Goal: Task Accomplishment & Management: Manage account settings

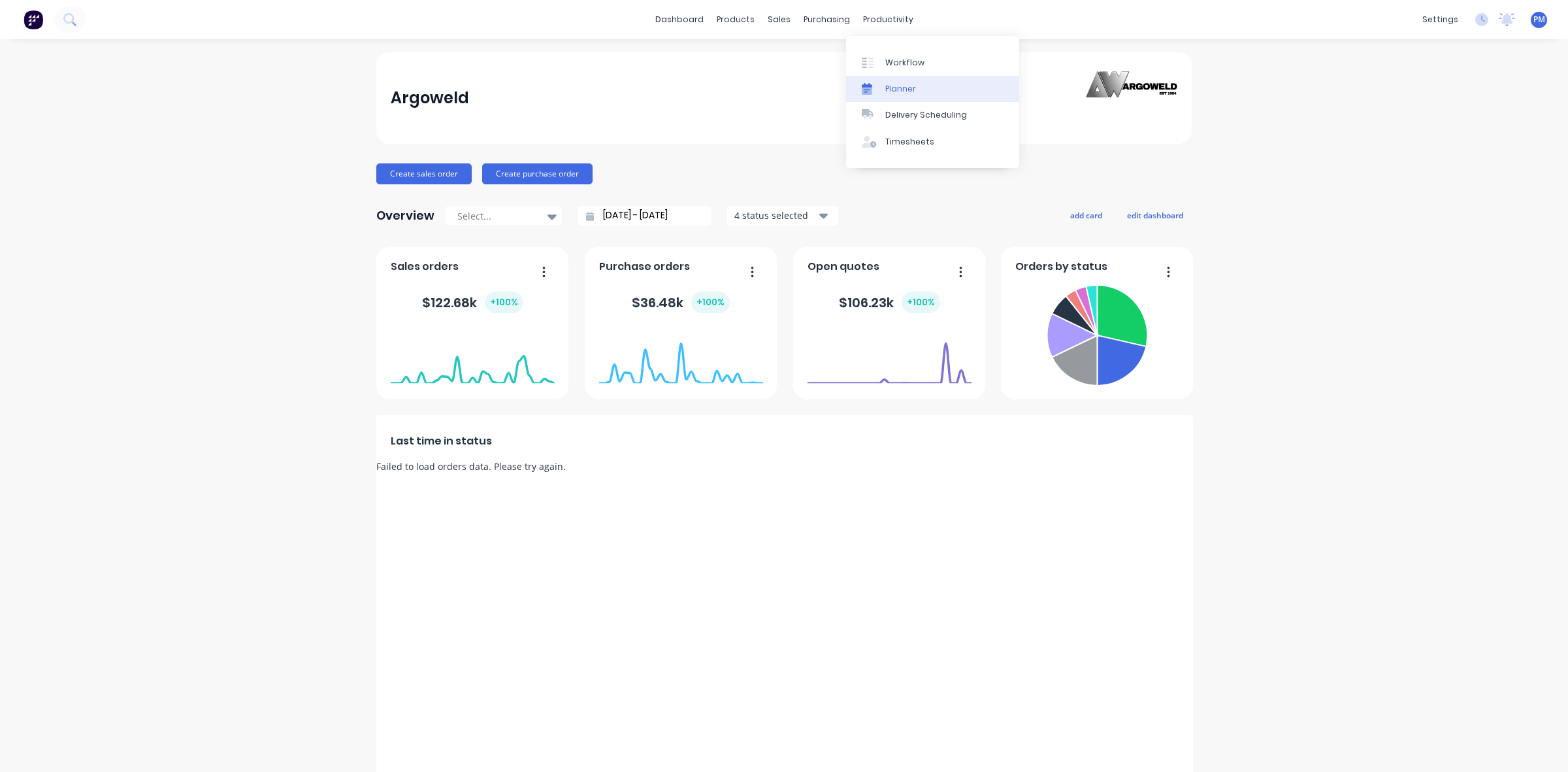
click at [885, 91] on div "Planner" at bounding box center [900, 89] width 31 height 12
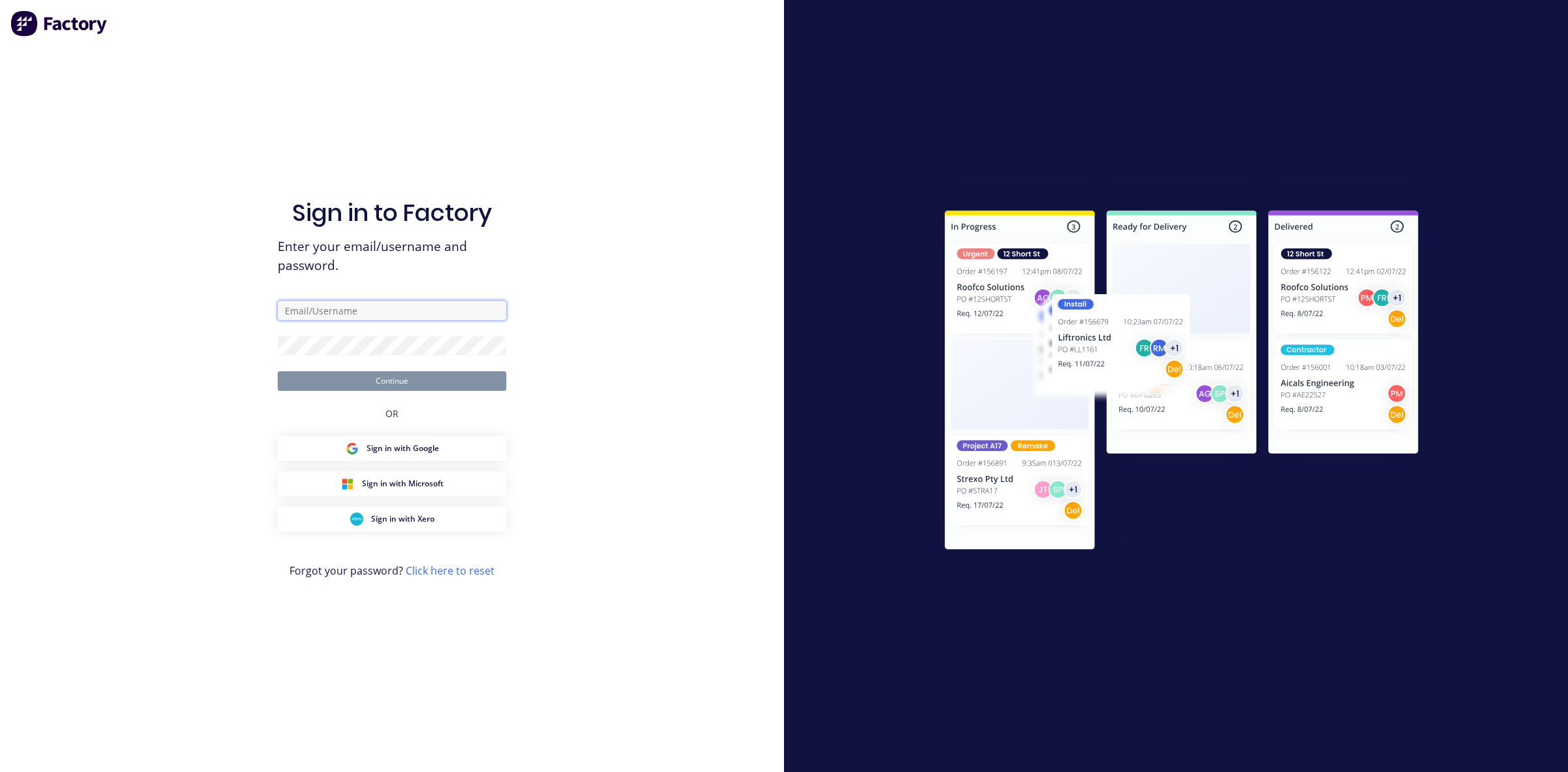
type input "[PERSON_NAME][EMAIL_ADDRESS][DOMAIN_NAME]"
click at [426, 384] on button "Continue" at bounding box center [392, 380] width 228 height 19
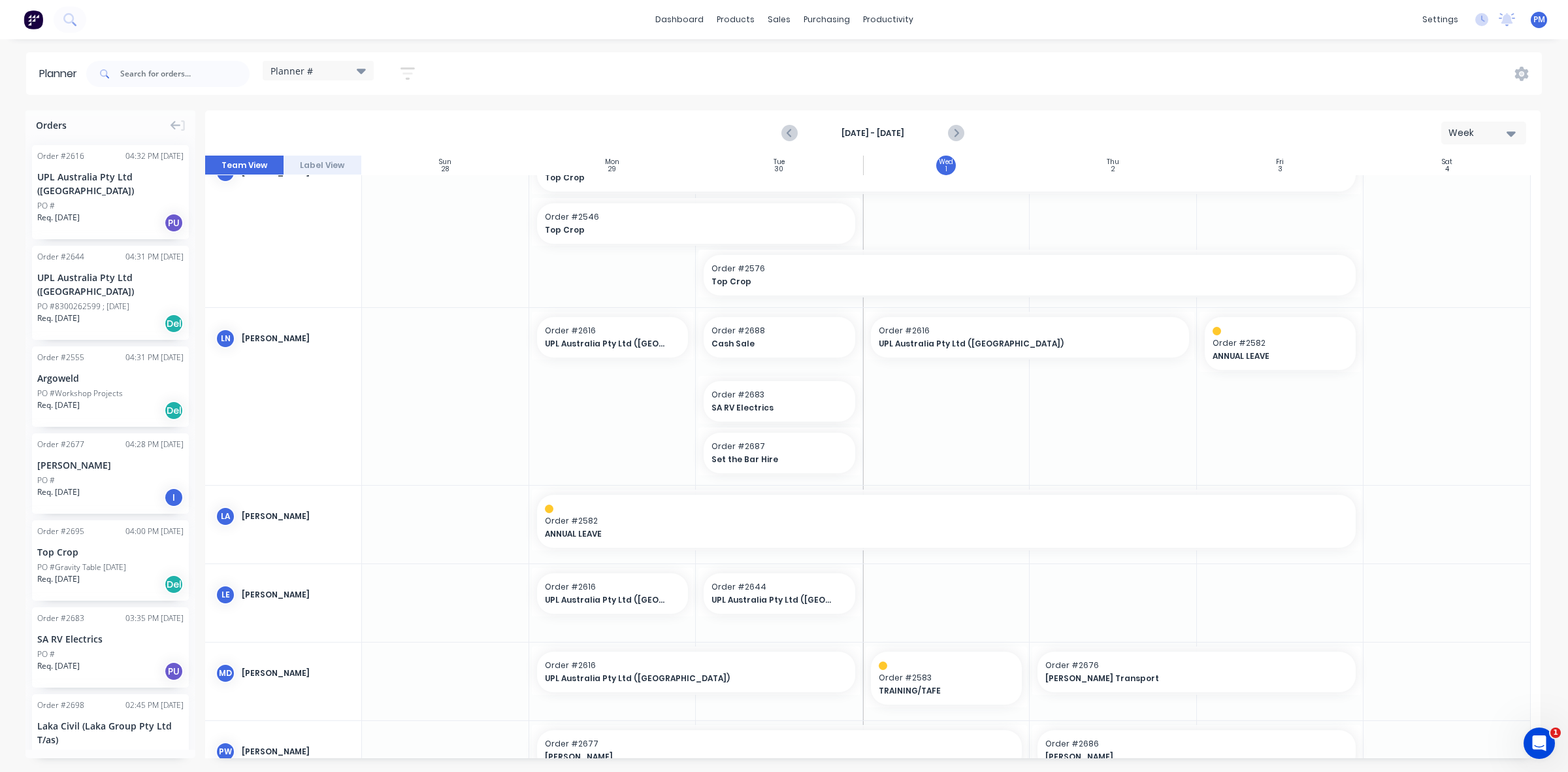
scroll to position [408, 0]
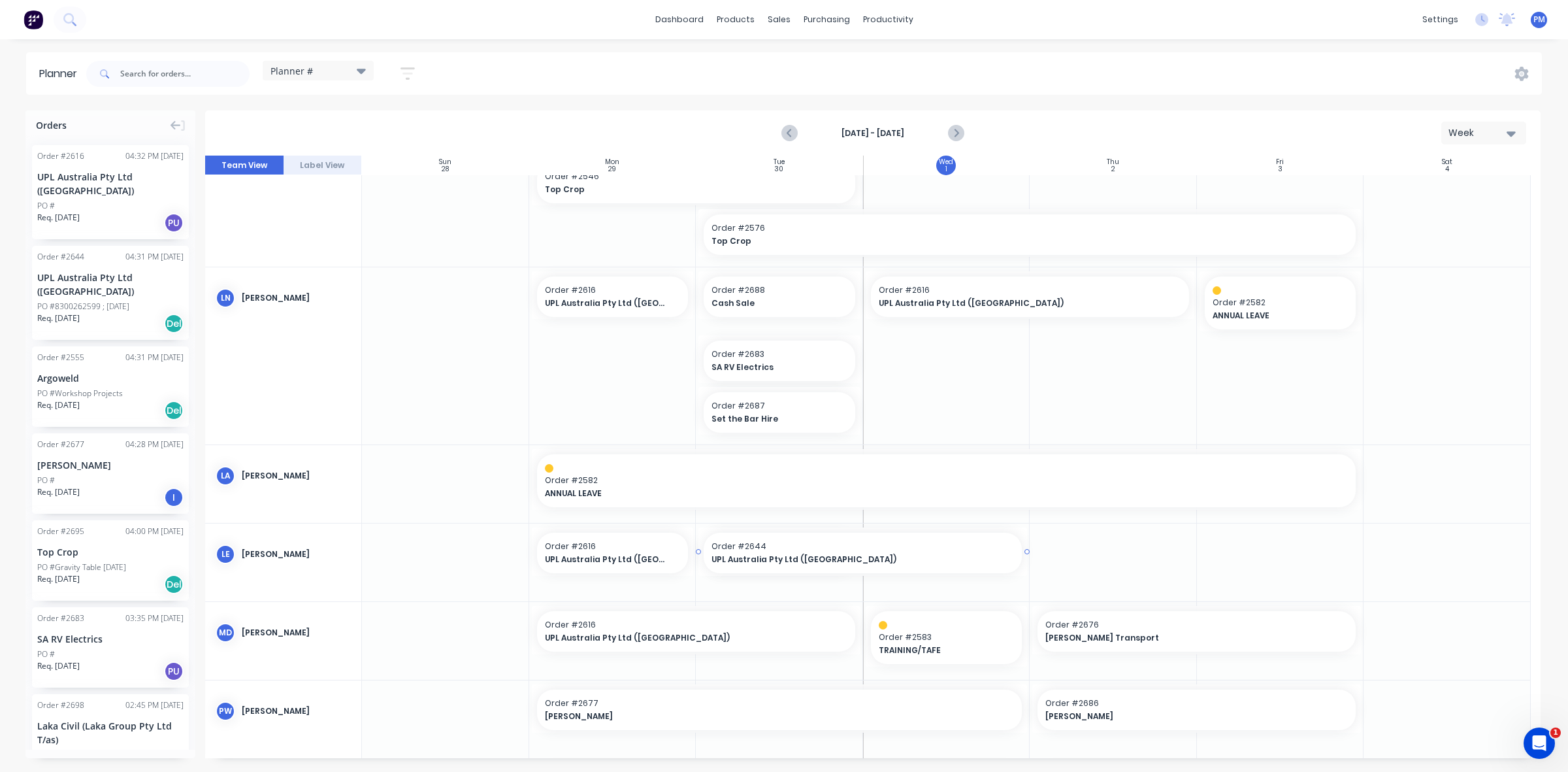
drag, startPoint x: 856, startPoint y: 549, endPoint x: 916, endPoint y: 551, distance: 60.0
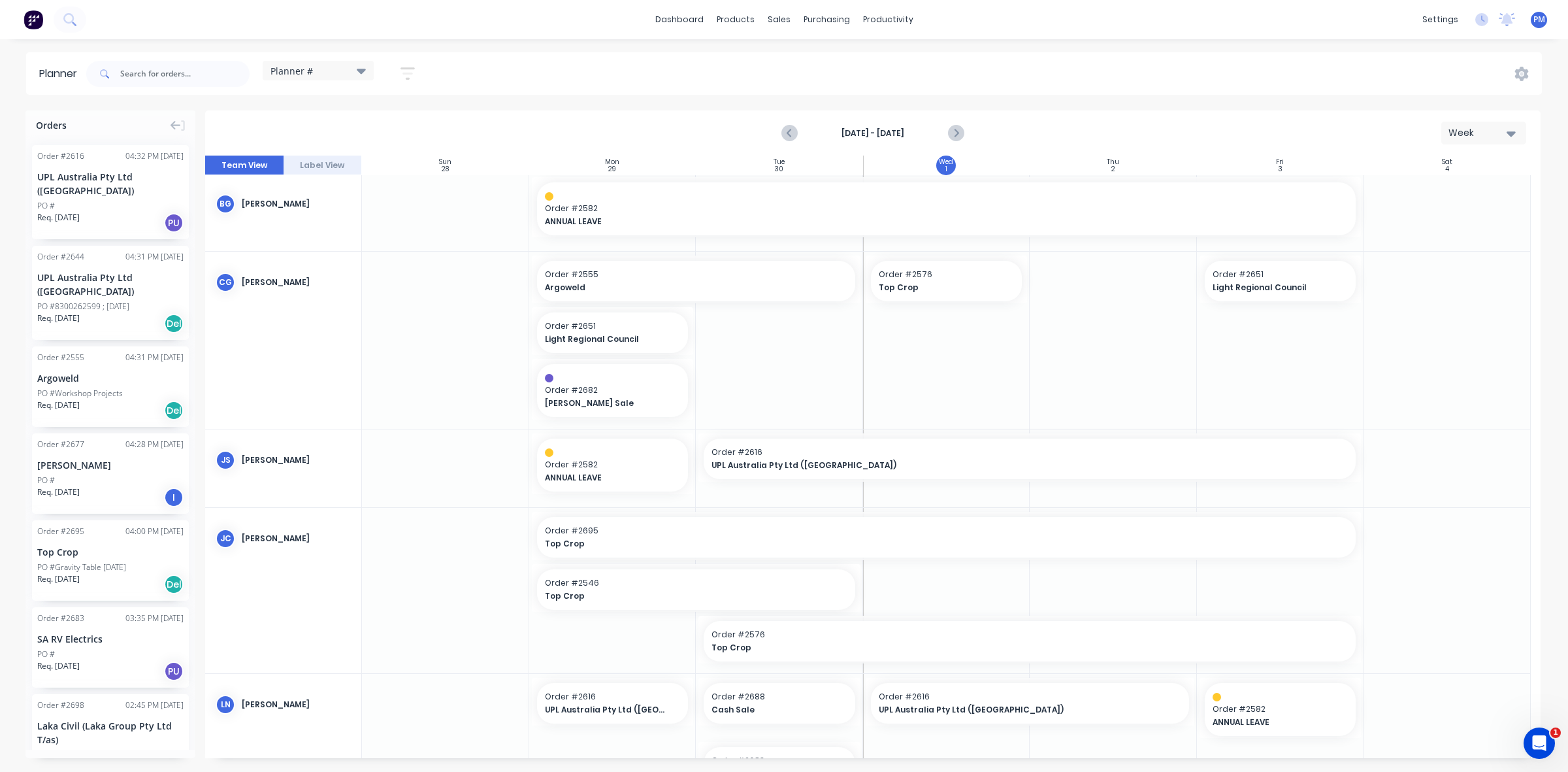
scroll to position [0, 0]
click at [931, 290] on span "Top Crop" at bounding box center [940, 290] width 122 height 12
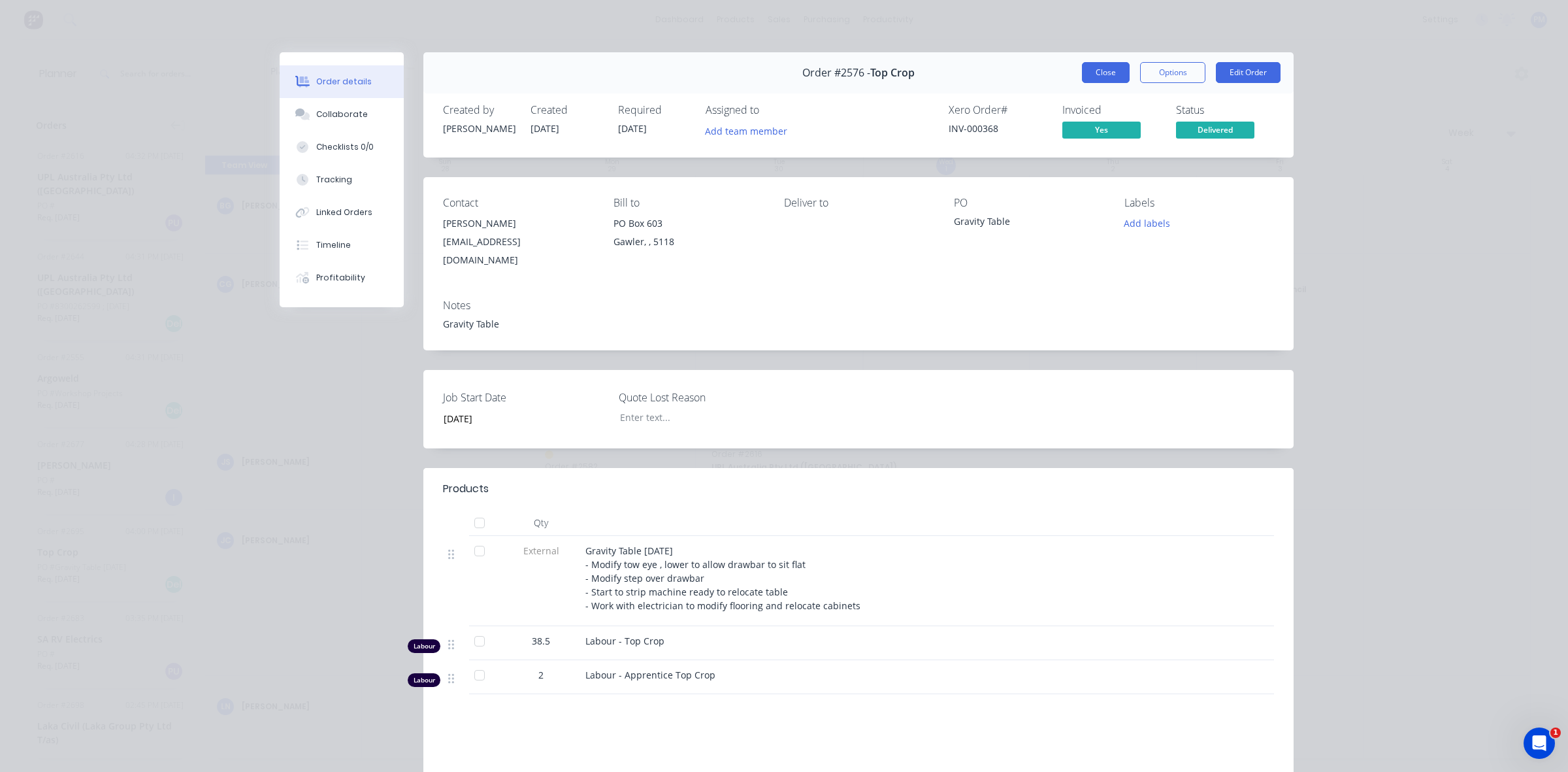
click at [1098, 76] on button "Close" at bounding box center [1106, 72] width 47 height 21
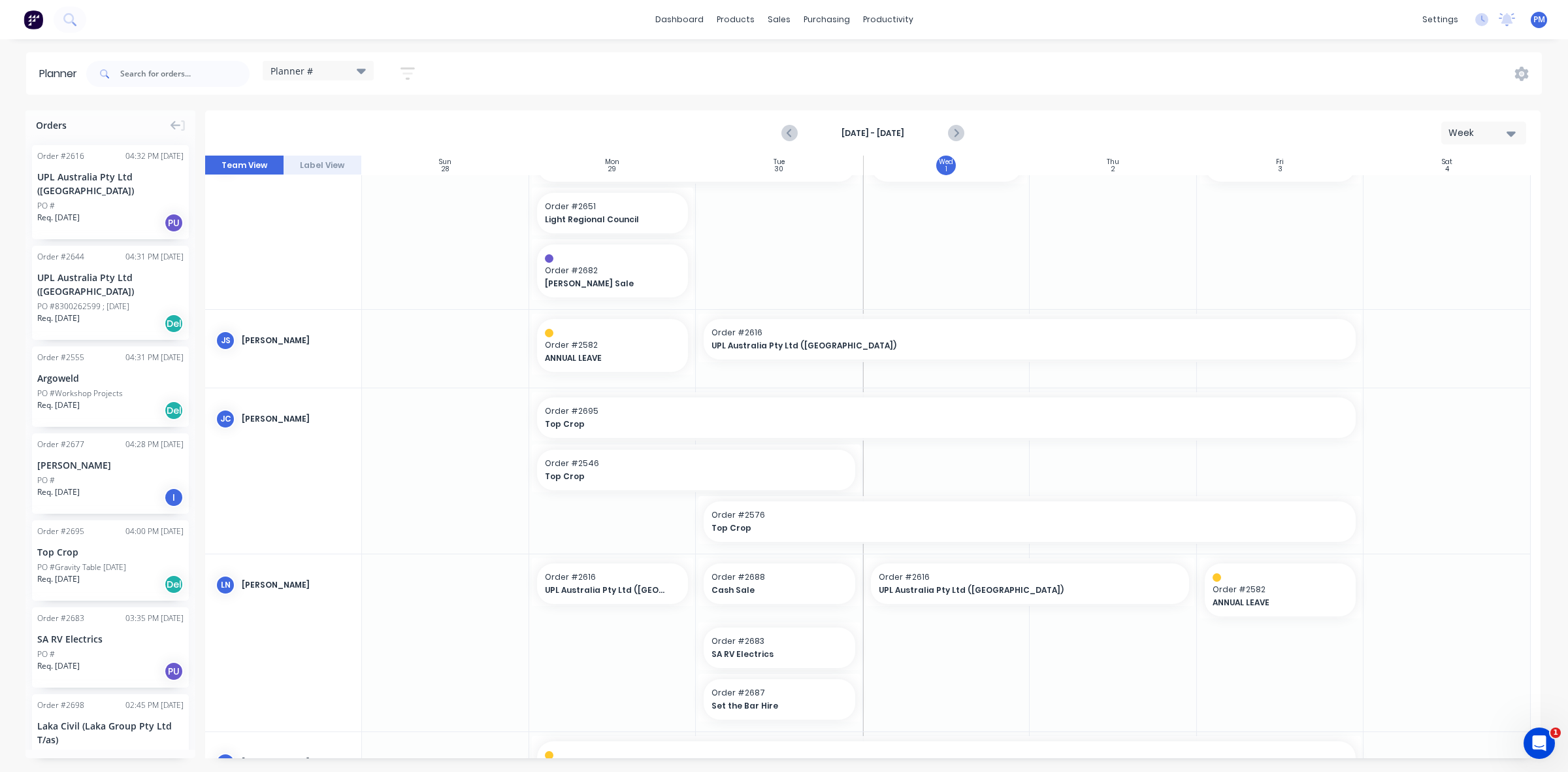
scroll to position [164, 0]
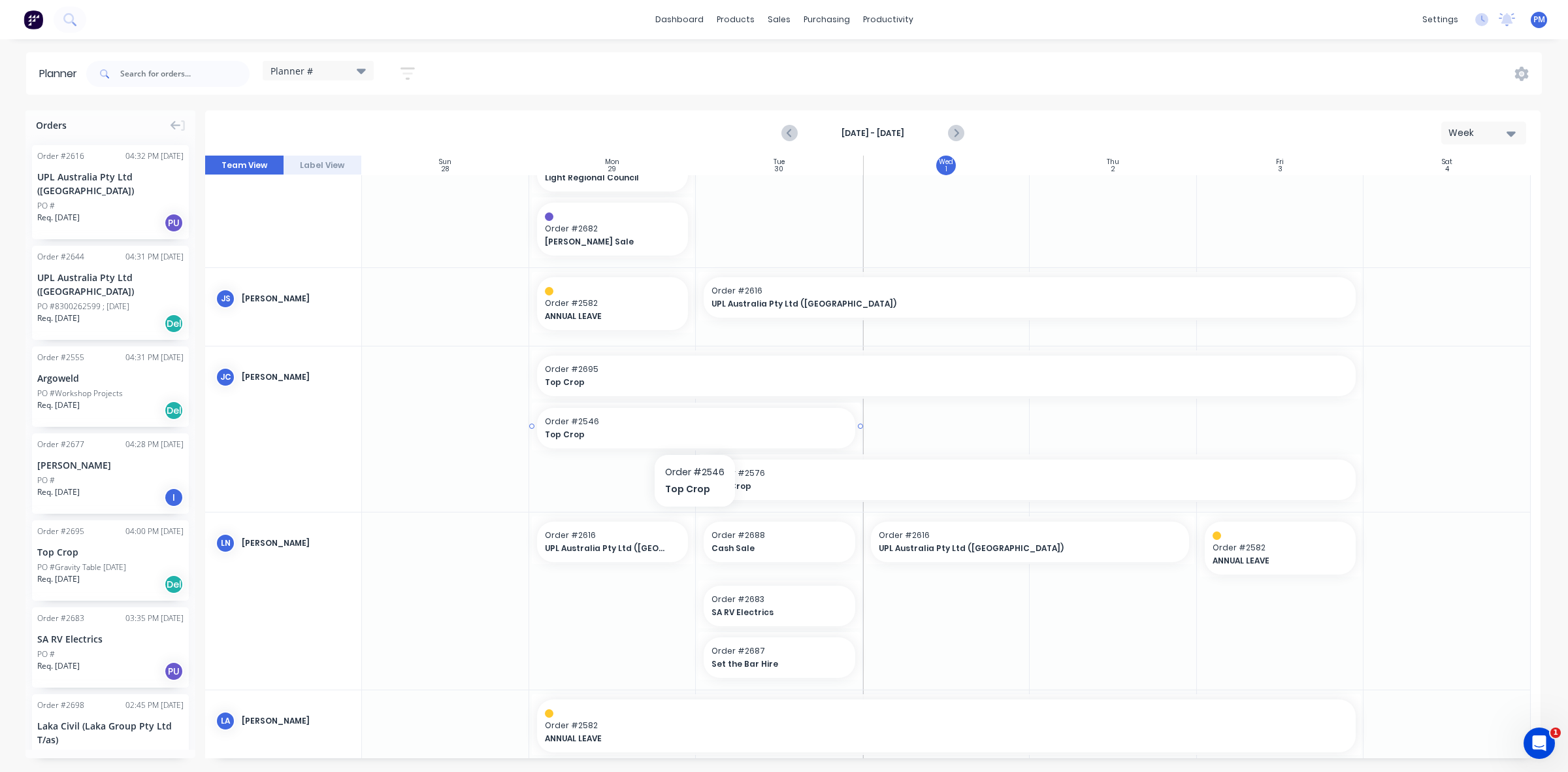
click at [639, 425] on span "Order # 2546" at bounding box center [696, 421] width 302 height 12
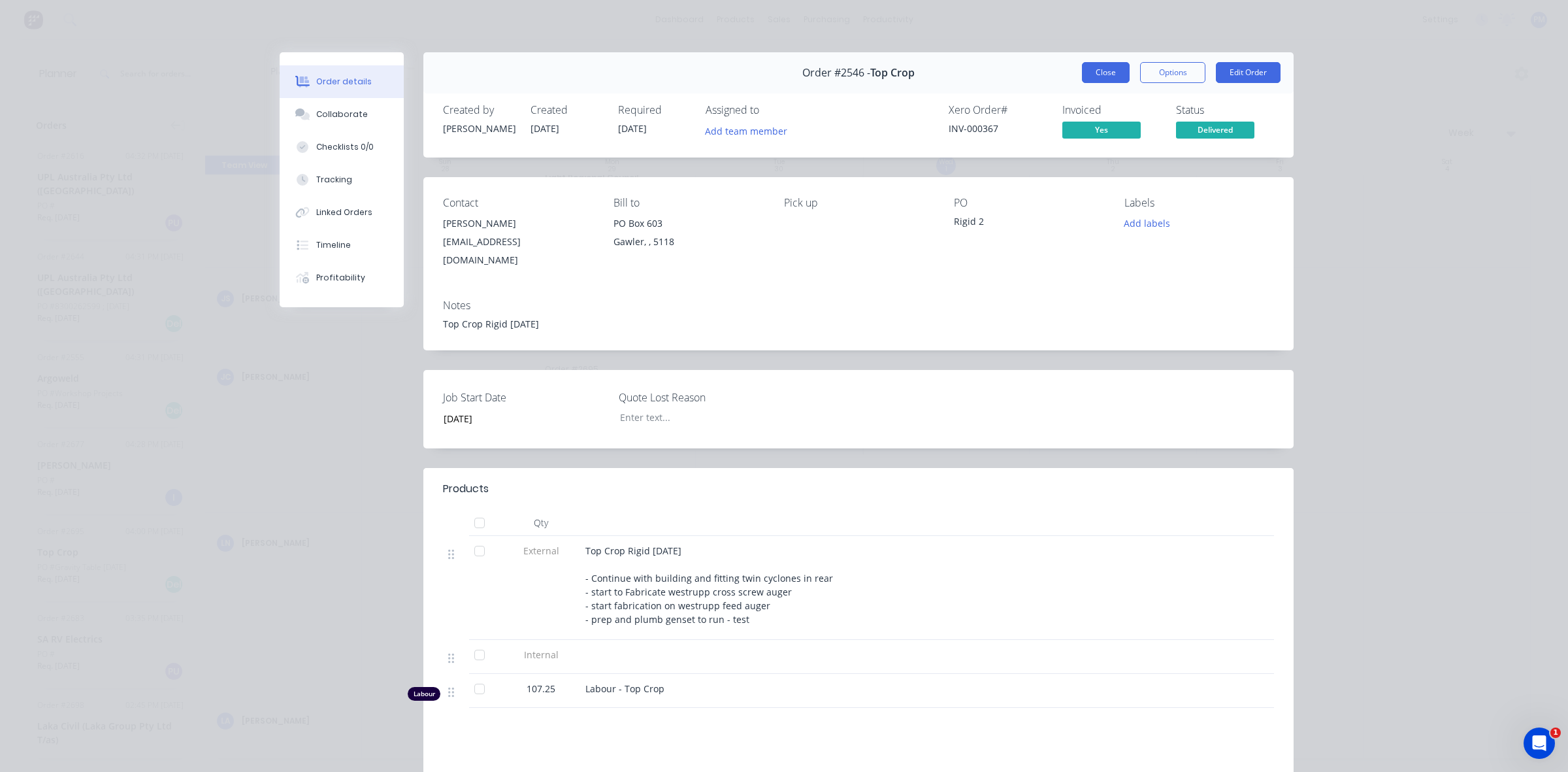
click at [1101, 69] on button "Close" at bounding box center [1106, 72] width 47 height 21
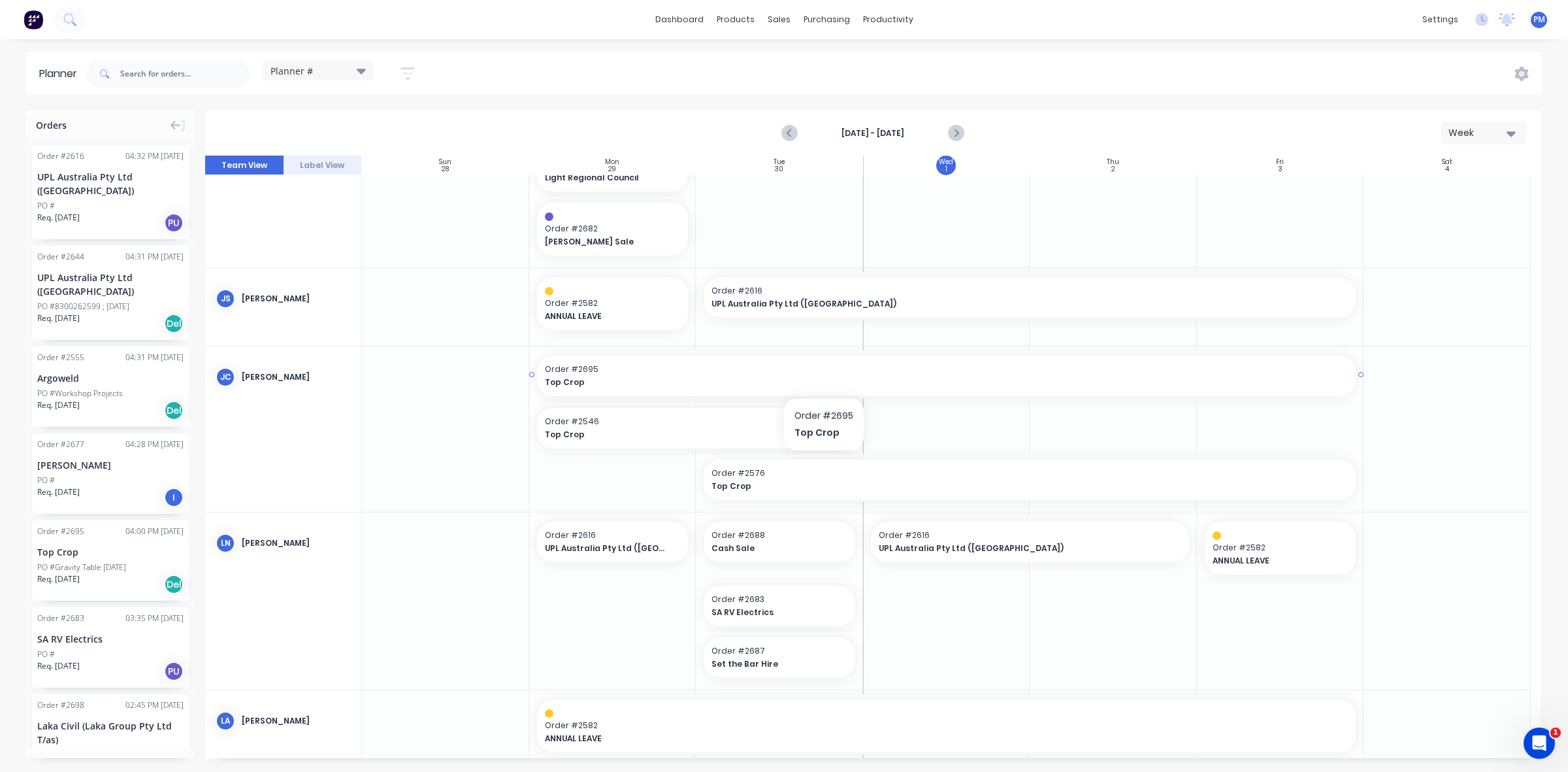
click at [824, 375] on span "Order # 2695" at bounding box center [947, 369] width 804 height 12
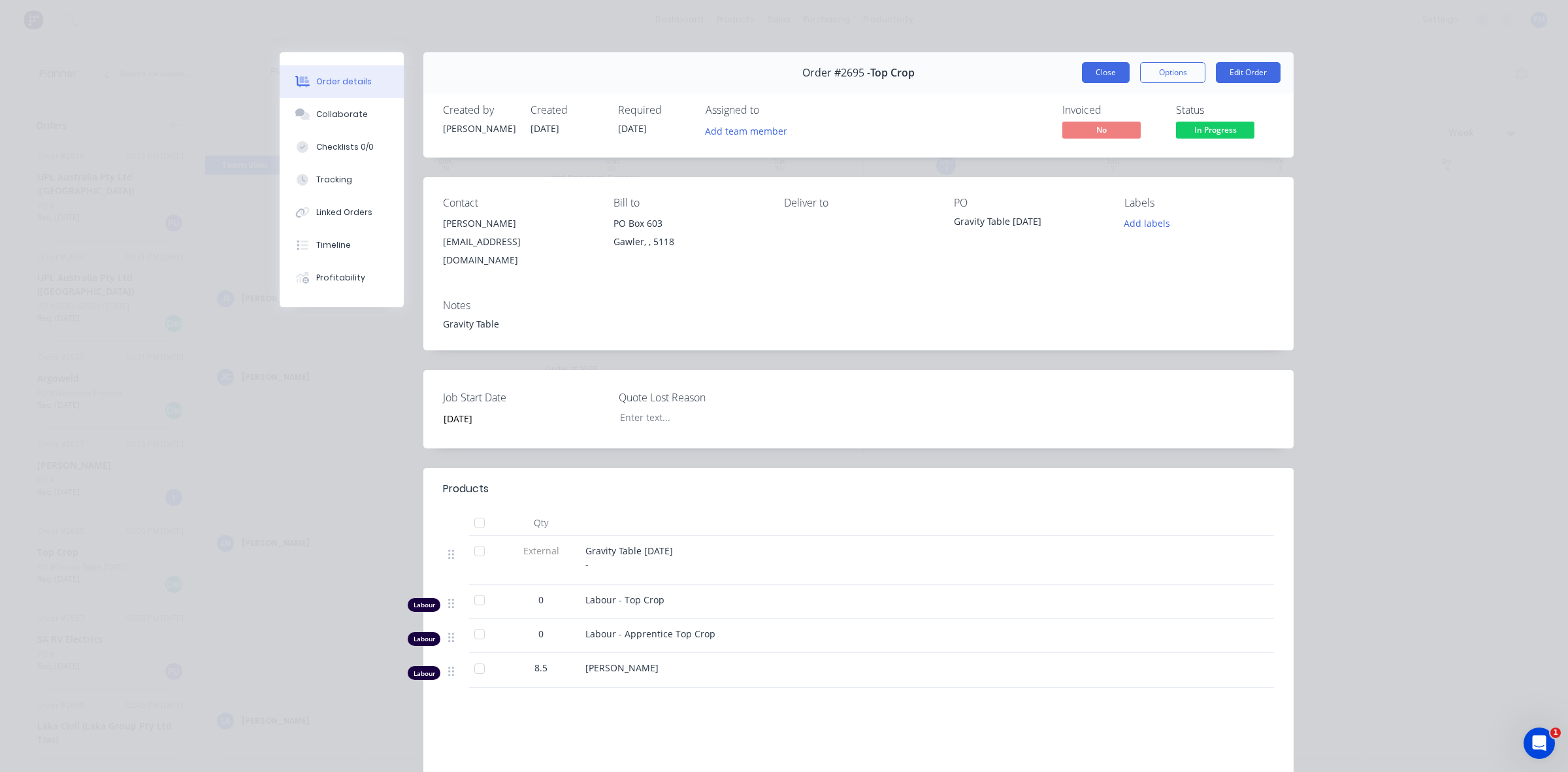
click at [1096, 66] on button "Close" at bounding box center [1106, 72] width 47 height 21
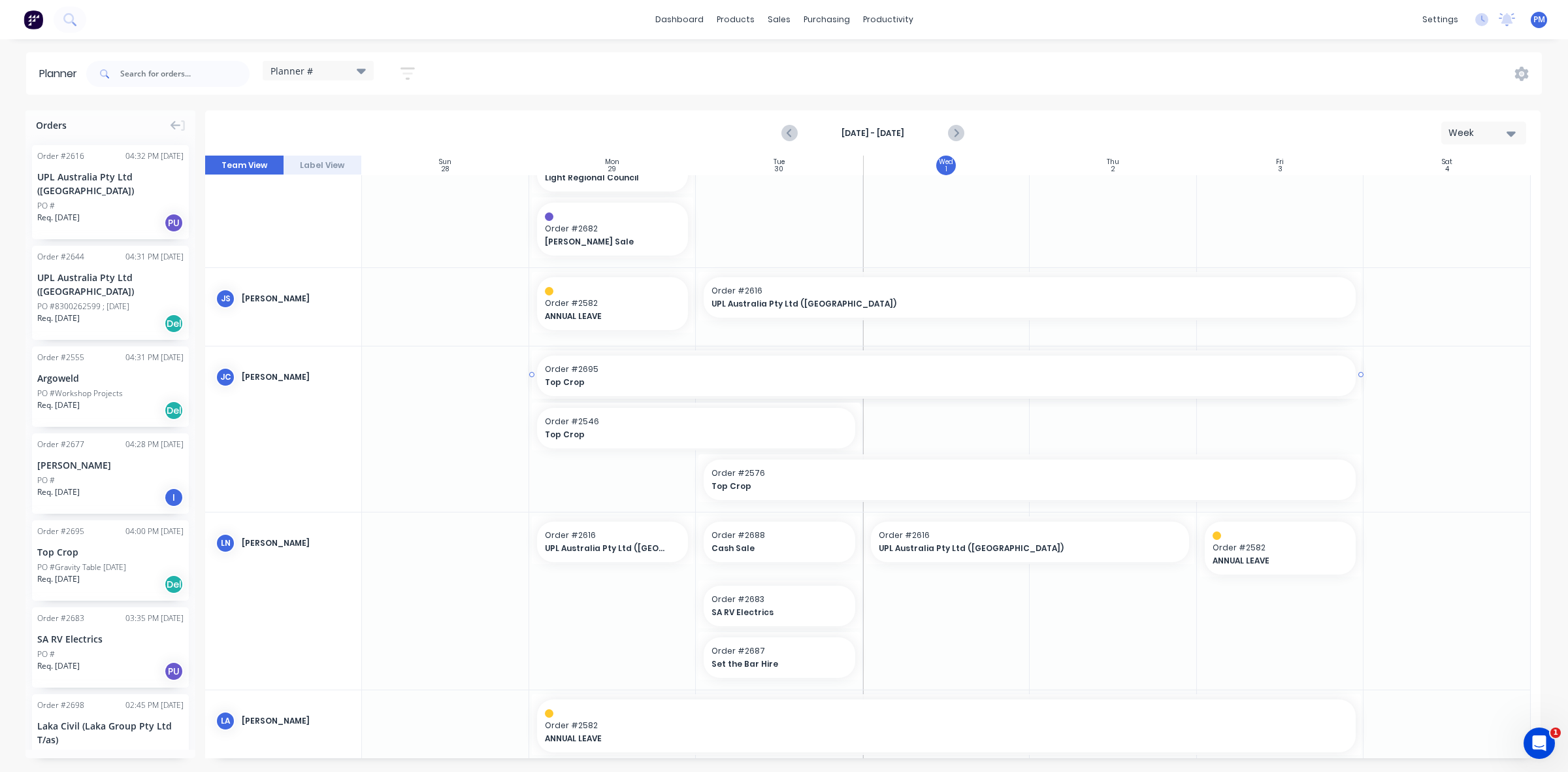
drag, startPoint x: 531, startPoint y: 375, endPoint x: 882, endPoint y: 380, distance: 351.0
click at [1039, 419] on div at bounding box center [873, 457] width 1335 height 603
click at [808, 57] on div "Sales Orders" at bounding box center [826, 62] width 54 height 12
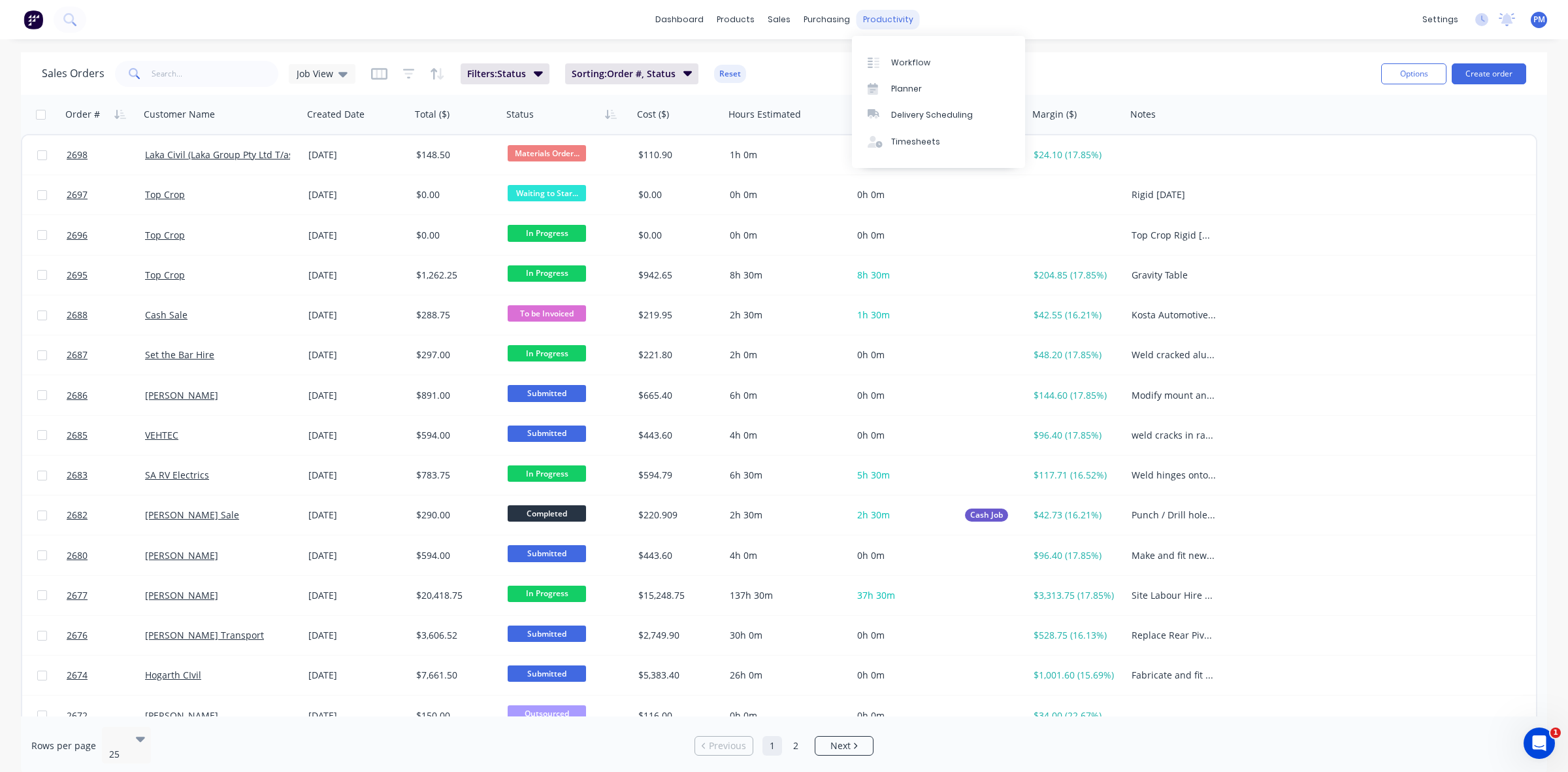
click at [874, 20] on div "productivity" at bounding box center [888, 19] width 63 height 19
click at [902, 81] on link "Planner" at bounding box center [939, 89] width 174 height 26
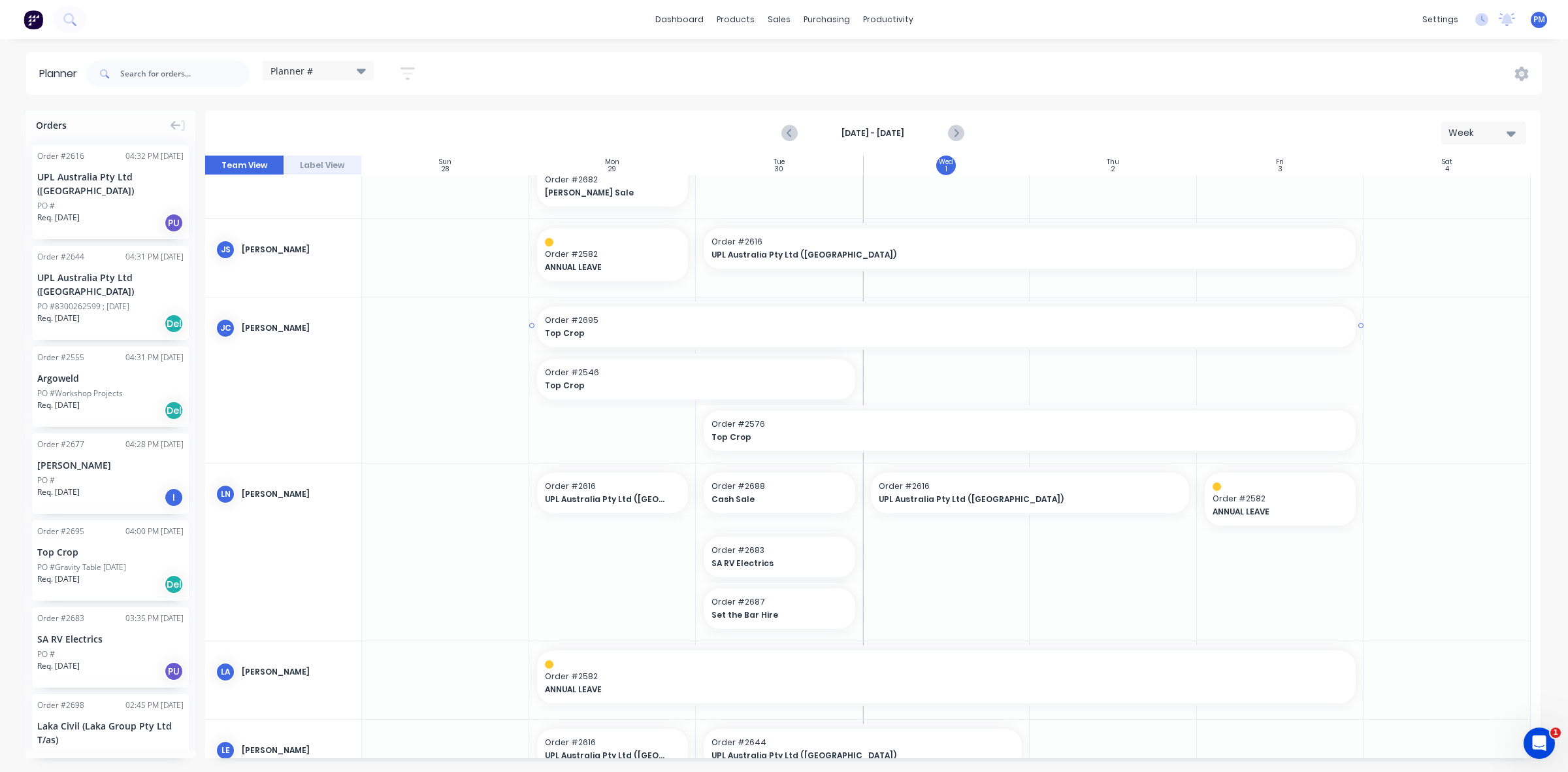
scroll to position [245, 0]
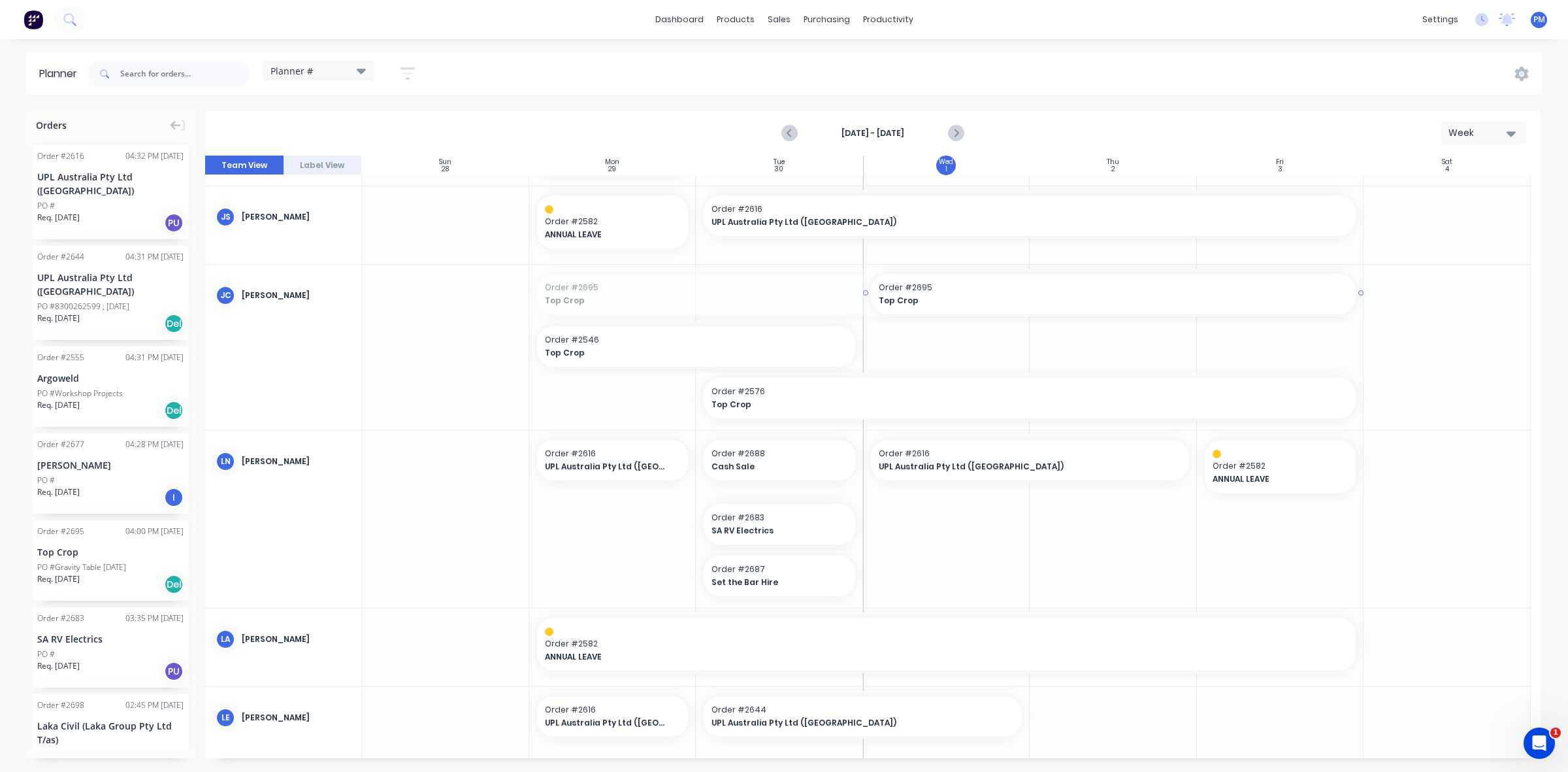
drag, startPoint x: 528, startPoint y: 292, endPoint x: 863, endPoint y: 292, distance: 335.0
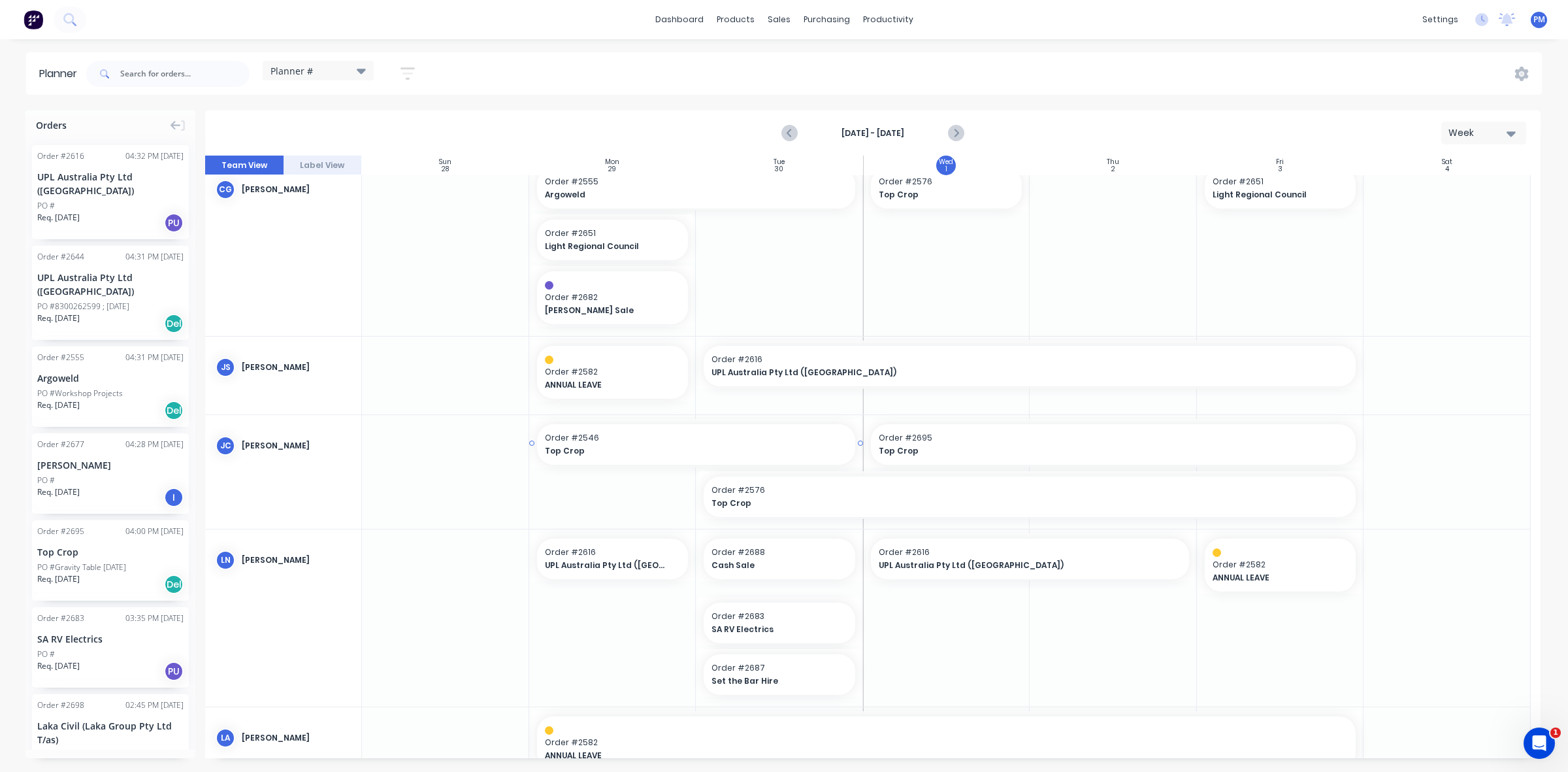
scroll to position [0, 0]
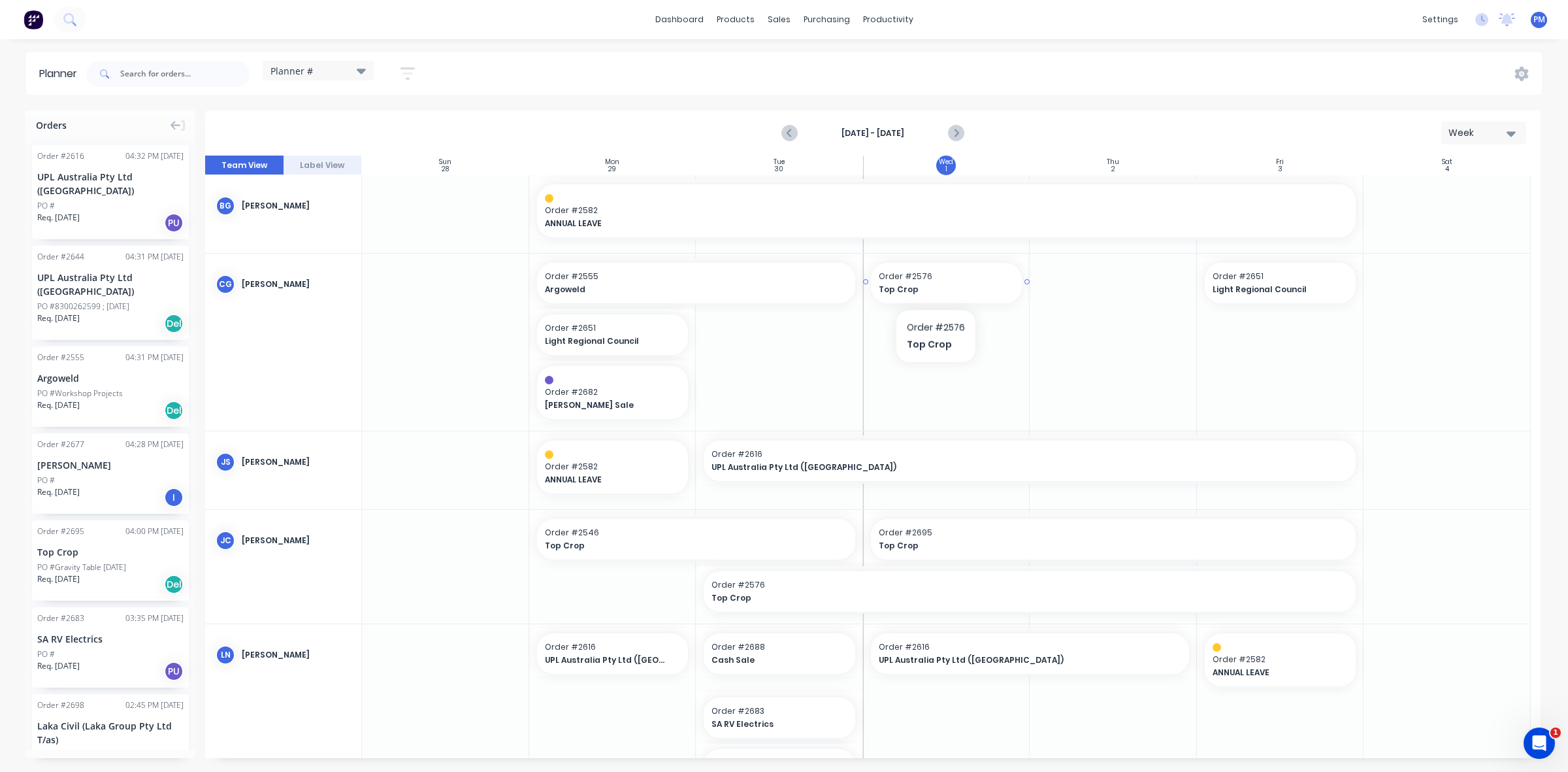
click at [936, 286] on span "Top Crop" at bounding box center [940, 290] width 122 height 12
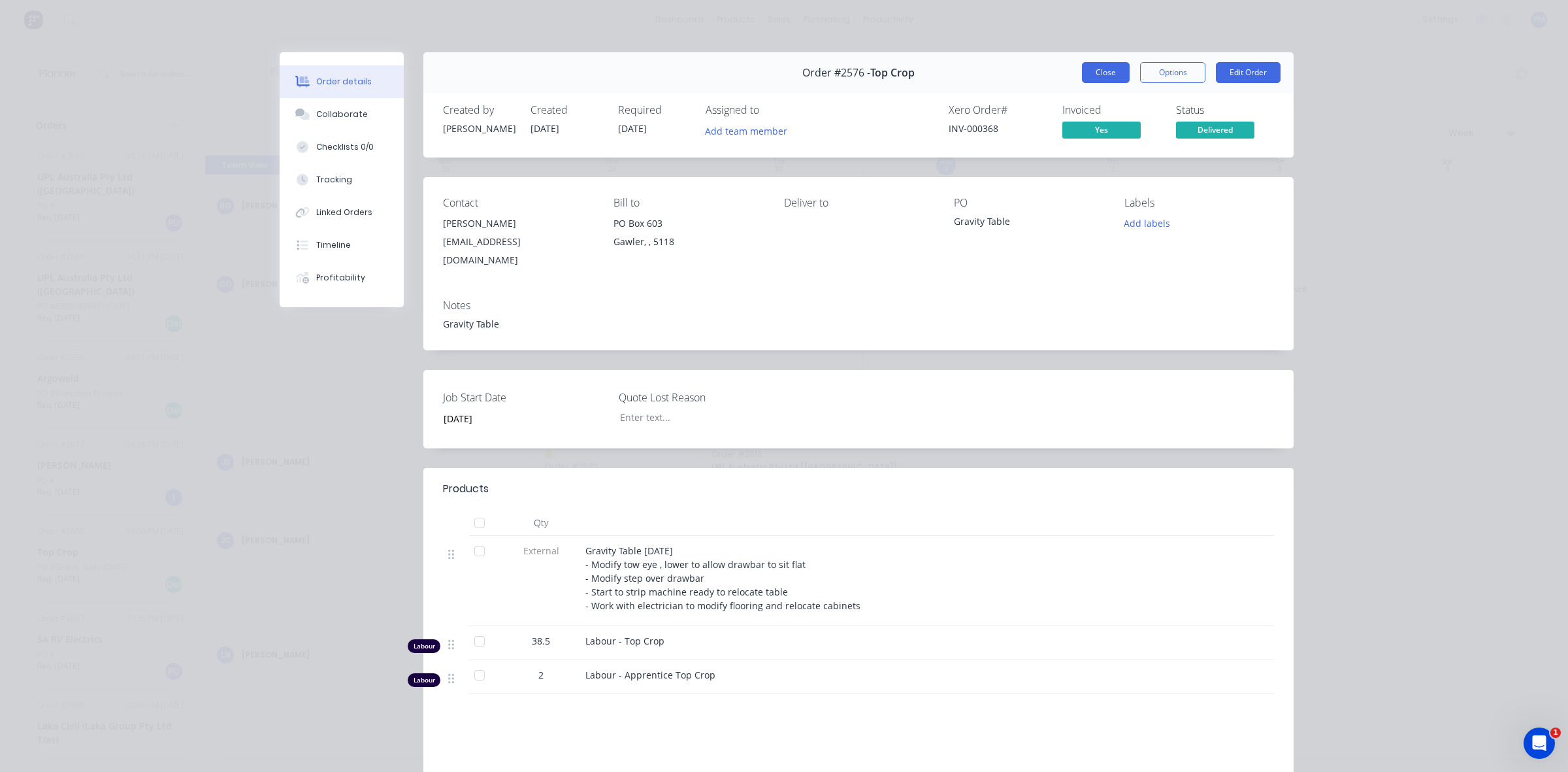
click at [1091, 72] on button "Close" at bounding box center [1106, 72] width 47 height 21
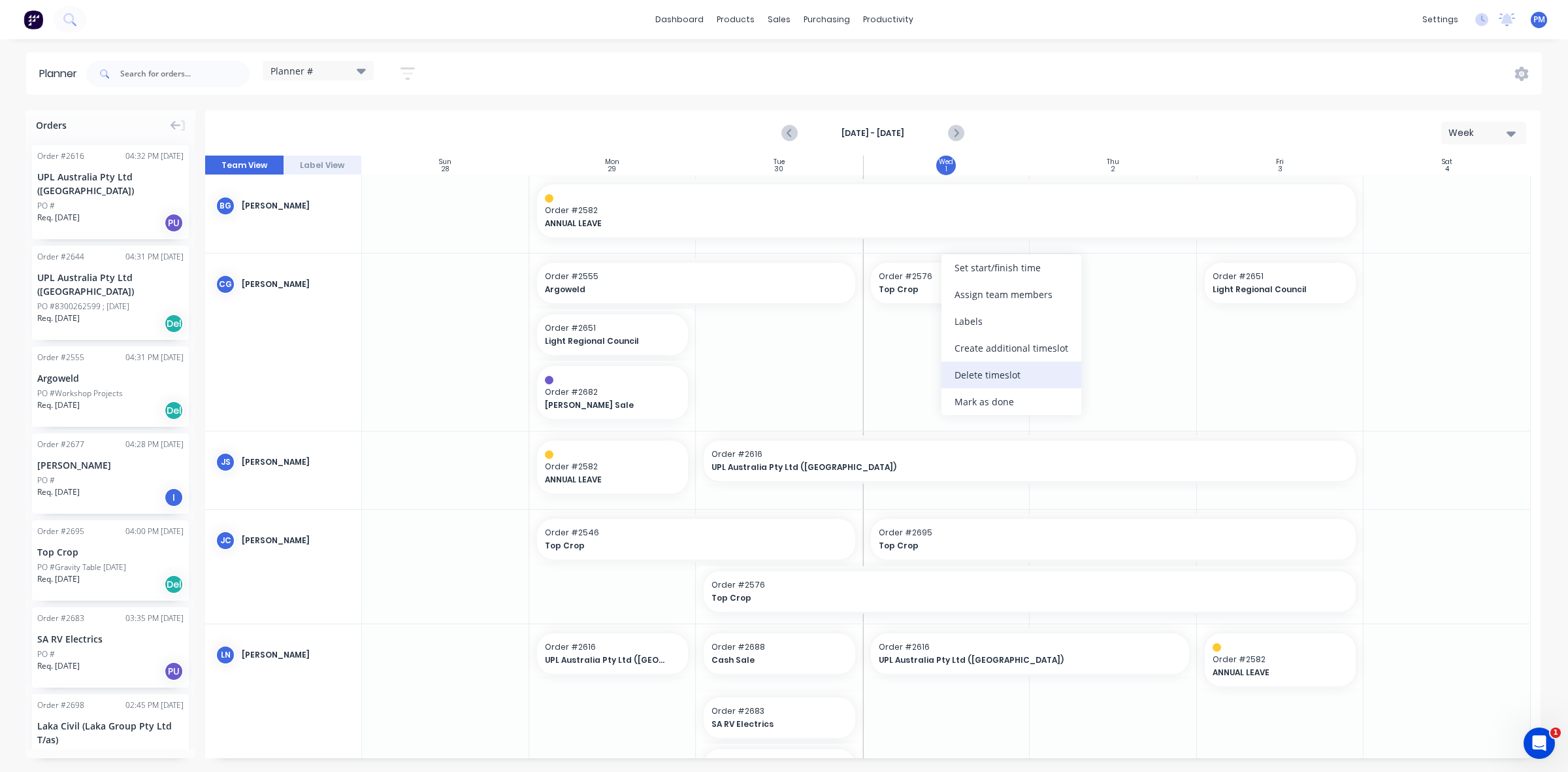
click at [975, 374] on div "Delete timeslot" at bounding box center [1011, 375] width 140 height 26
drag, startPoint x: 90, startPoint y: 541, endPoint x: 942, endPoint y: 350, distance: 873.1
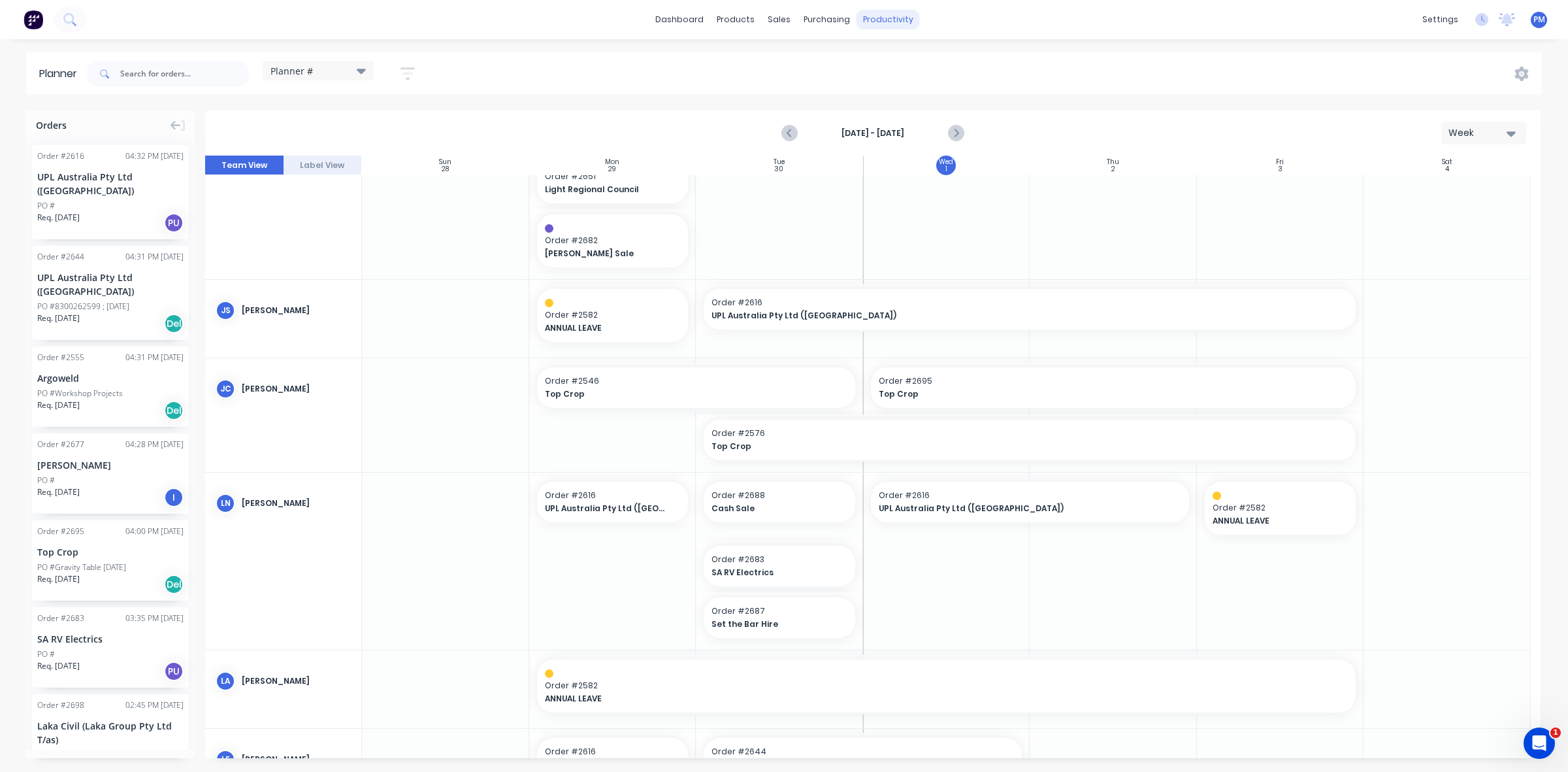
scroll to position [119, 0]
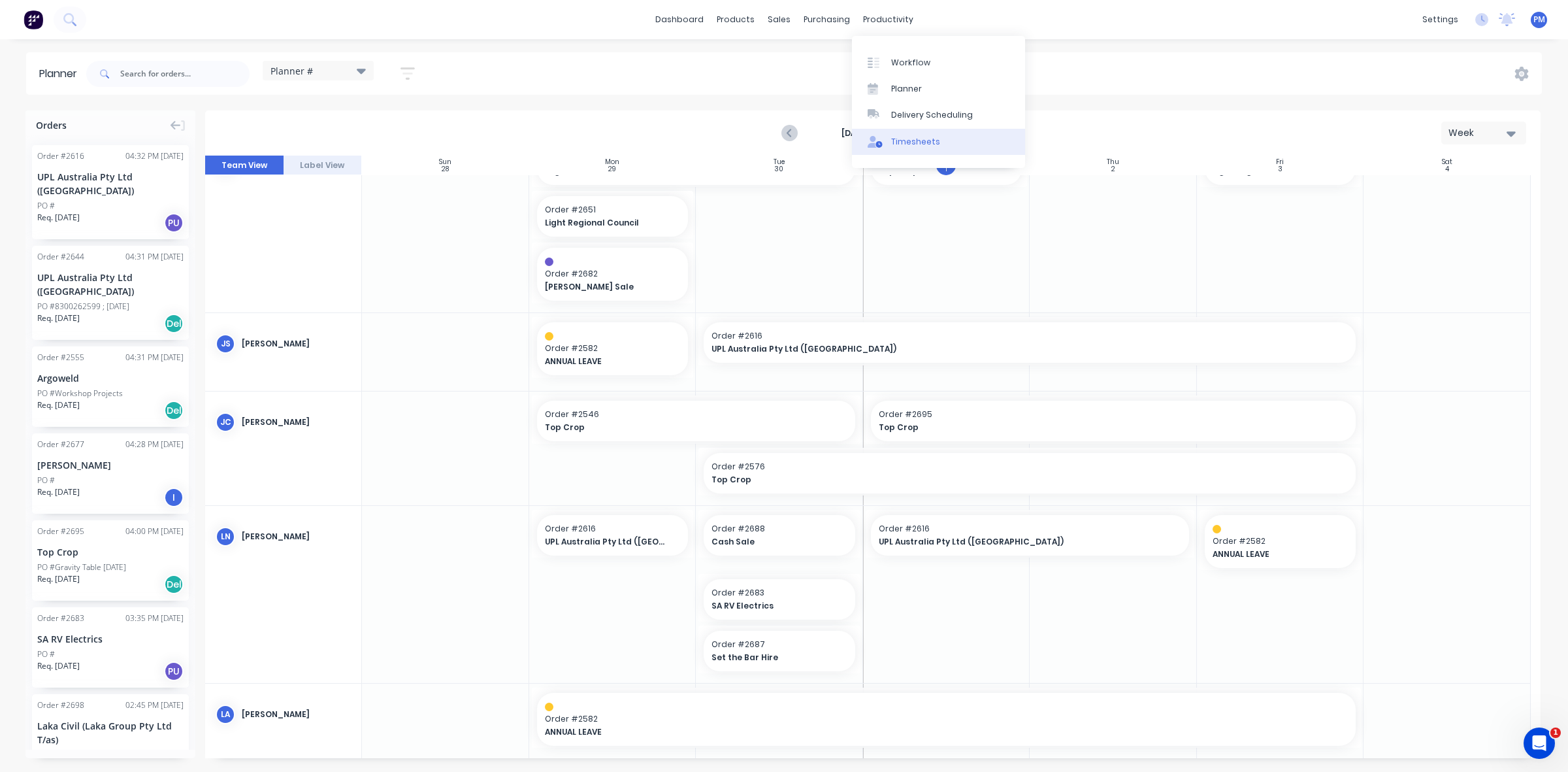
click at [910, 139] on div "Timesheets" at bounding box center [916, 142] width 49 height 12
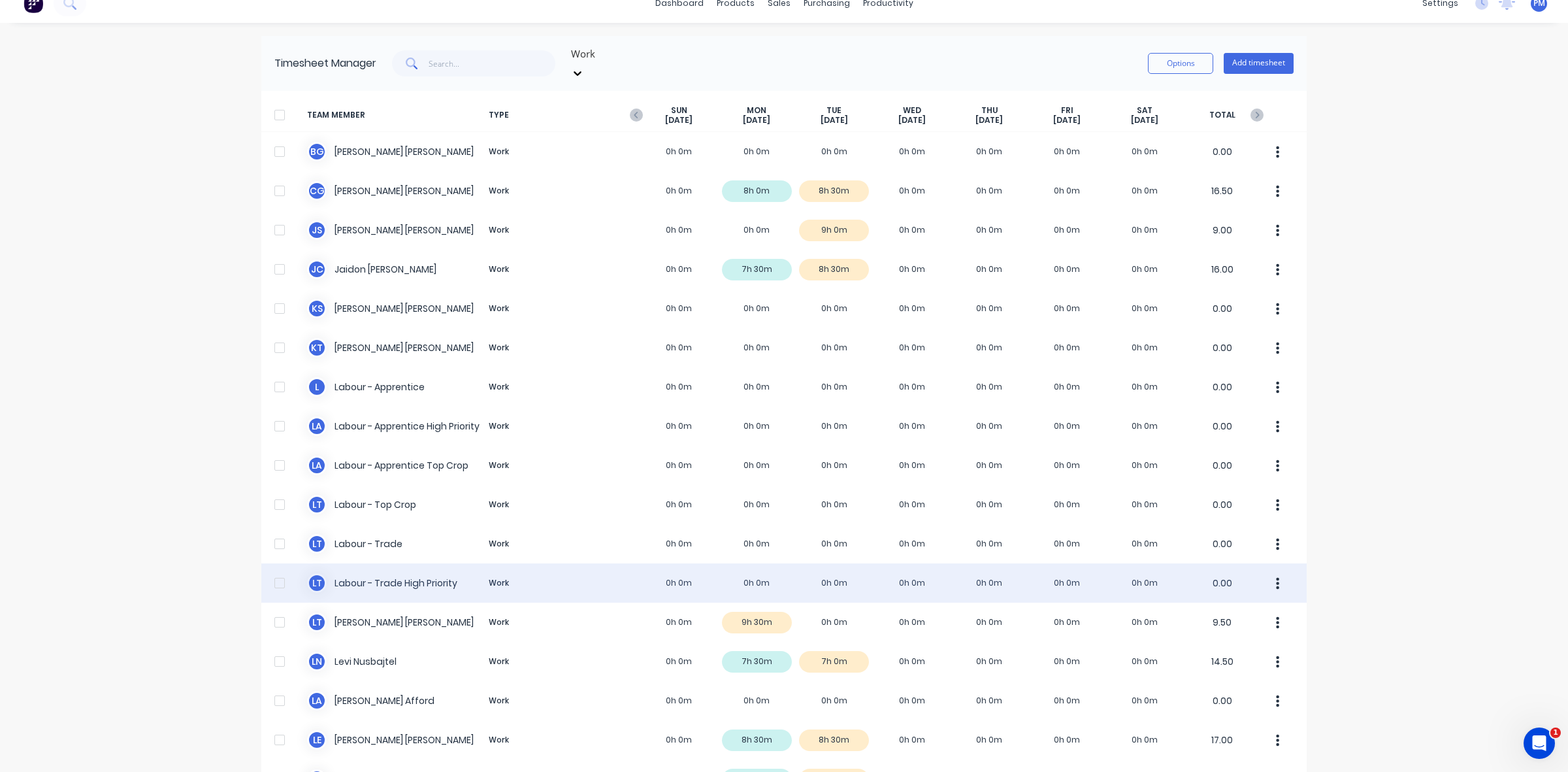
scroll to position [2, 0]
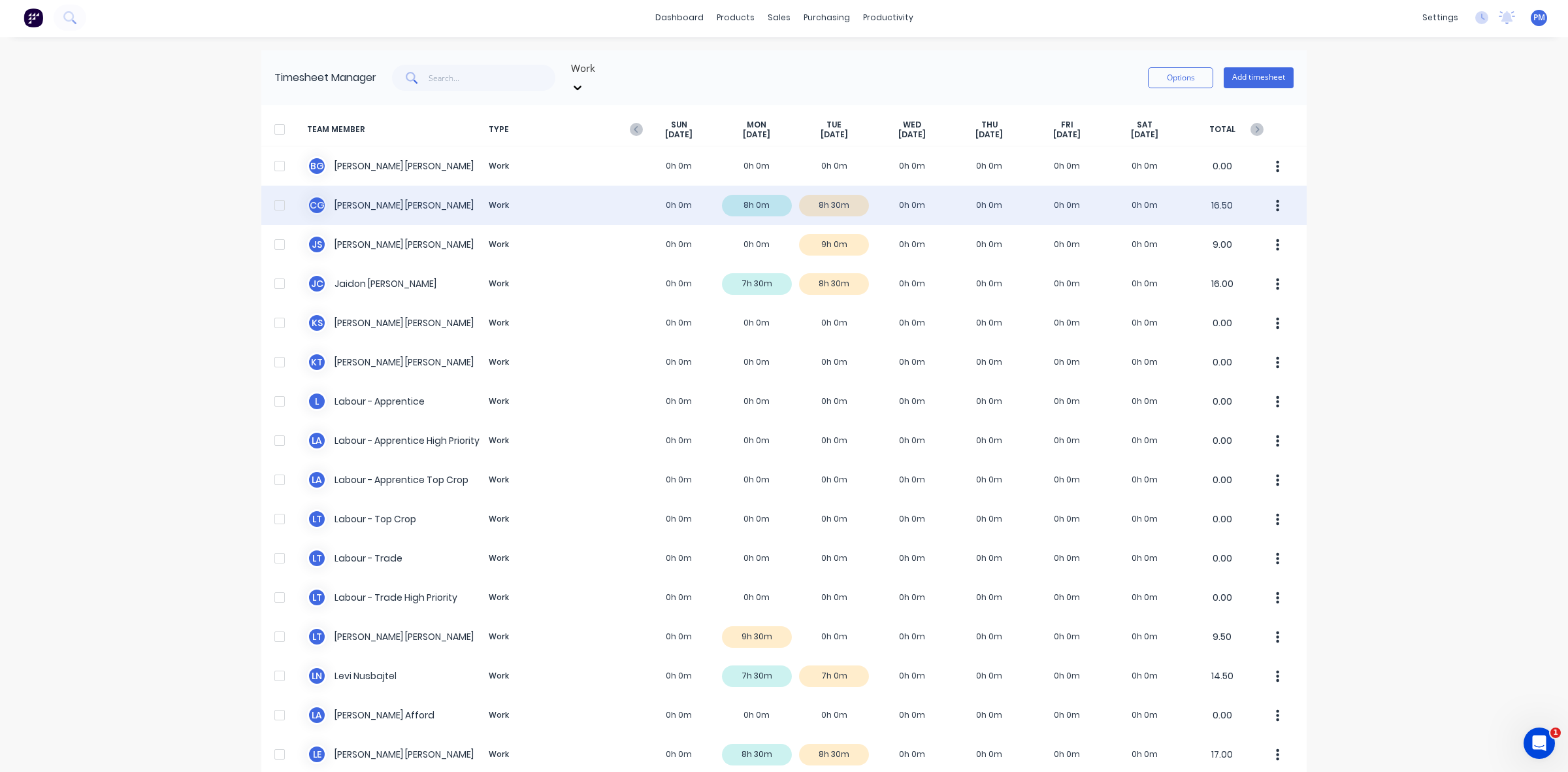
click at [843, 195] on div "C G [PERSON_NAME] Work 0h 0m 8h 0m 8h 30m 0h 0m 0h 0m 0h 0m 0h 0m 16.50" at bounding box center [784, 205] width 1046 height 39
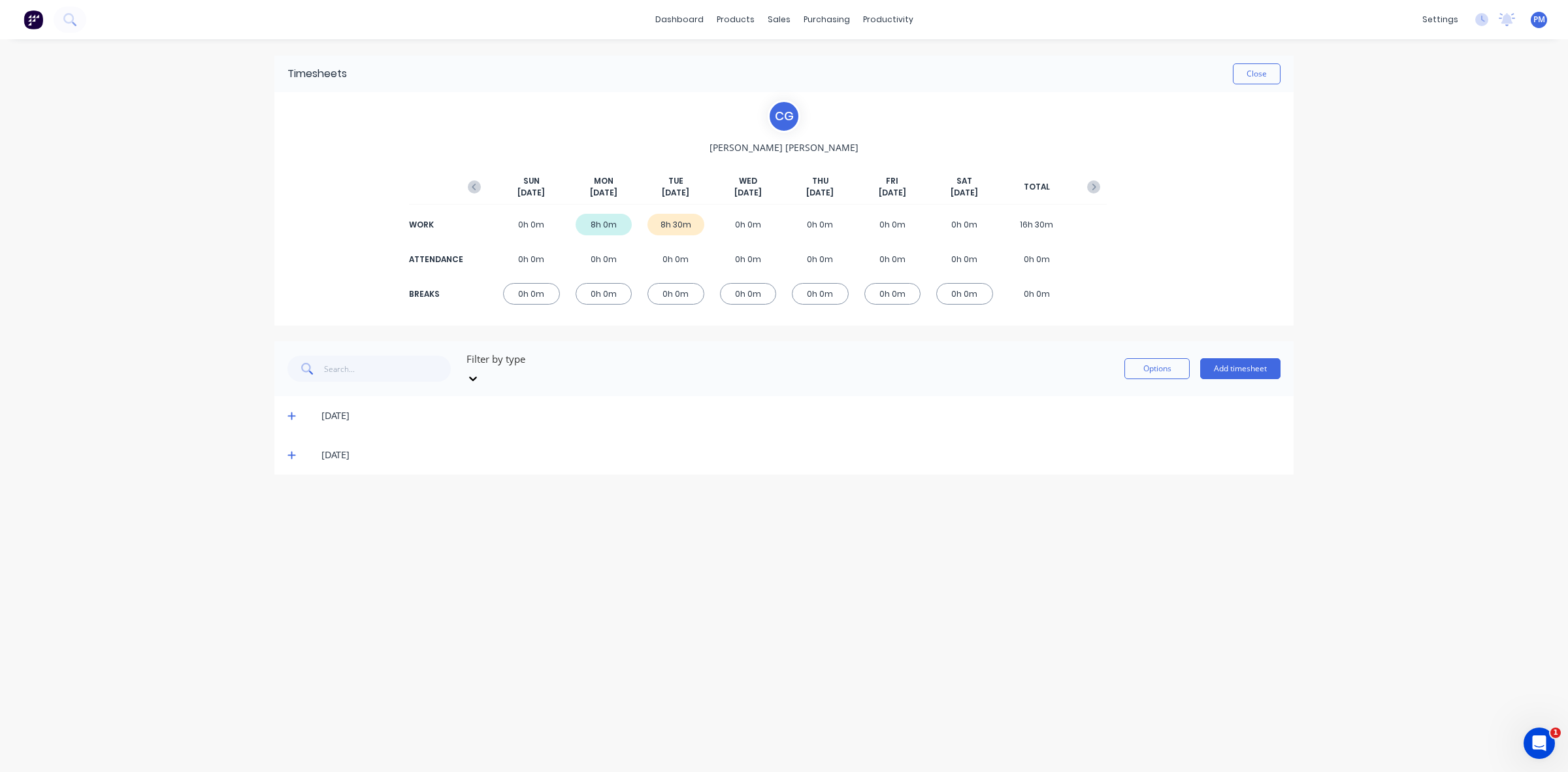
click at [294, 450] on icon at bounding box center [291, 455] width 8 height 9
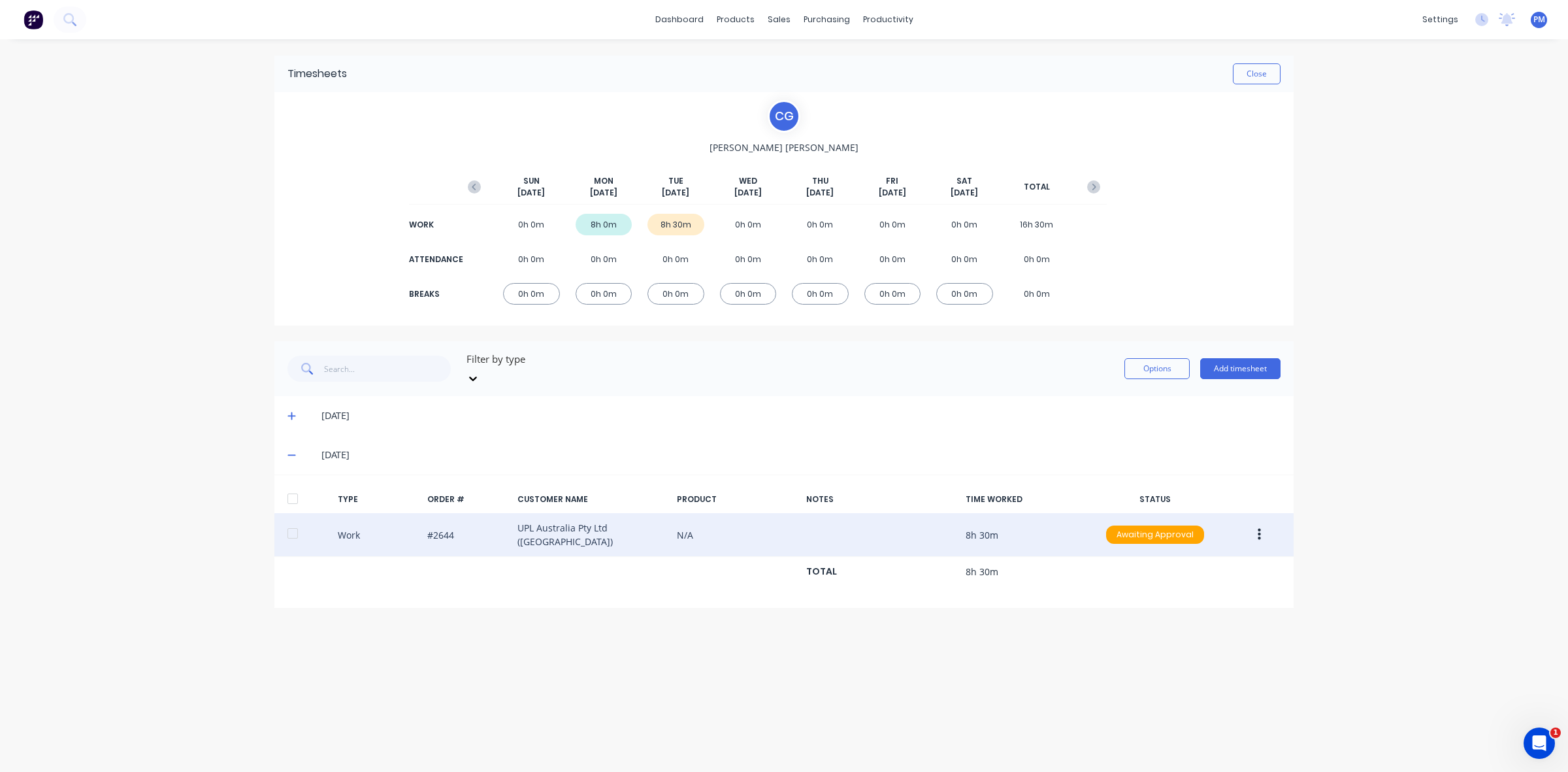
click at [403, 514] on div "Work #2644 UPL Australia Pty Ltd ([GEOGRAPHIC_DATA]) N/A 8h 30m Awaiting Approv…" at bounding box center [784, 535] width 1019 height 44
click at [472, 523] on div "Work #2644 UPL Australia Pty Ltd ([GEOGRAPHIC_DATA]) N/A 8h 30m Awaiting Approv…" at bounding box center [784, 535] width 1019 height 44
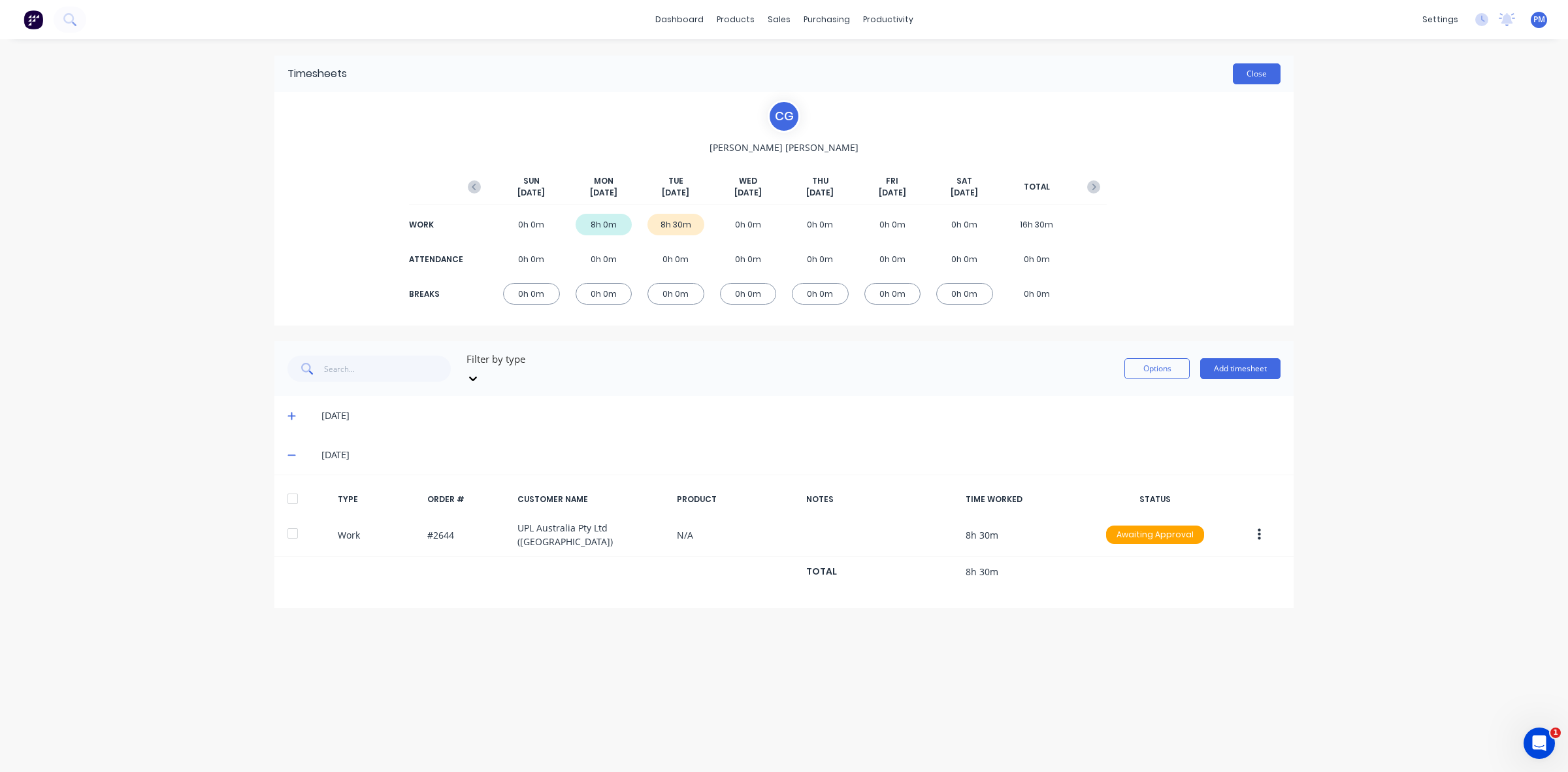
click at [1253, 79] on button "Close" at bounding box center [1257, 73] width 47 height 21
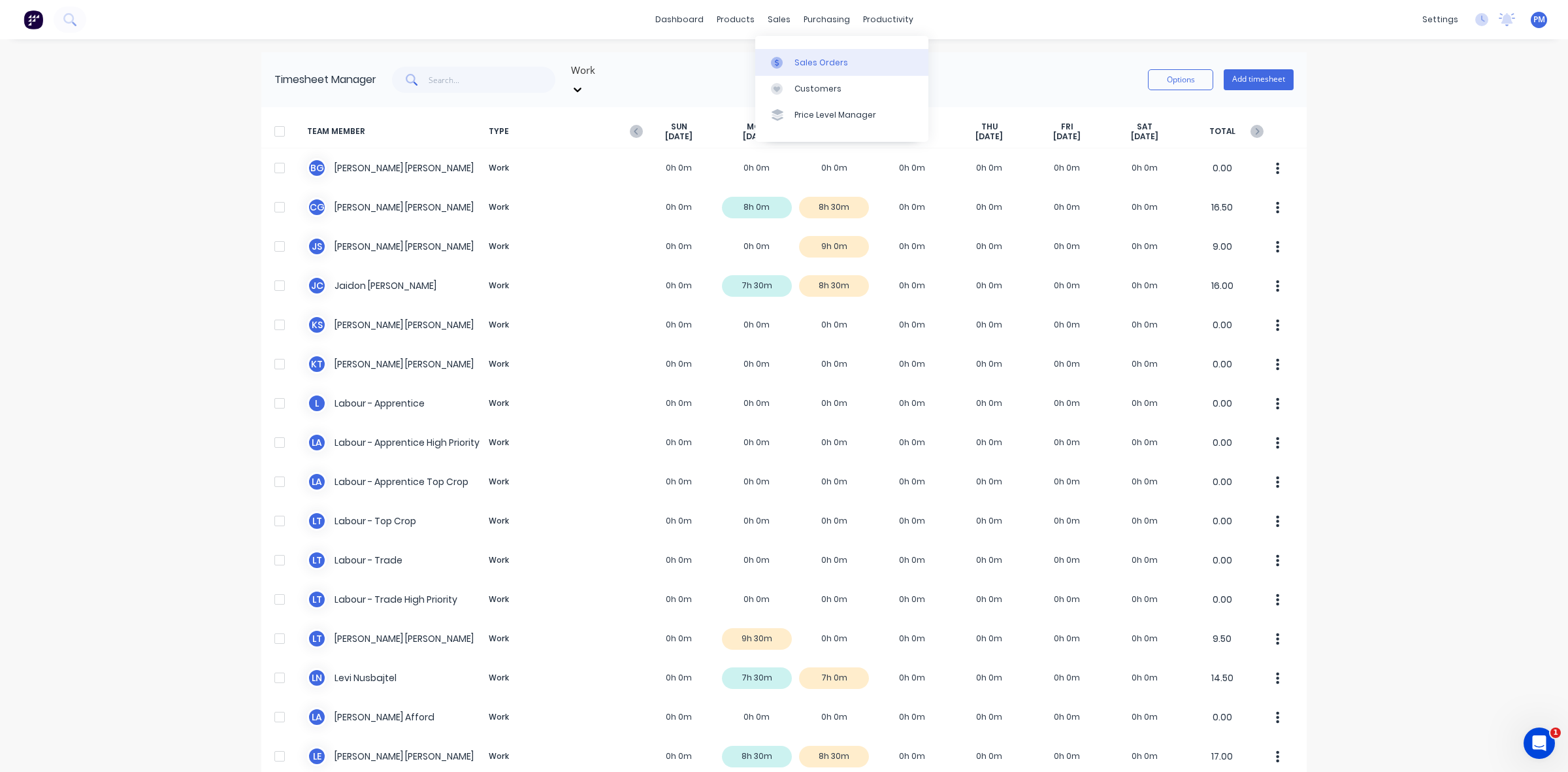
click at [807, 58] on div "Sales Orders" at bounding box center [821, 62] width 54 height 12
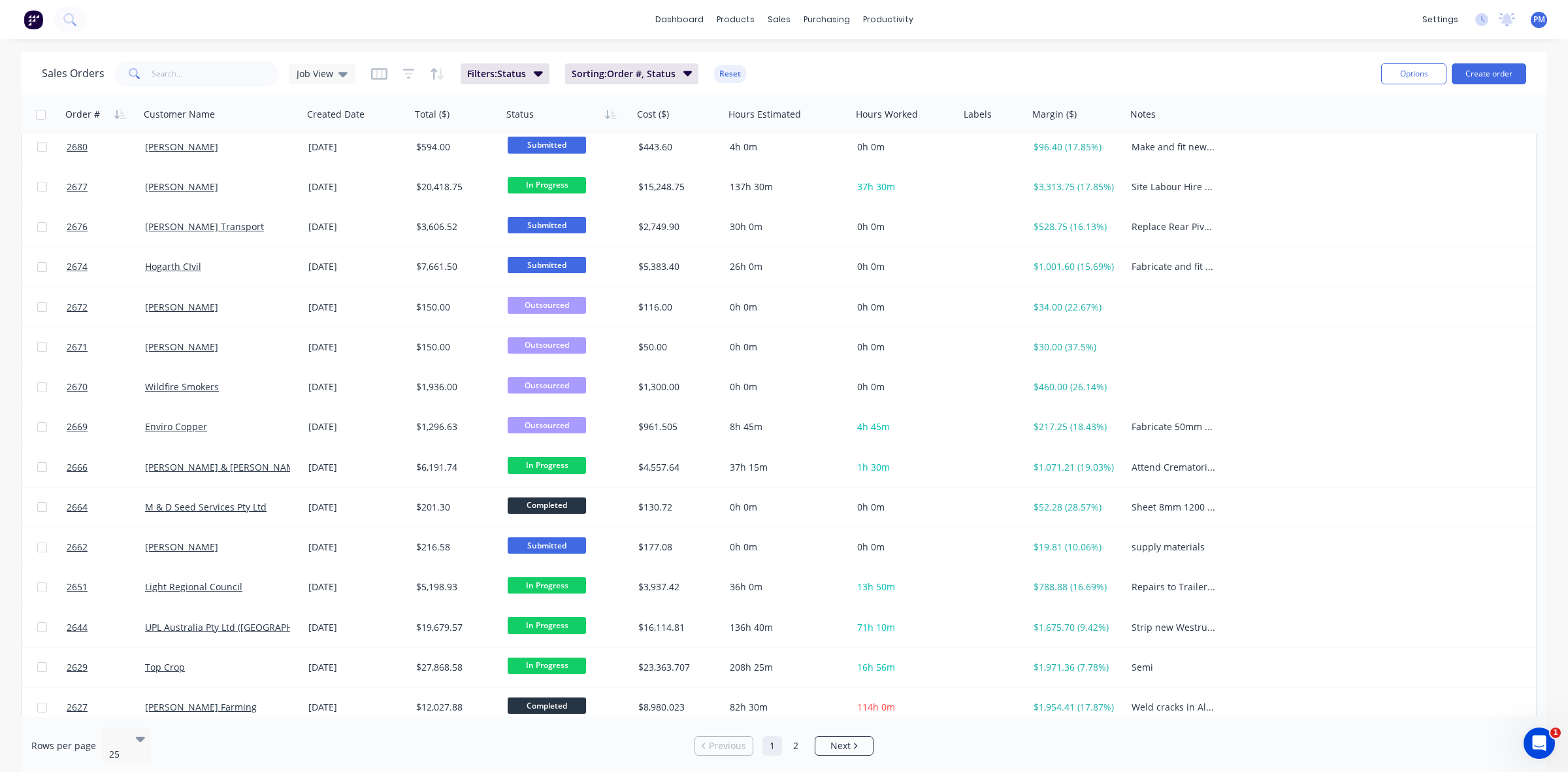
scroll to position [418, 0]
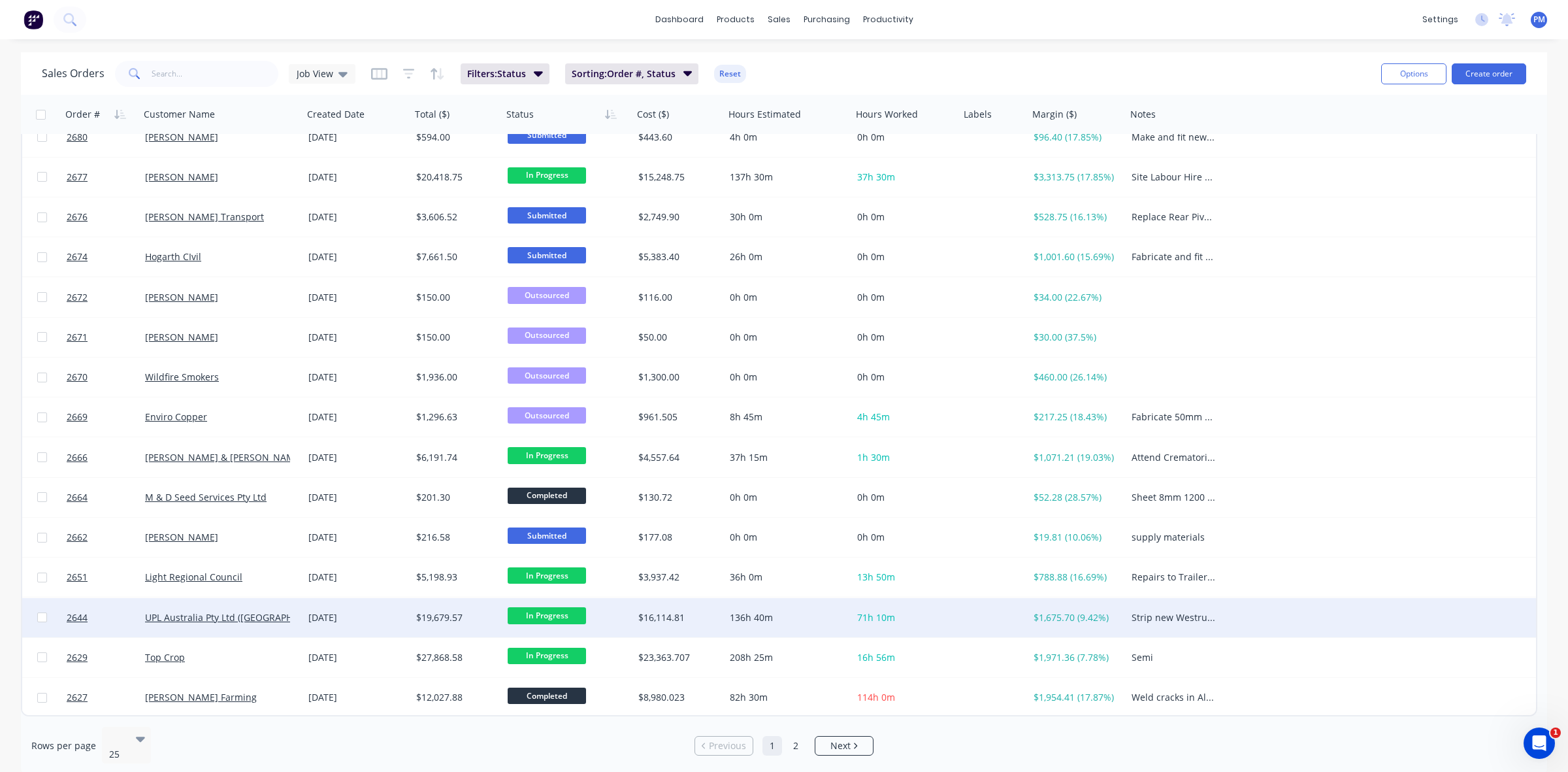
click at [389, 615] on div "[DATE]" at bounding box center [357, 618] width 98 height 13
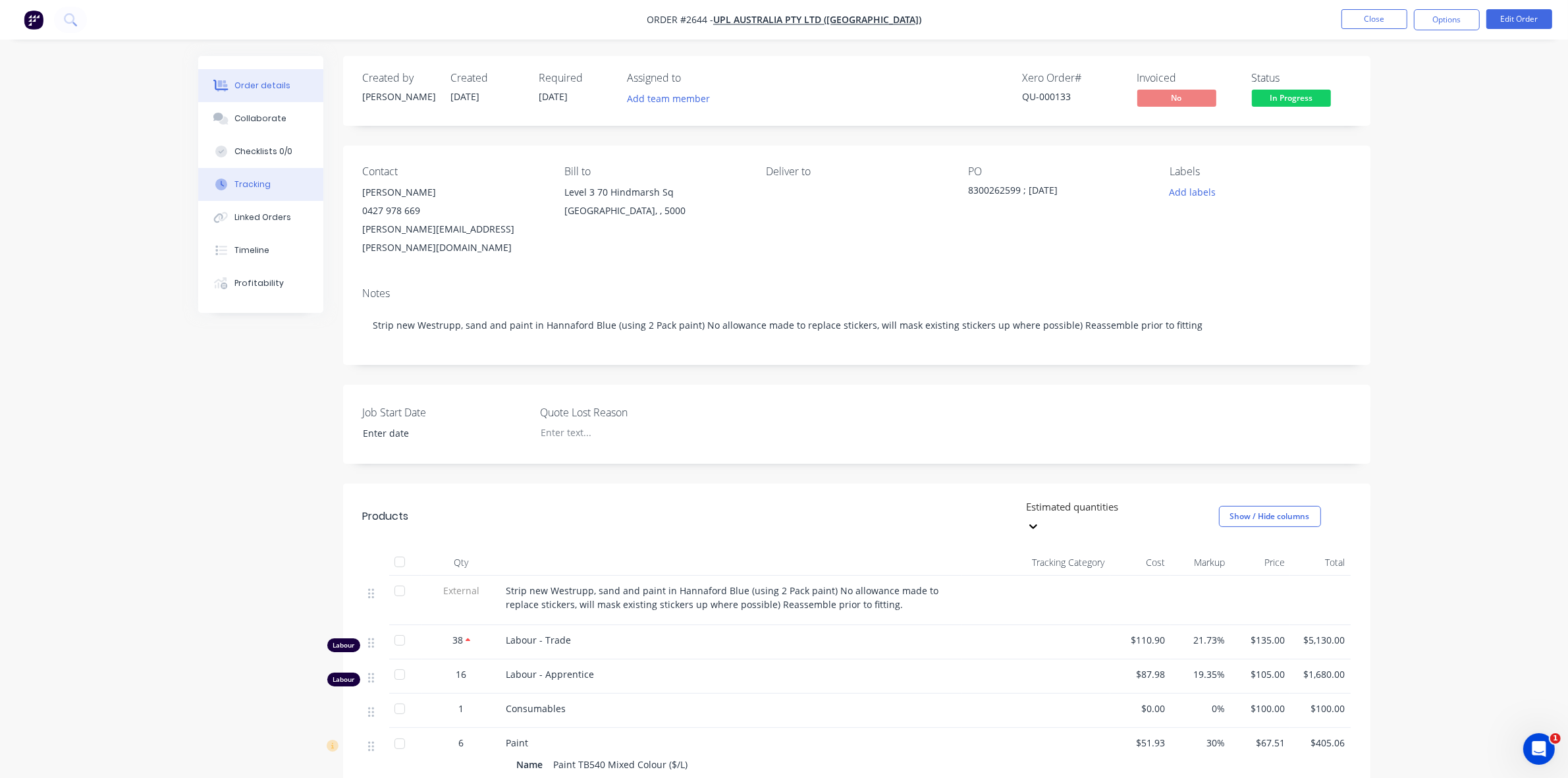
click at [257, 183] on div "Tracking" at bounding box center [252, 184] width 36 height 12
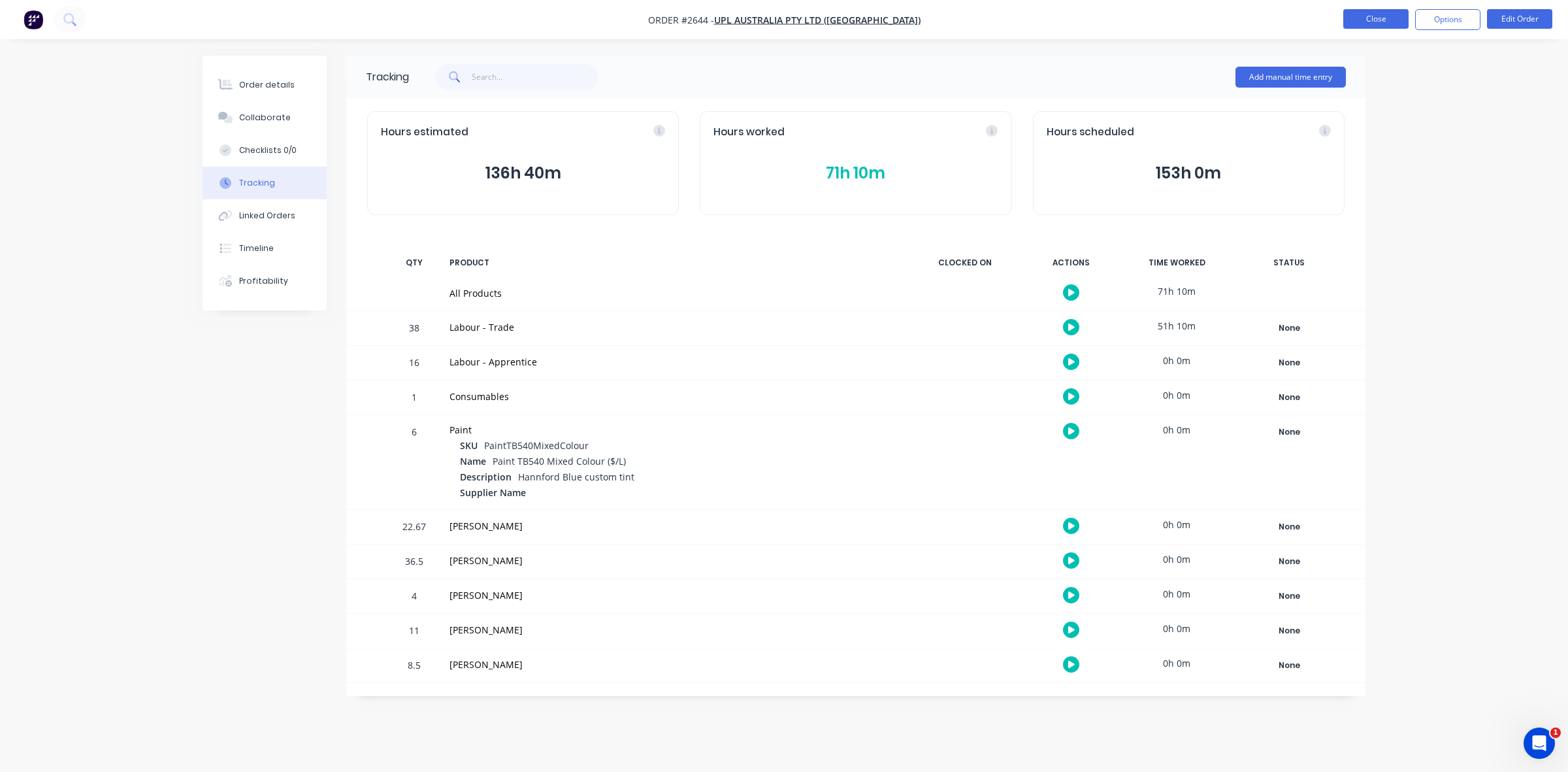
click at [1373, 22] on button "Close" at bounding box center [1376, 18] width 66 height 19
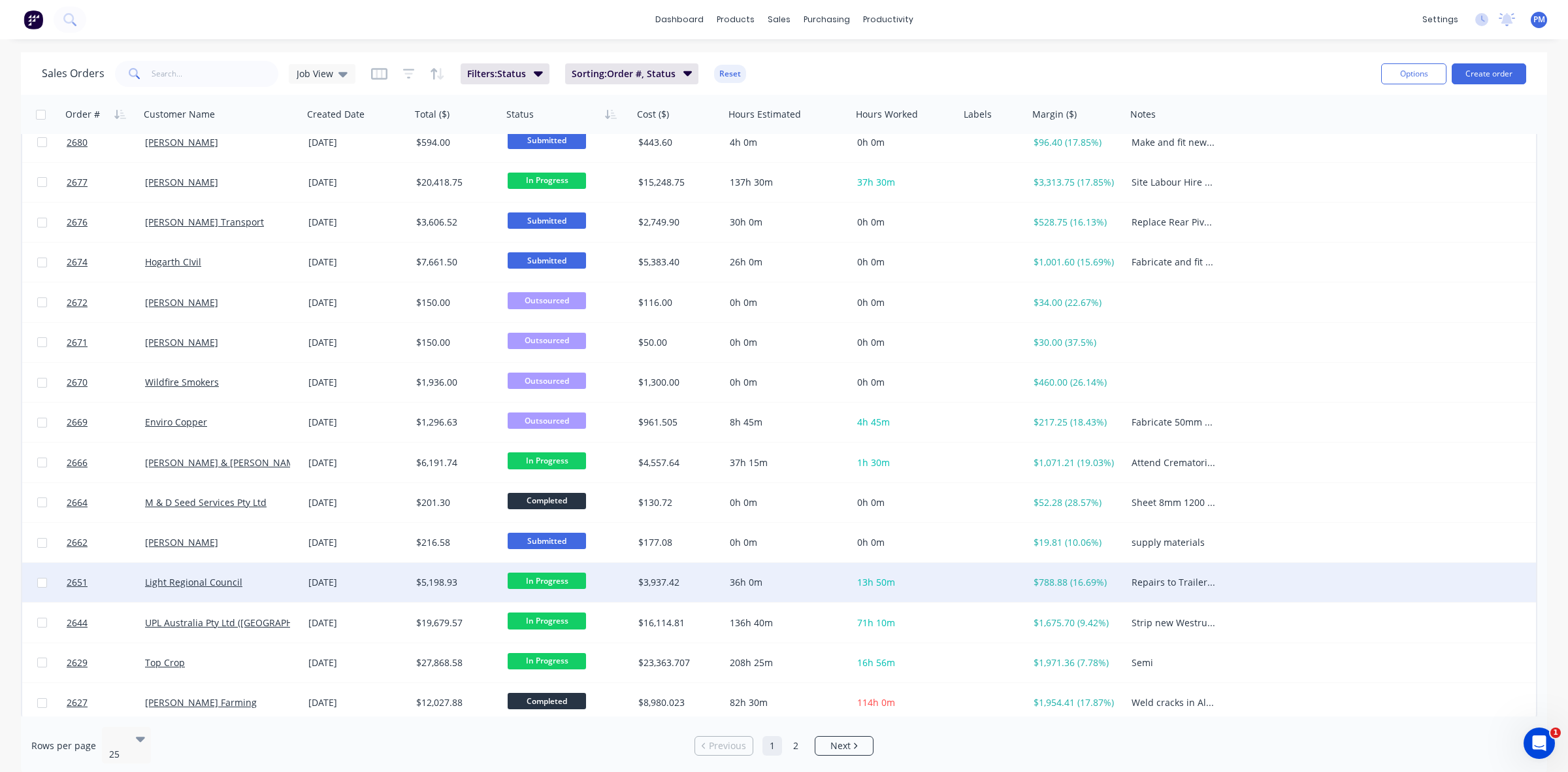
scroll to position [418, 0]
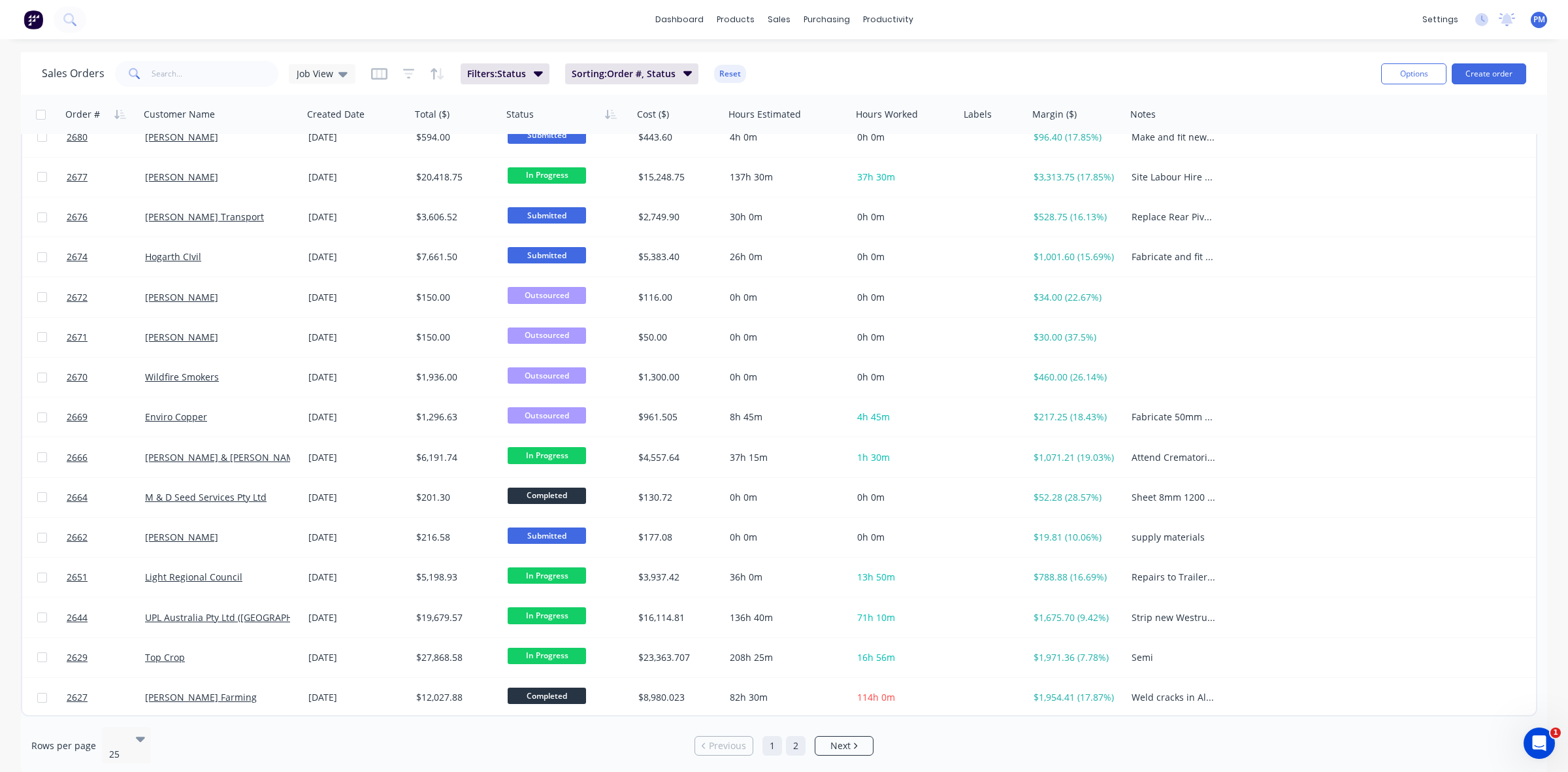
click at [795, 739] on link "2" at bounding box center [795, 746] width 19 height 19
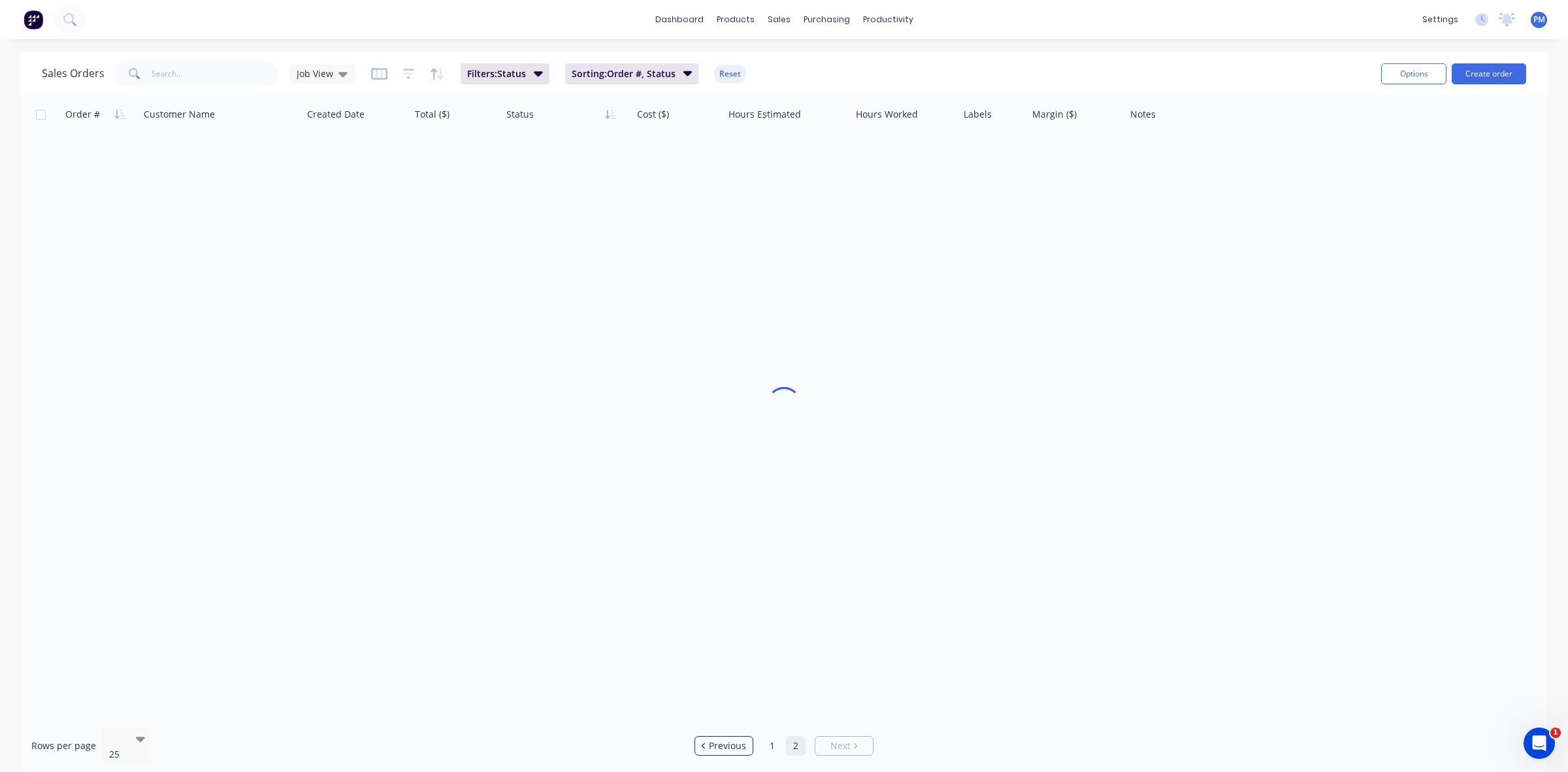
scroll to position [0, 0]
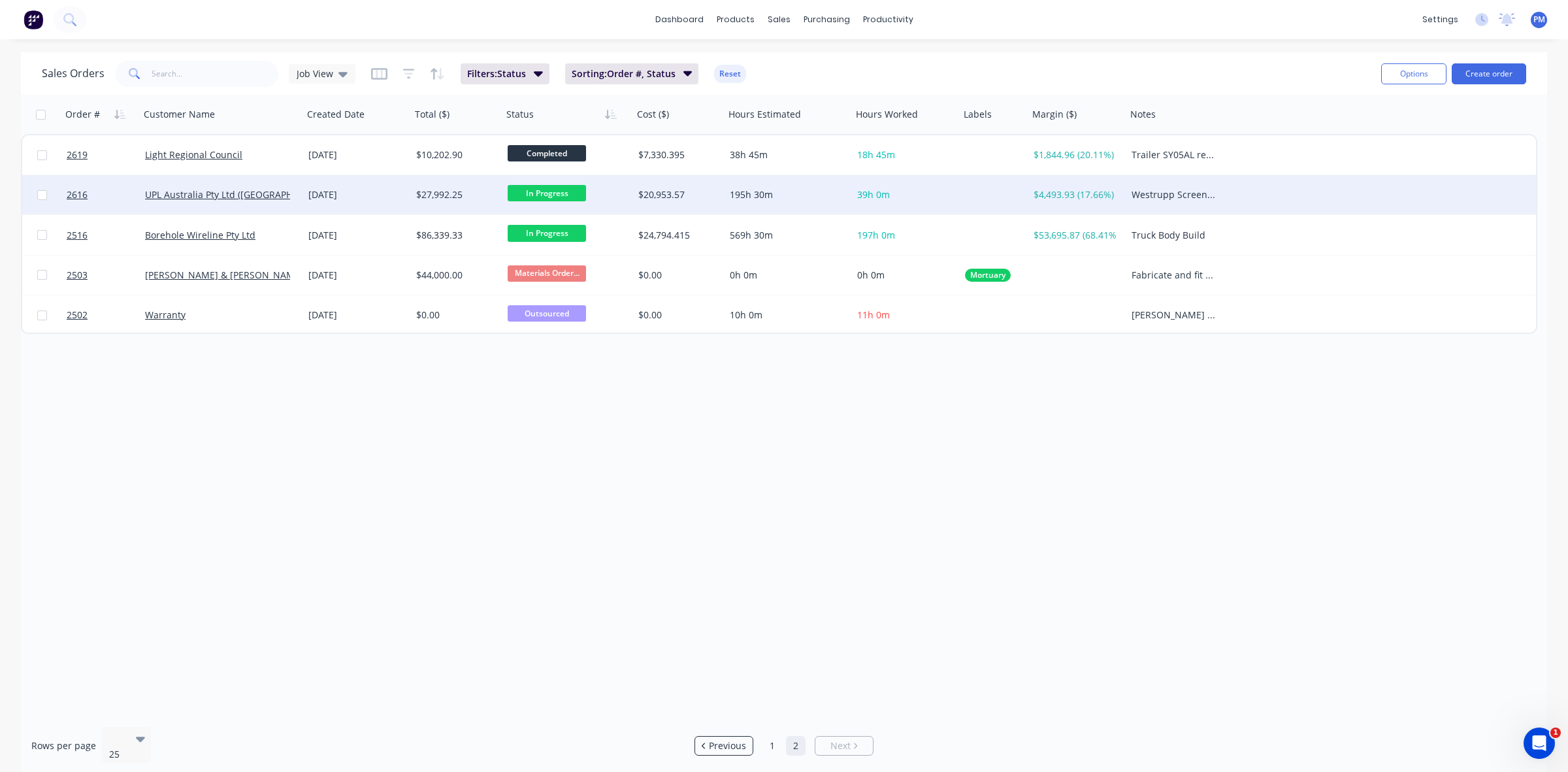
click at [393, 196] on div "[DATE]" at bounding box center [357, 195] width 98 height 13
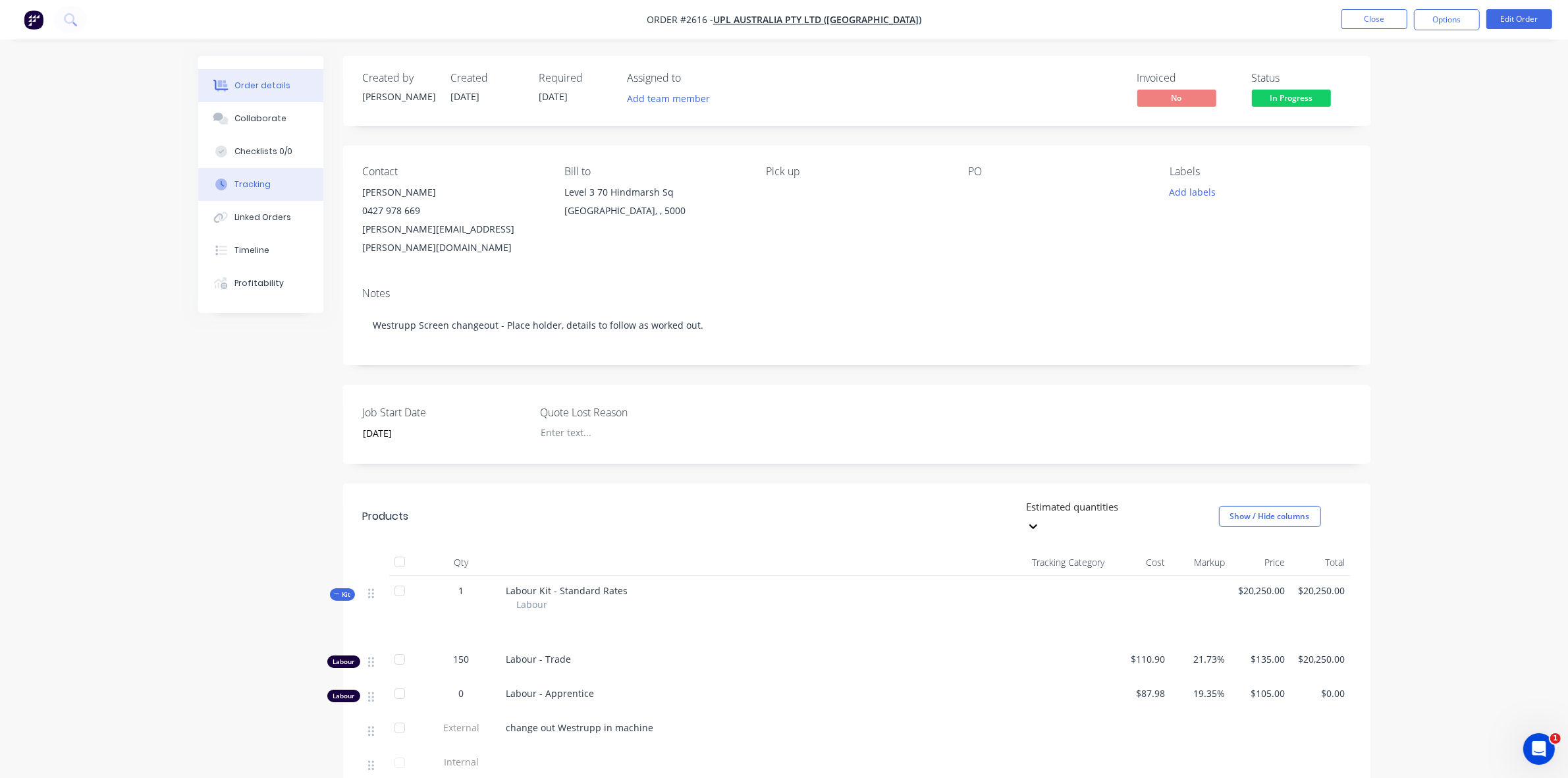
click at [255, 180] on div "Tracking" at bounding box center [252, 184] width 36 height 12
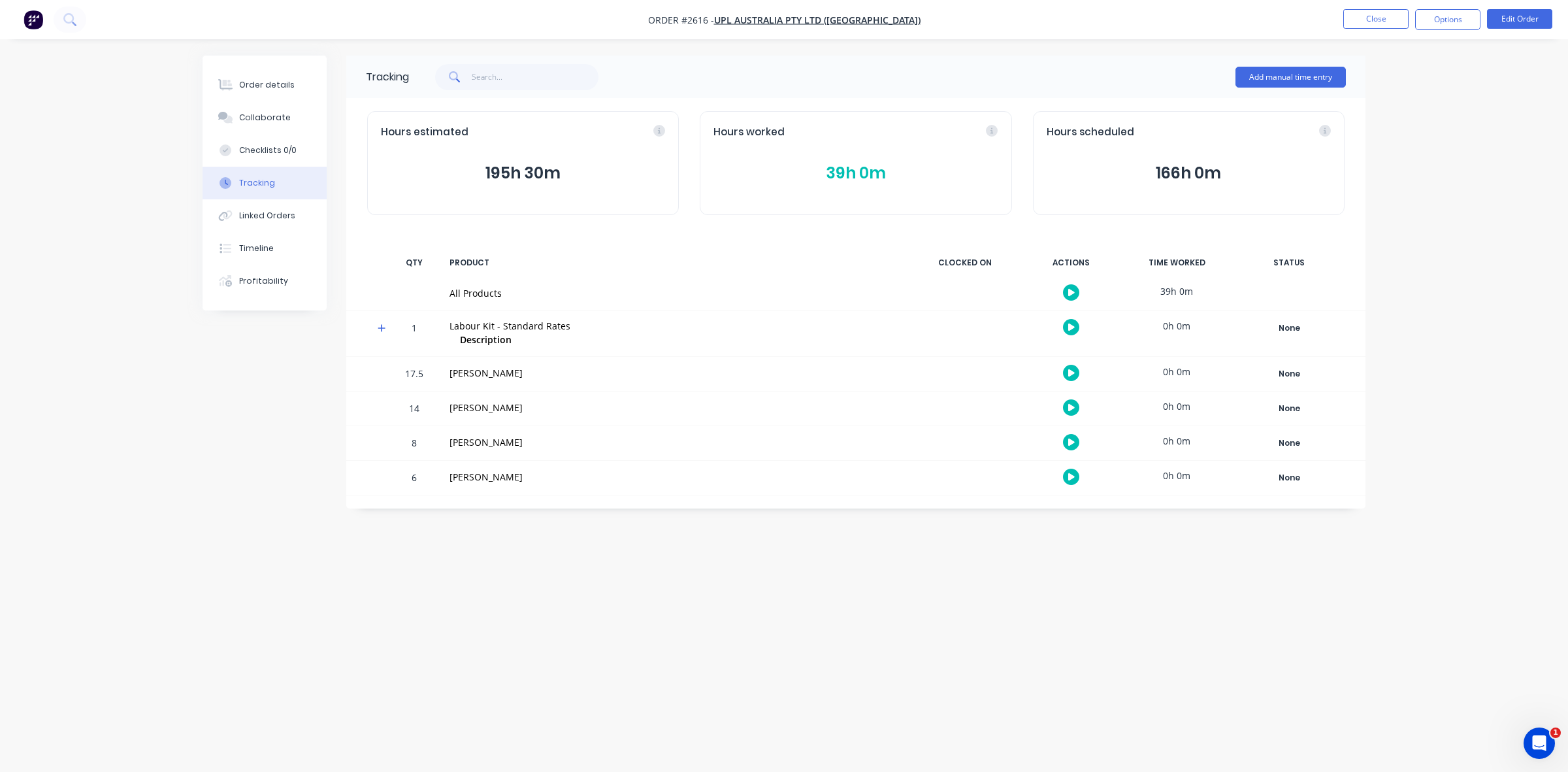
click at [857, 171] on button "39h 0m" at bounding box center [855, 173] width 284 height 25
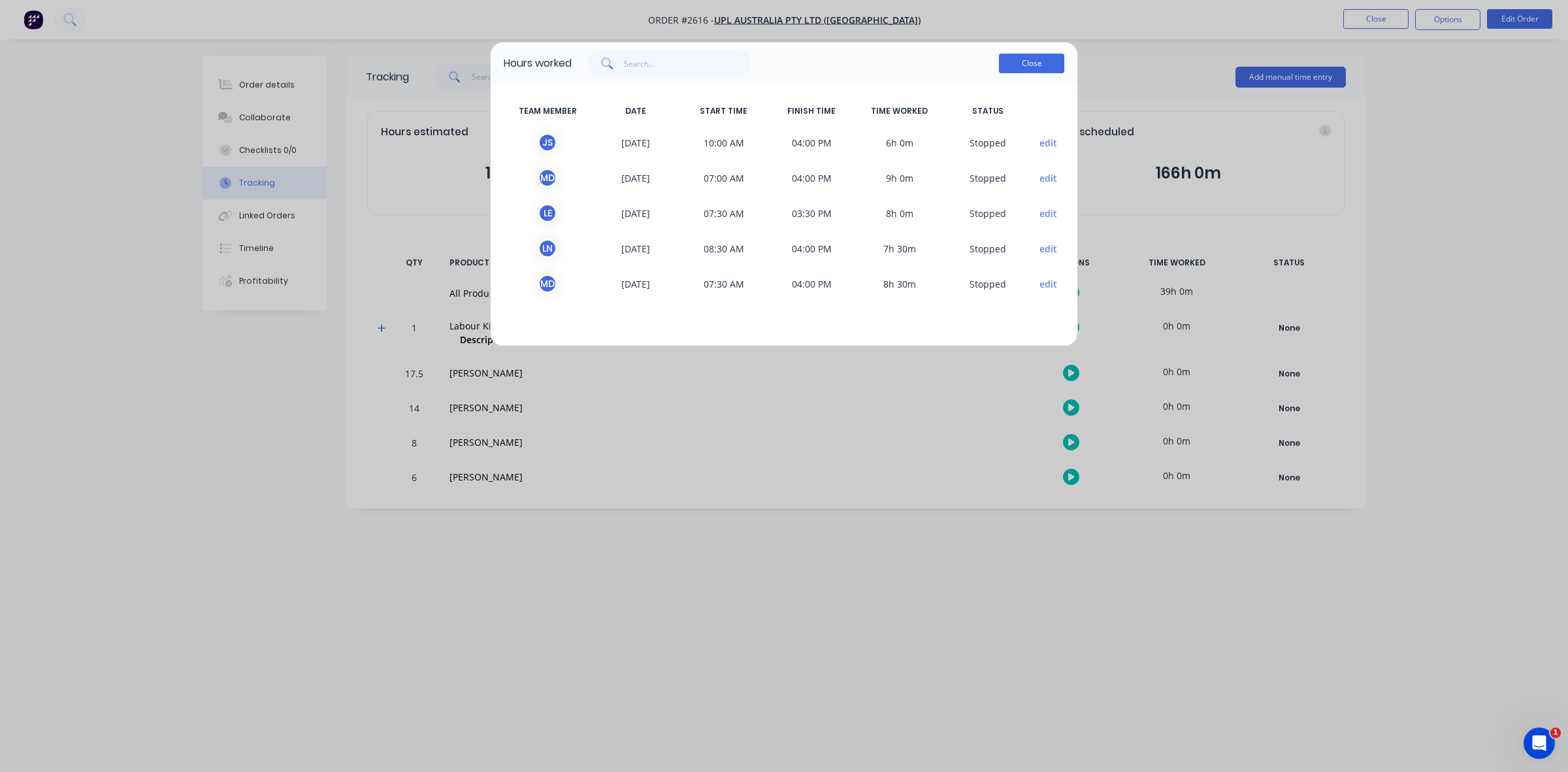
click at [1019, 70] on button "Close" at bounding box center [1032, 63] width 66 height 19
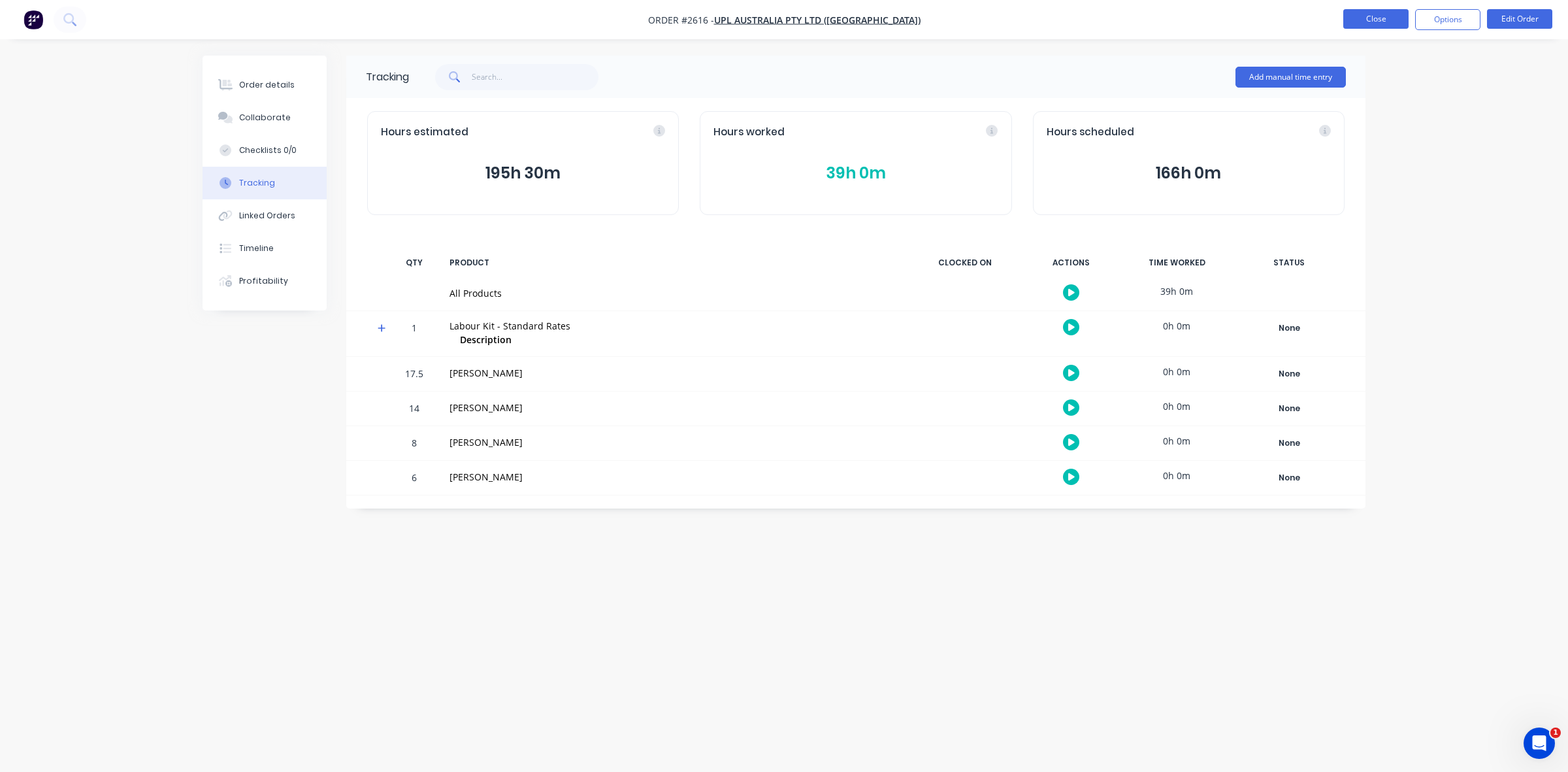
click at [1361, 17] on button "Close" at bounding box center [1376, 18] width 66 height 19
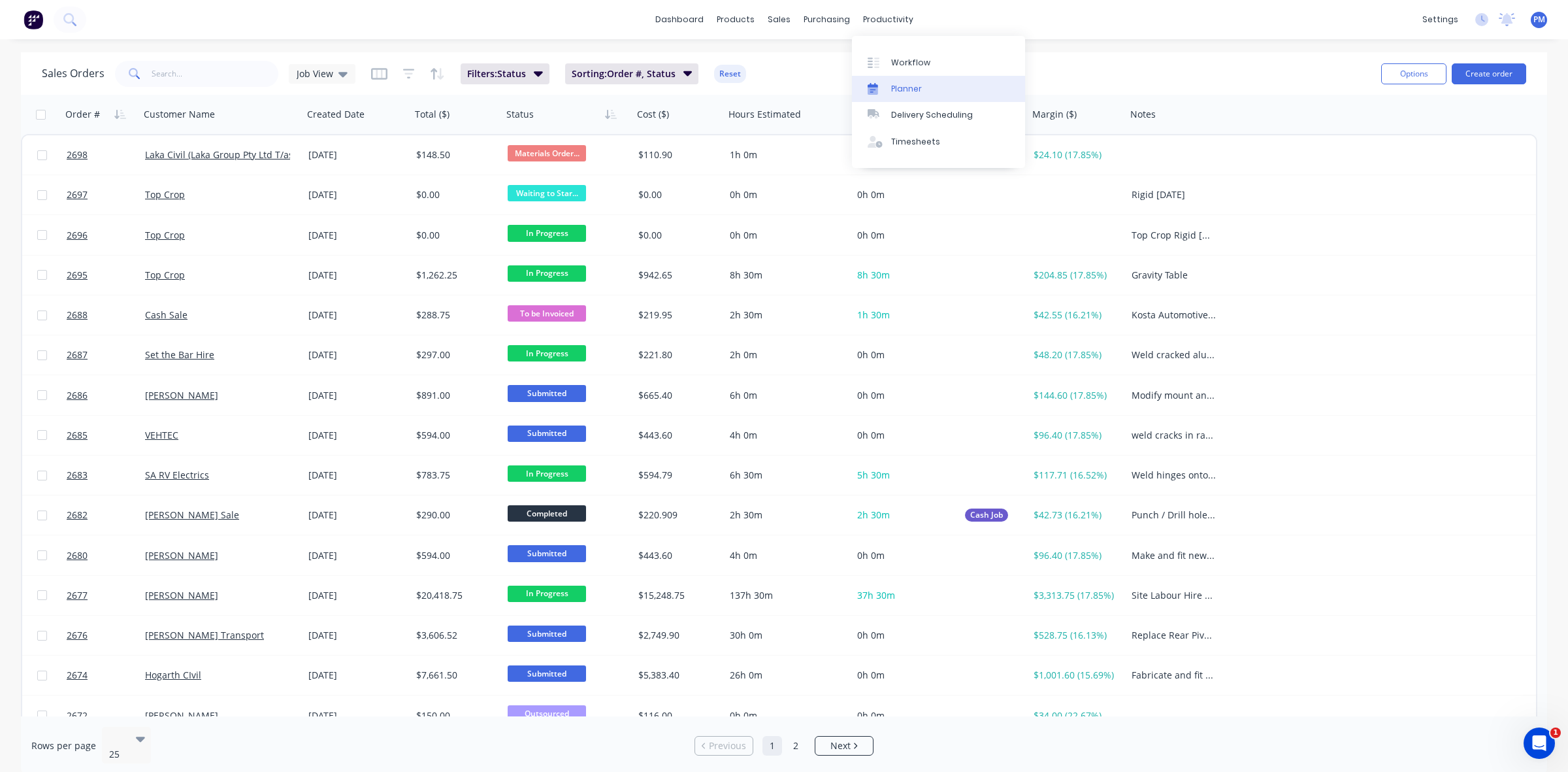
click at [897, 83] on div "Planner" at bounding box center [907, 89] width 31 height 12
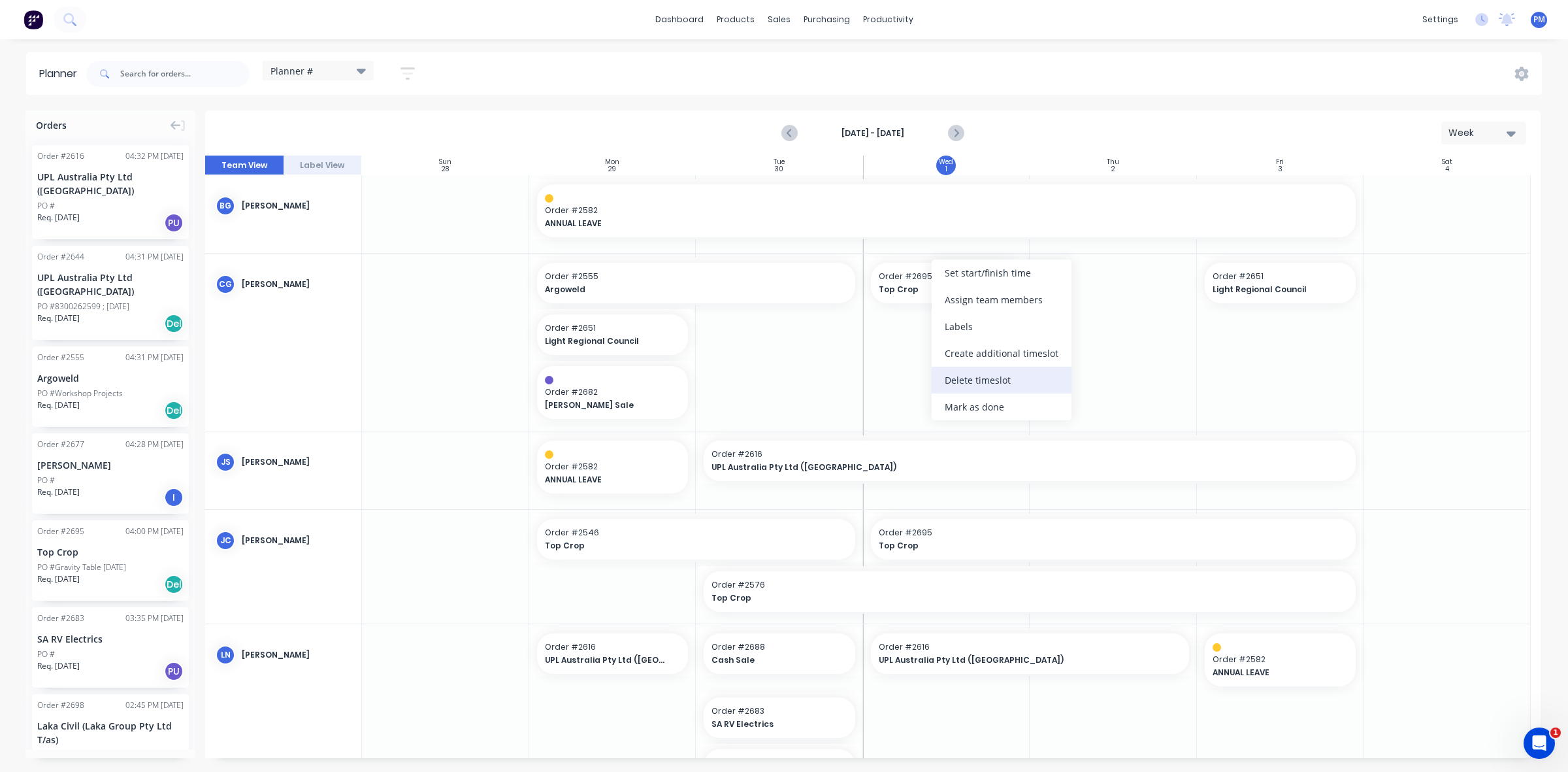
click at [965, 383] on div "Delete timeslot" at bounding box center [1001, 379] width 140 height 26
drag, startPoint x: 75, startPoint y: 285, endPoint x: 901, endPoint y: 313, distance: 826.5
drag, startPoint x: 858, startPoint y: 283, endPoint x: 692, endPoint y: 278, distance: 166.1
drag, startPoint x: 860, startPoint y: 279, endPoint x: 780, endPoint y: 281, distance: 80.0
drag, startPoint x: 900, startPoint y: 277, endPoint x: 795, endPoint y: 278, distance: 105.0
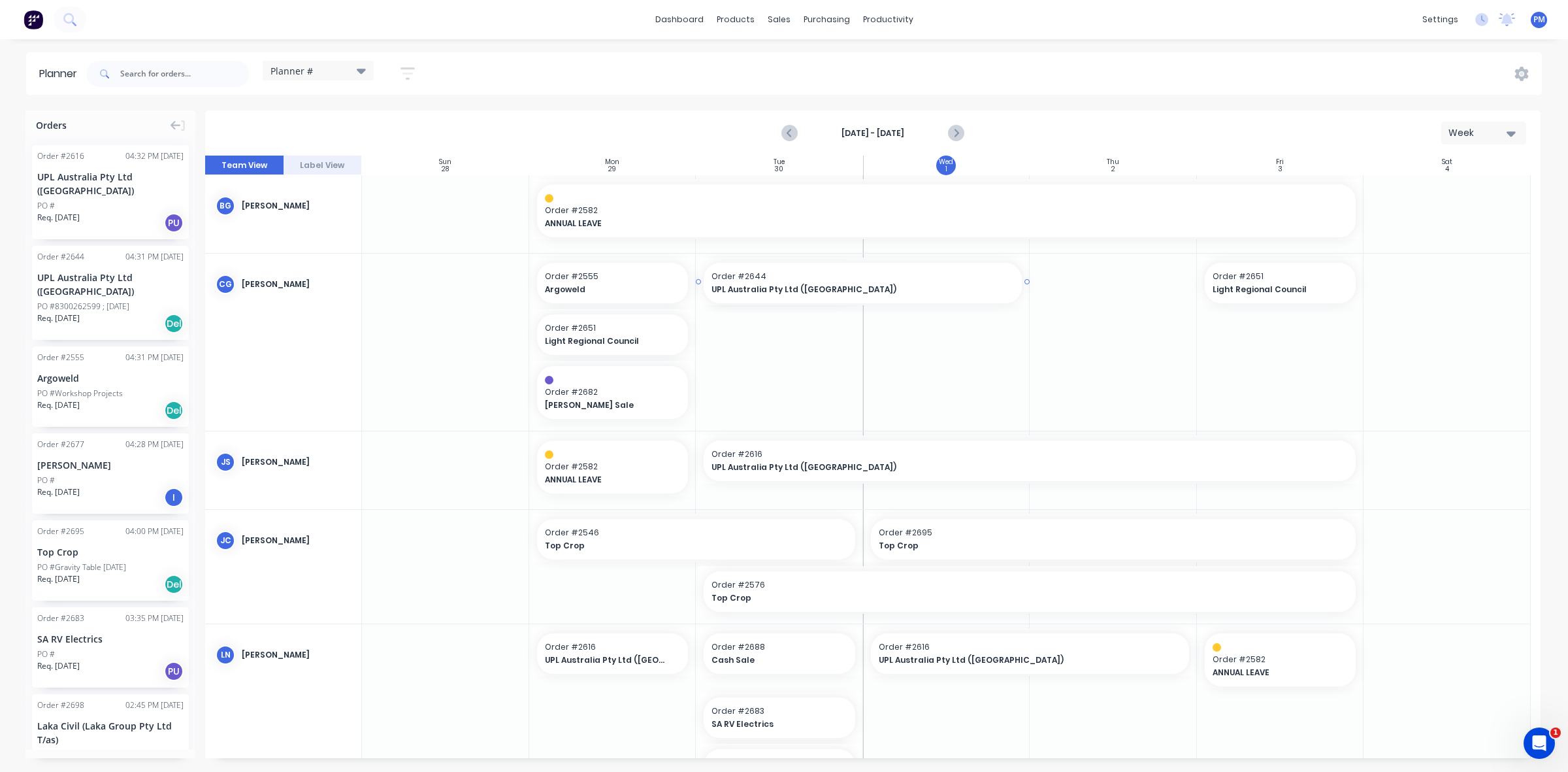
drag, startPoint x: 858, startPoint y: 280, endPoint x: 918, endPoint y: 284, distance: 60.1
click at [904, 143] on div "Timesheets" at bounding box center [916, 142] width 49 height 12
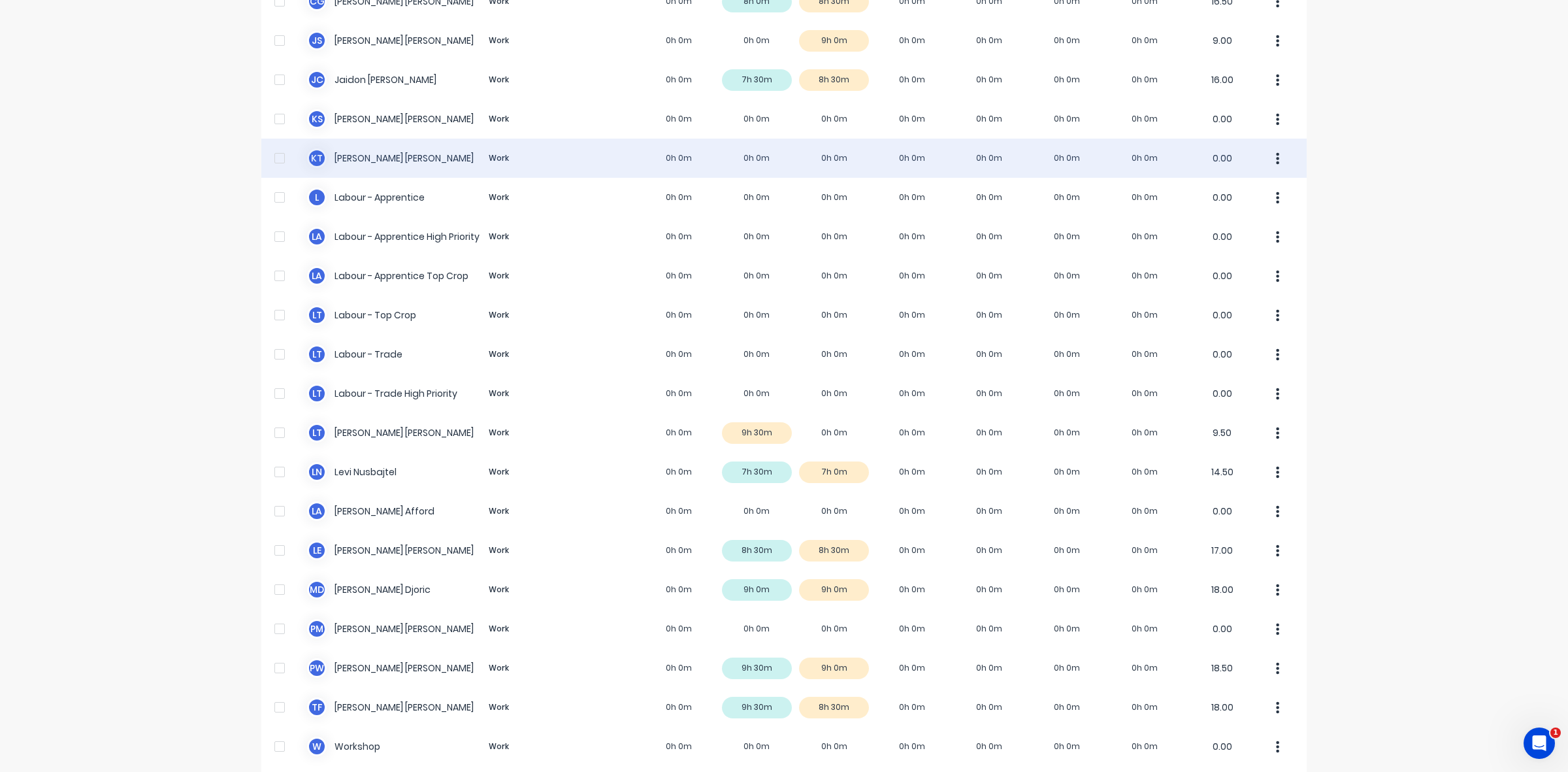
scroll to position [247, 0]
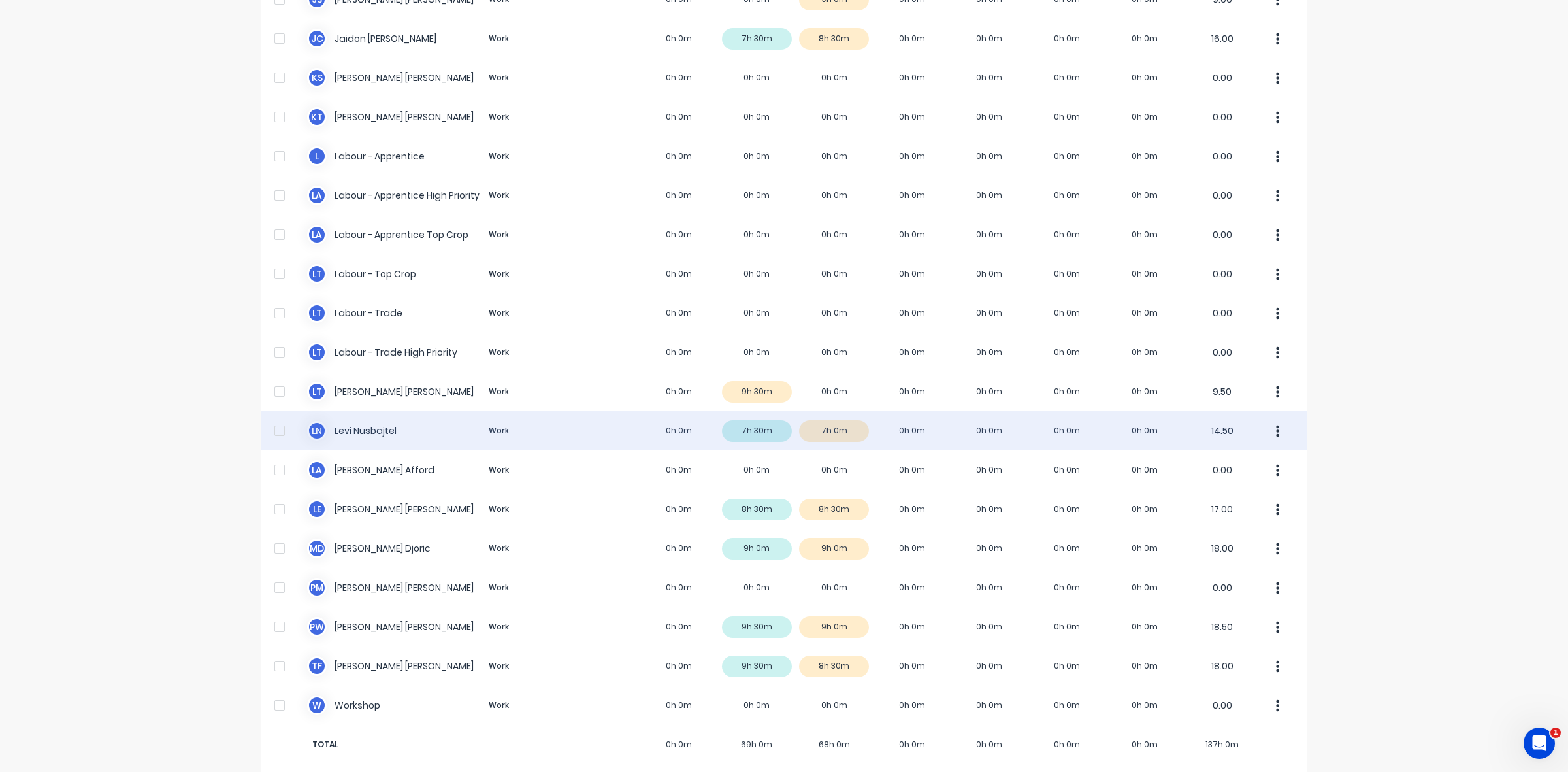
click at [828, 419] on div "[PERSON_NAME] Work 0h 0m 7h 30m 7h 0m 0h 0m 0h 0m 0h 0m 0h 0m 14.50" at bounding box center [784, 430] width 1046 height 39
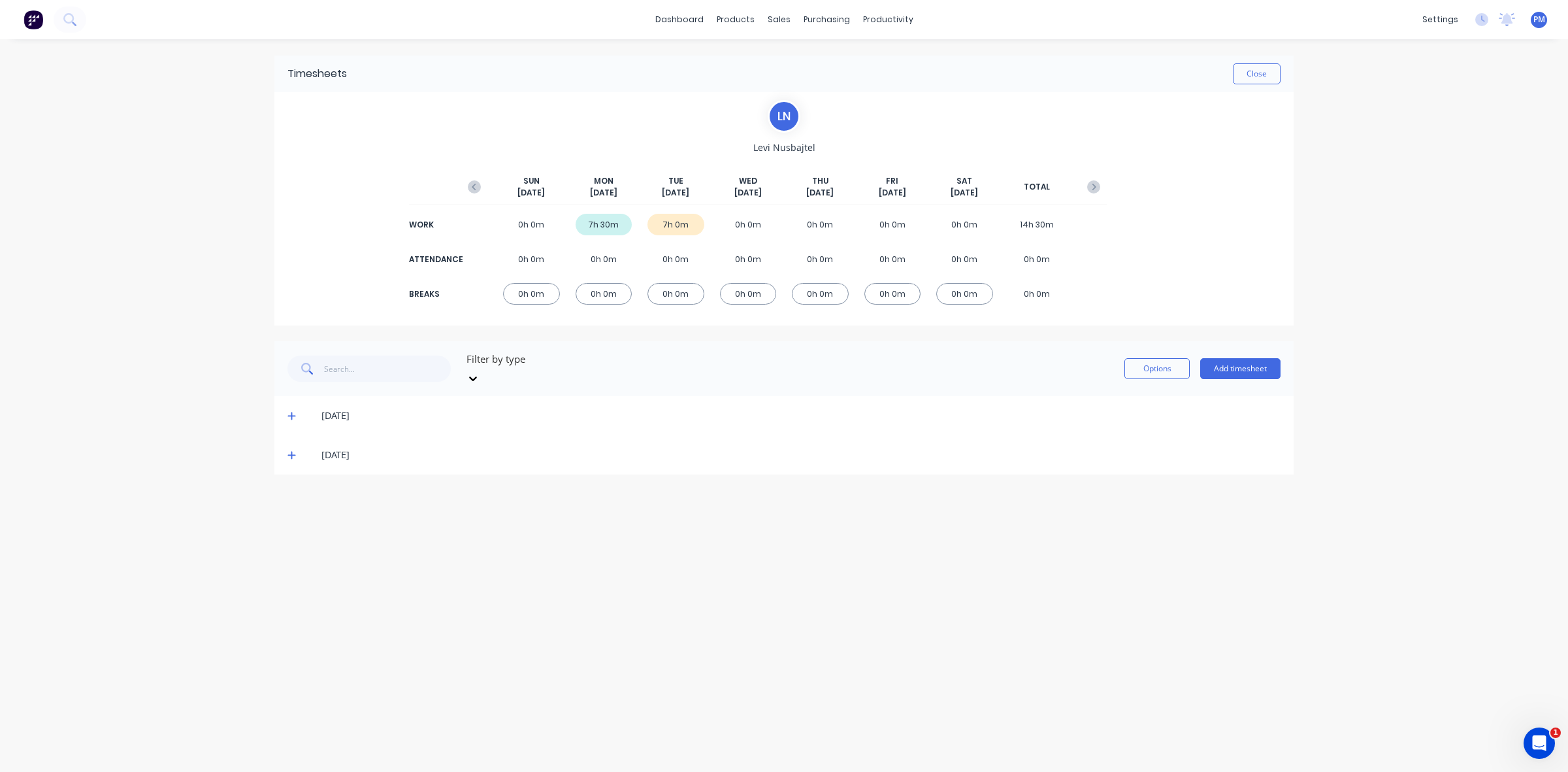
click at [292, 450] on icon at bounding box center [291, 455] width 8 height 9
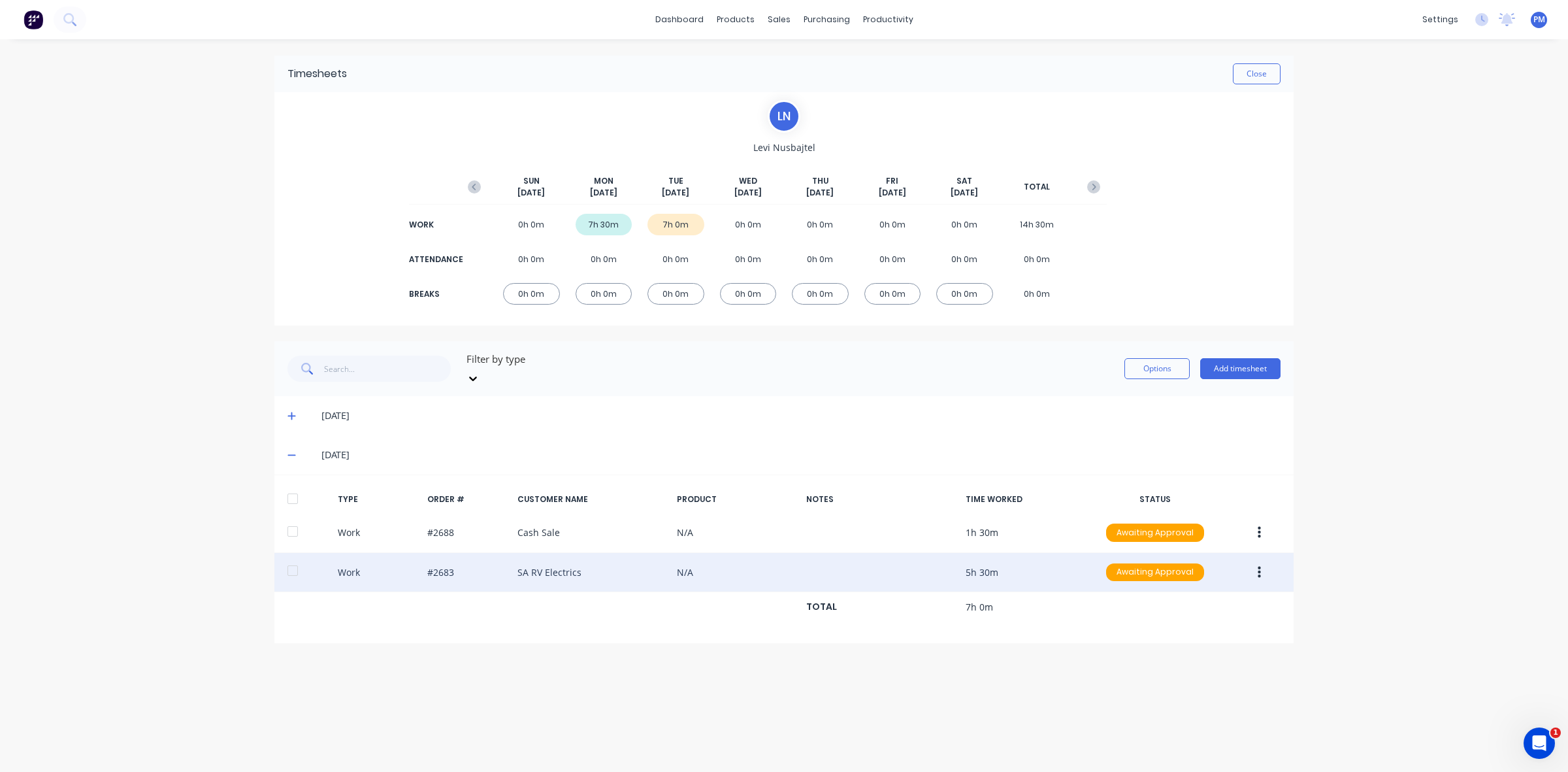
click at [1258, 566] on icon "button" at bounding box center [1259, 572] width 4 height 12
click at [1182, 518] on div "Edit" at bounding box center [1213, 523] width 100 height 19
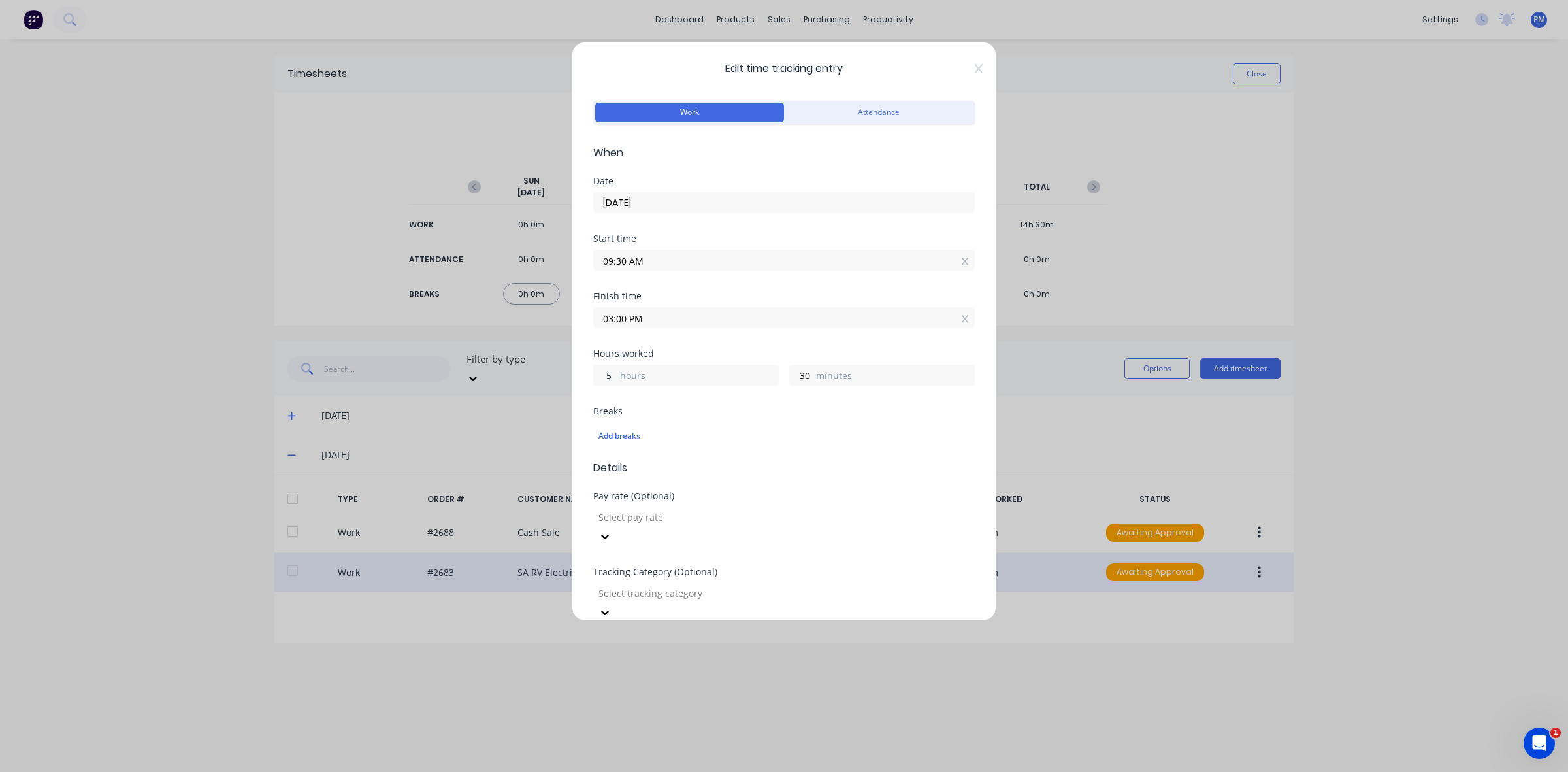
click at [607, 376] on input "5" at bounding box center [605, 375] width 23 height 19
type input "3"
type input "01:00 PM"
drag, startPoint x: 804, startPoint y: 375, endPoint x: 793, endPoint y: 374, distance: 11.0
click at [793, 374] on input "30" at bounding box center [801, 375] width 23 height 19
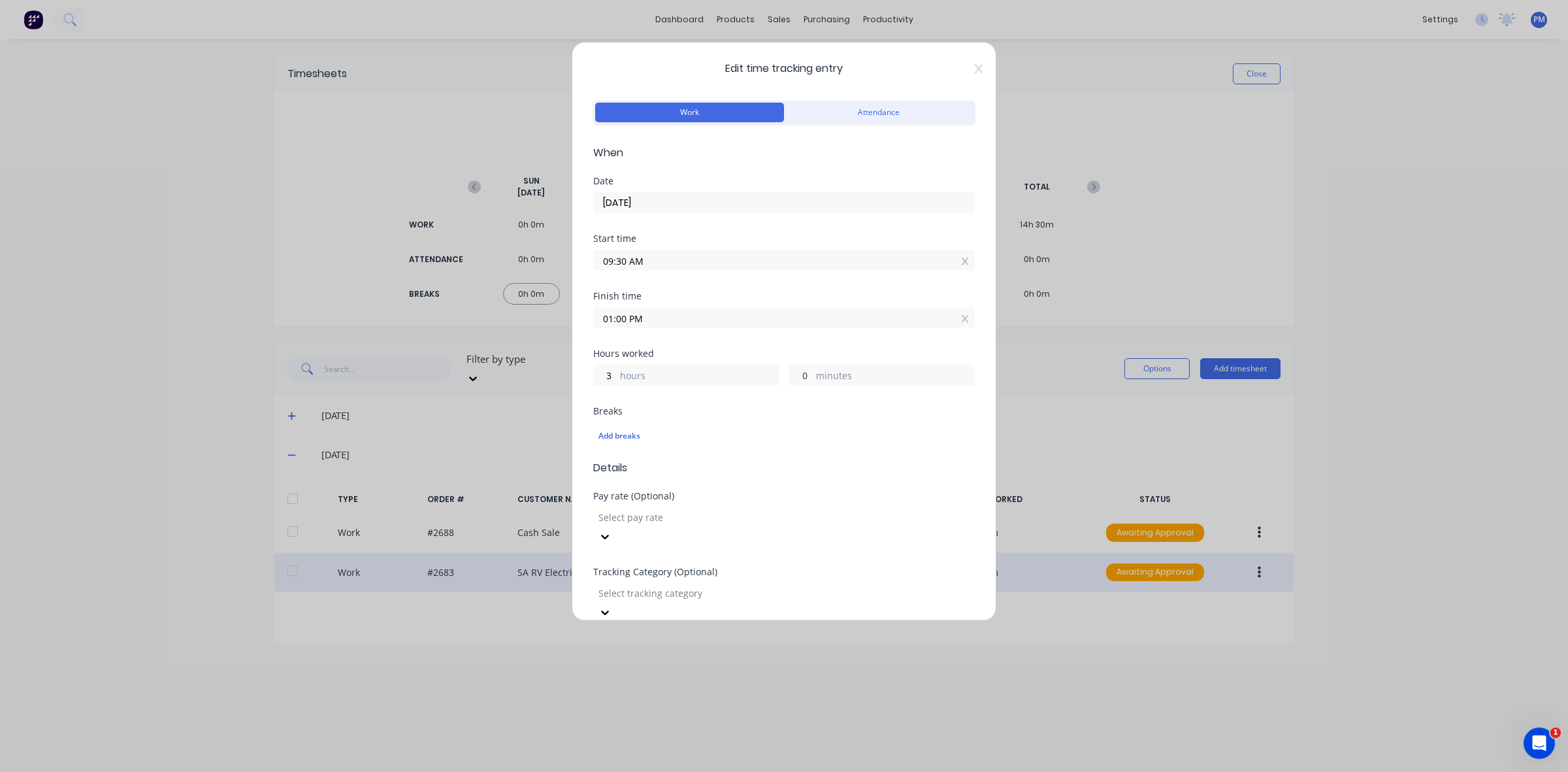
type input "0"
type input "12:30 PM"
click at [845, 449] on div "Add breaks" at bounding box center [784, 436] width 382 height 27
click at [616, 259] on input "09:30 AM" at bounding box center [784, 259] width 380 height 19
type input "09:35 AM"
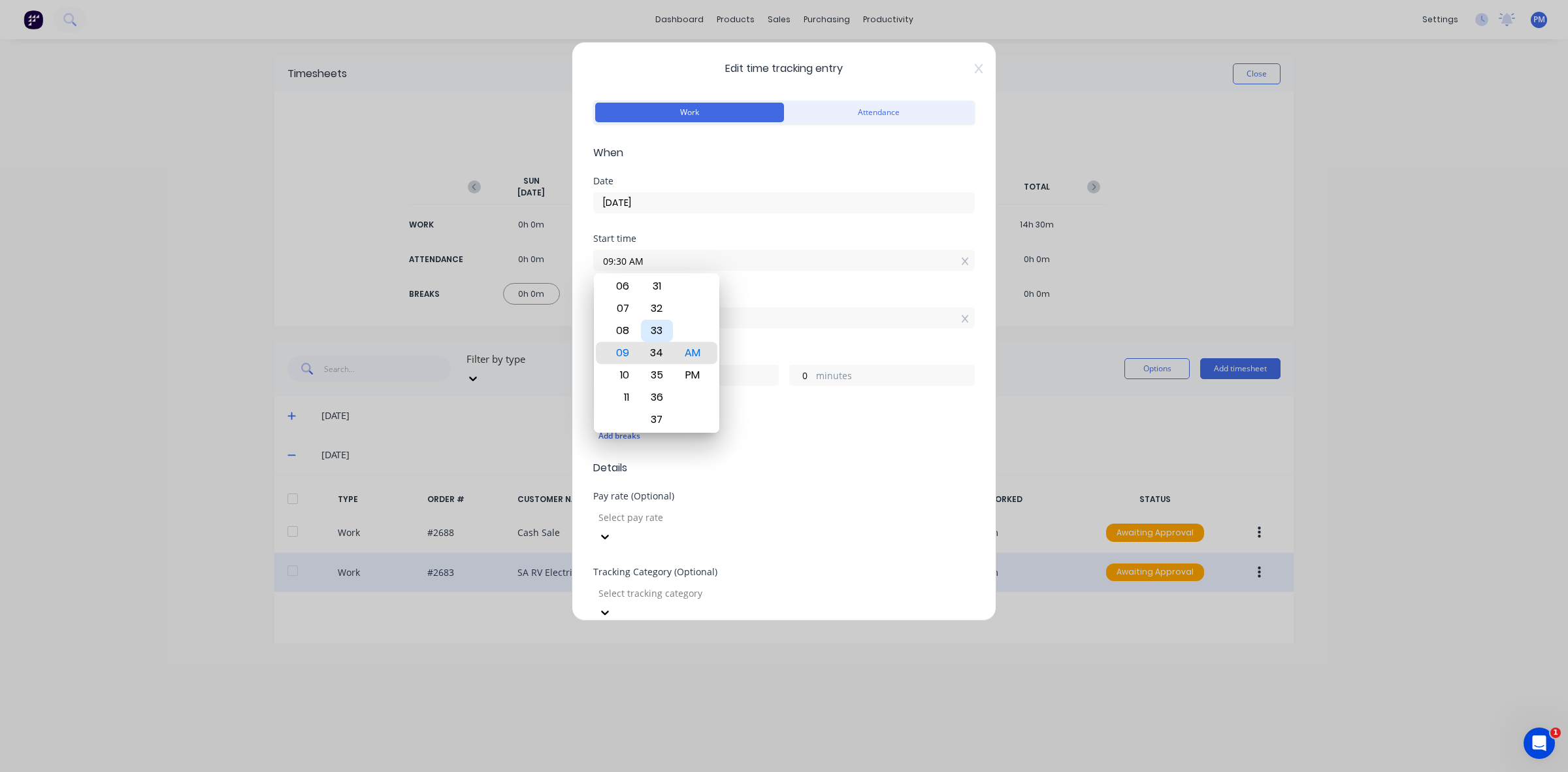
type input "2"
type input "55"
type input "09:38 AM"
type input "52"
type input "09:58 AM"
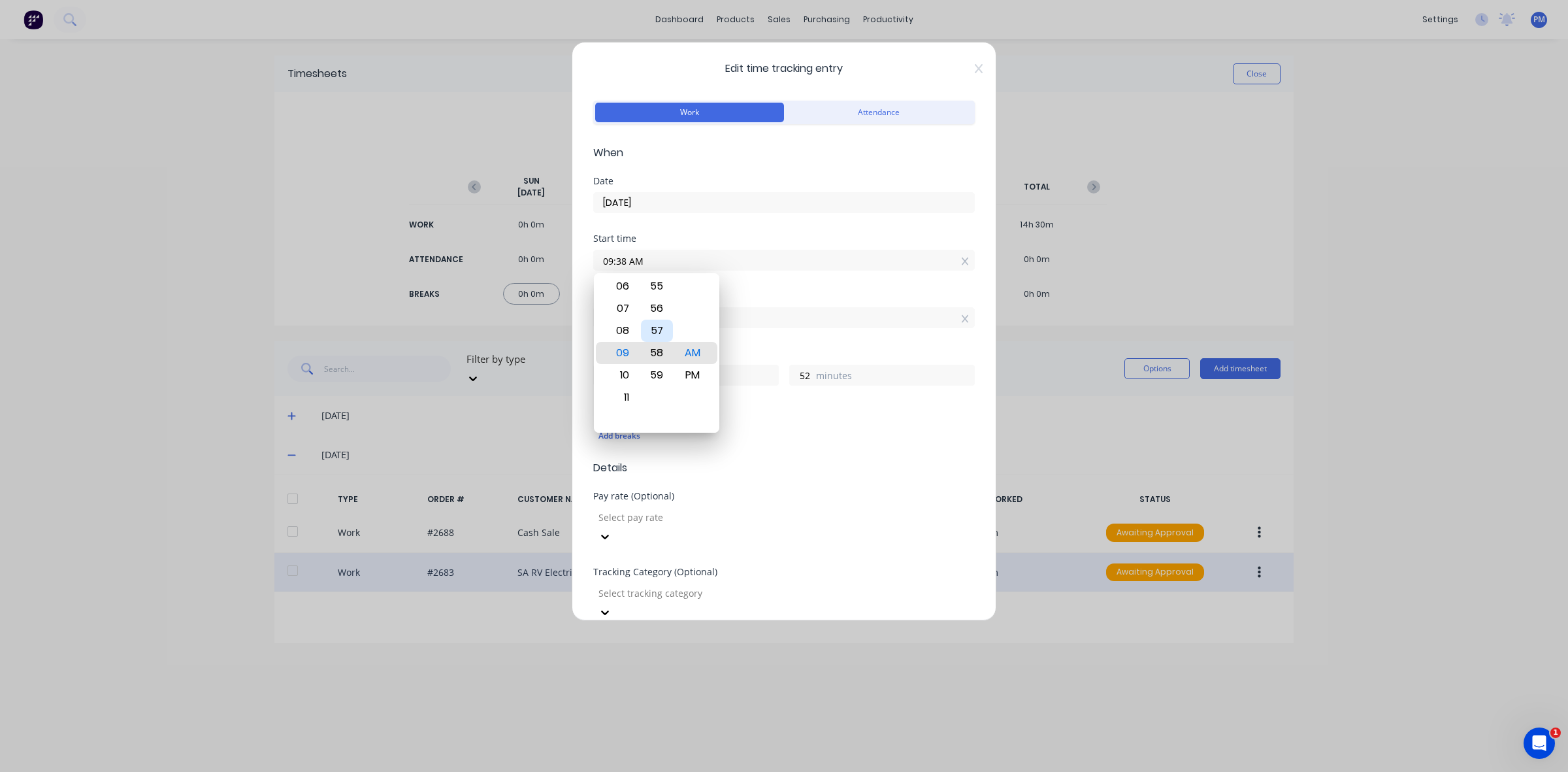
type input "32"
type input "09:59 AM"
type input "31"
type input "09:54 AM"
type input "36"
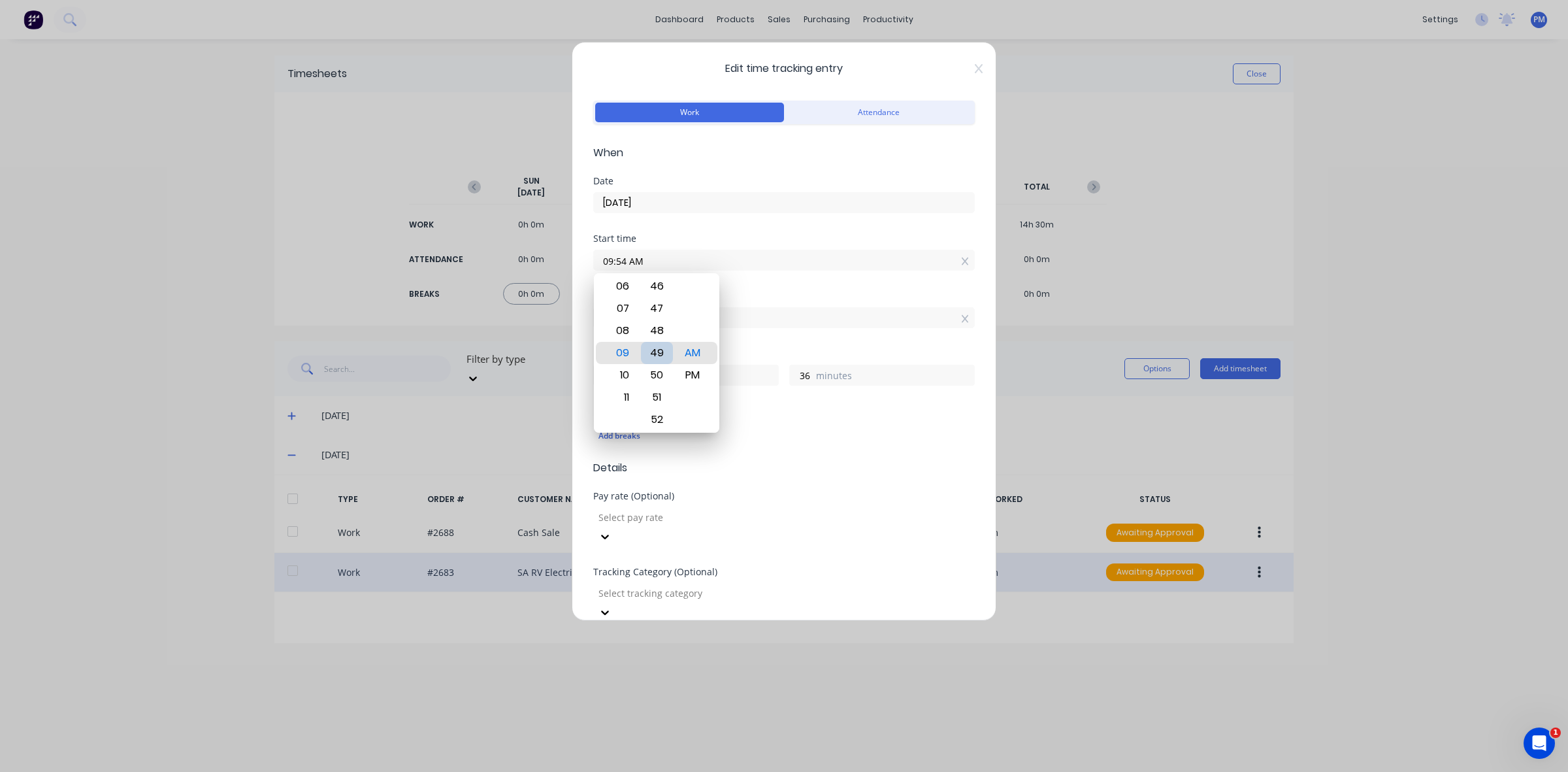
type input "09:48 AM"
type input "42"
type input "09:35 AM"
type input "55"
type input "09:29 AM"
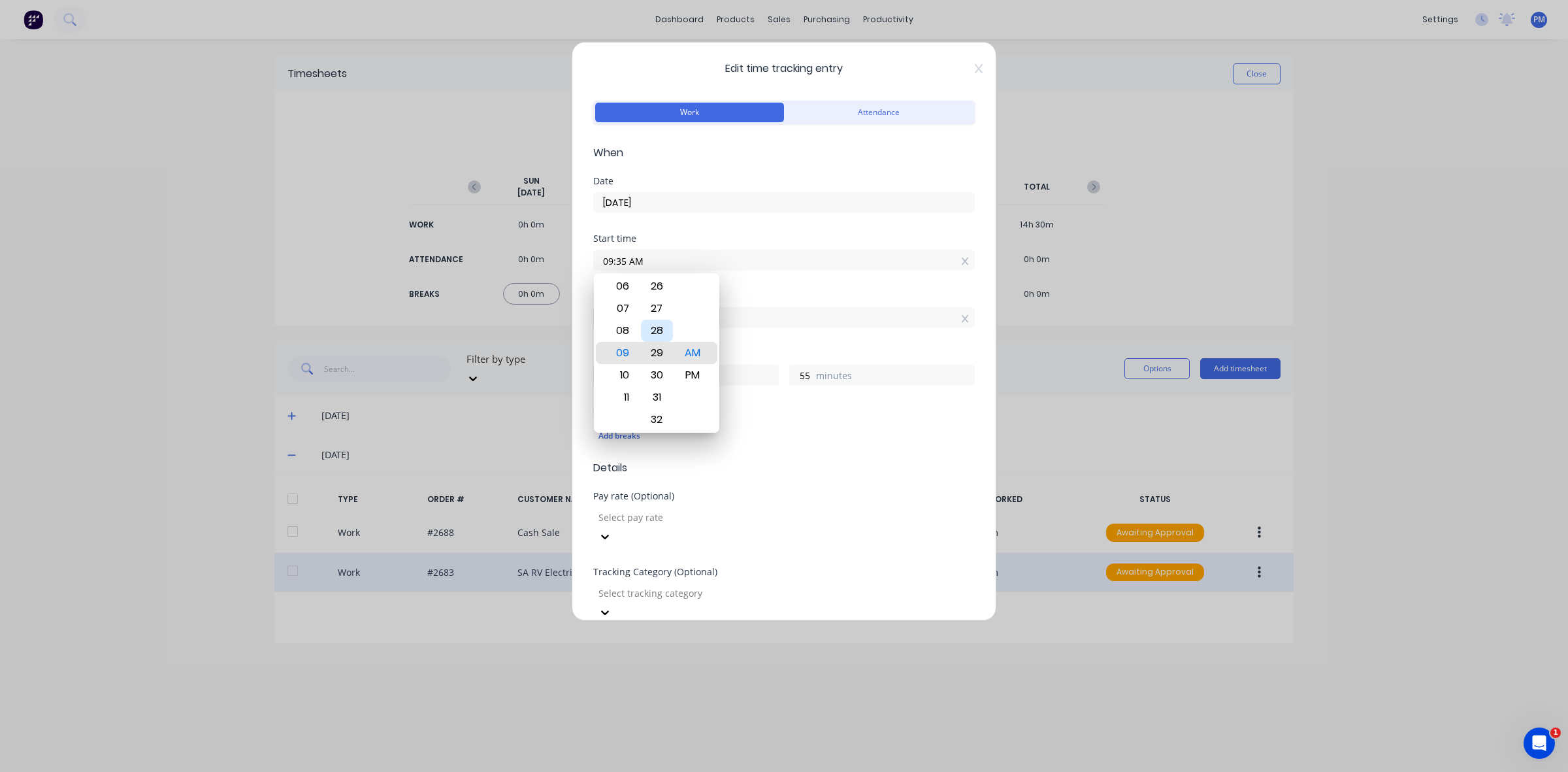
type input "3"
type input "1"
type input "09:23 AM"
type input "7"
type input "09:16 AM"
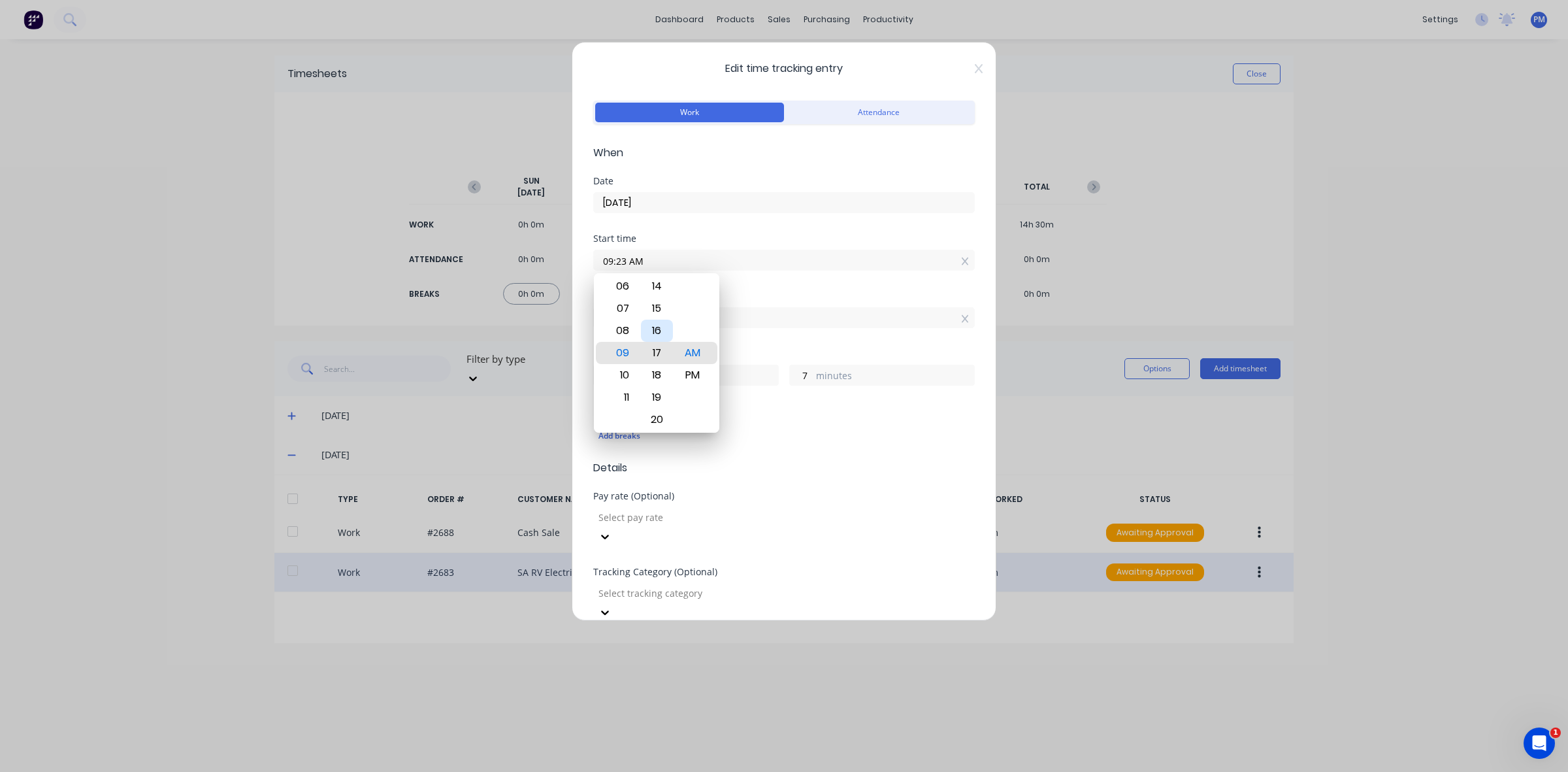
type input "14"
type input "09:10 AM"
type input "20"
type input "09:04 AM"
type input "26"
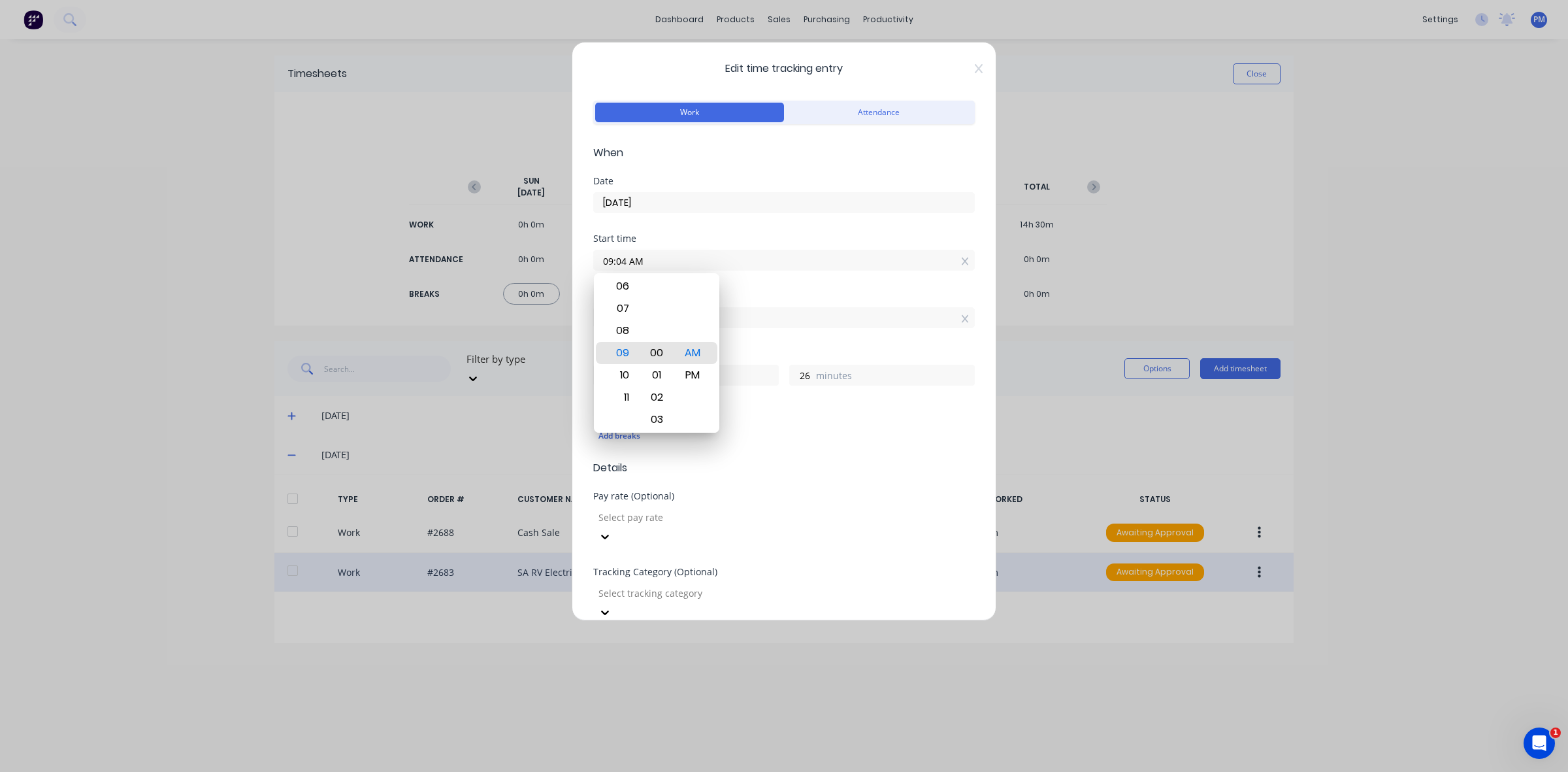
type input "09:00 AM"
click at [746, 341] on div "Finish time 12:30 PM" at bounding box center [784, 320] width 382 height 58
drag, startPoint x: 805, startPoint y: 373, endPoint x: 792, endPoint y: 373, distance: 13.0
click at [792, 373] on input "30" at bounding box center [801, 375] width 23 height 19
type input "0"
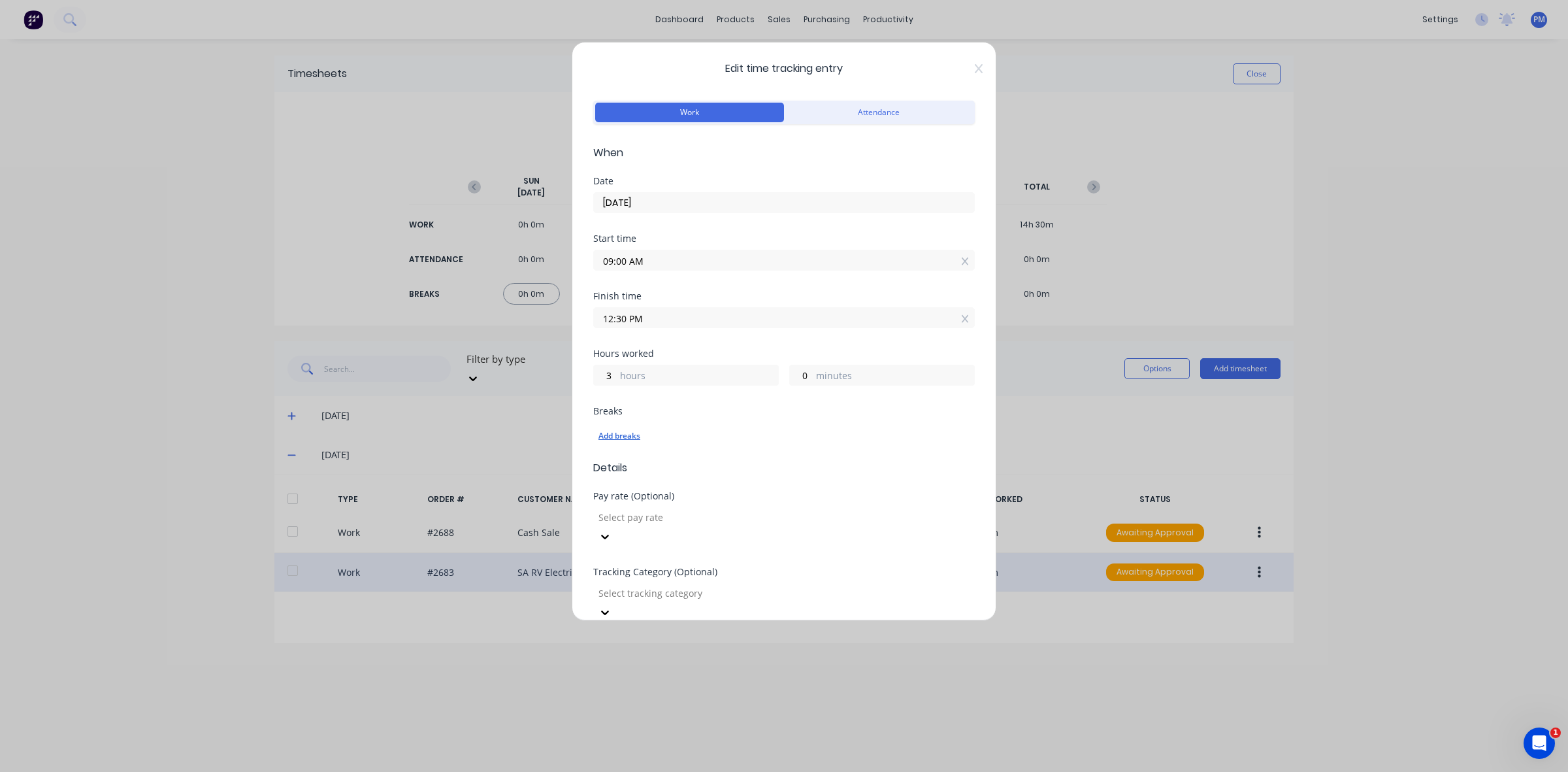
type input "12:00 PM"
click at [785, 436] on div "Add breaks" at bounding box center [784, 436] width 371 height 17
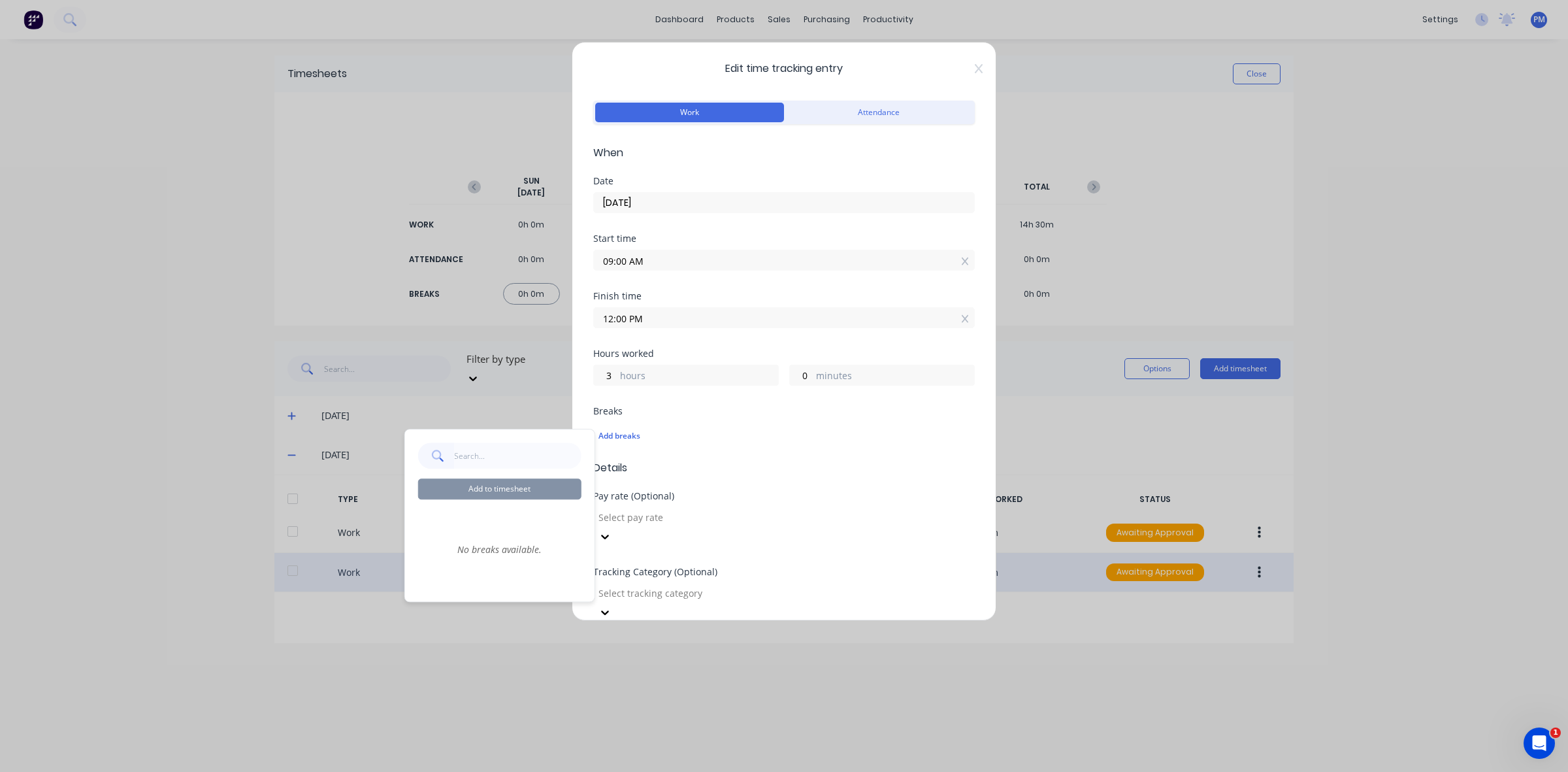
click at [487, 654] on div "Edit time tracking entry Work Attendance When Date [DATE] Start time 09:00 AM F…" at bounding box center [784, 386] width 1568 height 772
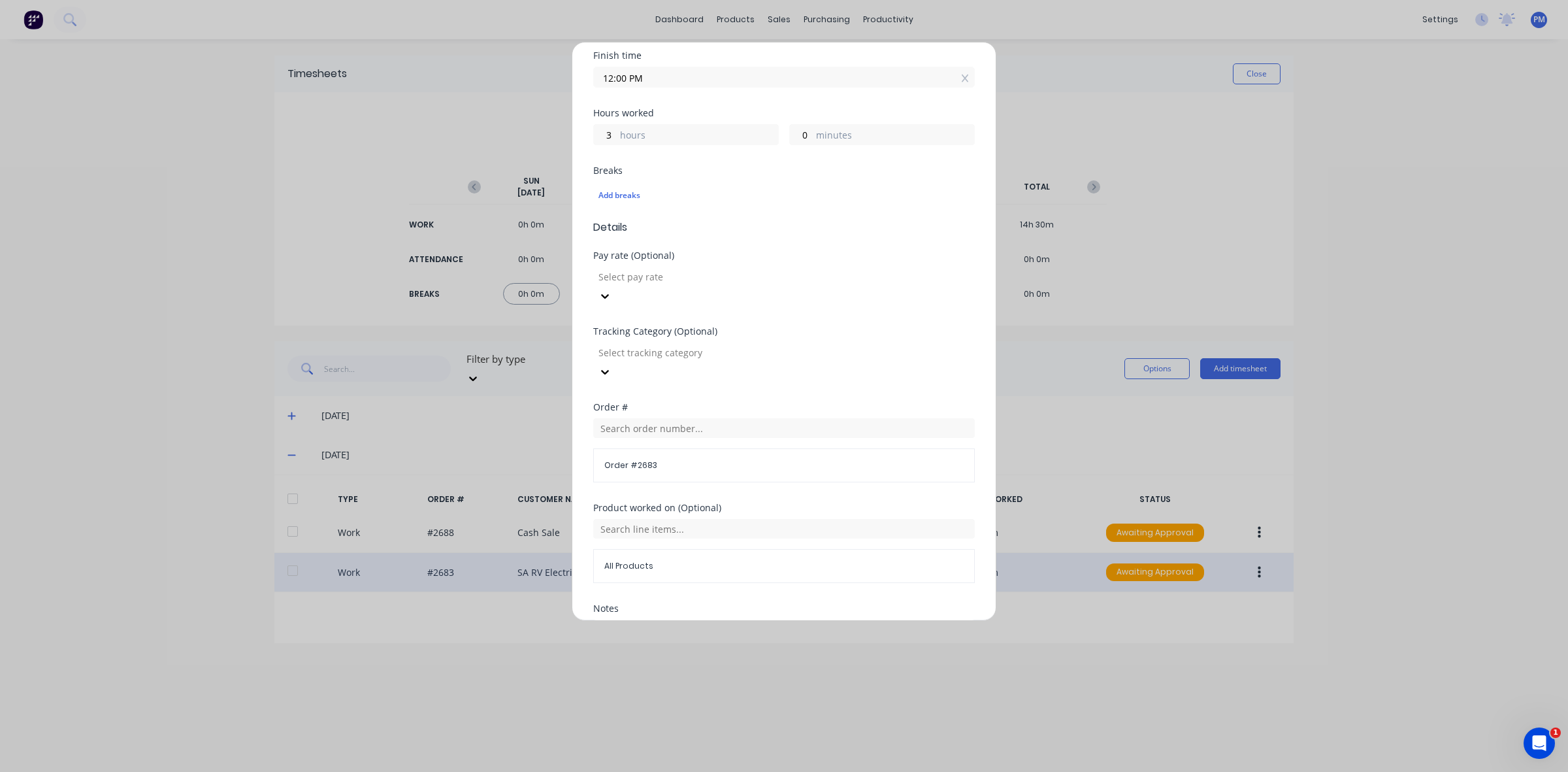
scroll to position [332, 0]
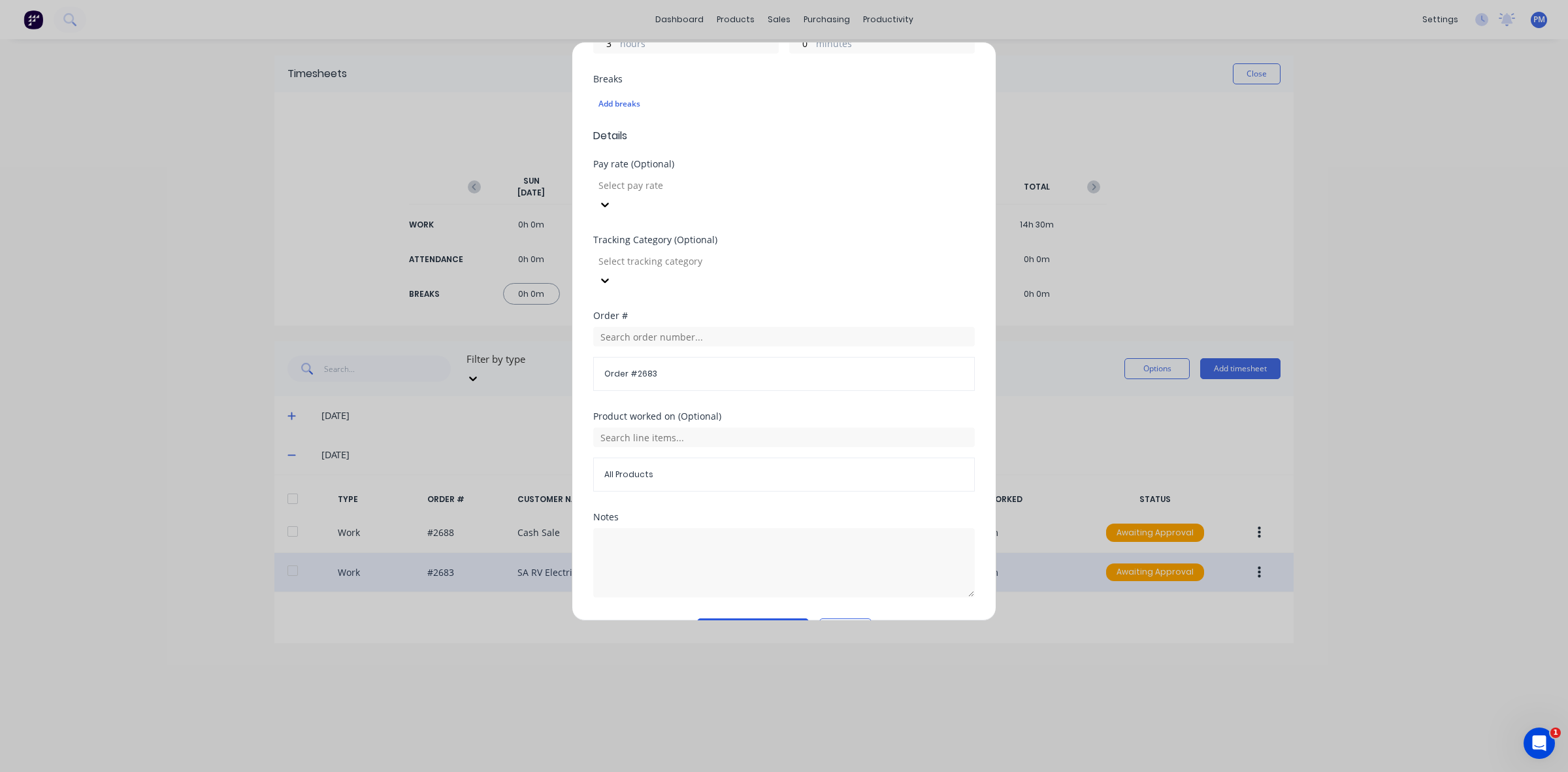
click at [758, 619] on button "Edit time tracking entry" at bounding box center [752, 629] width 111 height 21
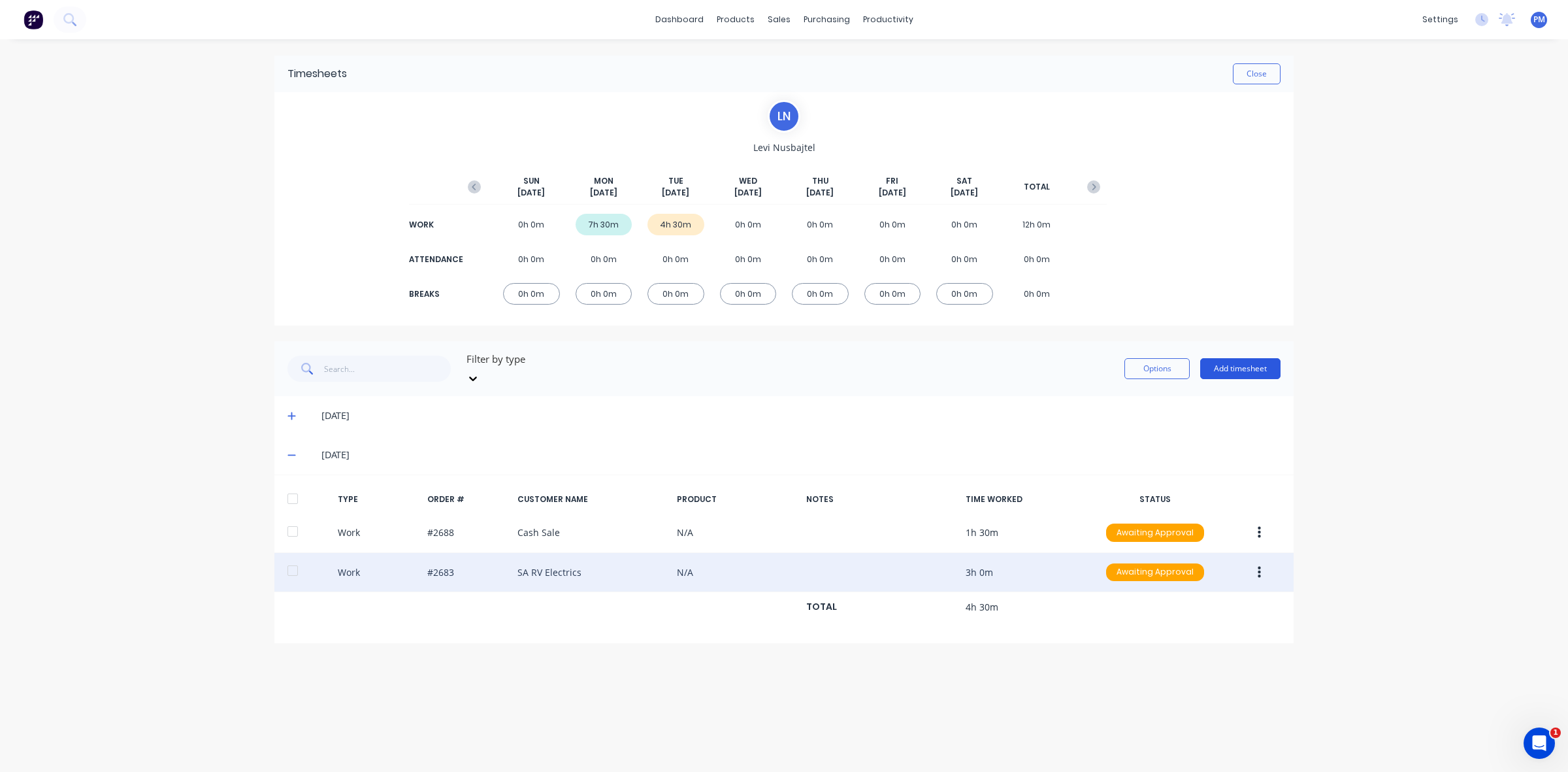
click at [1228, 369] on button "Add timesheet" at bounding box center [1240, 368] width 80 height 21
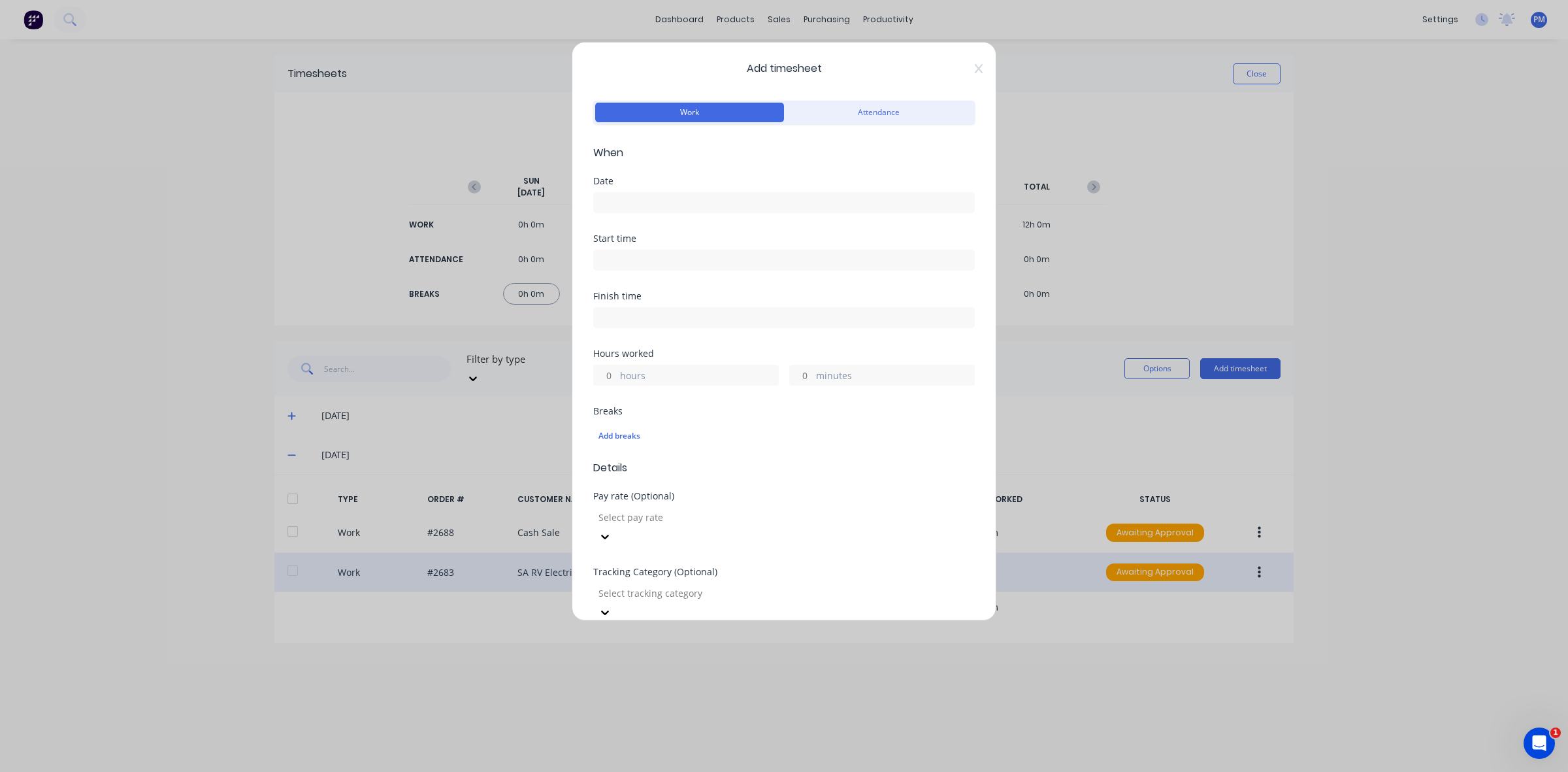
click at [637, 201] on input at bounding box center [784, 202] width 380 height 19
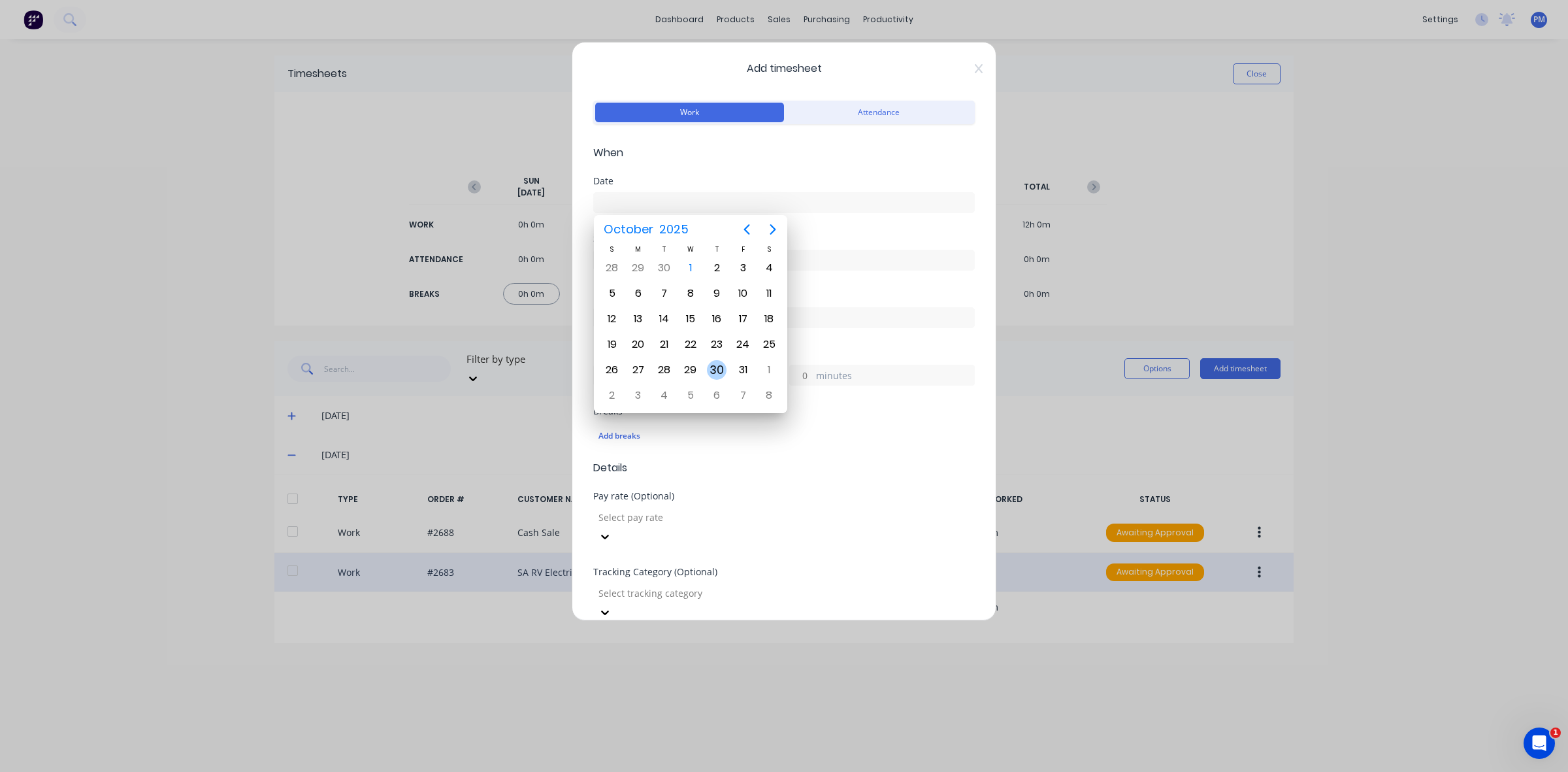
click at [716, 365] on div "30" at bounding box center [716, 369] width 19 height 19
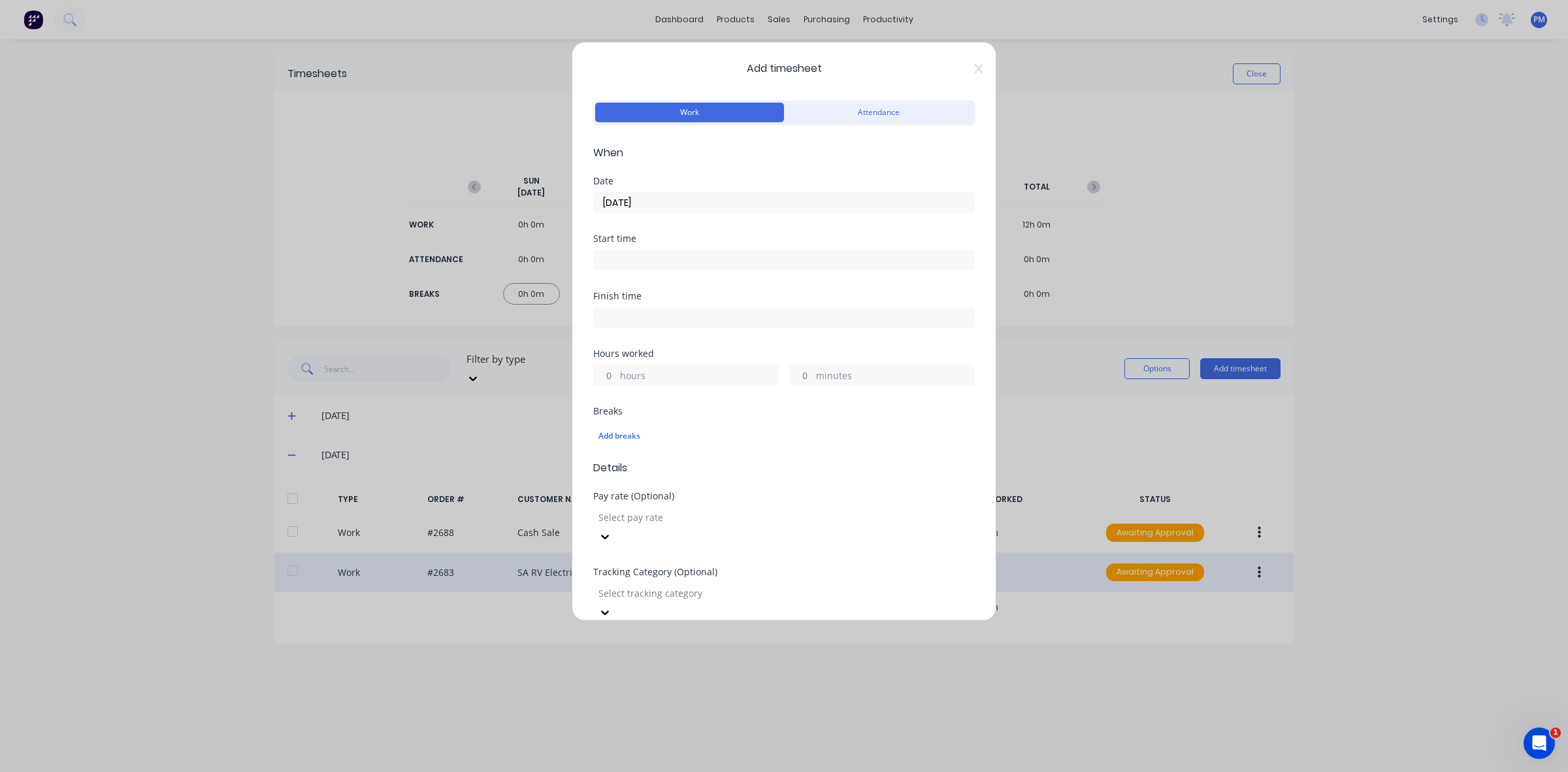
click at [662, 197] on input "[DATE]" at bounding box center [784, 202] width 380 height 19
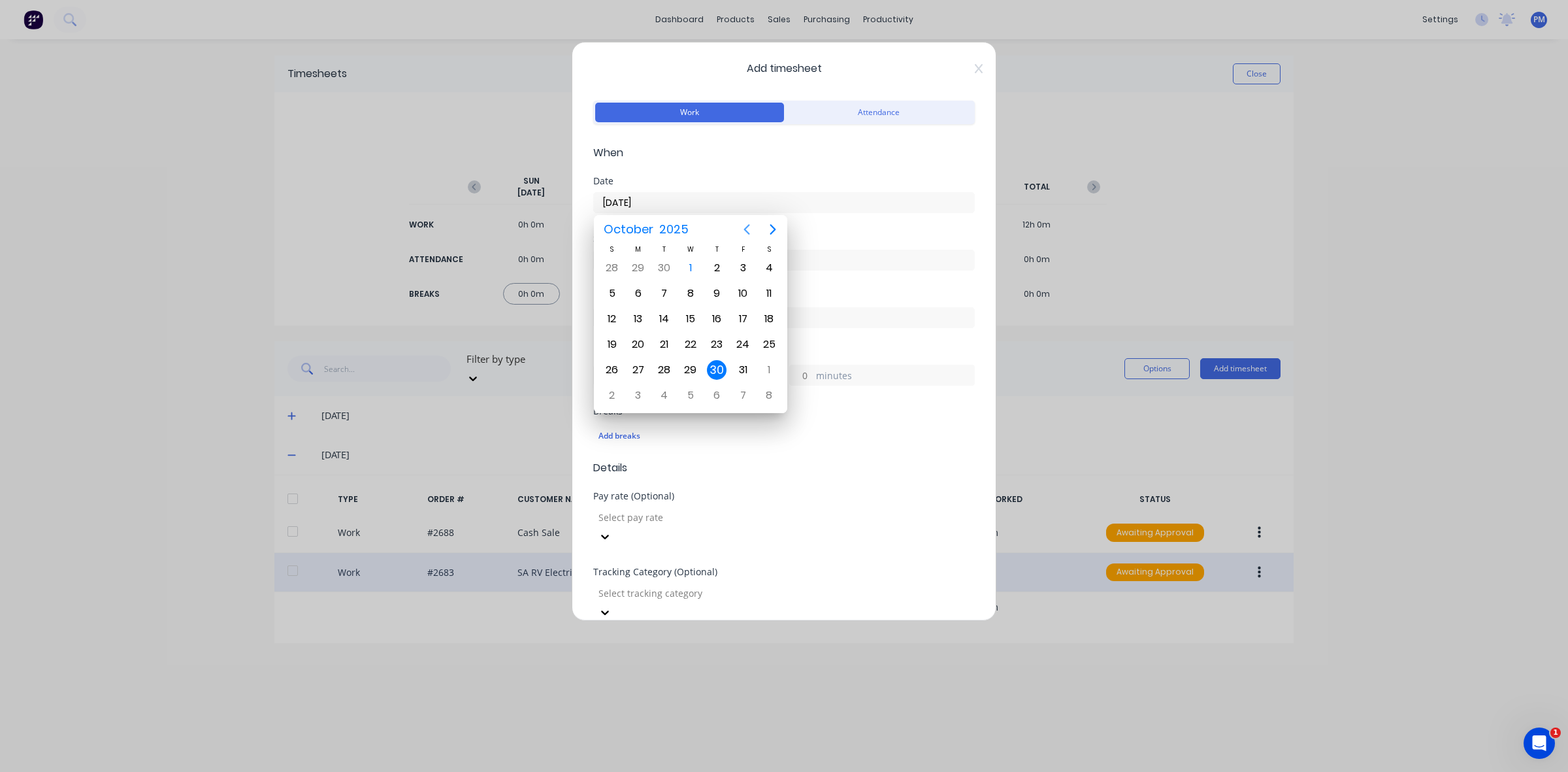
click at [745, 227] on icon "Previous page" at bounding box center [746, 229] width 16 height 16
click at [664, 363] on div "30" at bounding box center [664, 369] width 19 height 19
type input "[DATE]"
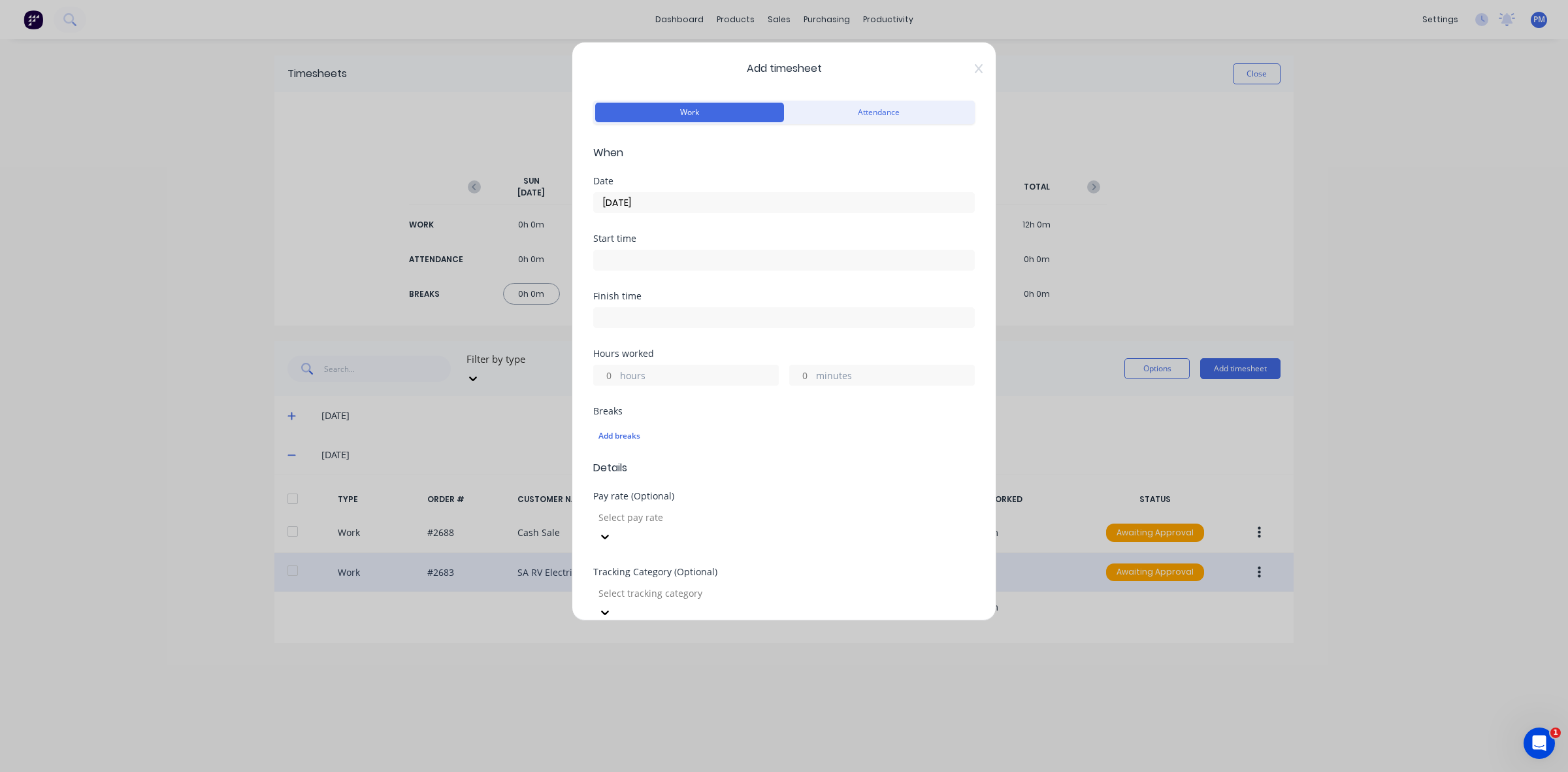
click at [618, 261] on input at bounding box center [784, 259] width 380 height 19
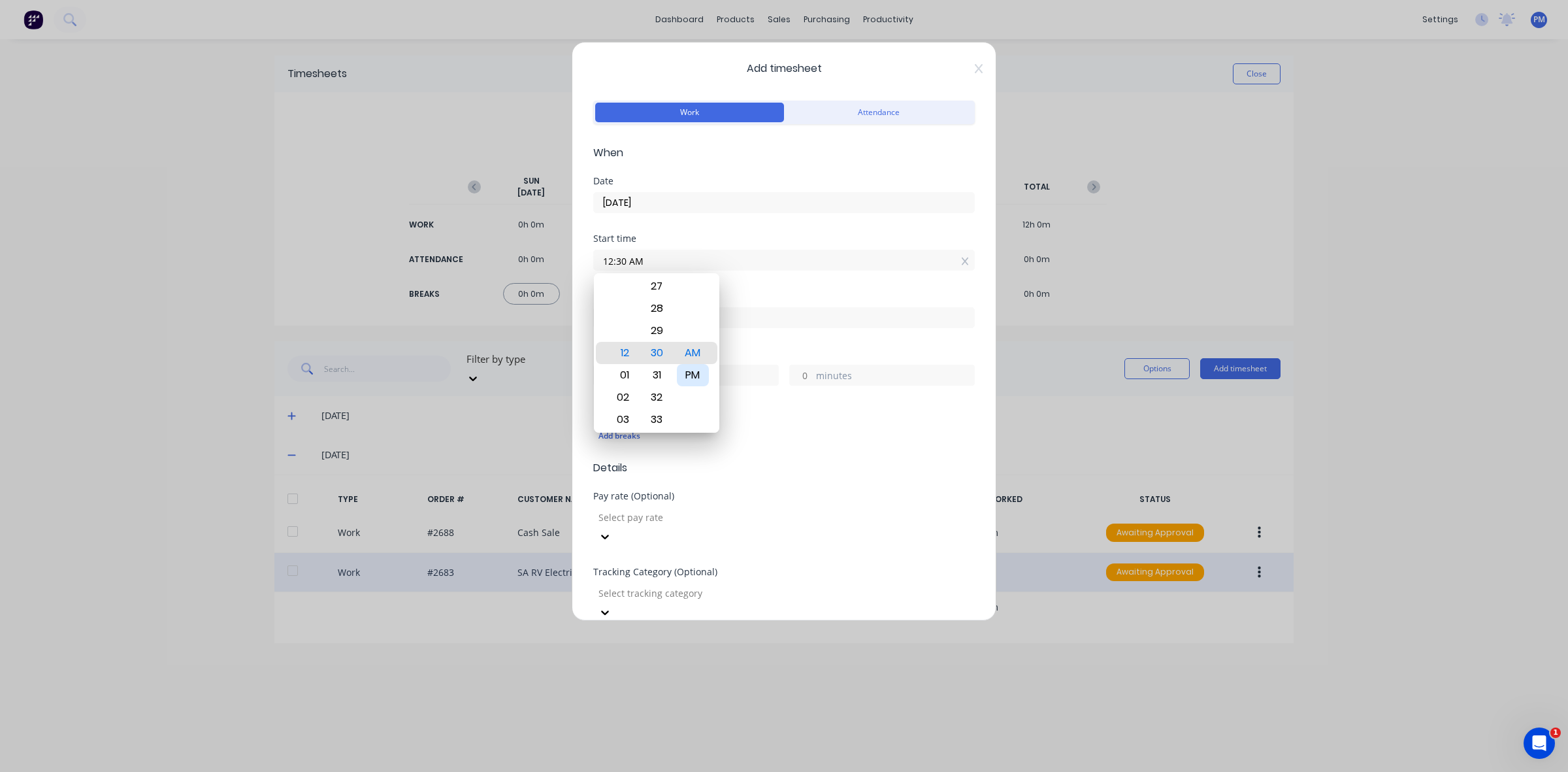
click at [704, 374] on div "PM" at bounding box center [692, 375] width 32 height 22
type input "12:30 PM"
click at [746, 345] on div "Finish time" at bounding box center [784, 320] width 382 height 58
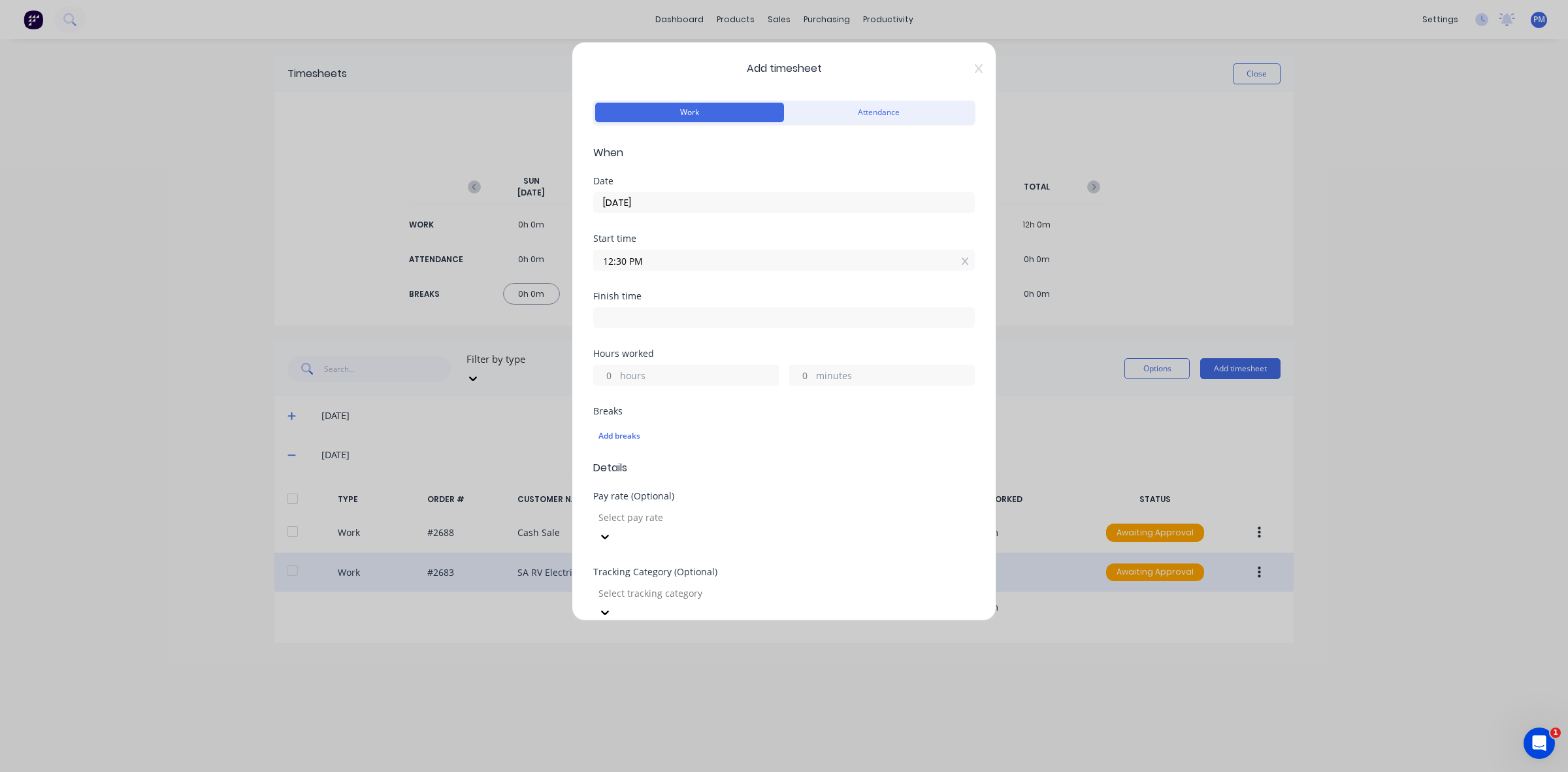
click at [611, 373] on input "hours" at bounding box center [605, 375] width 23 height 19
type input "3"
type input "03:30 PM"
type input "0"
click at [722, 432] on div "Add breaks" at bounding box center [784, 436] width 371 height 17
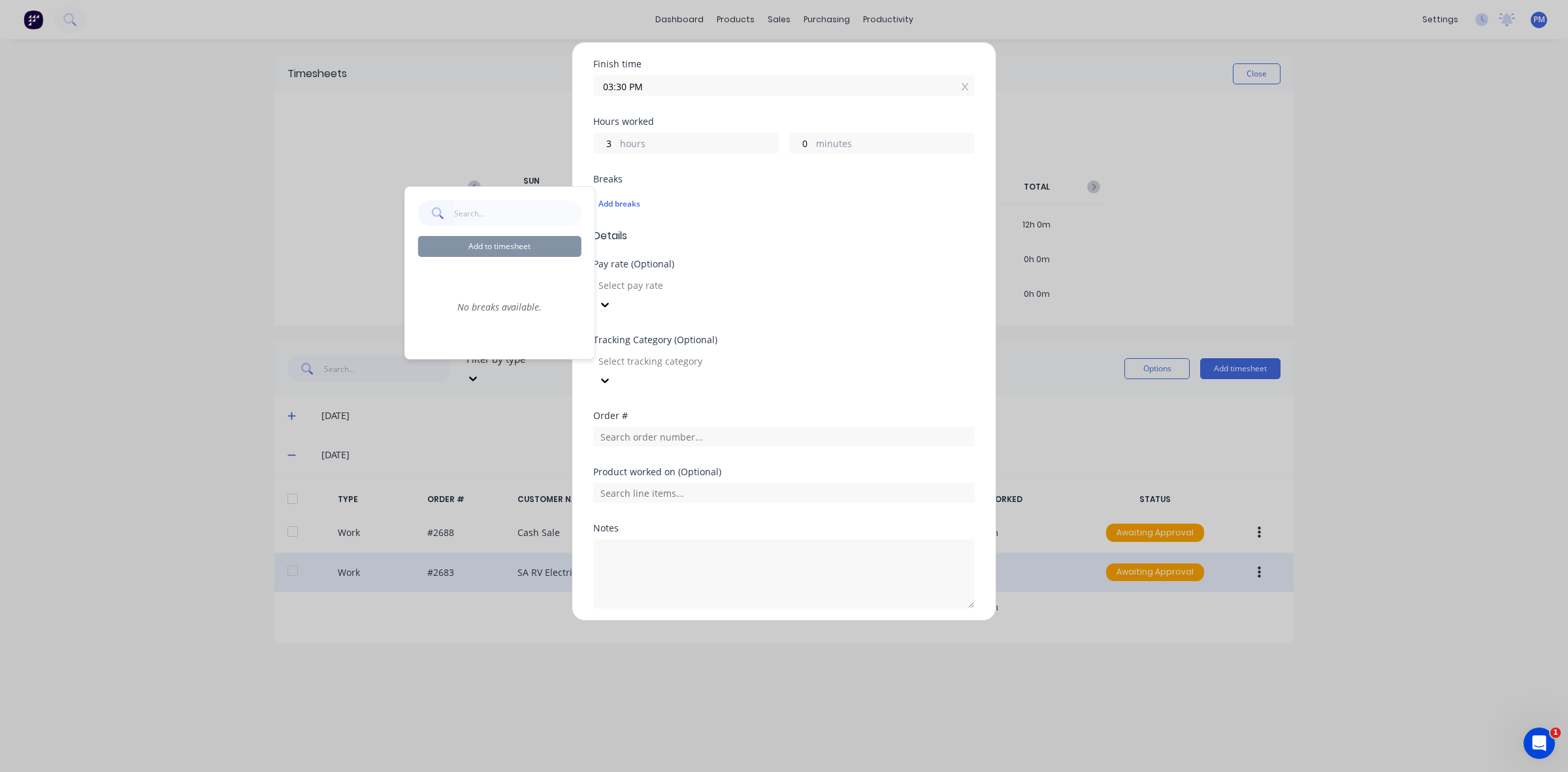
scroll to position [242, 0]
click at [664, 417] on input "text" at bounding box center [784, 426] width 382 height 19
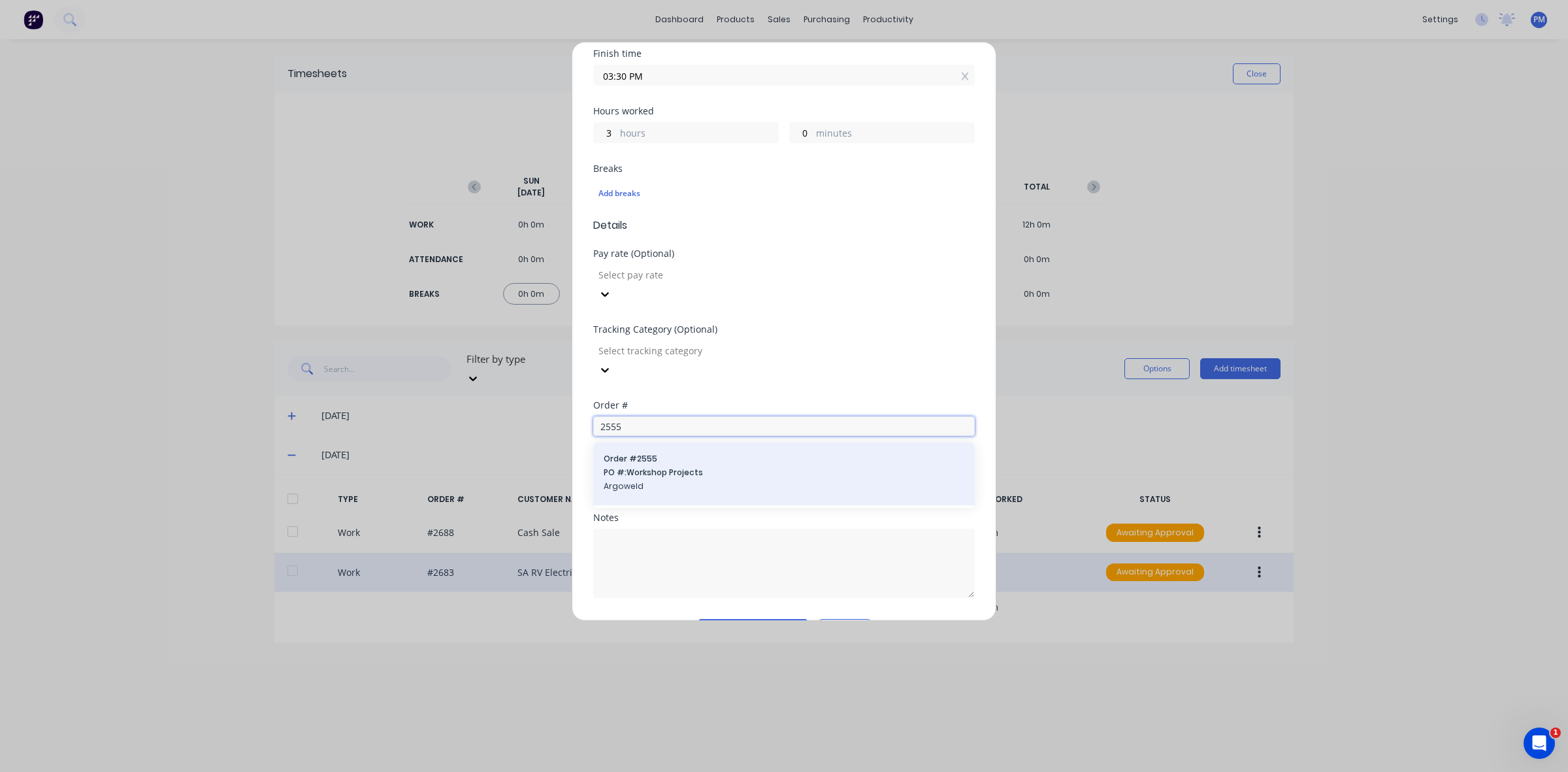
type input "2555"
click at [655, 467] on span "PO #: Workshop Projects" at bounding box center [784, 472] width 361 height 12
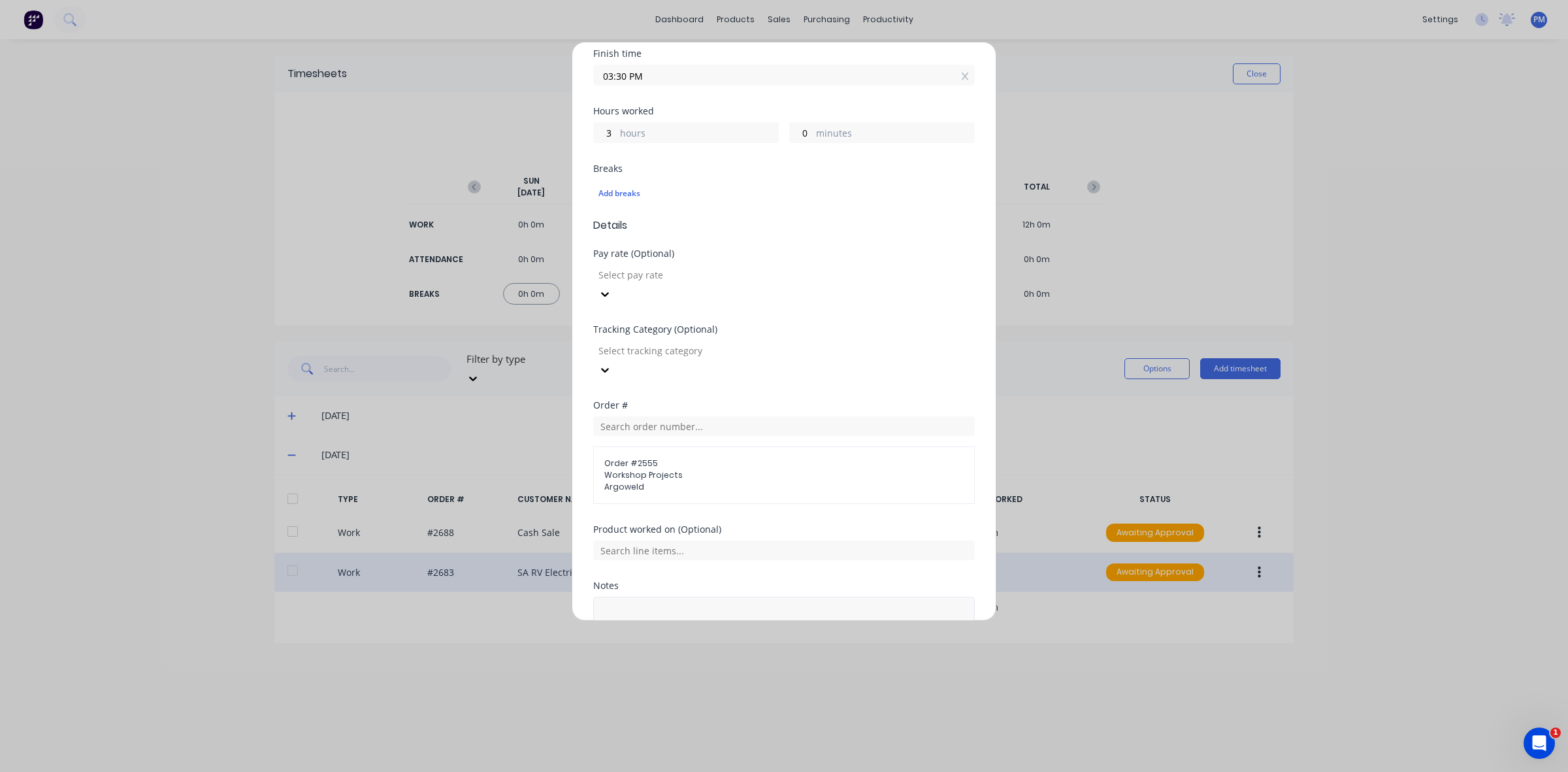
scroll to position [312, 0]
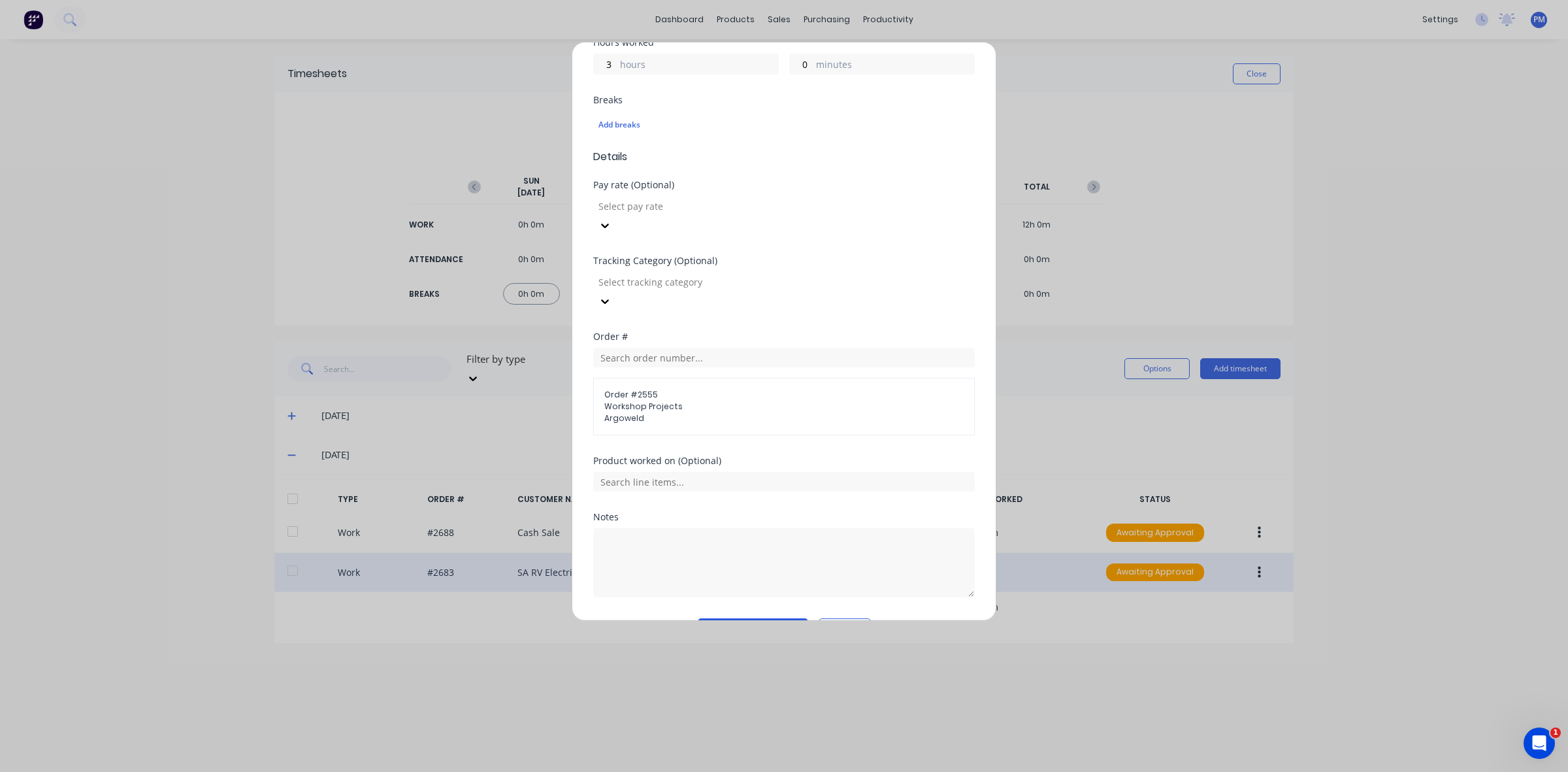
click at [750, 619] on button "Add manual time entry" at bounding box center [752, 629] width 110 height 21
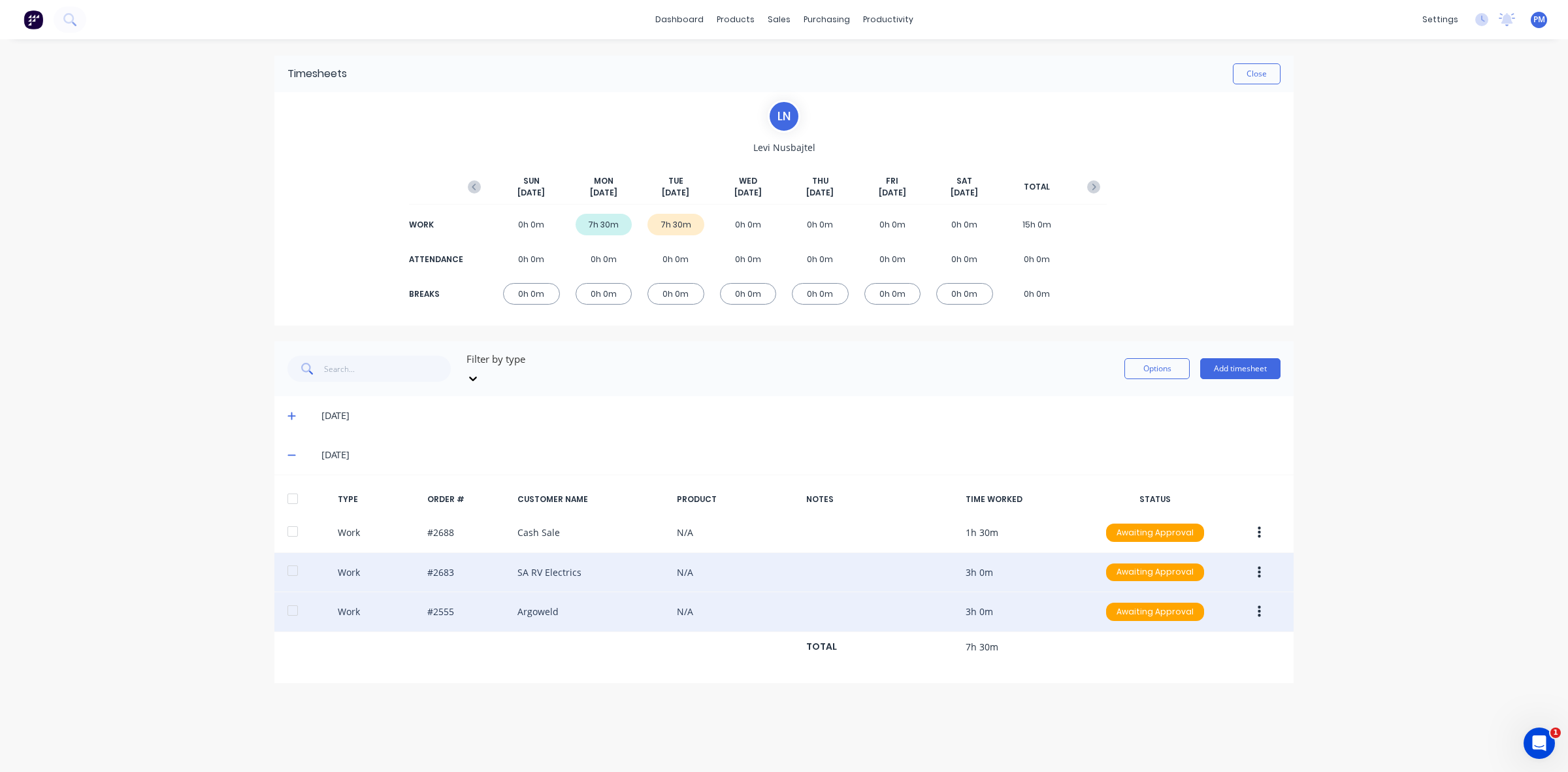
click at [1258, 600] on button "button" at bounding box center [1259, 612] width 31 height 24
click at [1173, 553] on div "Edit" at bounding box center [1213, 562] width 100 height 19
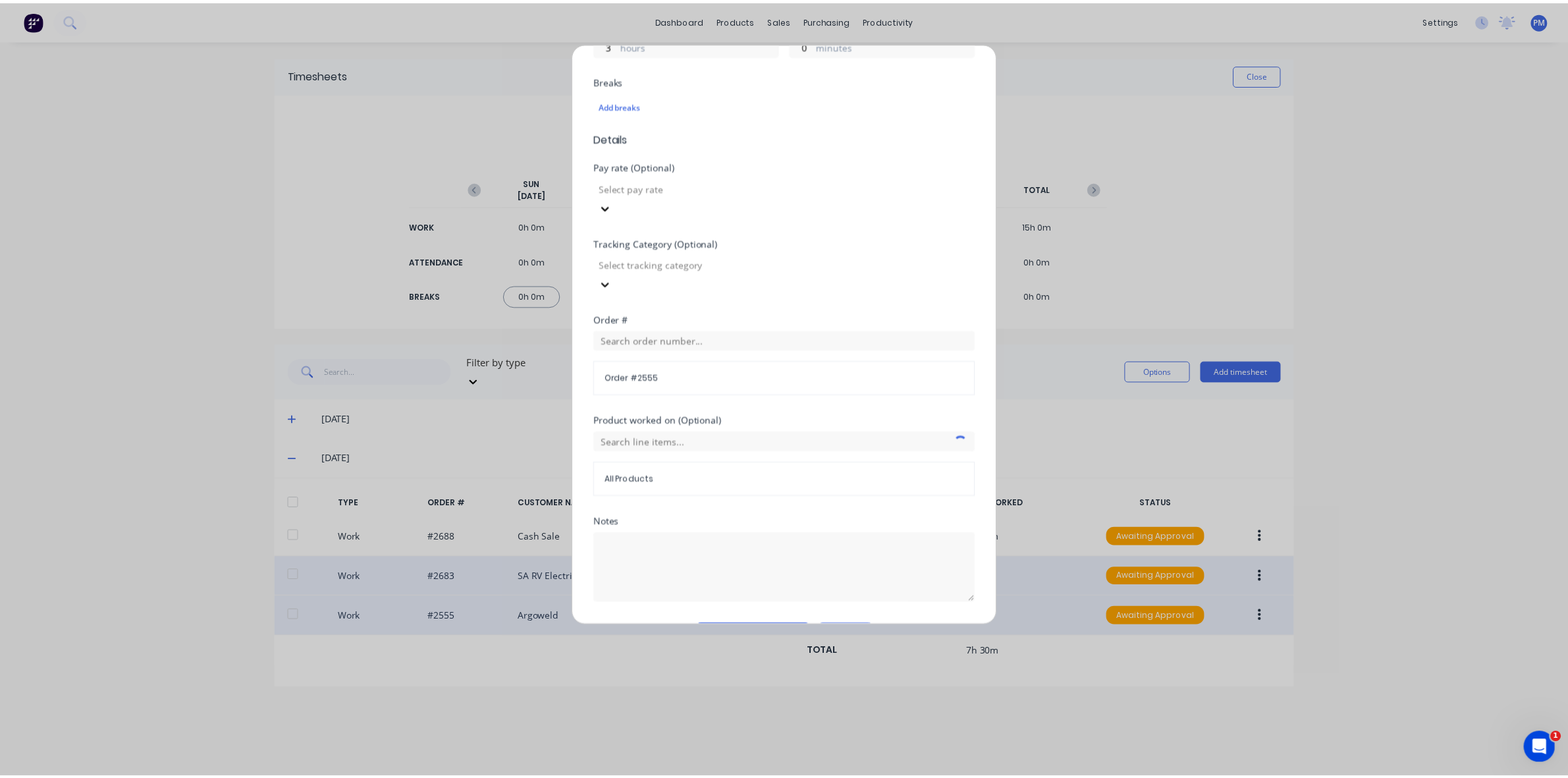
scroll to position [334, 0]
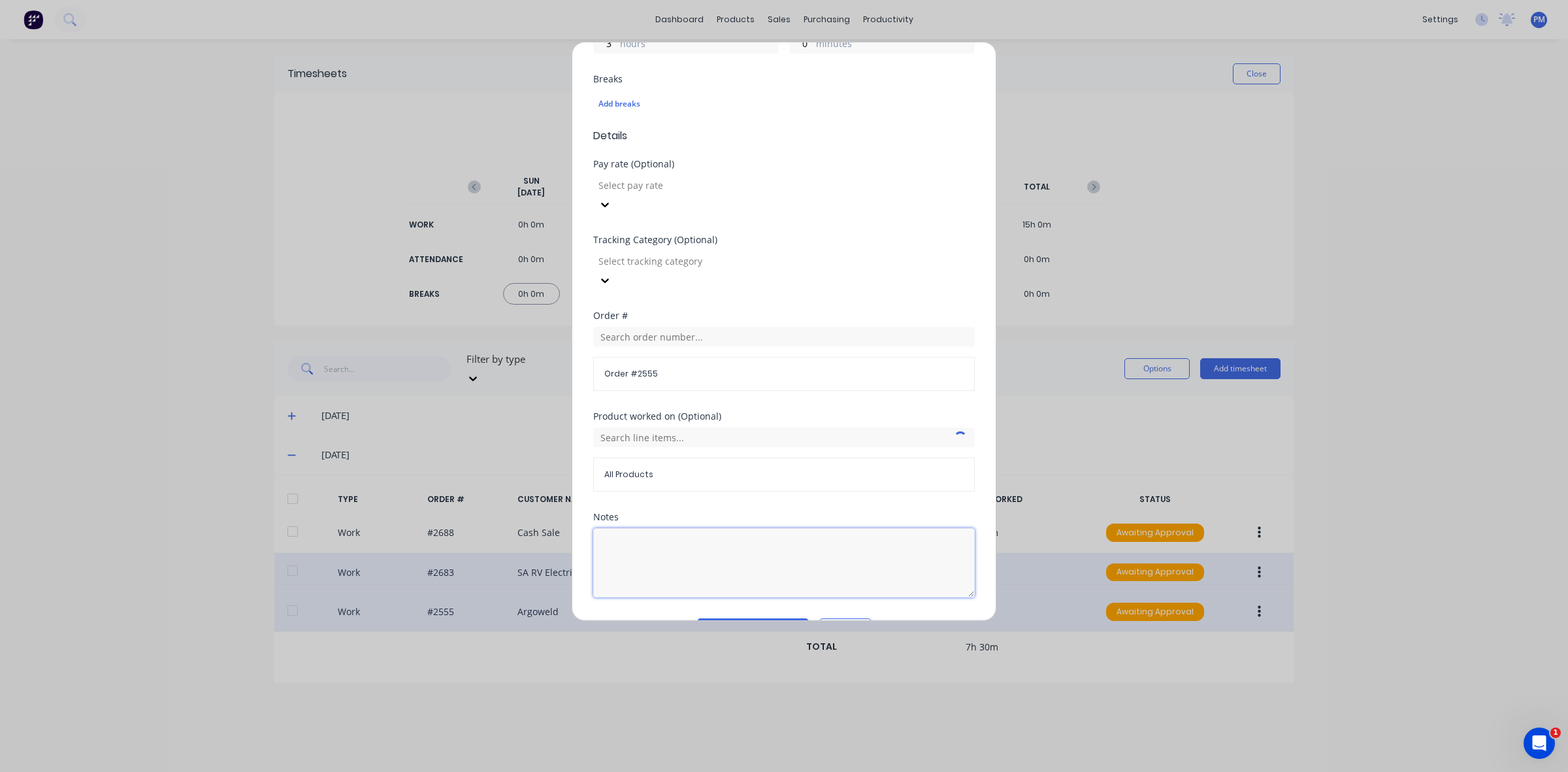
click at [638, 528] on textarea at bounding box center [784, 563] width 382 height 69
type textarea "Training"
click at [722, 619] on button "Edit time tracking entry" at bounding box center [752, 629] width 111 height 21
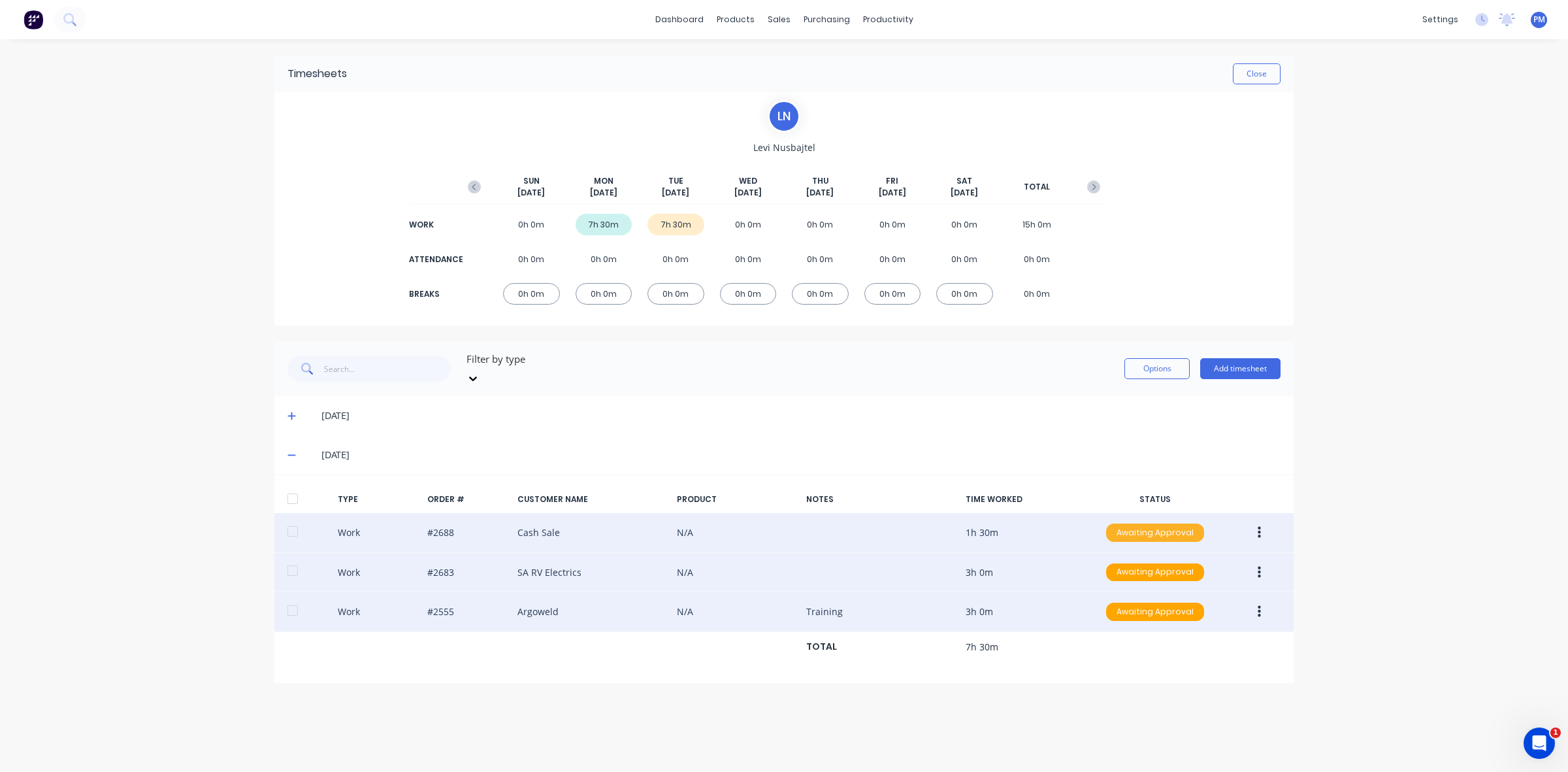
click at [1121, 523] on div "Awaiting Approval" at bounding box center [1154, 533] width 98 height 18
click at [1128, 589] on div "Approved" at bounding box center [1126, 598] width 107 height 18
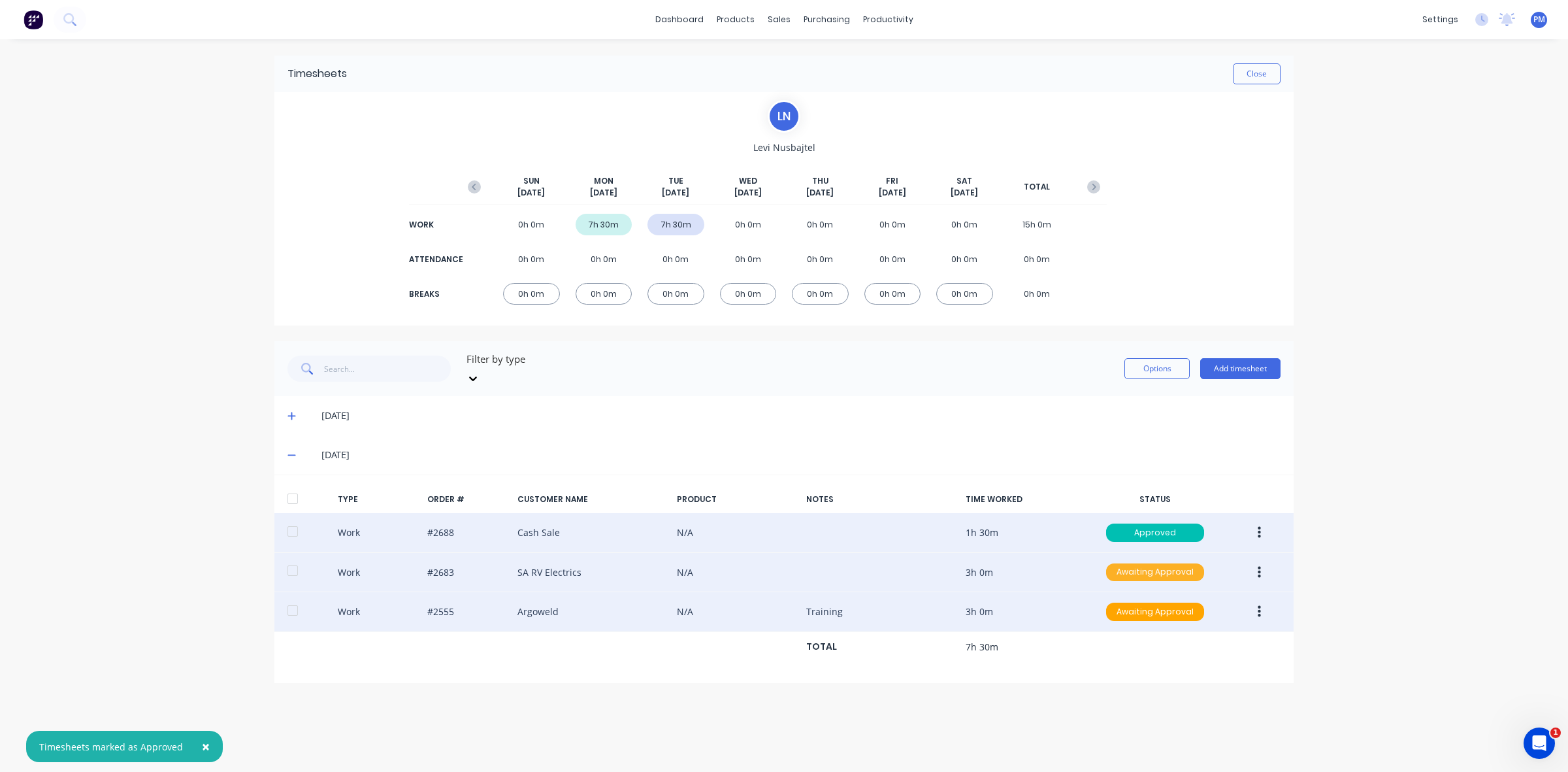
click at [1148, 564] on div "Awaiting Approval" at bounding box center [1154, 573] width 98 height 18
click at [1145, 629] on div "Approved" at bounding box center [1126, 638] width 107 height 18
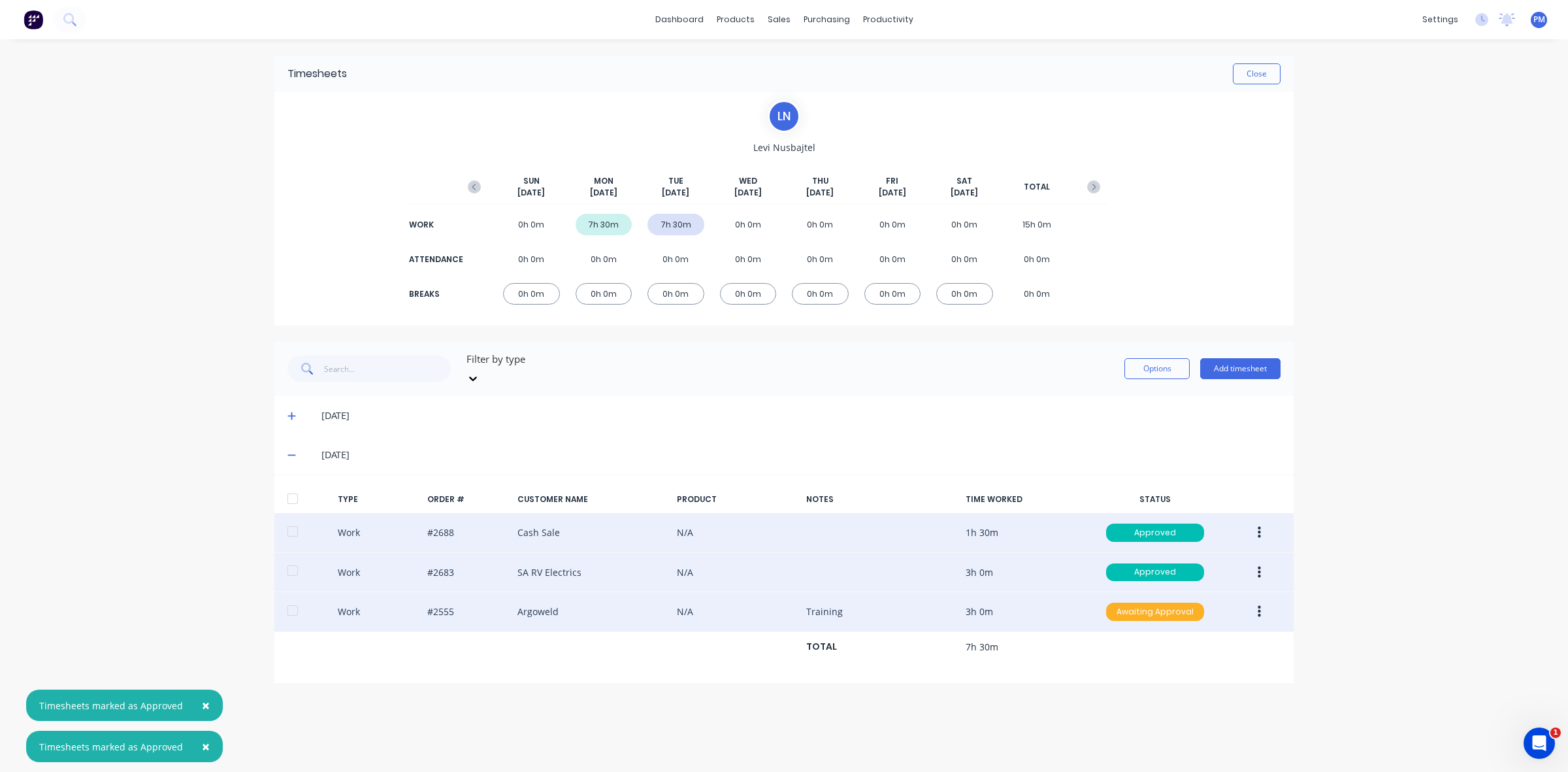
click at [1149, 603] on div "Awaiting Approval" at bounding box center [1154, 612] width 98 height 18
click at [1145, 669] on div "Approved" at bounding box center [1126, 678] width 107 height 18
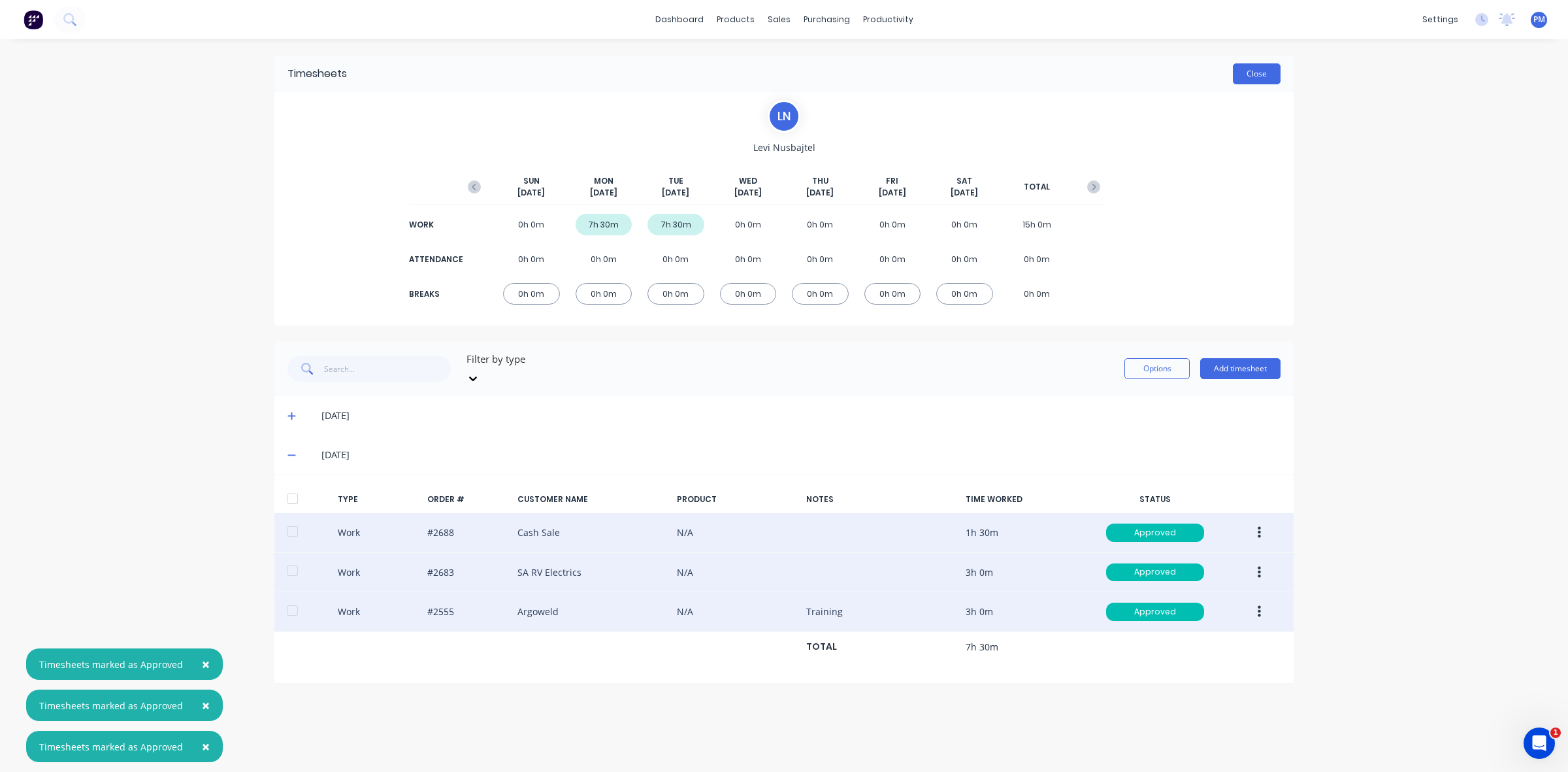
click at [1252, 80] on button "Close" at bounding box center [1257, 73] width 47 height 21
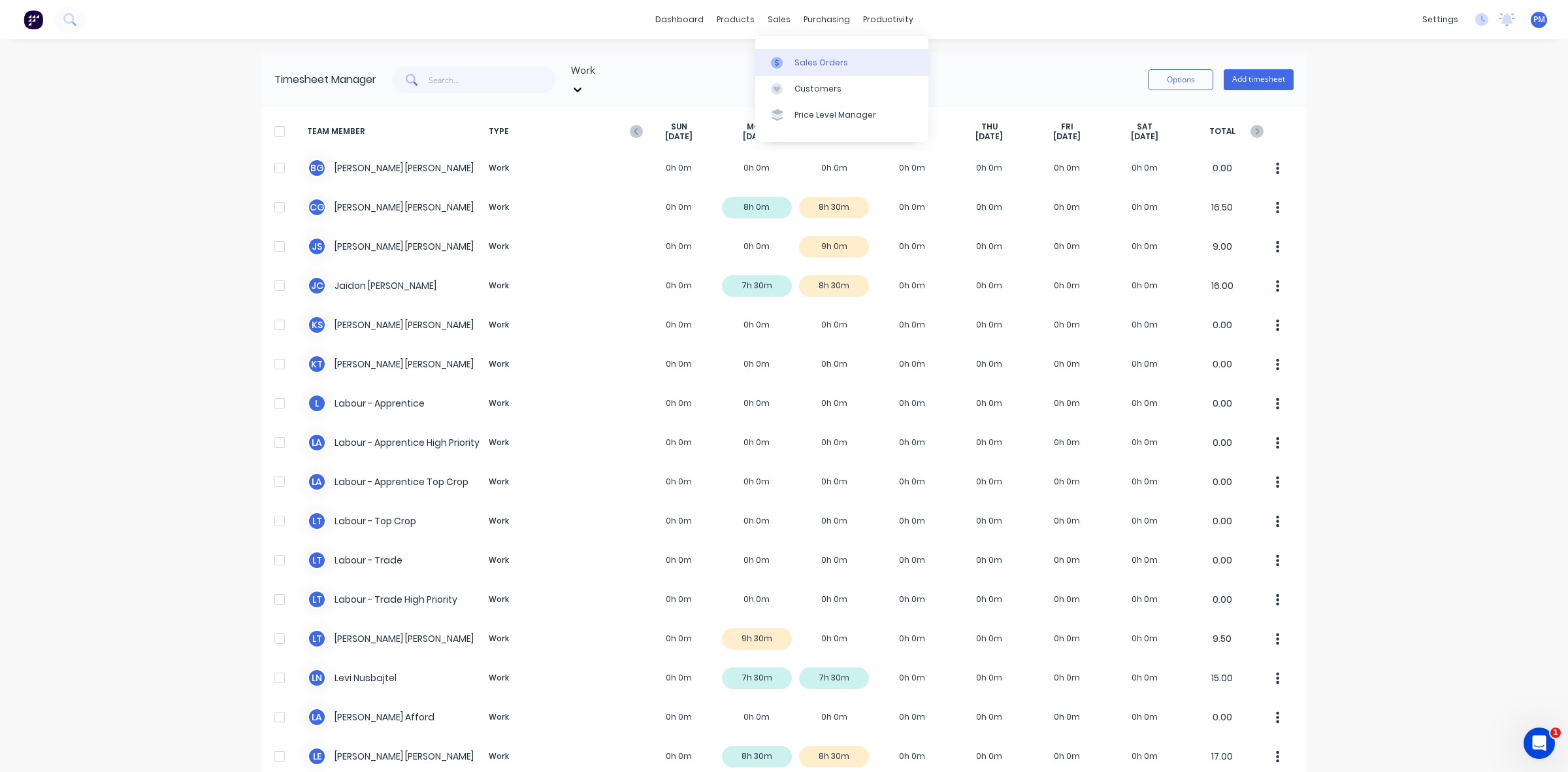
click at [812, 63] on div "Sales Orders" at bounding box center [821, 62] width 54 height 12
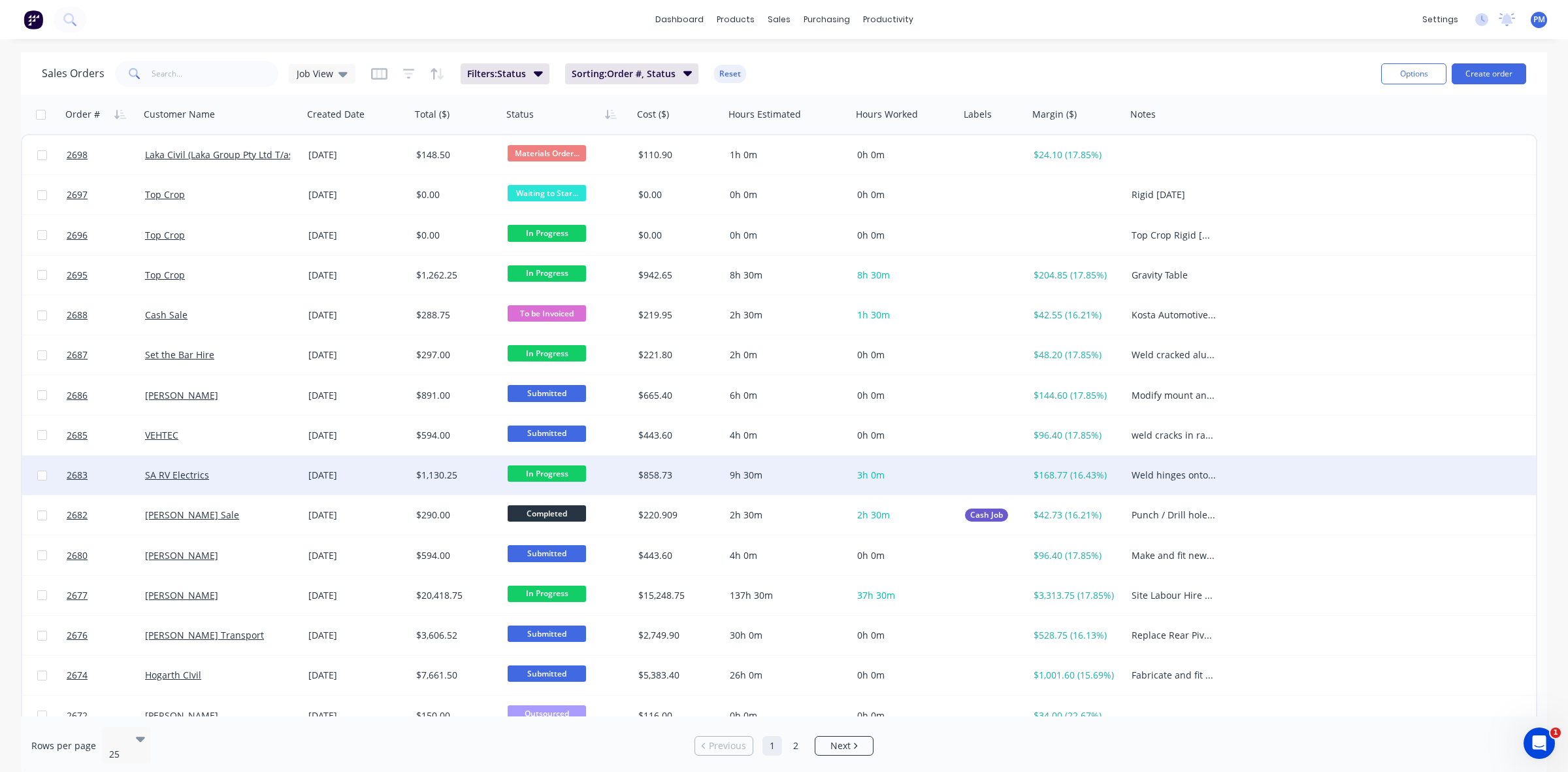
click at [269, 475] on div "SA RV Electrics" at bounding box center [217, 475] width 145 height 13
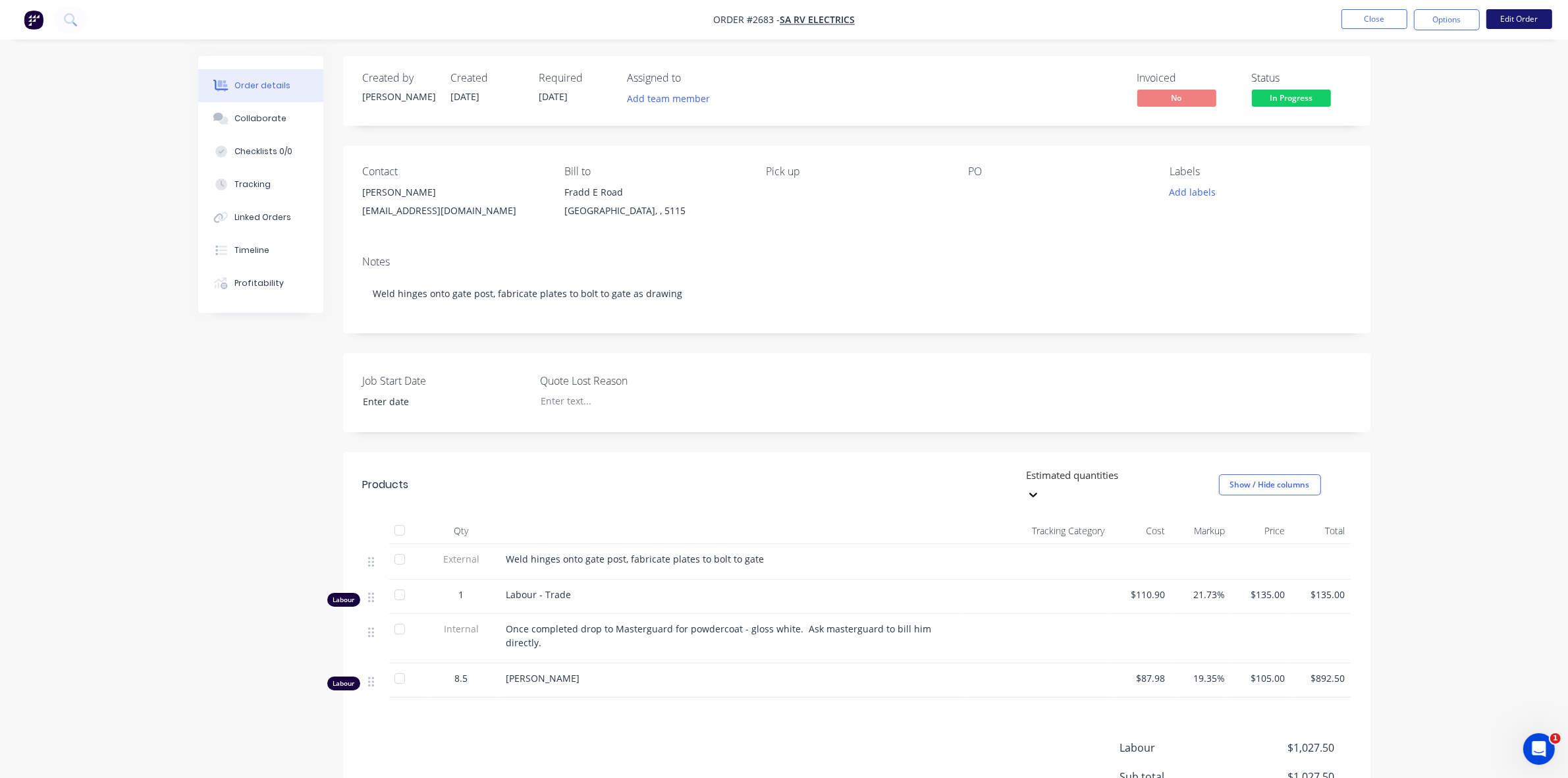
click at [1516, 15] on button "Edit Order" at bounding box center [1519, 18] width 66 height 19
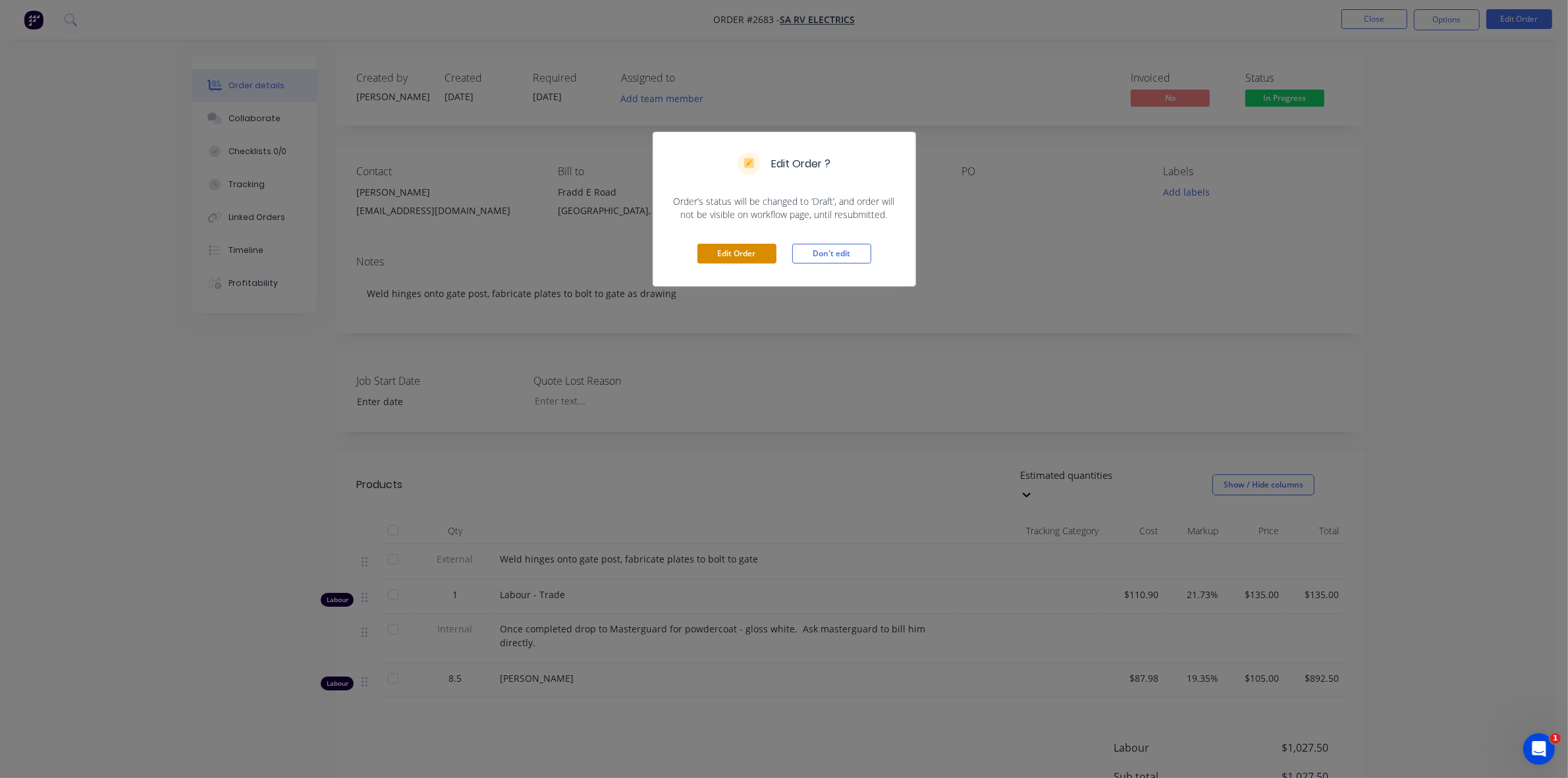
click at [726, 259] on button "Edit Order" at bounding box center [737, 253] width 79 height 19
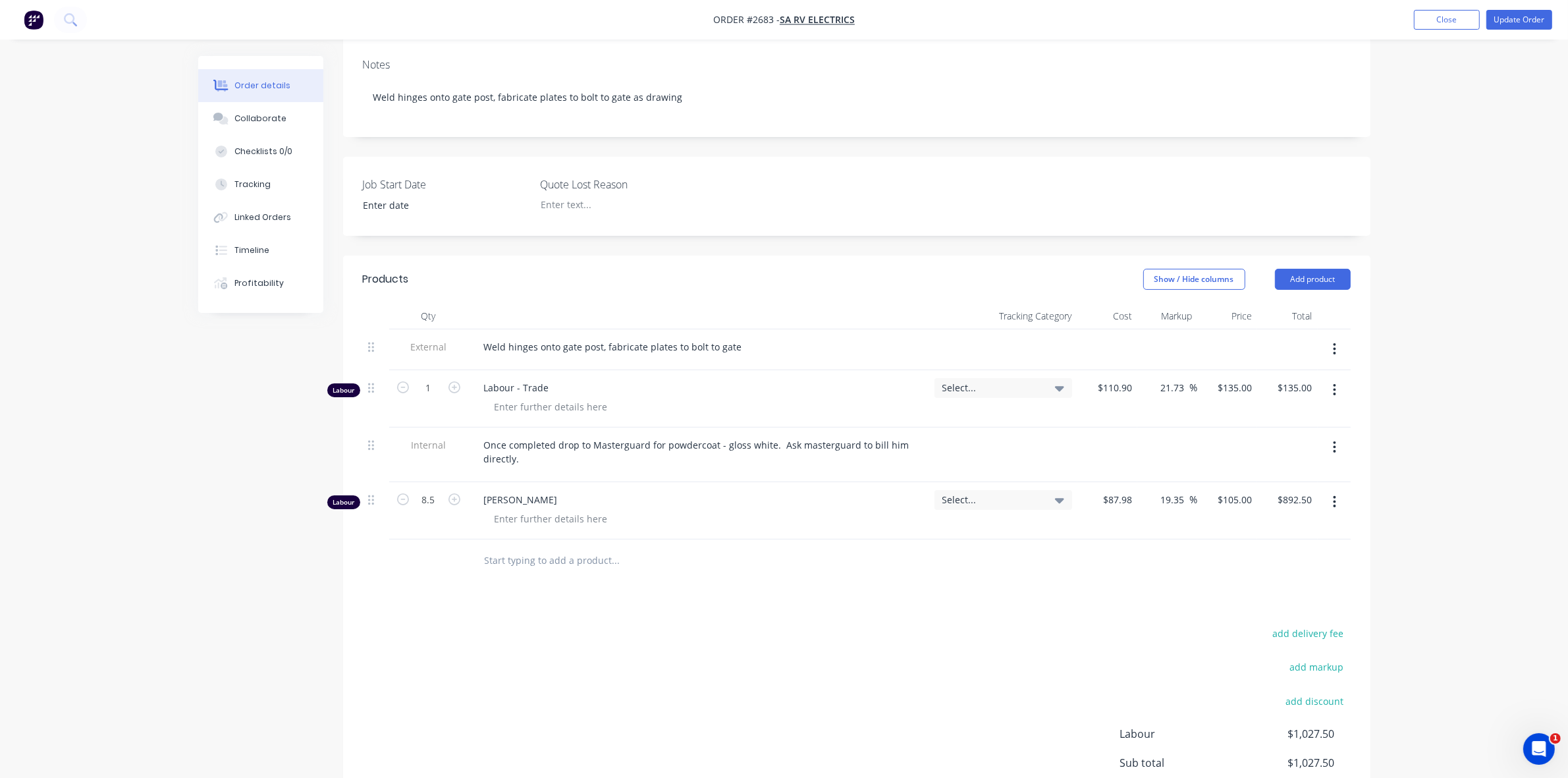
scroll to position [247, 0]
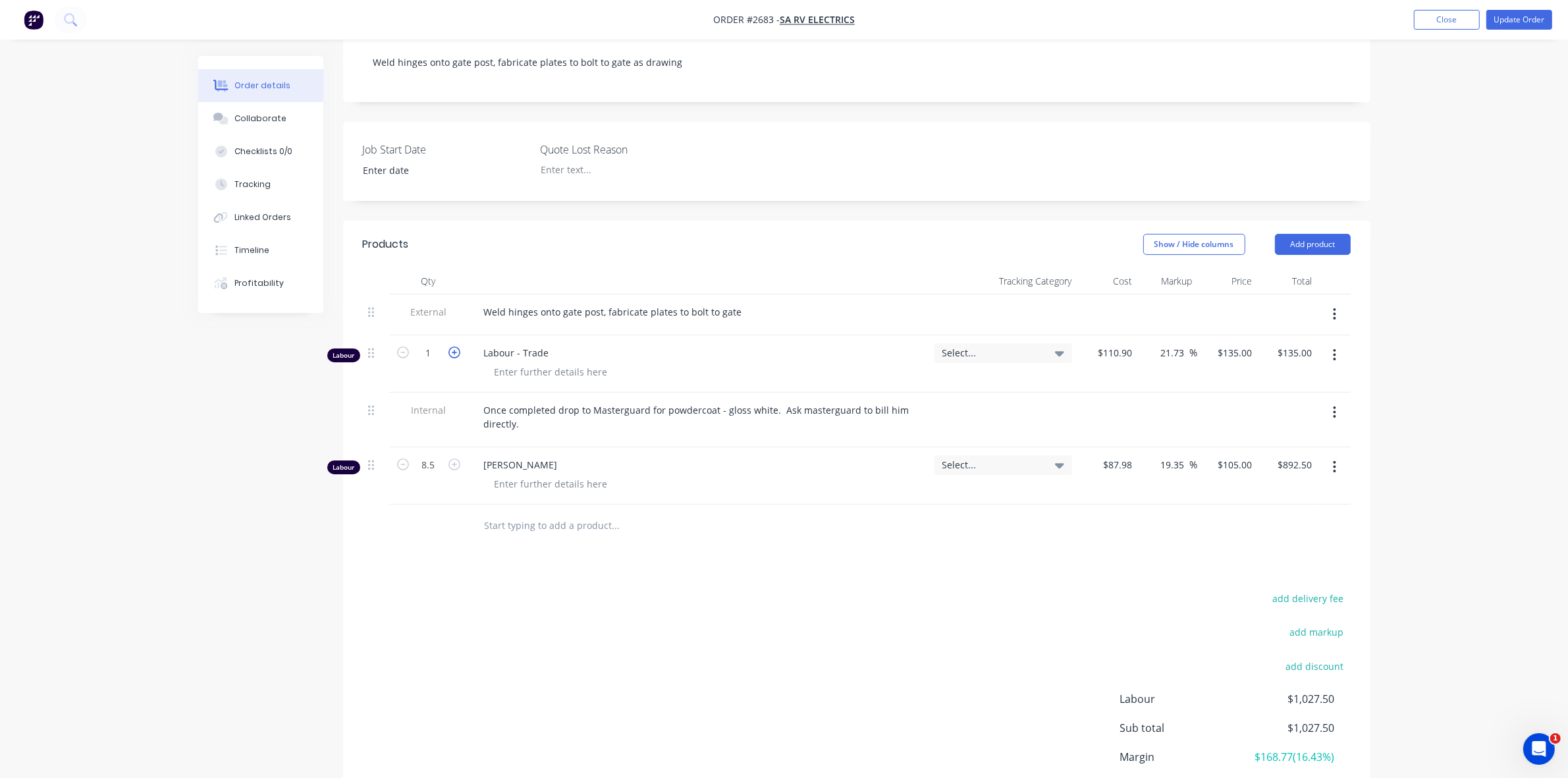
click at [453, 346] on icon "button" at bounding box center [454, 352] width 12 height 12
type input "2"
type input "$270.00"
click at [1223, 337] on div "135 $135.00" at bounding box center [1227, 364] width 60 height 57
type input "110"
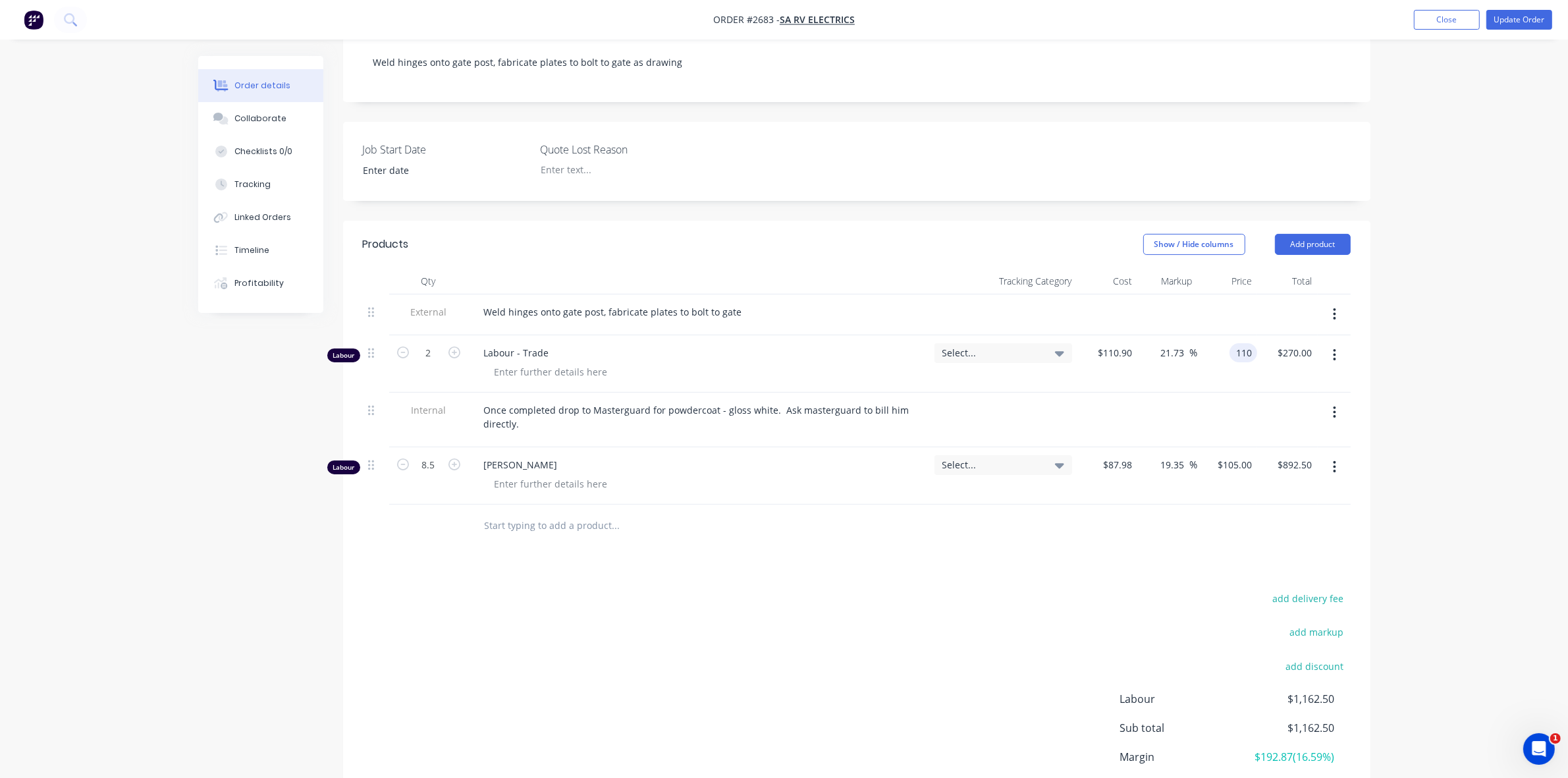
type input "-0.81"
type input "$110.00"
type input "$220.00"
click at [1216, 363] on div "$110.00 110" at bounding box center [1227, 364] width 60 height 57
drag, startPoint x: 1104, startPoint y: 338, endPoint x: 1131, endPoint y: 337, distance: 27.0
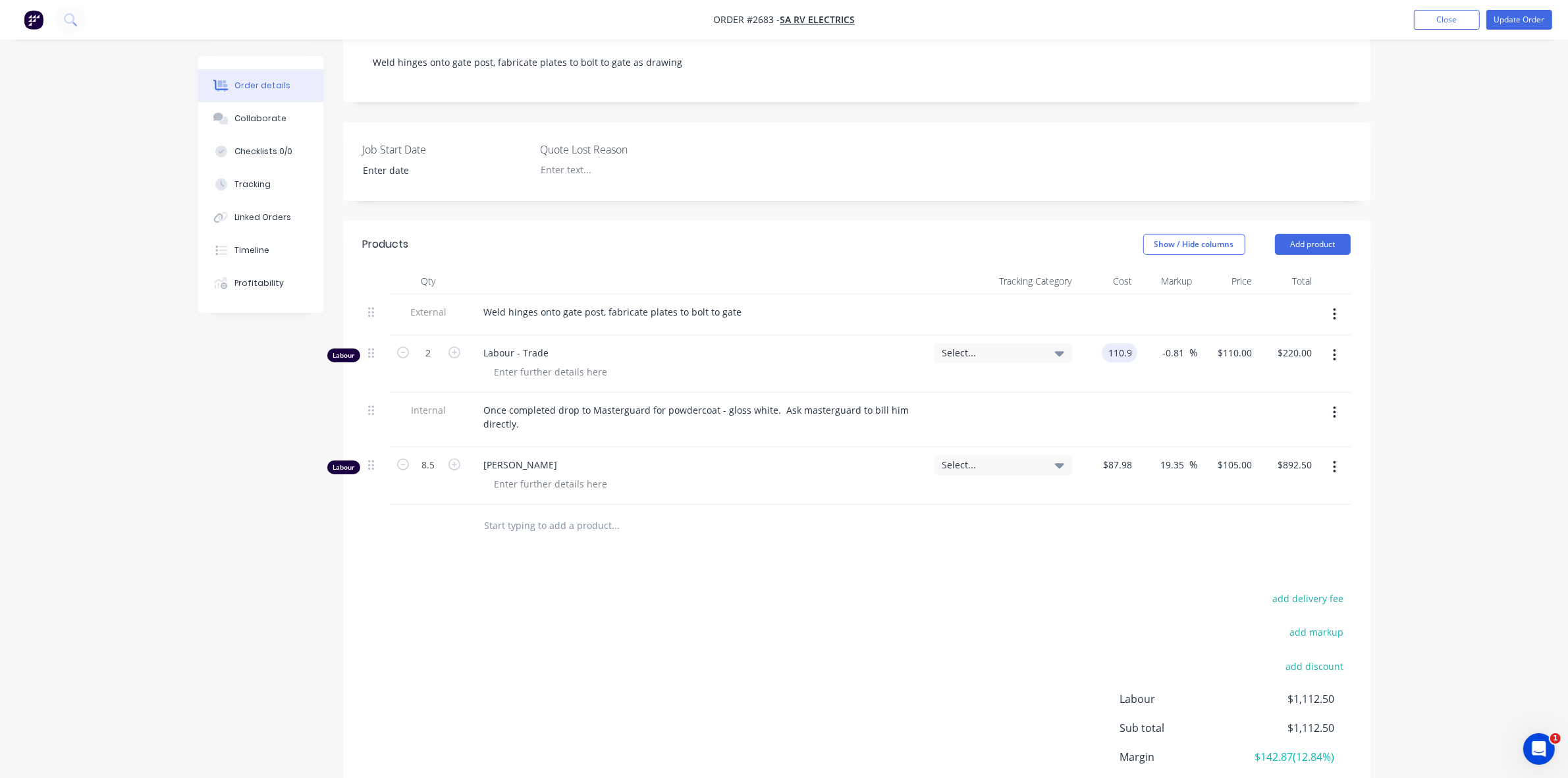
click at [1131, 343] on input "110.9" at bounding box center [1122, 353] width 30 height 19
type input "$87.98"
type input "$87.266"
type input "$174.53"
click at [1082, 393] on div at bounding box center [1107, 419] width 60 height 54
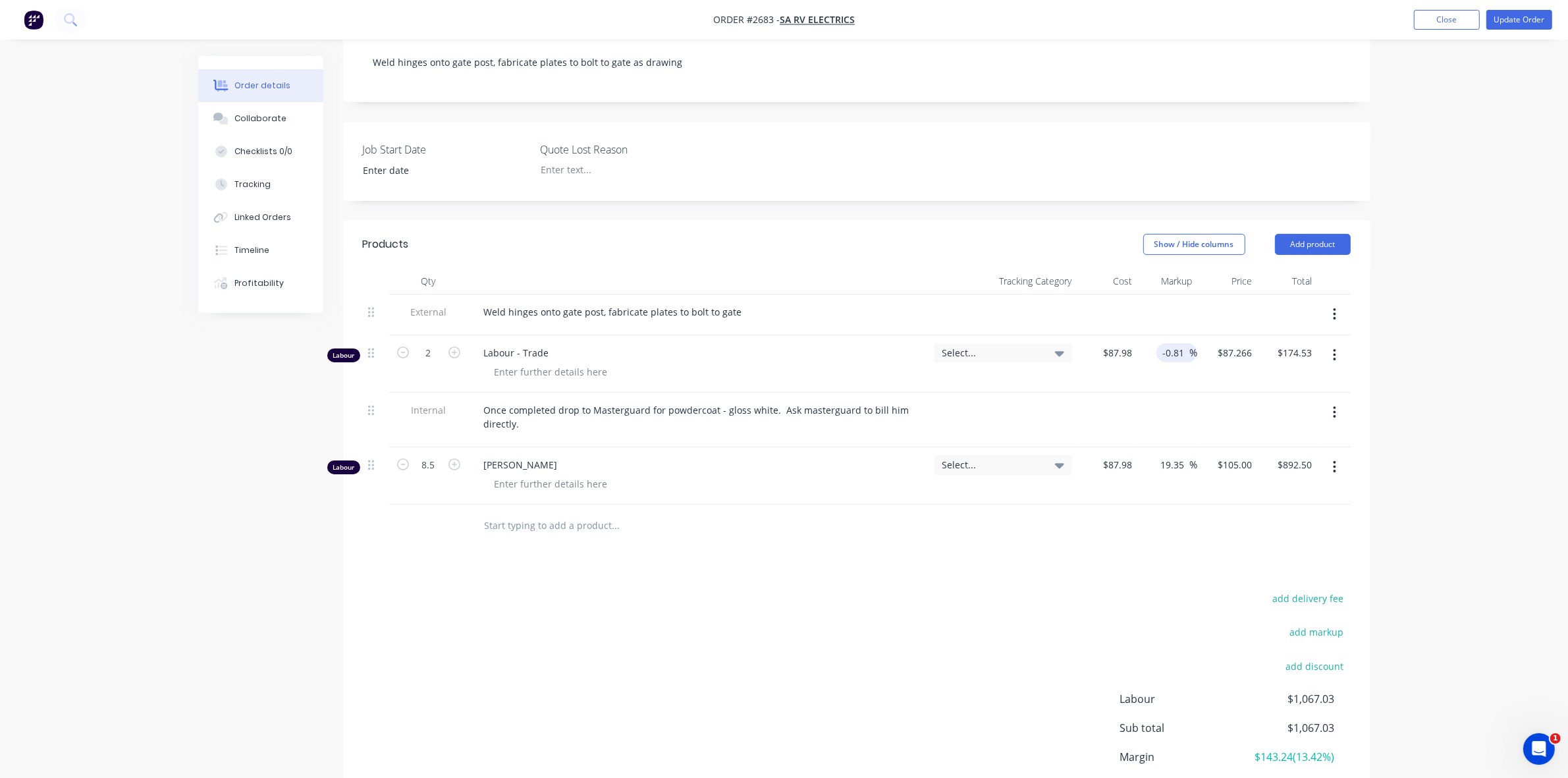
click at [1168, 343] on input "-0.81" at bounding box center [1175, 353] width 28 height 19
drag, startPoint x: 1162, startPoint y: 337, endPoint x: 1195, endPoint y: 336, distance: 33.0
click at [1195, 343] on div "-0.81 -0.81 %" at bounding box center [1176, 353] width 40 height 19
click at [1163, 343] on input "79.35" at bounding box center [1173, 353] width 30 height 19
type input "19.35"
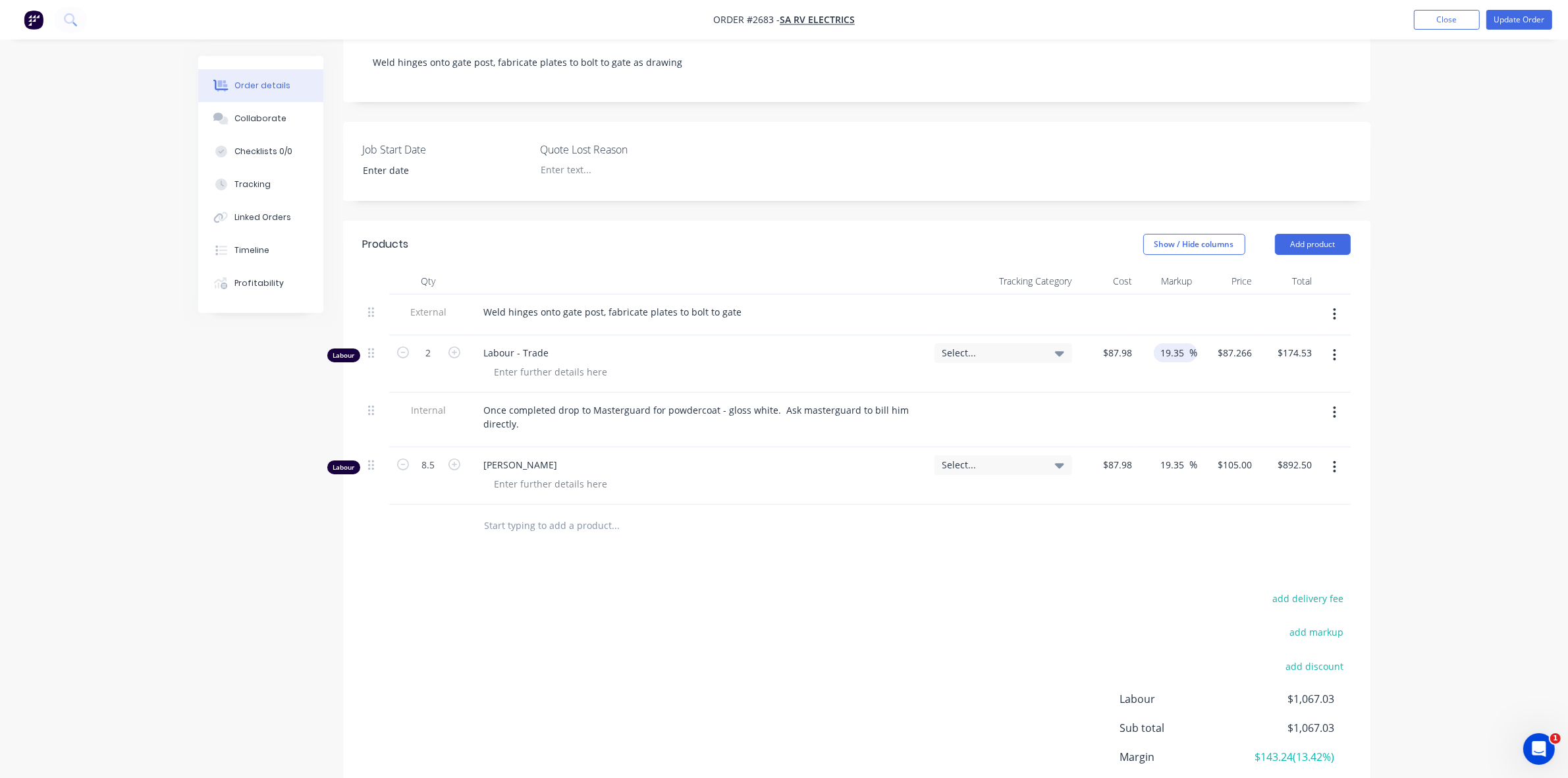
type input "$105.0041"
type input "$210.01"
click at [1141, 366] on div "19.35 19.35 %" at bounding box center [1167, 364] width 60 height 57
click at [260, 186] on div "Tracking" at bounding box center [252, 184] width 36 height 12
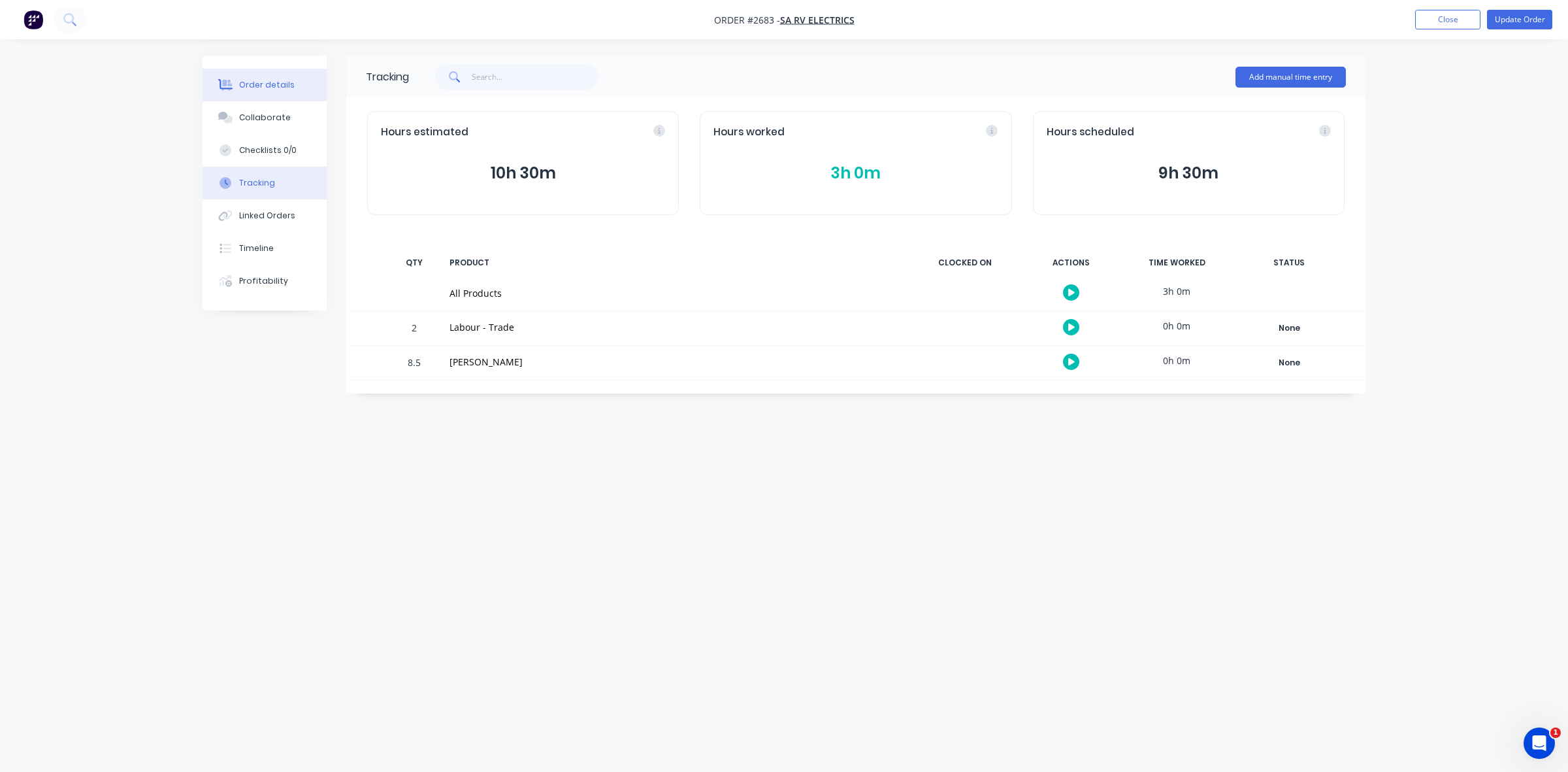
click at [277, 85] on div "Order details" at bounding box center [267, 85] width 56 height 12
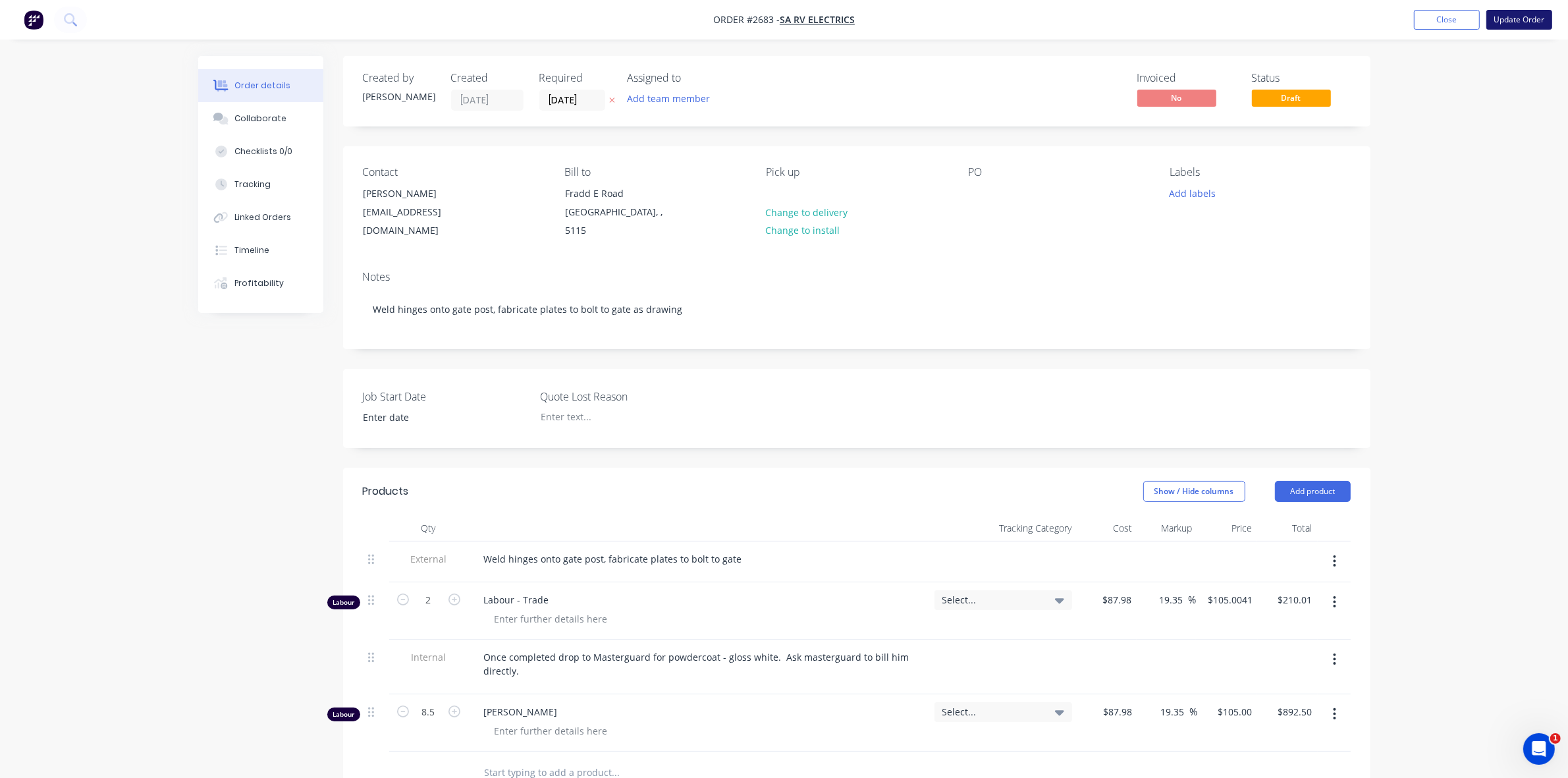
click at [1508, 15] on button "Update Order" at bounding box center [1519, 19] width 66 height 19
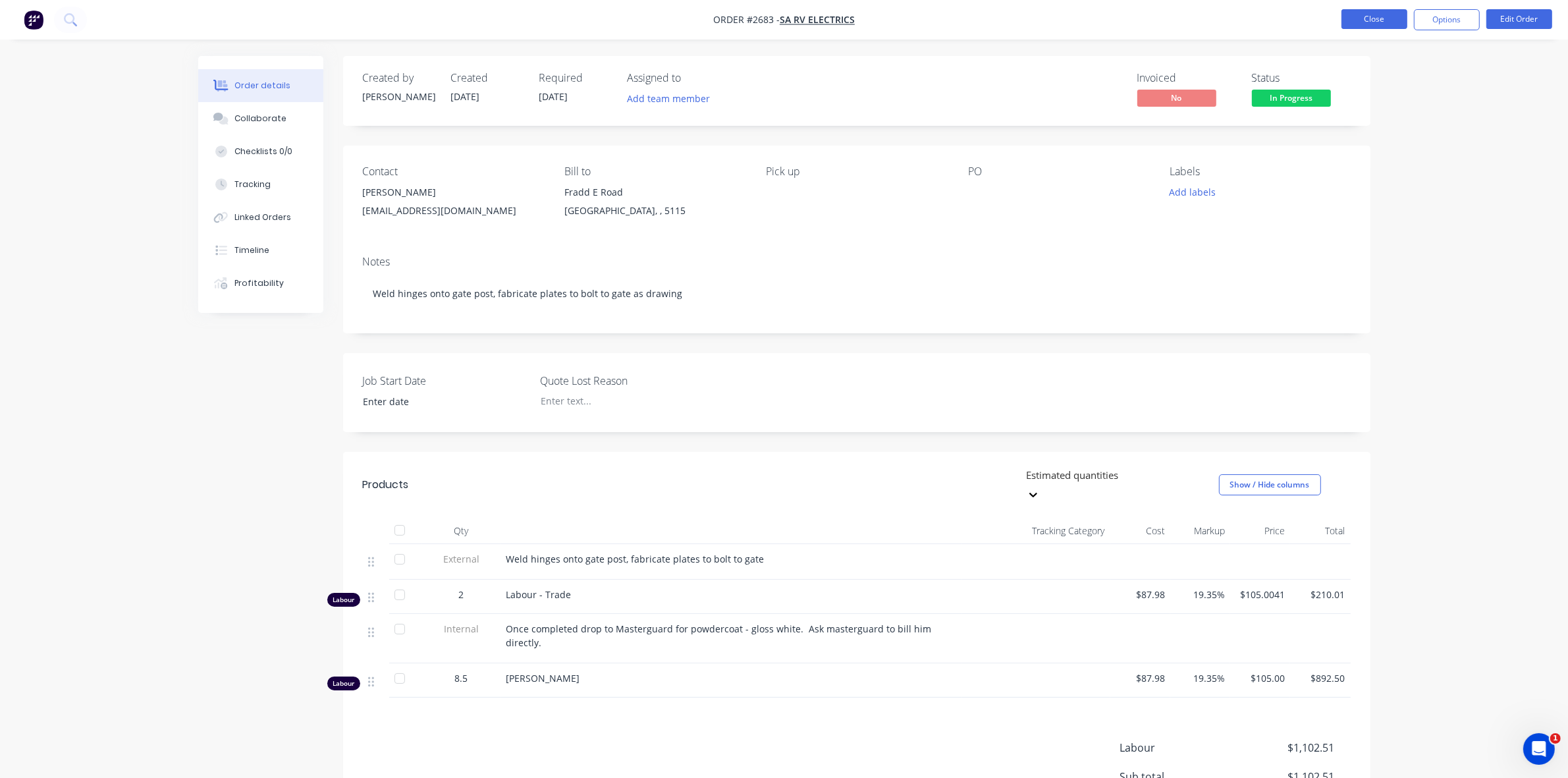
click at [1355, 17] on button "Close" at bounding box center [1374, 18] width 66 height 19
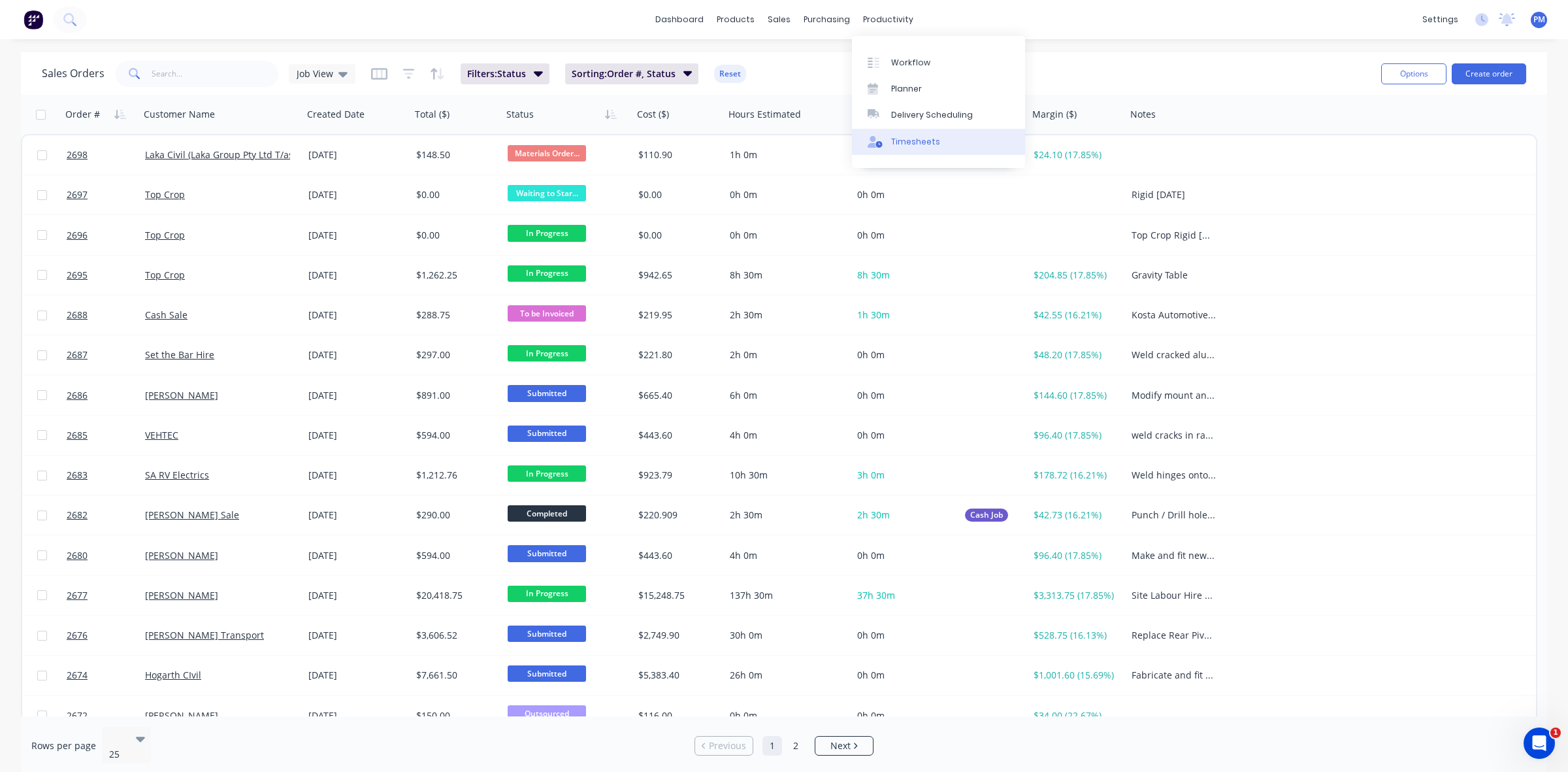
click at [920, 136] on div "Timesheets" at bounding box center [916, 142] width 49 height 12
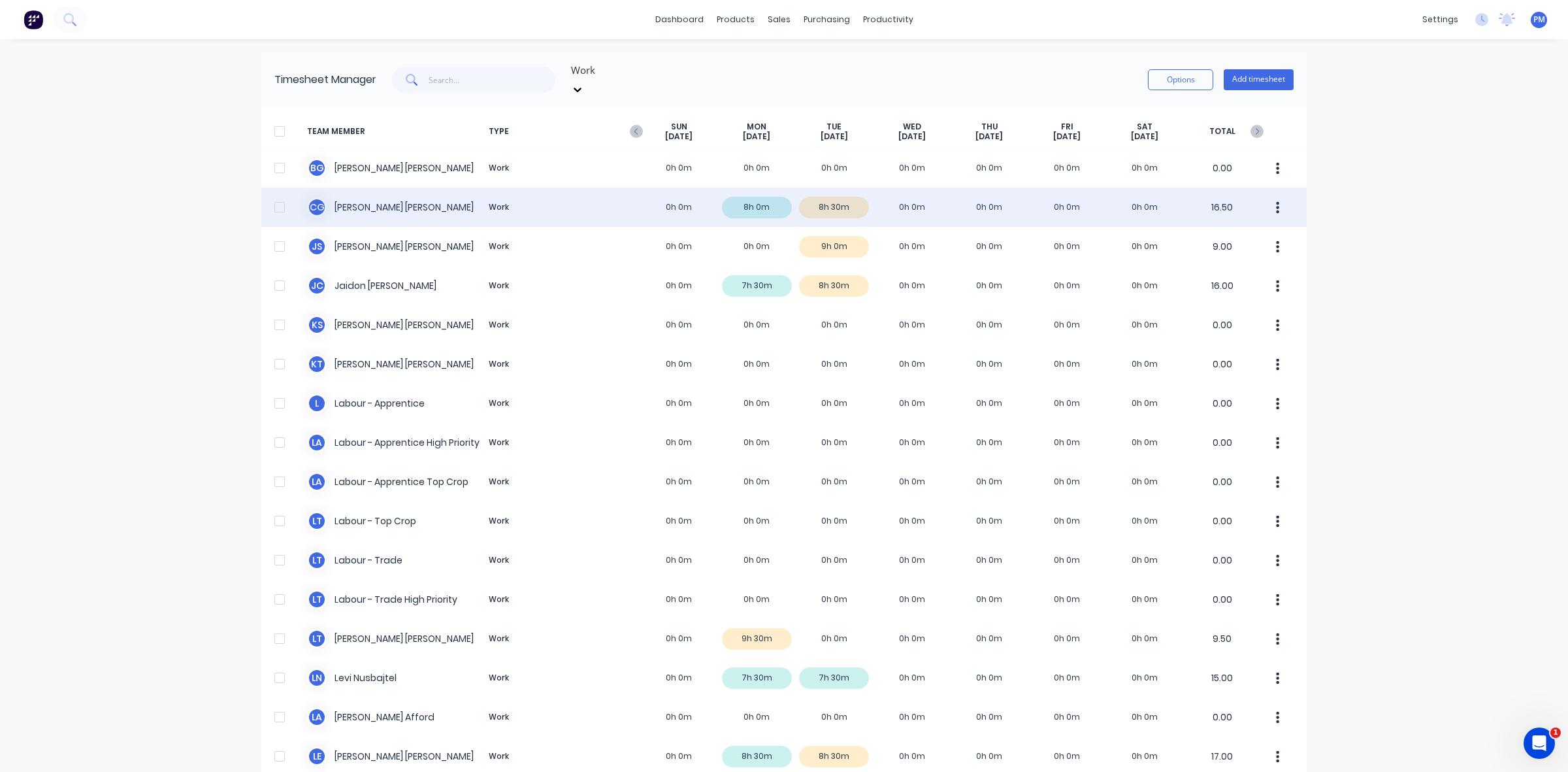
click at [848, 197] on div "C G [PERSON_NAME] Work 0h 0m 8h 0m 8h 30m 0h 0m 0h 0m 0h 0m 0h 0m 16.50" at bounding box center [784, 206] width 1046 height 39
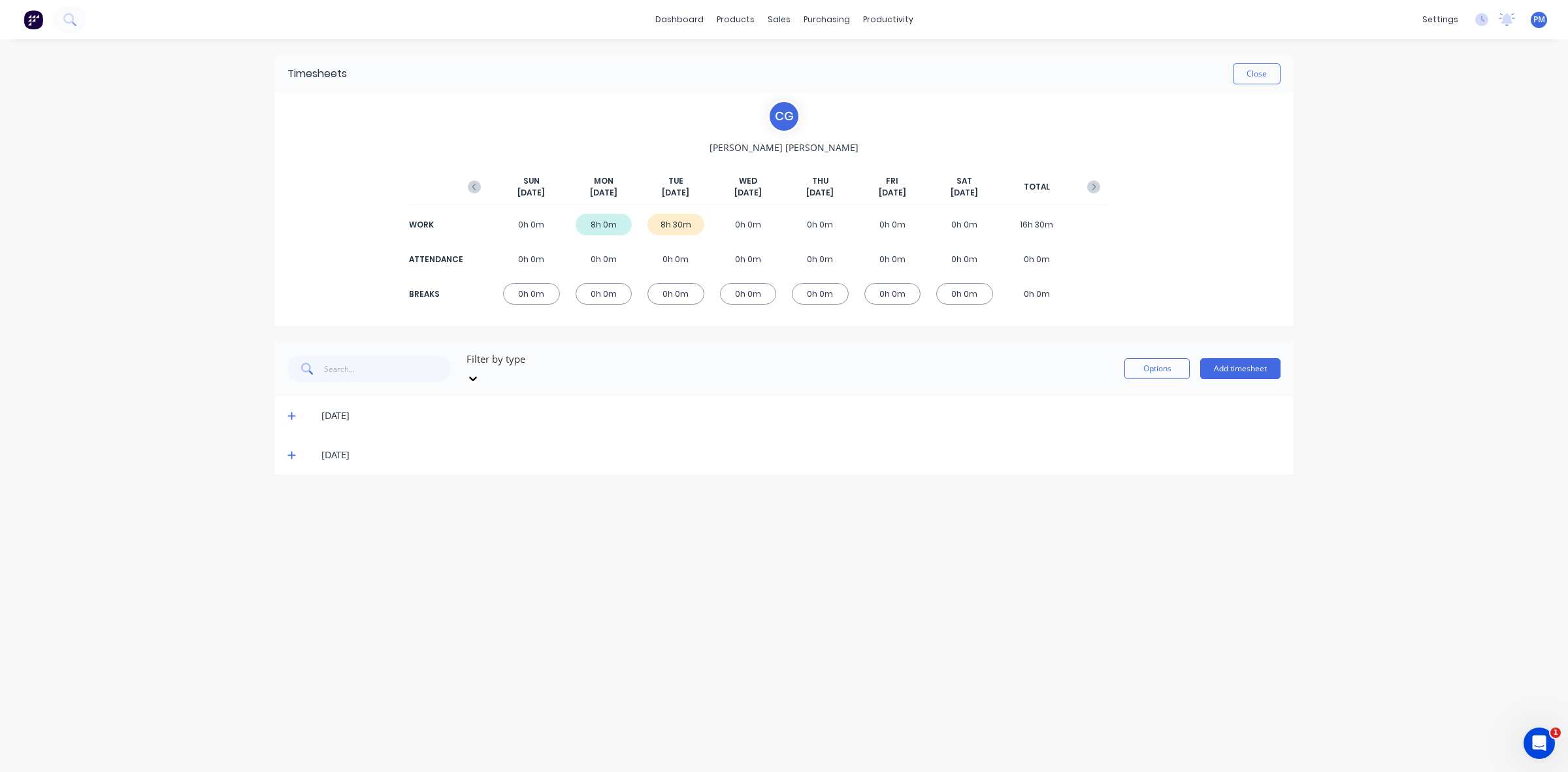
click at [293, 451] on icon at bounding box center [291, 455] width 8 height 8
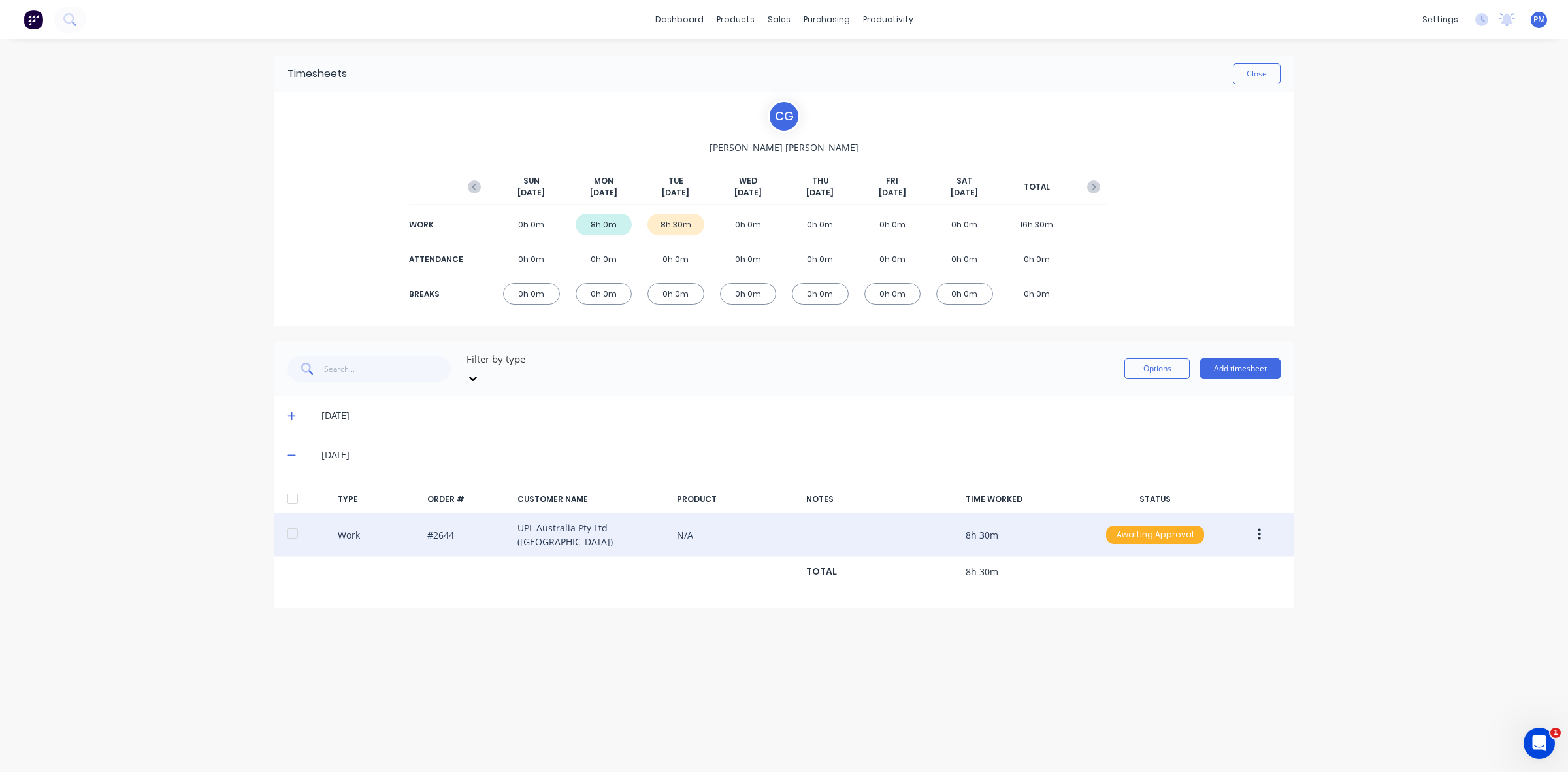
click at [1142, 525] on div "Awaiting Approval" at bounding box center [1154, 534] width 98 height 18
click at [1125, 592] on div "Approved" at bounding box center [1126, 601] width 107 height 18
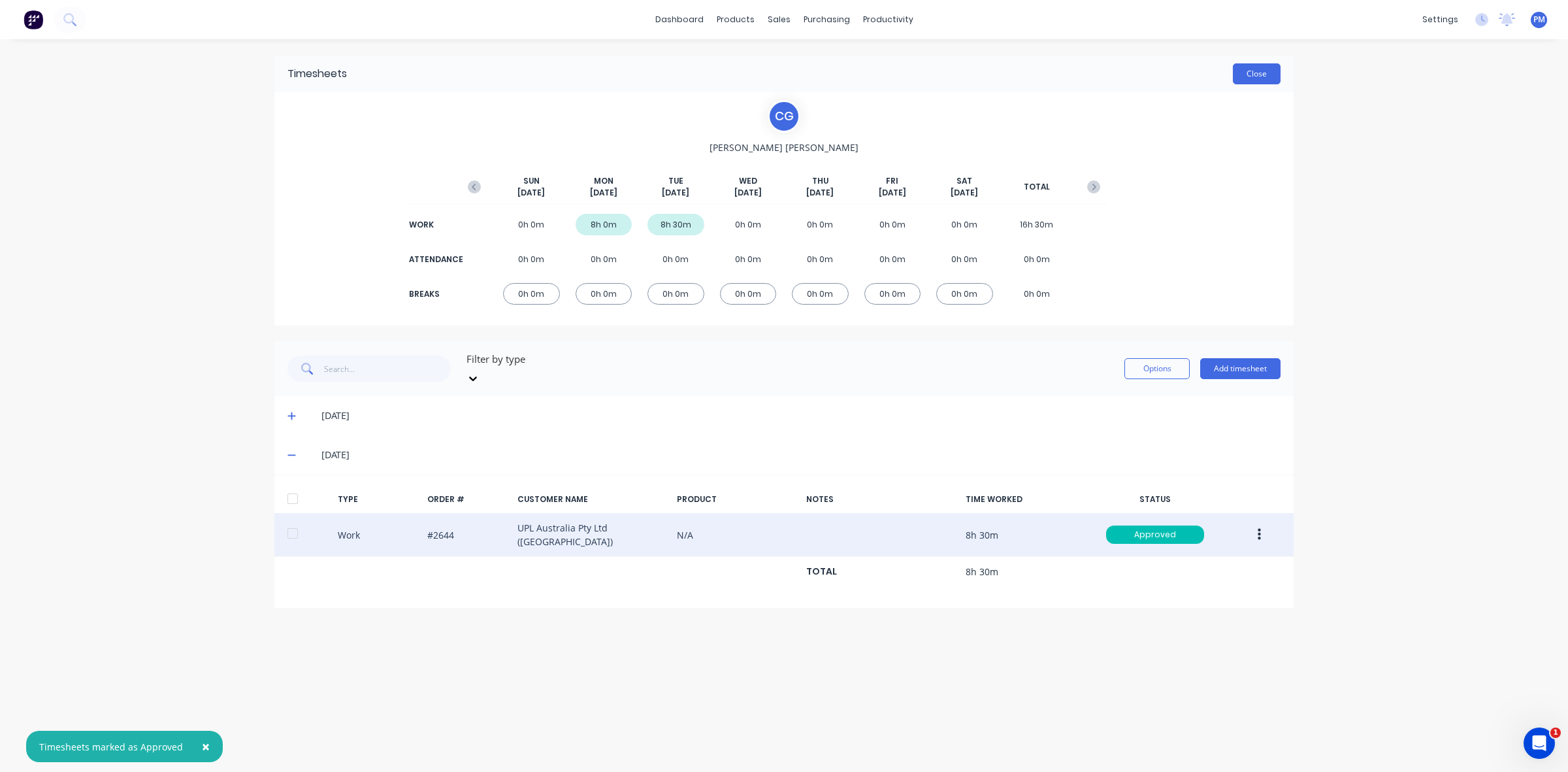
click at [1252, 74] on button "Close" at bounding box center [1257, 73] width 47 height 21
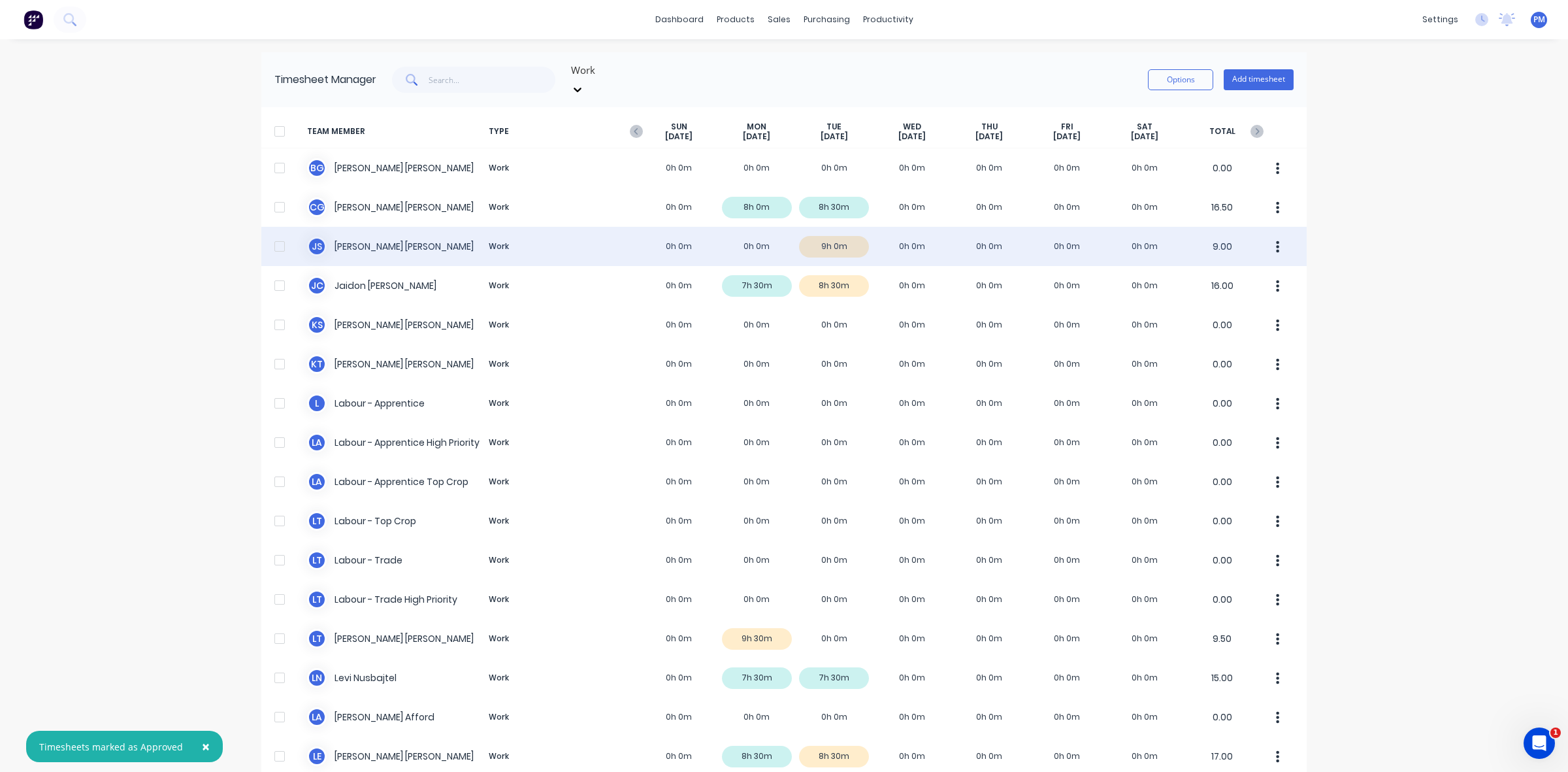
click at [827, 233] on div "J S [PERSON_NAME] Work 0h 0m 0h 0m 9h 0m 0h 0m 0h 0m 0h 0m 0h 0m 9.00" at bounding box center [784, 246] width 1046 height 39
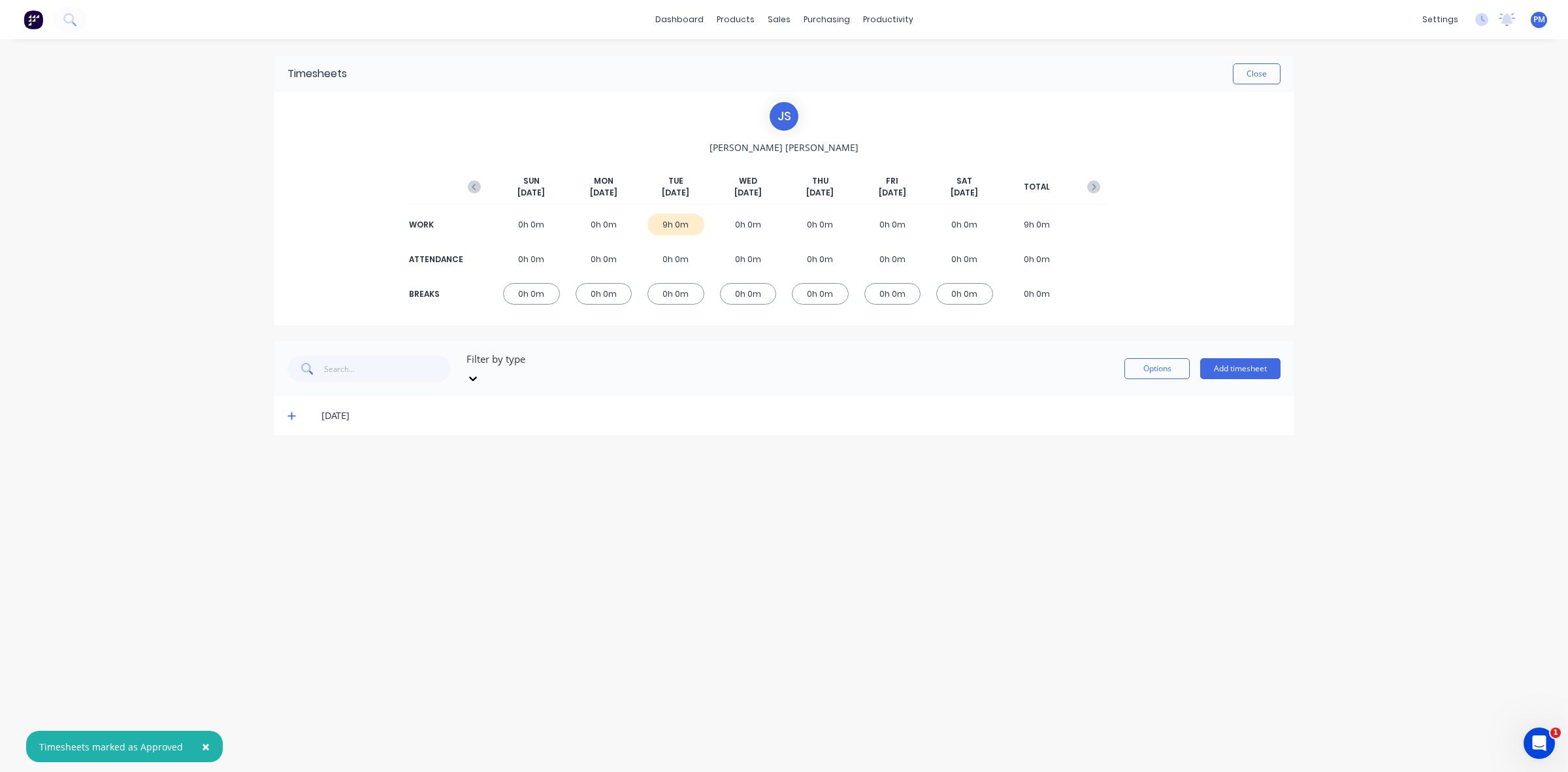
click at [289, 411] on icon at bounding box center [291, 416] width 8 height 9
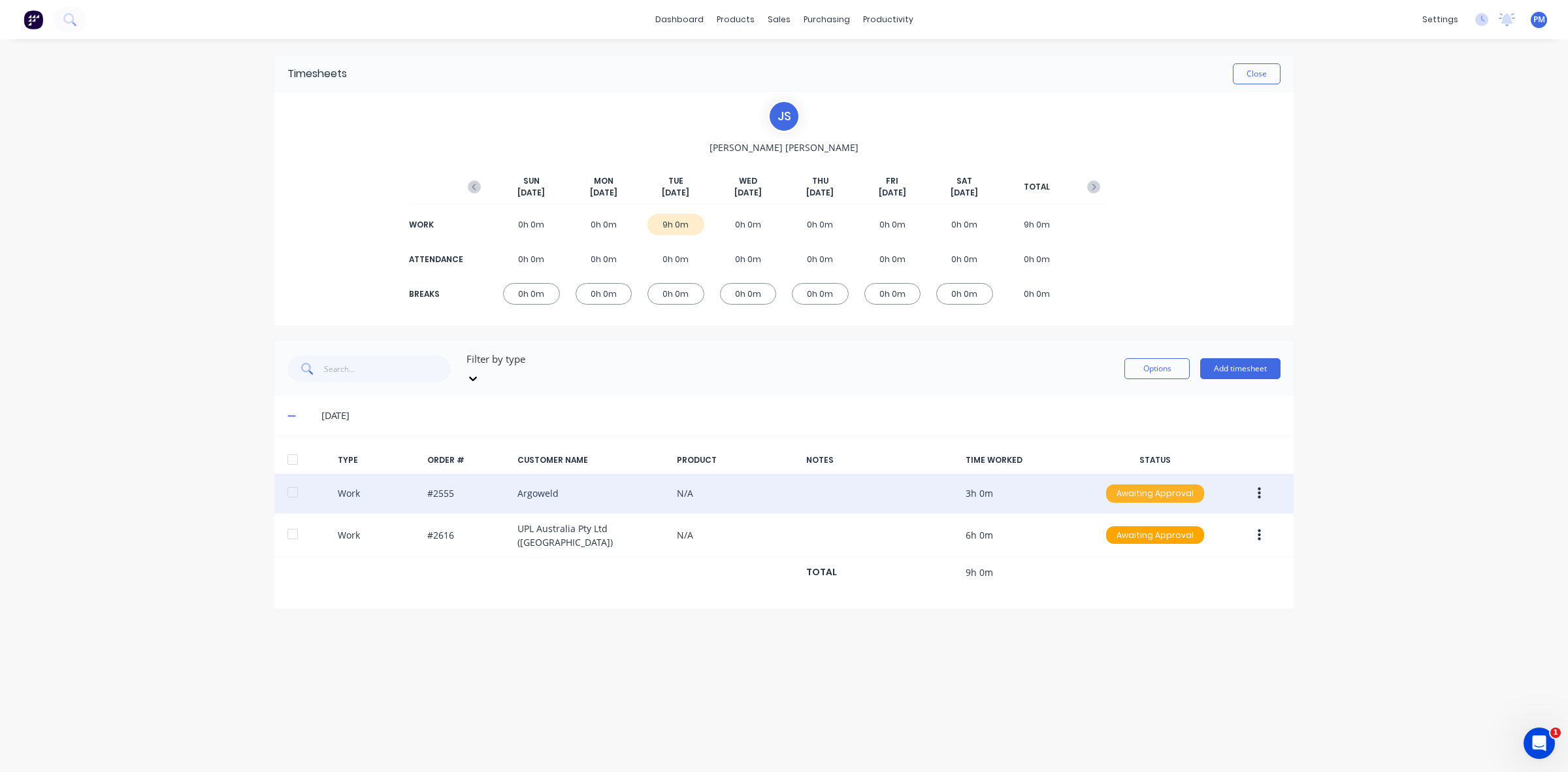
click at [1138, 484] on div "Awaiting Approval" at bounding box center [1154, 493] width 98 height 18
click at [1122, 550] on div "Approved" at bounding box center [1126, 559] width 107 height 18
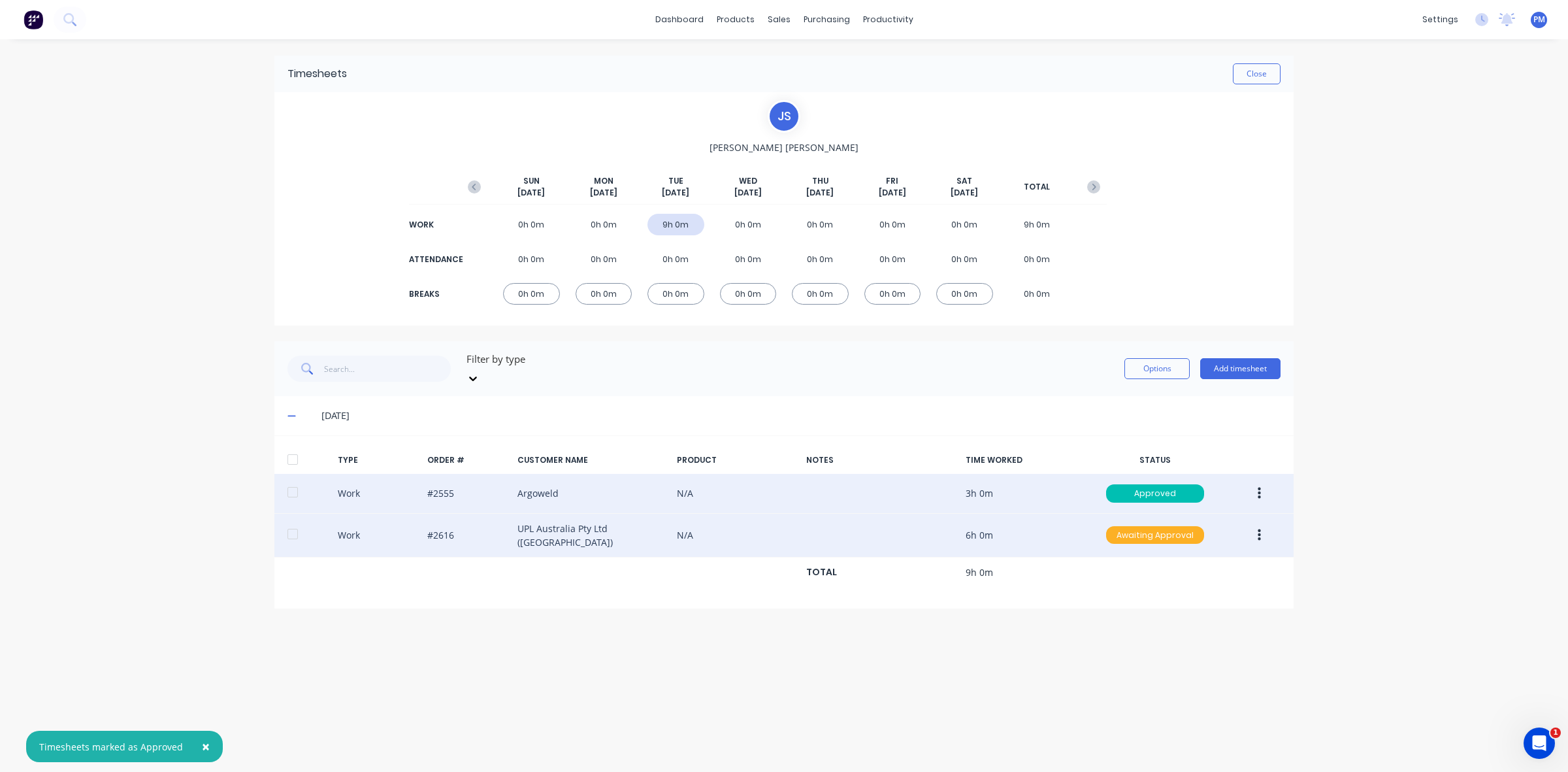
click at [1138, 526] on div "Awaiting Approval" at bounding box center [1154, 535] width 98 height 18
click at [1126, 592] on div "Approved" at bounding box center [1126, 601] width 107 height 18
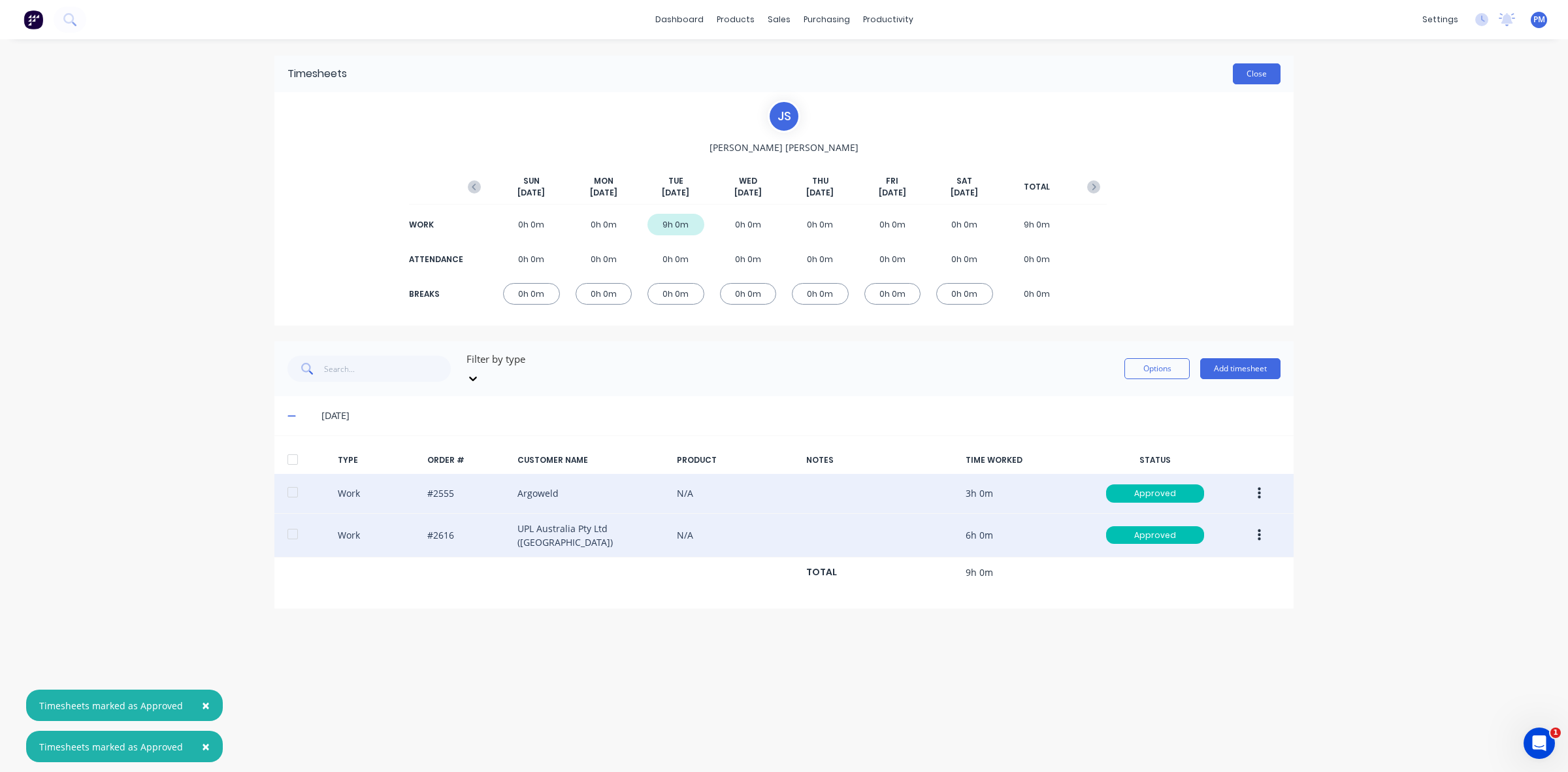
click at [1267, 81] on button "Close" at bounding box center [1257, 73] width 47 height 21
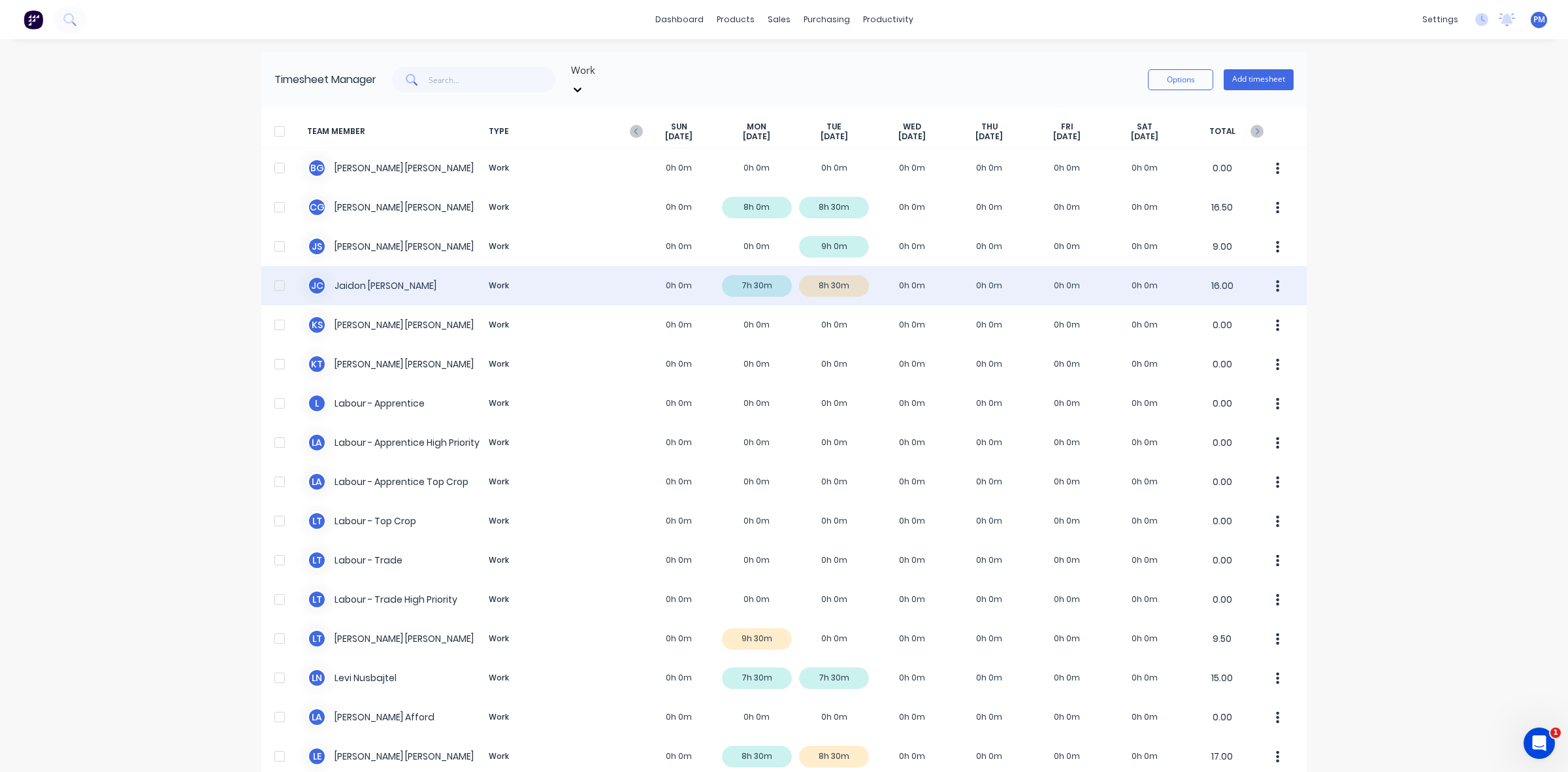
click at [843, 270] on div "[PERSON_NAME] [PERSON_NAME] Work 0h 0m 7h 30m 8h 30m 0h 0m 0h 0m 0h 0m 0h 0m 16…" at bounding box center [784, 285] width 1046 height 39
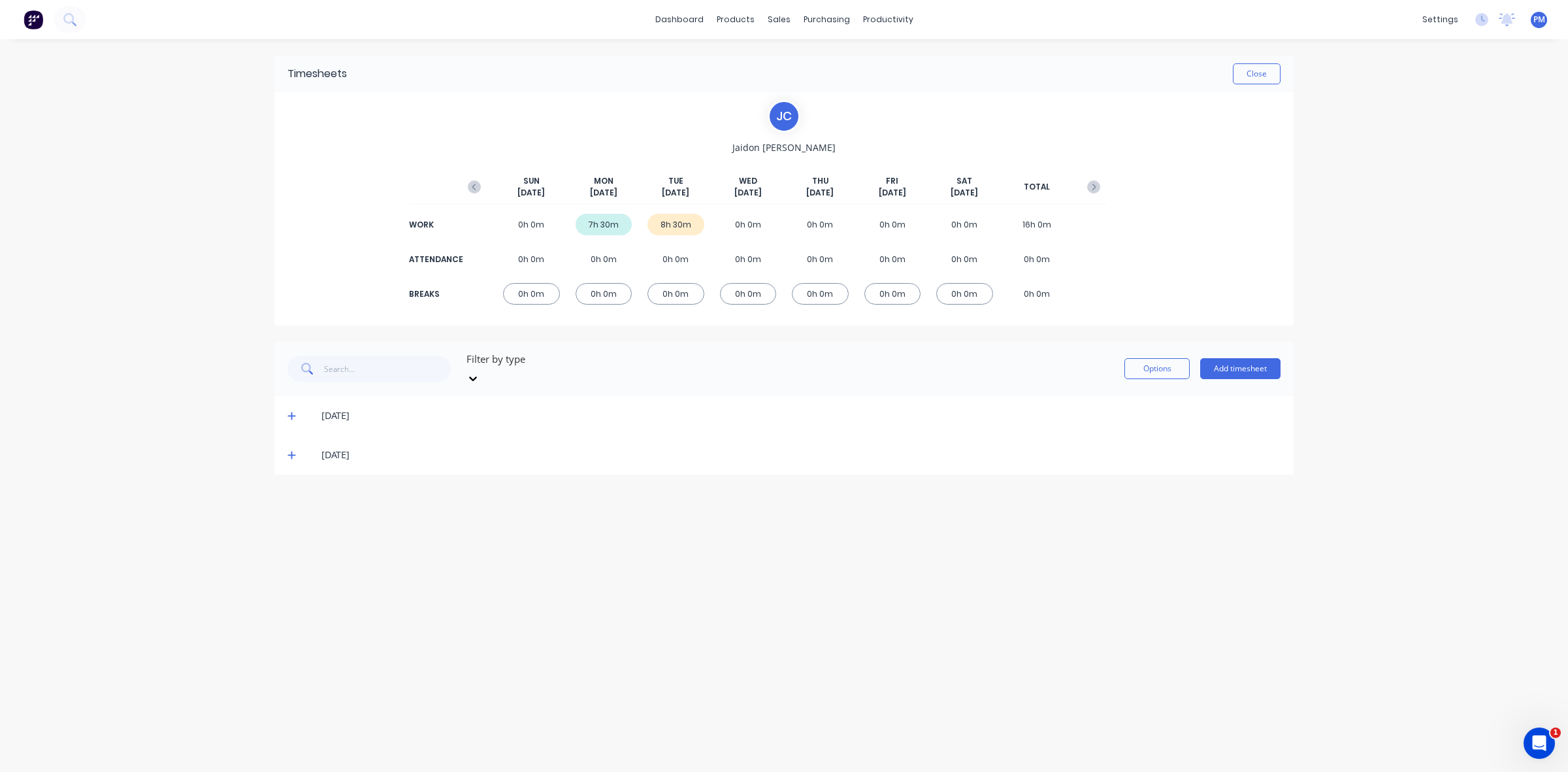
click at [288, 450] on icon at bounding box center [291, 455] width 8 height 9
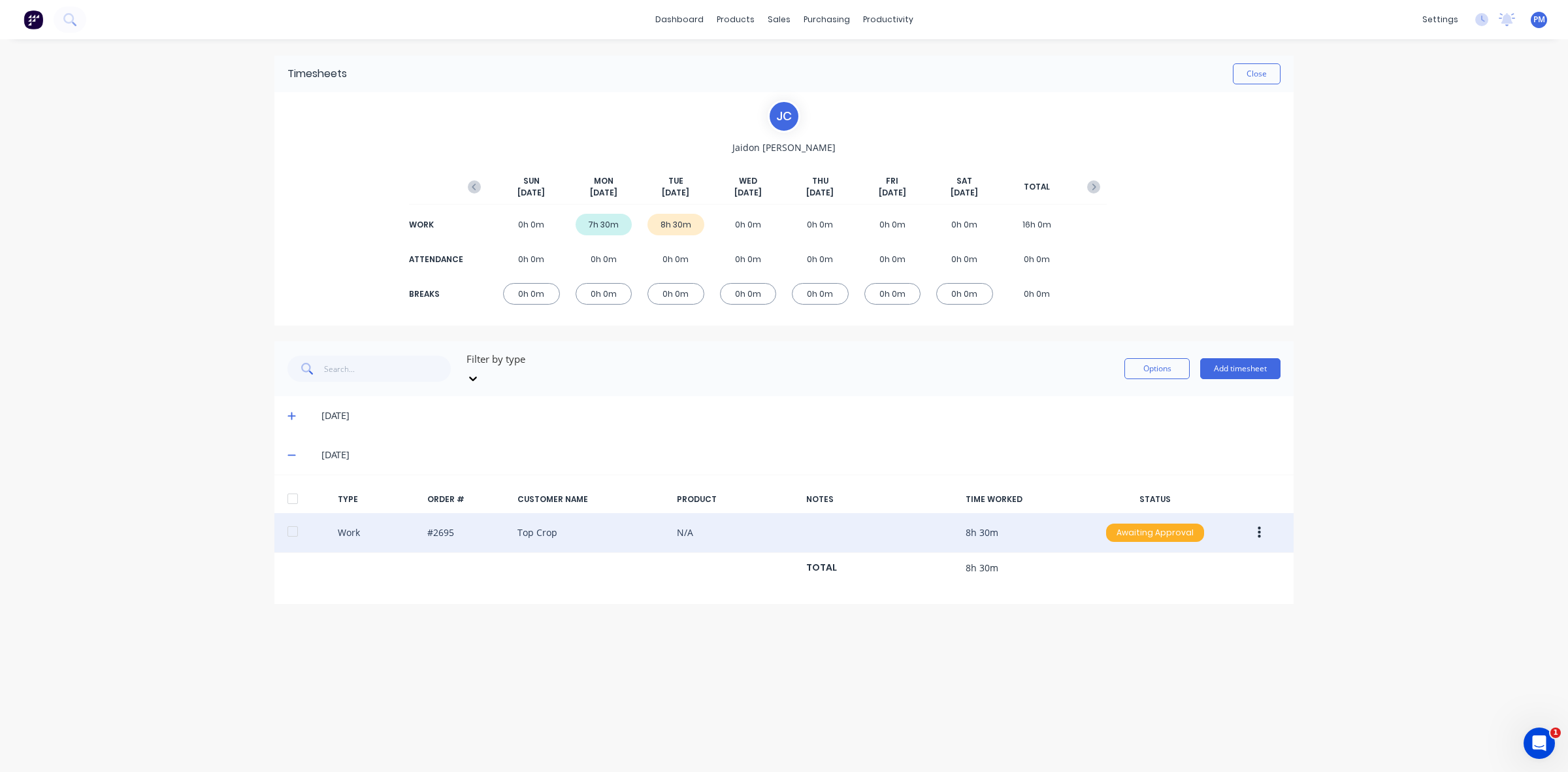
click at [1160, 523] on div "Awaiting Approval" at bounding box center [1154, 533] width 98 height 18
click at [1137, 589] on div "Approved" at bounding box center [1126, 598] width 107 height 18
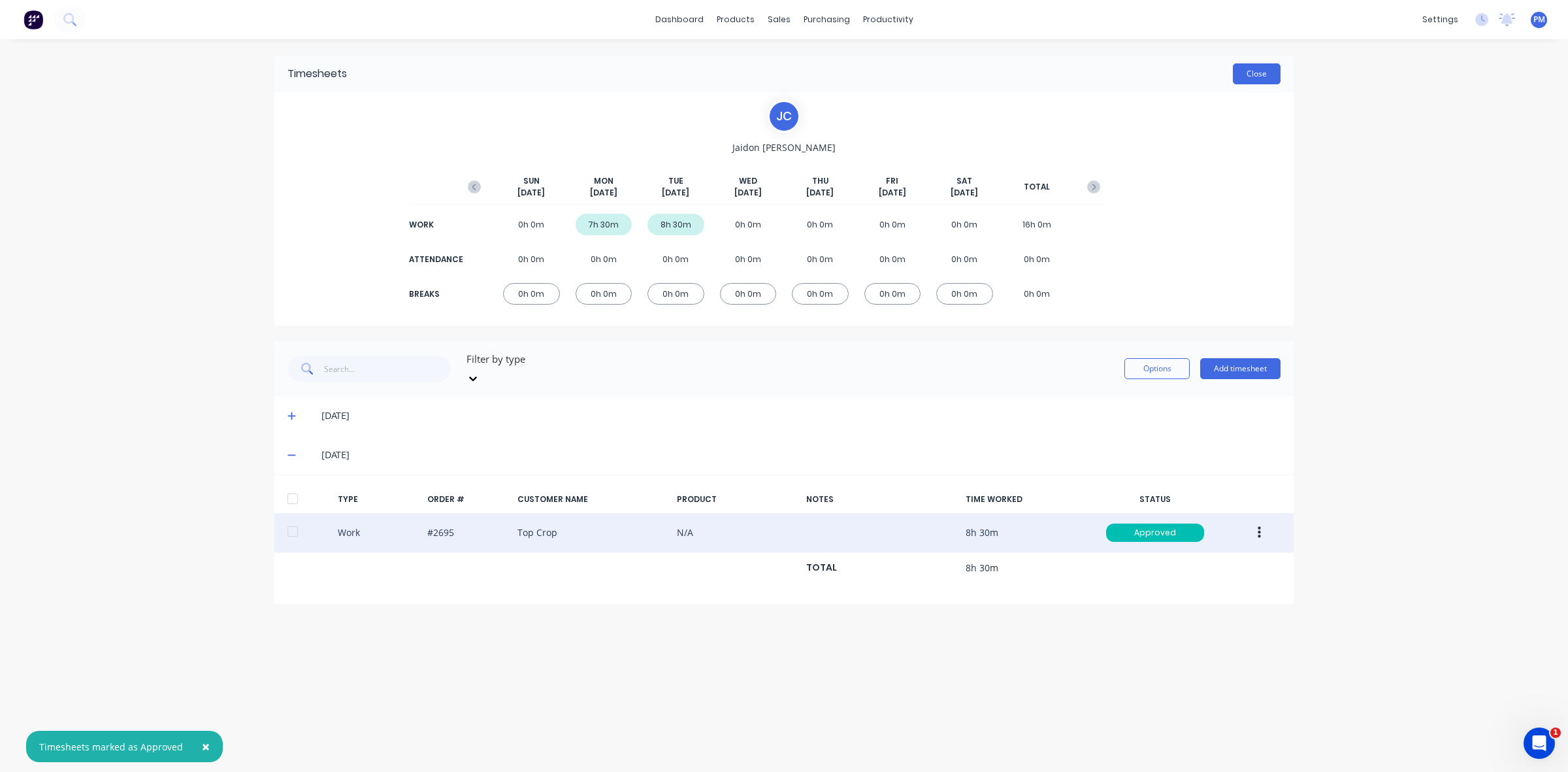
click at [1255, 79] on button "Close" at bounding box center [1257, 73] width 47 height 21
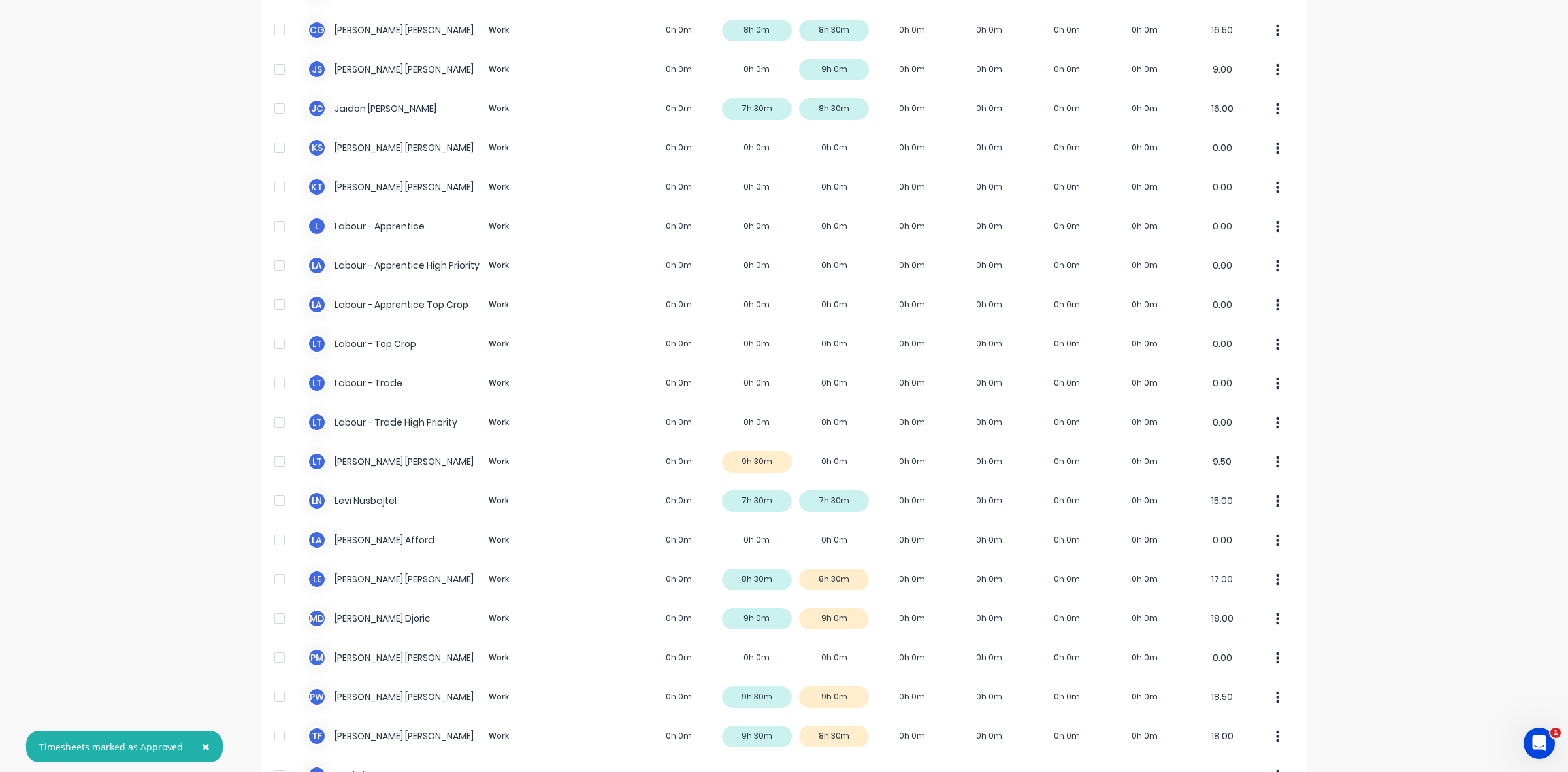
scroll to position [247, 0]
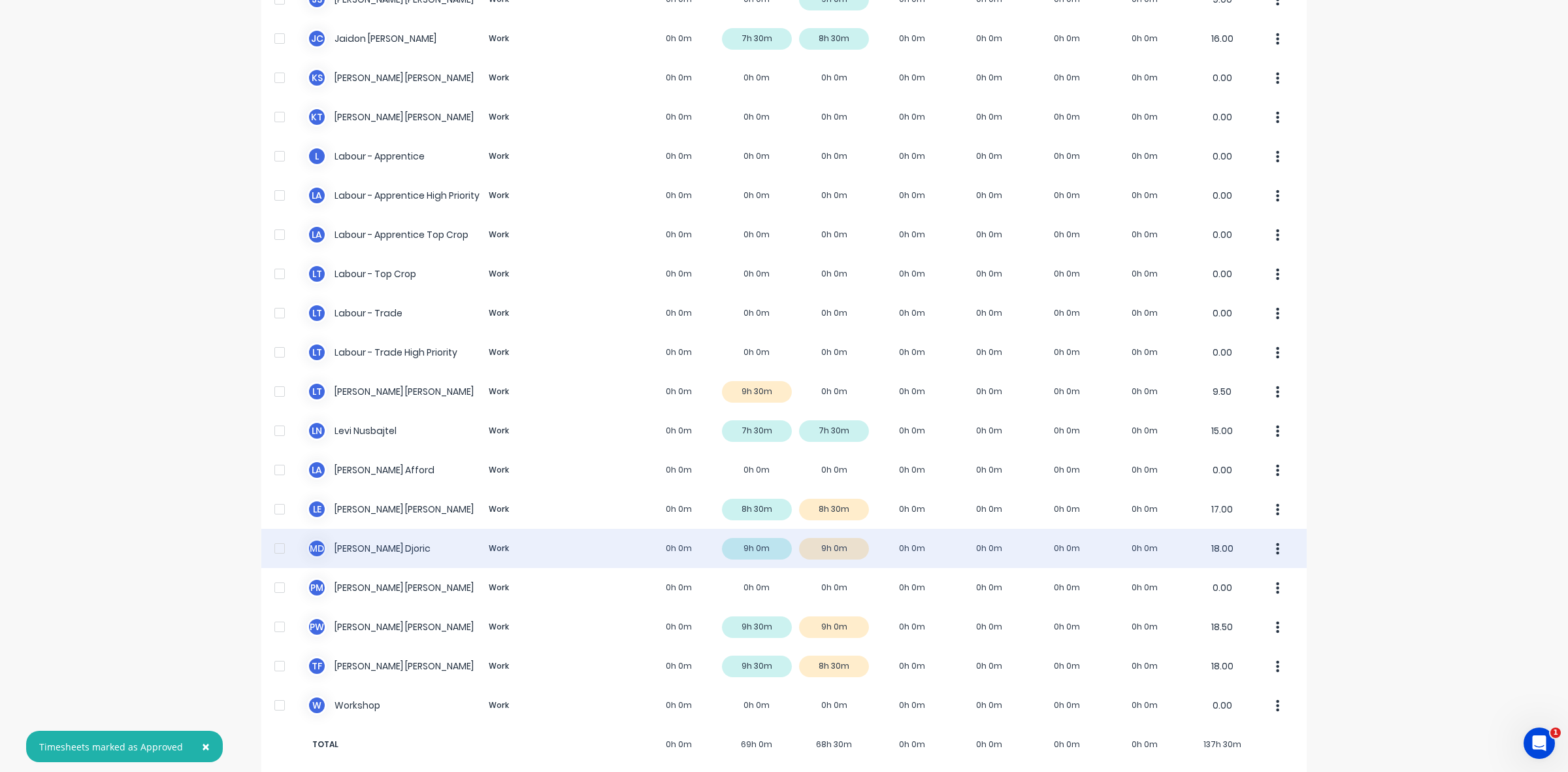
click at [837, 531] on div "M D [PERSON_NAME] Work 0h 0m 9h 0m 9h 0m 0h 0m 0h 0m 0h 0m 0h 0m 18.00" at bounding box center [784, 548] width 1046 height 39
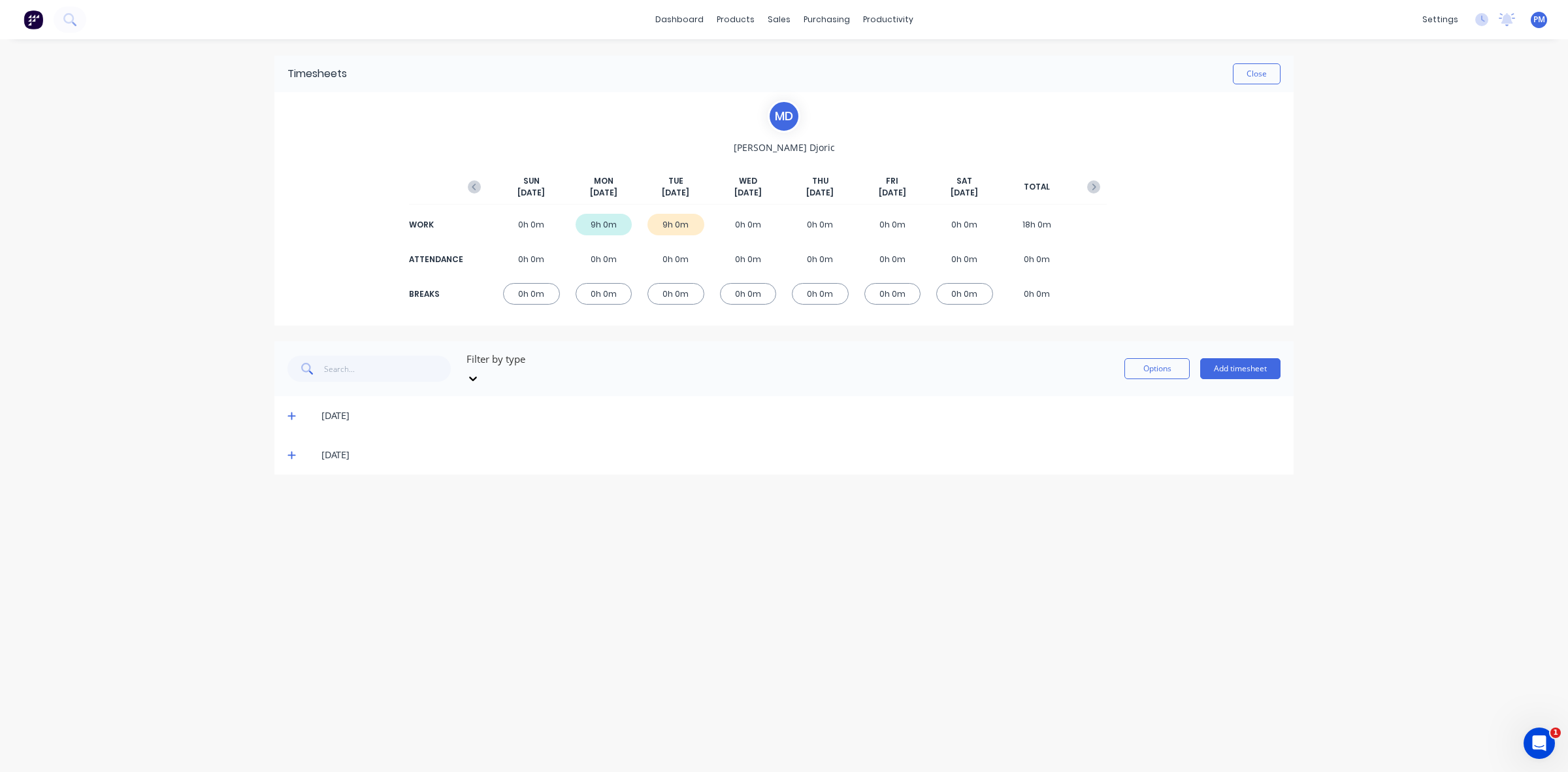
click at [290, 450] on icon at bounding box center [291, 455] width 8 height 9
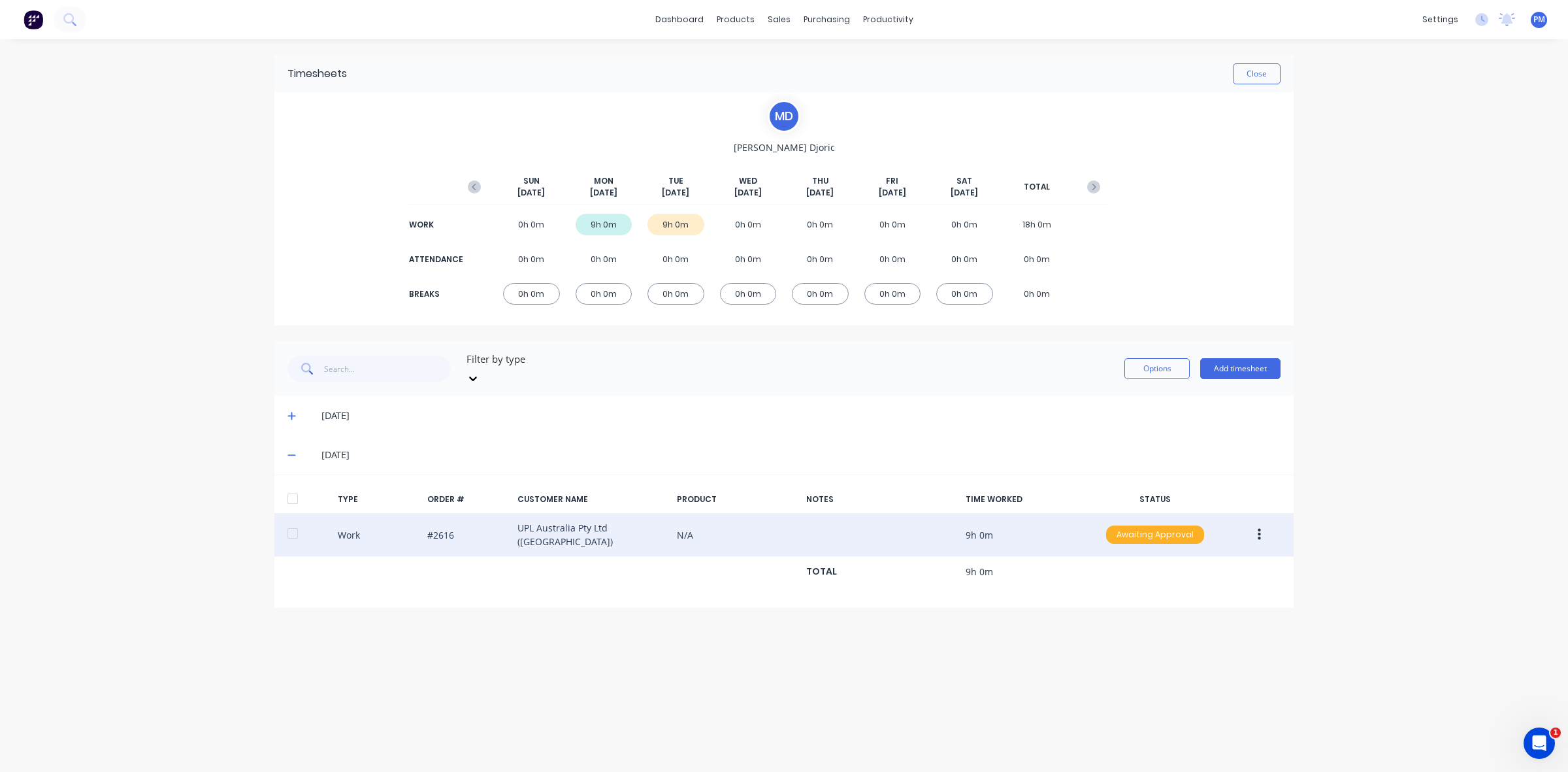
click at [1142, 525] on div "Awaiting Approval" at bounding box center [1154, 534] width 98 height 18
click at [1125, 592] on div "Approved" at bounding box center [1126, 601] width 107 height 18
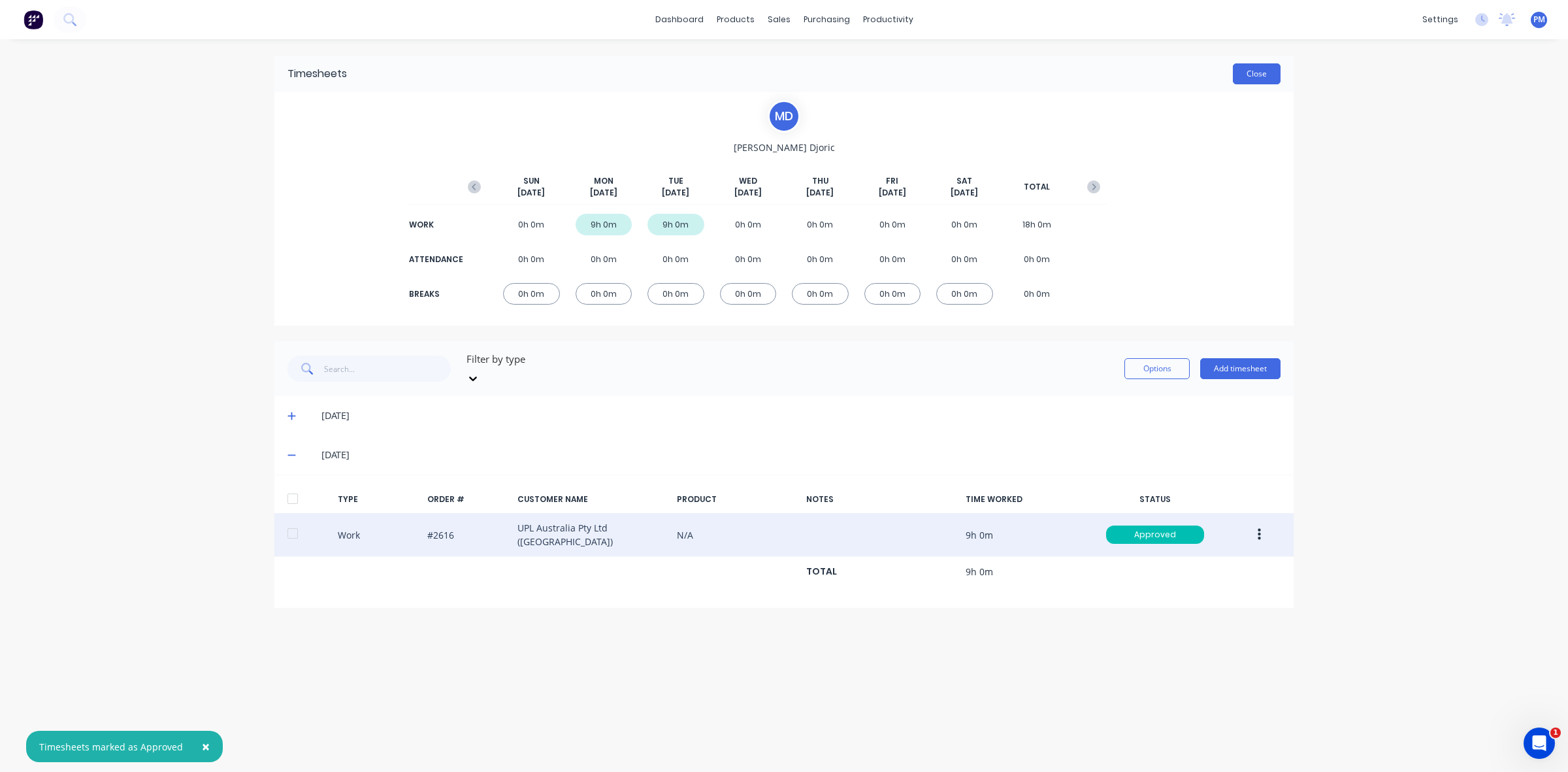
click at [1257, 75] on button "Close" at bounding box center [1257, 73] width 47 height 21
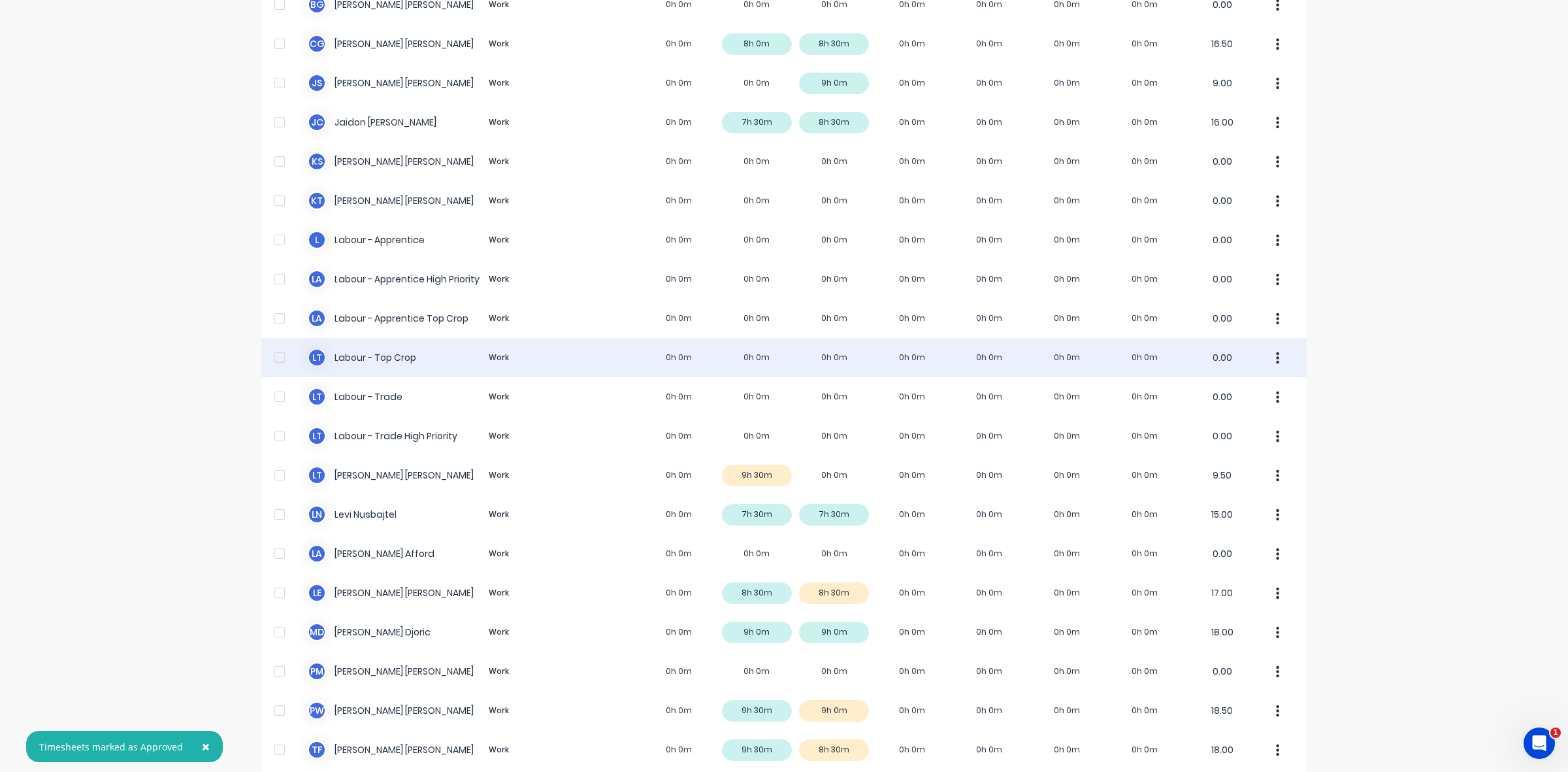
scroll to position [247, 0]
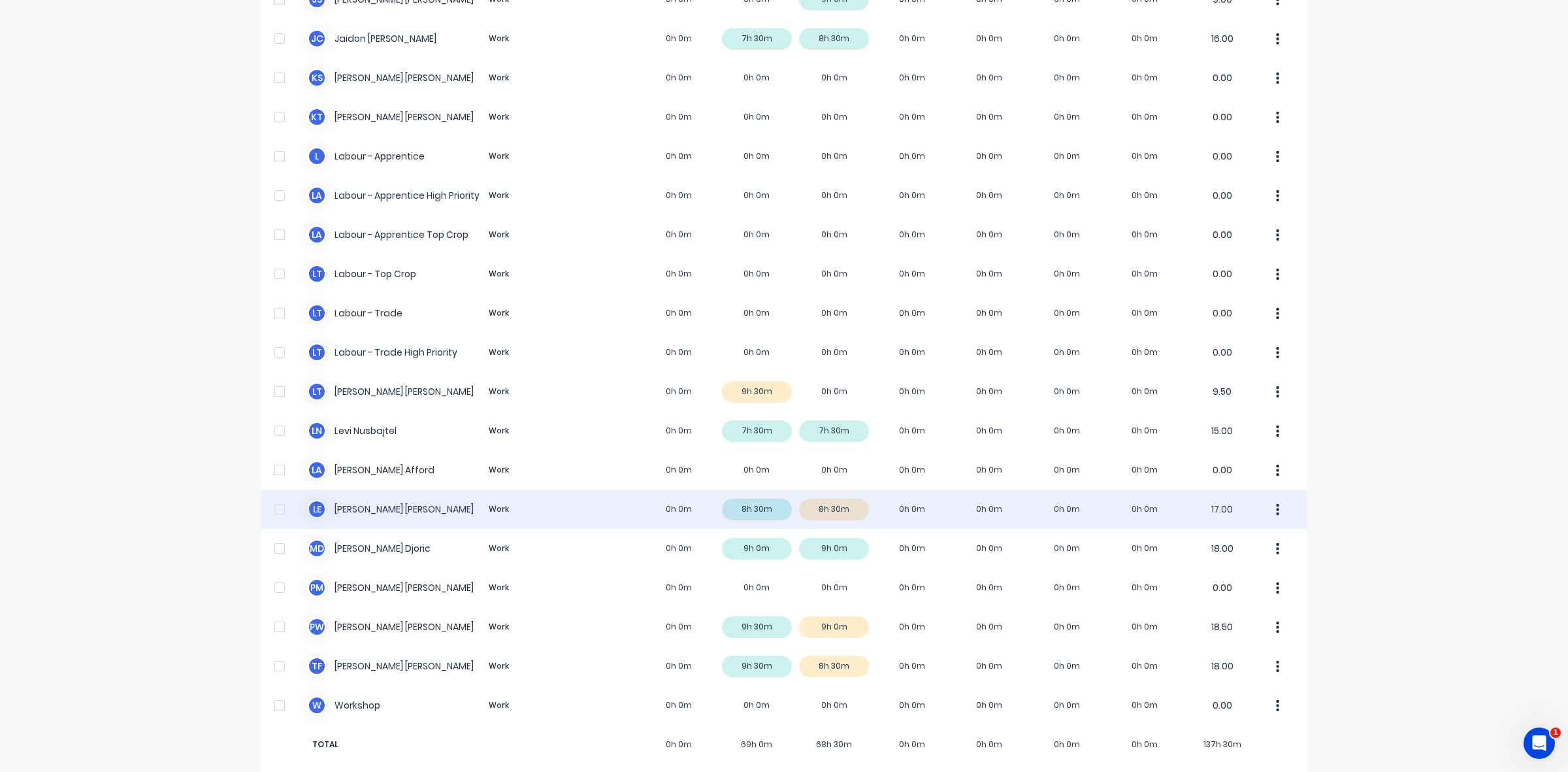
click at [835, 497] on div "L E [PERSON_NAME] Work 0h 0m 8h 30m 8h 30m 0h 0m 0h 0m 0h 0m 0h 0m 17.00" at bounding box center [784, 509] width 1046 height 39
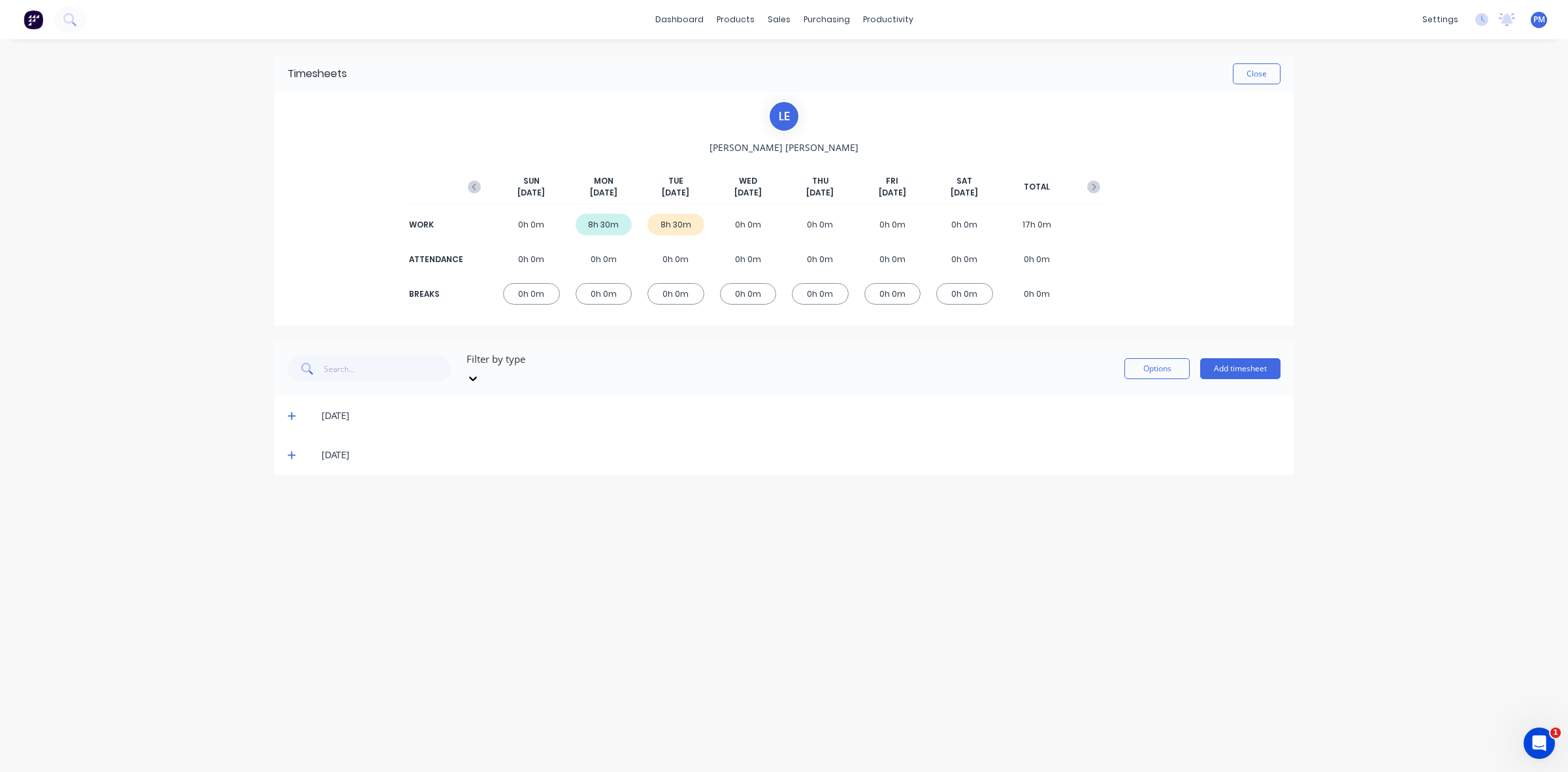
click at [290, 450] on icon at bounding box center [291, 455] width 8 height 9
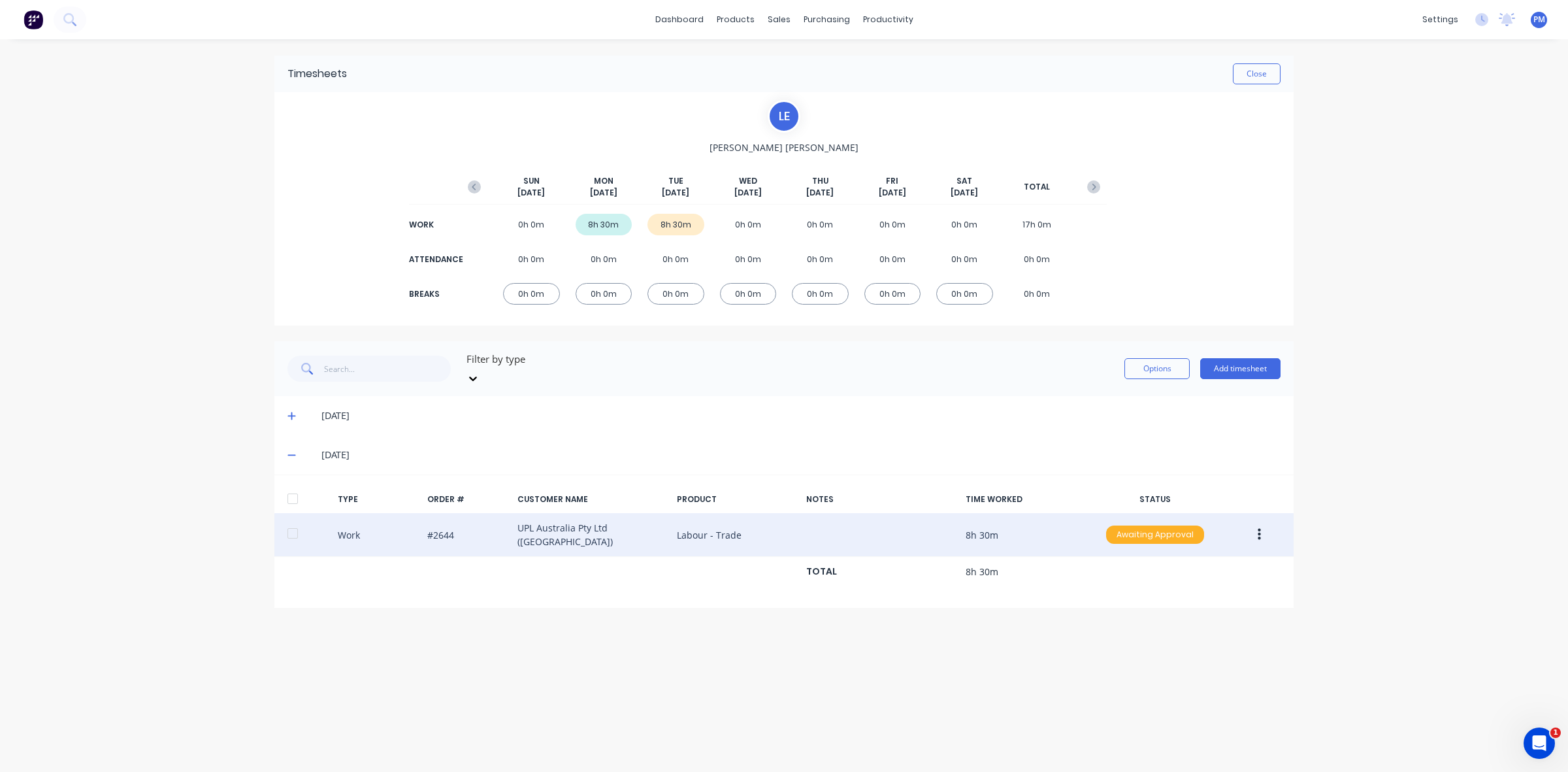
click at [1165, 525] on div "Awaiting Approval" at bounding box center [1154, 534] width 98 height 18
click at [1110, 592] on div "Approved" at bounding box center [1126, 601] width 107 height 18
click at [1256, 60] on div "Timesheets Close" at bounding box center [784, 74] width 1019 height 37
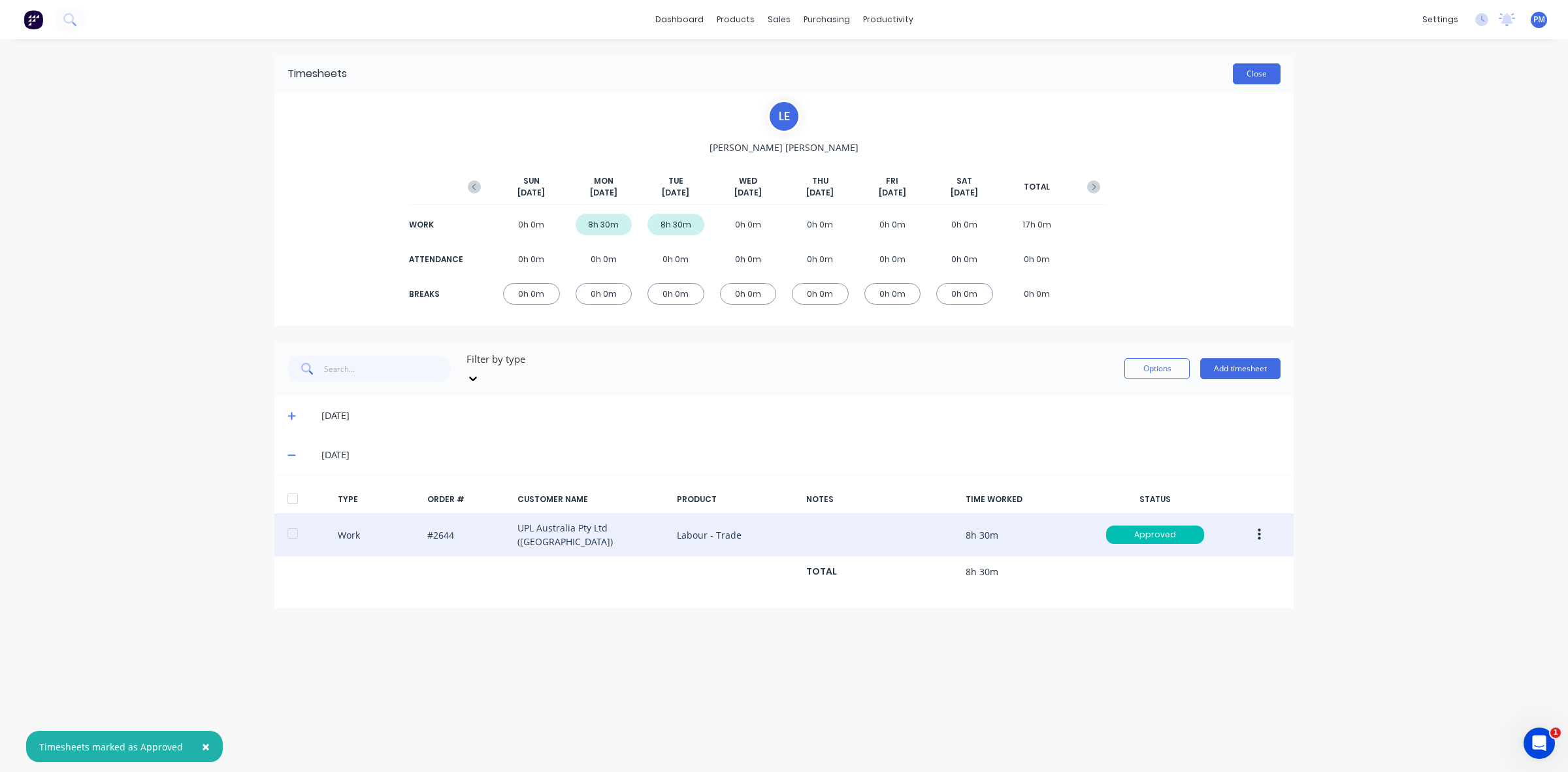
click at [1245, 75] on button "Close" at bounding box center [1257, 73] width 47 height 21
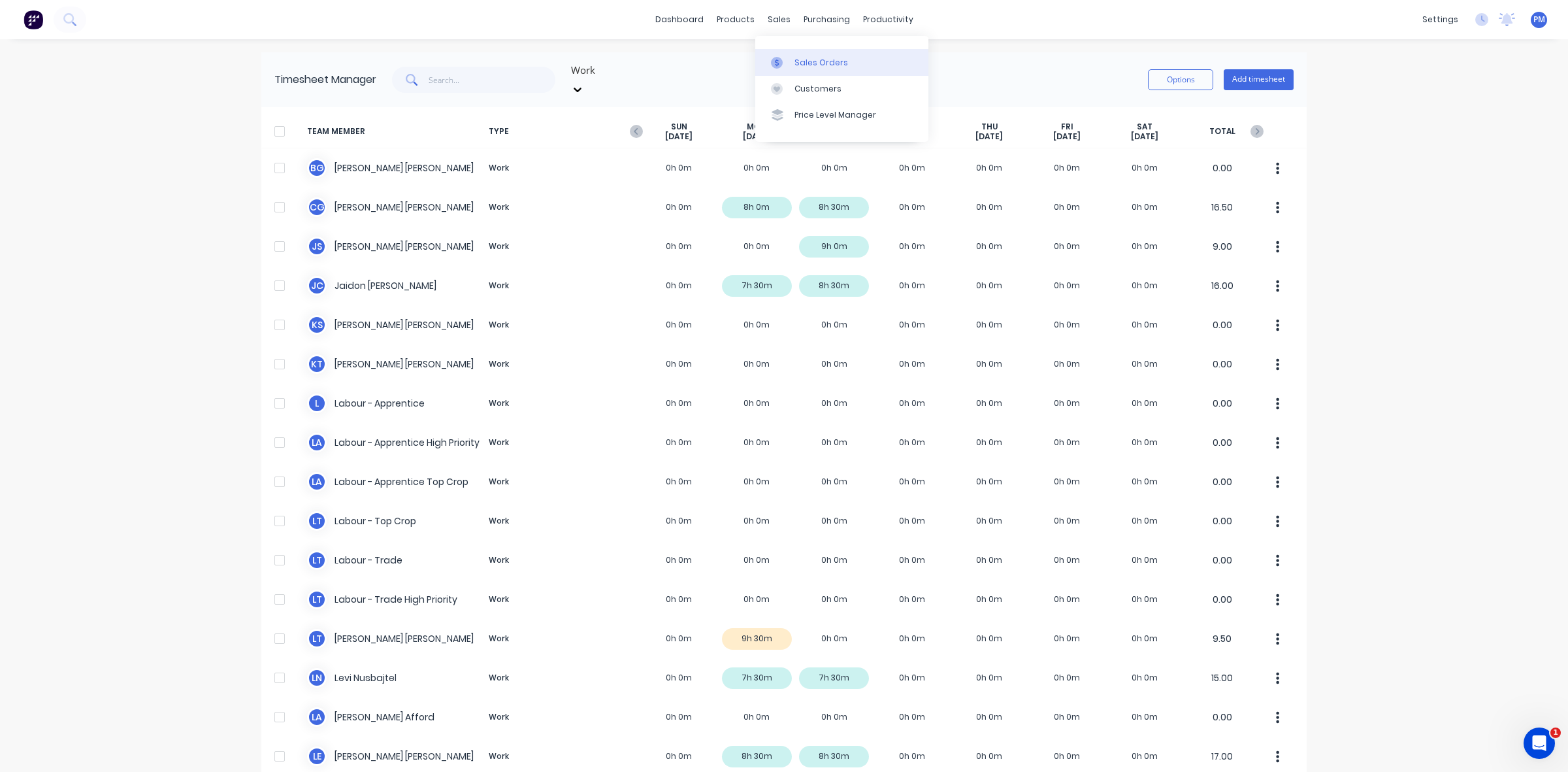
click at [804, 58] on div "Sales Orders" at bounding box center [821, 62] width 54 height 12
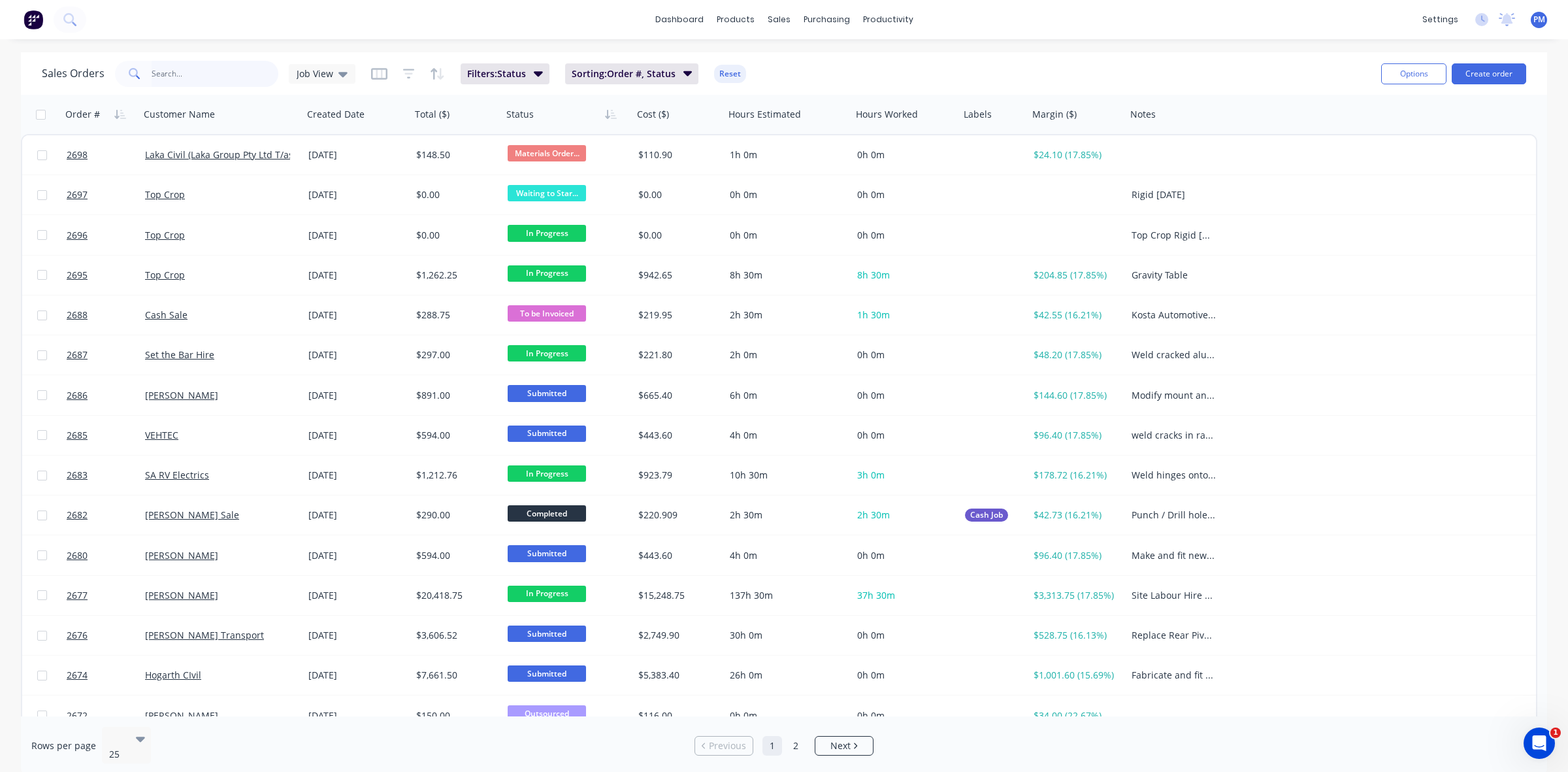
click at [190, 67] on input "text" at bounding box center [216, 74] width 128 height 26
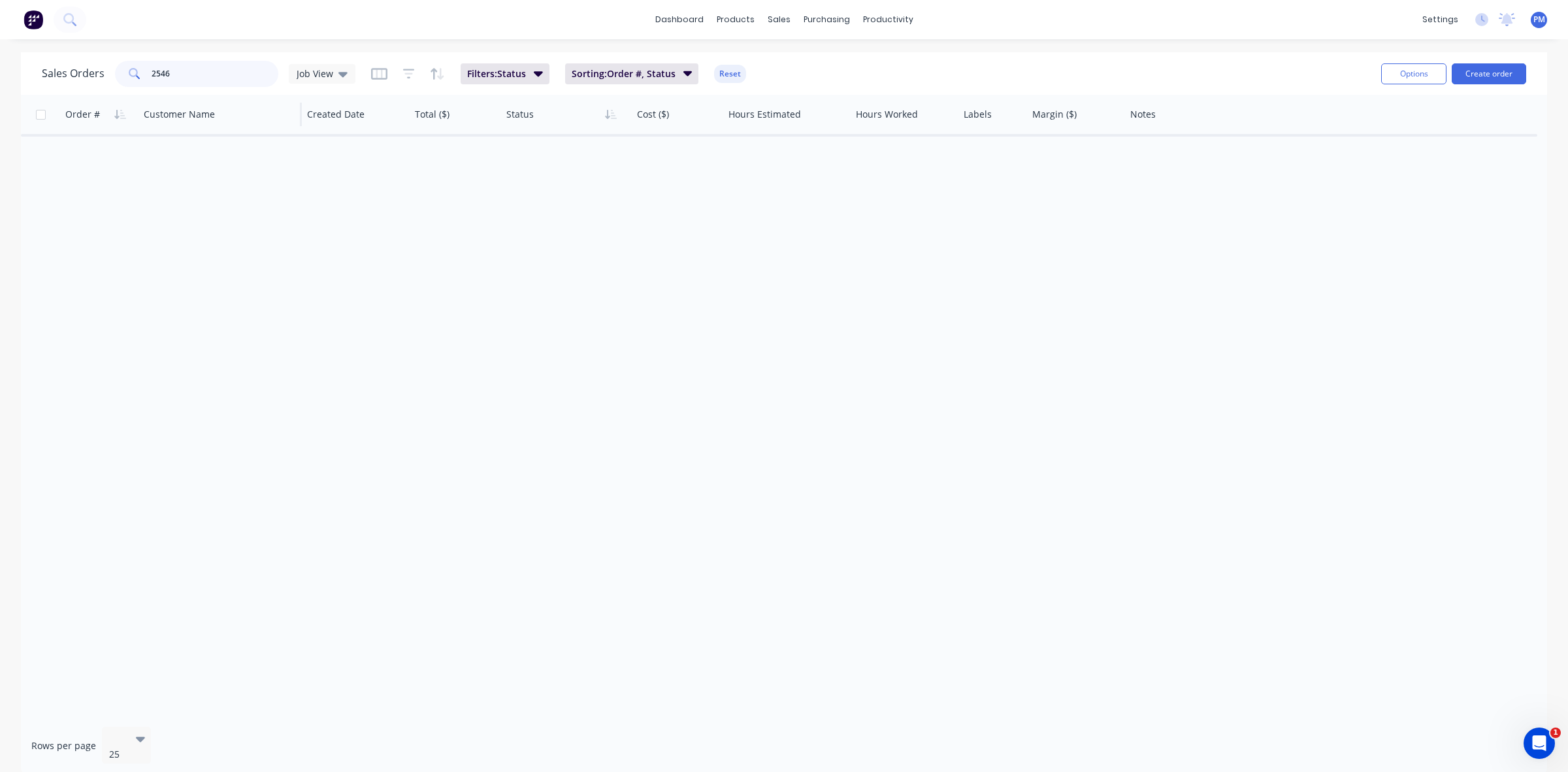
type input "2546"
click at [205, 100] on div "Customer Name" at bounding box center [220, 114] width 163 height 39
drag, startPoint x: 187, startPoint y: 72, endPoint x: 134, endPoint y: 69, distance: 53.1
click at [134, 69] on div "2546" at bounding box center [196, 74] width 163 height 26
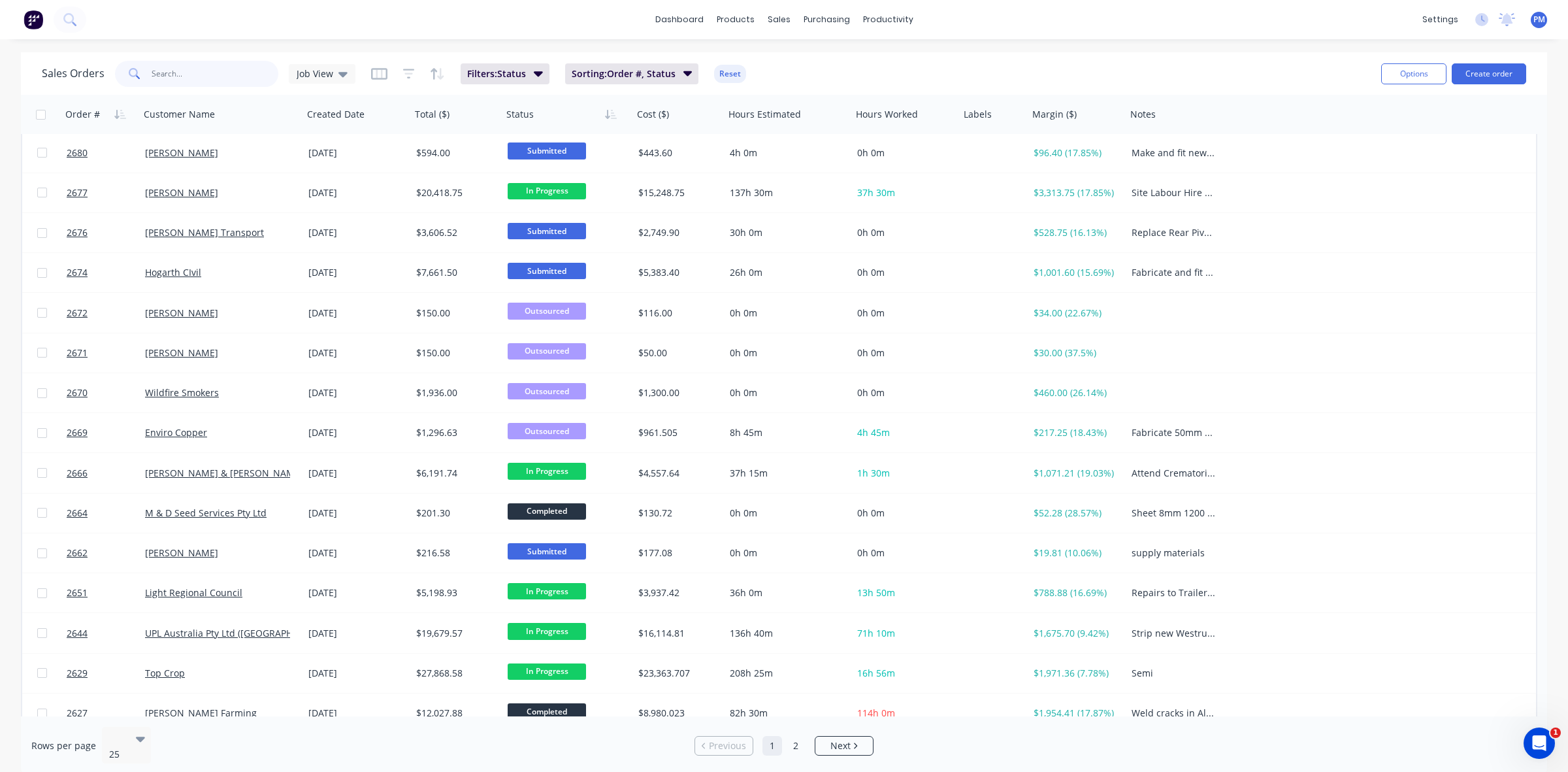
scroll to position [418, 0]
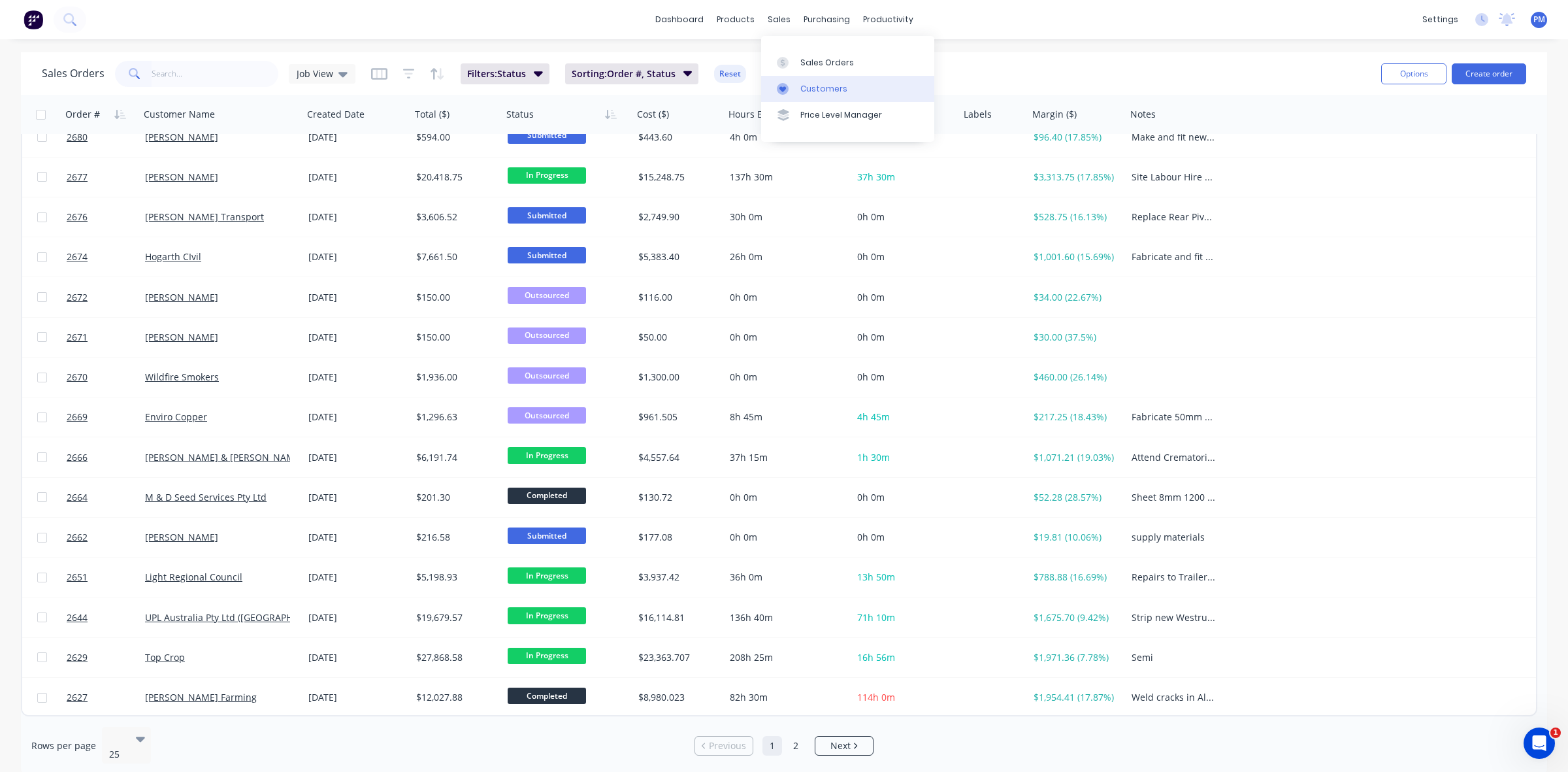
click at [807, 86] on div "Customers" at bounding box center [824, 89] width 47 height 12
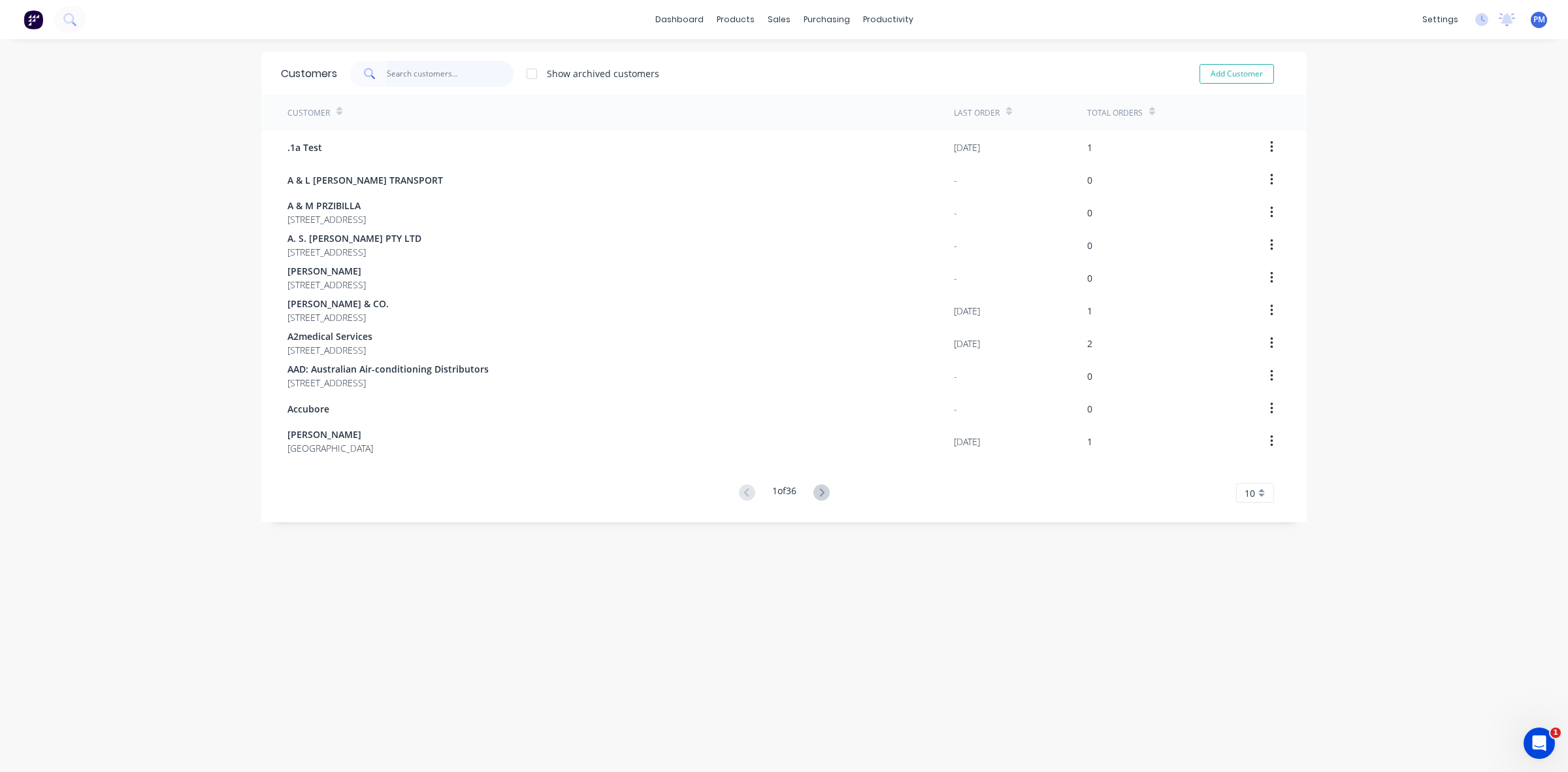
click at [403, 79] on input "text" at bounding box center [451, 74] width 128 height 26
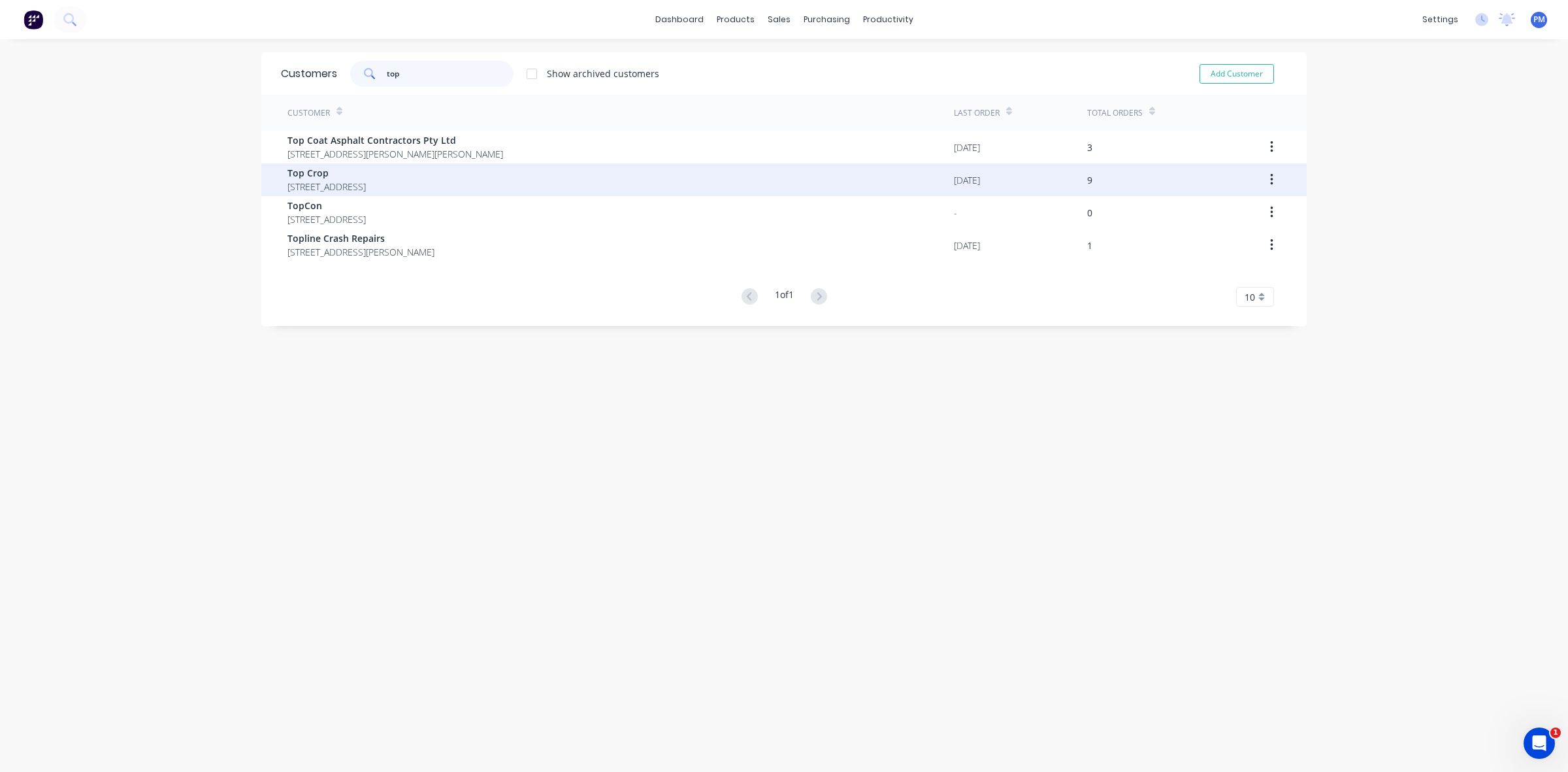
type input "top"
click at [341, 169] on span "Top Crop" at bounding box center [327, 173] width 79 height 14
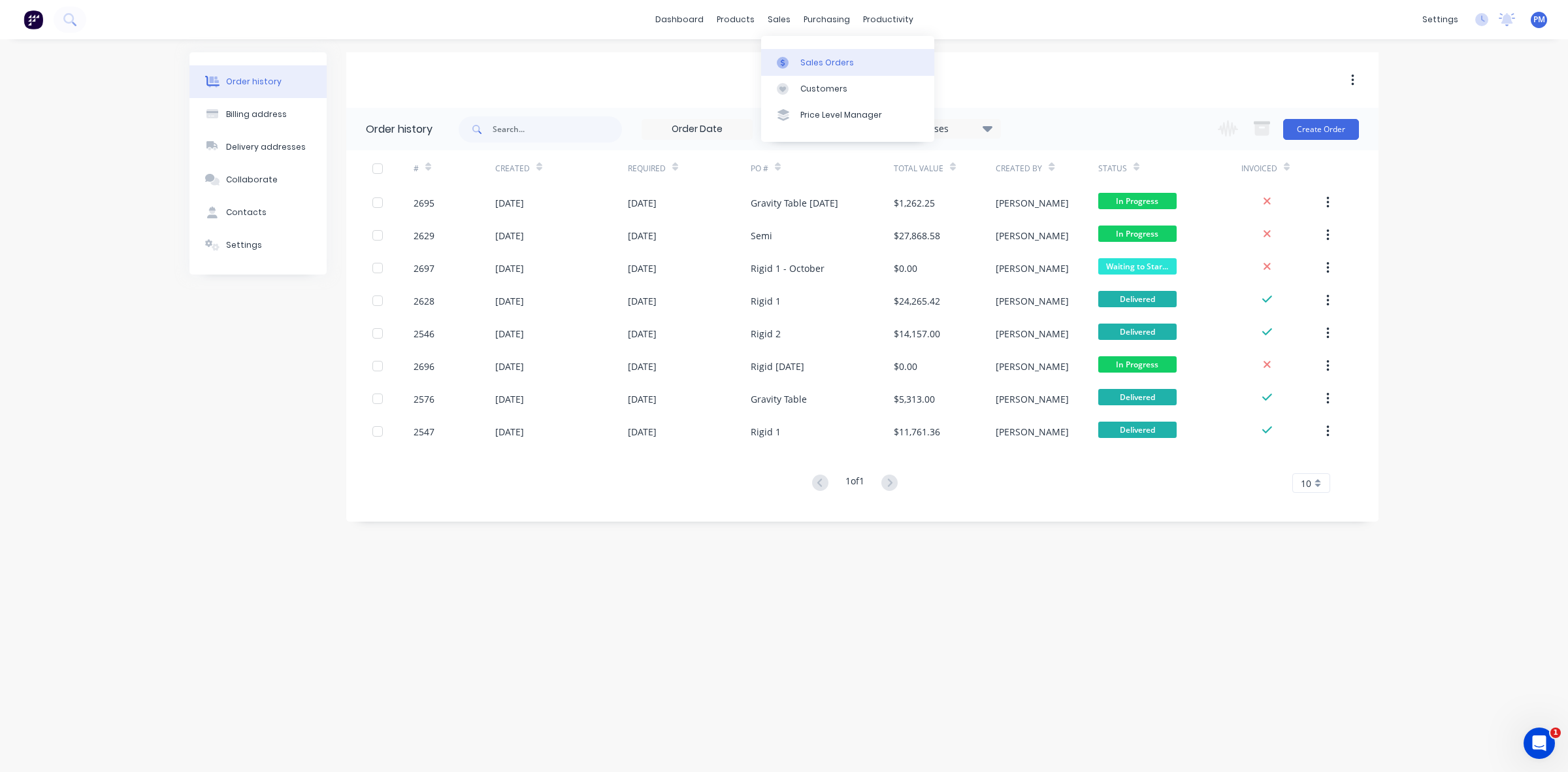
click at [805, 61] on div "Sales Orders" at bounding box center [826, 62] width 54 height 12
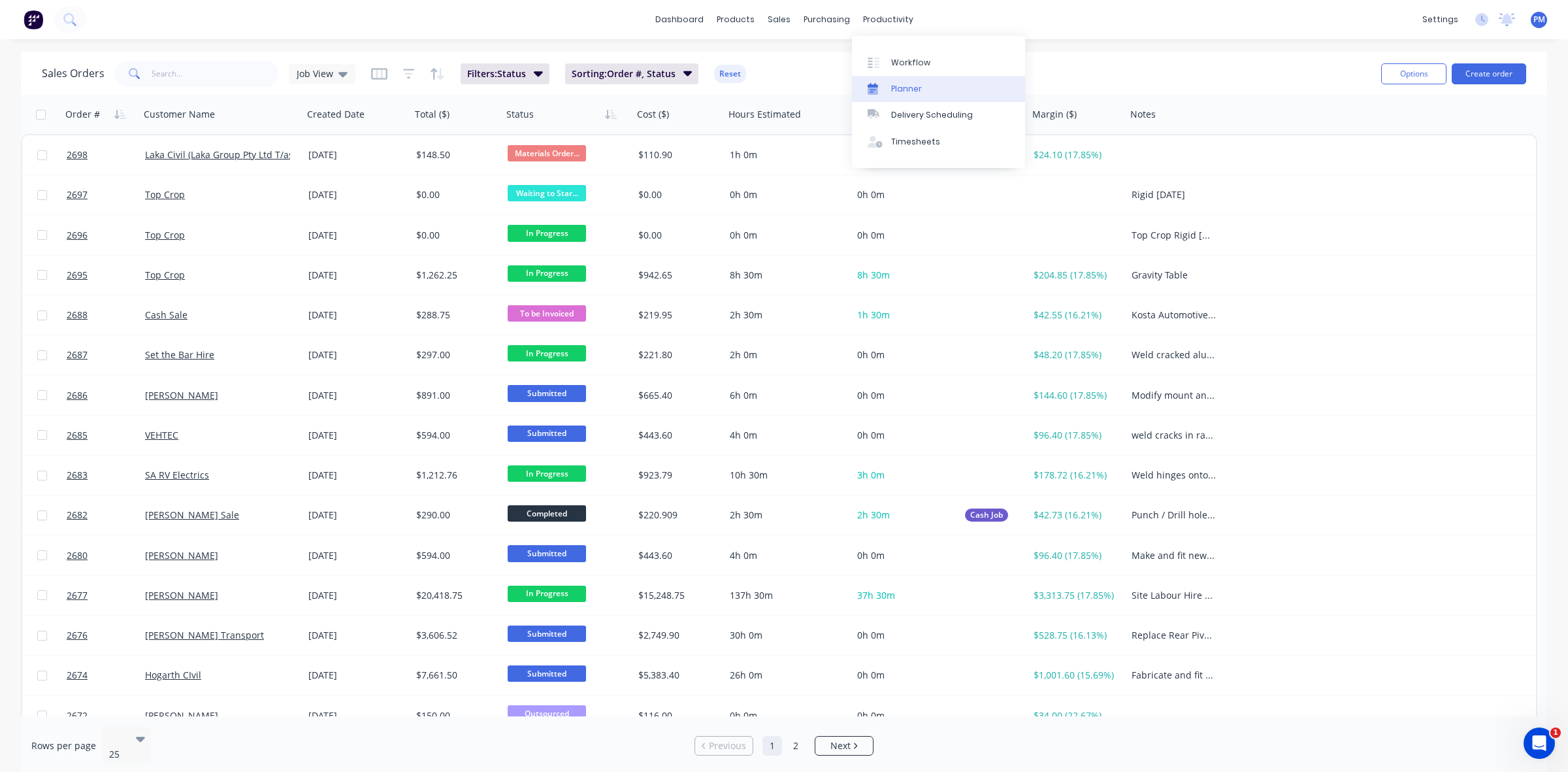
click at [901, 90] on div "Planner" at bounding box center [907, 89] width 31 height 12
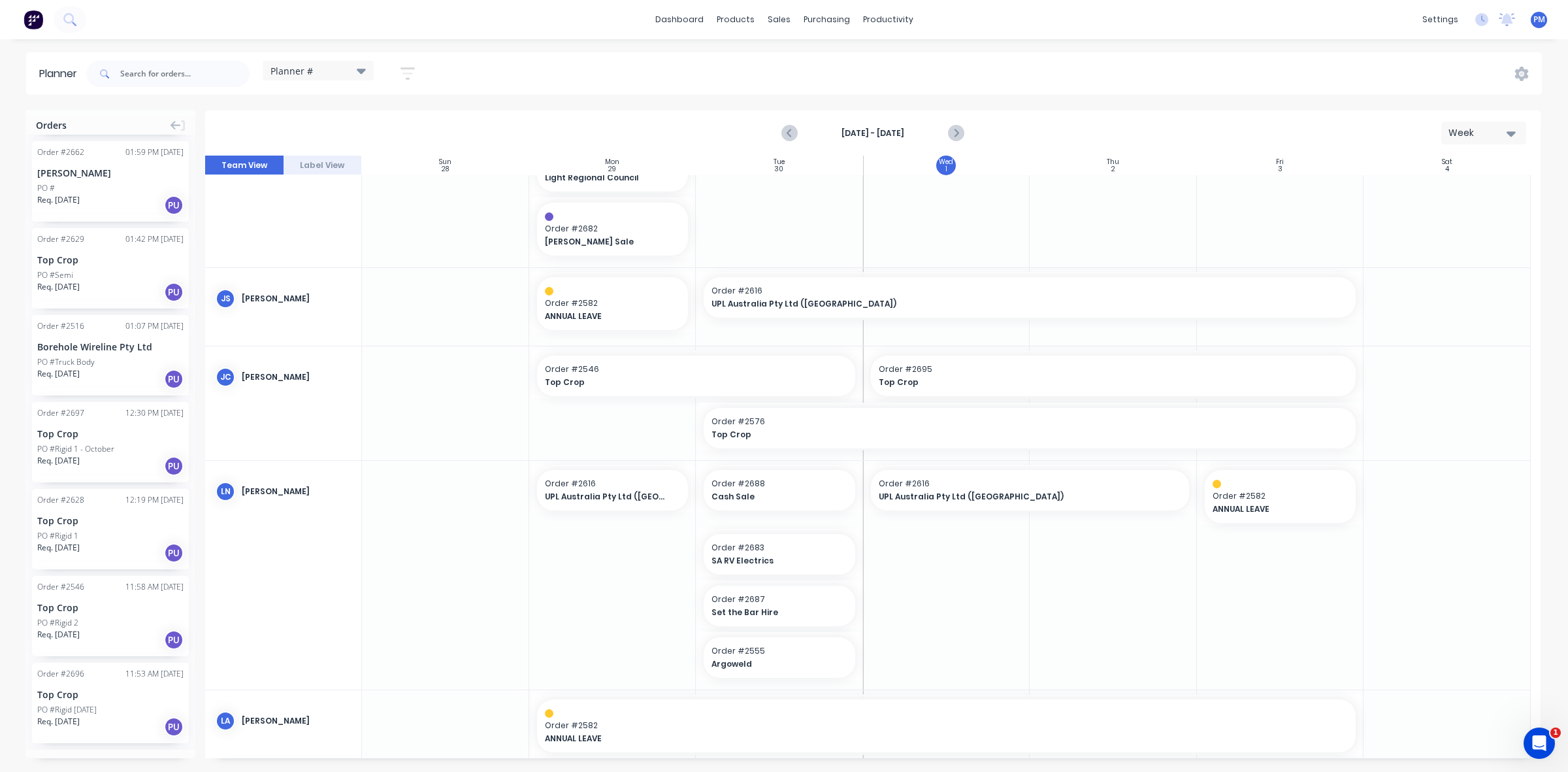
scroll to position [735, 0]
drag, startPoint x: 86, startPoint y: 603, endPoint x: 754, endPoint y: 340, distance: 717.9
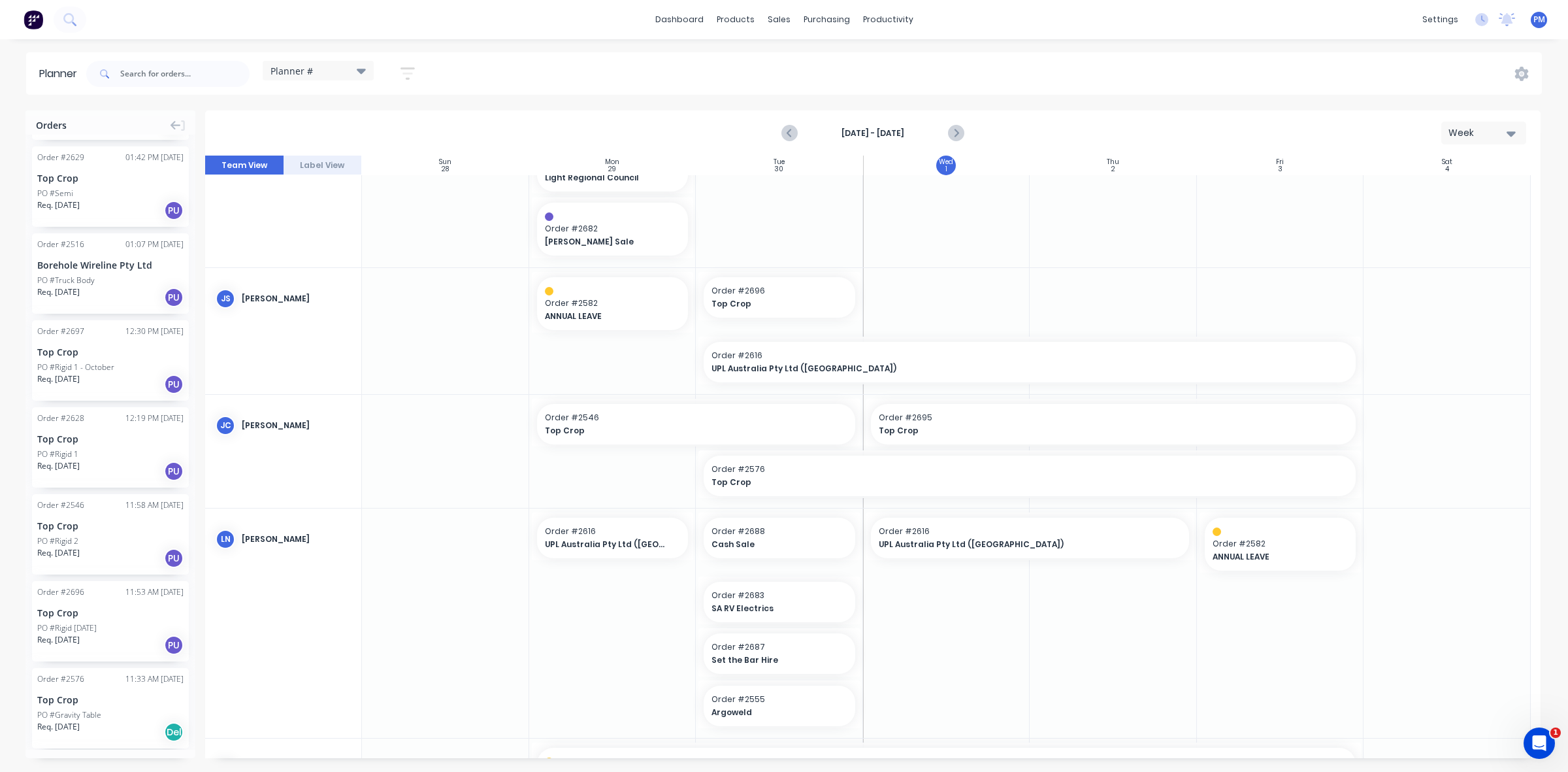
click at [885, 307] on div at bounding box center [946, 330] width 167 height 125
click at [915, 136] on div "Timesheets" at bounding box center [916, 142] width 49 height 12
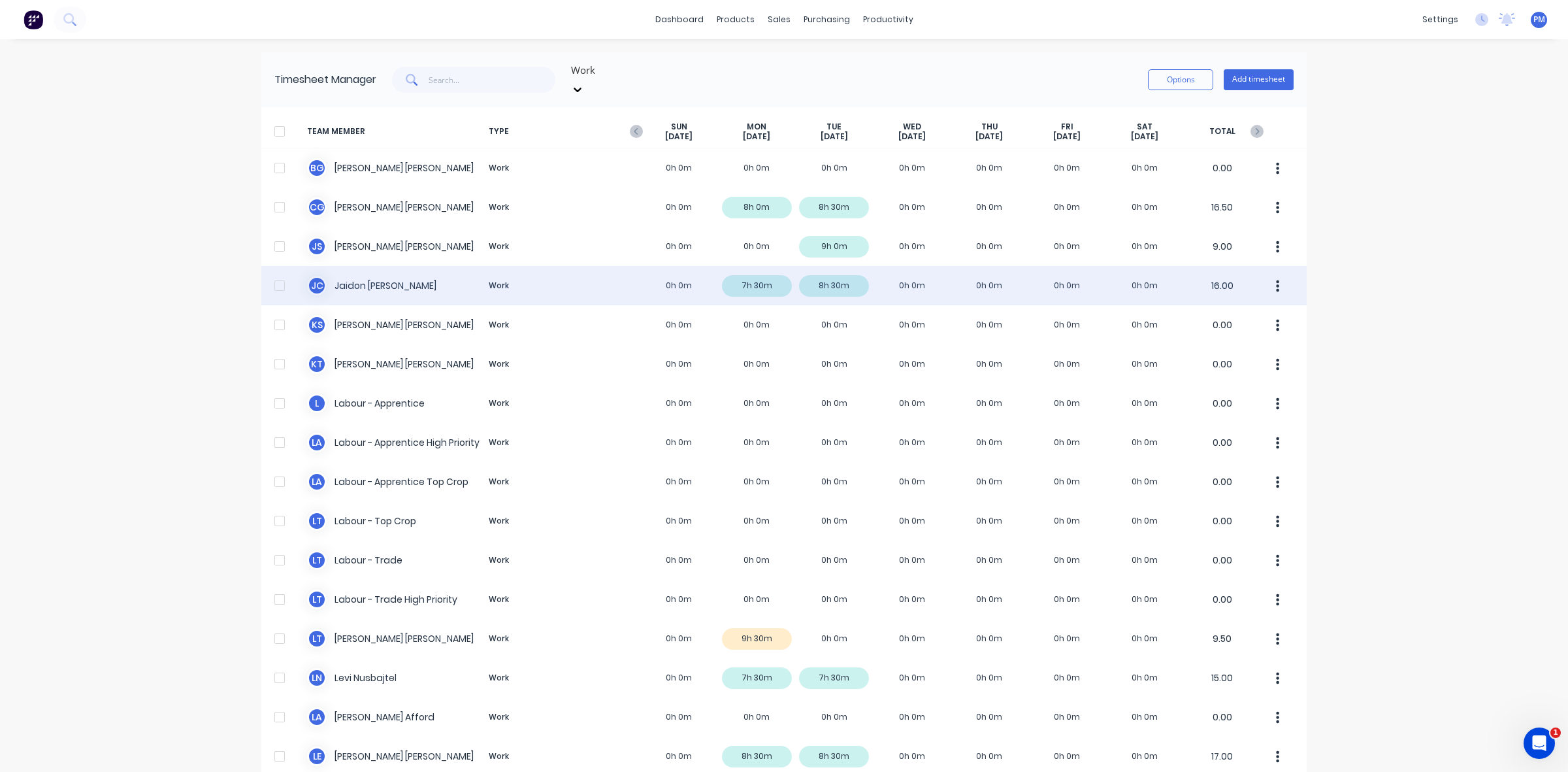
click at [828, 275] on div "[PERSON_NAME] [PERSON_NAME] Work 0h 0m 7h 30m 8h 30m 0h 0m 0h 0m 0h 0m 0h 0m 16…" at bounding box center [784, 285] width 1046 height 39
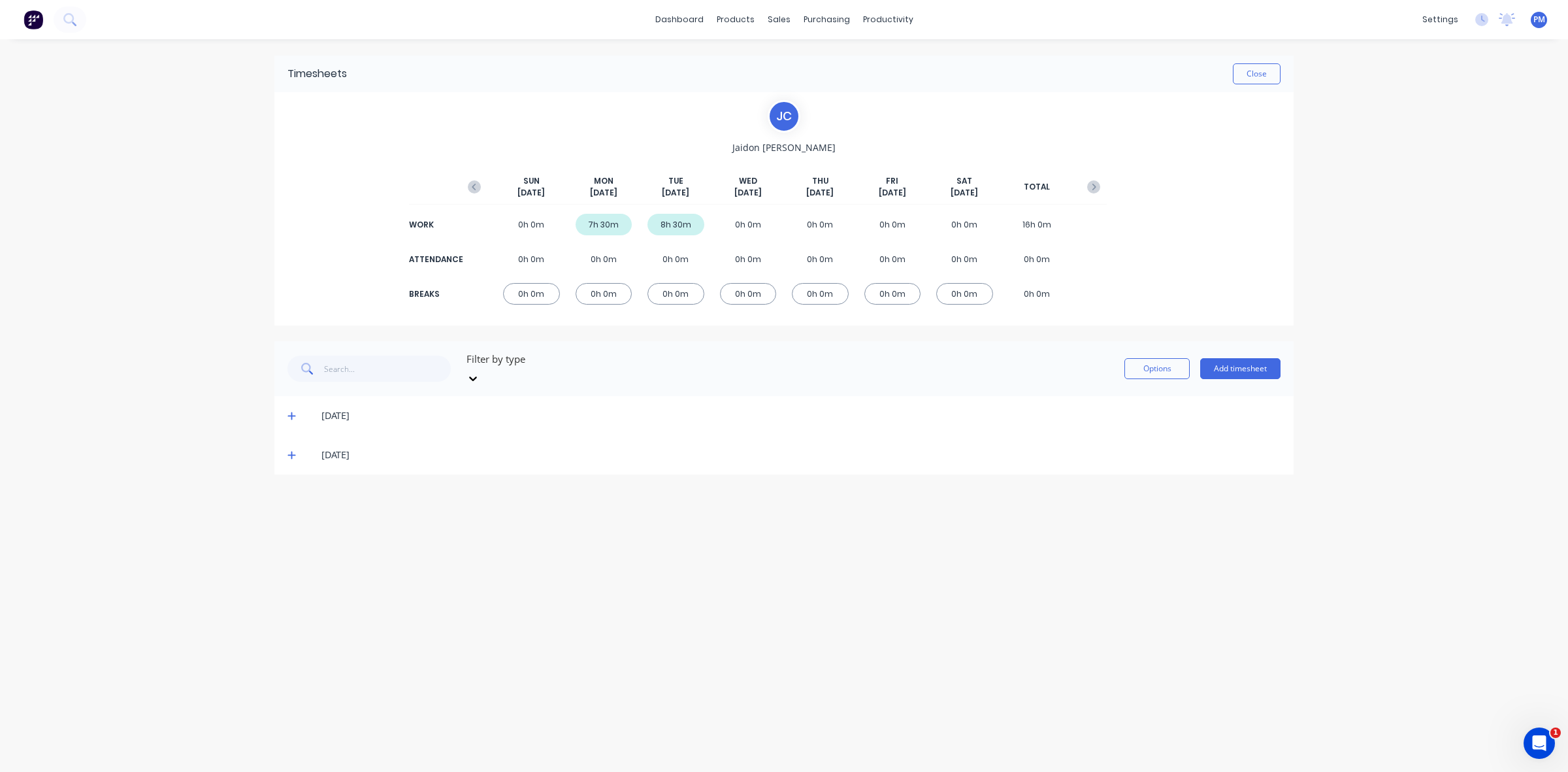
click at [293, 450] on icon at bounding box center [291, 455] width 8 height 9
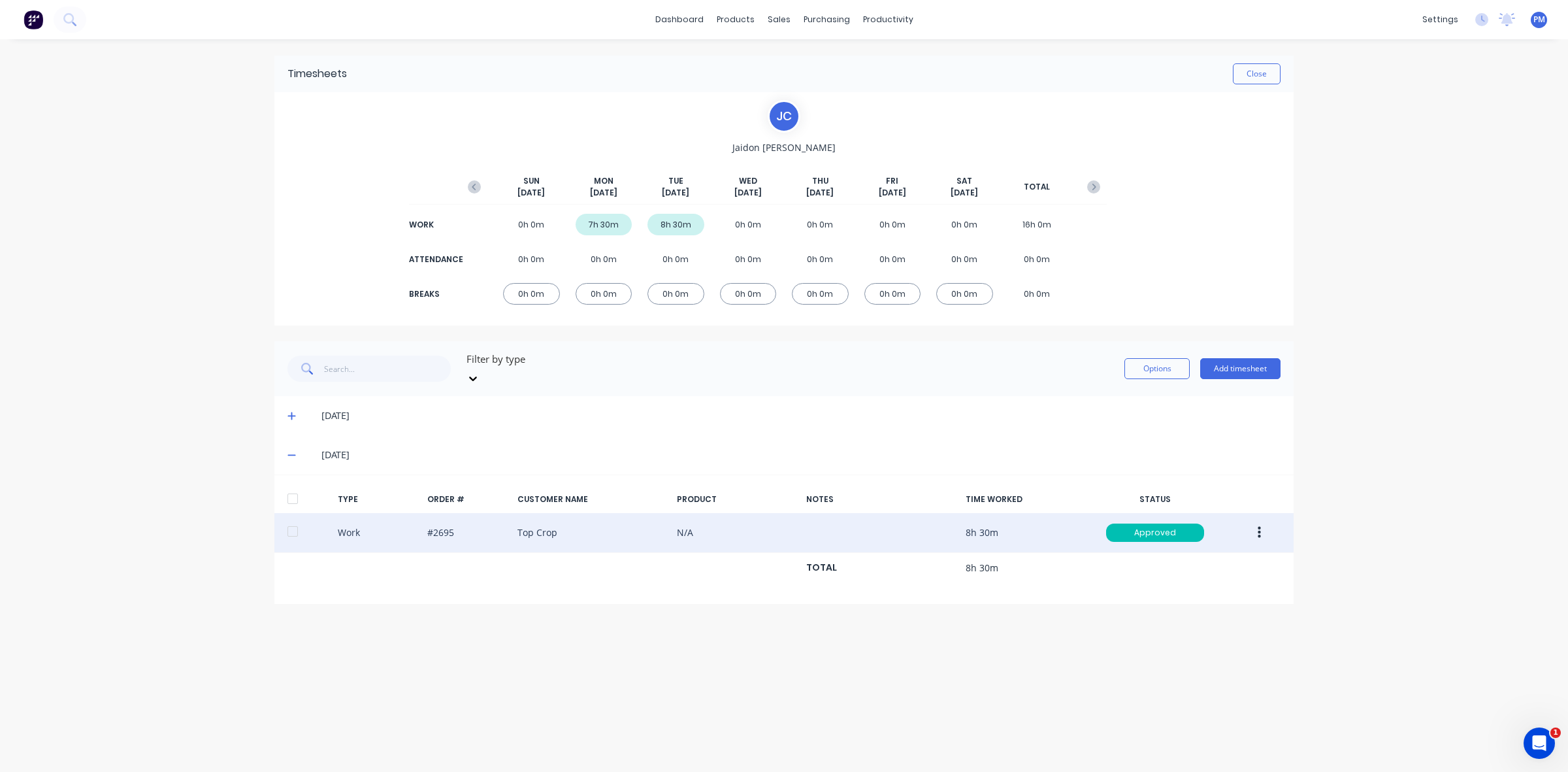
click at [1259, 527] on icon "button" at bounding box center [1259, 533] width 4 height 12
click at [1173, 474] on div "Edit" at bounding box center [1213, 483] width 100 height 19
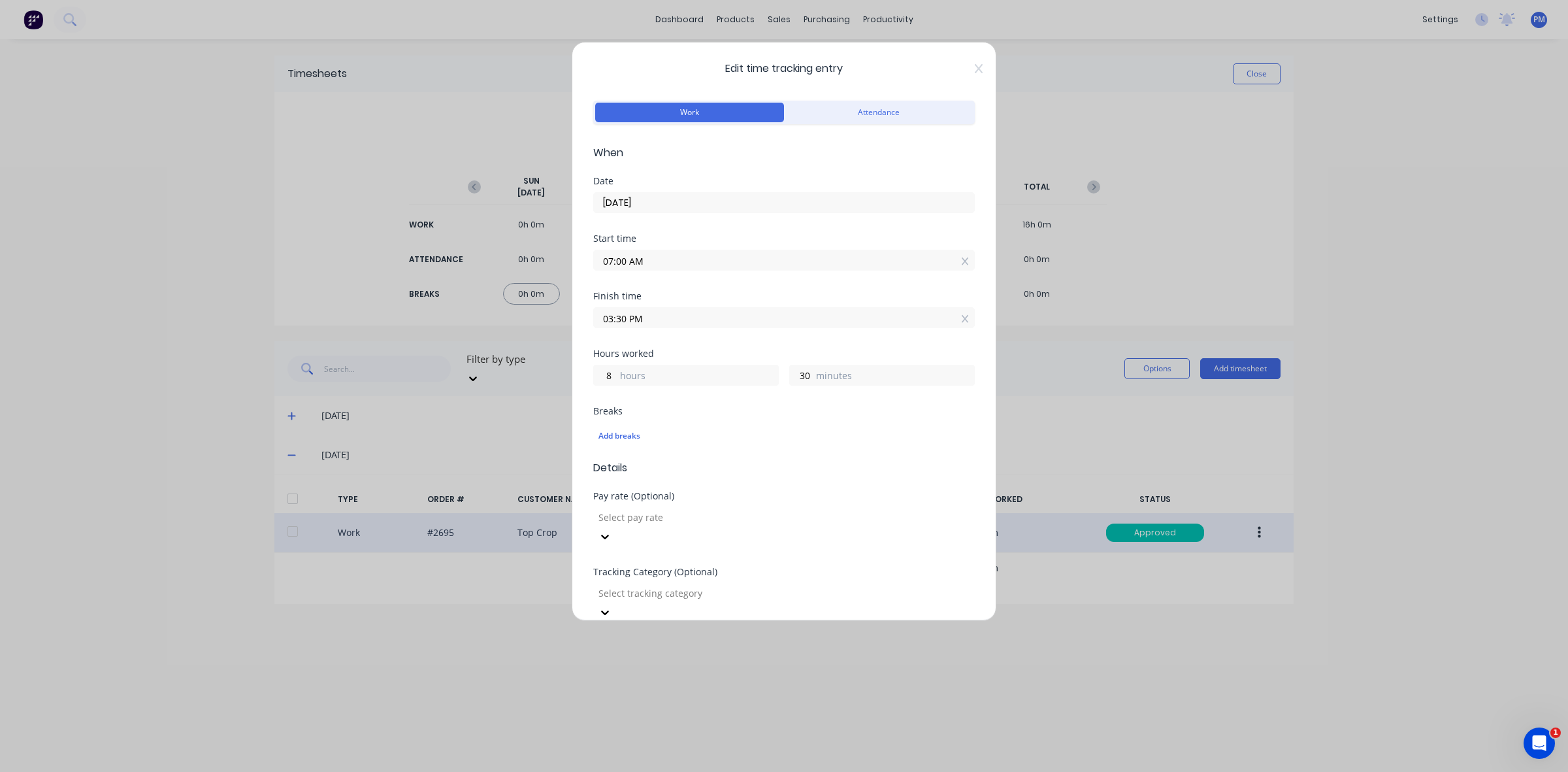
click at [632, 259] on input "07:00 AM" at bounding box center [784, 259] width 380 height 19
type input "08:00 AM"
type input "7"
type input "08:03 AM"
type input "27"
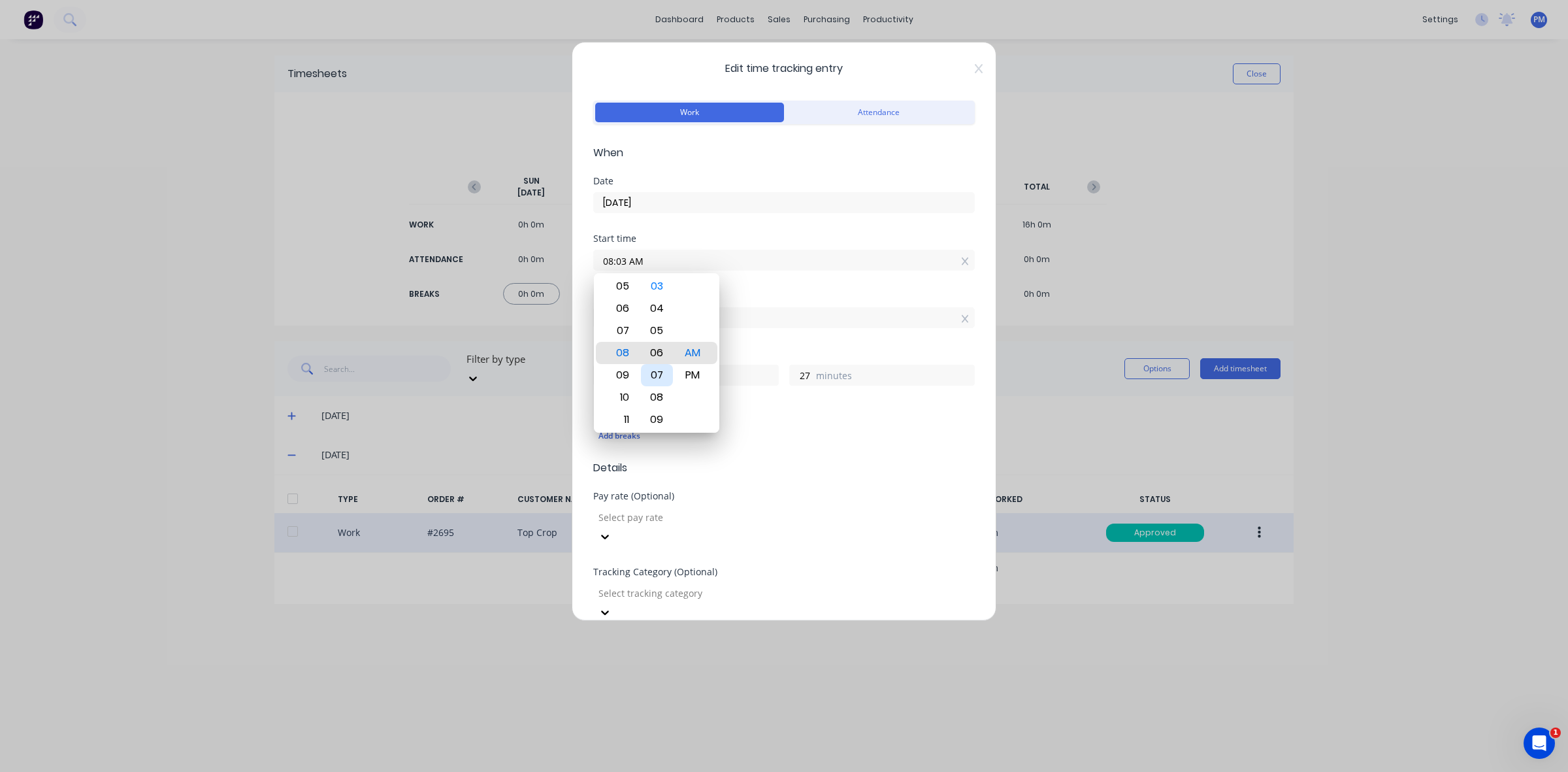
type input "08:06 AM"
type input "24"
type input "08:08 AM"
type input "22"
type input "08:10 AM"
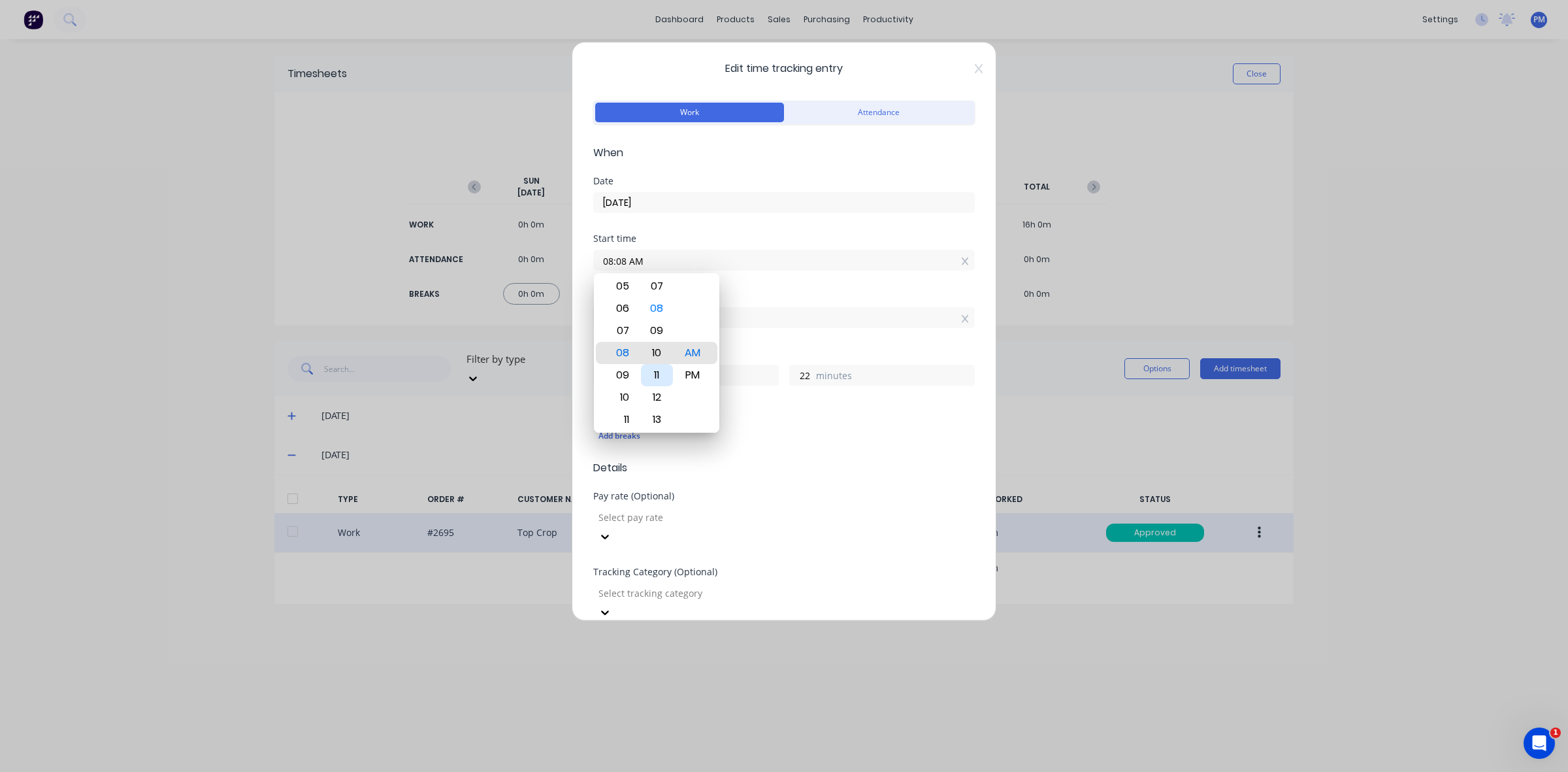
type input "20"
type input "08:12 AM"
type input "18"
type input "08:14 AM"
type input "16"
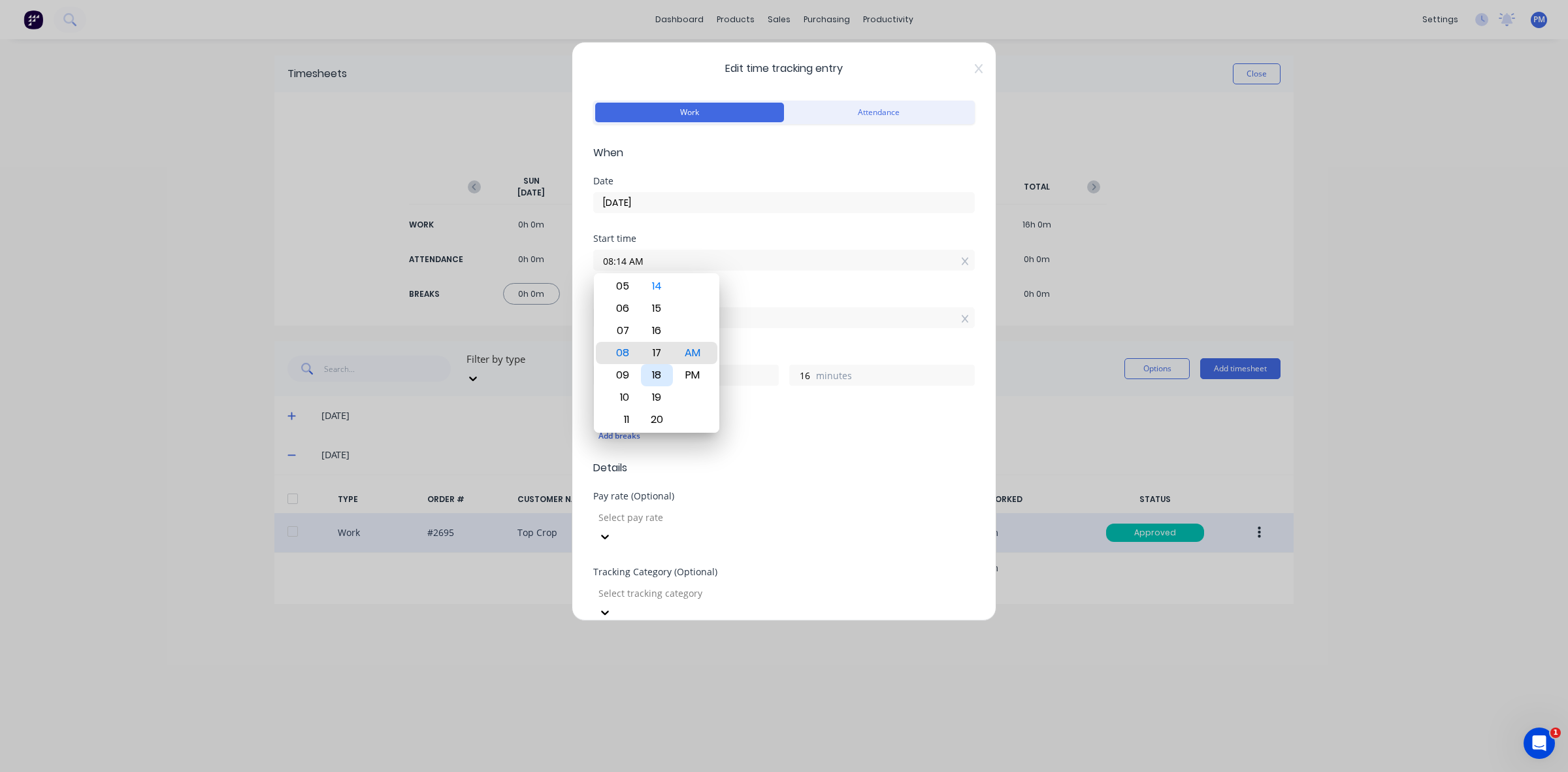
type input "08:17 AM"
type input "13"
type input "08:20 AM"
type input "10"
type input "08:22 AM"
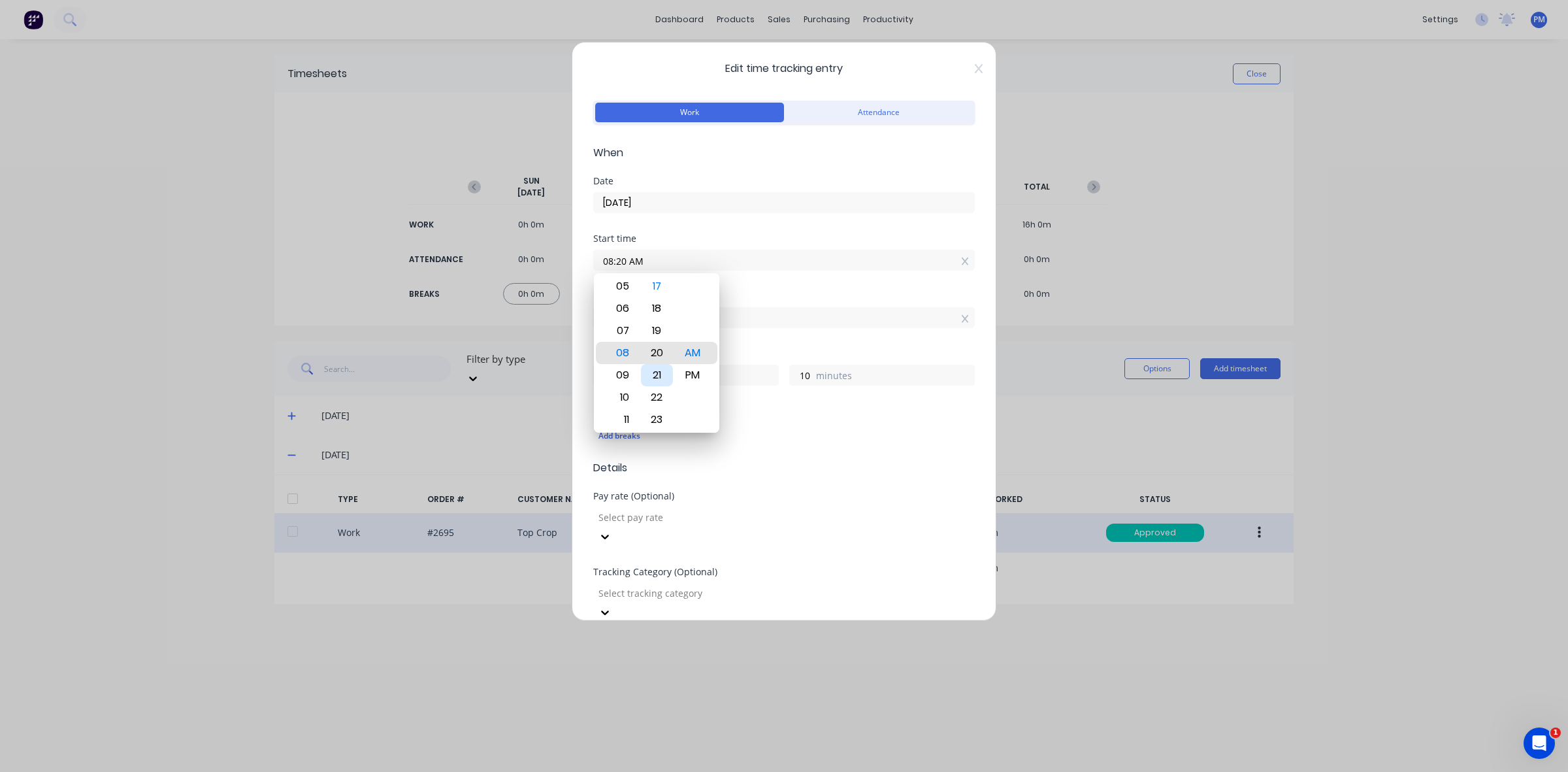
type input "8"
type input "08:24 AM"
type input "6"
type input "08:26 AM"
type input "4"
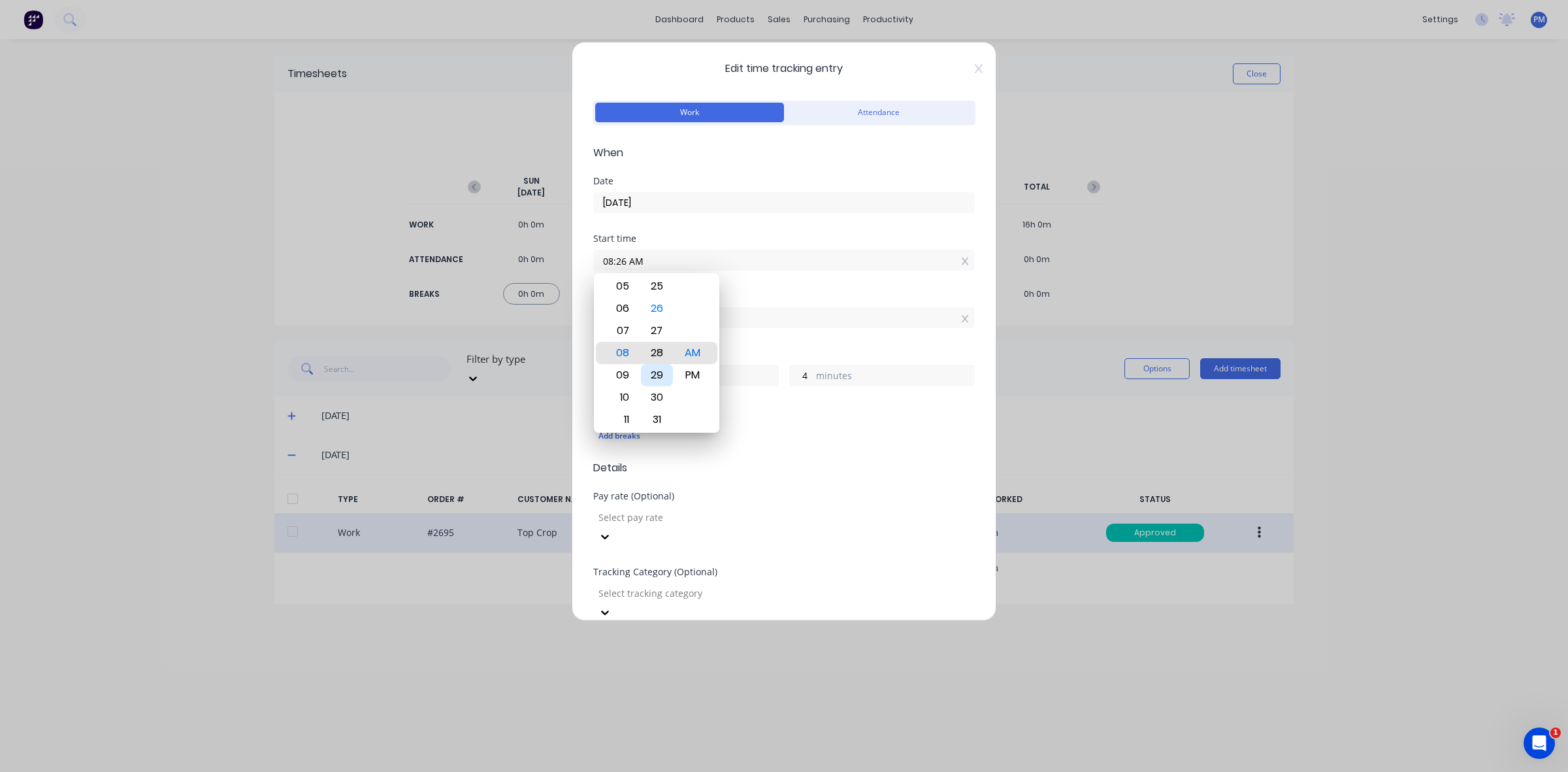
type input "08:28 AM"
type input "2"
type input "08:30 AM"
type input "0"
click at [775, 429] on div "Add breaks" at bounding box center [784, 436] width 371 height 17
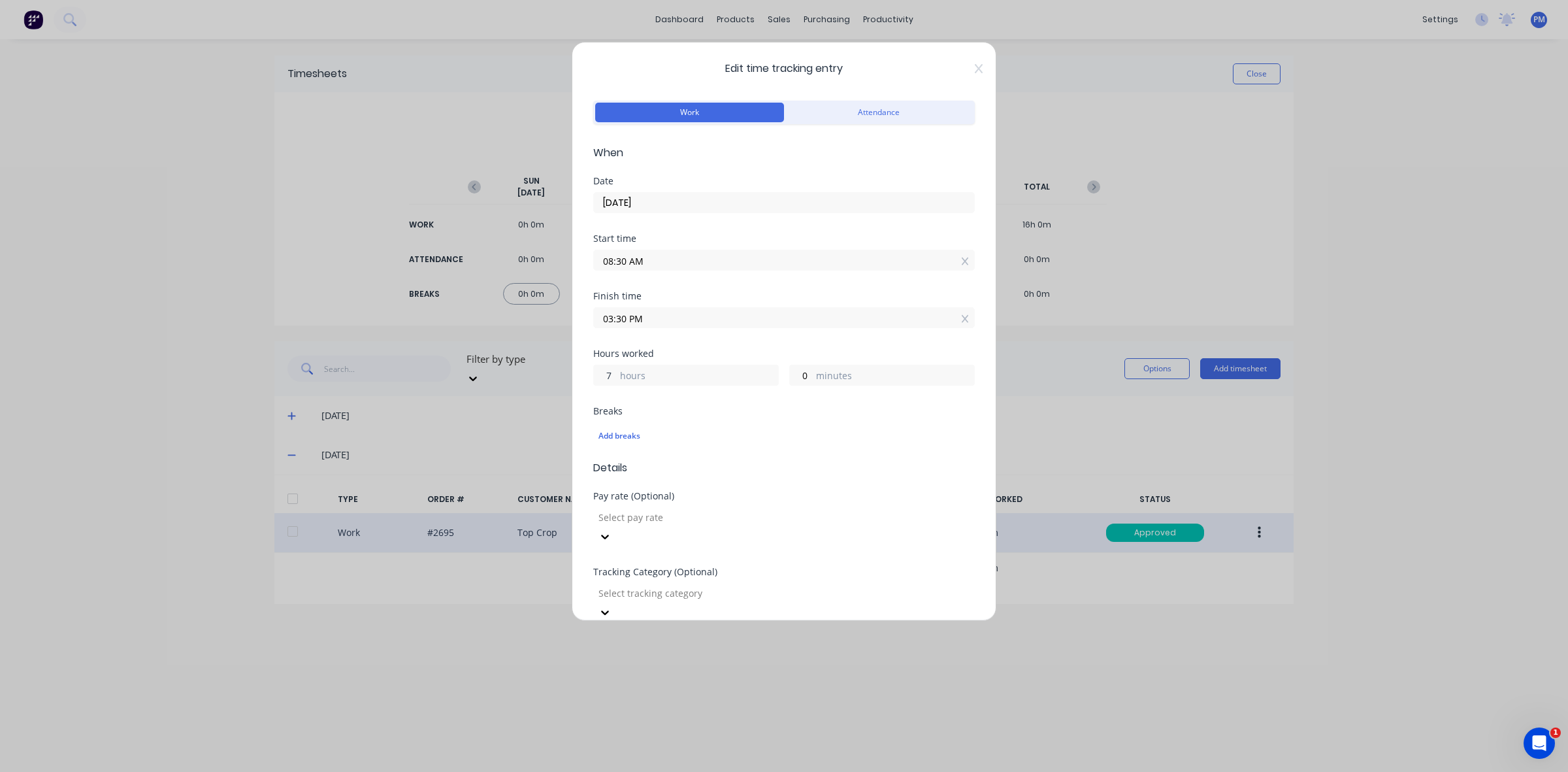
click at [612, 371] on input "7" at bounding box center [605, 375] width 23 height 19
click at [632, 263] on input "08:30 AM" at bounding box center [784, 259] width 380 height 19
type input "07:30 AM"
click at [763, 295] on div "Finish time" at bounding box center [784, 296] width 382 height 9
drag, startPoint x: 615, startPoint y: 375, endPoint x: 605, endPoint y: 375, distance: 10.0
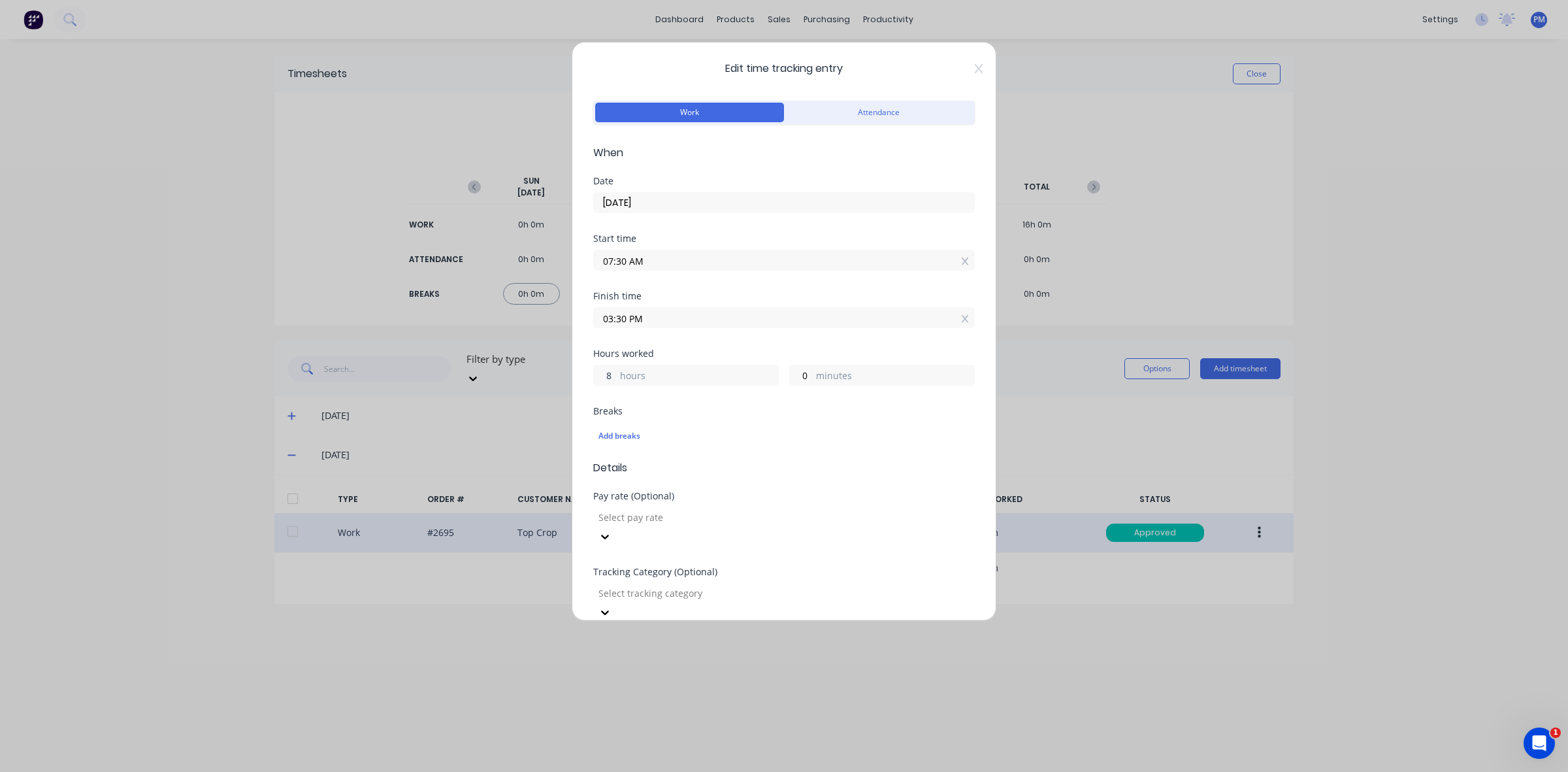
click at [605, 375] on input "8" at bounding box center [605, 375] width 23 height 19
type input "1"
type input "08:30 AM"
click at [795, 374] on input "0" at bounding box center [801, 375] width 23 height 19
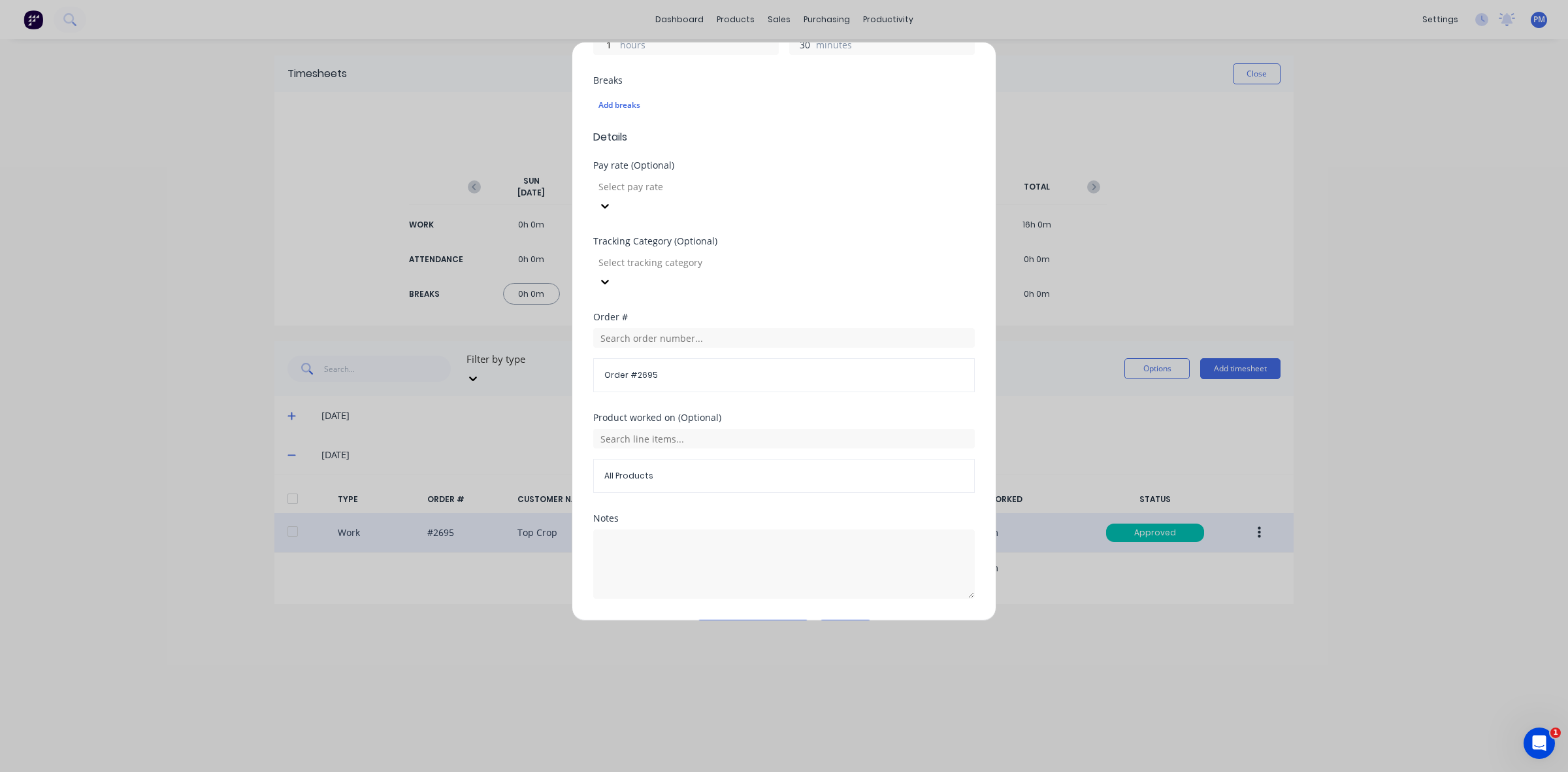
scroll to position [332, 0]
type input "30"
type input "09:00 AM"
click at [639, 368] on span "Order # 2695" at bounding box center [784, 374] width 360 height 12
click at [658, 368] on span "Order # 2695" at bounding box center [784, 374] width 360 height 12
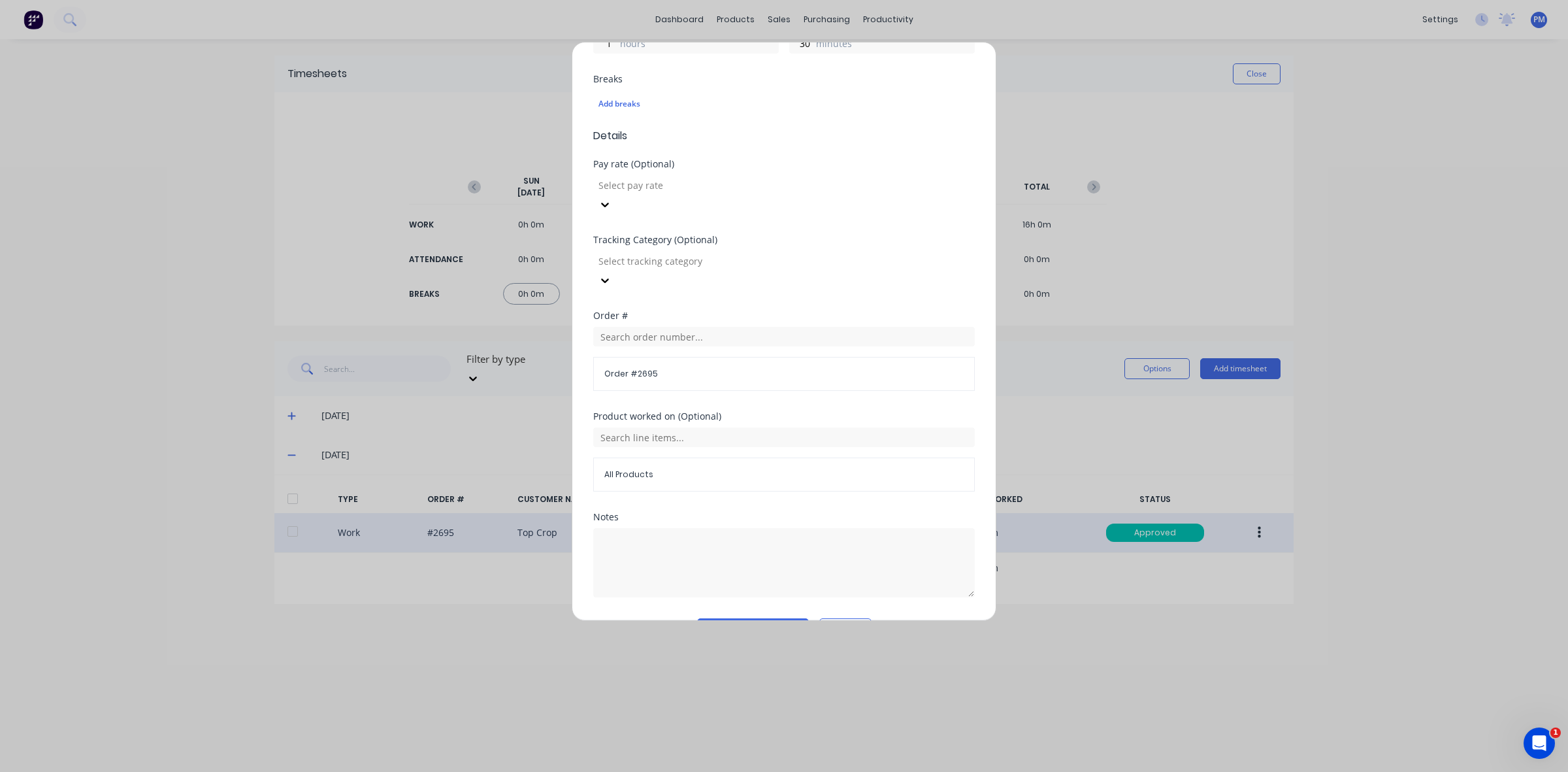
click at [655, 368] on span "Order # 2695" at bounding box center [784, 374] width 360 height 12
click at [641, 327] on input "text" at bounding box center [784, 336] width 382 height 19
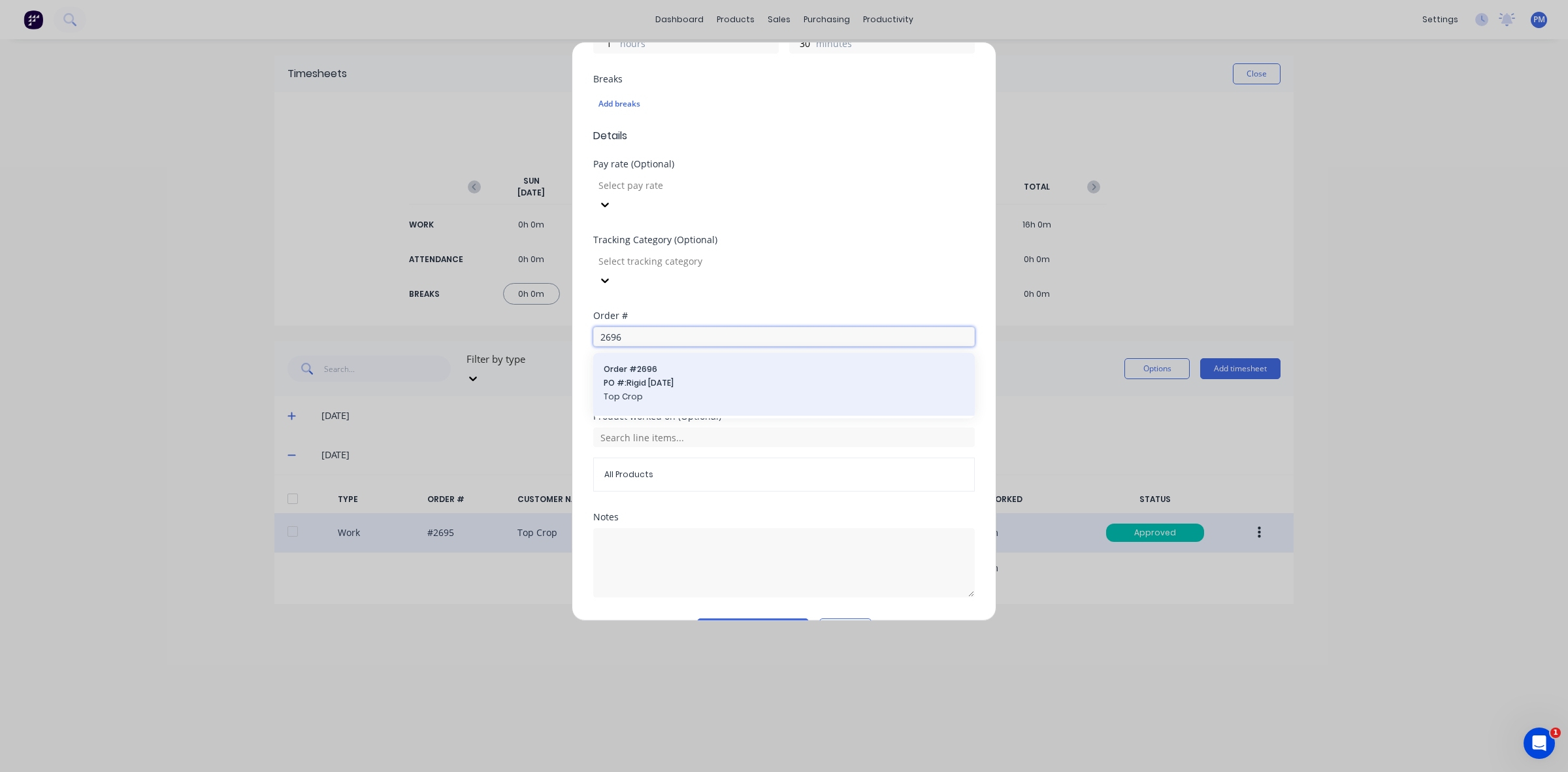
type input "2696"
click at [628, 377] on span "PO #: Rigid [DATE]" at bounding box center [784, 383] width 361 height 12
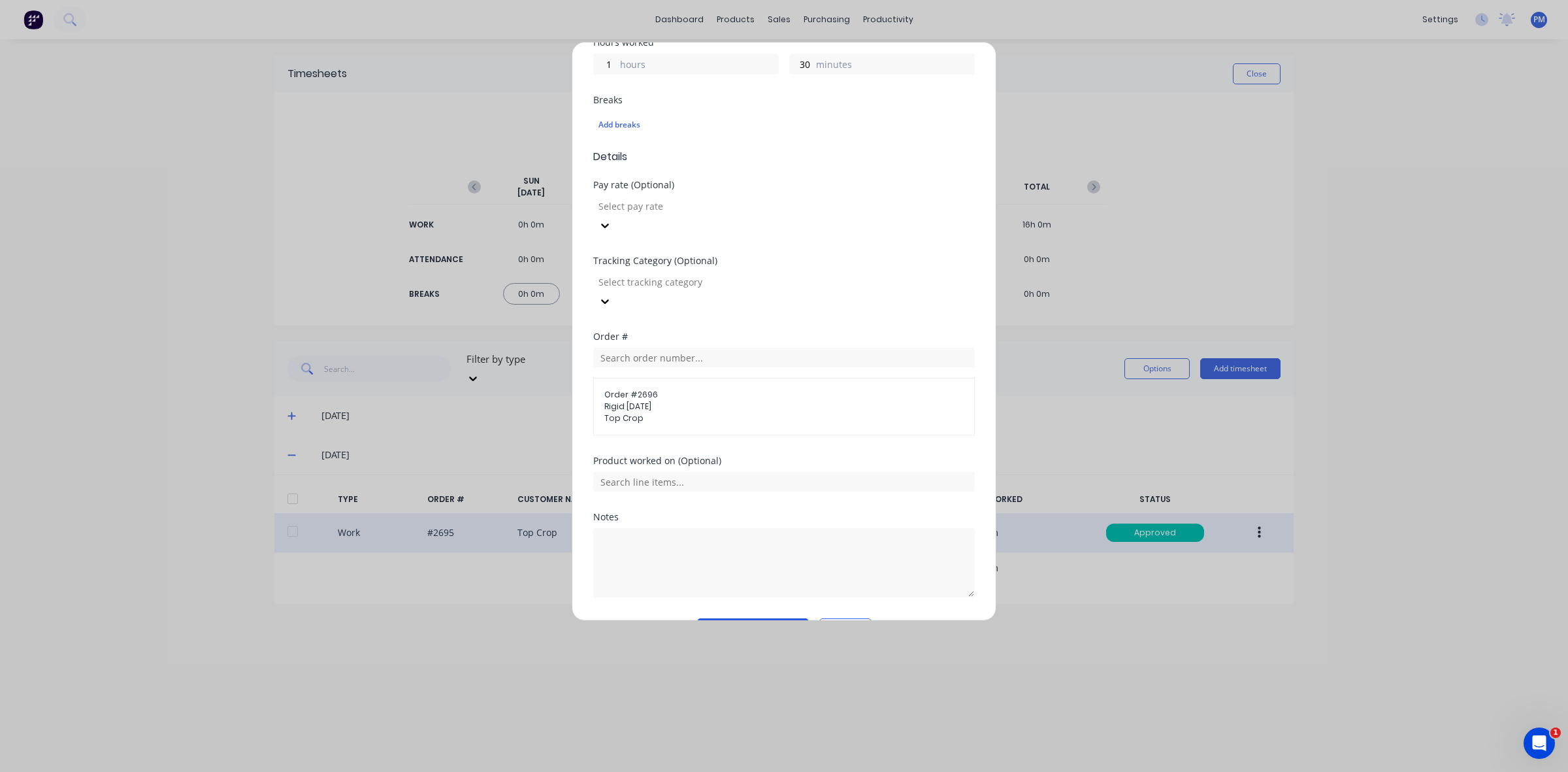
click at [740, 619] on button "Edit time tracking entry" at bounding box center [752, 629] width 111 height 21
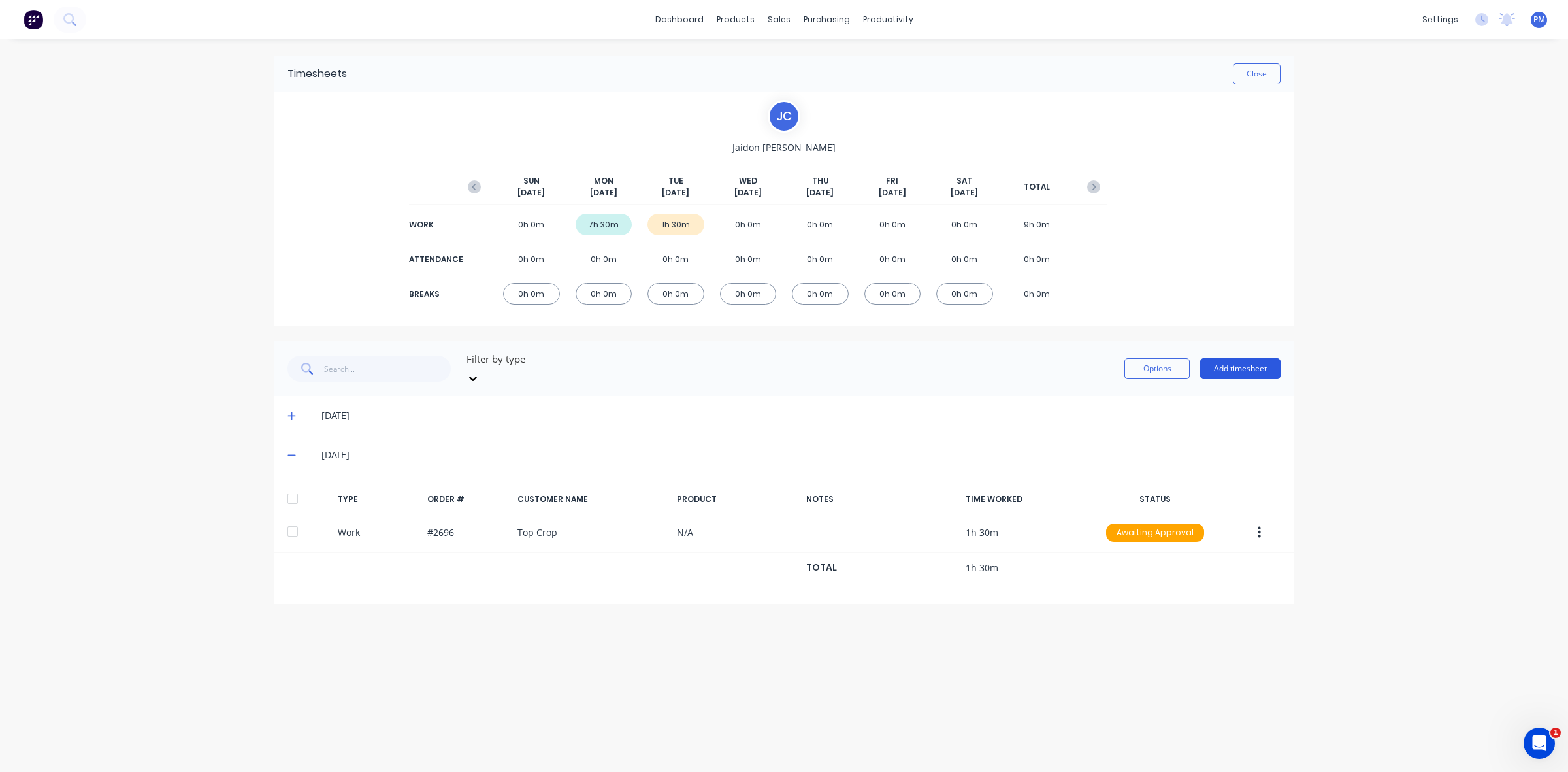
click at [1245, 363] on button "Add timesheet" at bounding box center [1240, 368] width 80 height 21
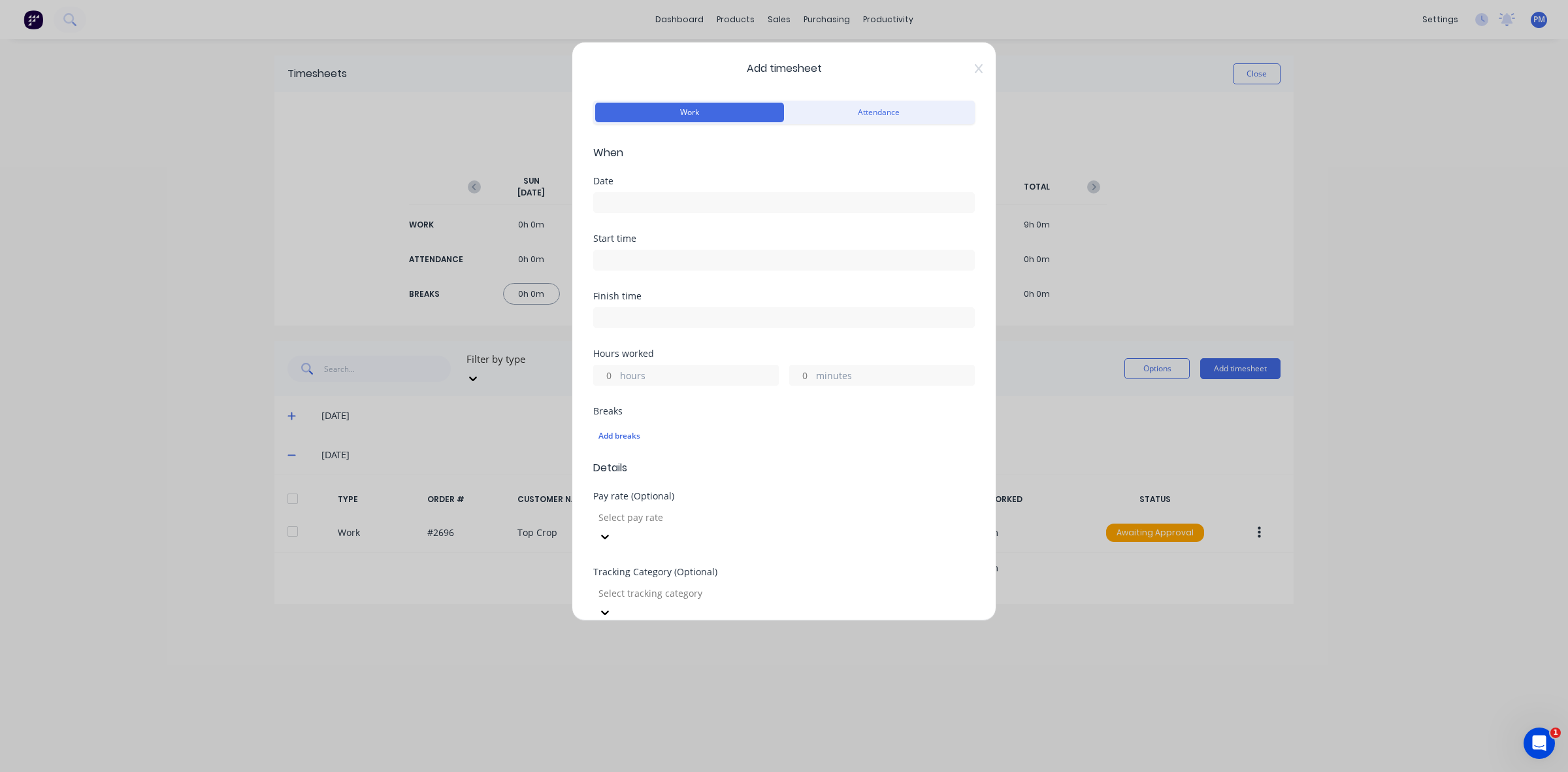
click at [636, 200] on input at bounding box center [784, 202] width 380 height 19
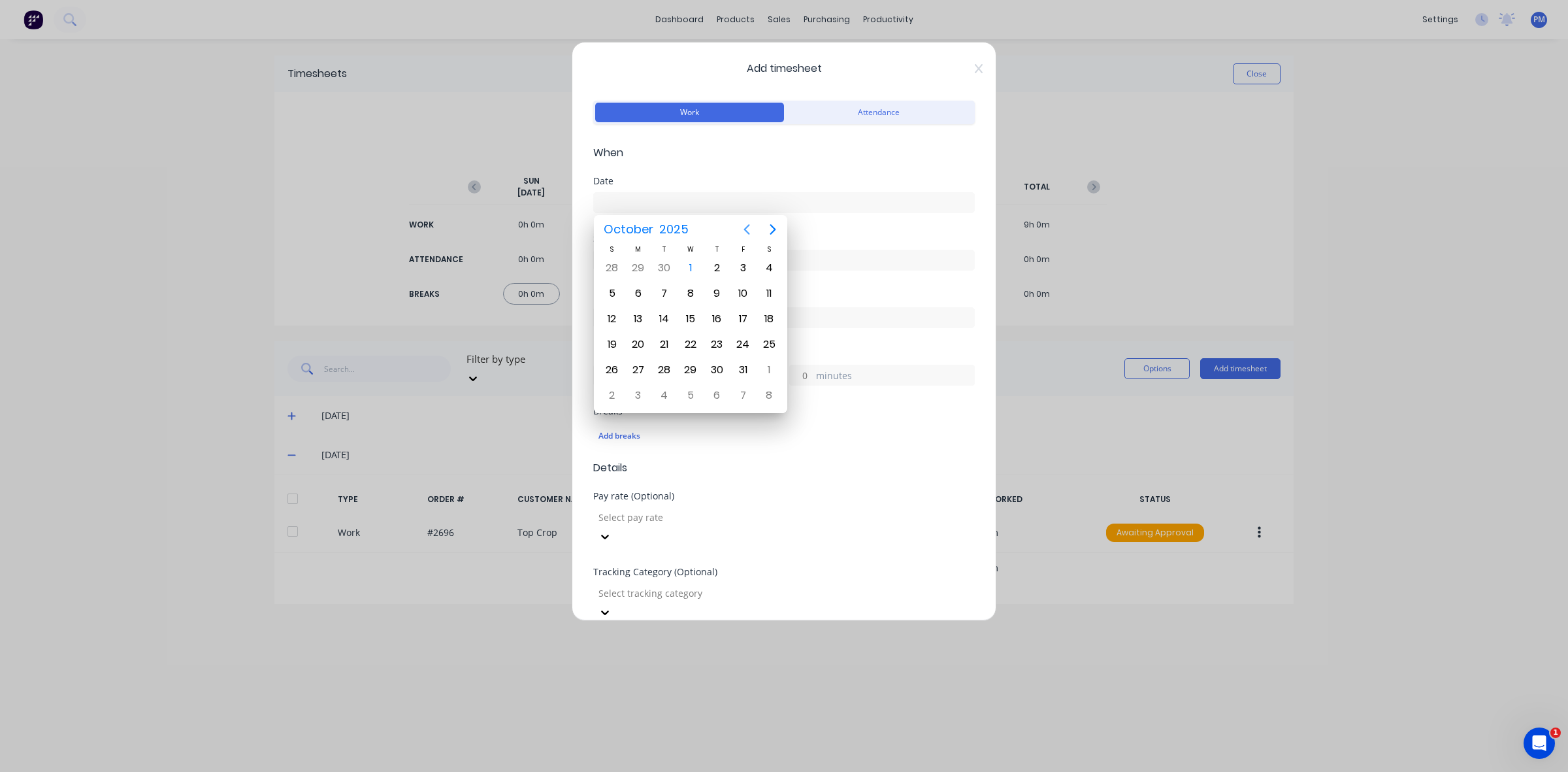
click at [742, 229] on icon "Previous page" at bounding box center [746, 229] width 16 height 16
click at [660, 368] on div "30" at bounding box center [664, 369] width 19 height 19
type input "[DATE]"
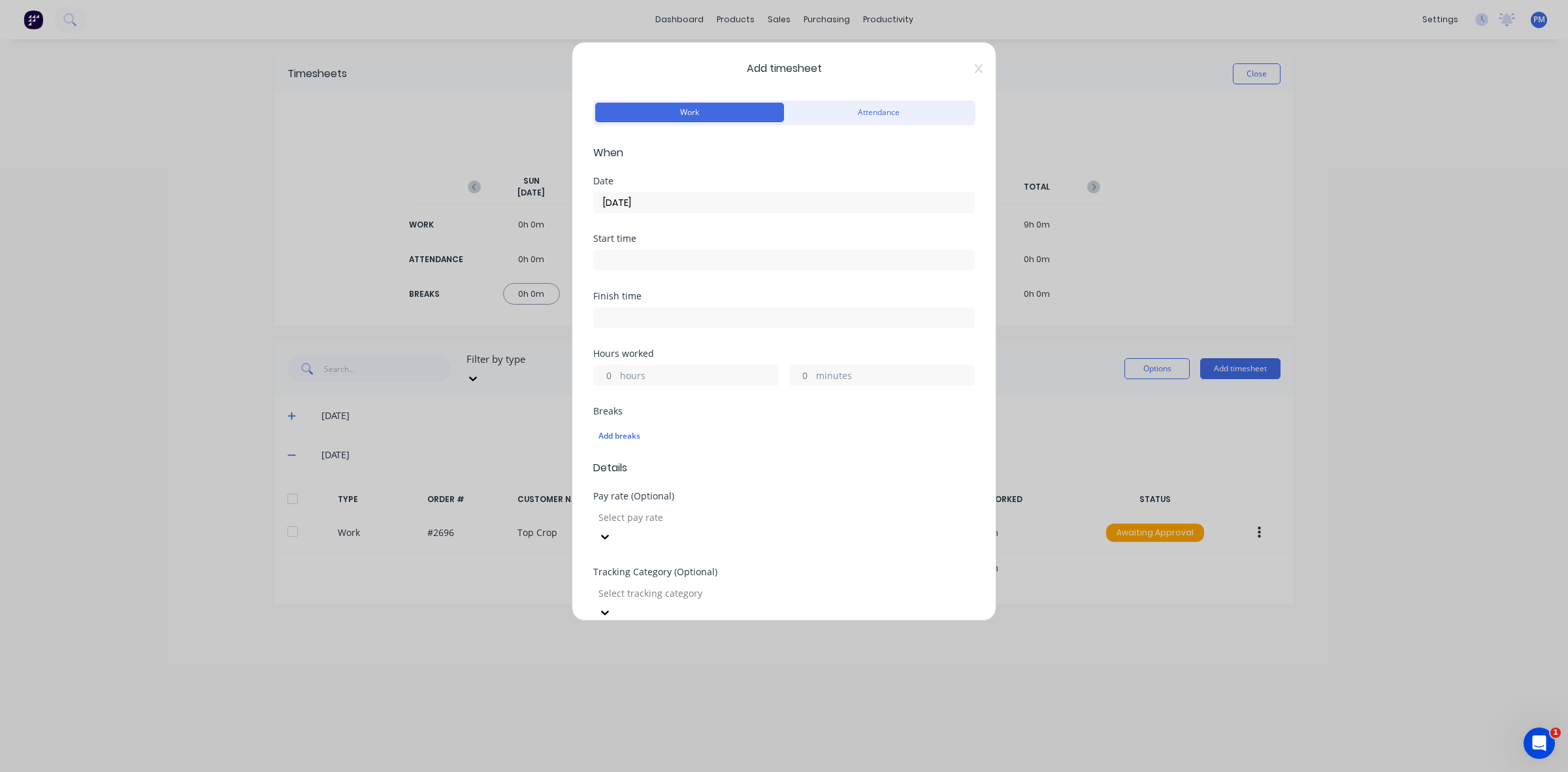
click at [628, 256] on input at bounding box center [784, 259] width 380 height 19
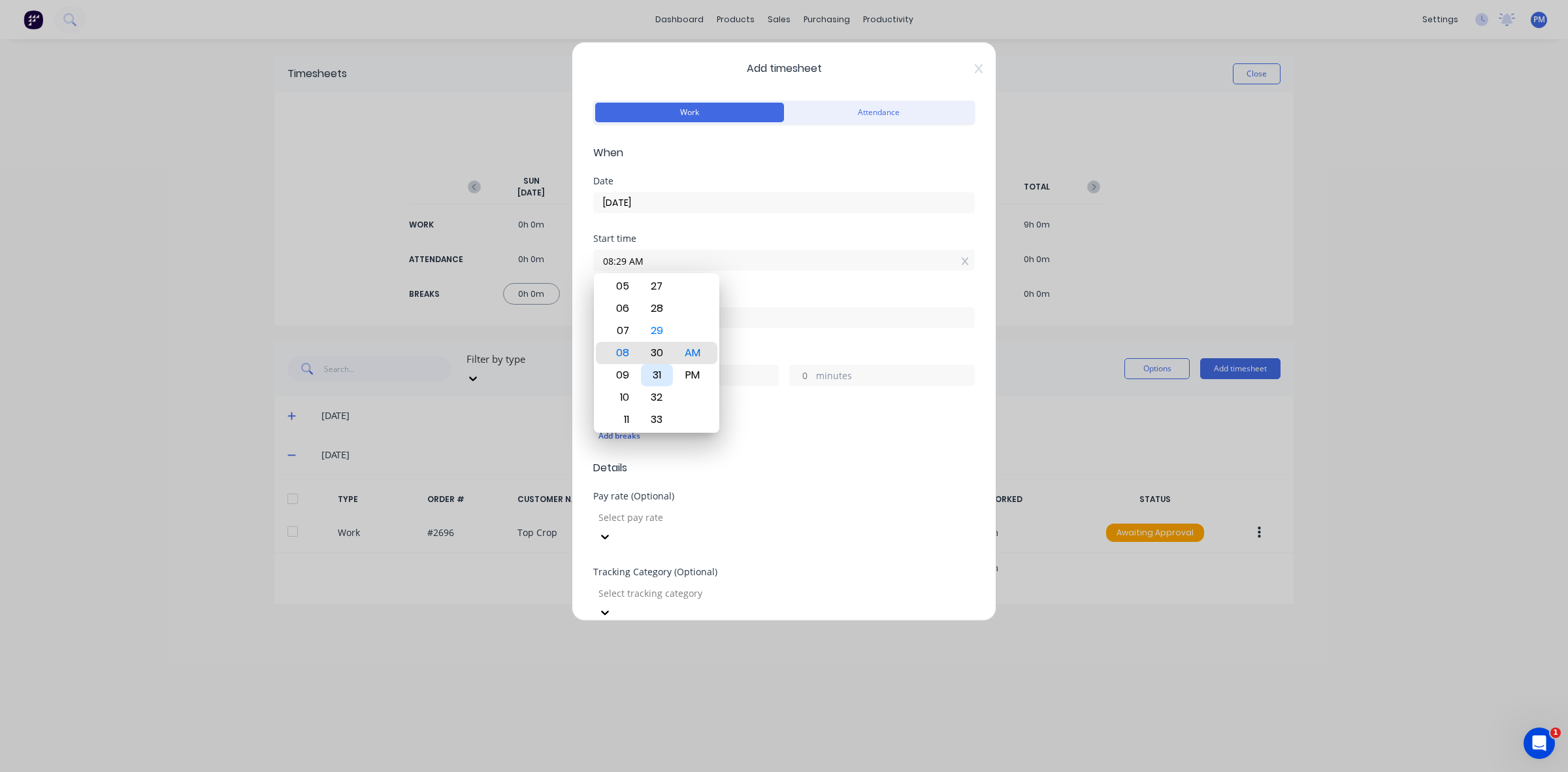
type input "08:30 AM"
click at [752, 342] on div "Finish time" at bounding box center [784, 320] width 382 height 58
click at [611, 374] on input "hours" at bounding box center [605, 375] width 23 height 19
type input "7"
type input "03:30 PM"
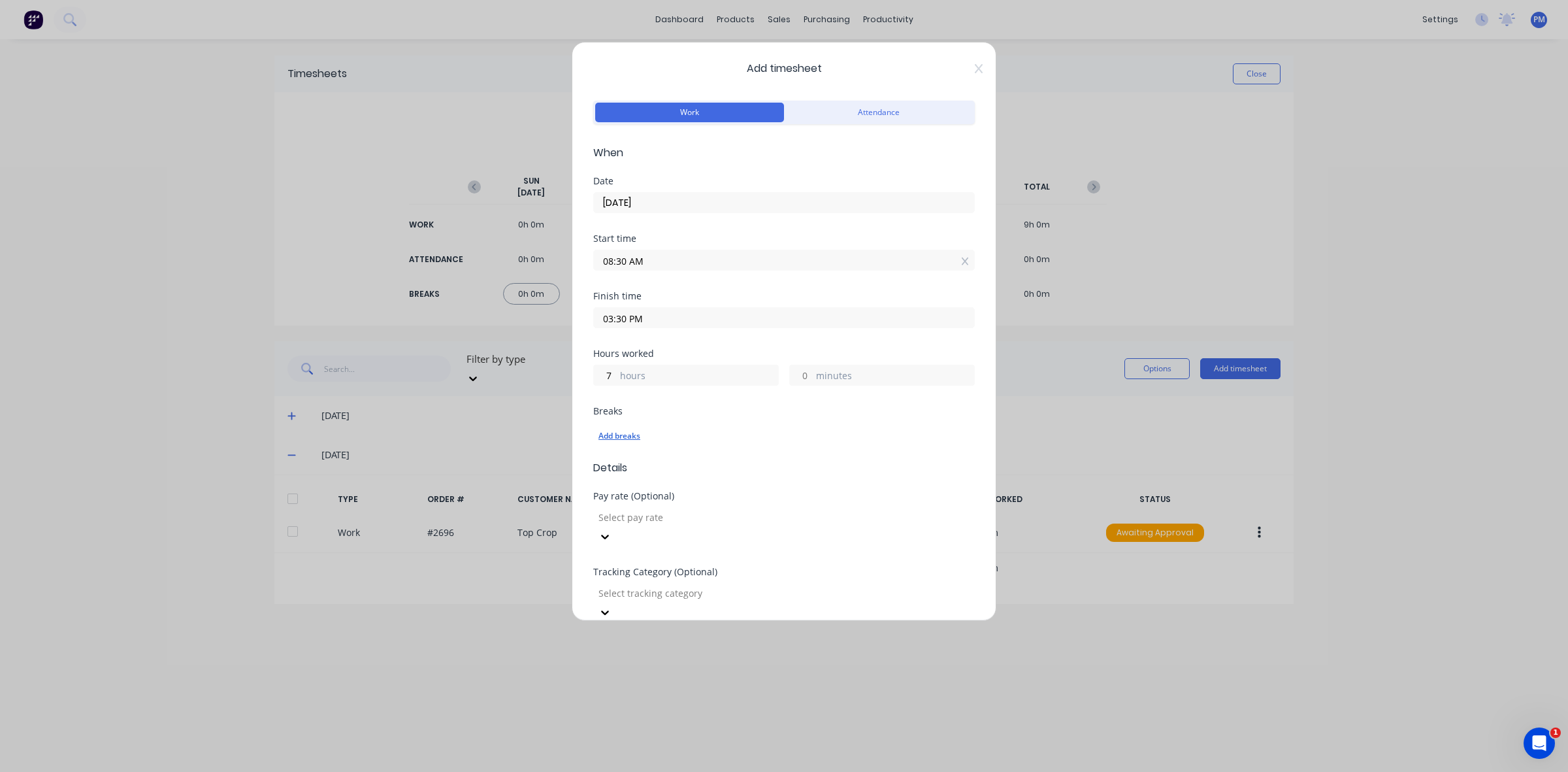
type input "0"
click at [715, 433] on div "Add breaks" at bounding box center [784, 436] width 371 height 17
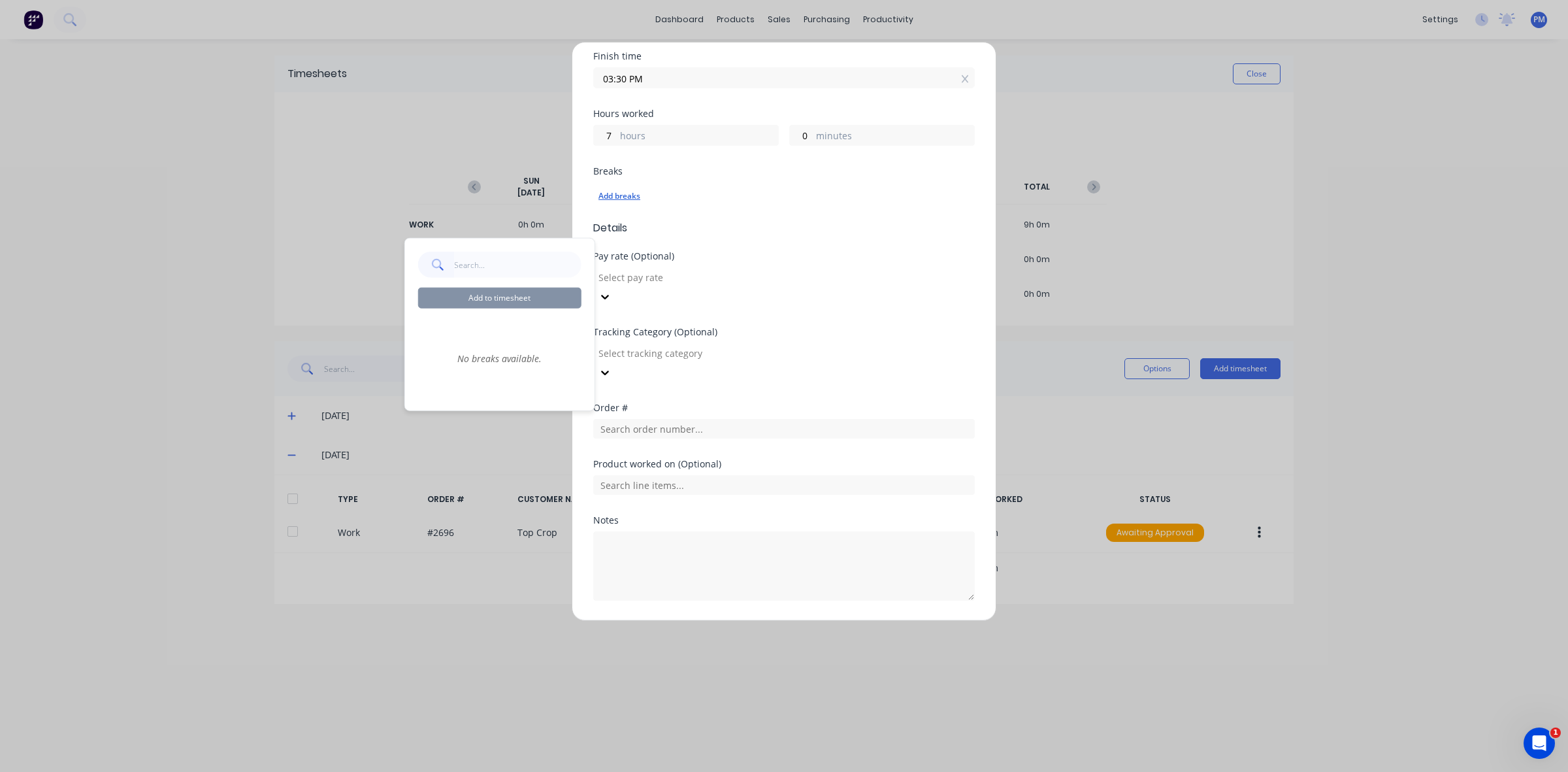
scroll to position [242, 0]
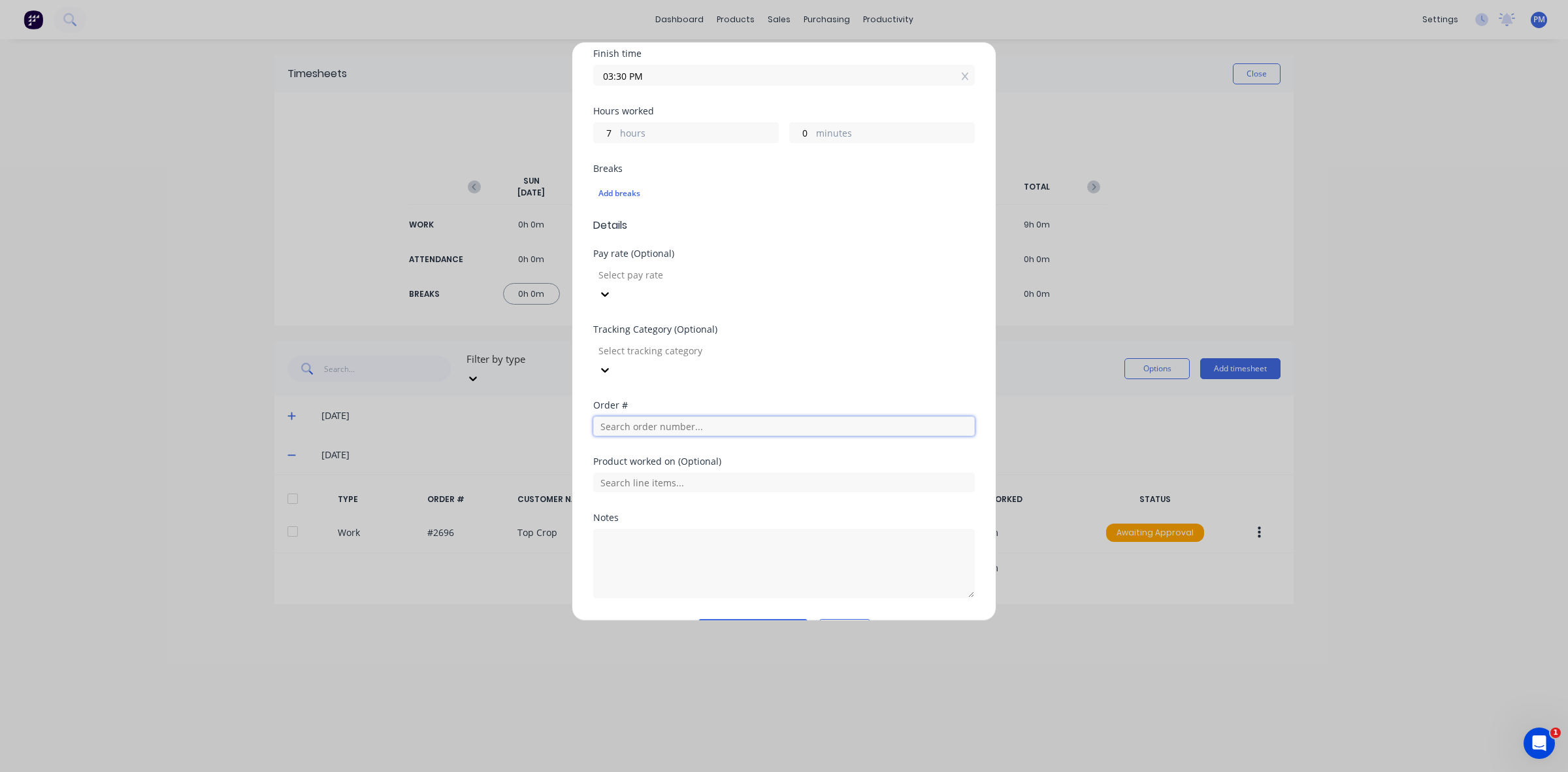
click at [642, 417] on input "text" at bounding box center [784, 426] width 382 height 19
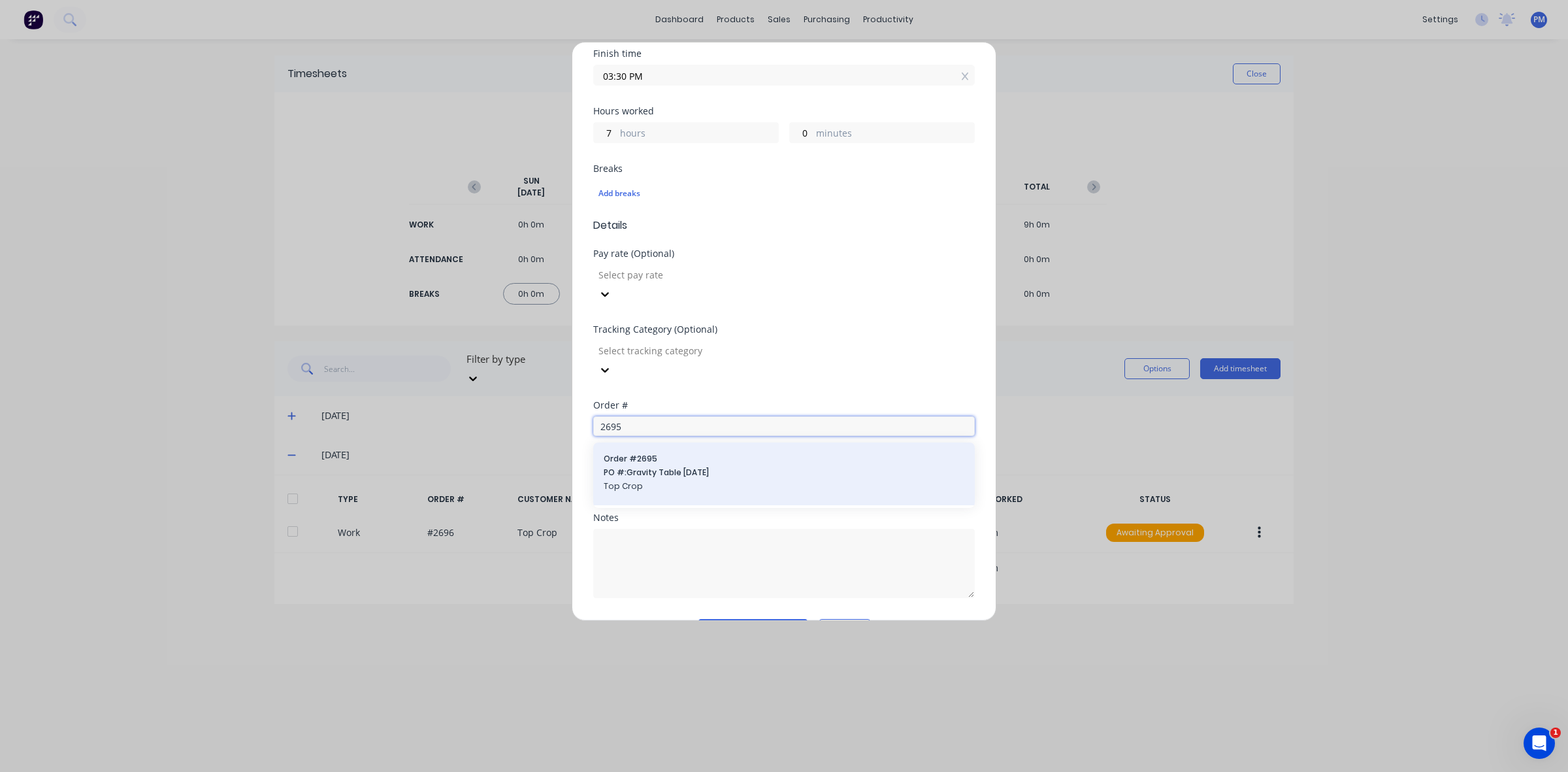
type input "2695"
click at [642, 467] on span "PO #: Gravity Table [DATE]" at bounding box center [784, 472] width 361 height 12
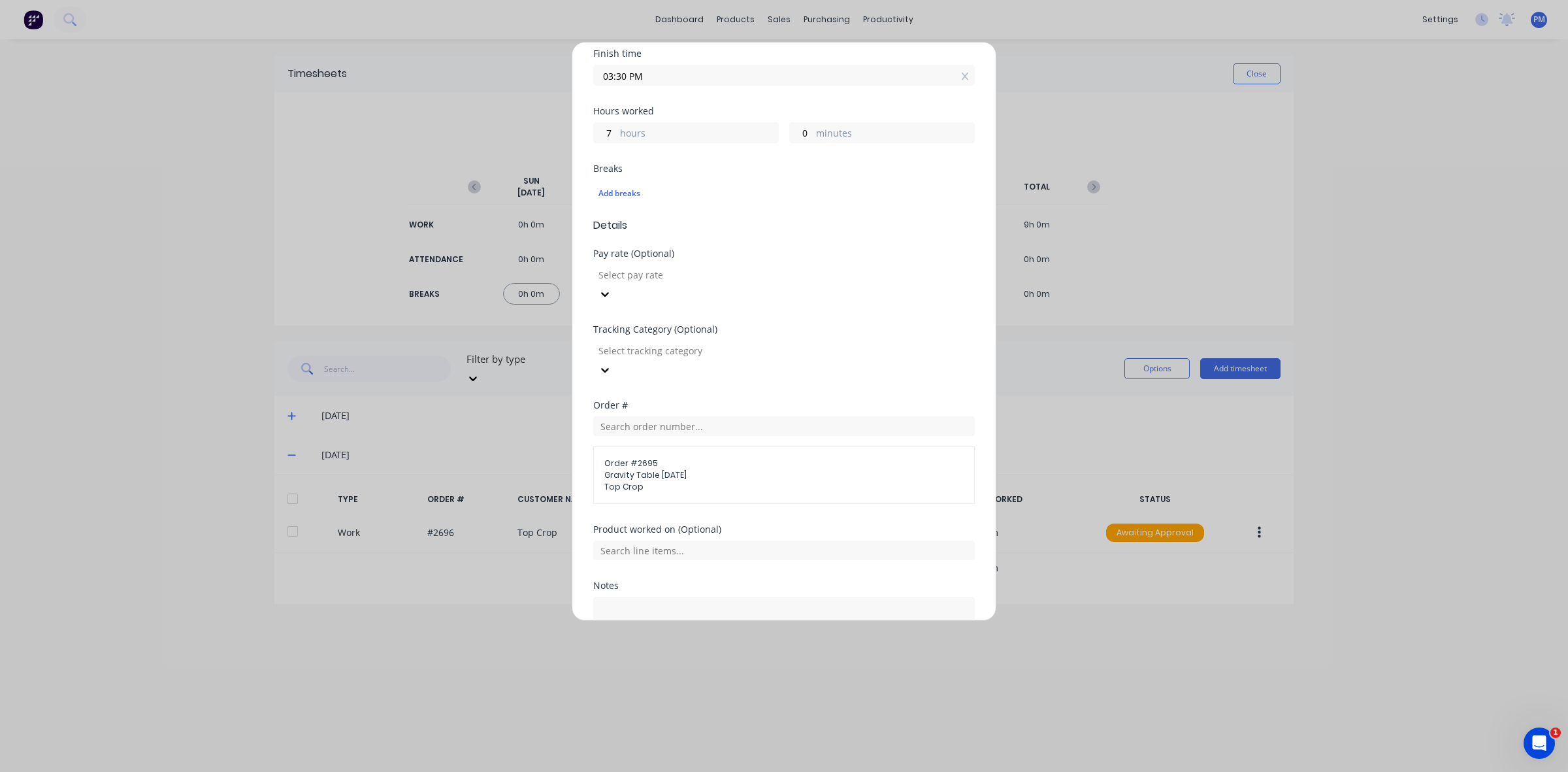
scroll to position [312, 0]
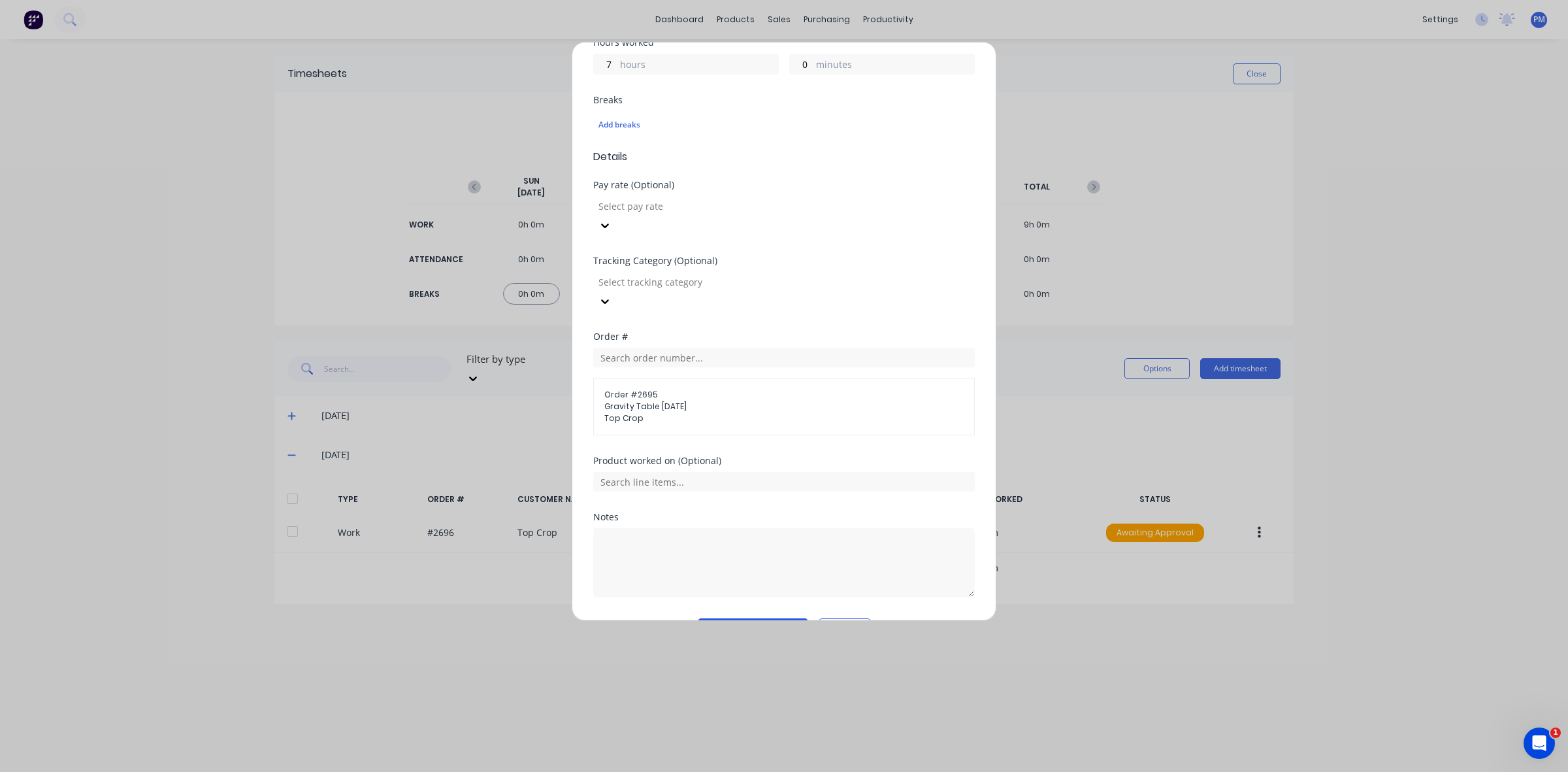
click at [752, 619] on button "Add manual time entry" at bounding box center [752, 629] width 110 height 21
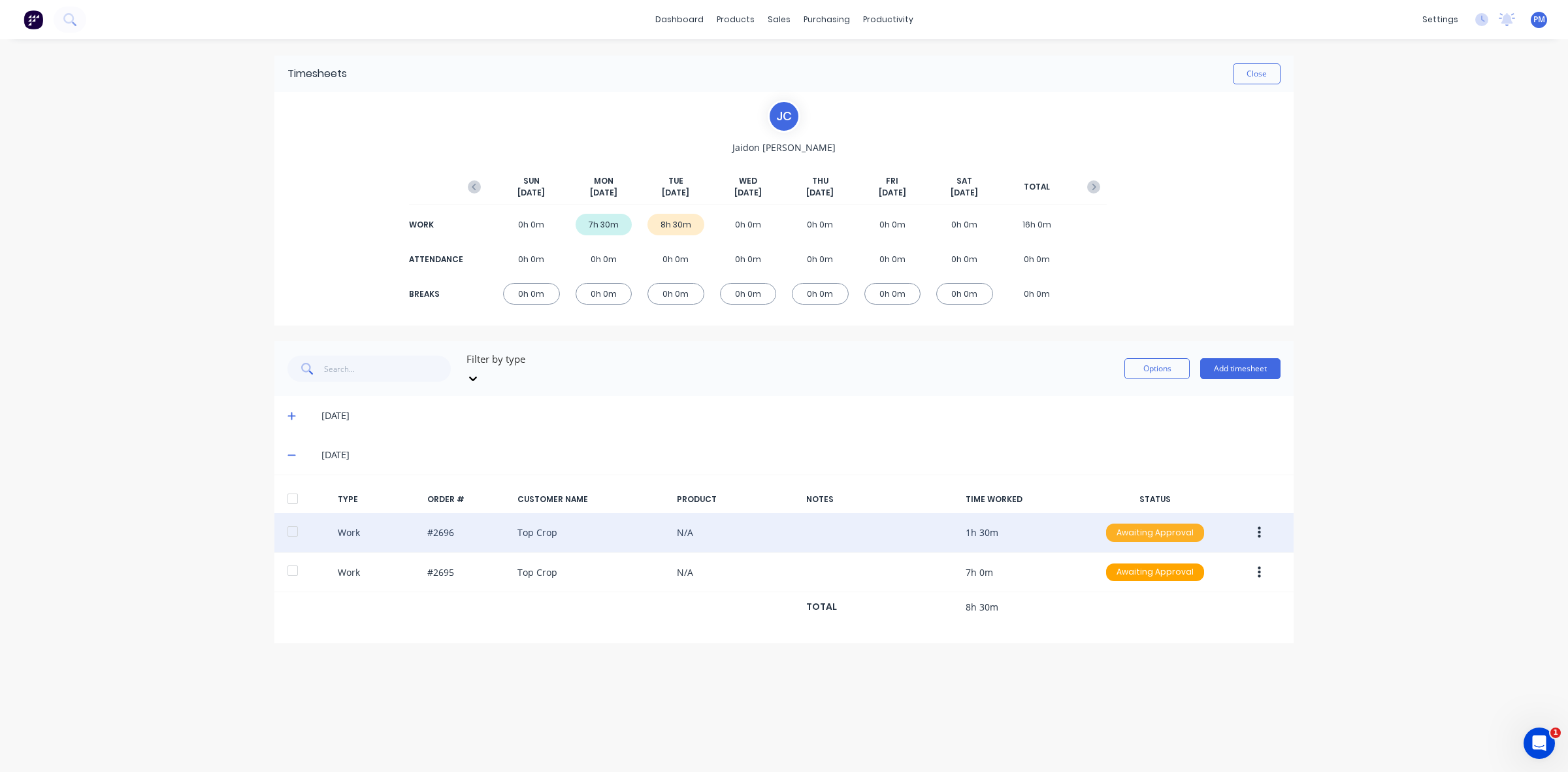
click at [1138, 523] on div "Awaiting Approval" at bounding box center [1154, 533] width 98 height 18
click at [1126, 589] on div "Approved" at bounding box center [1126, 598] width 107 height 18
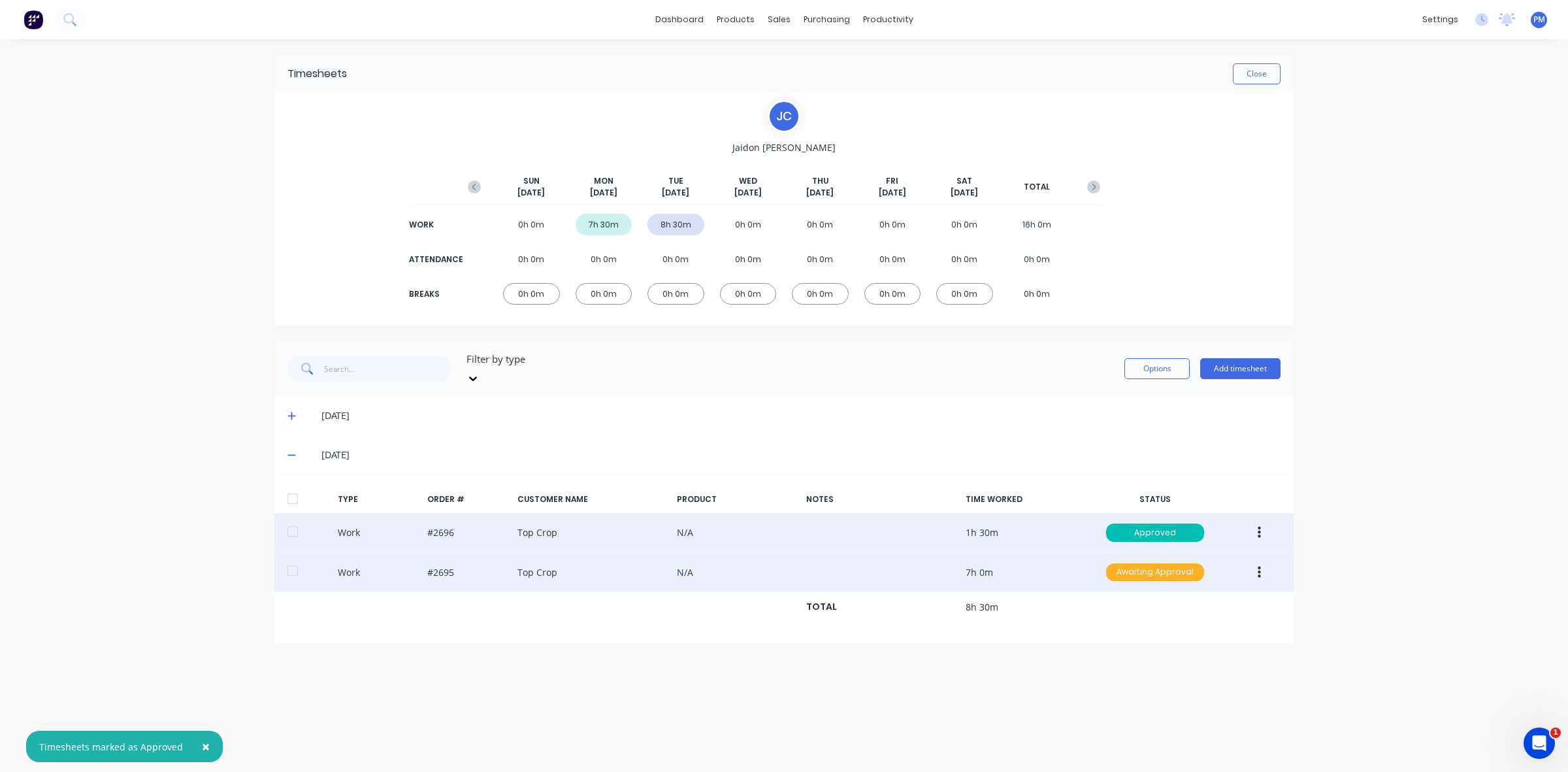
click at [1142, 564] on div "Awaiting Approval" at bounding box center [1154, 573] width 98 height 18
click at [1142, 629] on div "Approved" at bounding box center [1126, 638] width 107 height 18
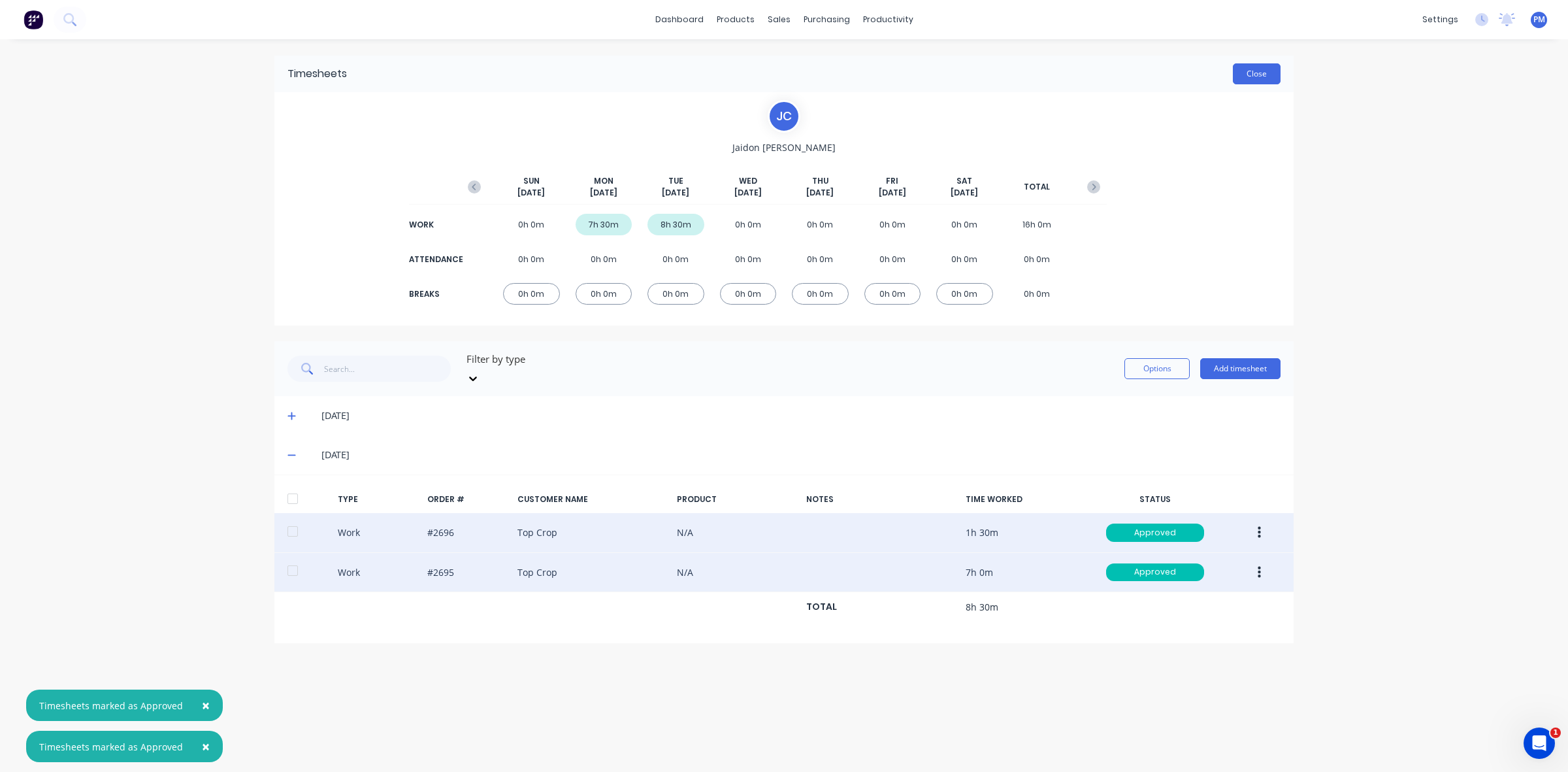
click at [1262, 76] on button "Close" at bounding box center [1257, 73] width 47 height 21
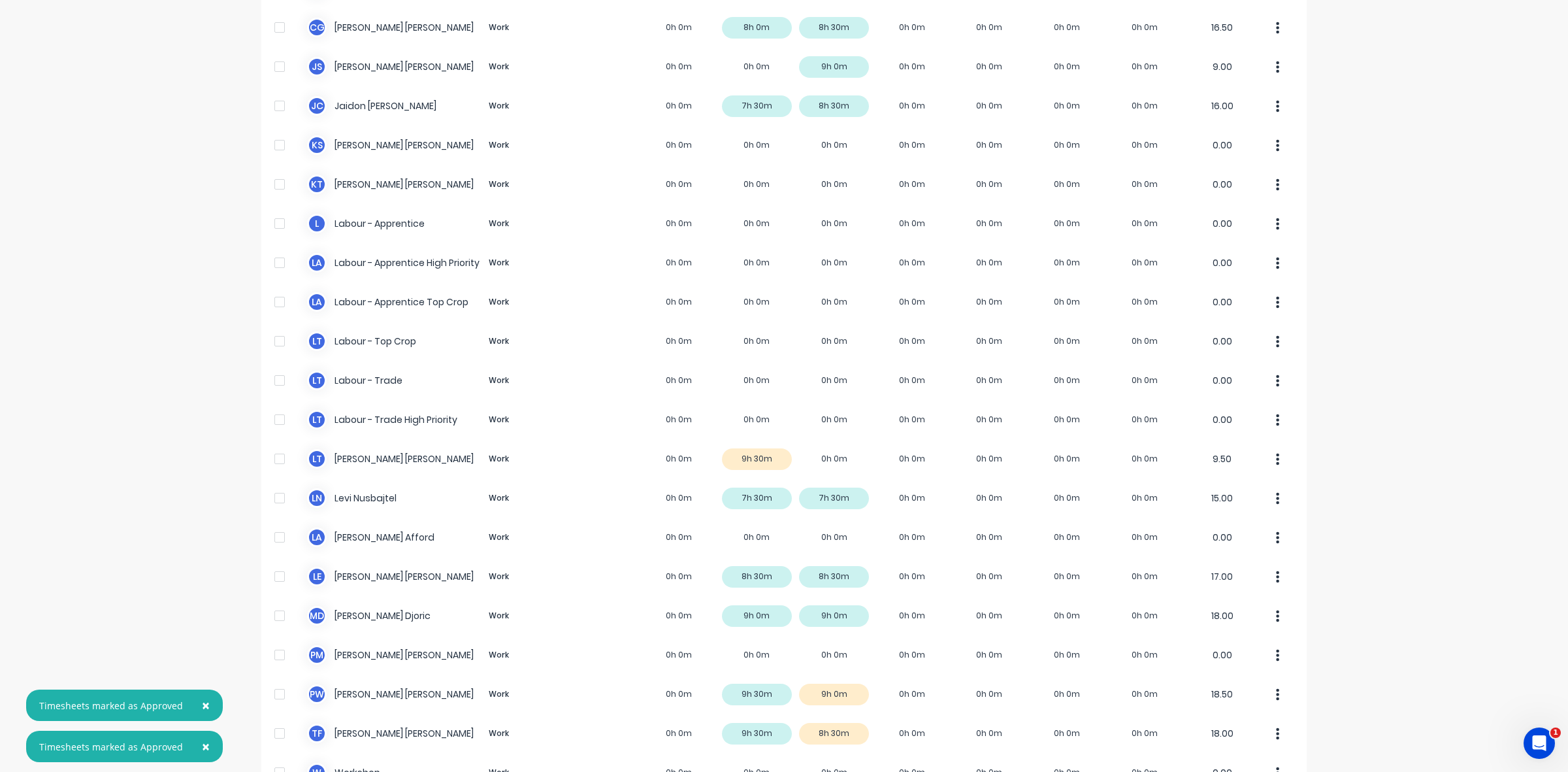
scroll to position [247, 0]
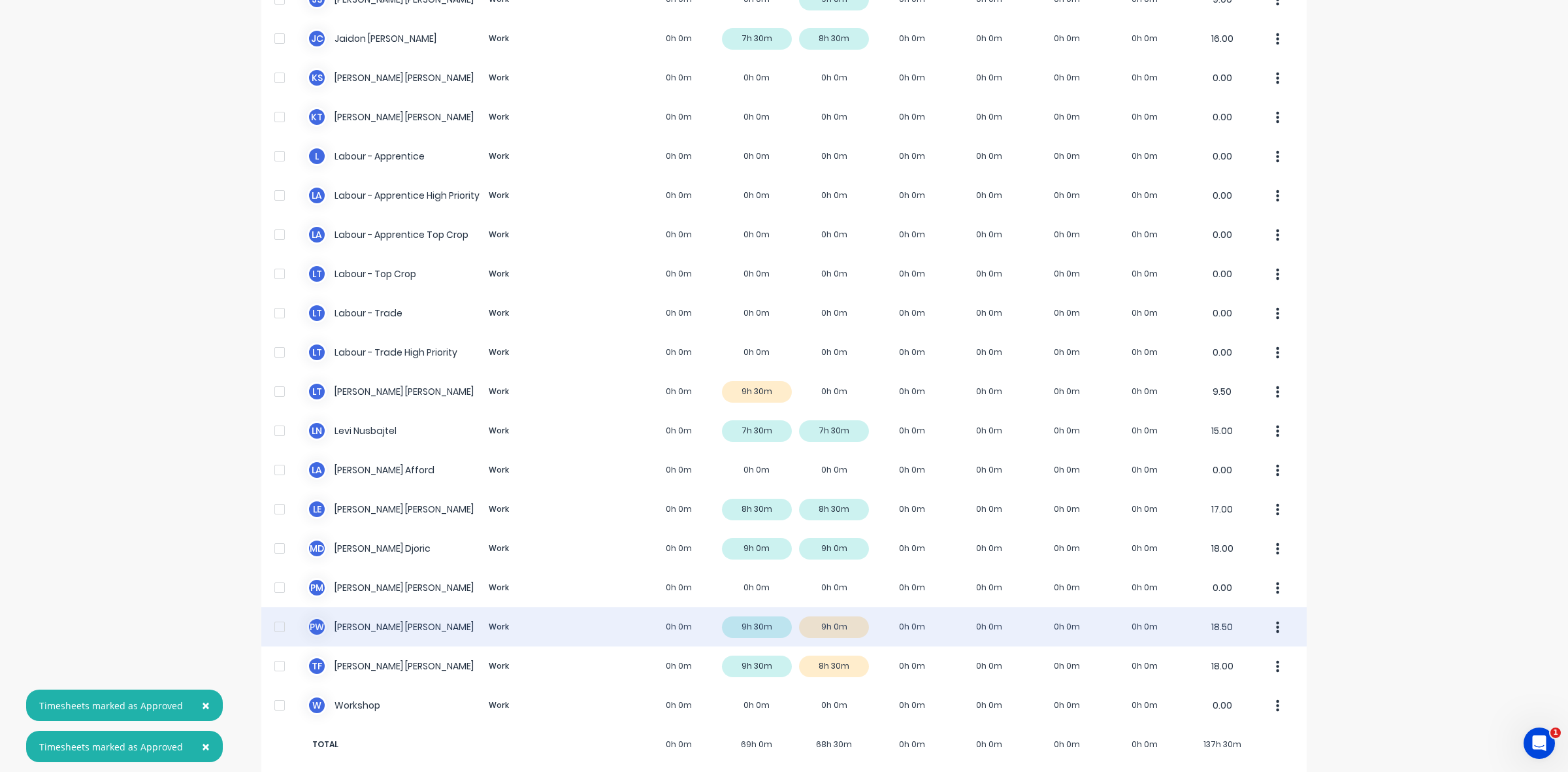
click at [840, 608] on div "P W [PERSON_NAME] Work 0h 0m 9h 30m 9h 0m 0h 0m 0h 0m 0h 0m 0h 0m 18.50" at bounding box center [784, 627] width 1046 height 39
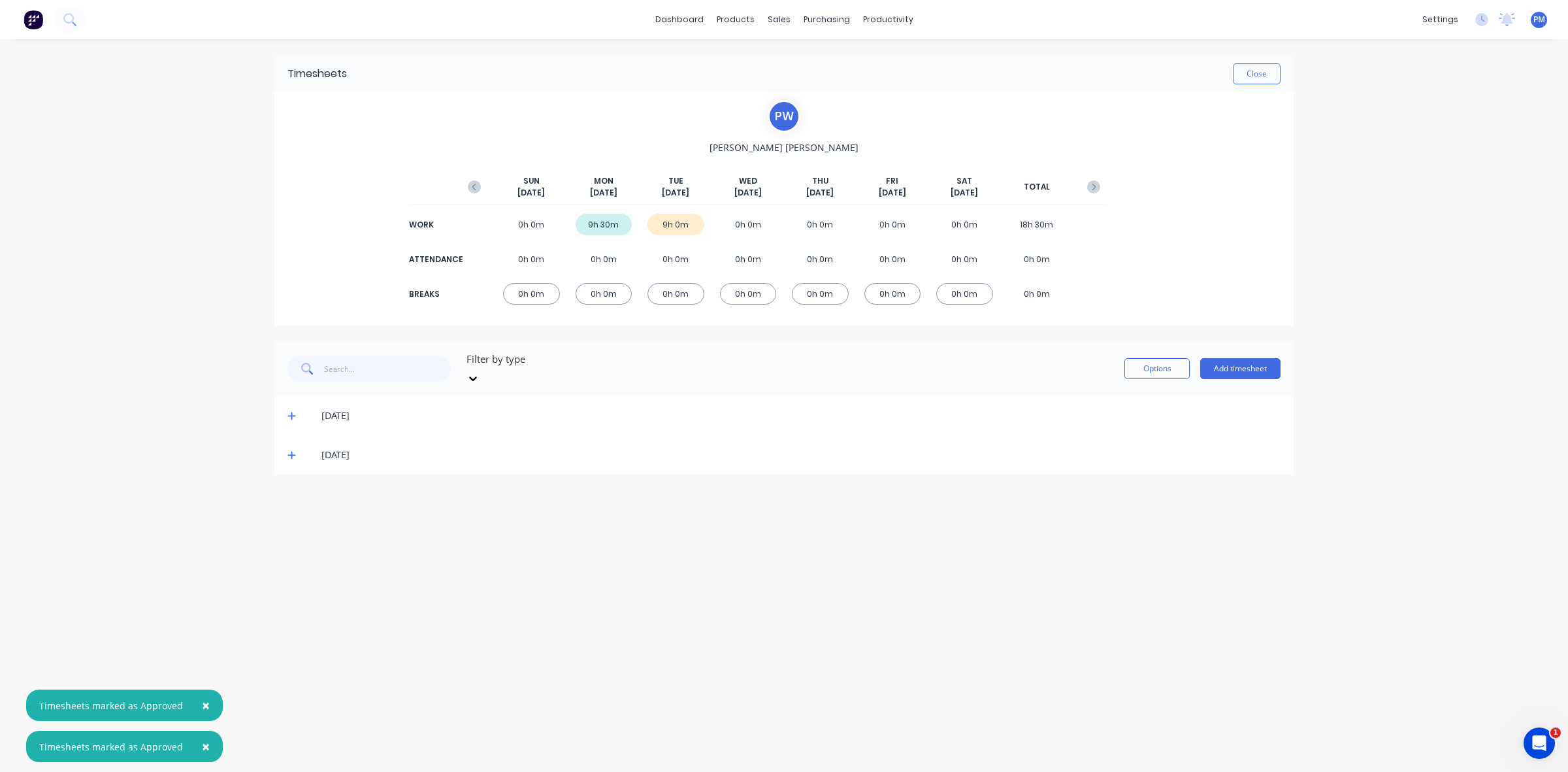
click at [289, 450] on icon at bounding box center [291, 455] width 8 height 9
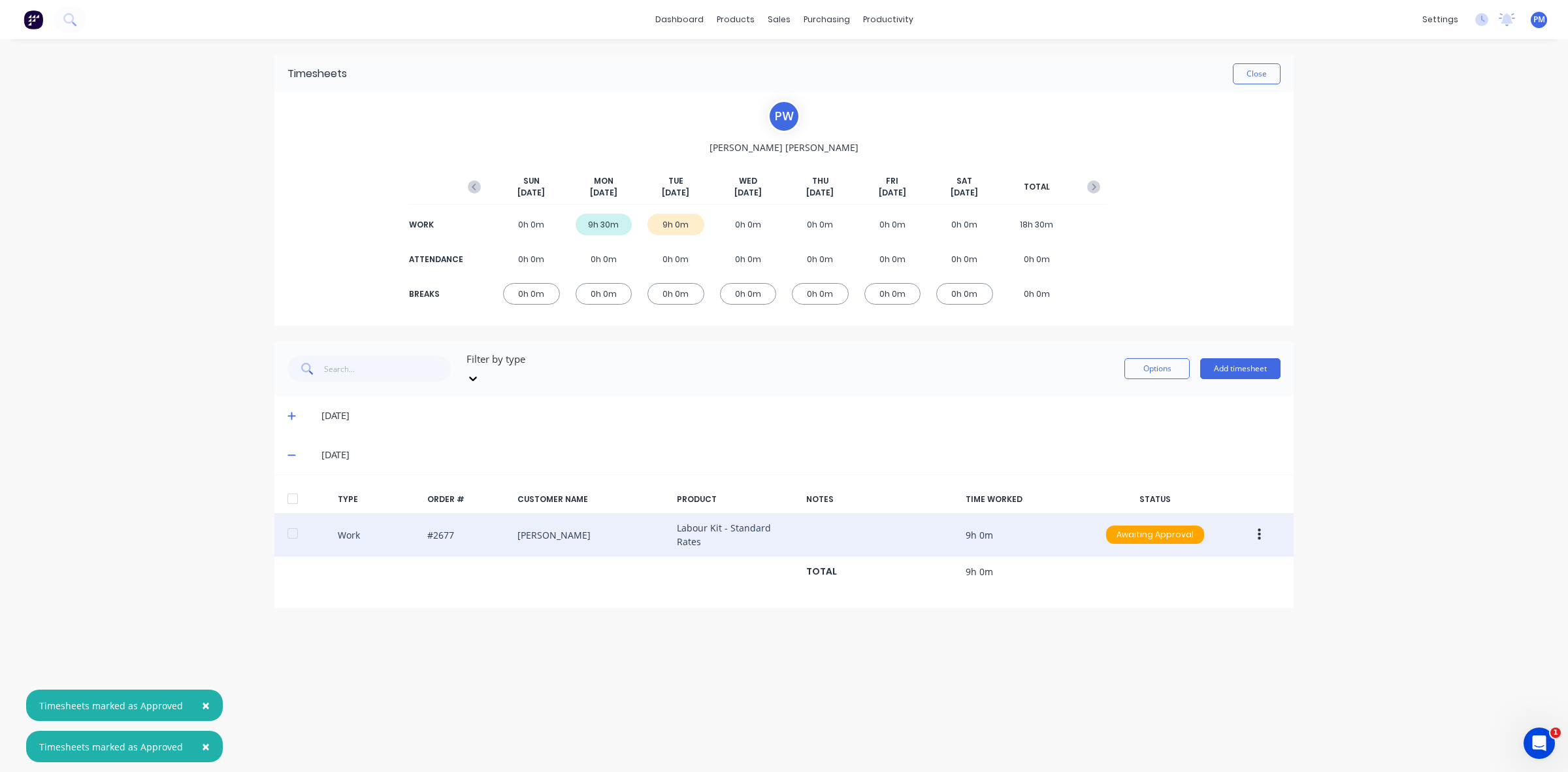
click at [1256, 523] on button "button" at bounding box center [1259, 534] width 31 height 24
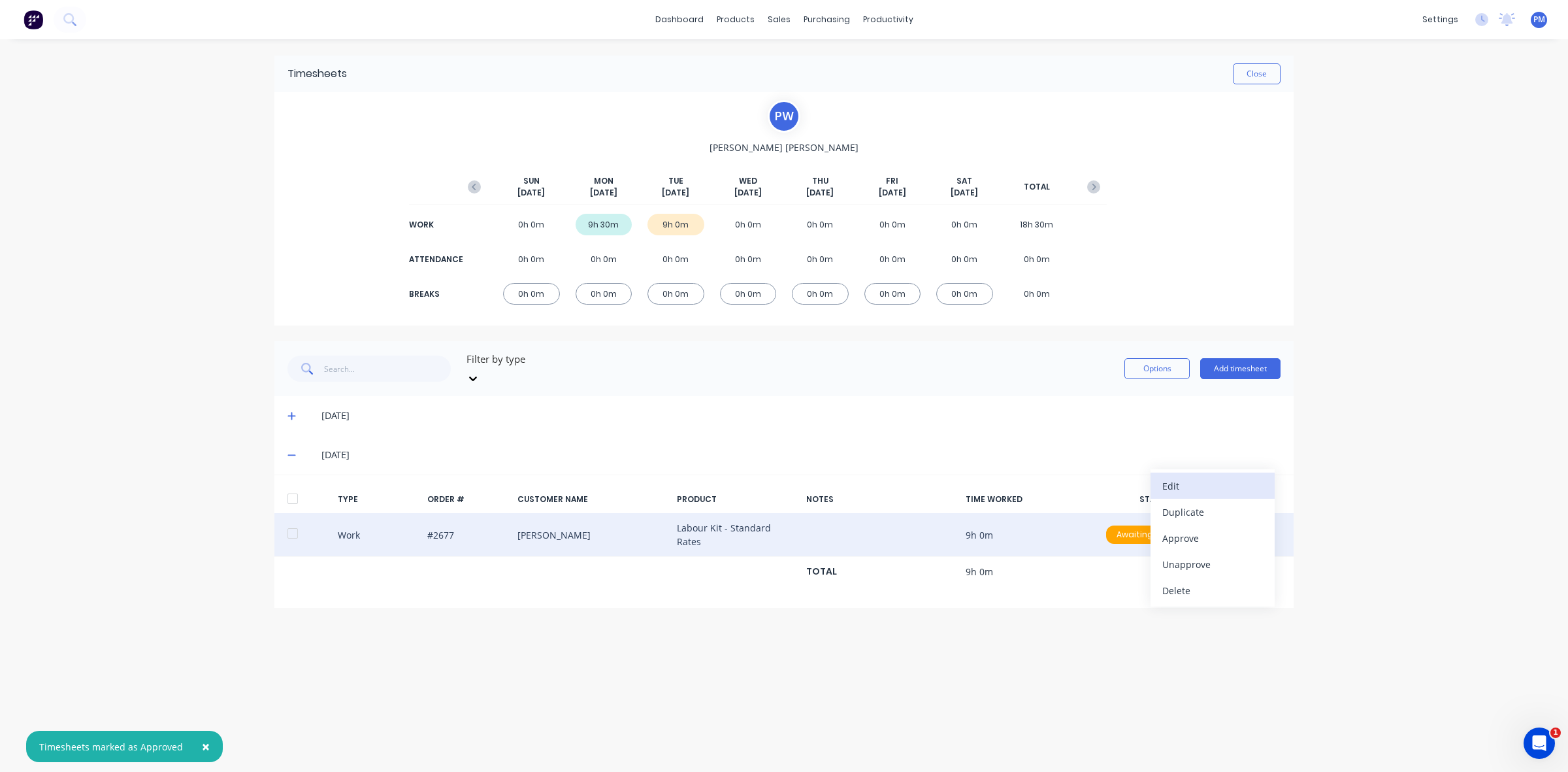
click at [1184, 477] on div "Edit" at bounding box center [1213, 486] width 100 height 19
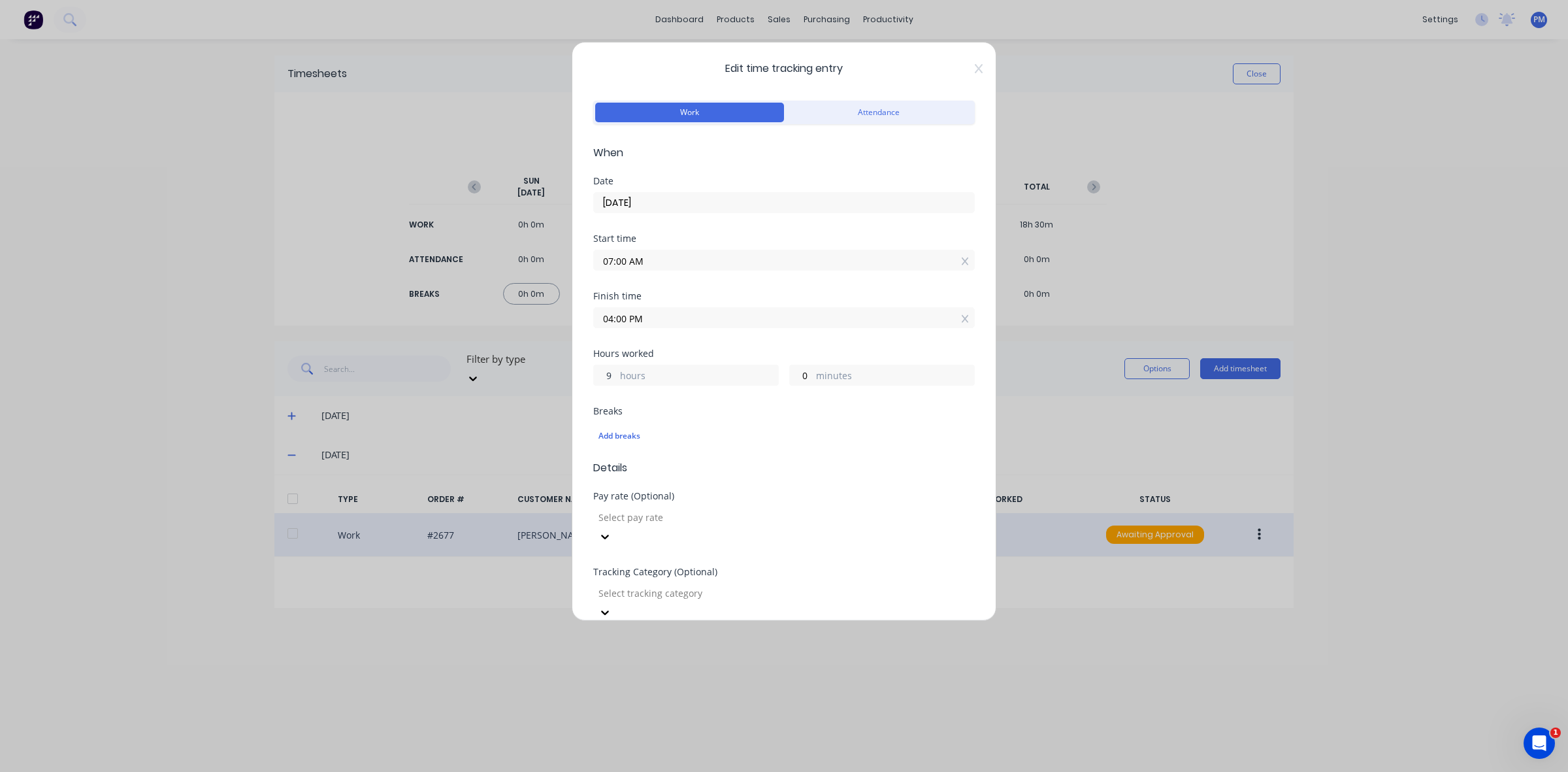
drag, startPoint x: 612, startPoint y: 376, endPoint x: 605, endPoint y: 375, distance: 7.1
click at [605, 376] on input "9" at bounding box center [605, 375] width 23 height 19
type input "8"
type input "03:00 PM"
click at [795, 379] on input "0" at bounding box center [801, 375] width 23 height 19
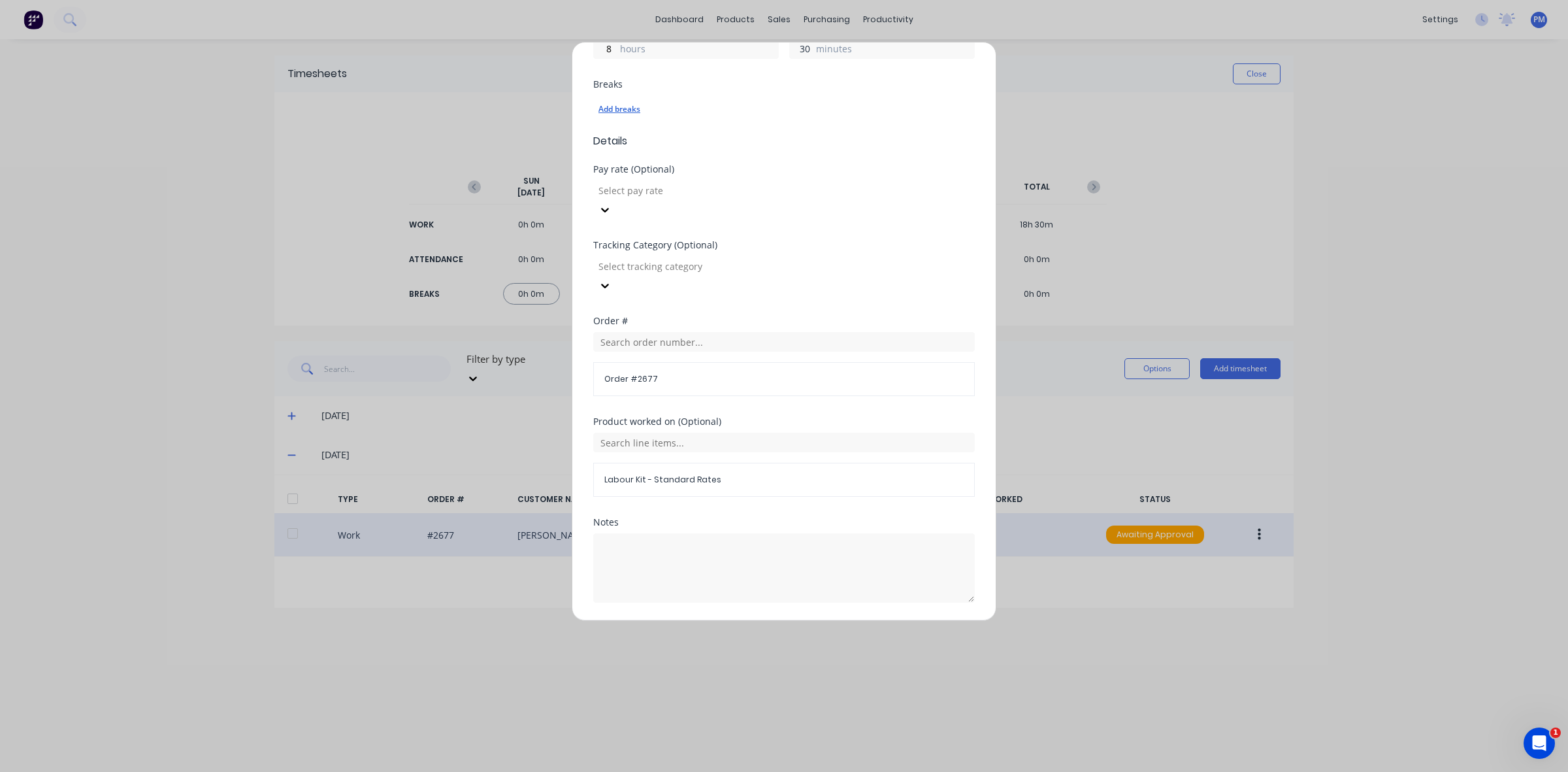
scroll to position [332, 0]
type input "30"
type input "03:30 PM"
click at [736, 619] on button "Edit time tracking entry" at bounding box center [752, 629] width 111 height 21
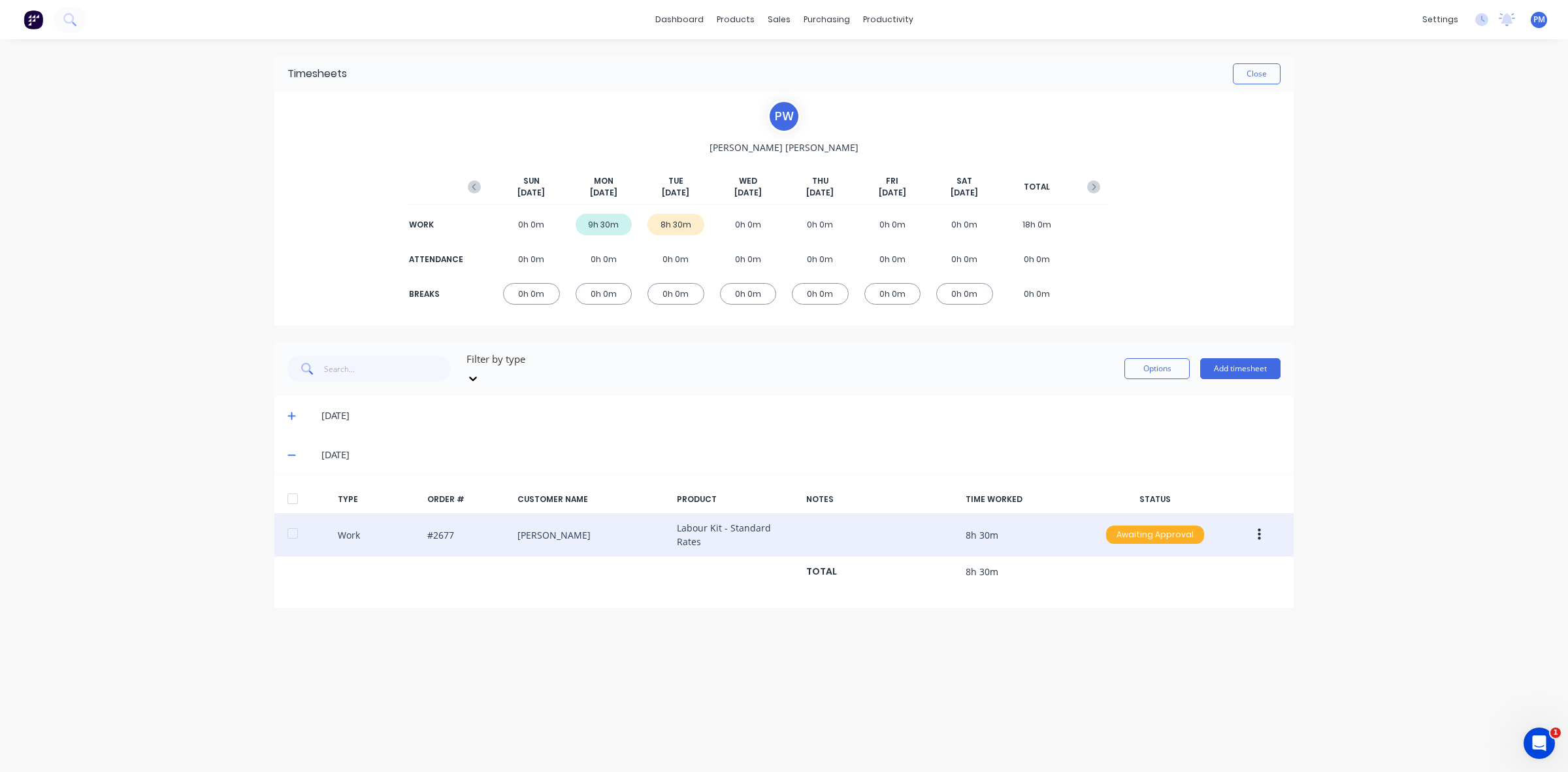
click at [1134, 525] on div "Awaiting Approval" at bounding box center [1154, 534] width 98 height 18
click at [1118, 592] on div "Approved" at bounding box center [1126, 601] width 107 height 18
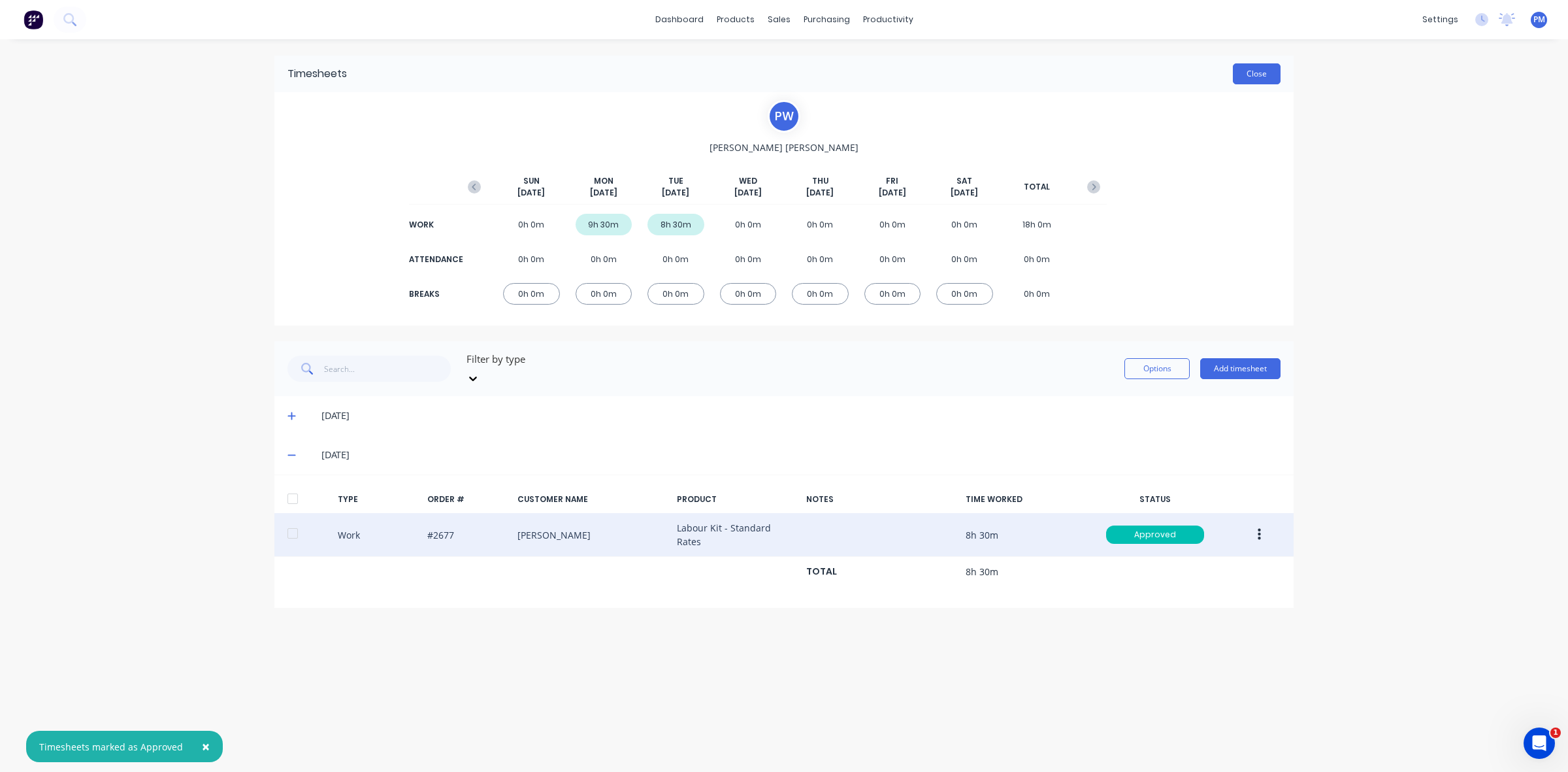
click at [1261, 80] on button "Close" at bounding box center [1257, 73] width 47 height 21
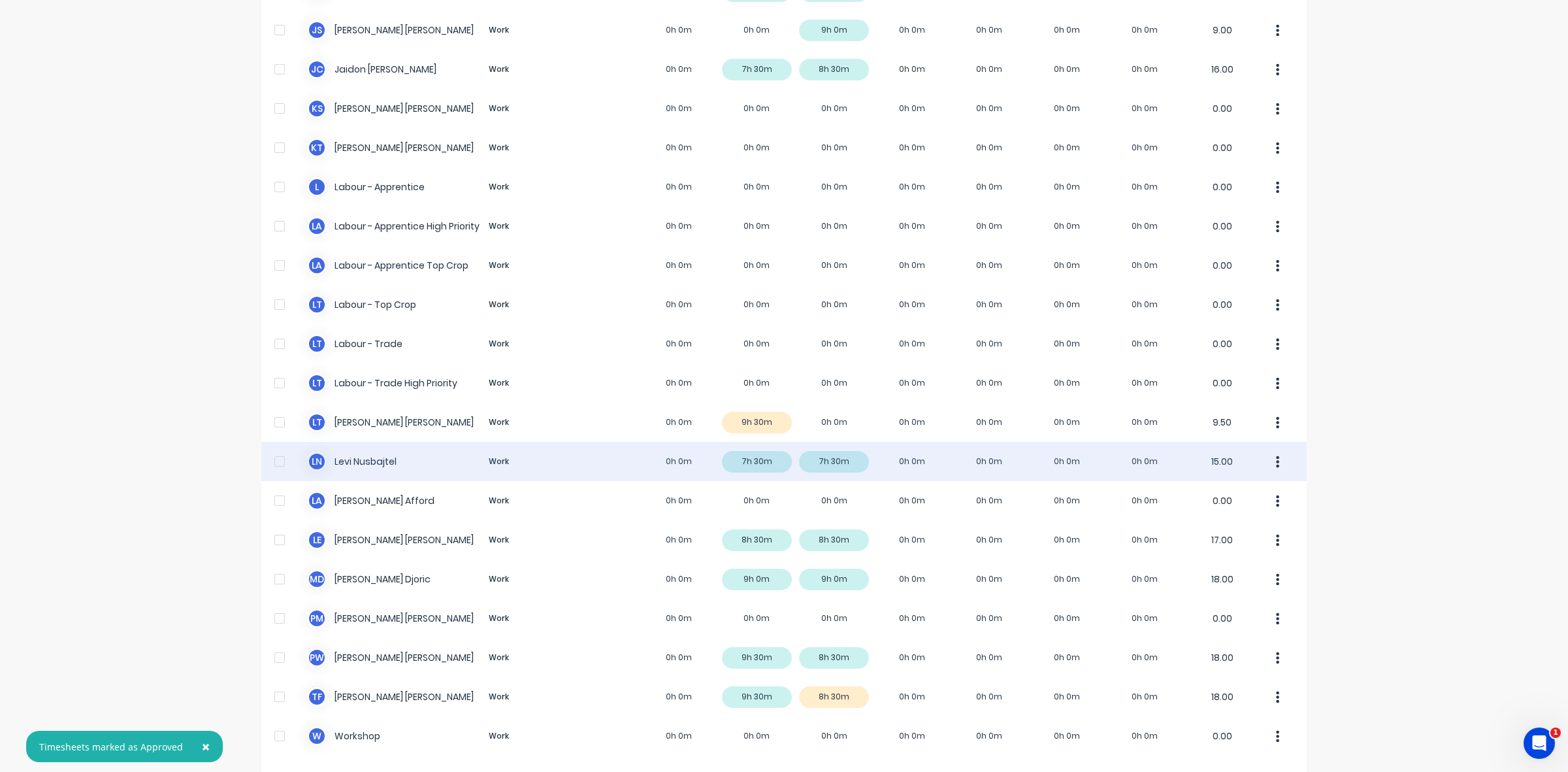
scroll to position [247, 0]
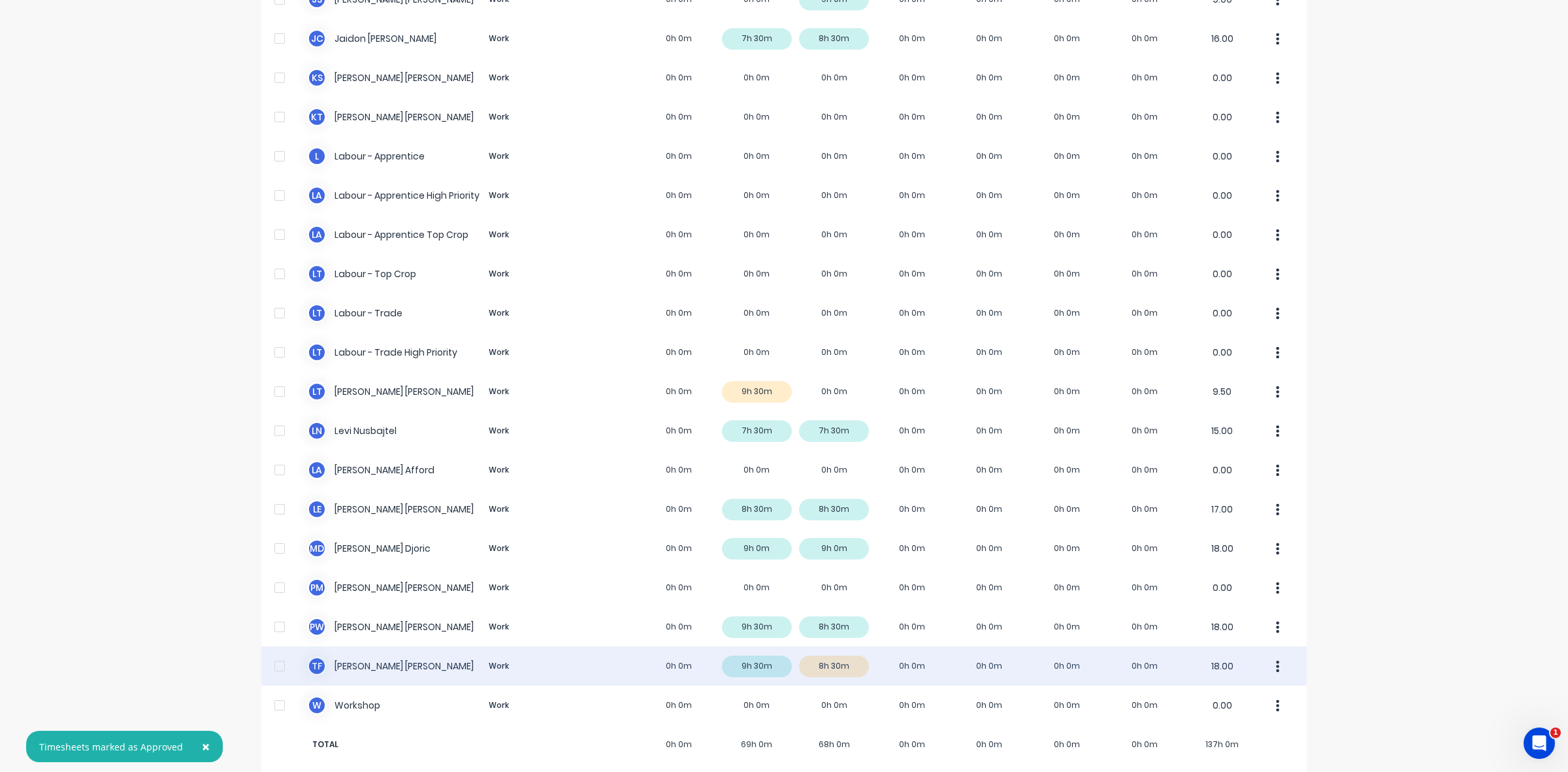
click at [842, 647] on div "T F [PERSON_NAME] Work 0h 0m 9h 30m 8h 30m 0h 0m 0h 0m 0h 0m 0h 0m 18.00" at bounding box center [784, 666] width 1046 height 39
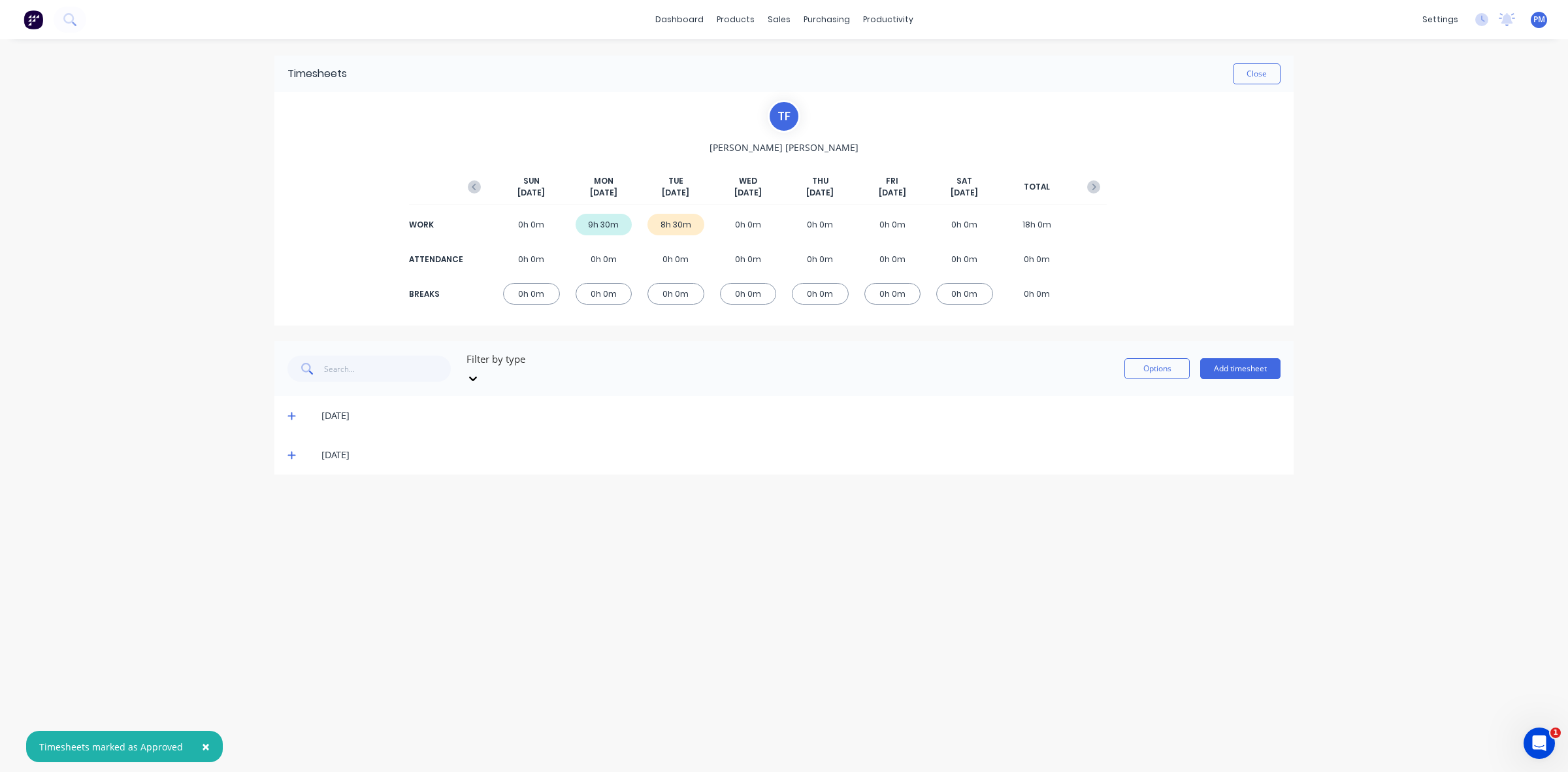
click at [288, 450] on icon at bounding box center [291, 455] width 8 height 9
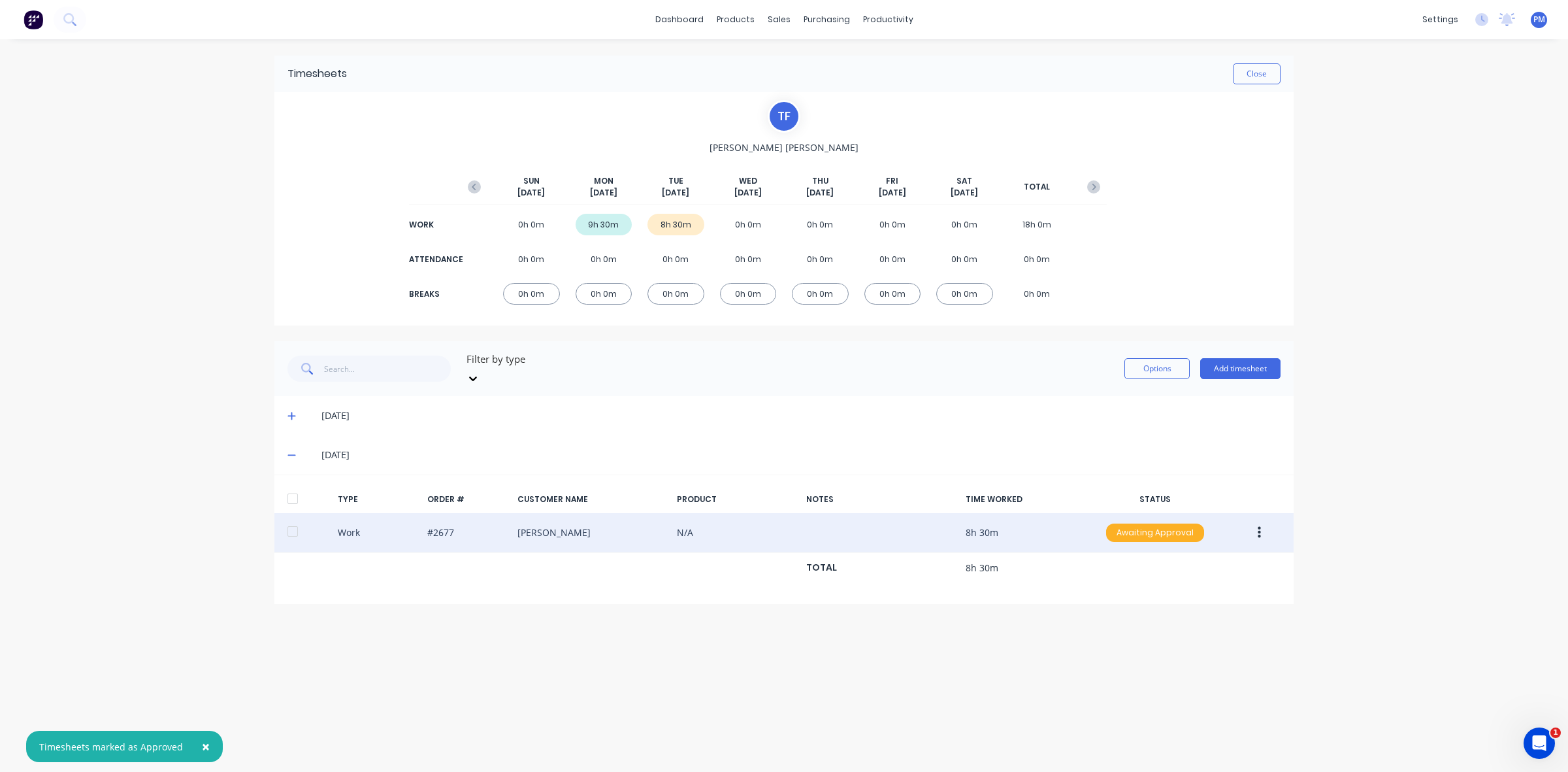
click at [1173, 523] on div "Awaiting Approval" at bounding box center [1154, 533] width 98 height 18
click at [1145, 589] on div "Approved" at bounding box center [1126, 598] width 107 height 18
click at [1258, 72] on button "Close" at bounding box center [1257, 73] width 47 height 21
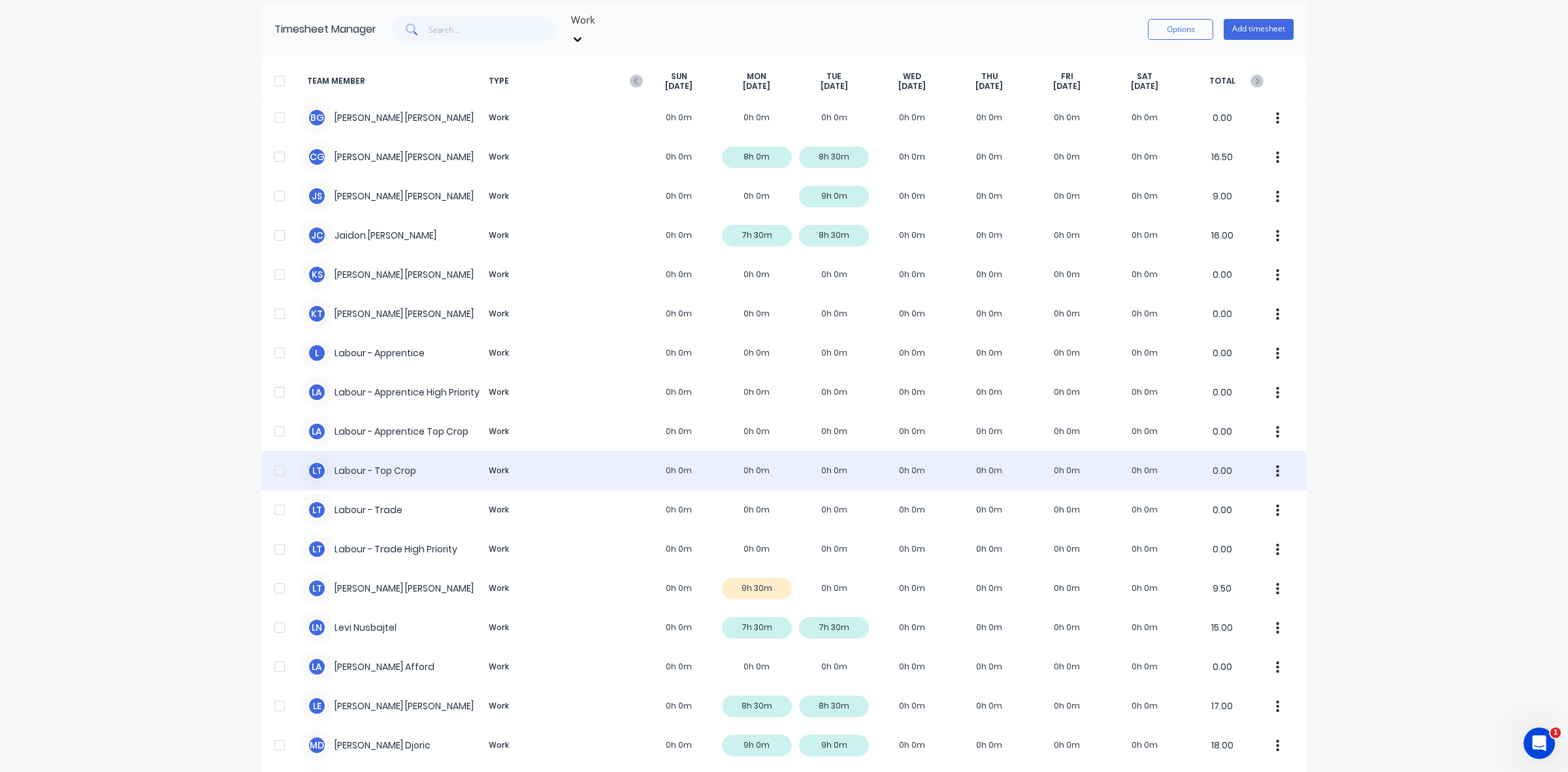
scroll to position [247, 0]
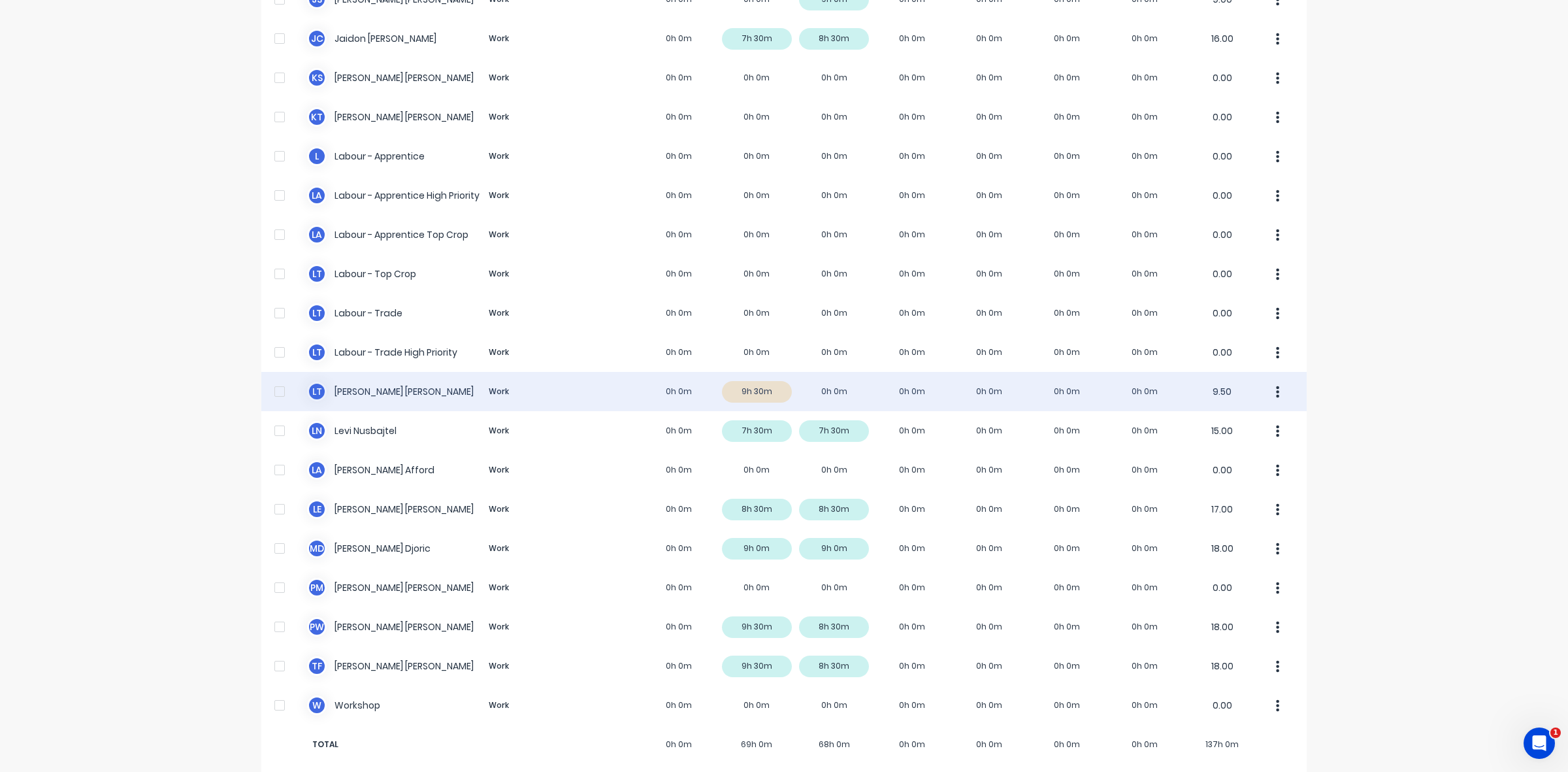
click at [759, 381] on div "[PERSON_NAME] Work 0h 0m 9h 30m 0h 0m 0h 0m 0h 0m 0h 0m 0h 0m 9.50" at bounding box center [784, 391] width 1046 height 39
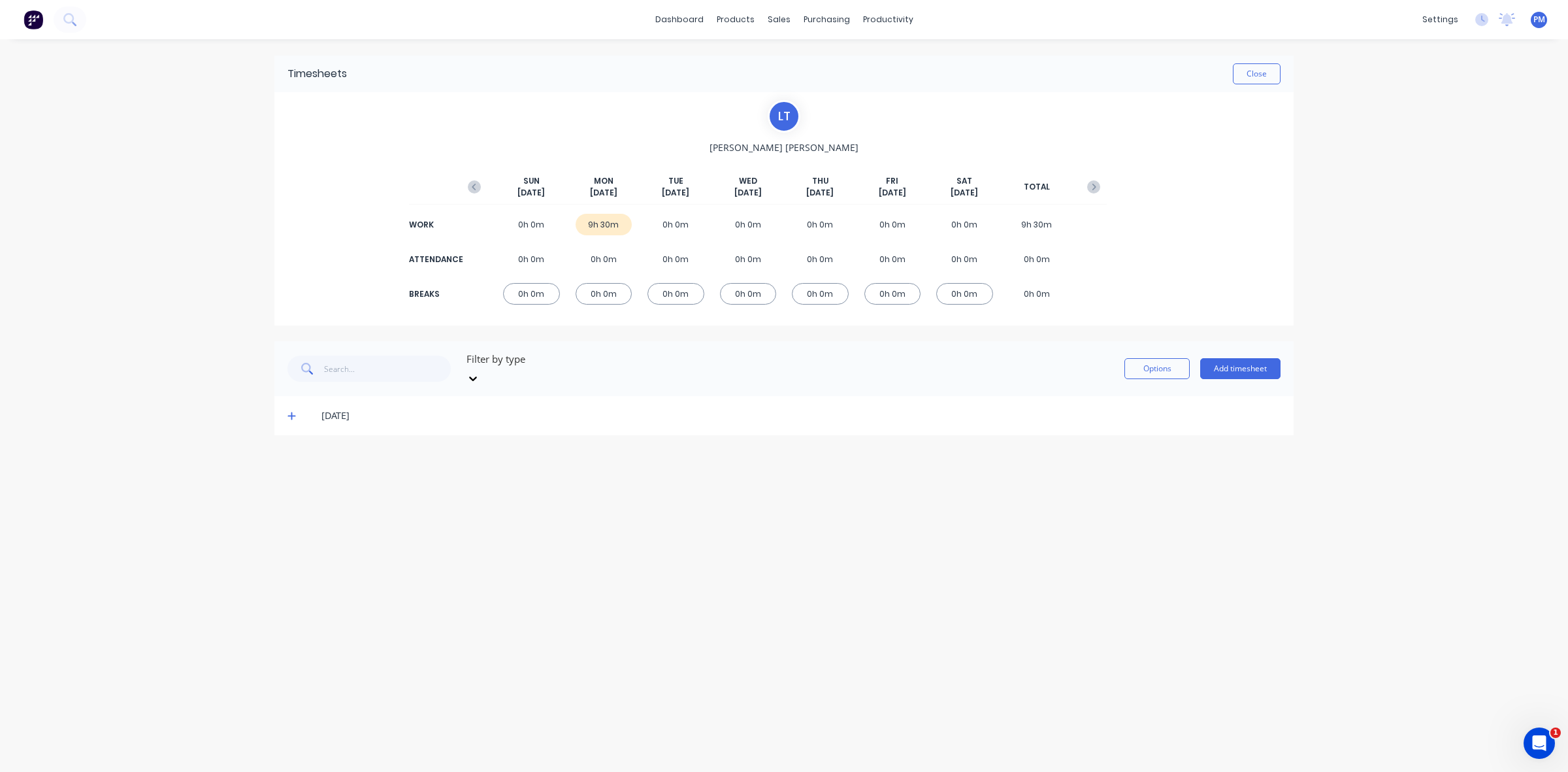
click at [293, 411] on icon at bounding box center [291, 416] width 8 height 9
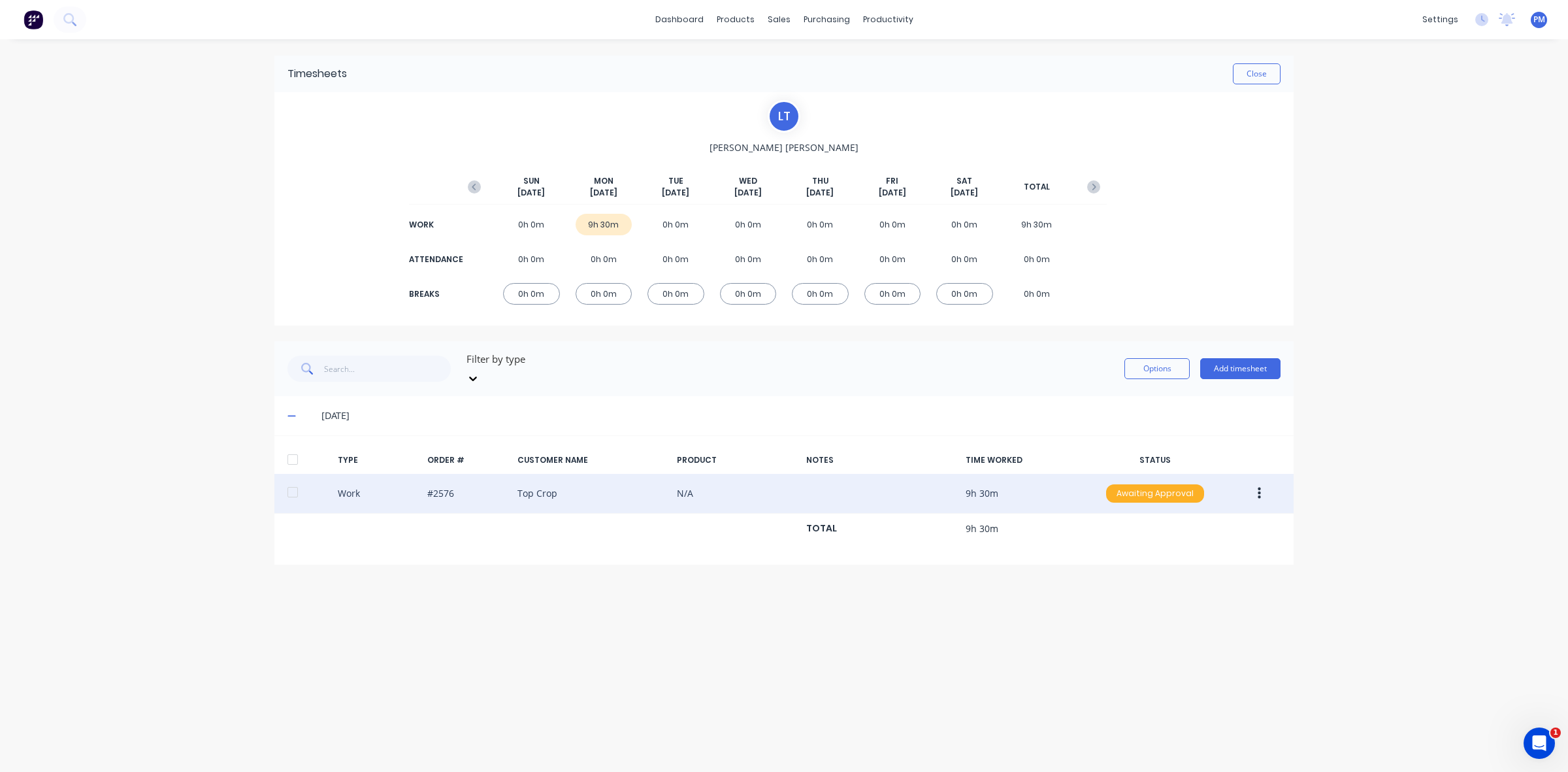
click at [1163, 484] on div "Awaiting Approval" at bounding box center [1154, 493] width 98 height 18
click at [1109, 550] on div "Approved" at bounding box center [1126, 559] width 107 height 18
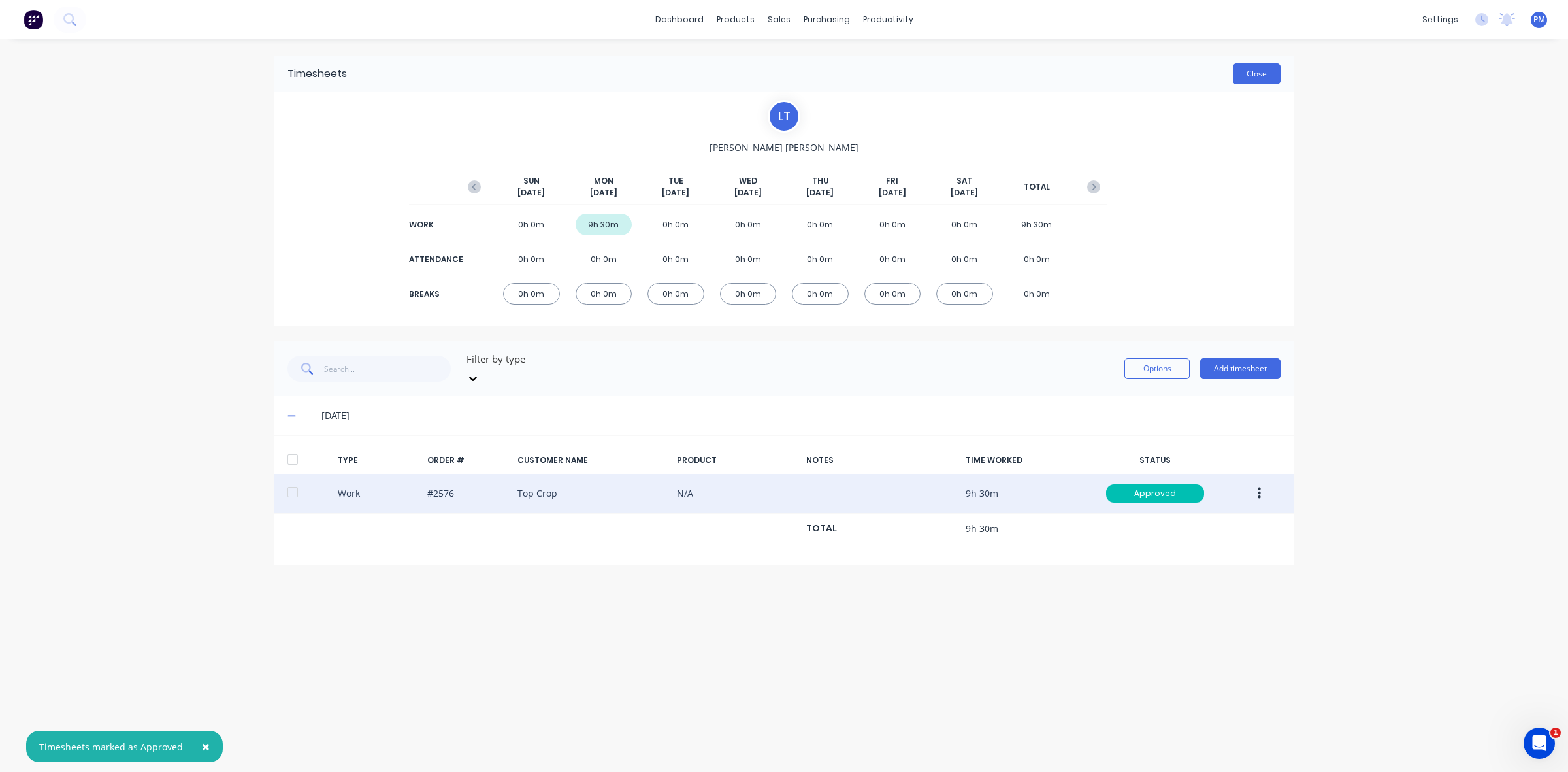
click at [1268, 73] on button "Close" at bounding box center [1257, 73] width 47 height 21
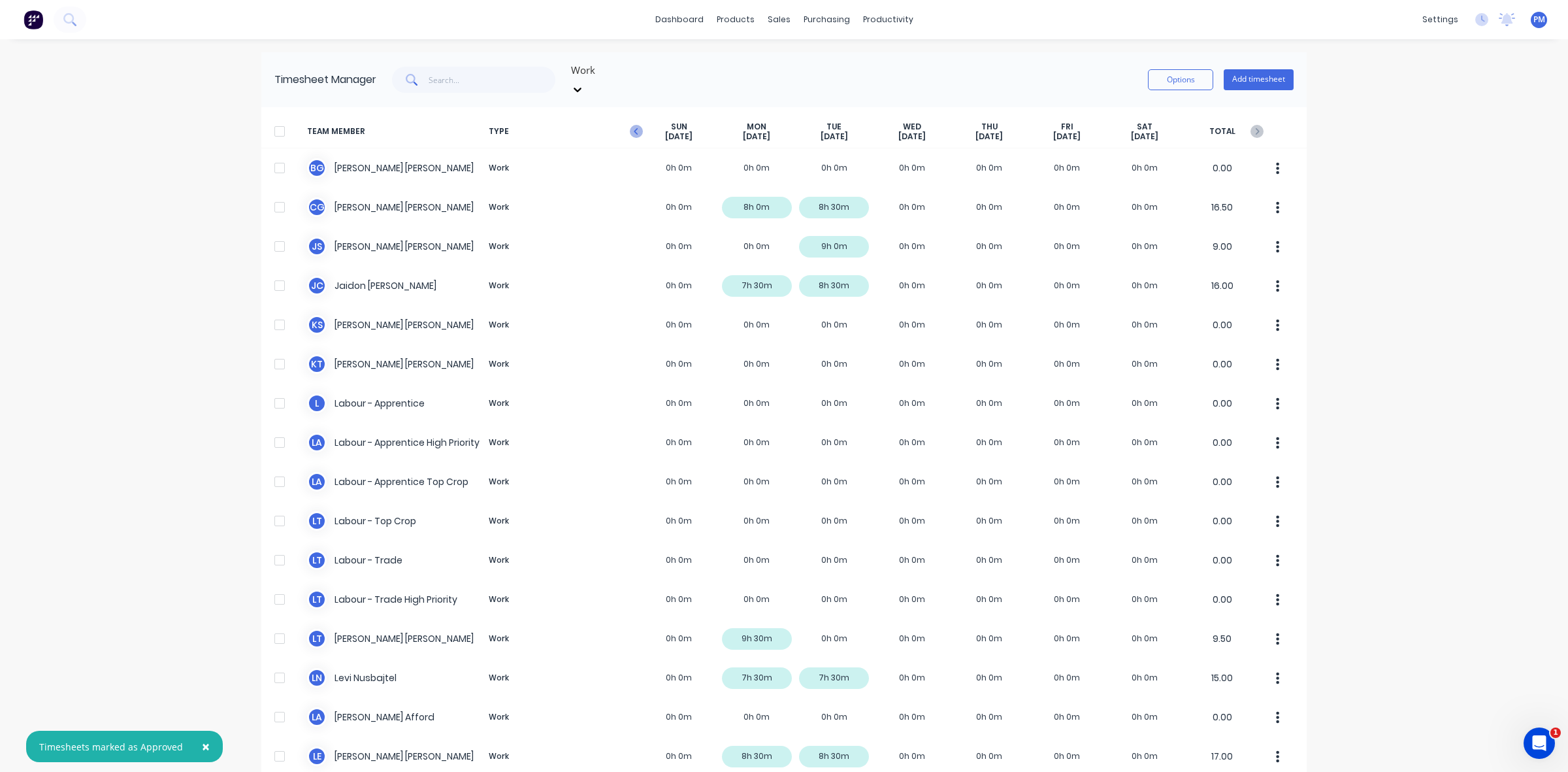
click at [630, 125] on icon "button" at bounding box center [637, 132] width 13 height 13
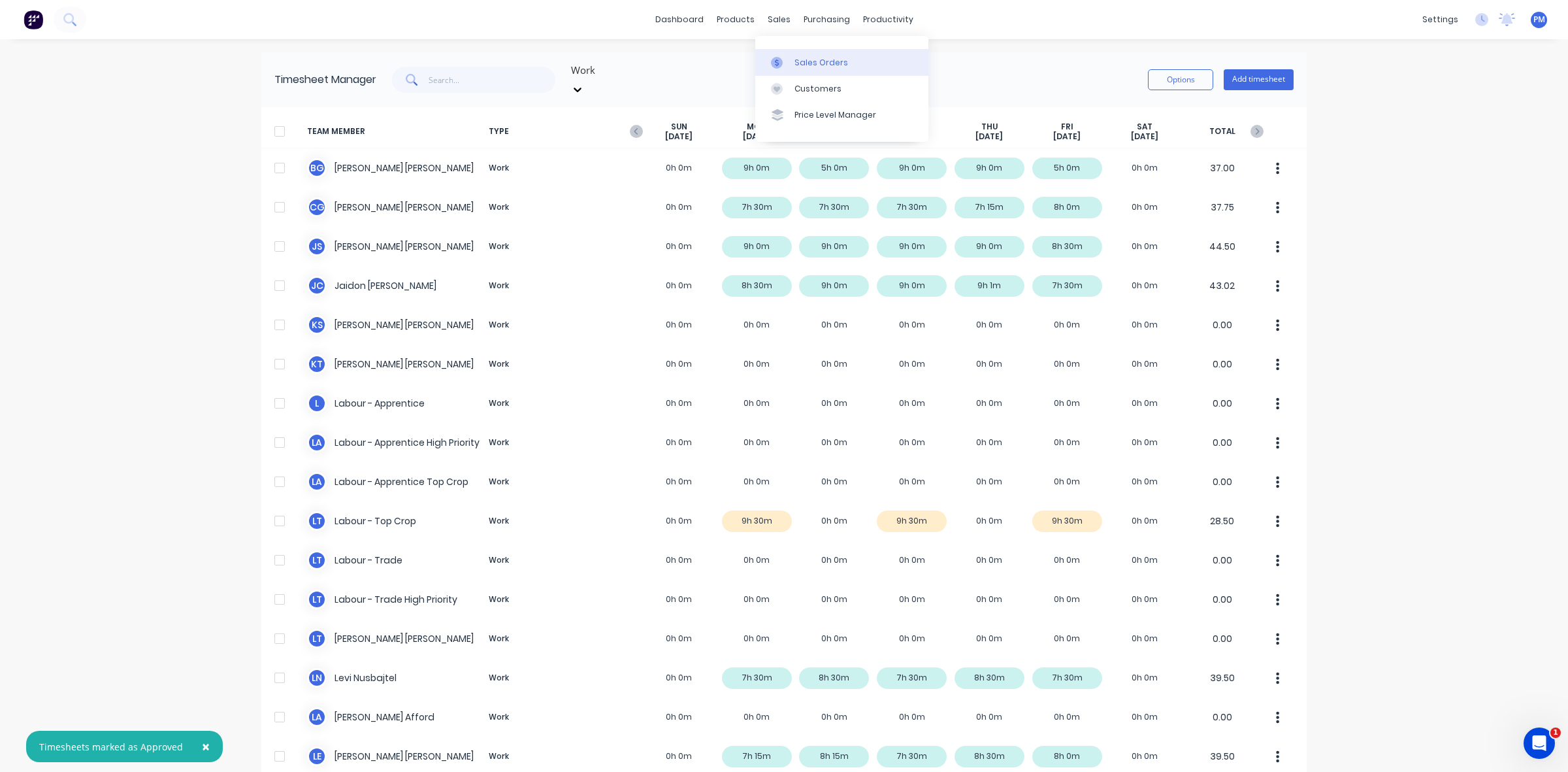
click at [791, 63] on link "Sales Orders" at bounding box center [842, 62] width 174 height 26
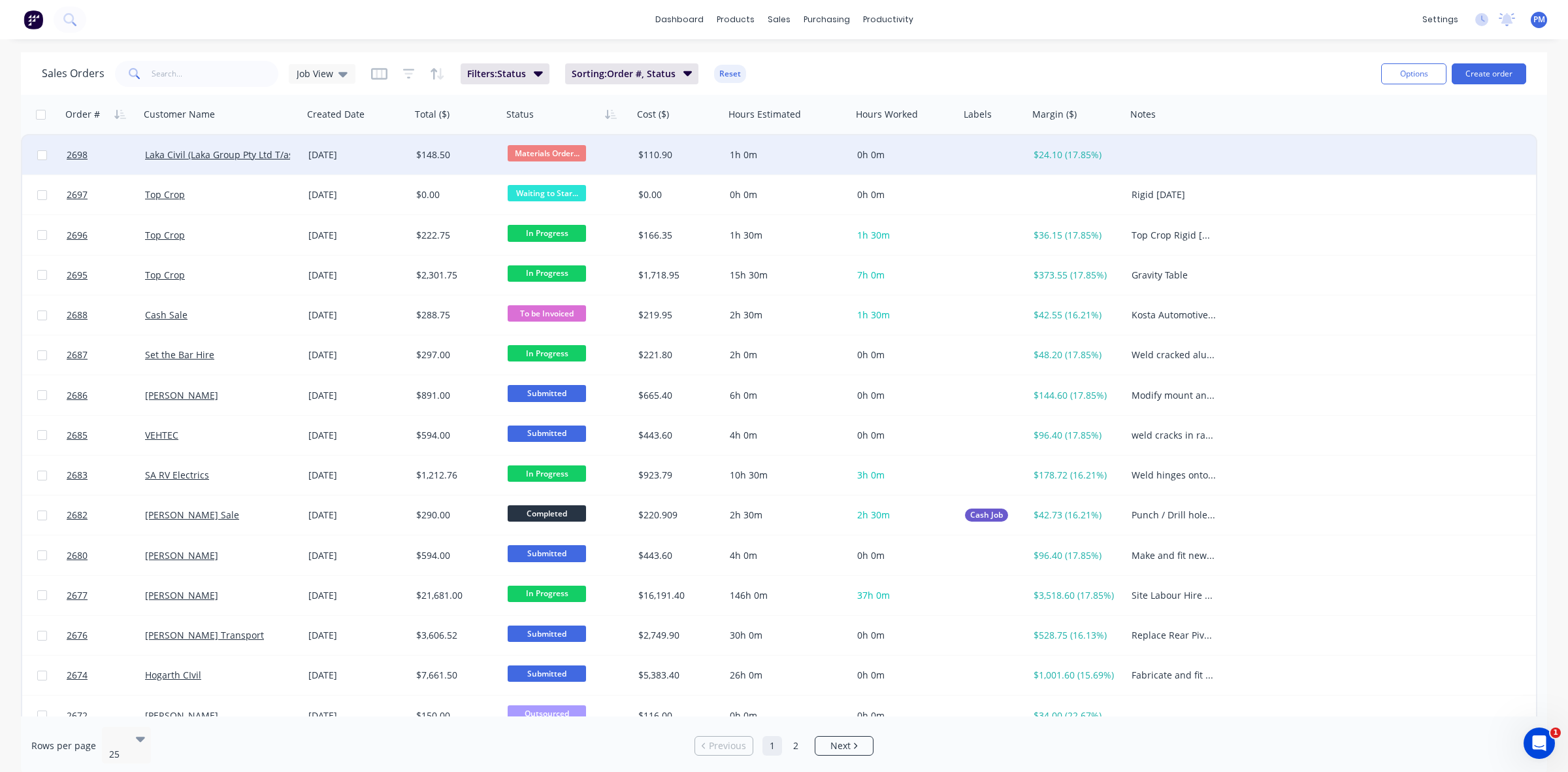
click at [387, 155] on div "[DATE]" at bounding box center [357, 154] width 98 height 13
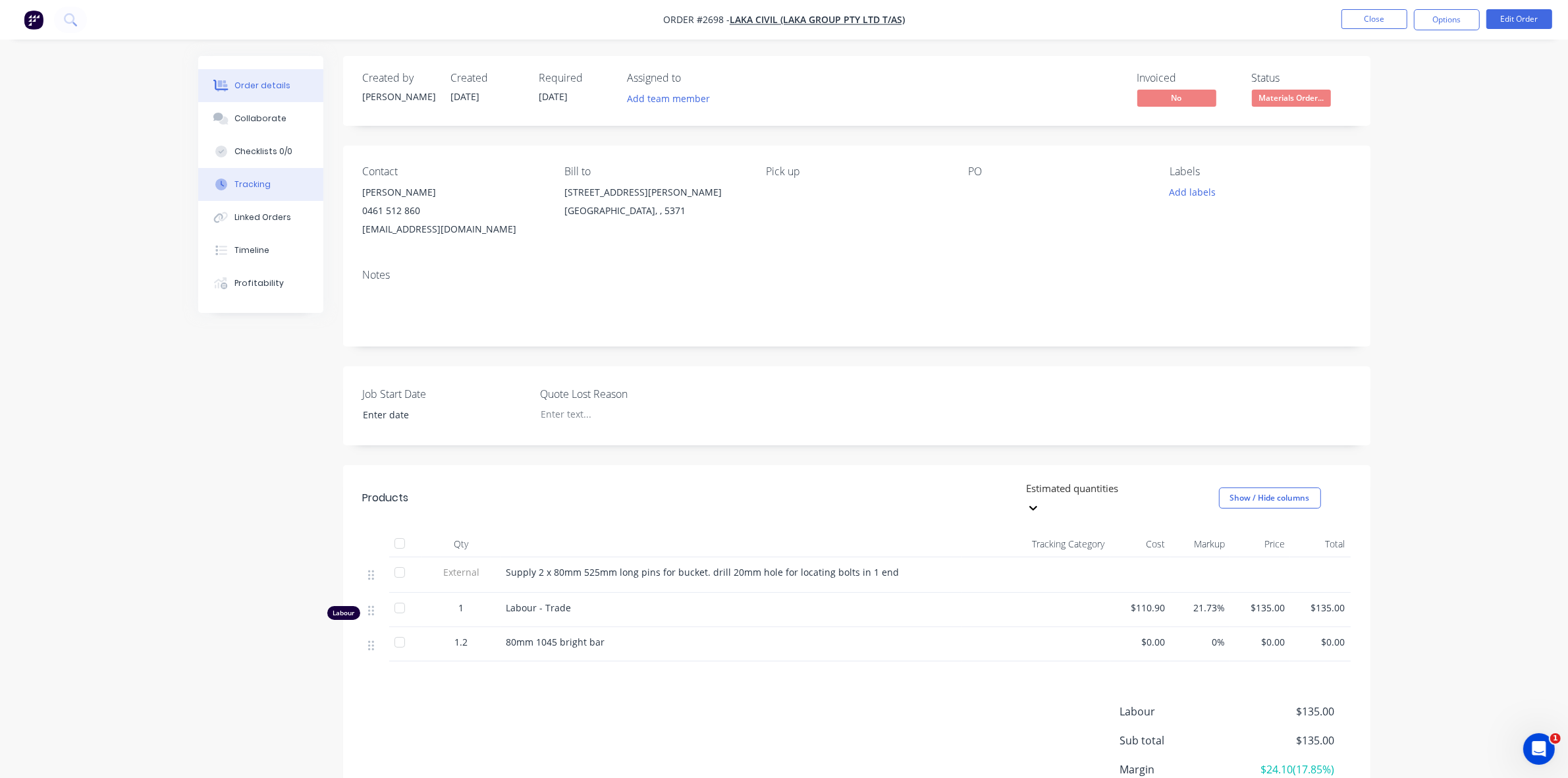
click at [253, 181] on div "Tracking" at bounding box center [252, 184] width 36 height 12
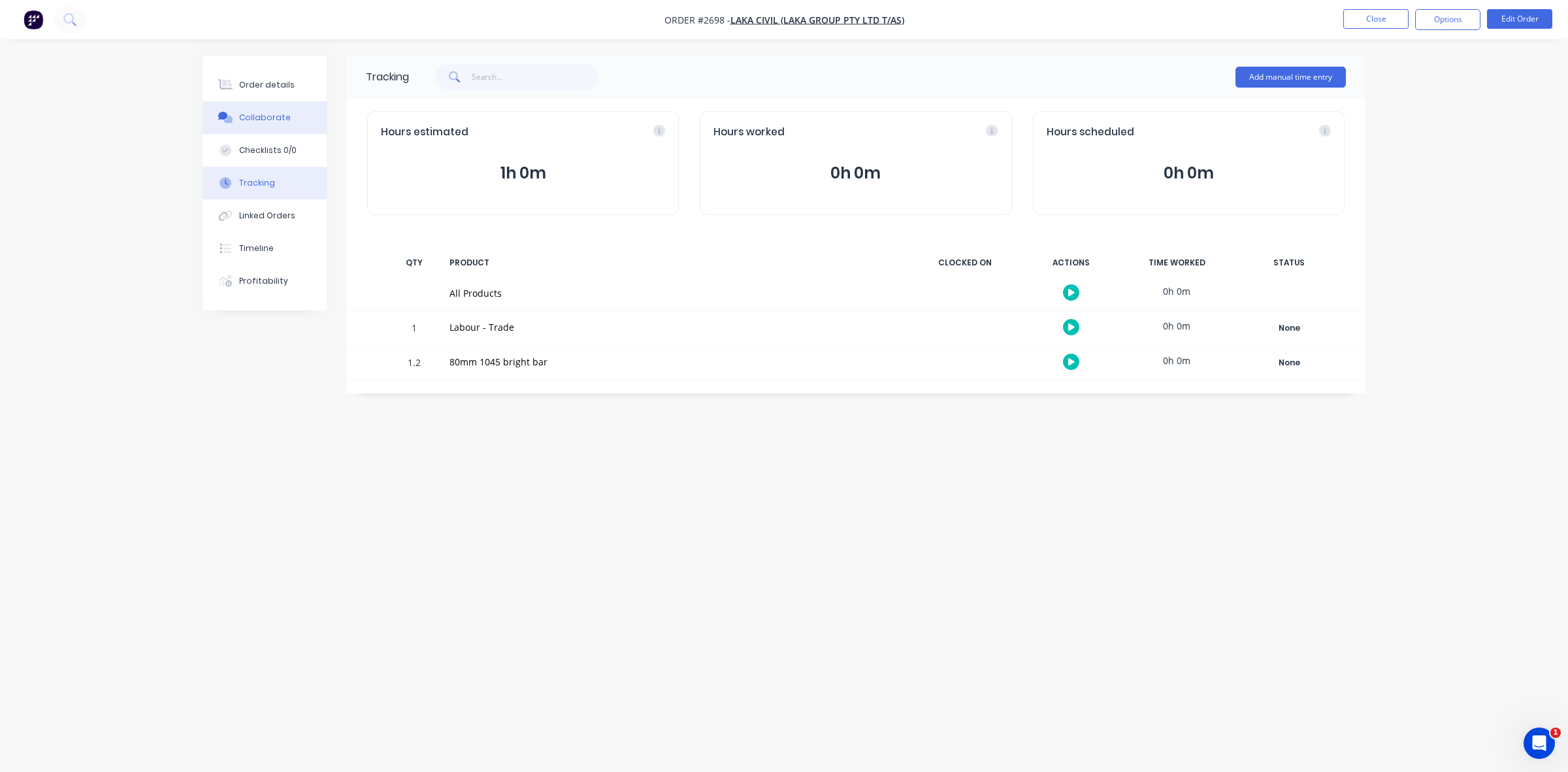
click at [250, 116] on div "Collaborate" at bounding box center [265, 117] width 52 height 12
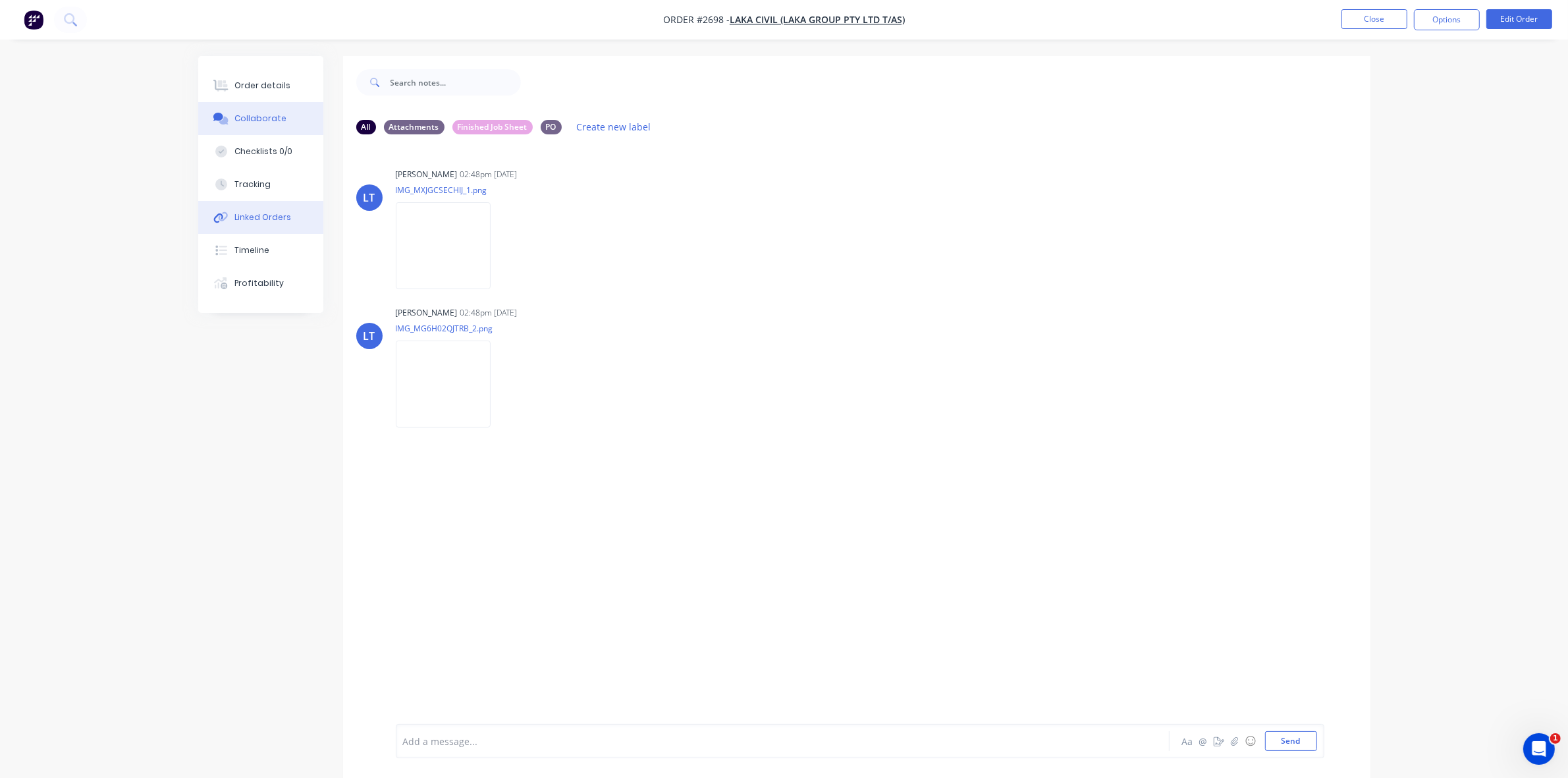
click at [256, 210] on button "Linked Orders" at bounding box center [260, 217] width 125 height 33
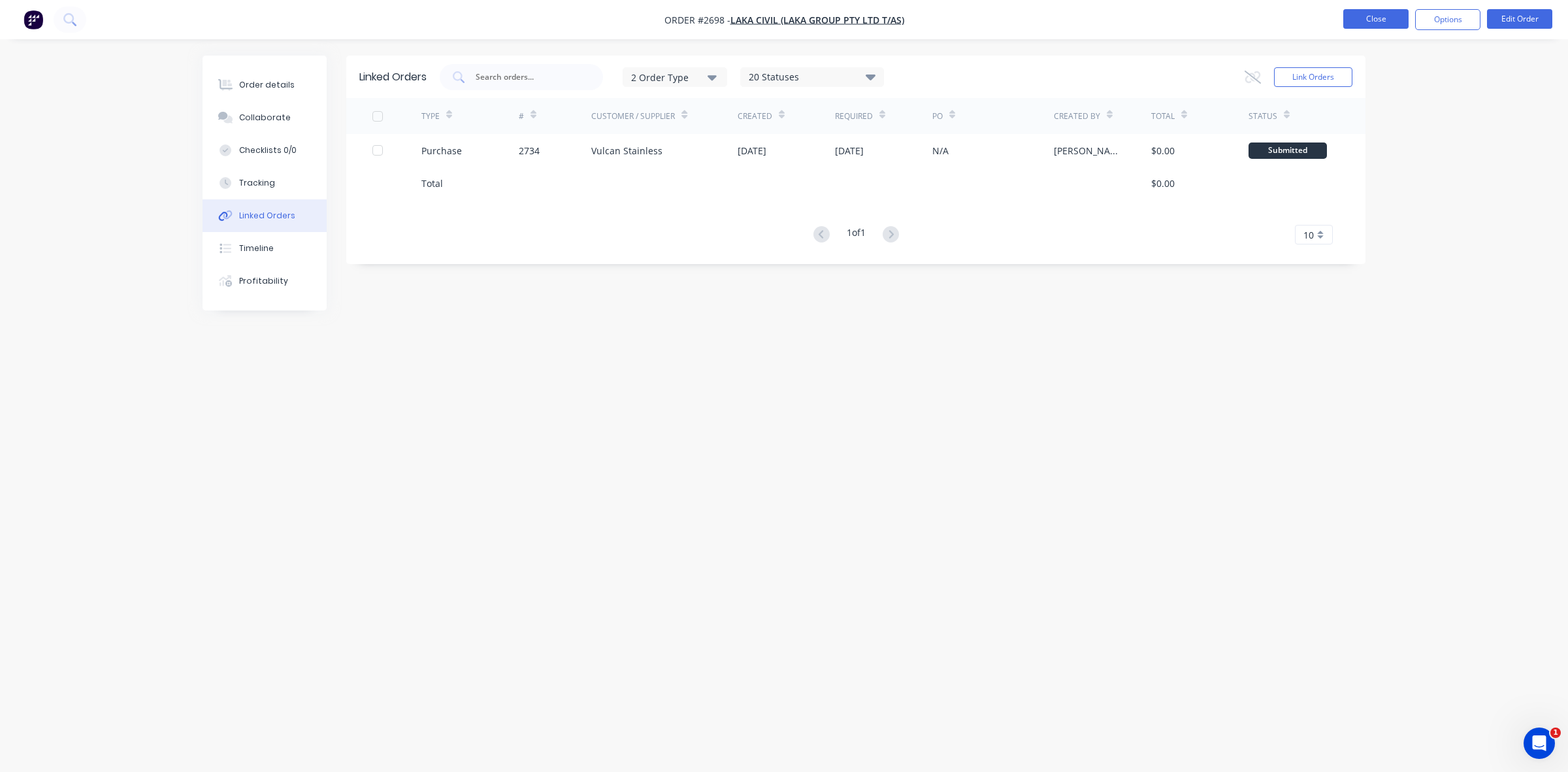
click at [1377, 20] on button "Close" at bounding box center [1376, 18] width 66 height 19
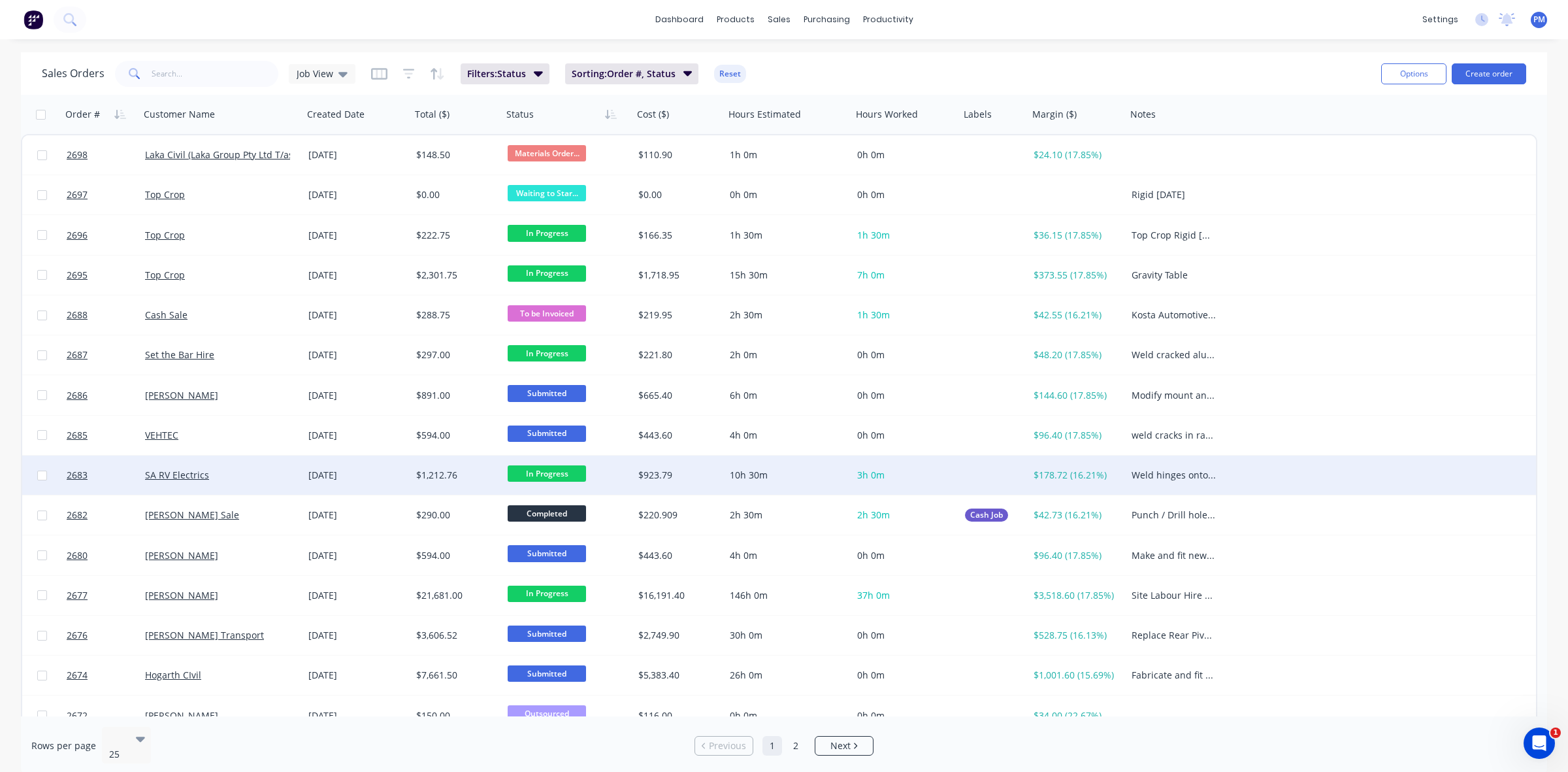
click at [541, 475] on span "In Progress" at bounding box center [547, 473] width 79 height 16
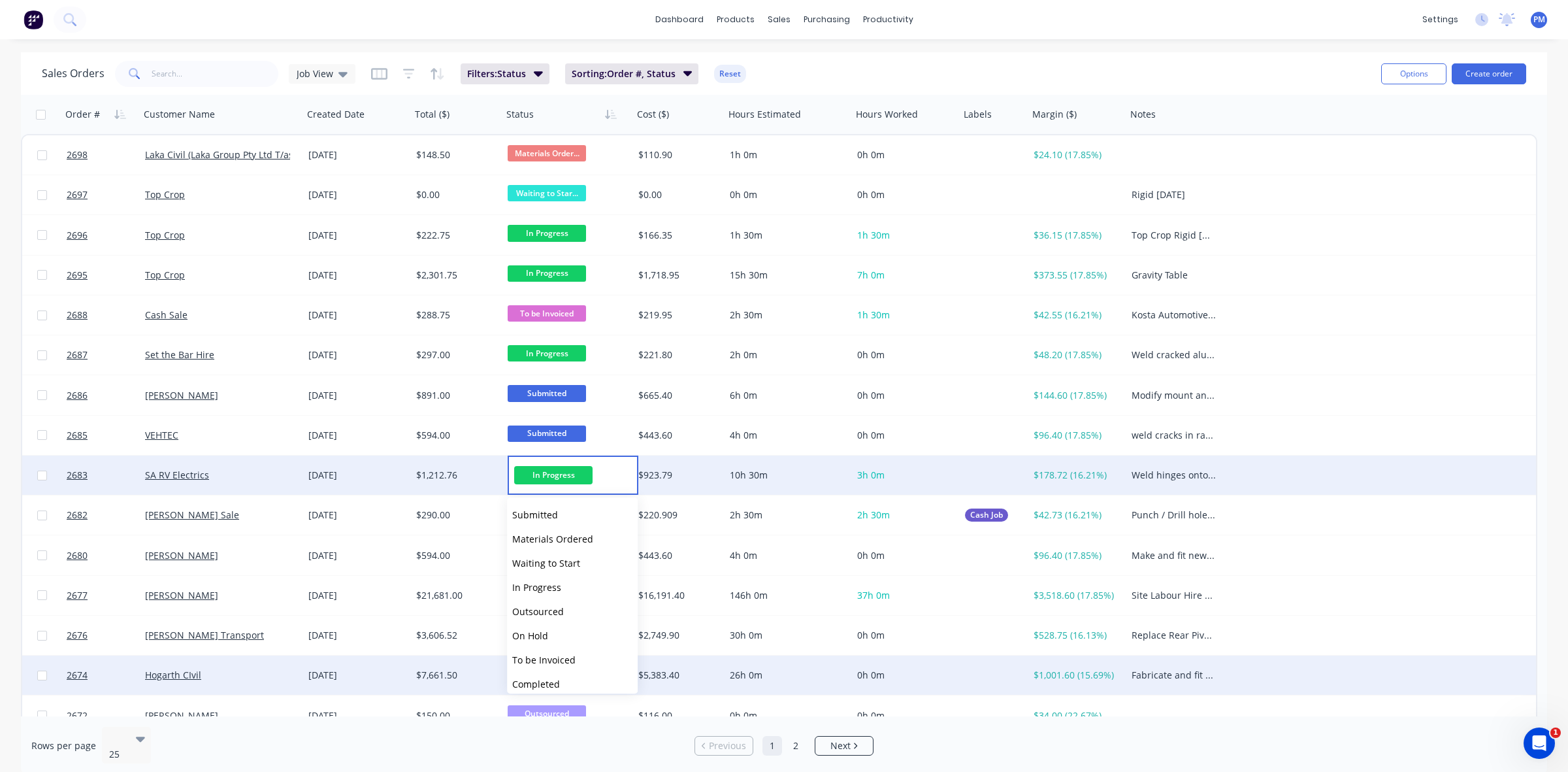
click at [538, 659] on span "To be Invoiced" at bounding box center [543, 660] width 63 height 13
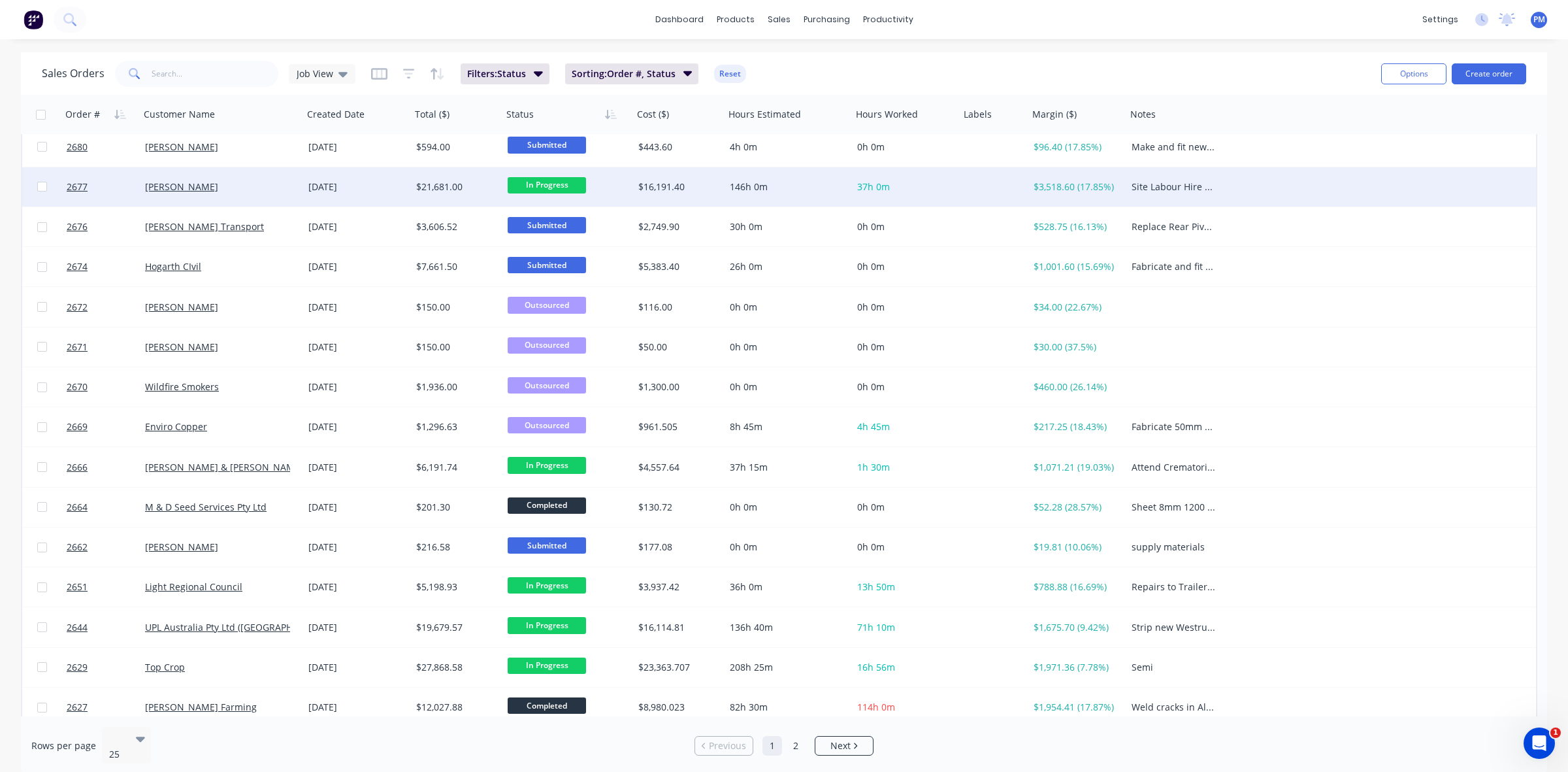
scroll to position [418, 0]
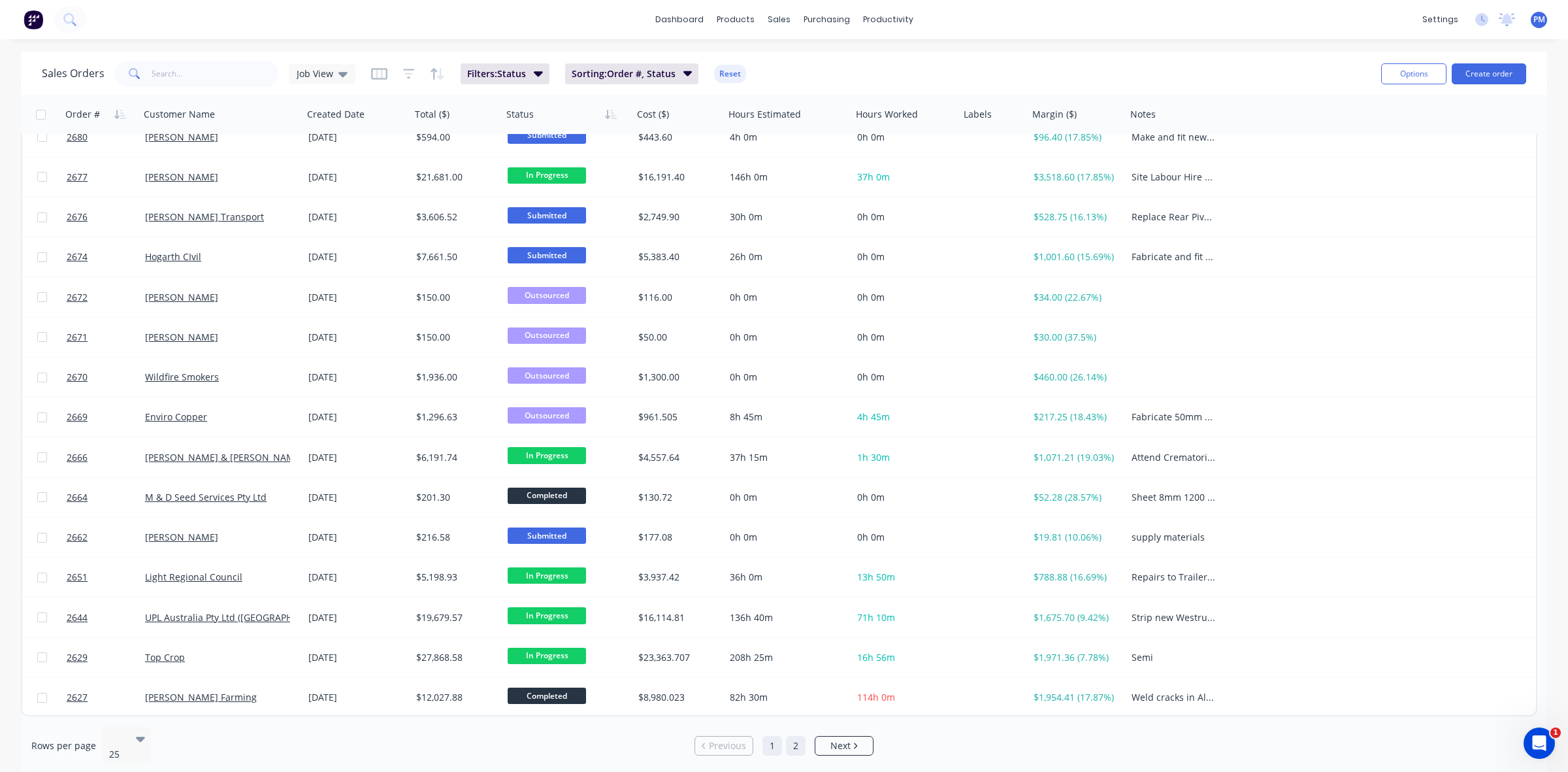
click at [795, 736] on link "2" at bounding box center [795, 746] width 19 height 19
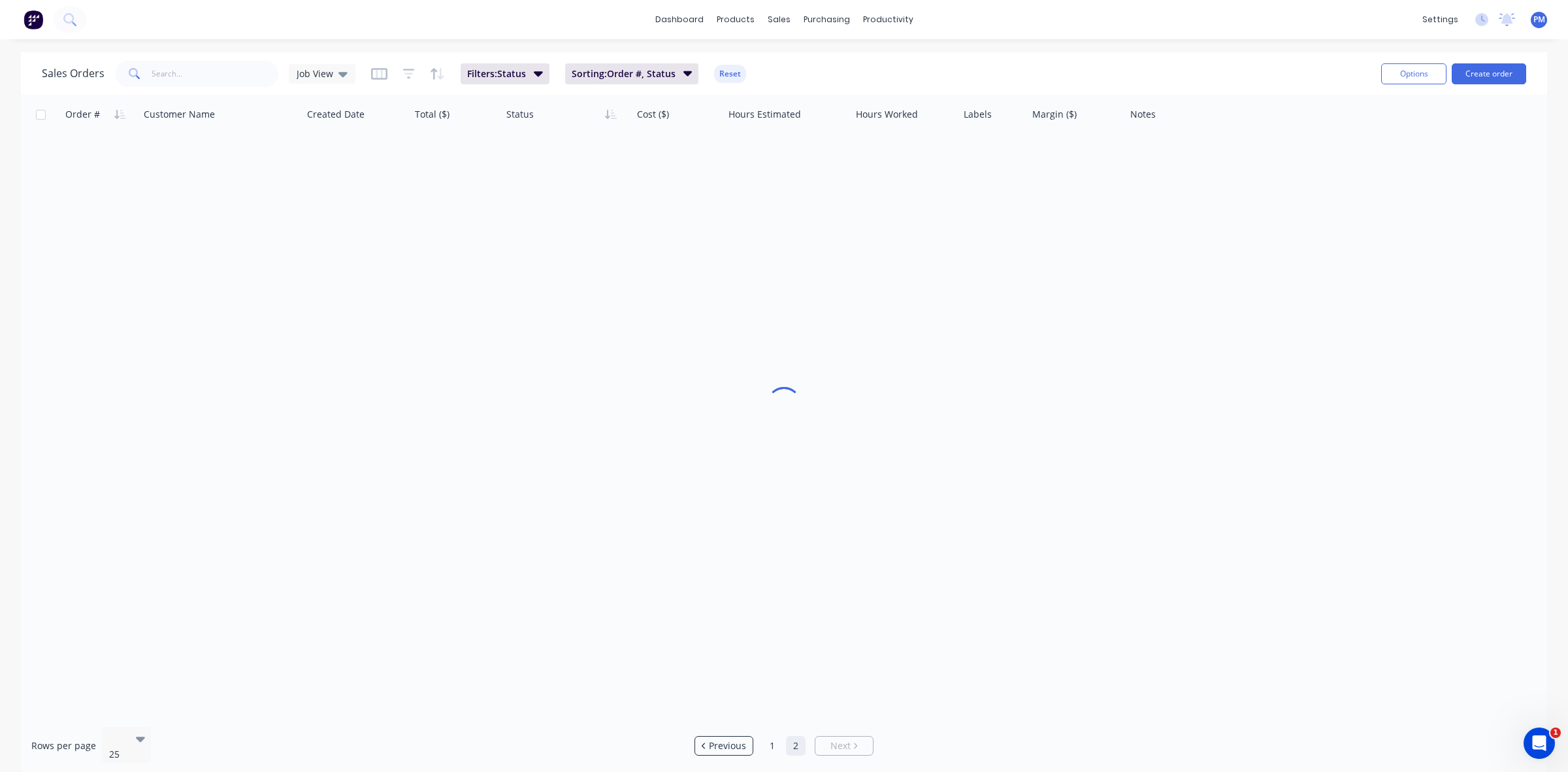
scroll to position [0, 0]
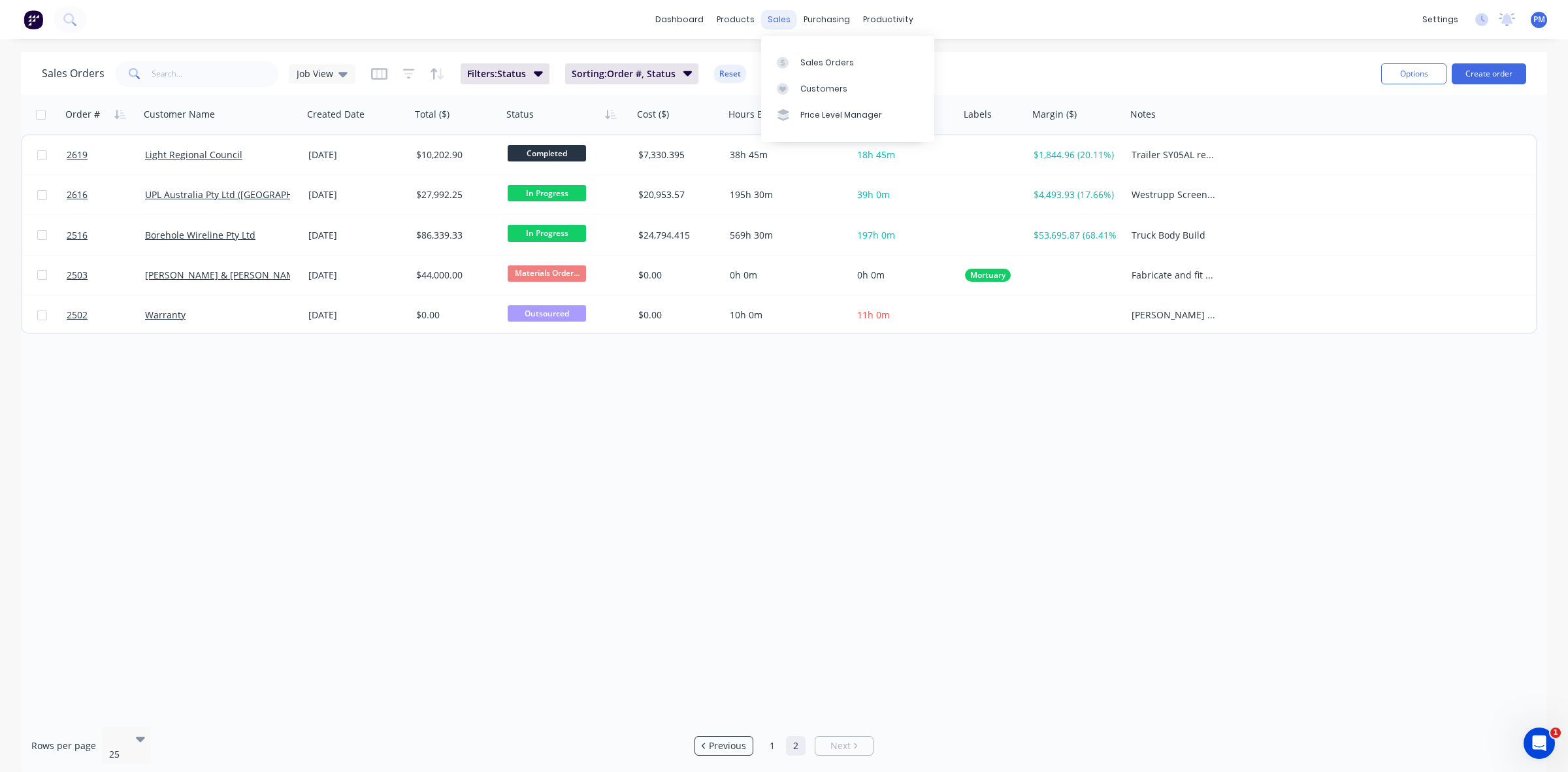
click at [780, 22] on div "sales" at bounding box center [779, 19] width 36 height 19
click at [815, 63] on div "Sales Orders" at bounding box center [826, 62] width 54 height 12
click at [814, 61] on div "Sales Orders" at bounding box center [826, 62] width 54 height 12
click at [775, 741] on link "1" at bounding box center [772, 746] width 19 height 19
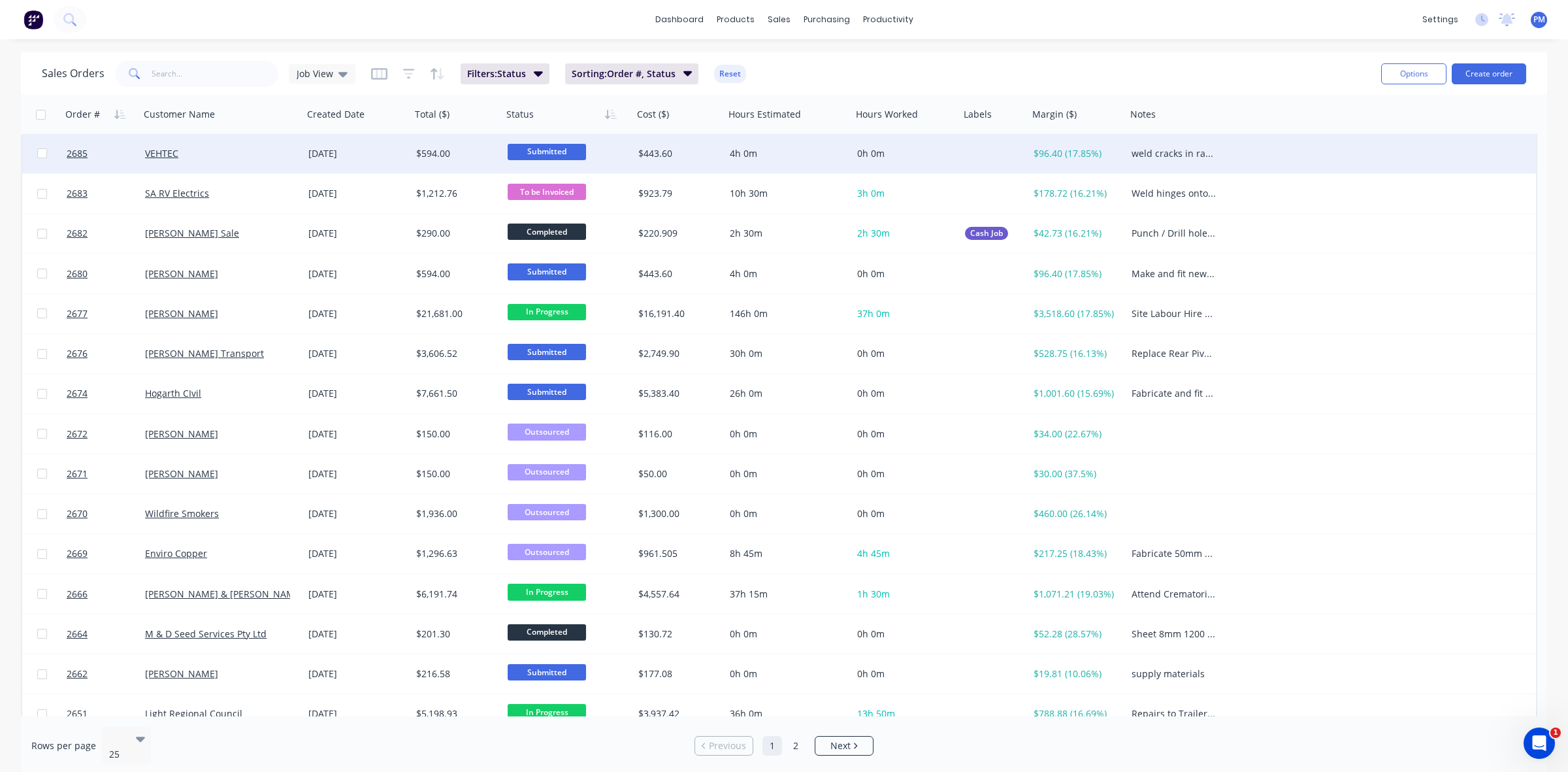
scroll to position [327, 0]
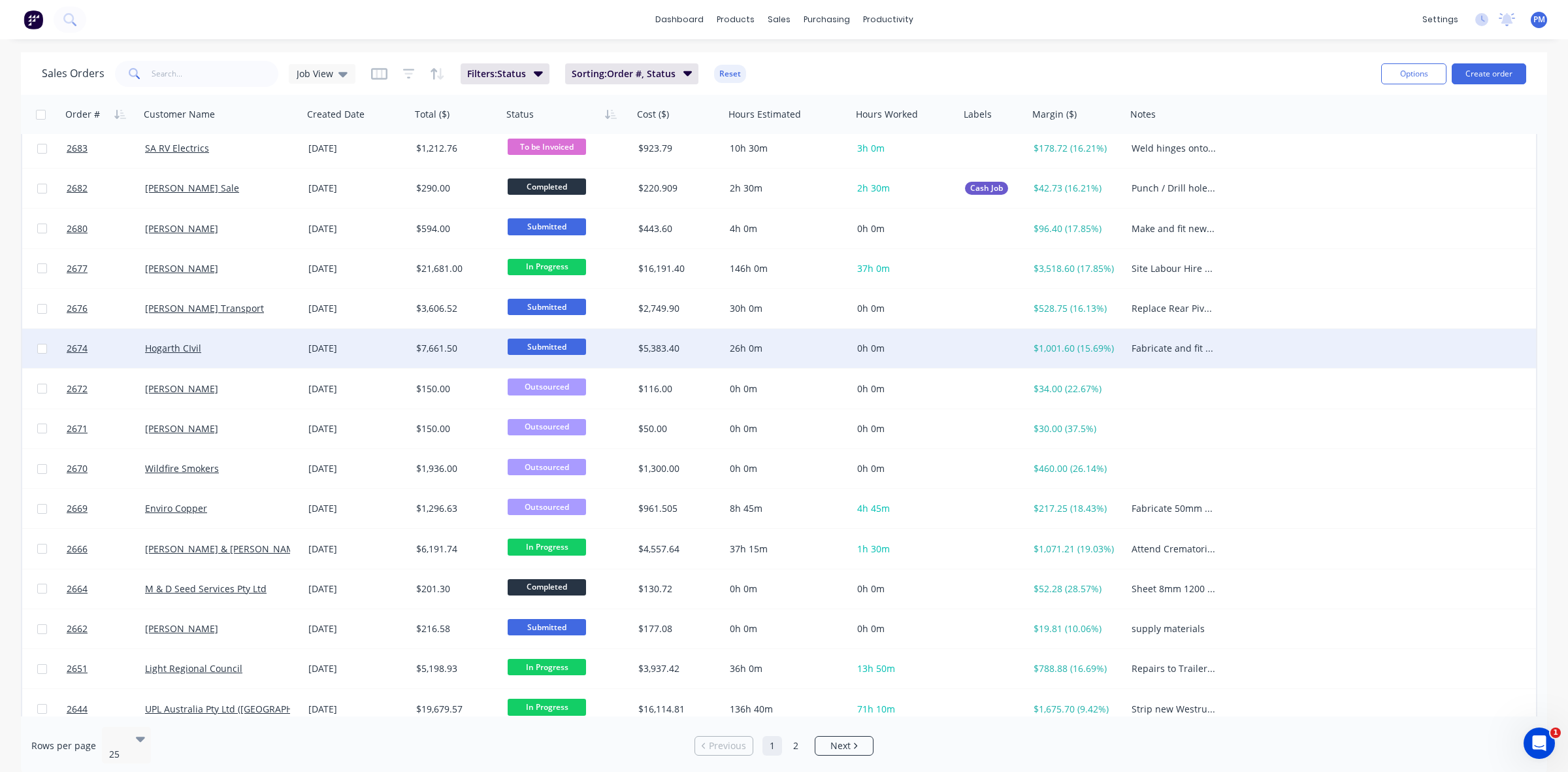
click at [258, 353] on div "Hogarth CIvil" at bounding box center [217, 348] width 145 height 13
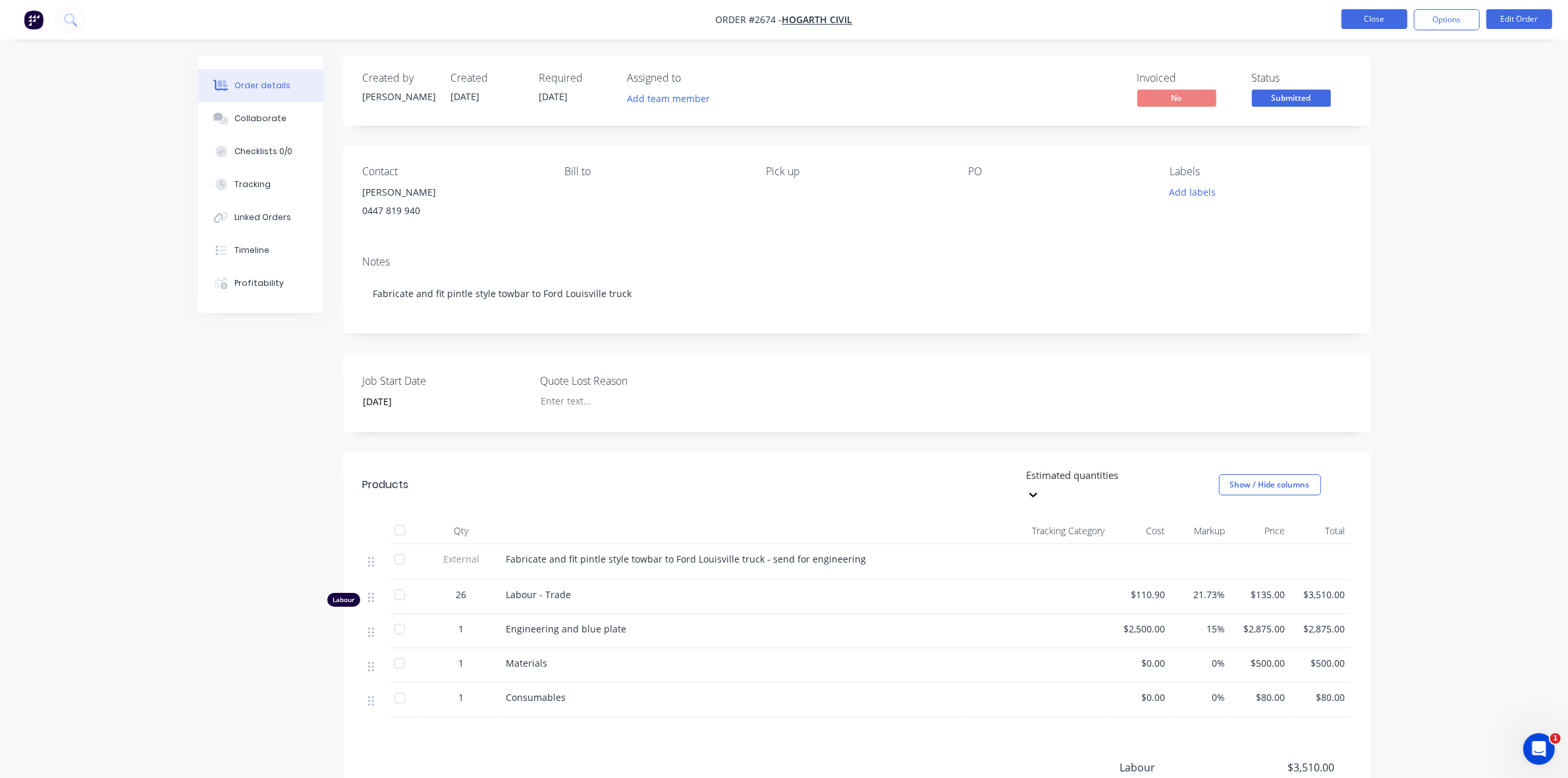
click at [1368, 19] on button "Close" at bounding box center [1374, 18] width 66 height 19
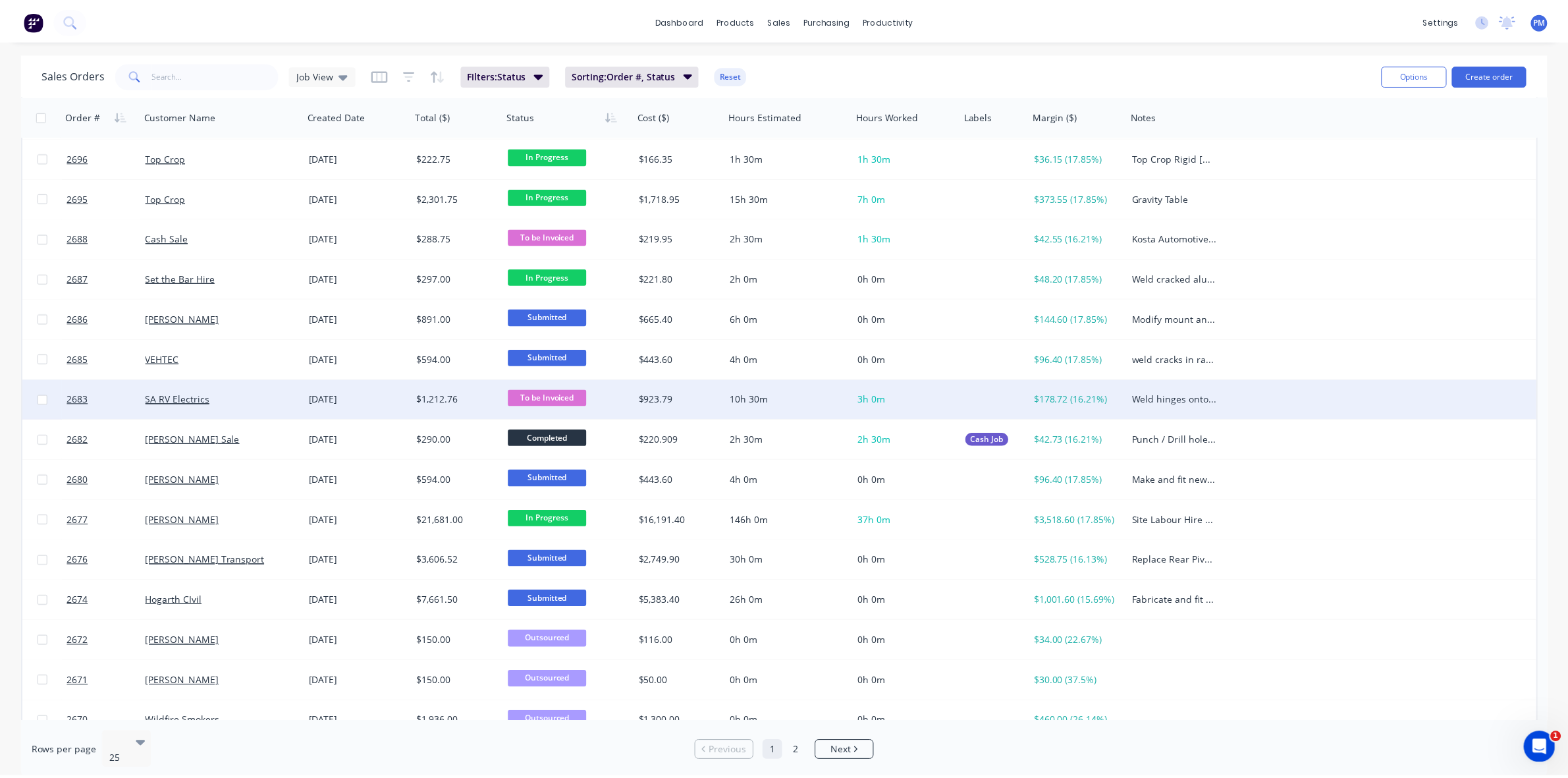
scroll to position [82, 0]
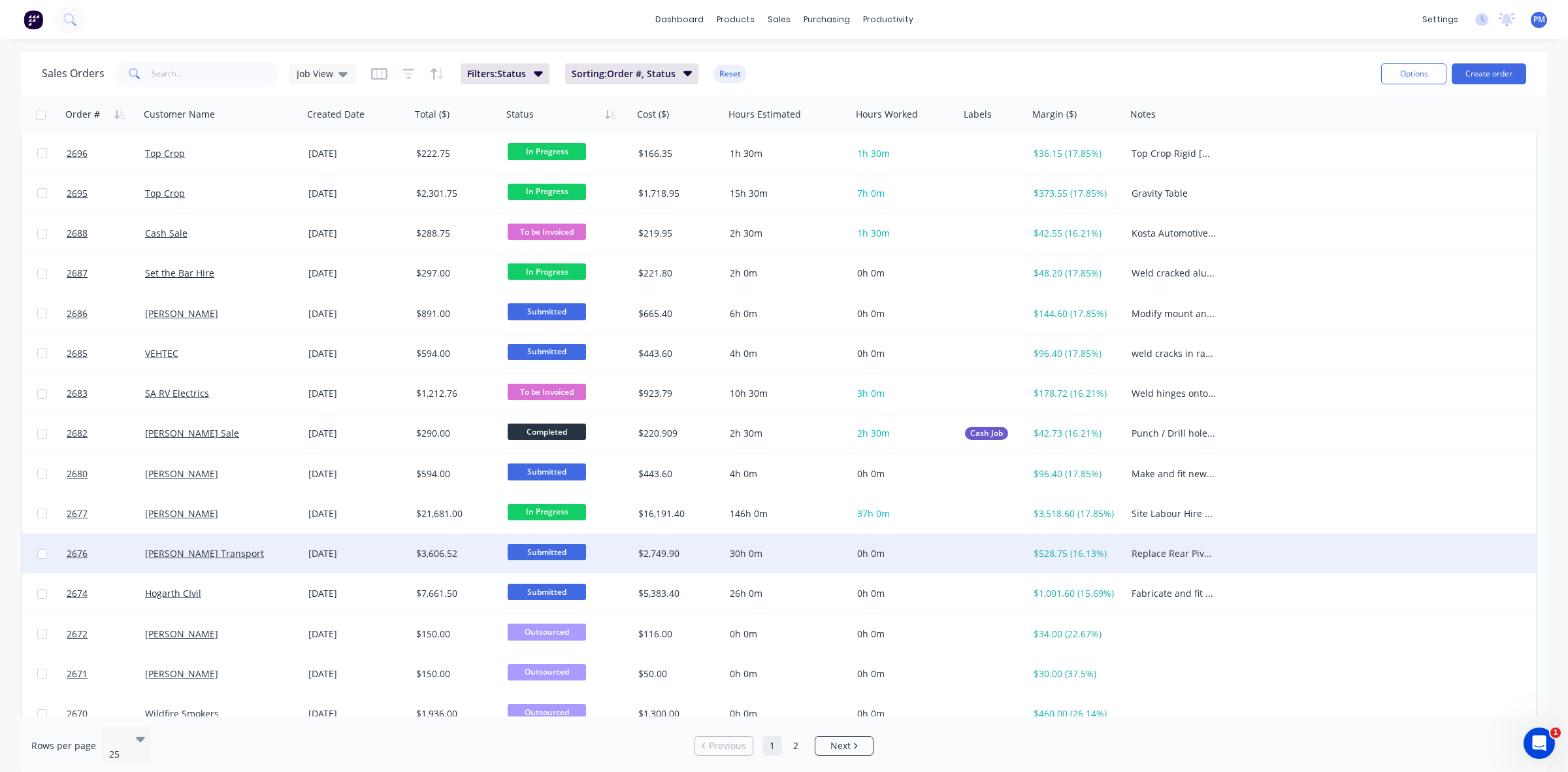
click at [242, 554] on div "[PERSON_NAME] Transport" at bounding box center [217, 554] width 145 height 13
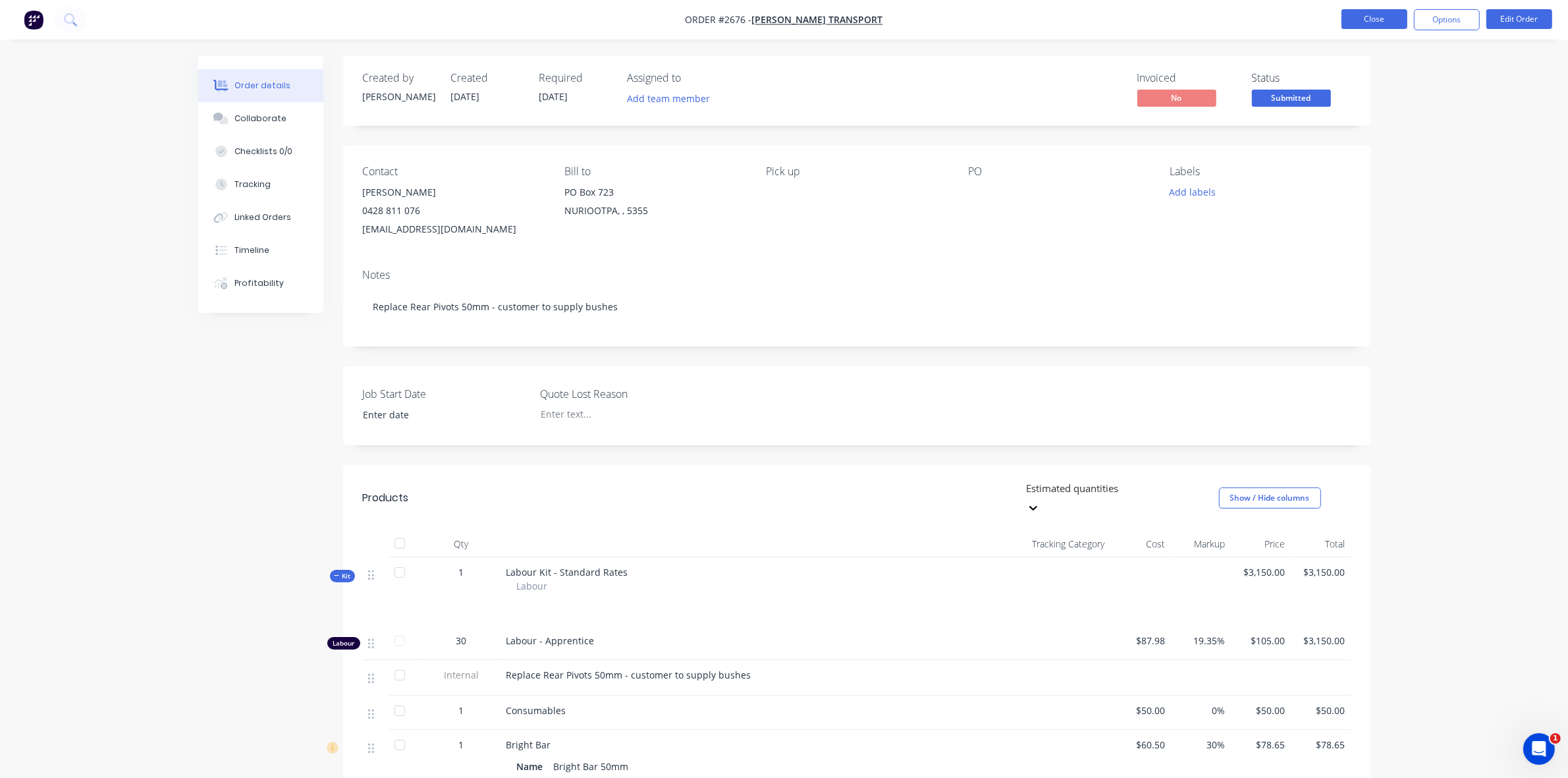
click at [1371, 17] on button "Close" at bounding box center [1374, 18] width 66 height 19
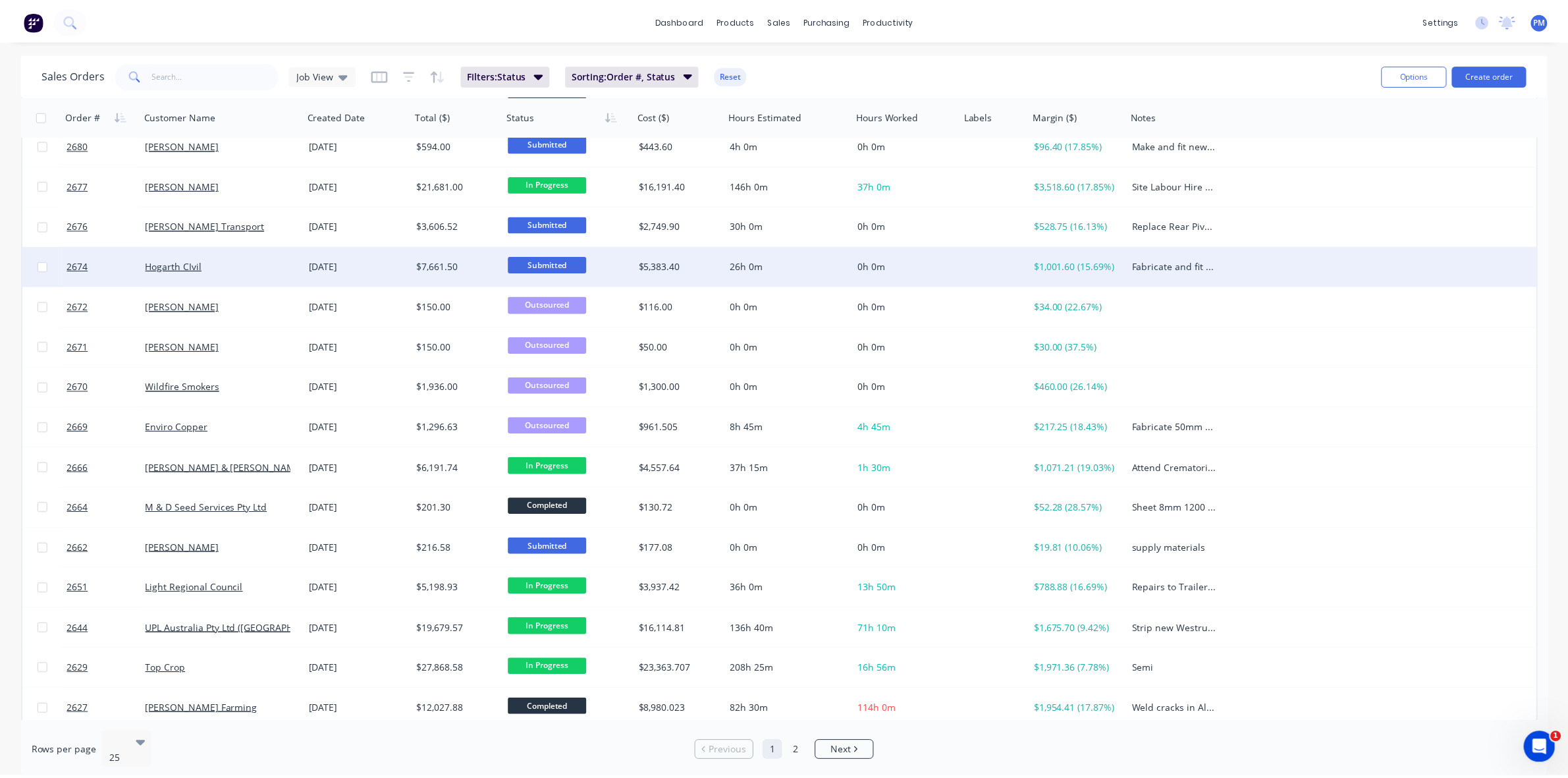
scroll to position [422, 0]
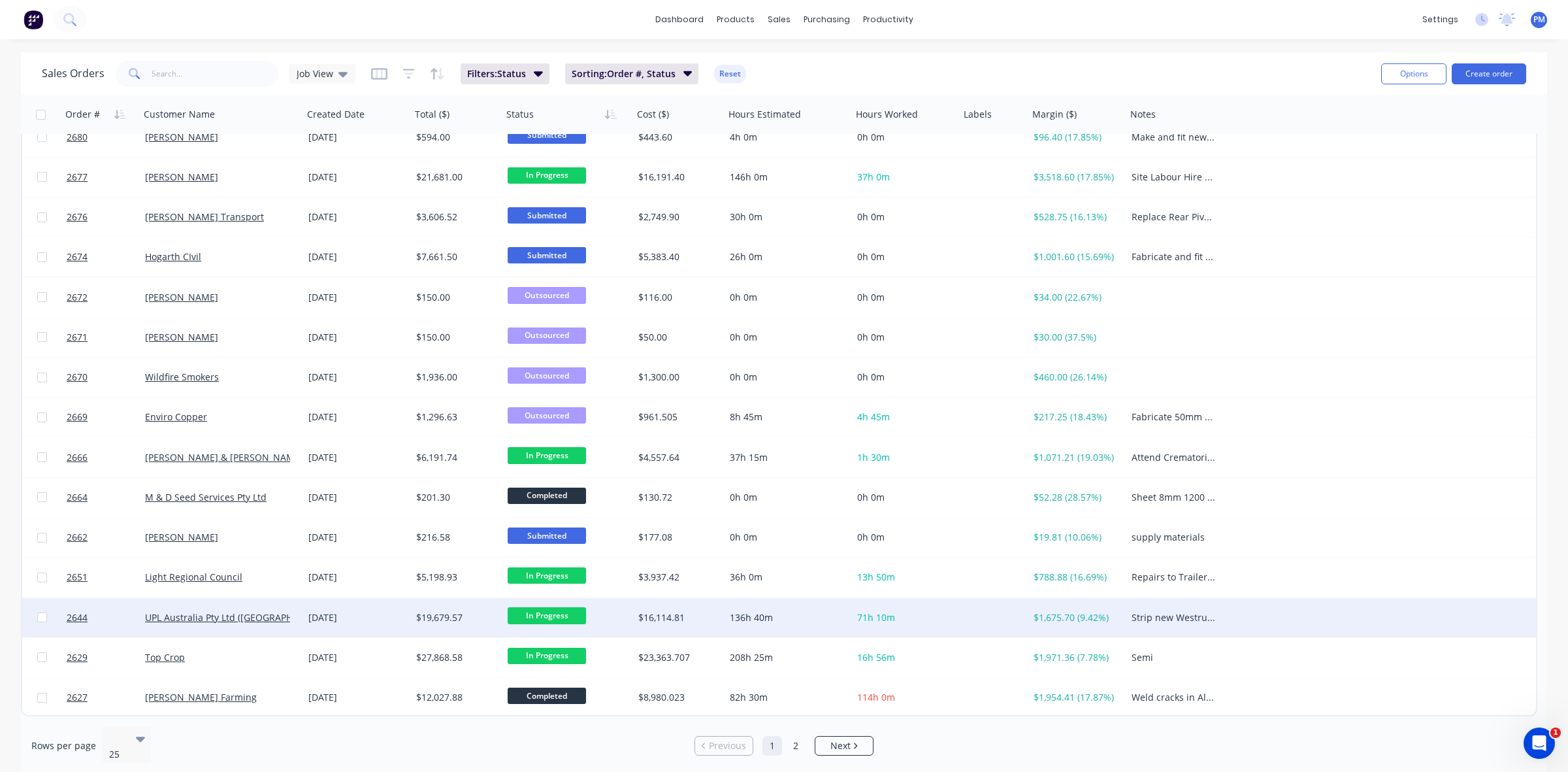
click at [389, 617] on div "[DATE]" at bounding box center [357, 618] width 98 height 13
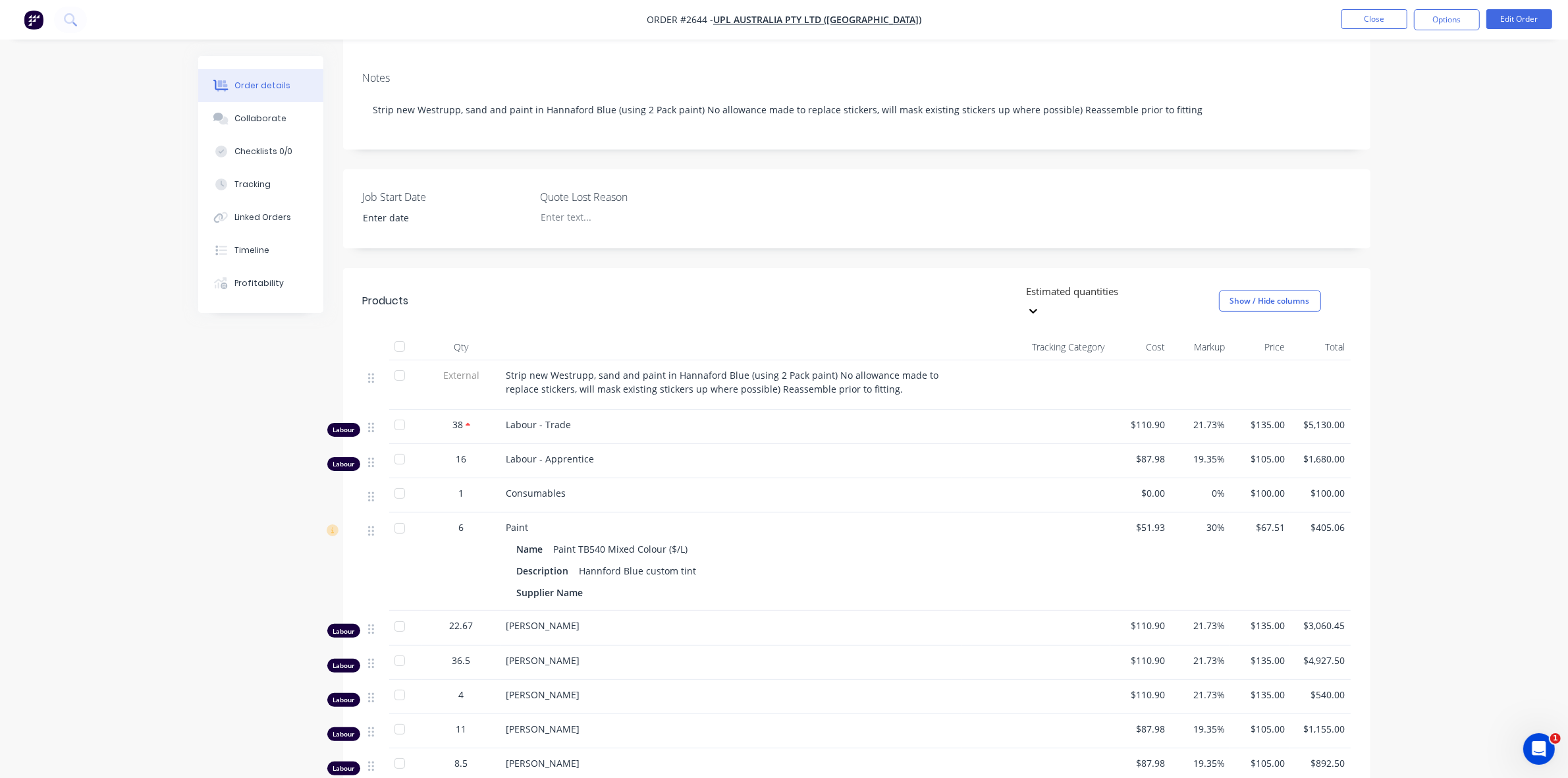
scroll to position [247, 0]
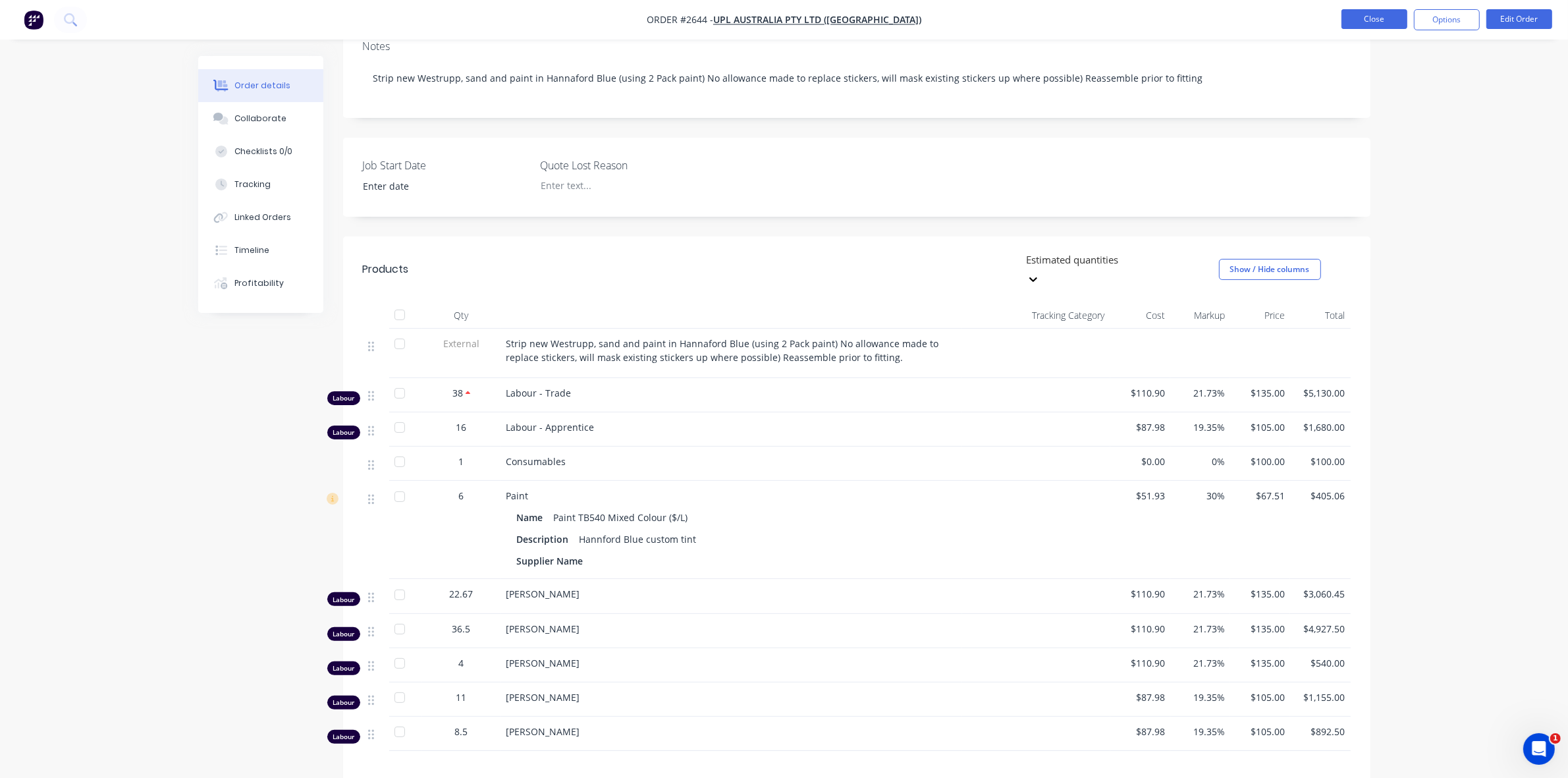
click at [1366, 15] on button "Close" at bounding box center [1374, 18] width 66 height 19
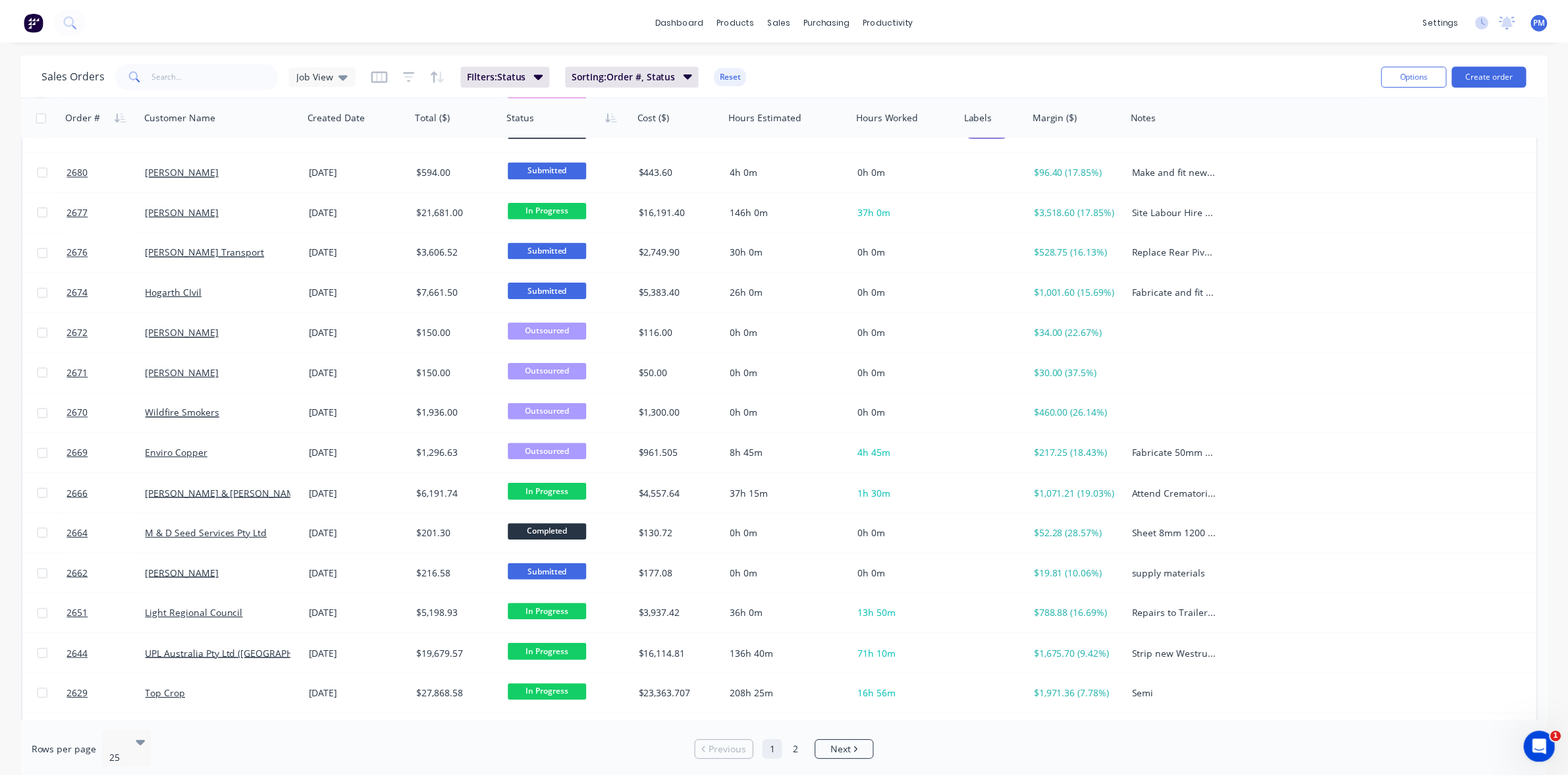
scroll to position [422, 0]
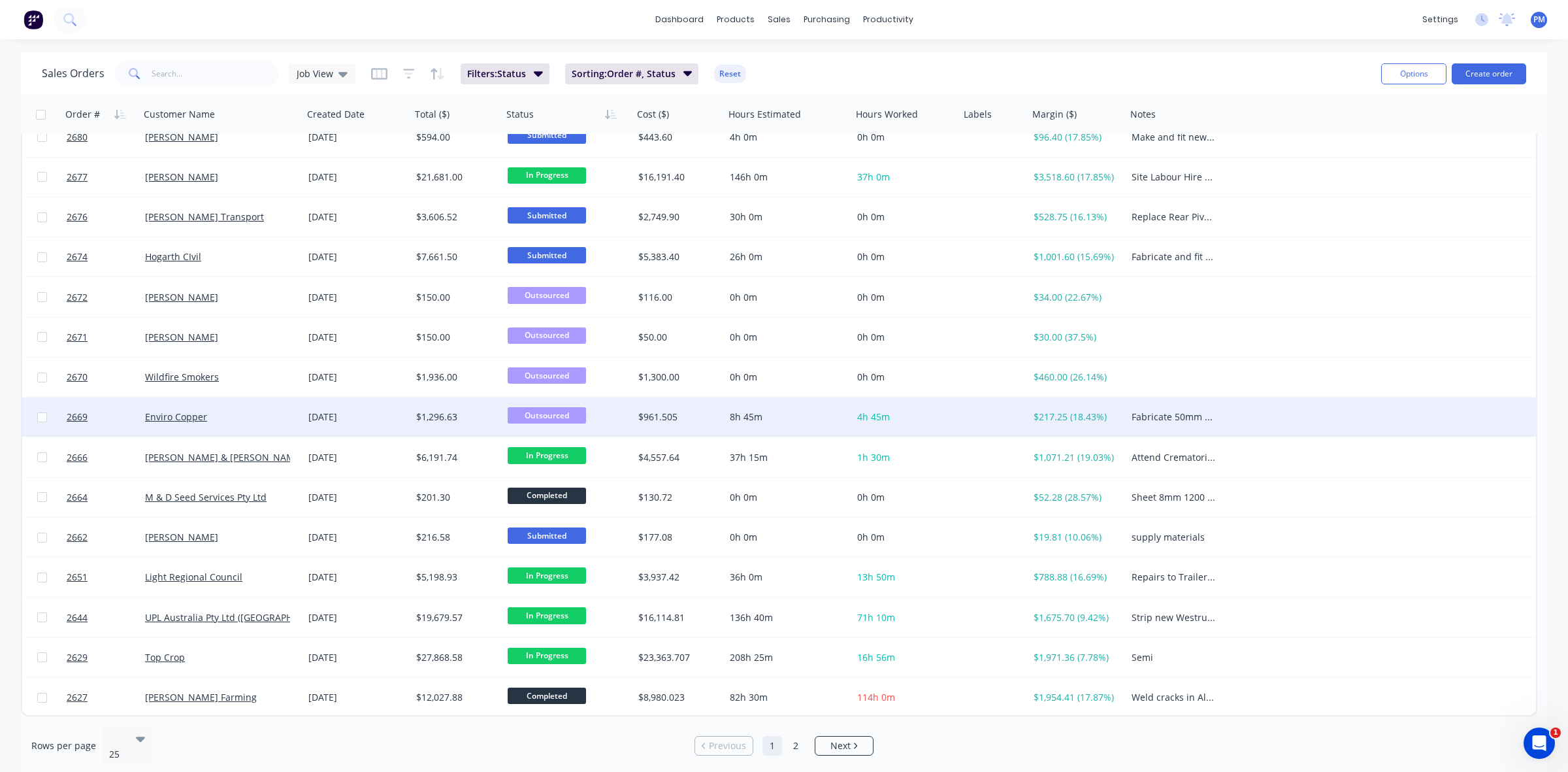
click at [256, 407] on div "Enviro Copper" at bounding box center [221, 417] width 163 height 39
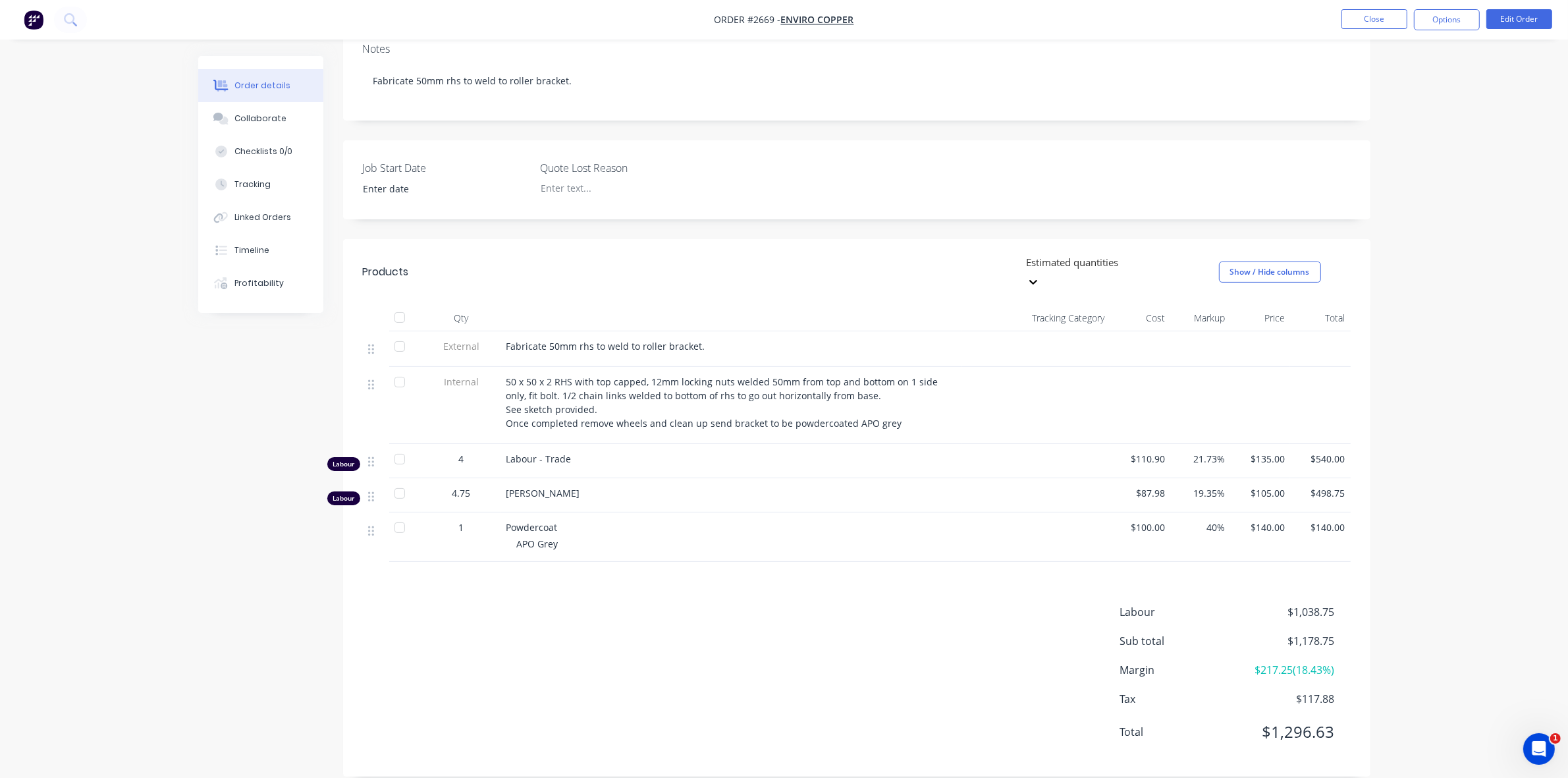
scroll to position [228, 0]
click at [267, 218] on div "Linked Orders" at bounding box center [263, 217] width 57 height 12
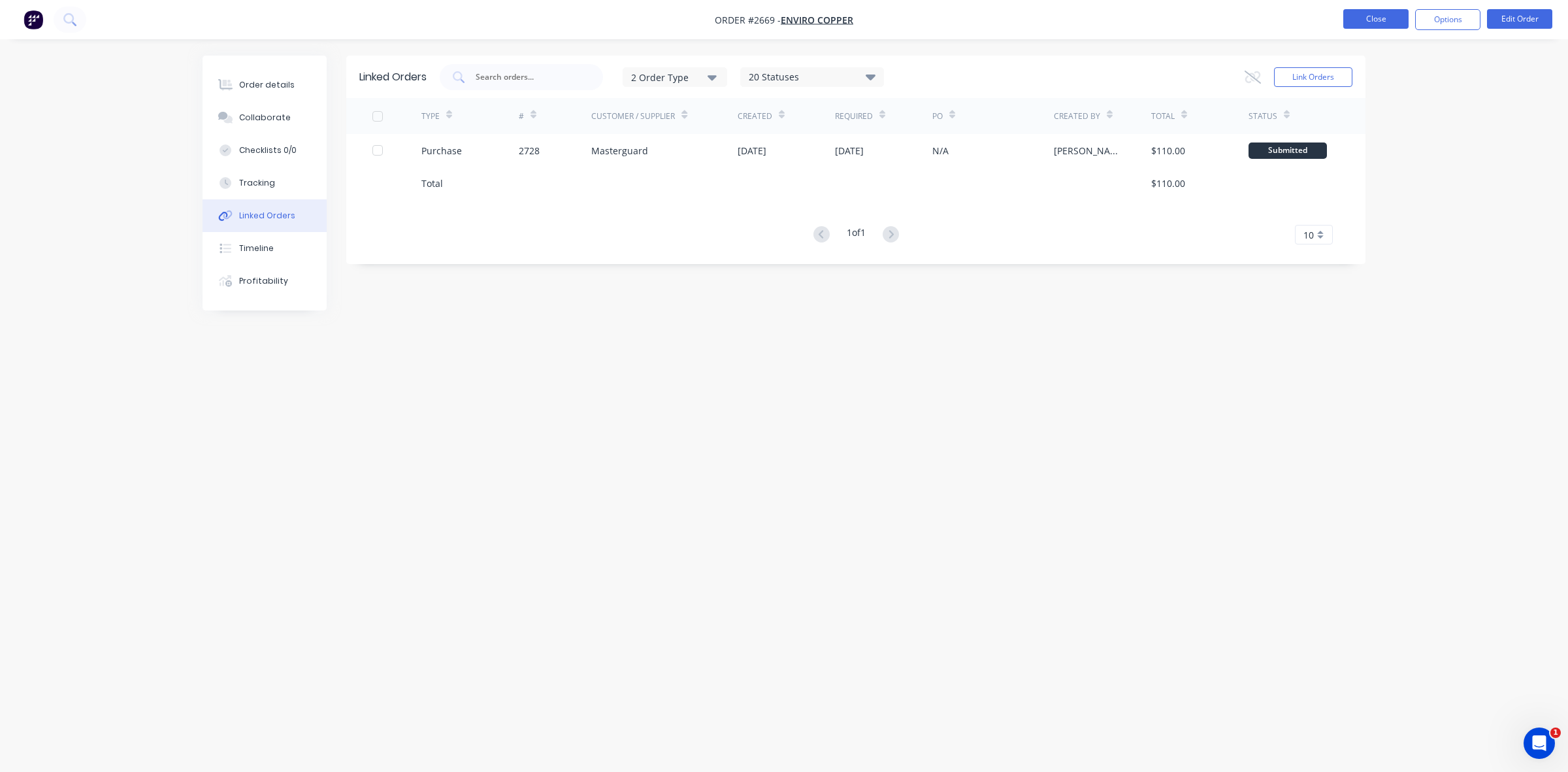
click at [1365, 22] on button "Close" at bounding box center [1376, 18] width 66 height 19
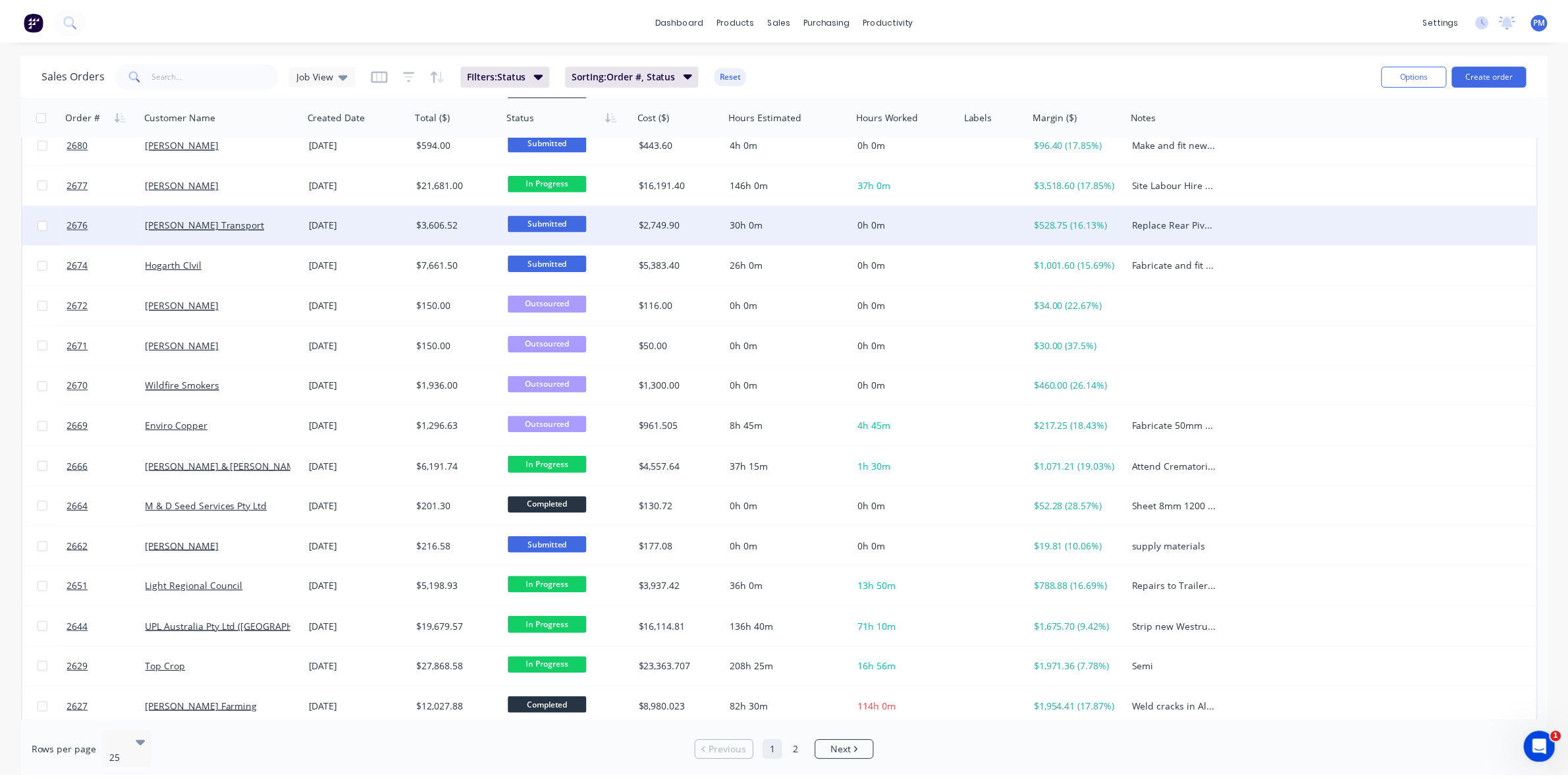
scroll to position [422, 0]
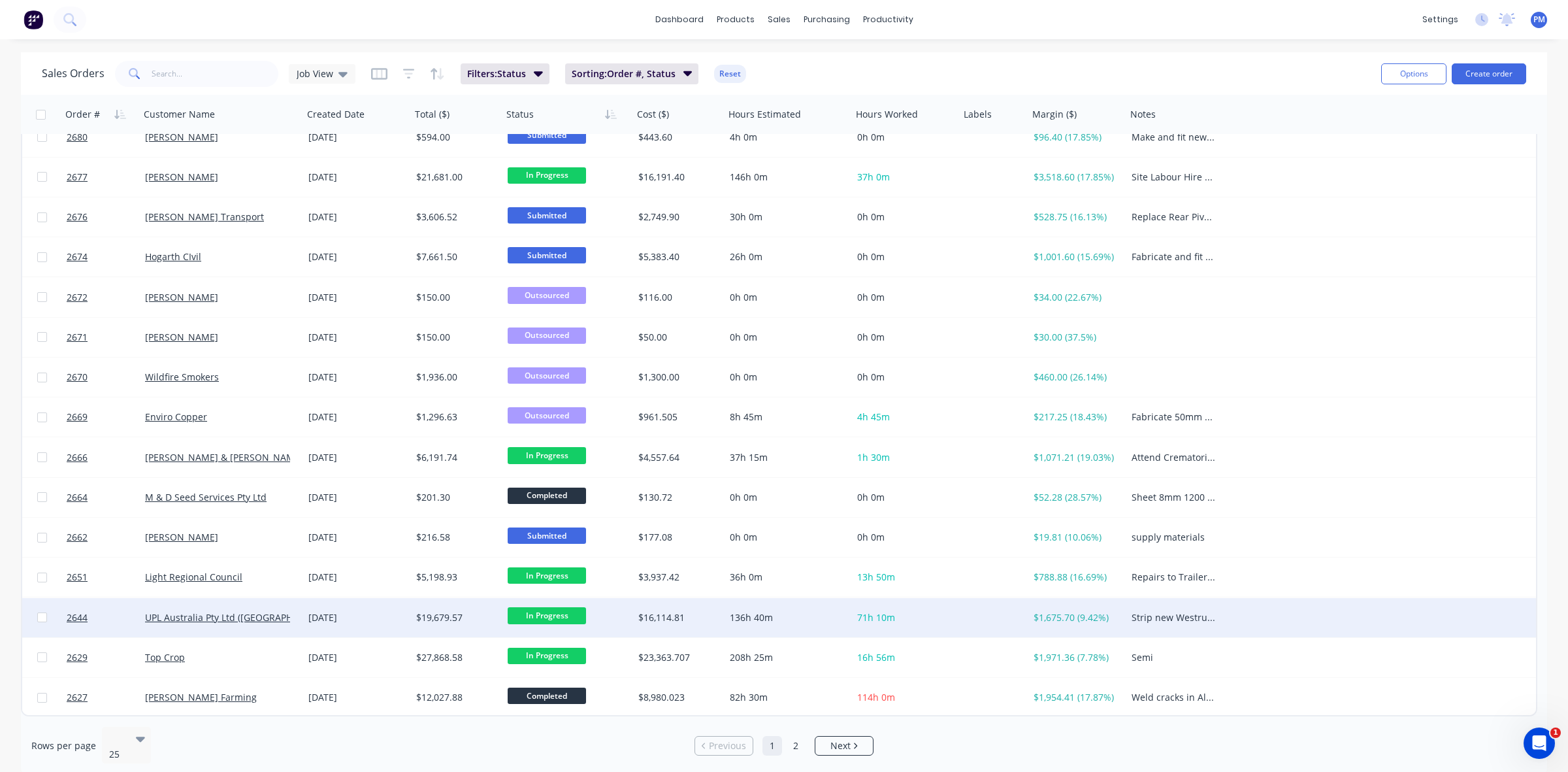
click at [389, 612] on div "[DATE]" at bounding box center [357, 618] width 98 height 13
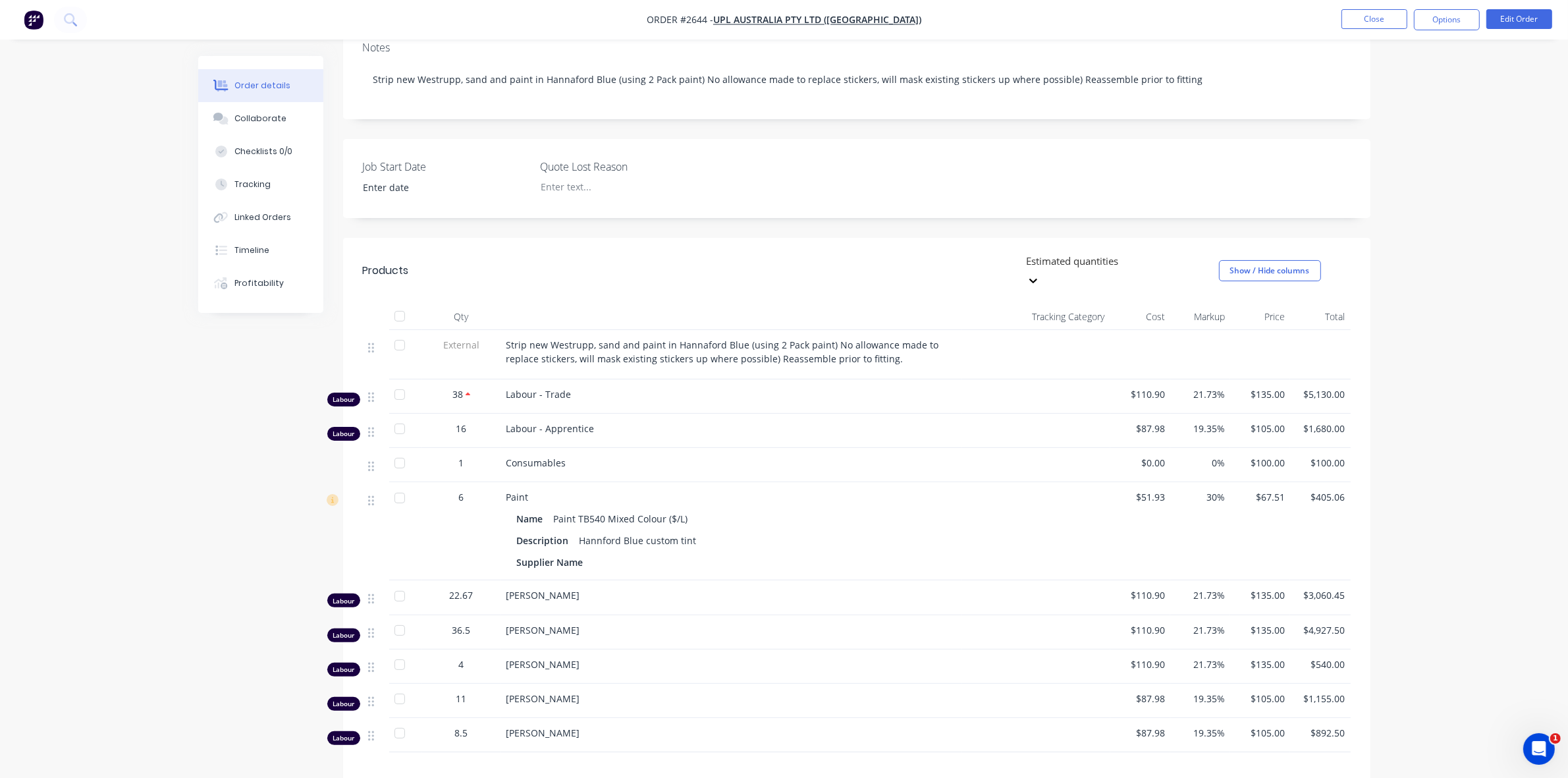
scroll to position [247, 0]
click at [1378, 22] on button "Close" at bounding box center [1374, 18] width 66 height 19
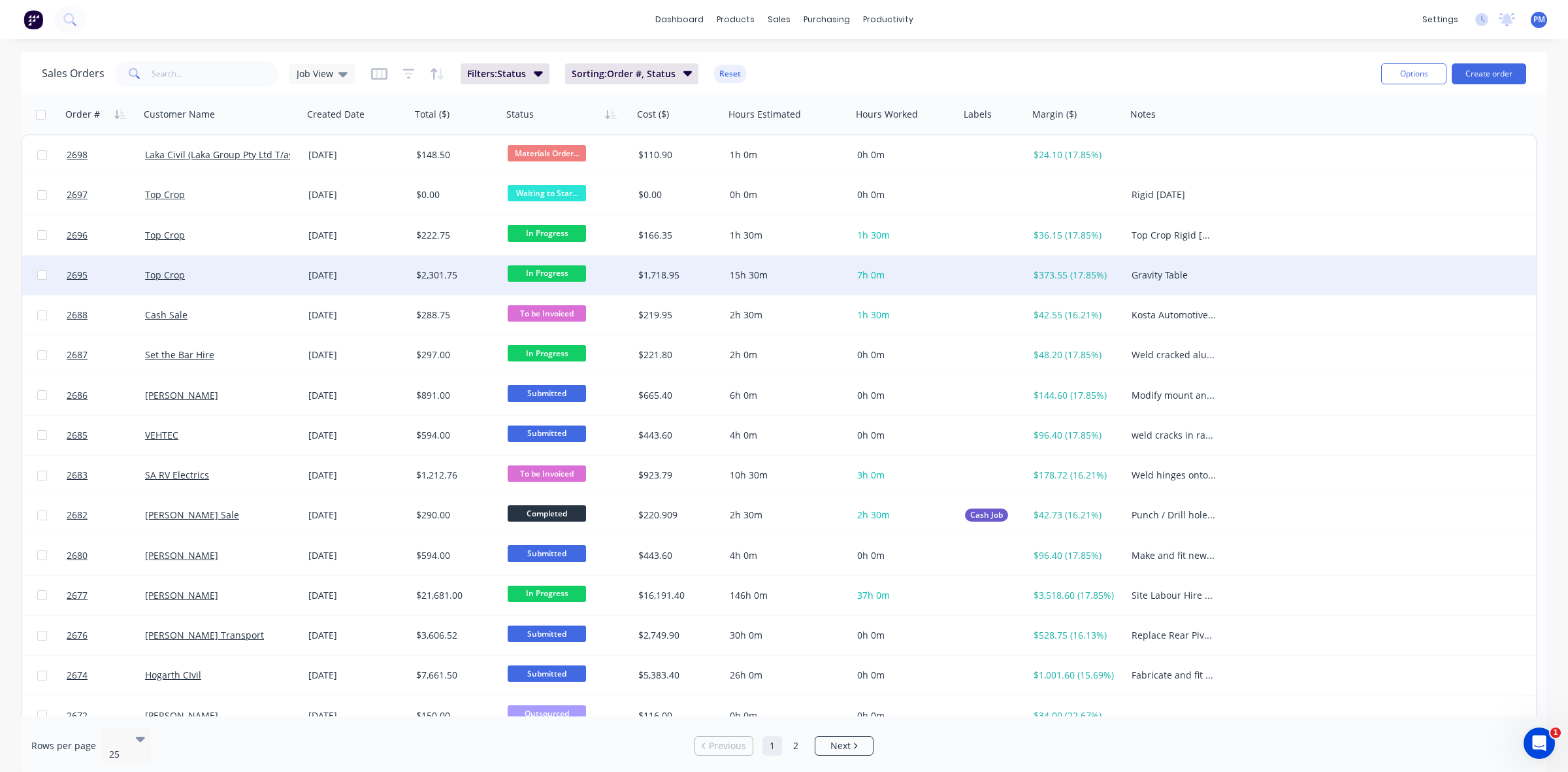
click at [271, 280] on div "Top Crop" at bounding box center [217, 275] width 145 height 13
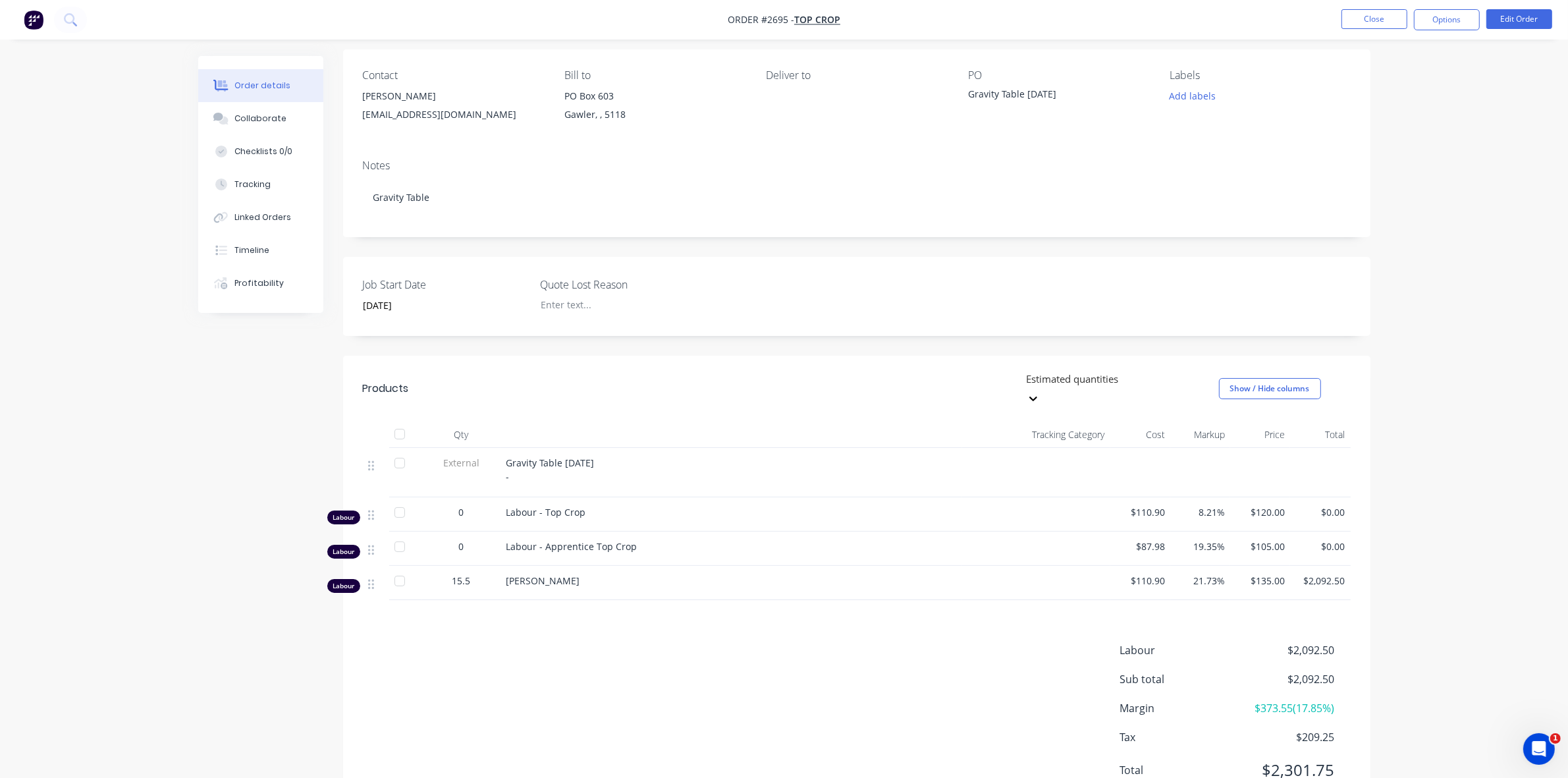
scroll to position [137, 0]
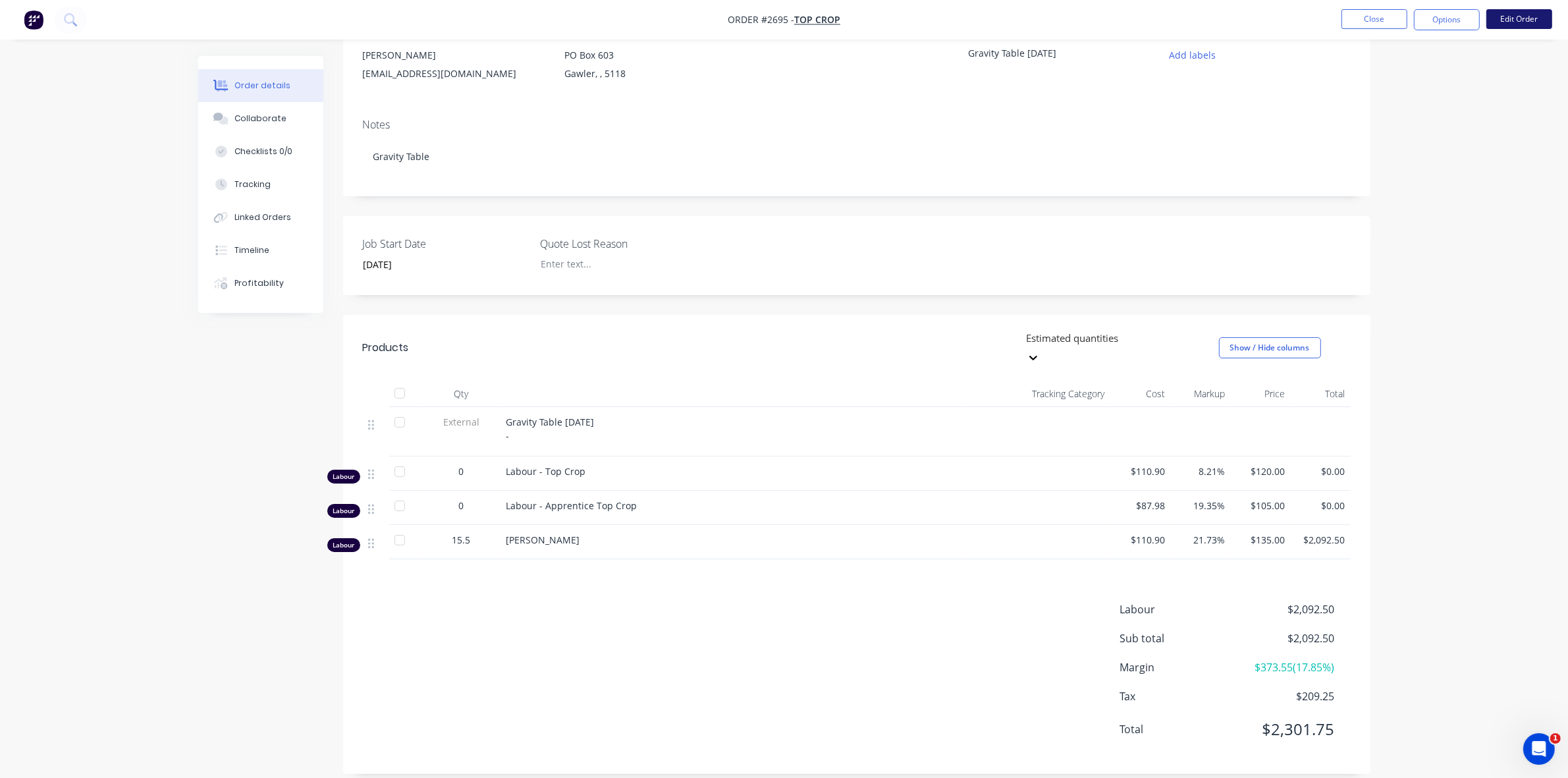
click at [1519, 15] on button "Edit Order" at bounding box center [1519, 18] width 66 height 19
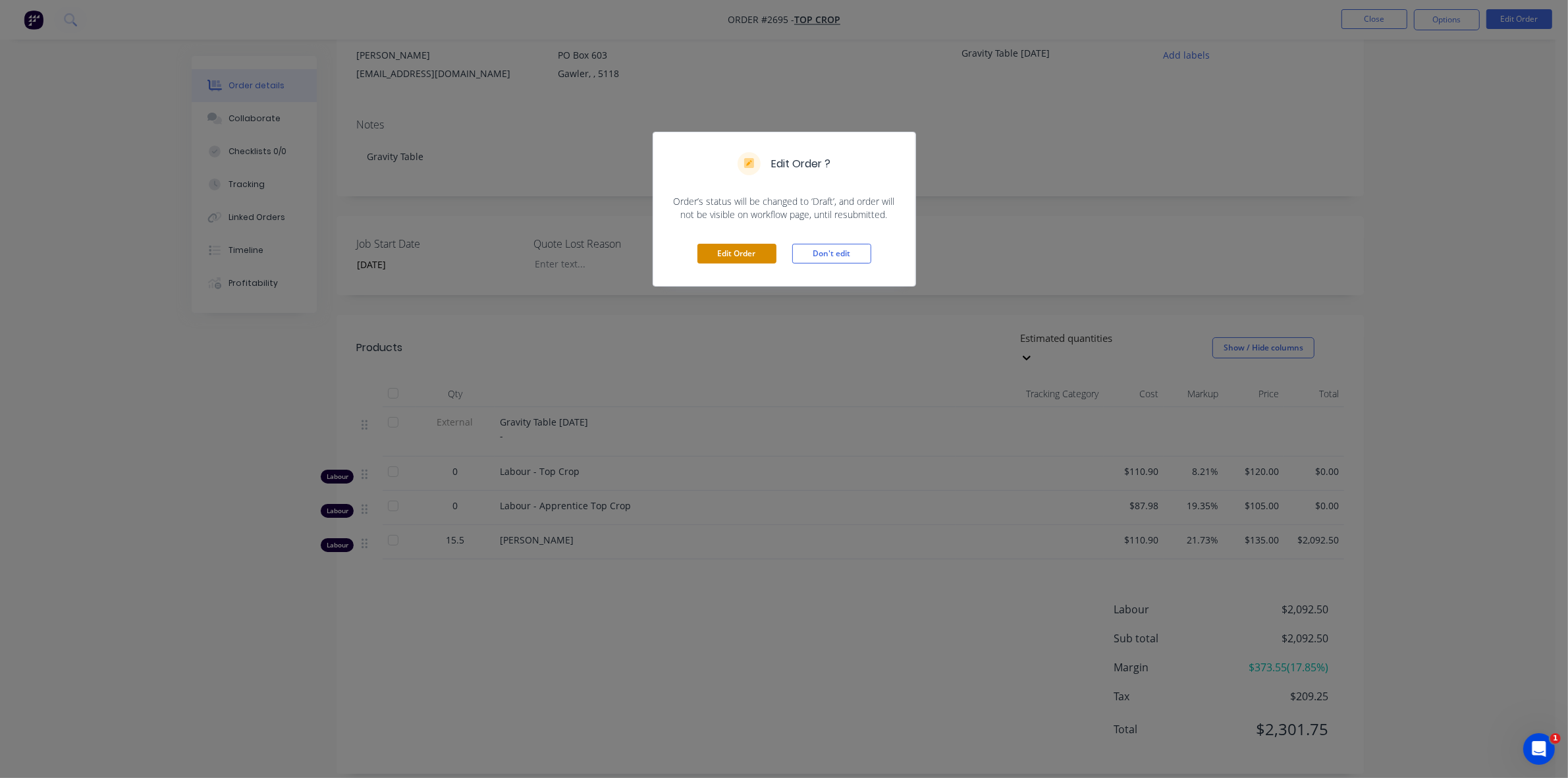
click at [736, 254] on button "Edit Order" at bounding box center [737, 253] width 79 height 19
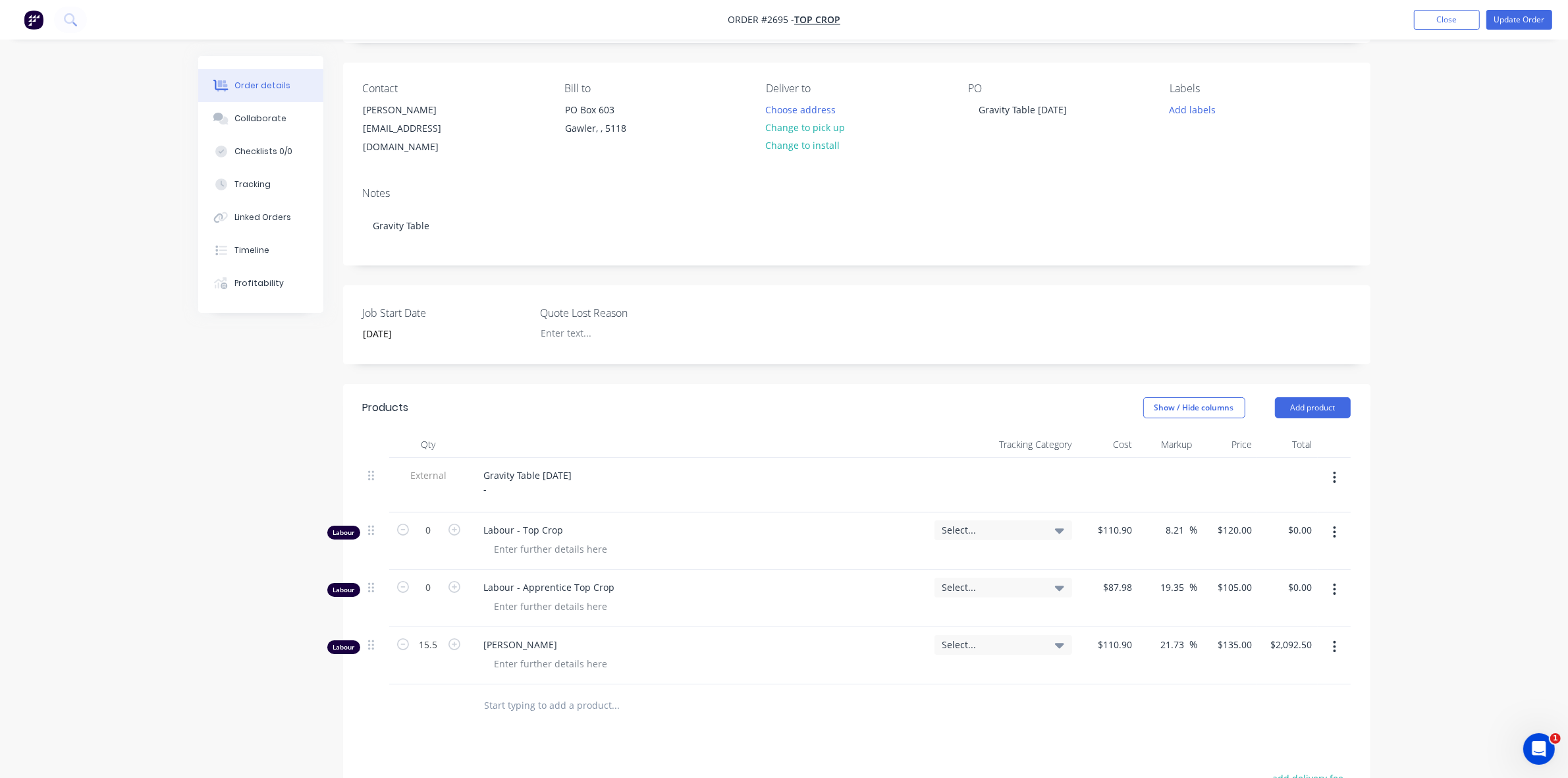
scroll to position [165, 0]
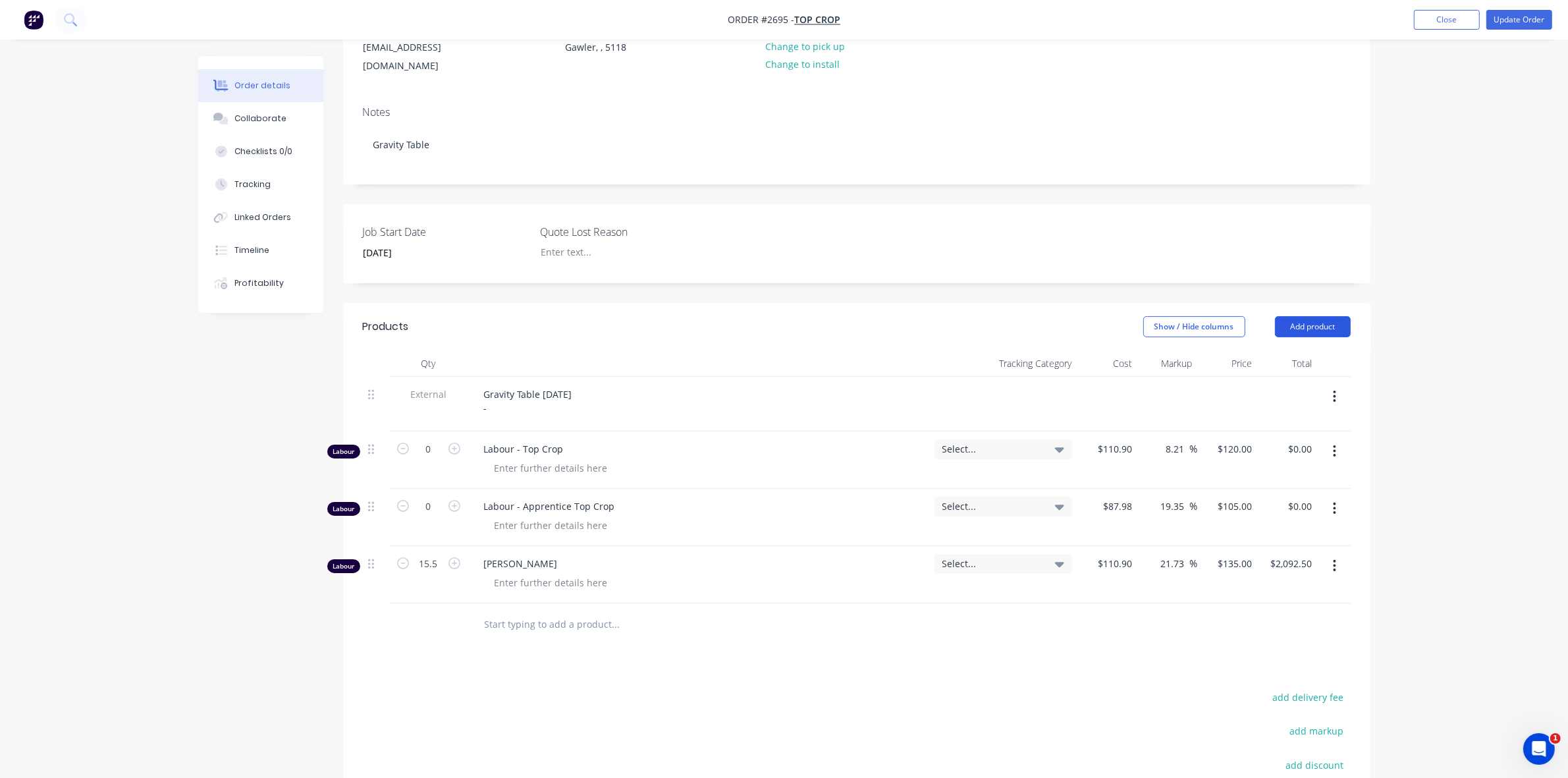
click at [1309, 316] on button "Add product" at bounding box center [1312, 326] width 75 height 21
click at [1262, 377] on div "Basic product" at bounding box center [1287, 386] width 101 height 19
click at [515, 611] on div at bounding box center [527, 621] width 110 height 19
click at [1121, 611] on div at bounding box center [1126, 621] width 20 height 19
type input "$100.00"
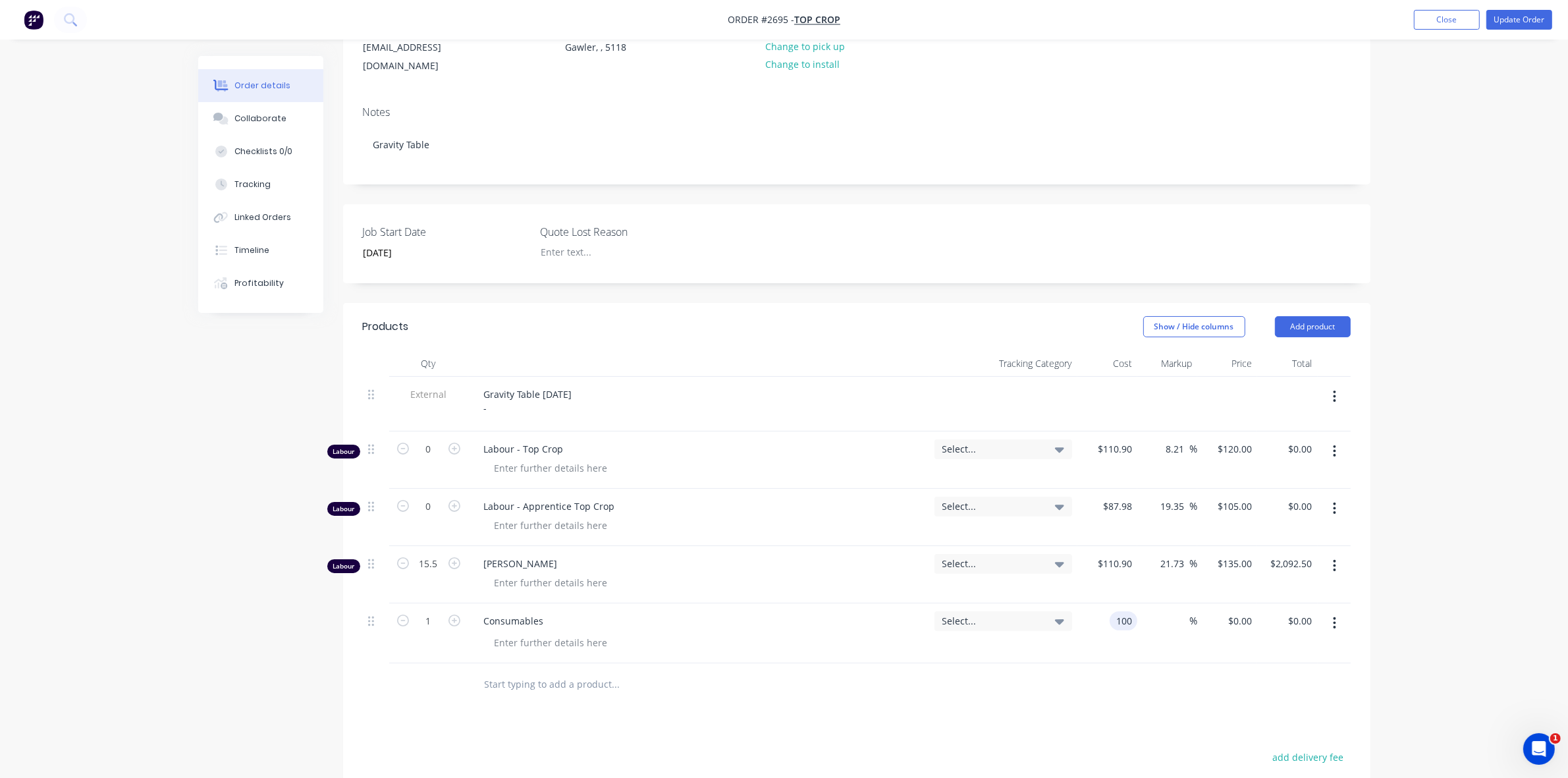
type input "$100.00"
click at [1137, 631] on div "%" at bounding box center [1167, 633] width 60 height 60
click at [1519, 17] on button "Update Order" at bounding box center [1519, 19] width 66 height 19
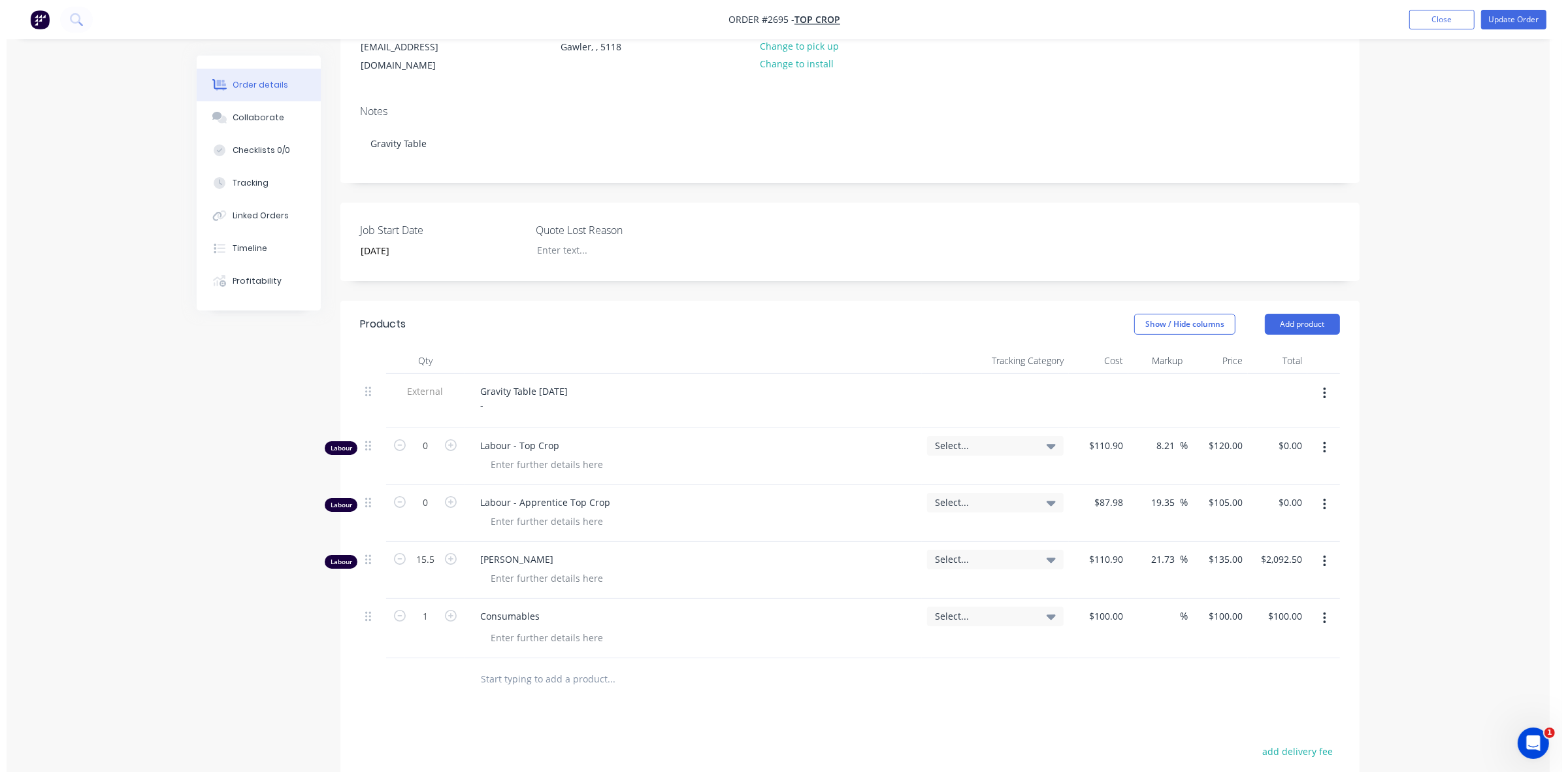
scroll to position [0, 0]
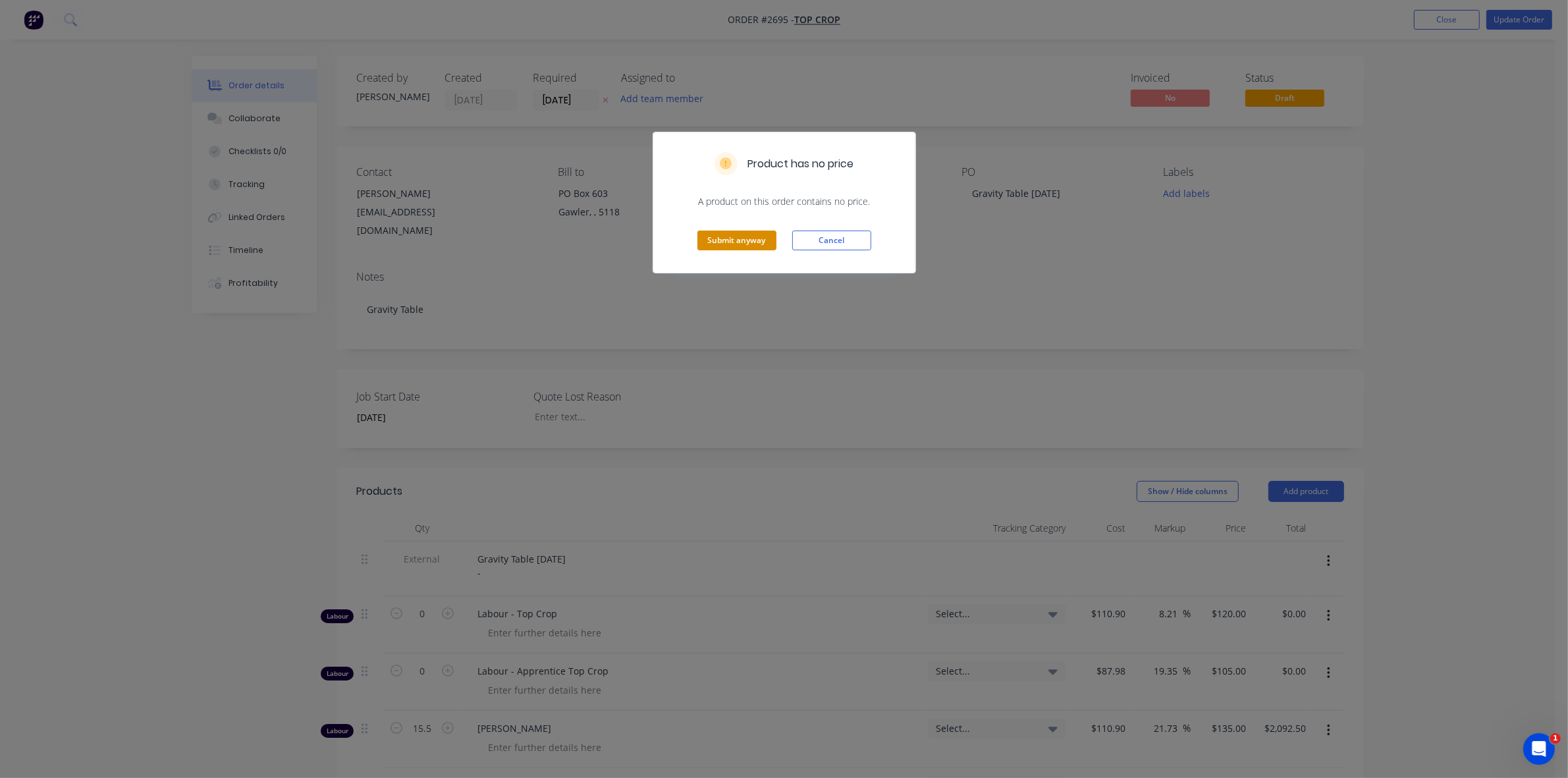
click at [732, 242] on button "Submit anyway" at bounding box center [737, 239] width 79 height 19
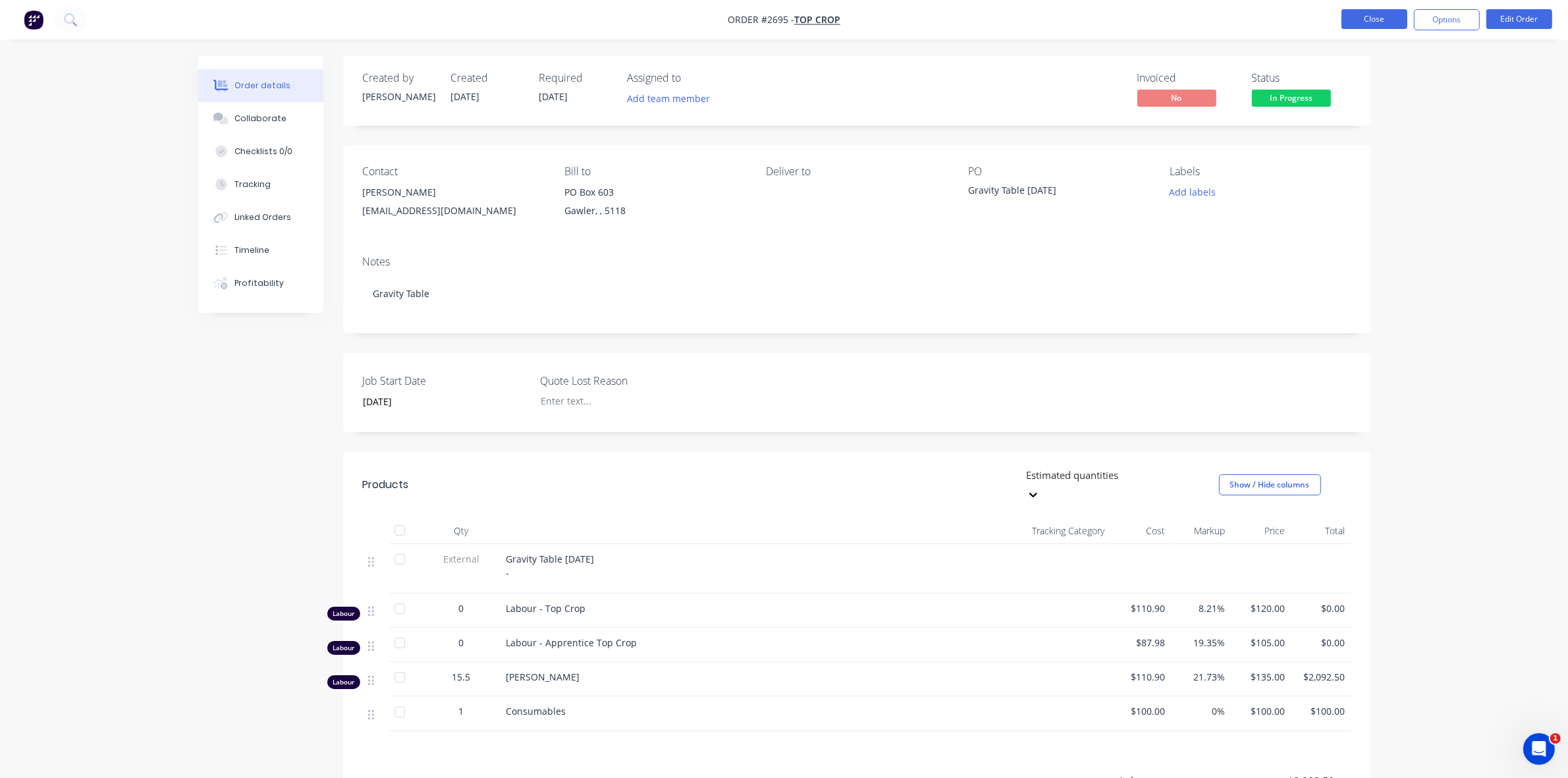
click at [1387, 14] on button "Close" at bounding box center [1374, 18] width 66 height 19
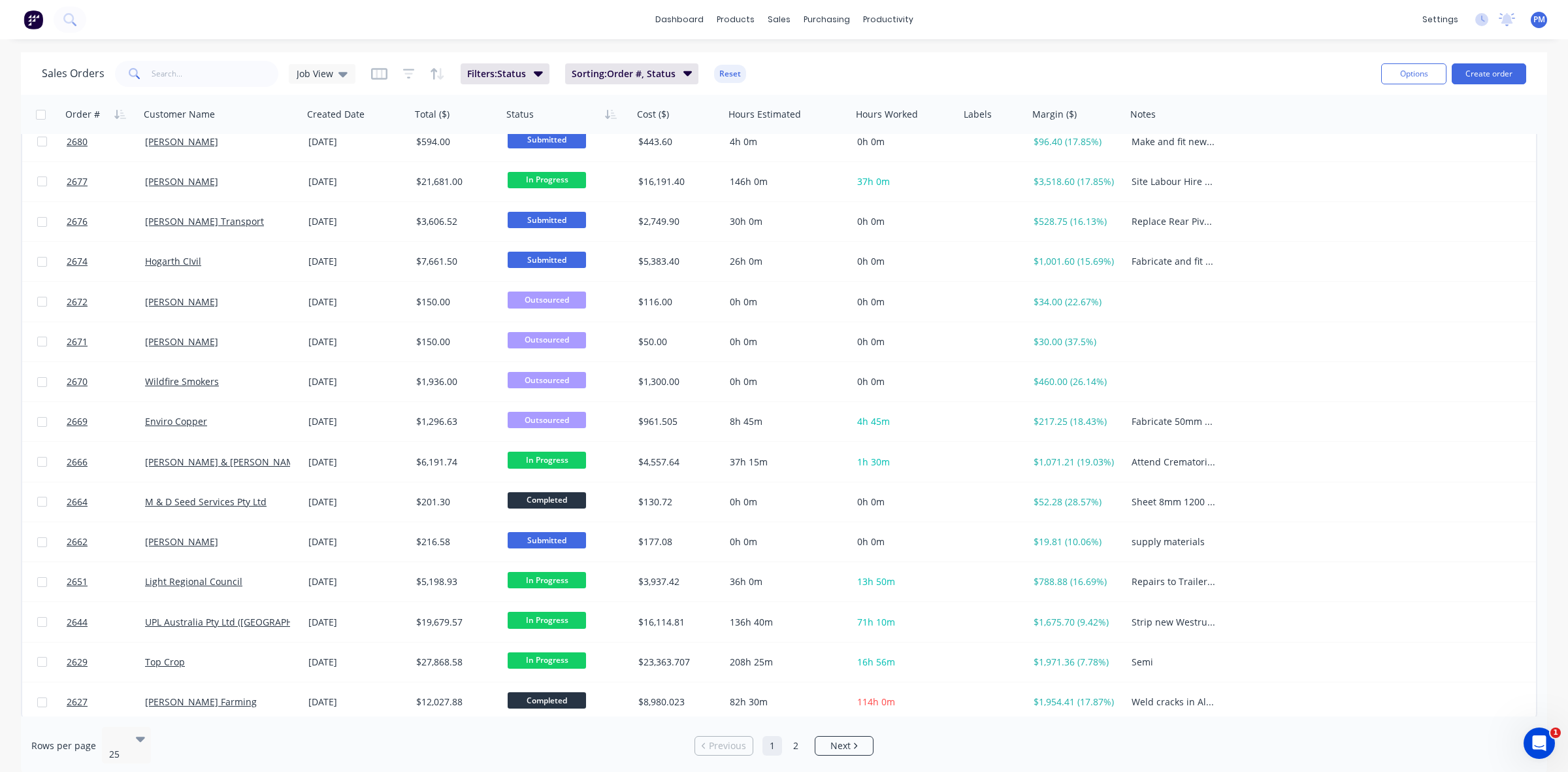
scroll to position [418, 0]
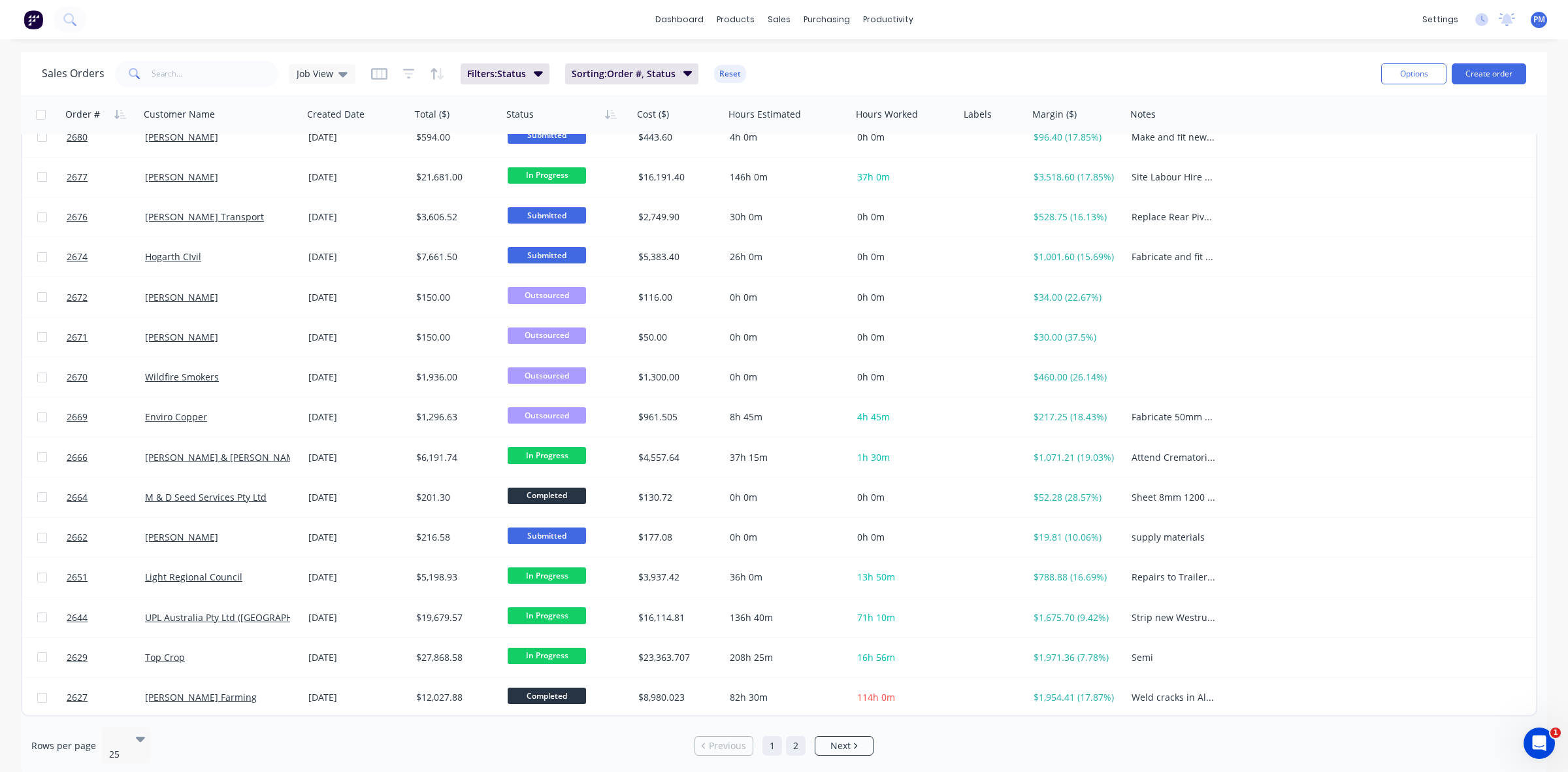
click at [791, 737] on link "2" at bounding box center [795, 746] width 19 height 19
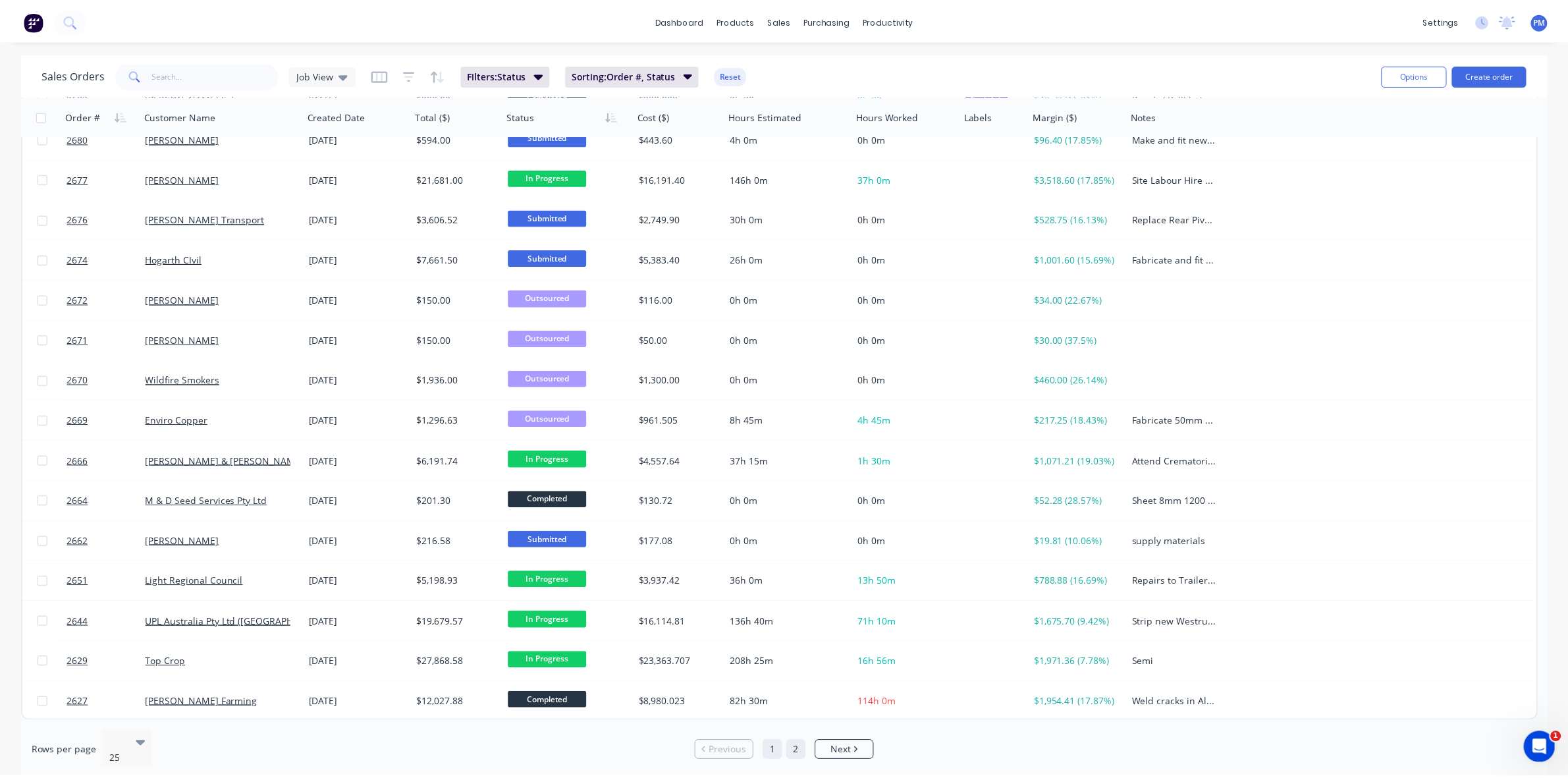
scroll to position [0, 0]
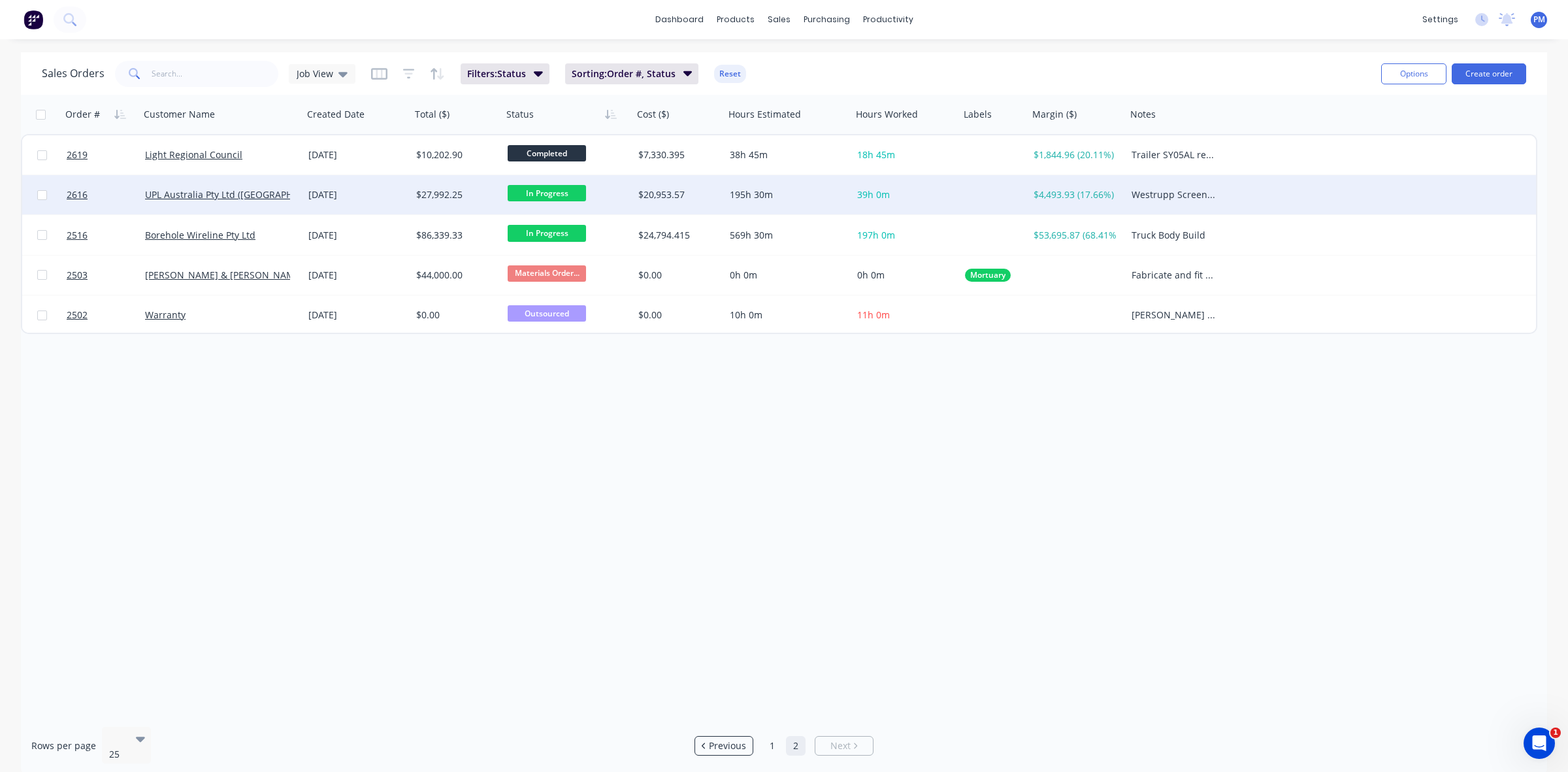
click at [396, 196] on div "[DATE]" at bounding box center [357, 195] width 98 height 13
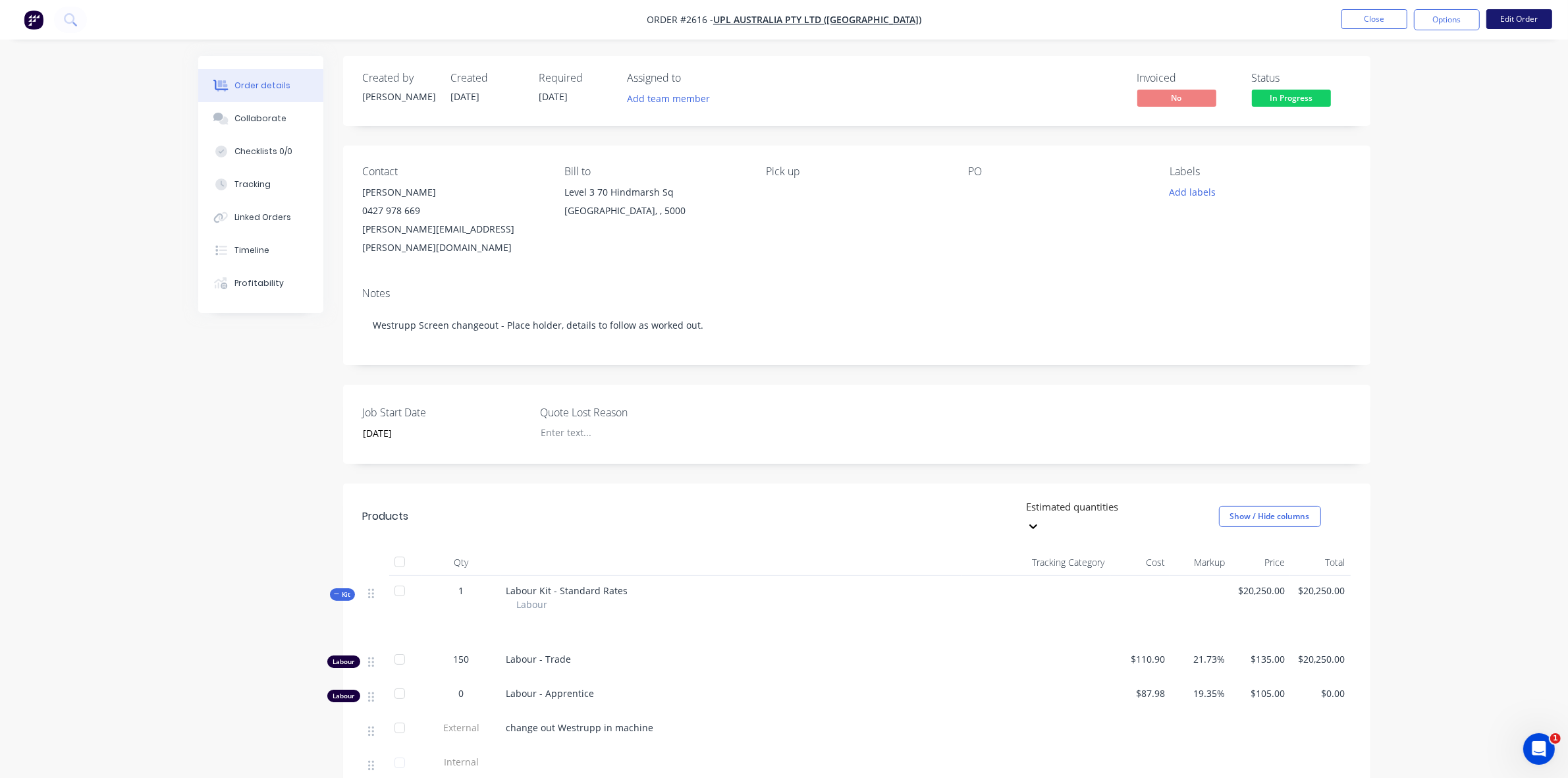
click at [1531, 17] on button "Edit Order" at bounding box center [1519, 18] width 66 height 19
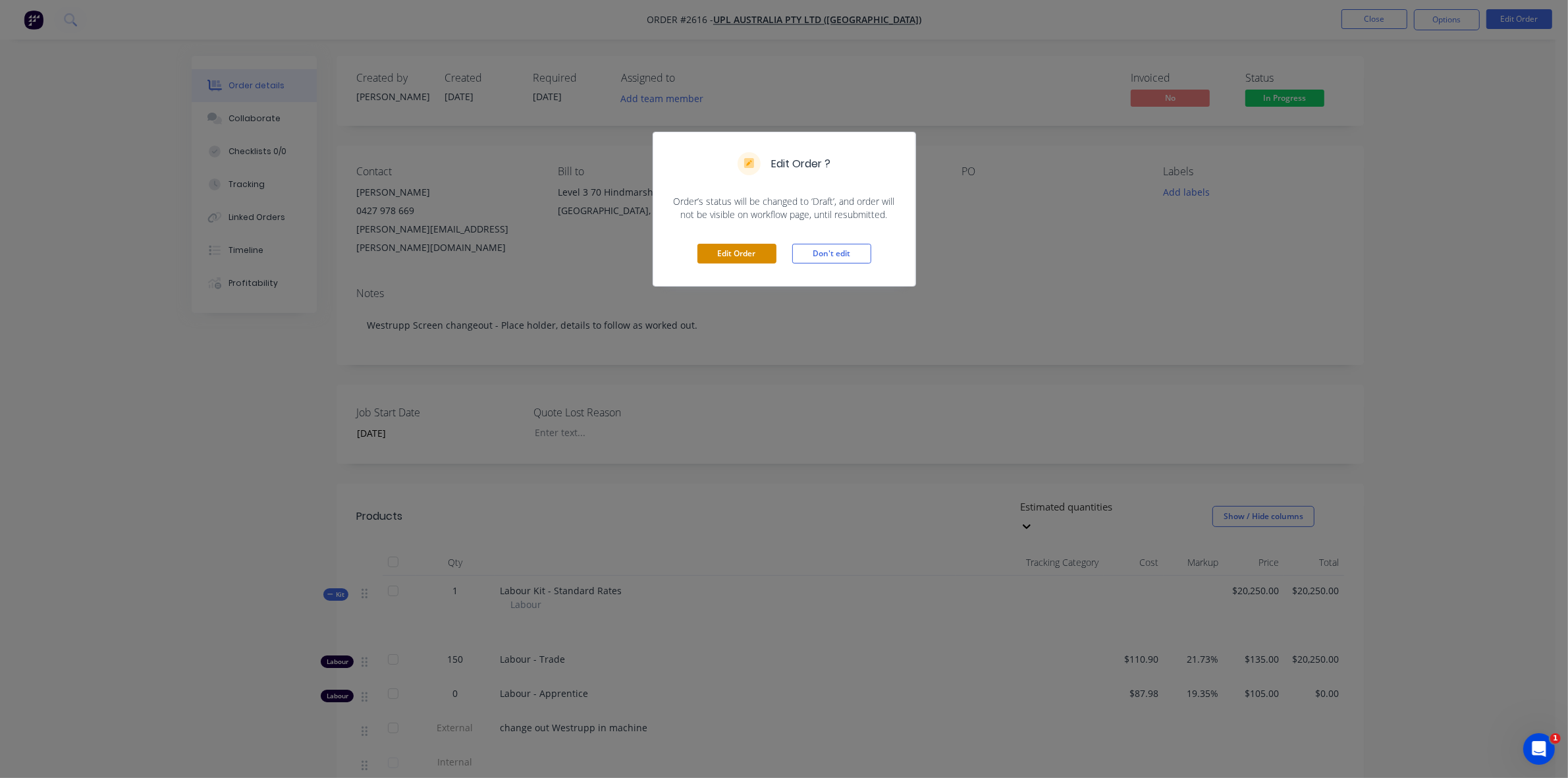
click at [742, 258] on button "Edit Order" at bounding box center [737, 253] width 79 height 19
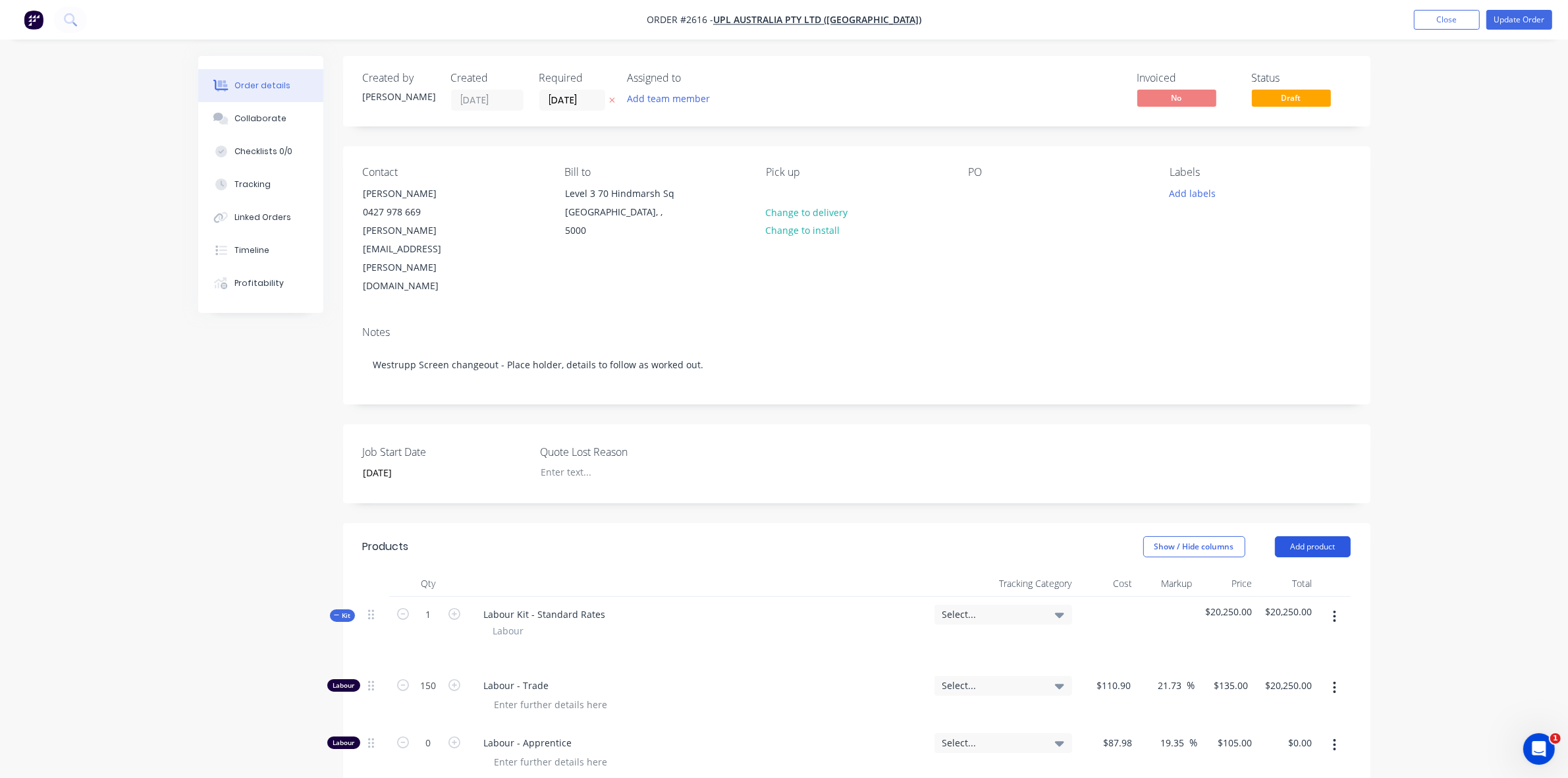
click at [1304, 536] on button "Add product" at bounding box center [1312, 546] width 75 height 21
click at [1276, 597] on div "Basic product" at bounding box center [1287, 606] width 101 height 19
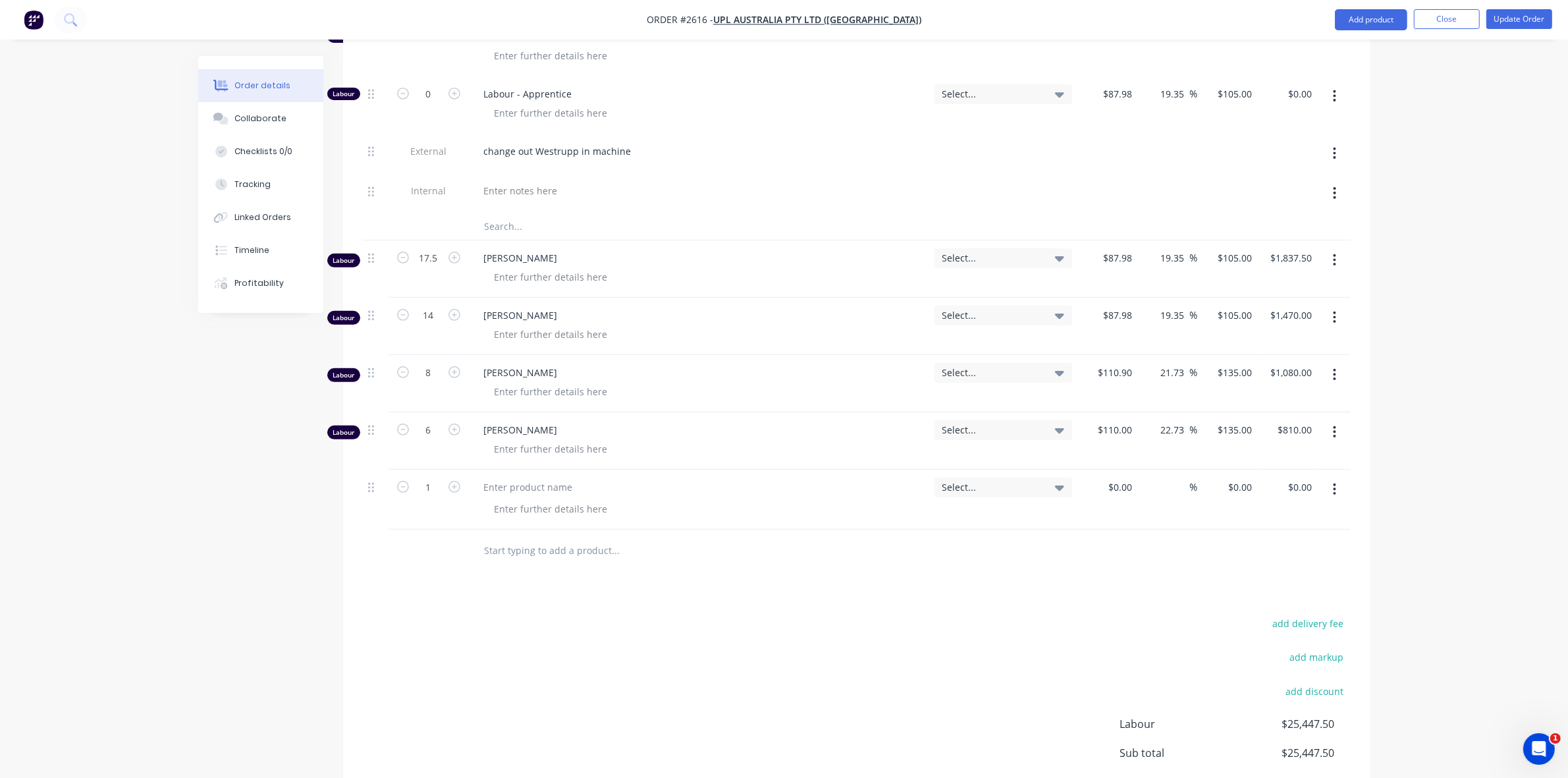
scroll to position [658, 0]
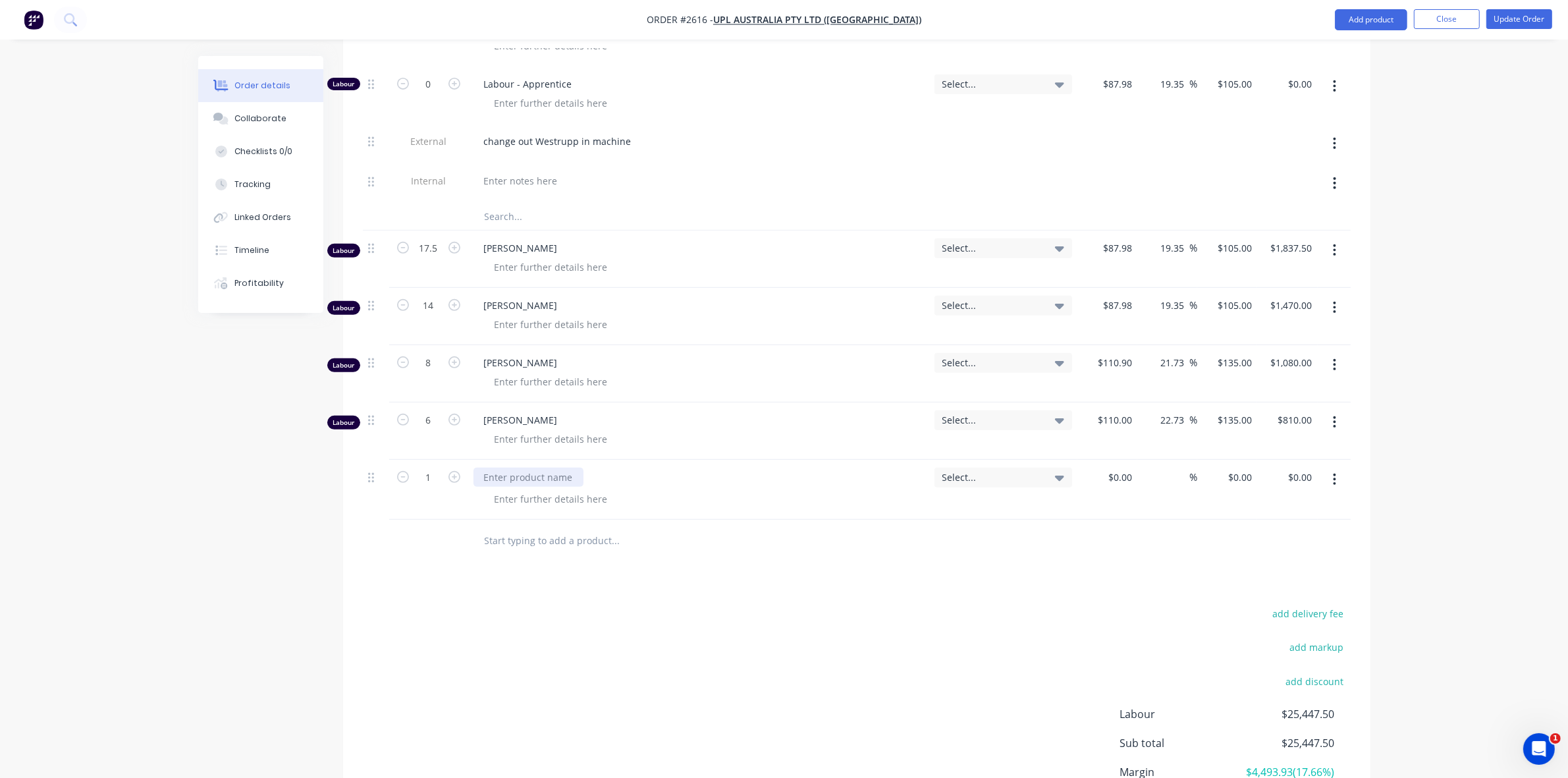
click at [511, 468] on div at bounding box center [527, 477] width 110 height 19
click at [1119, 468] on div at bounding box center [1126, 477] width 20 height 19
type input "$100.00"
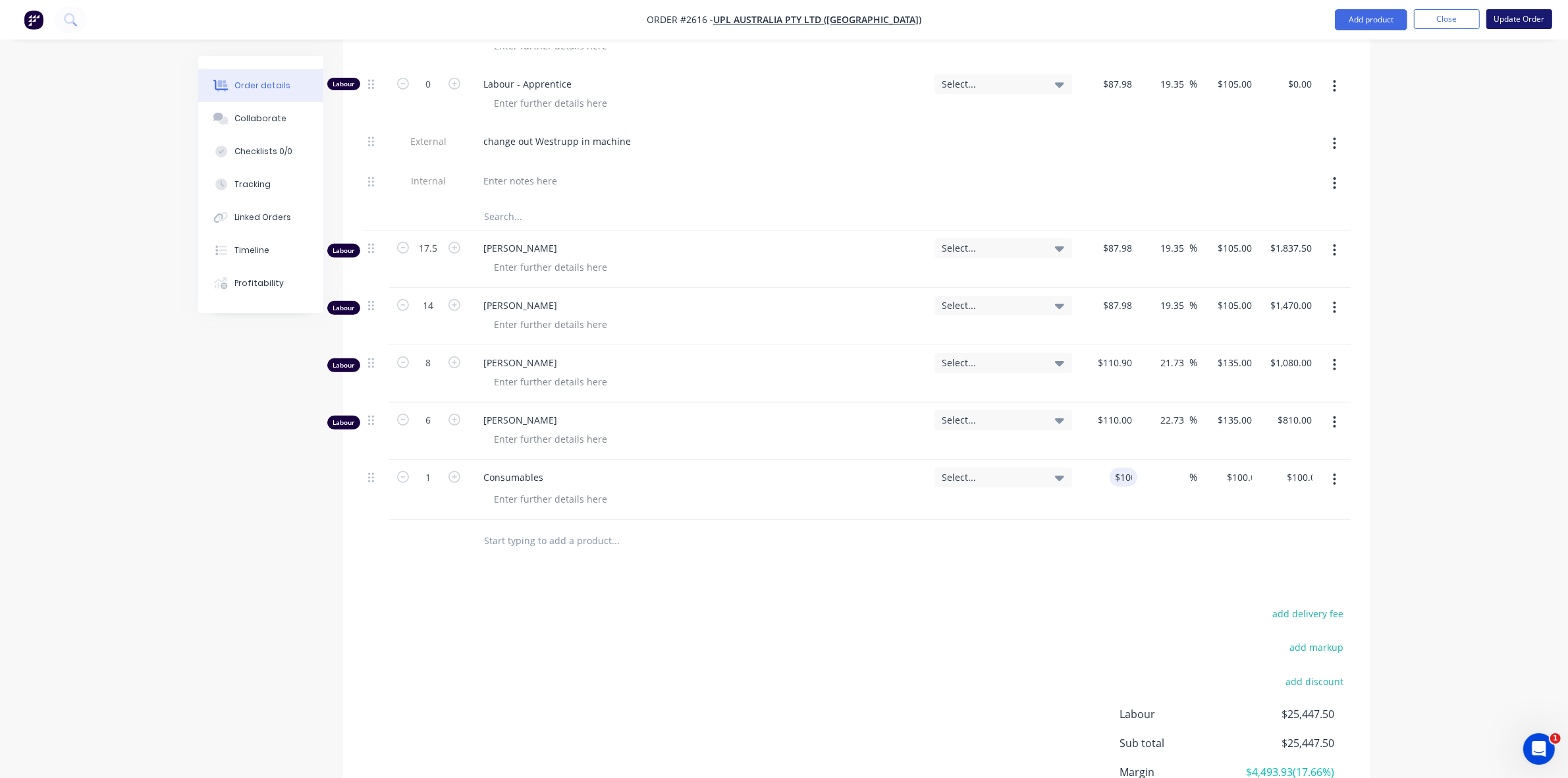
click at [1509, 20] on button "Update Order" at bounding box center [1519, 18] width 66 height 19
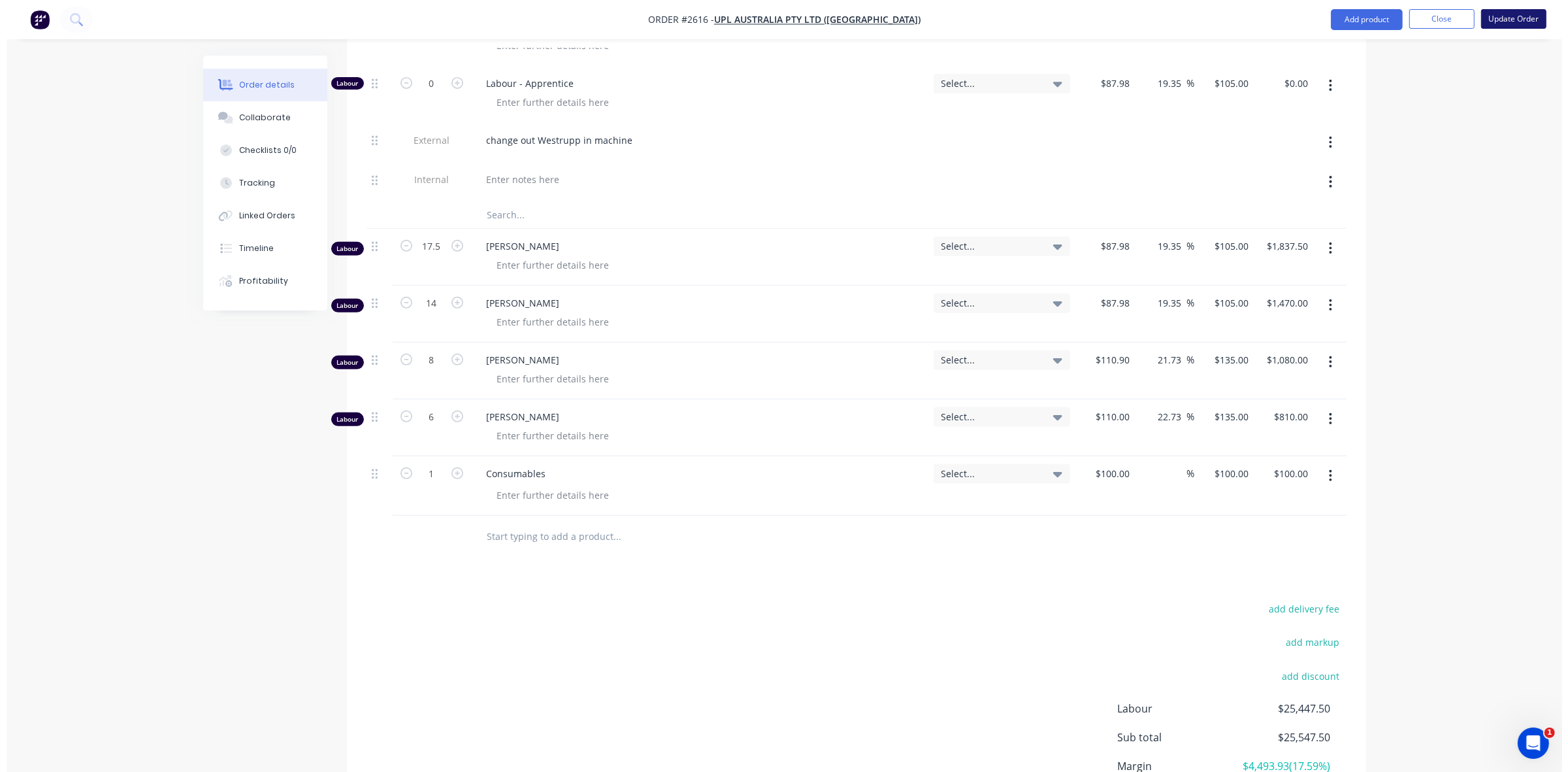
scroll to position [0, 0]
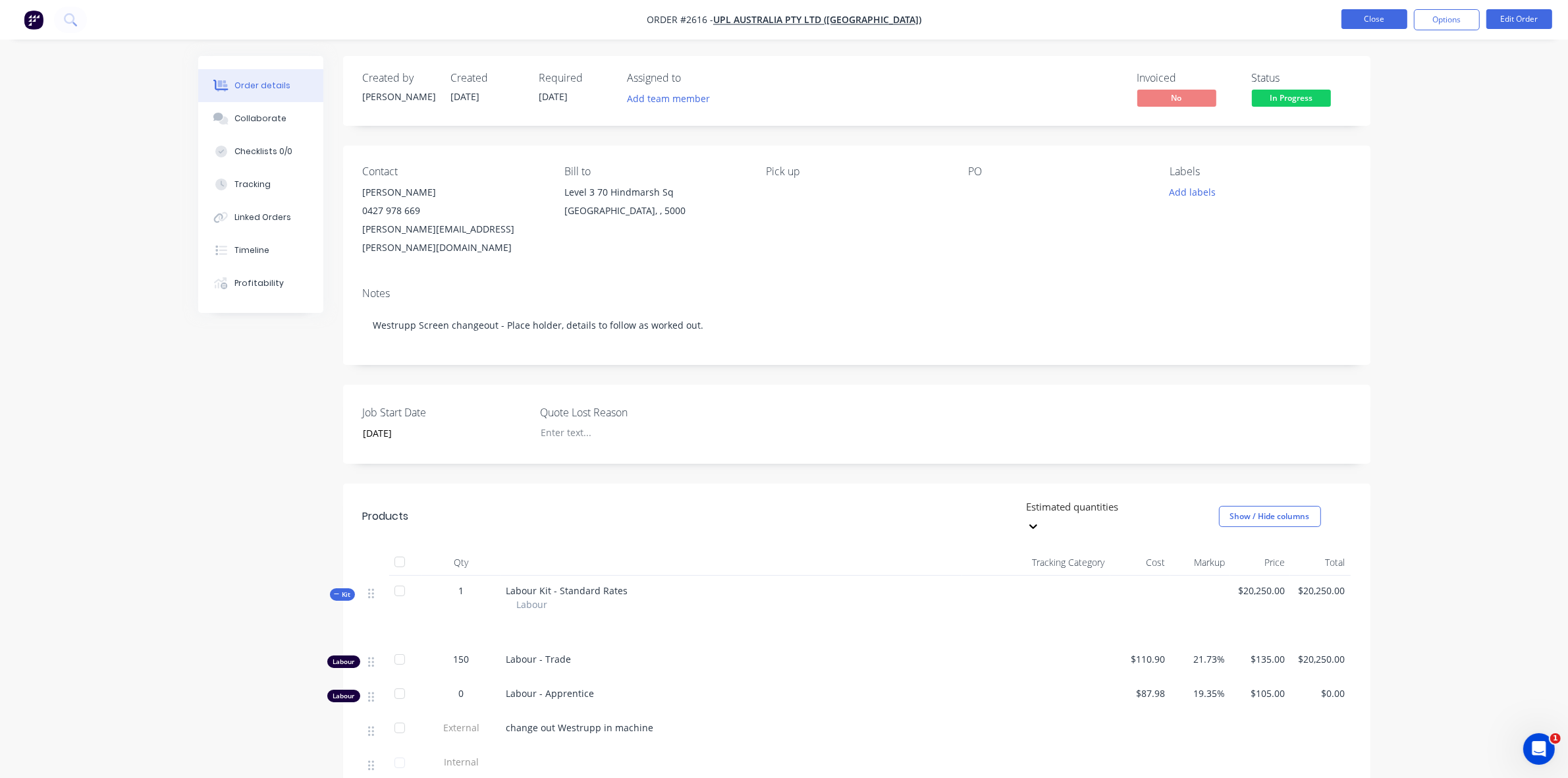
click at [1357, 17] on button "Close" at bounding box center [1374, 18] width 66 height 19
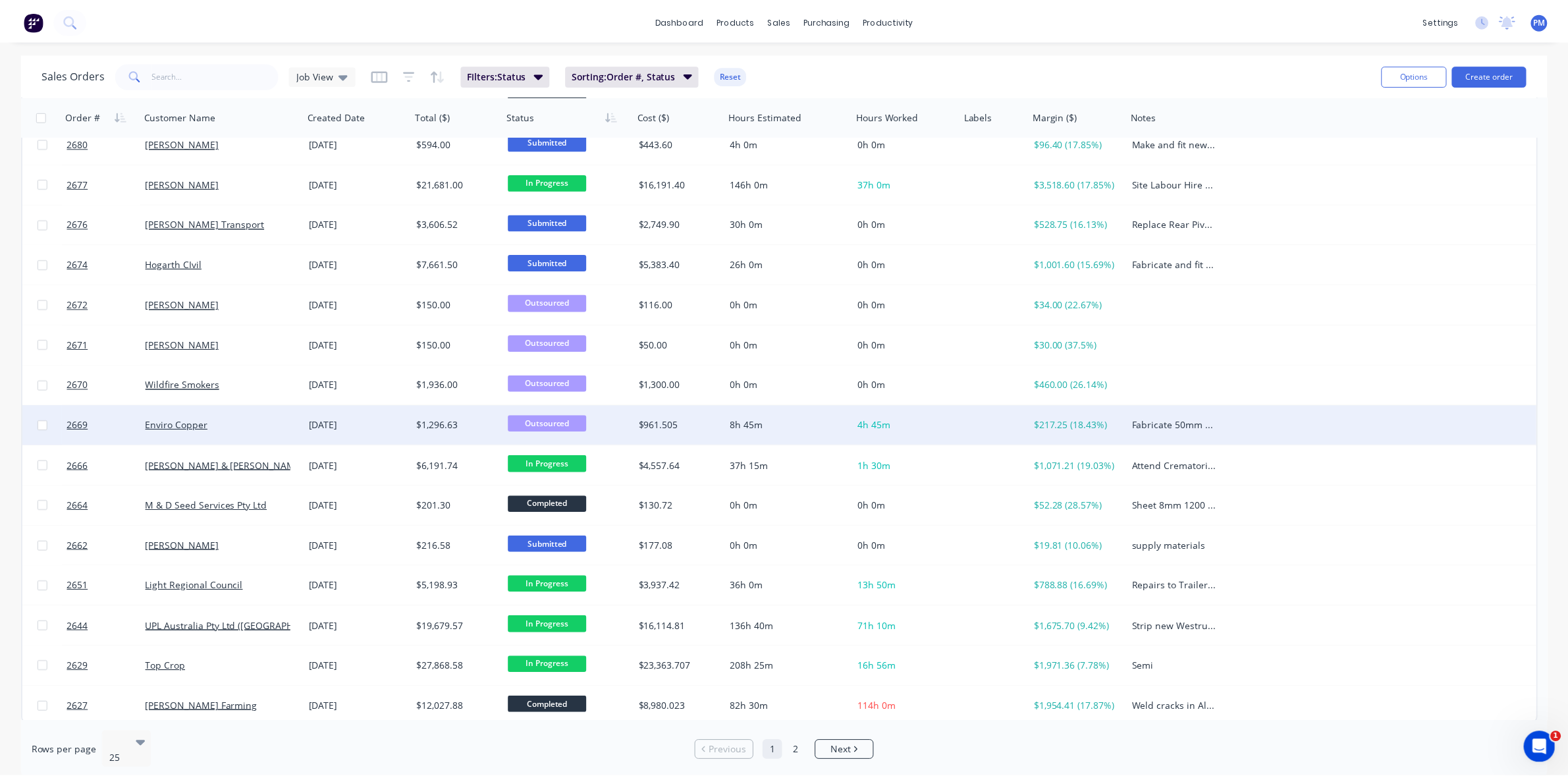
scroll to position [422, 0]
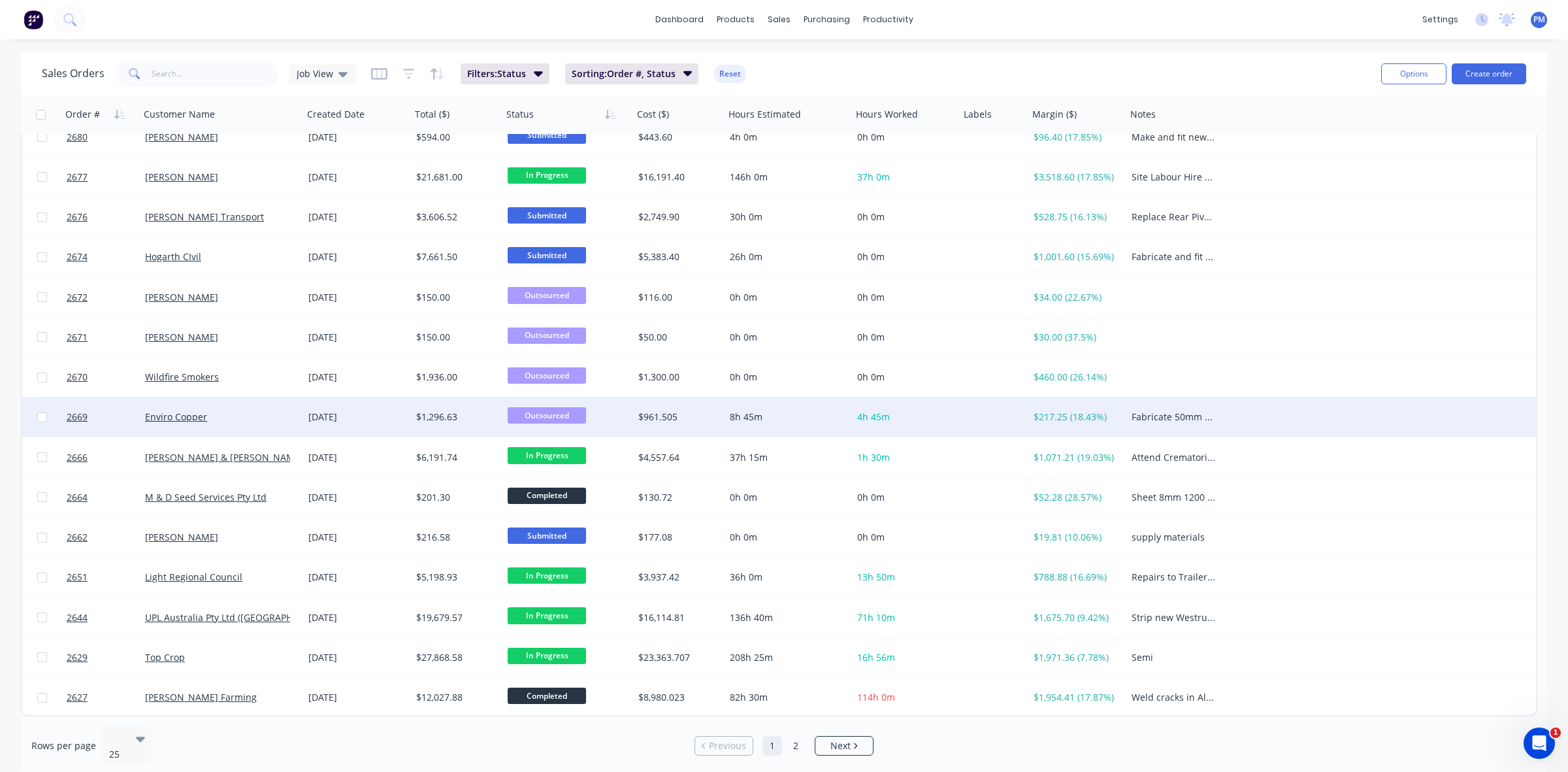
click at [272, 419] on div "Enviro Copper" at bounding box center [217, 417] width 145 height 13
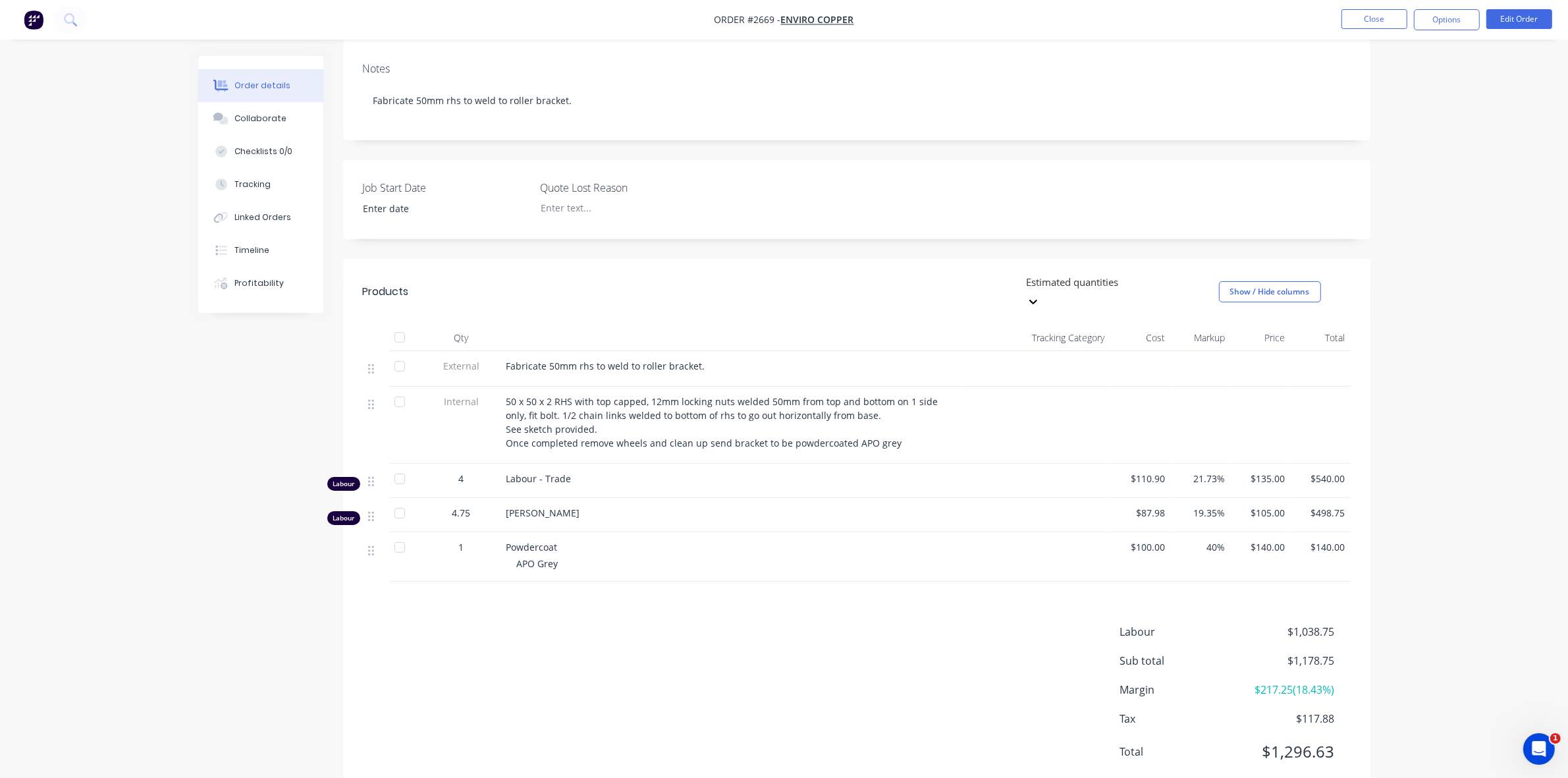
scroll to position [228, 0]
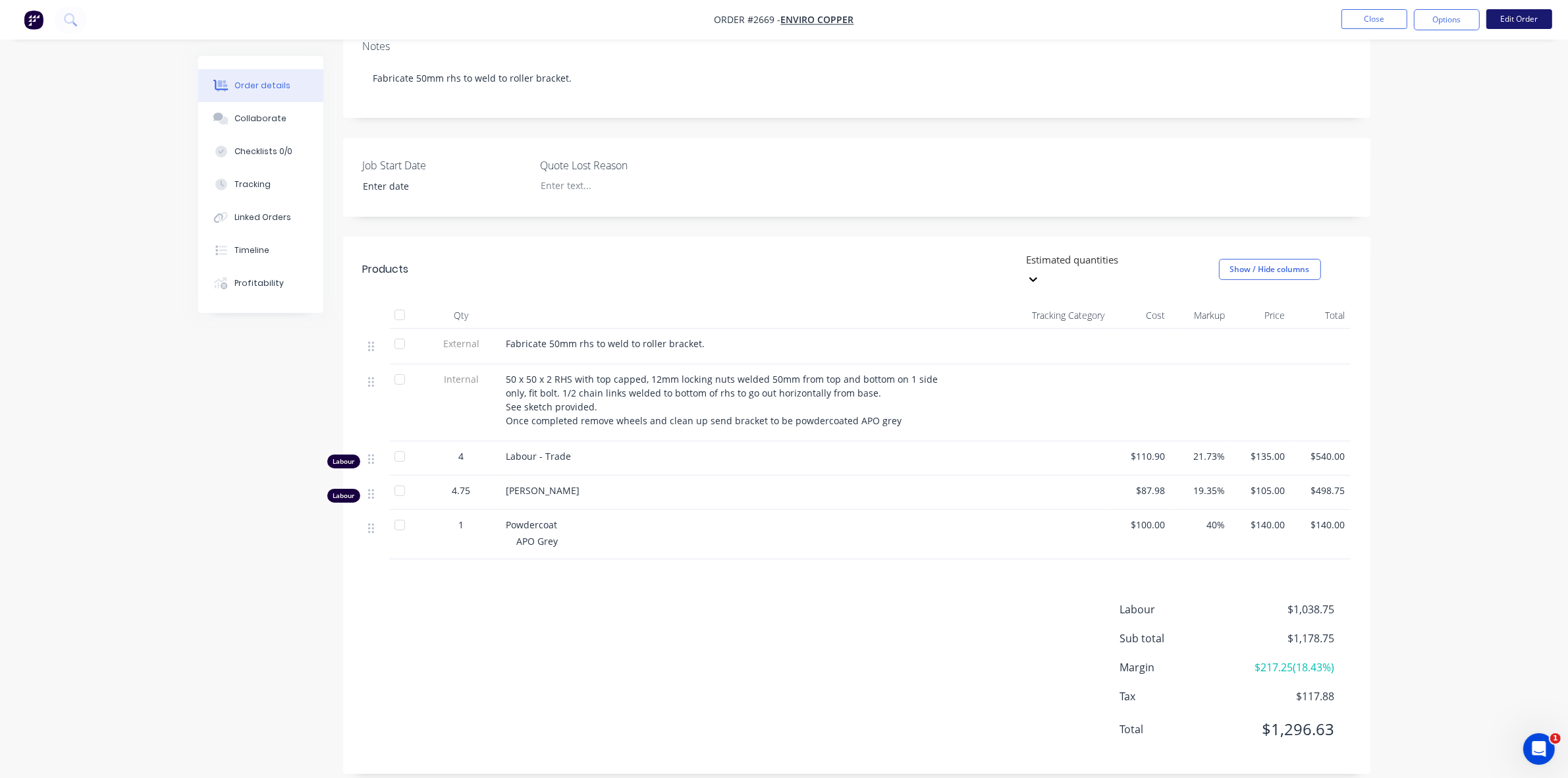
click at [1519, 15] on button "Edit Order" at bounding box center [1519, 18] width 66 height 19
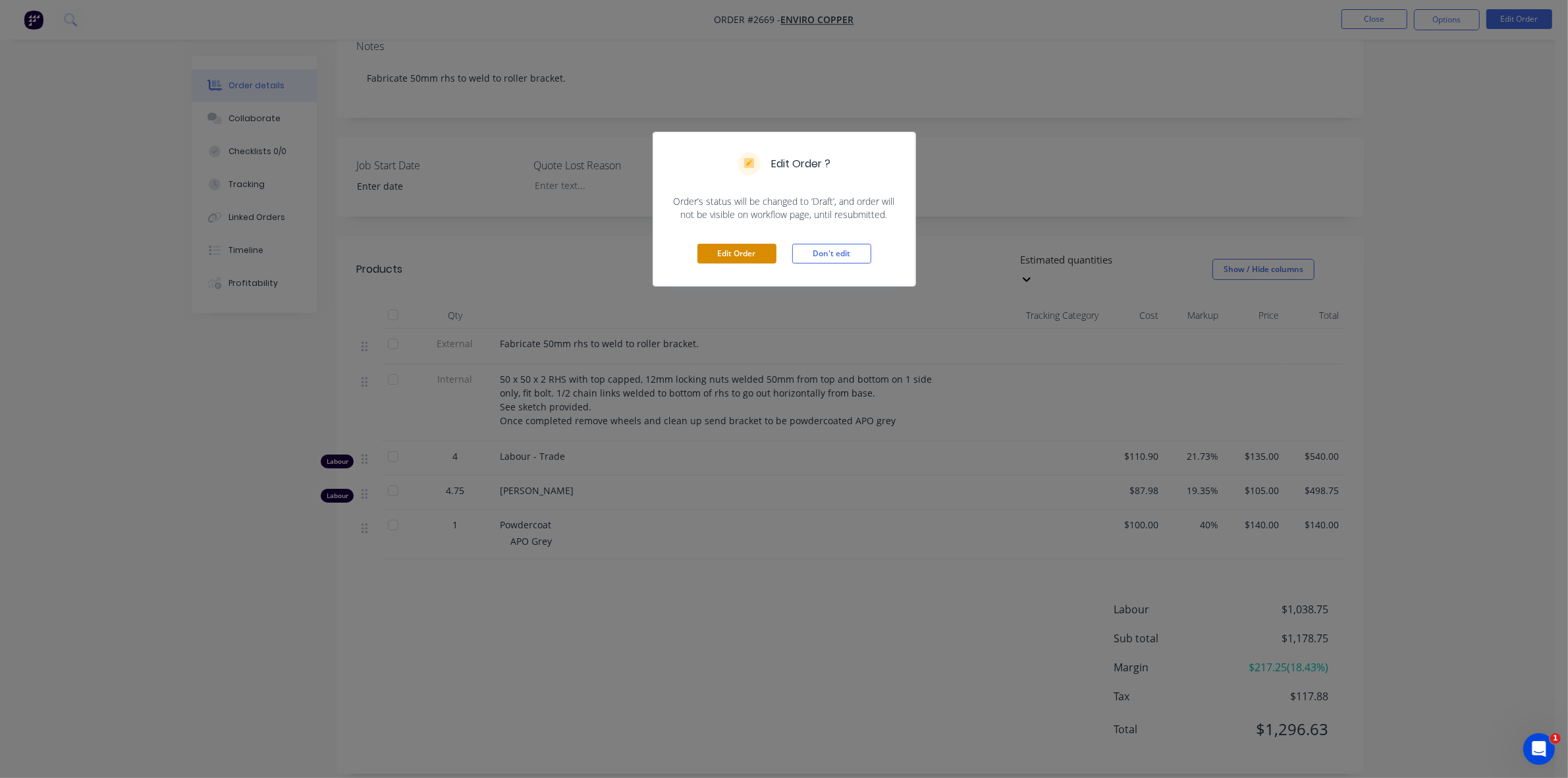
click at [732, 252] on button "Edit Order" at bounding box center [737, 253] width 79 height 19
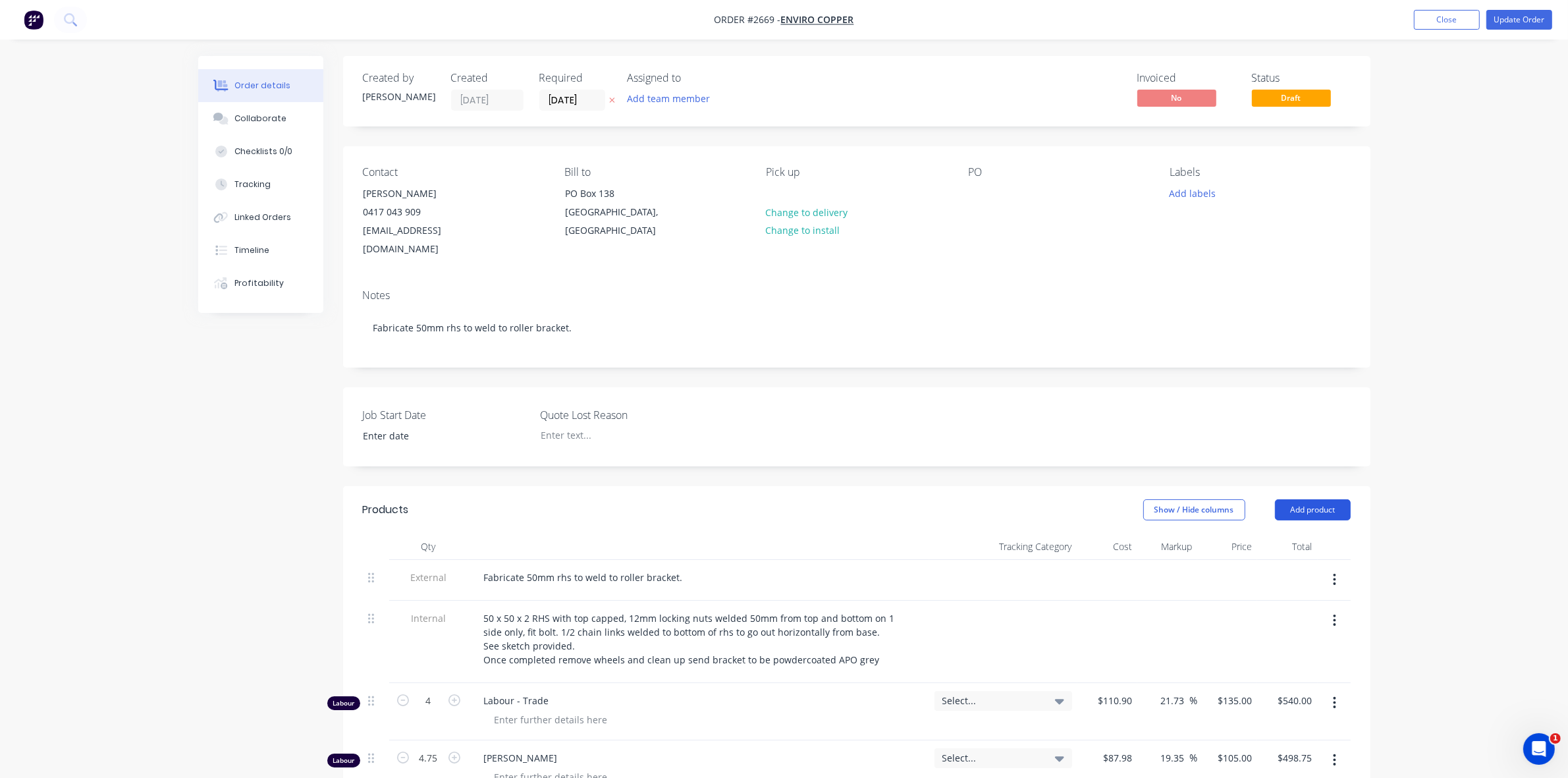
click at [1293, 499] on button "Add product" at bounding box center [1312, 509] width 75 height 21
click at [1262, 560] on div "Basic product" at bounding box center [1287, 569] width 101 height 19
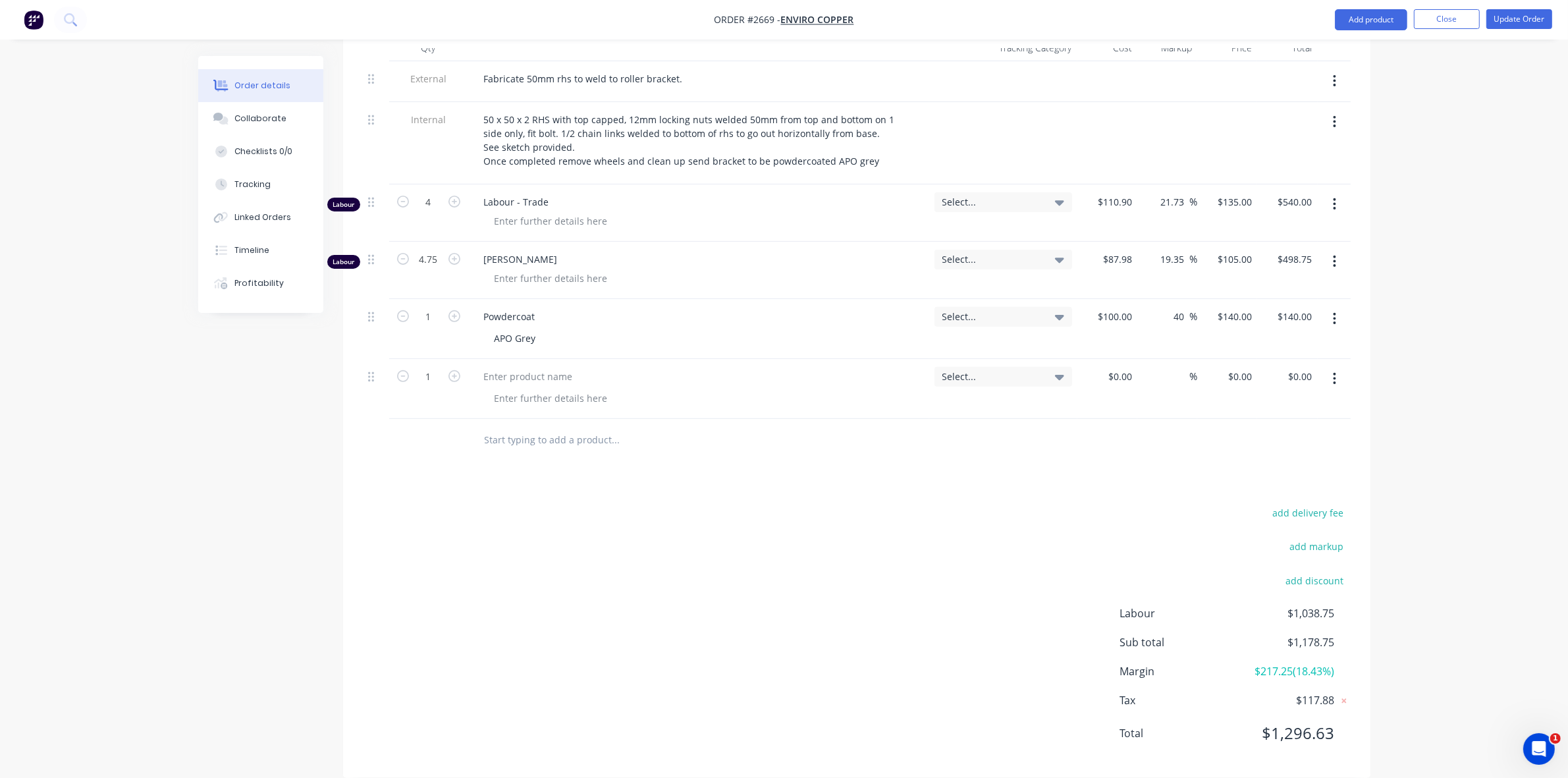
scroll to position [501, 0]
click at [499, 365] on div at bounding box center [527, 374] width 110 height 19
click at [1117, 365] on div at bounding box center [1126, 374] width 20 height 19
type input "$10.00"
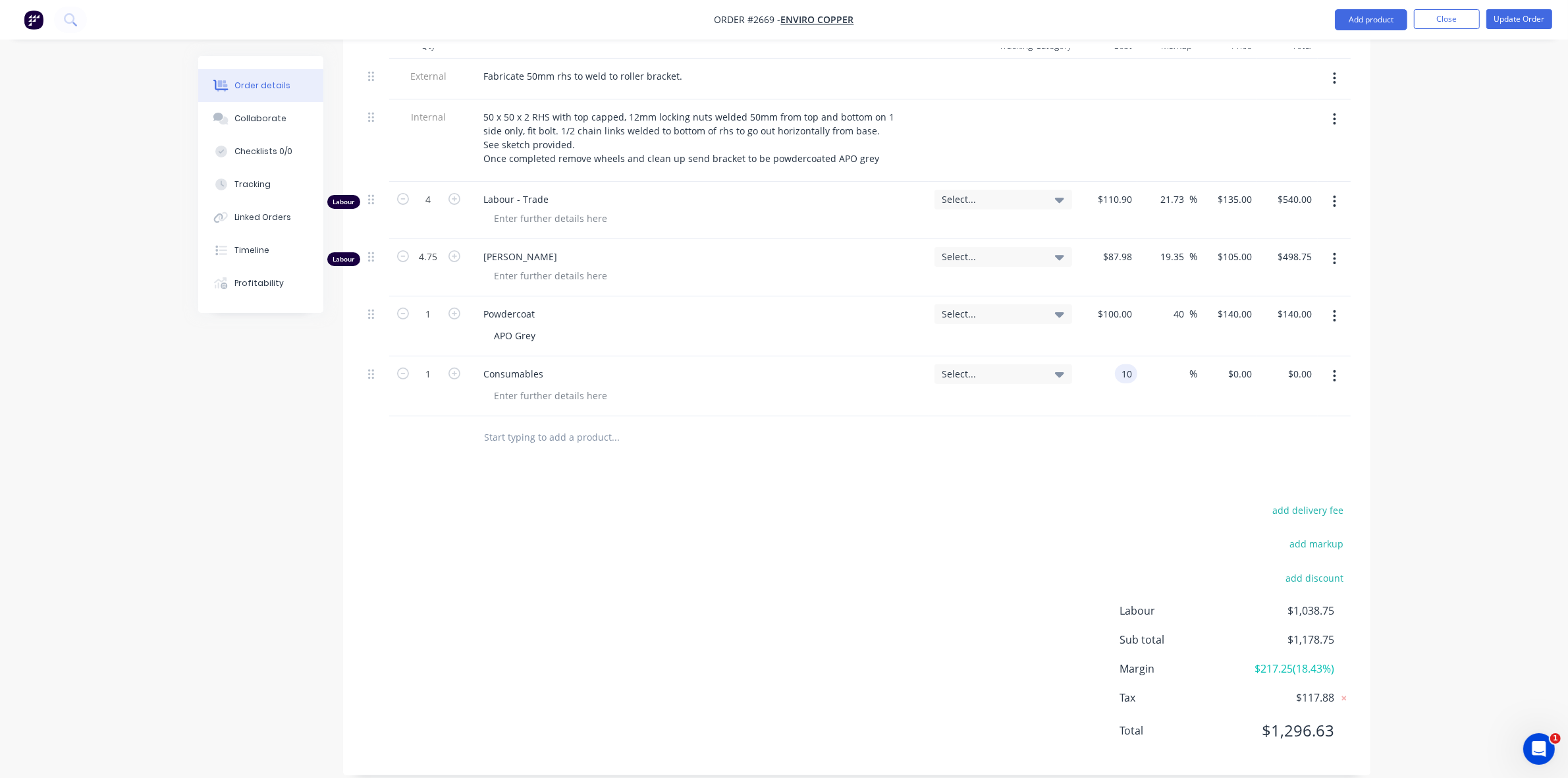
type input "$10.00"
click at [1090, 386] on div "$10.00 10" at bounding box center [1107, 386] width 60 height 60
click at [1516, 21] on button "Update Order" at bounding box center [1519, 18] width 66 height 19
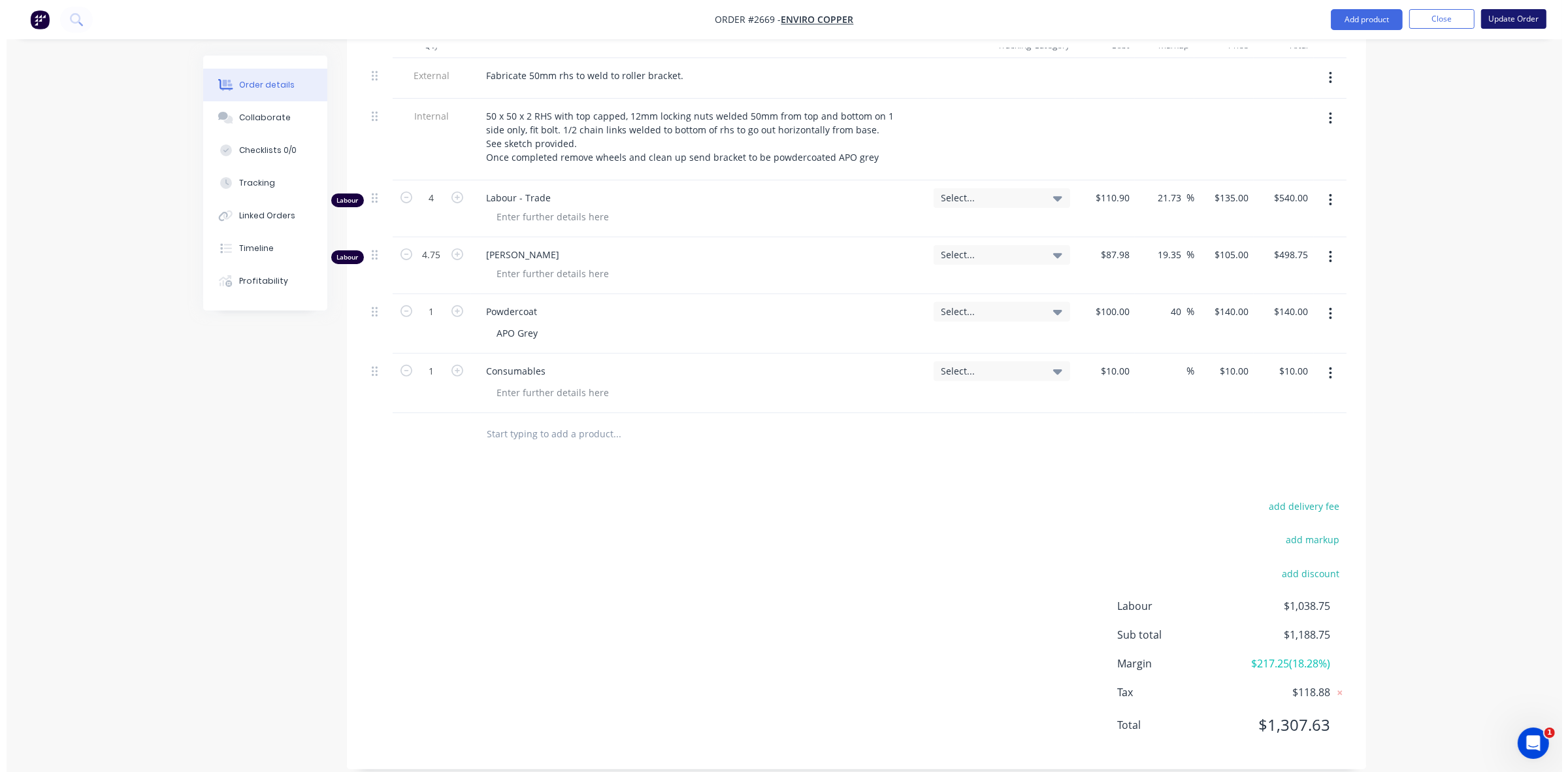
scroll to position [0, 0]
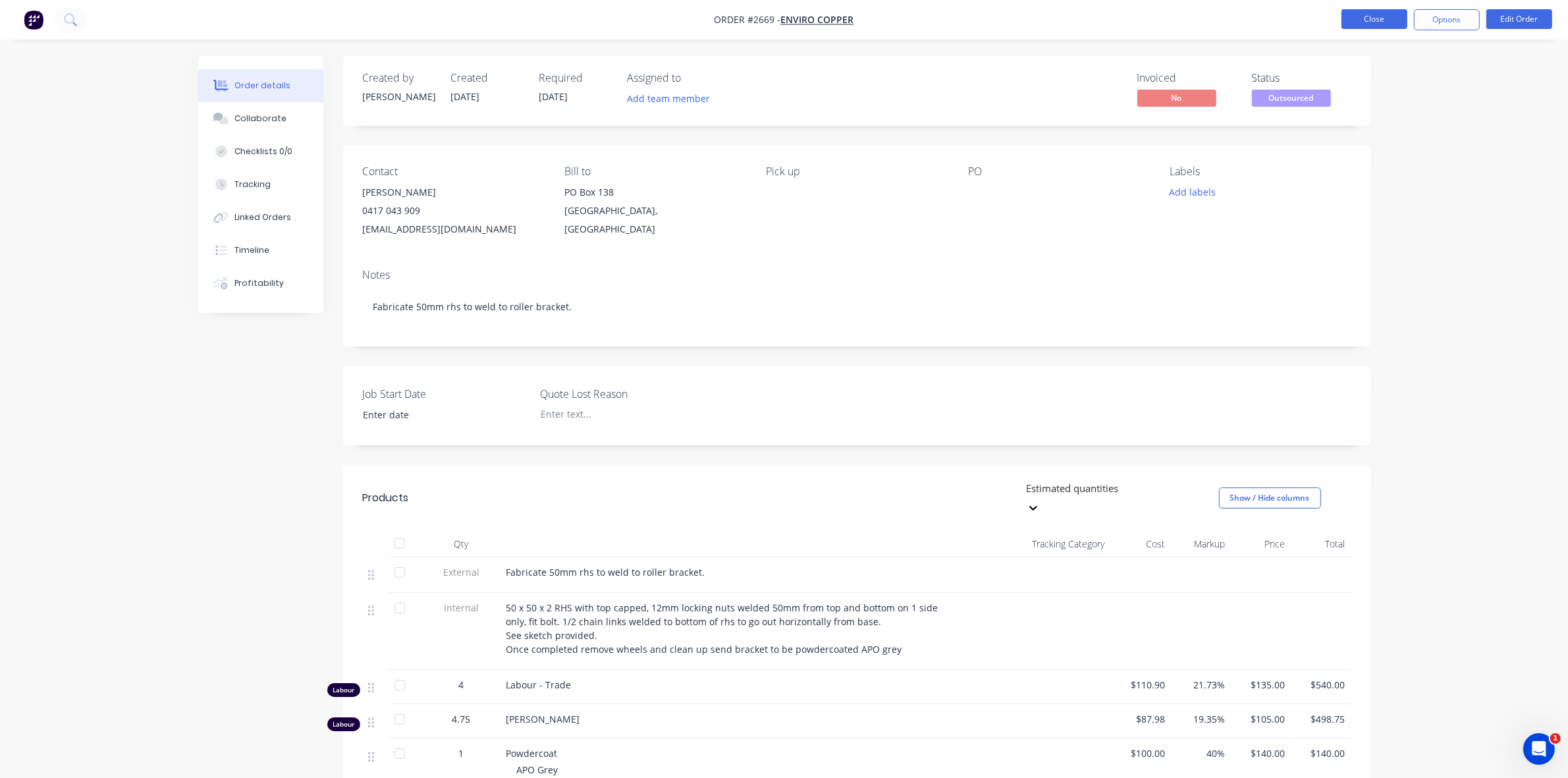
click at [1389, 20] on button "Close" at bounding box center [1374, 18] width 66 height 19
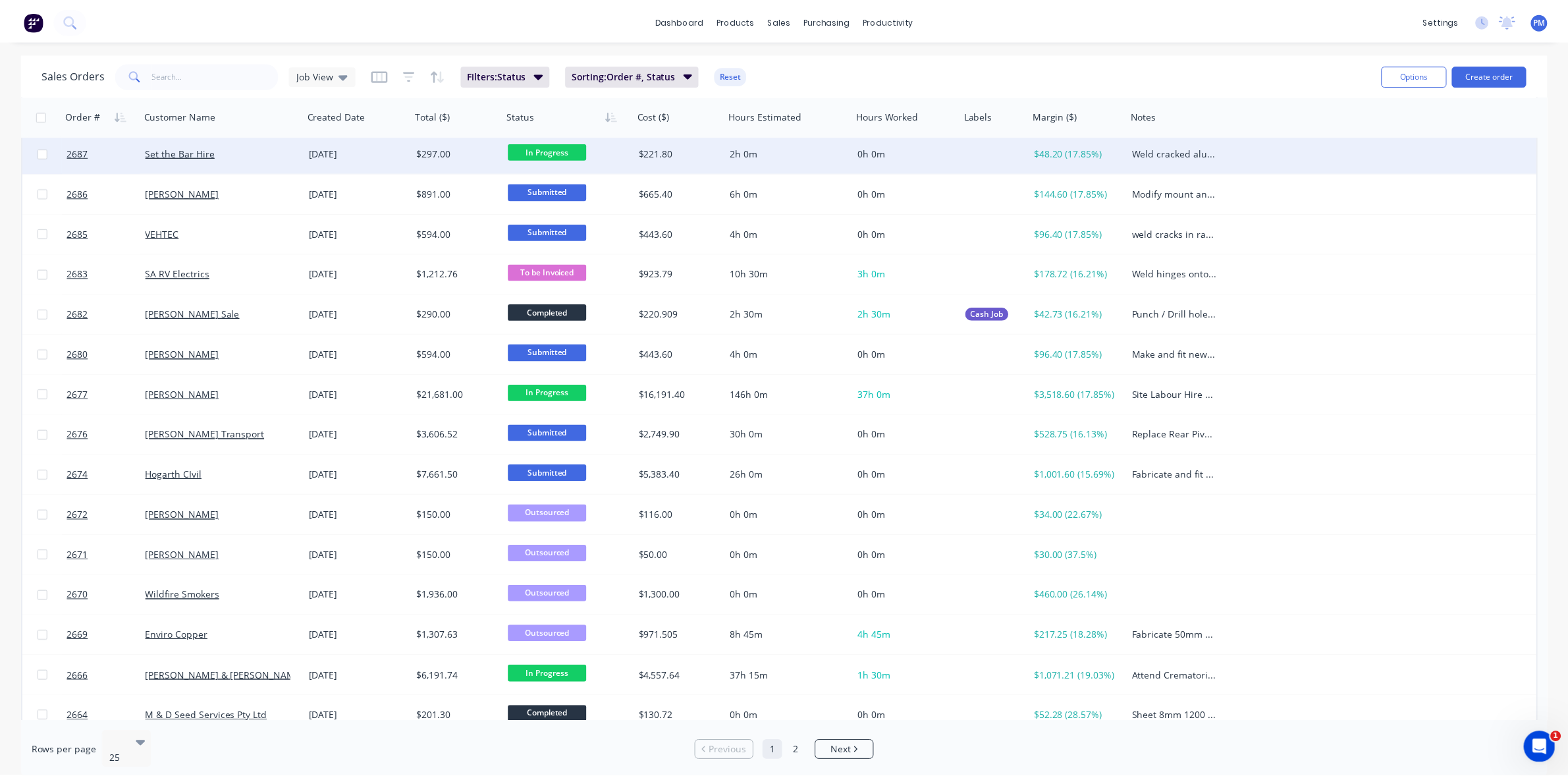
scroll to position [247, 0]
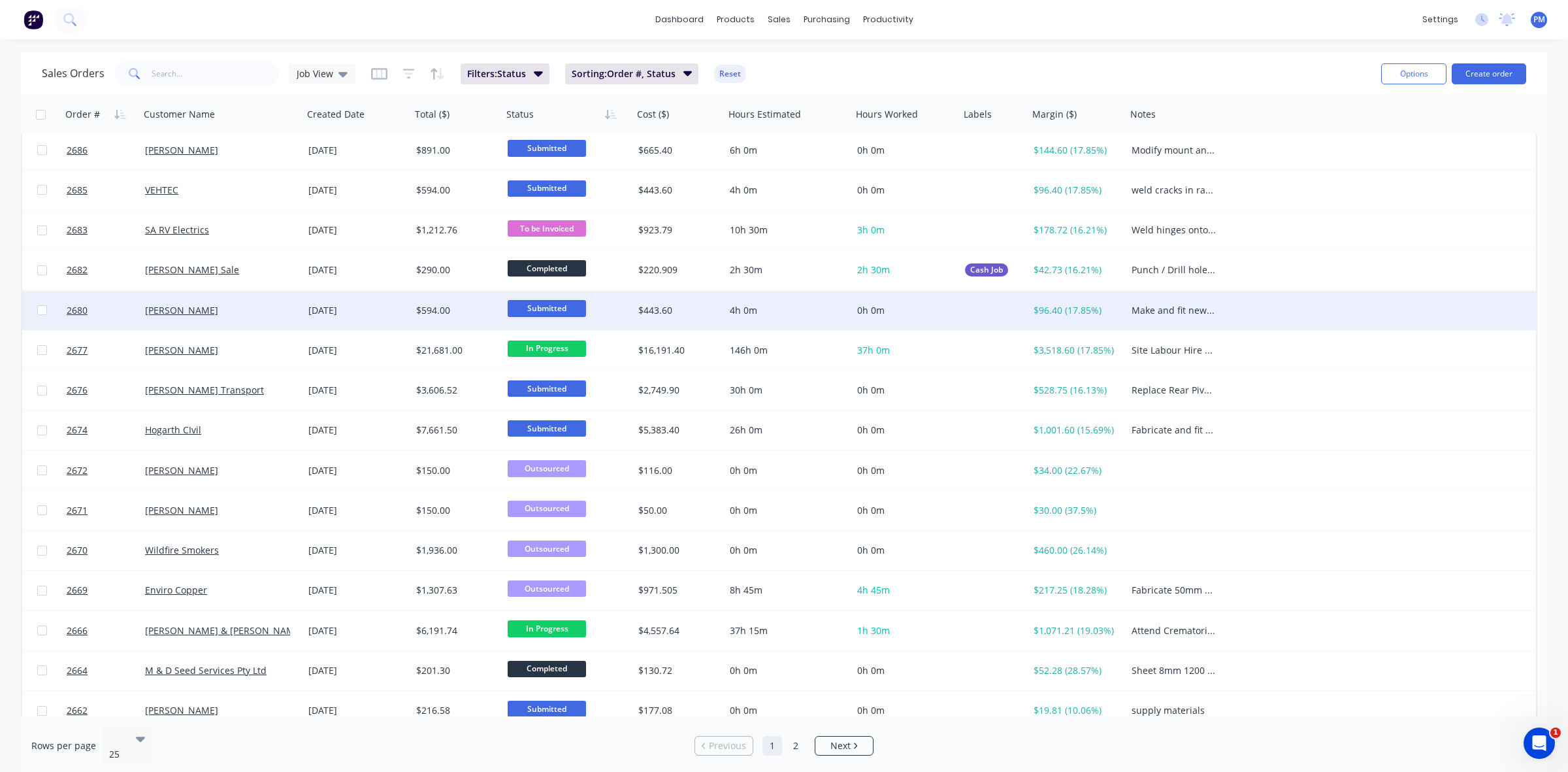
click at [709, 314] on div "$443.60" at bounding box center [677, 311] width 77 height 13
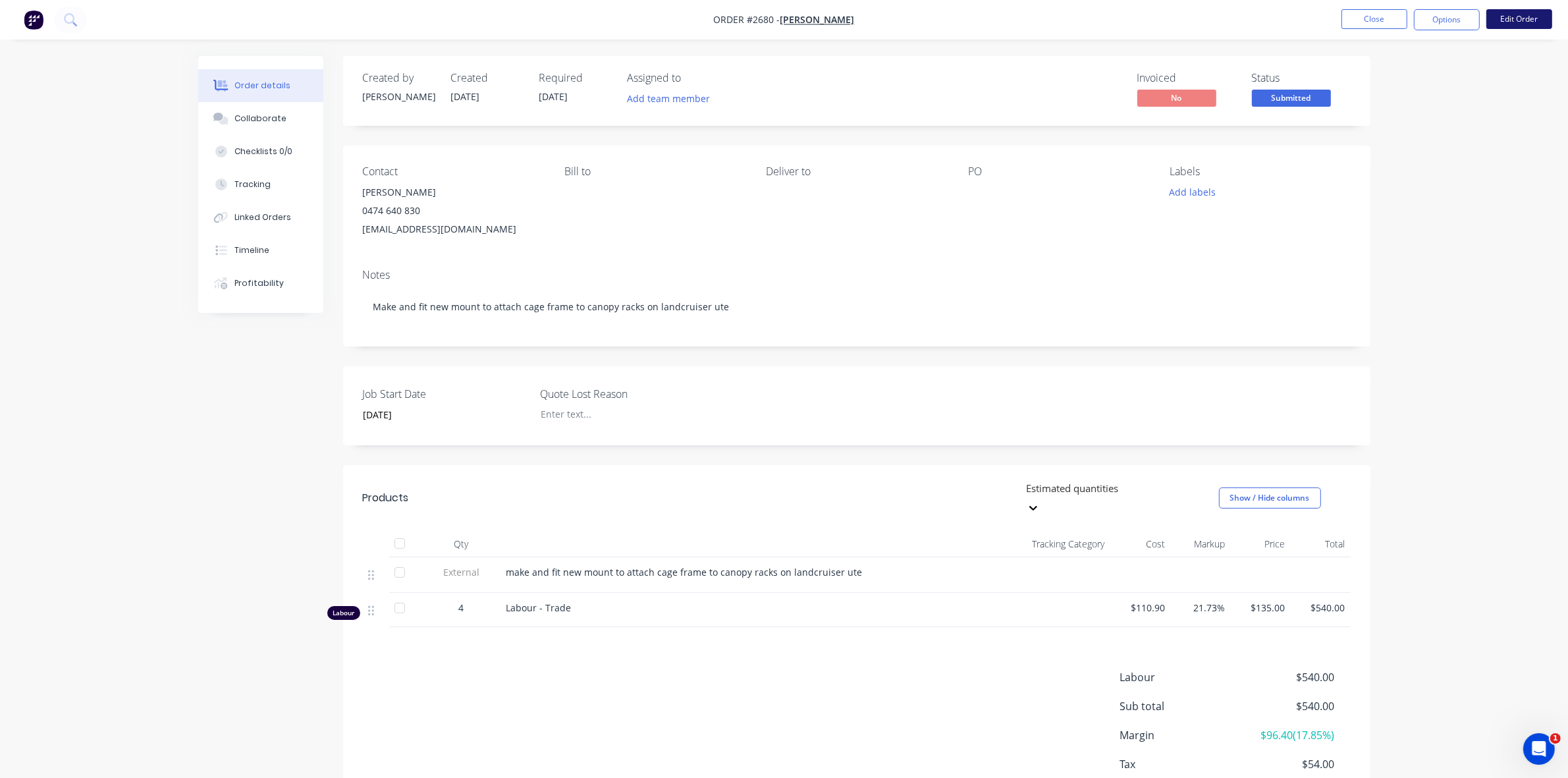
click at [1528, 21] on button "Edit Order" at bounding box center [1519, 18] width 66 height 19
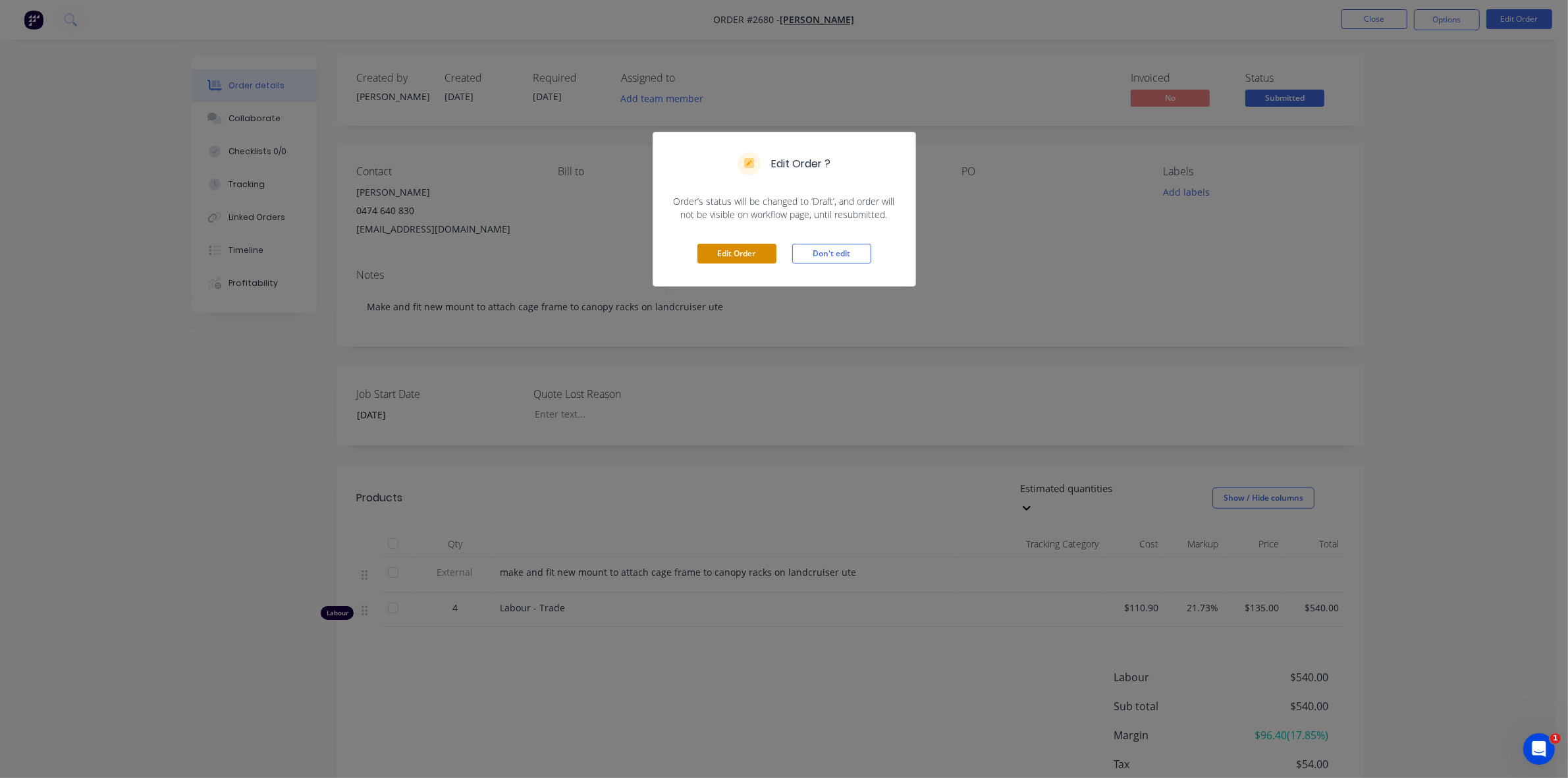
click at [735, 252] on button "Edit Order" at bounding box center [737, 253] width 79 height 19
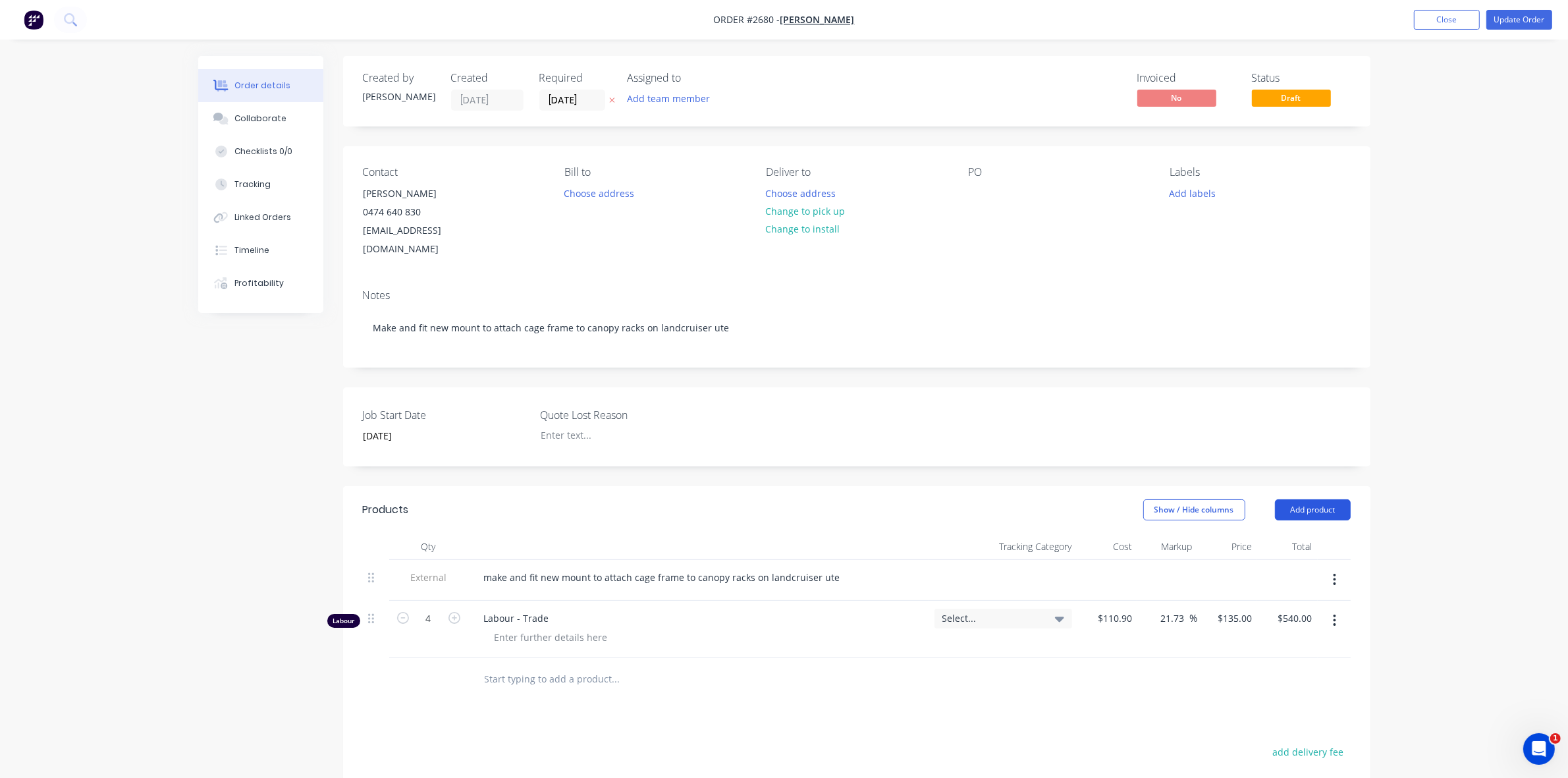
click at [1297, 499] on button "Add product" at bounding box center [1312, 509] width 75 height 21
click at [1276, 560] on div "Basic product" at bounding box center [1287, 569] width 101 height 19
click at [482, 666] on div at bounding box center [527, 675] width 110 height 19
click at [1119, 666] on div at bounding box center [1126, 675] width 20 height 19
type input "$10.00"
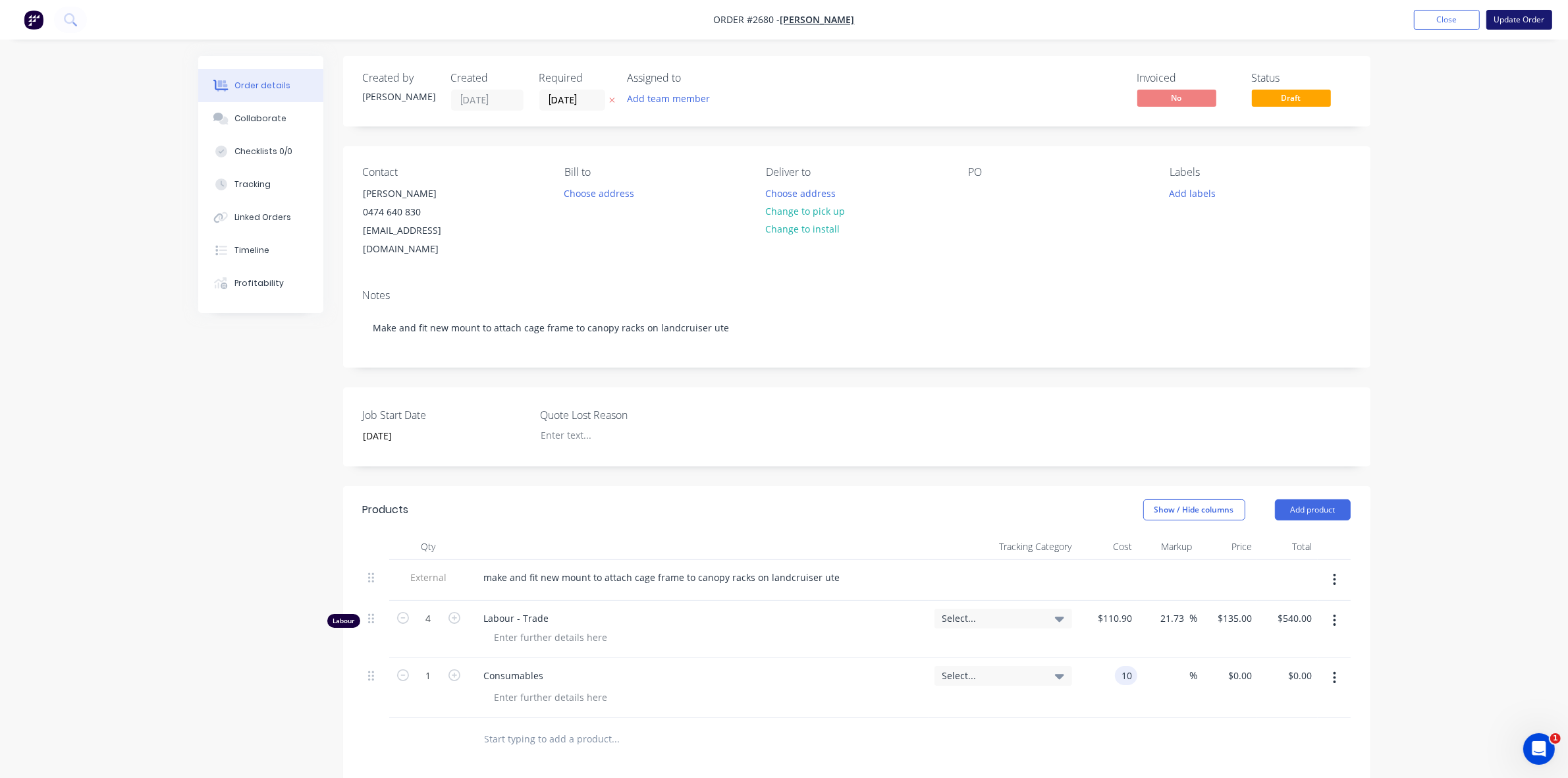
type input "$10.00"
click at [1511, 21] on button "Update Order" at bounding box center [1519, 19] width 66 height 19
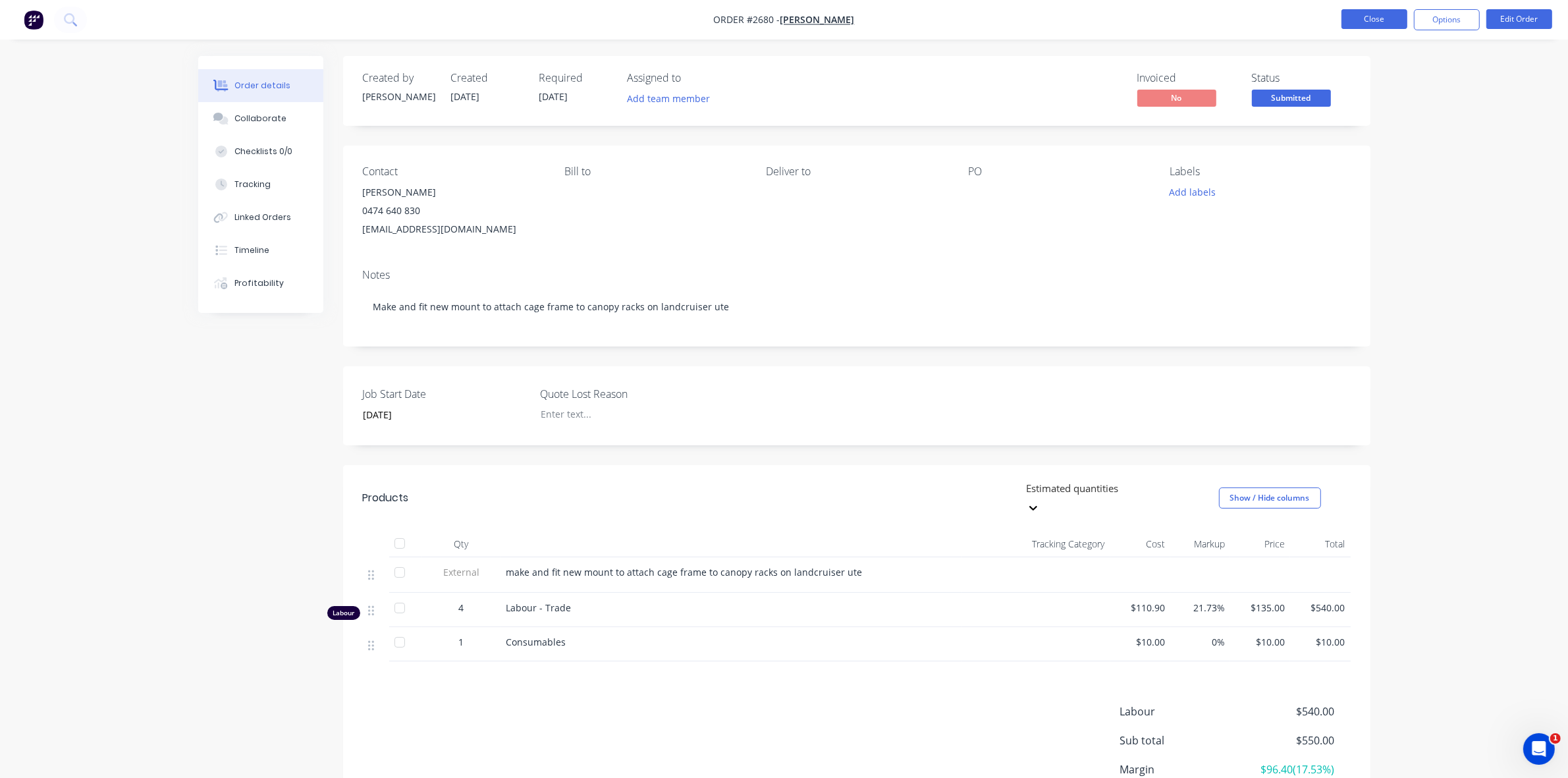
click at [1389, 20] on button "Close" at bounding box center [1374, 18] width 66 height 19
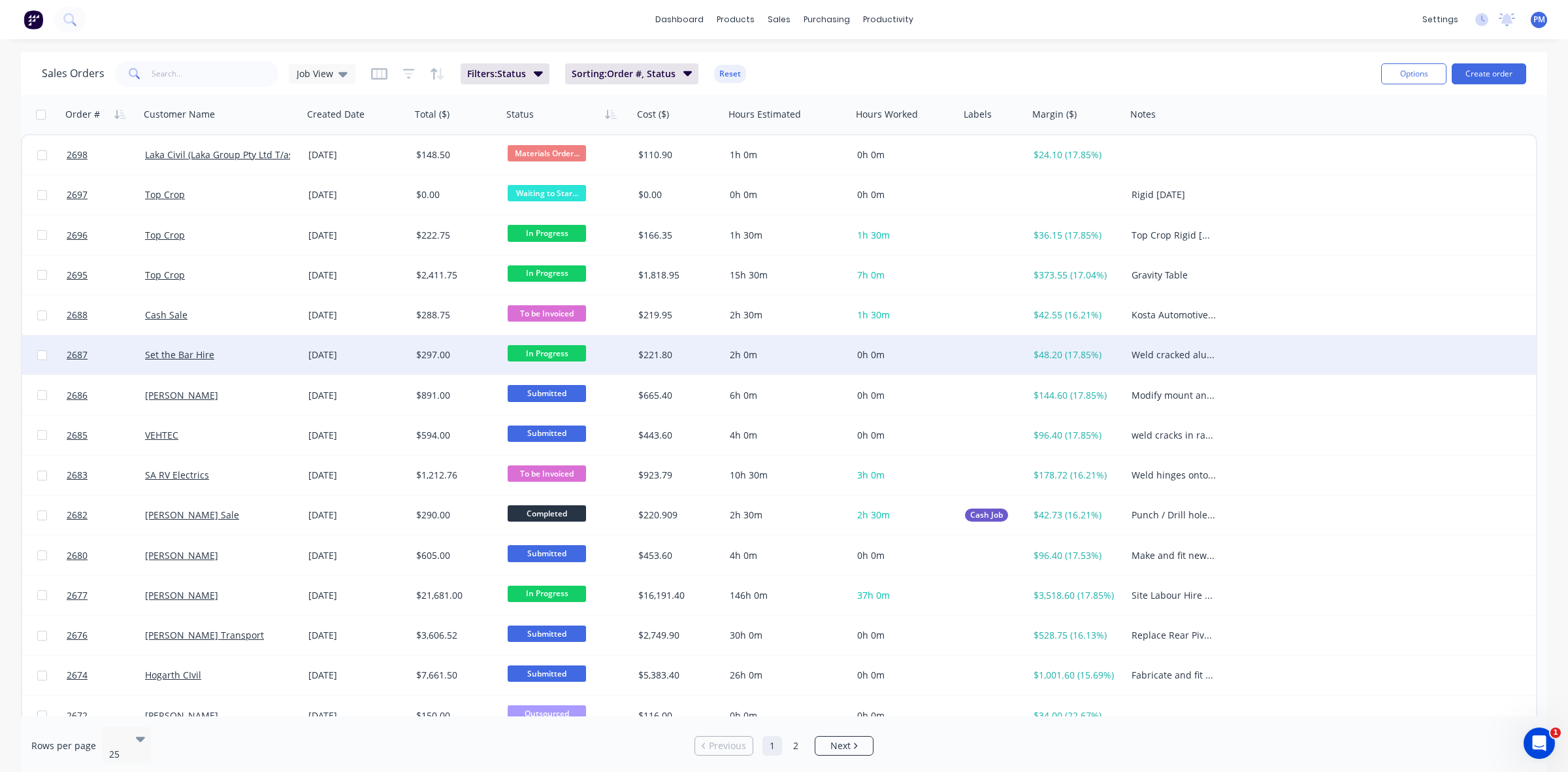
click at [282, 357] on div "Set the Bar Hire" at bounding box center [217, 354] width 145 height 13
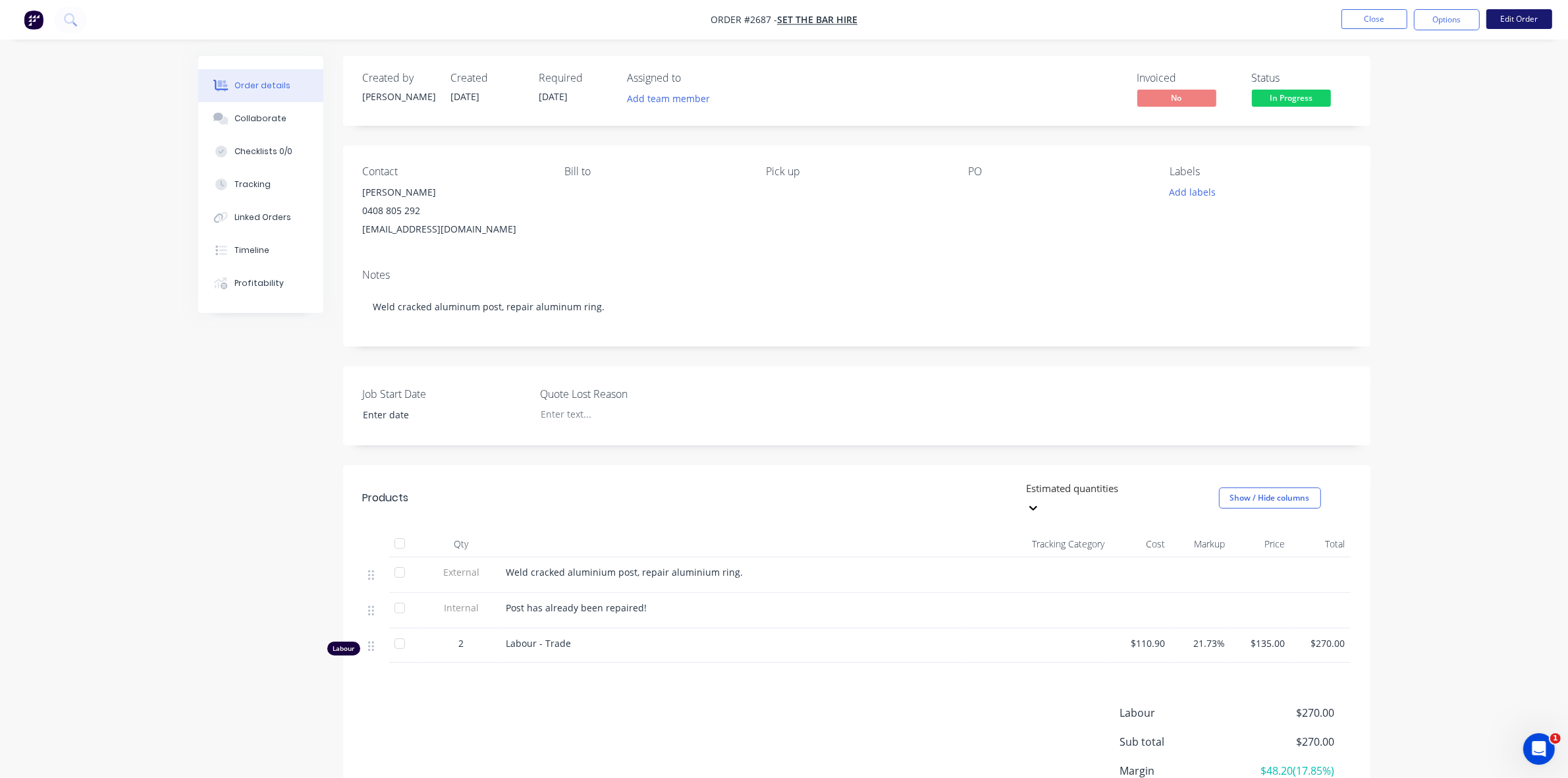
click at [1516, 19] on button "Edit Order" at bounding box center [1519, 18] width 66 height 19
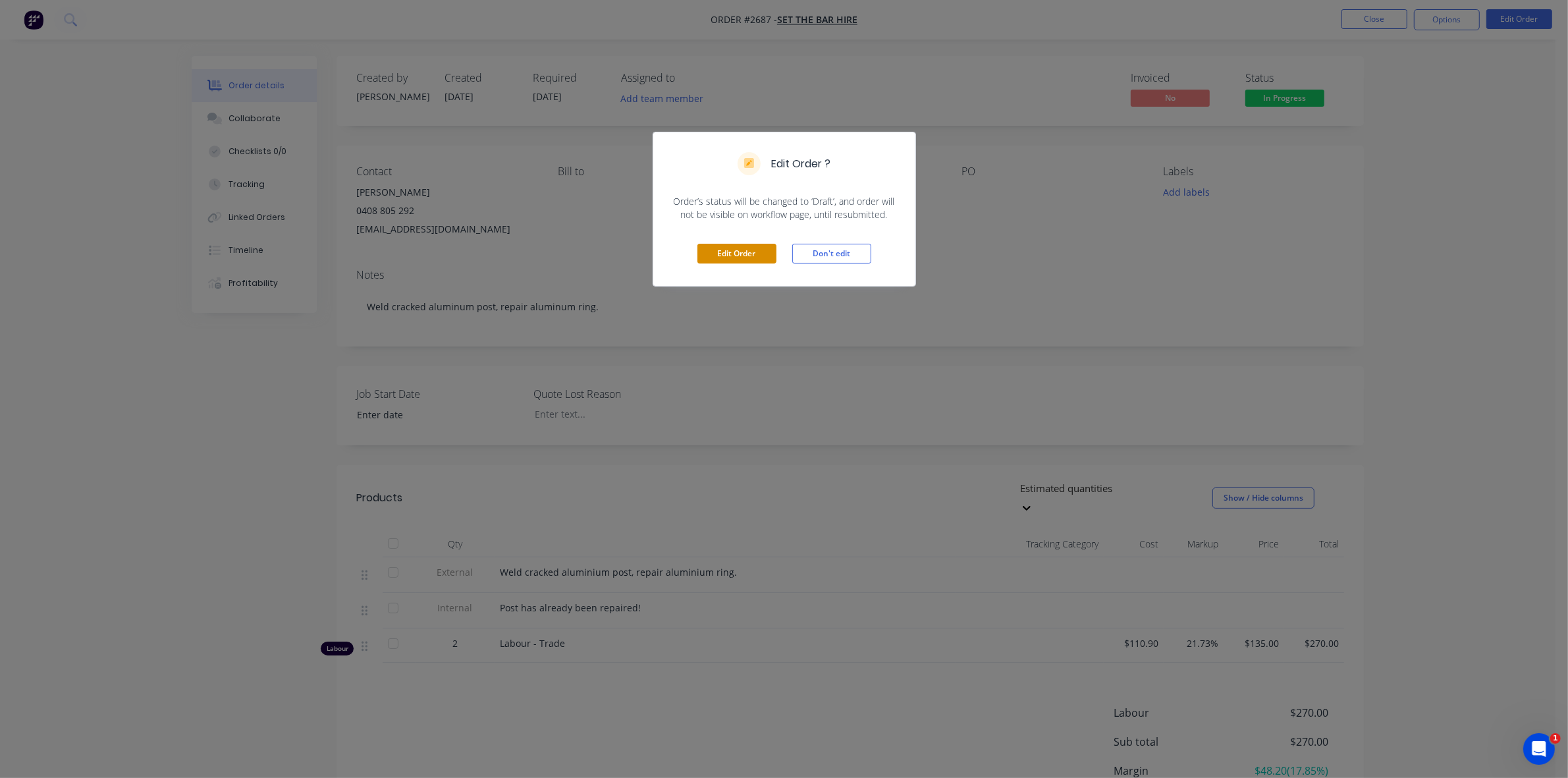
click at [758, 253] on button "Edit Order" at bounding box center [737, 253] width 79 height 19
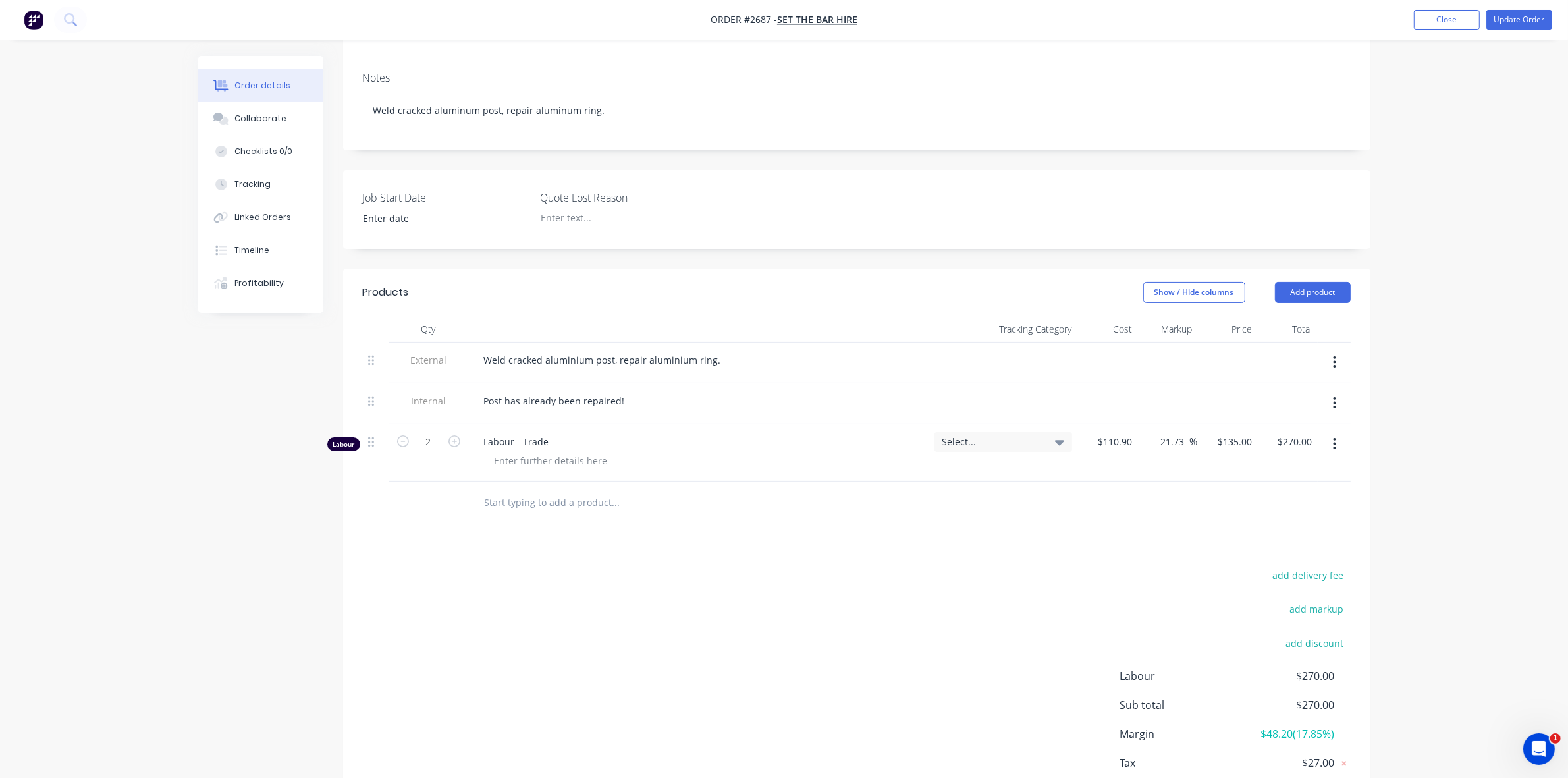
scroll to position [282, 0]
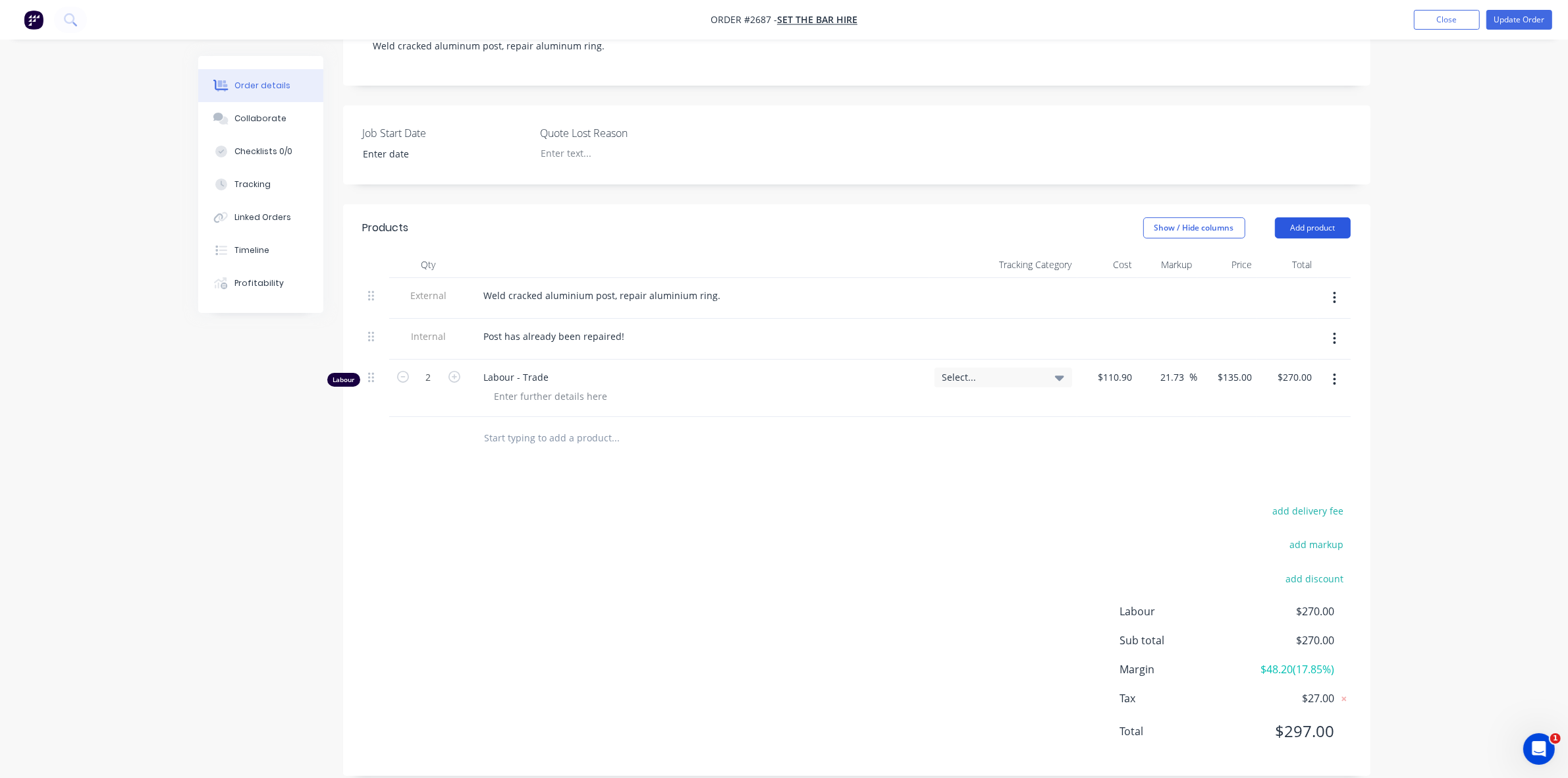
click at [1290, 217] on button "Add product" at bounding box center [1312, 227] width 75 height 21
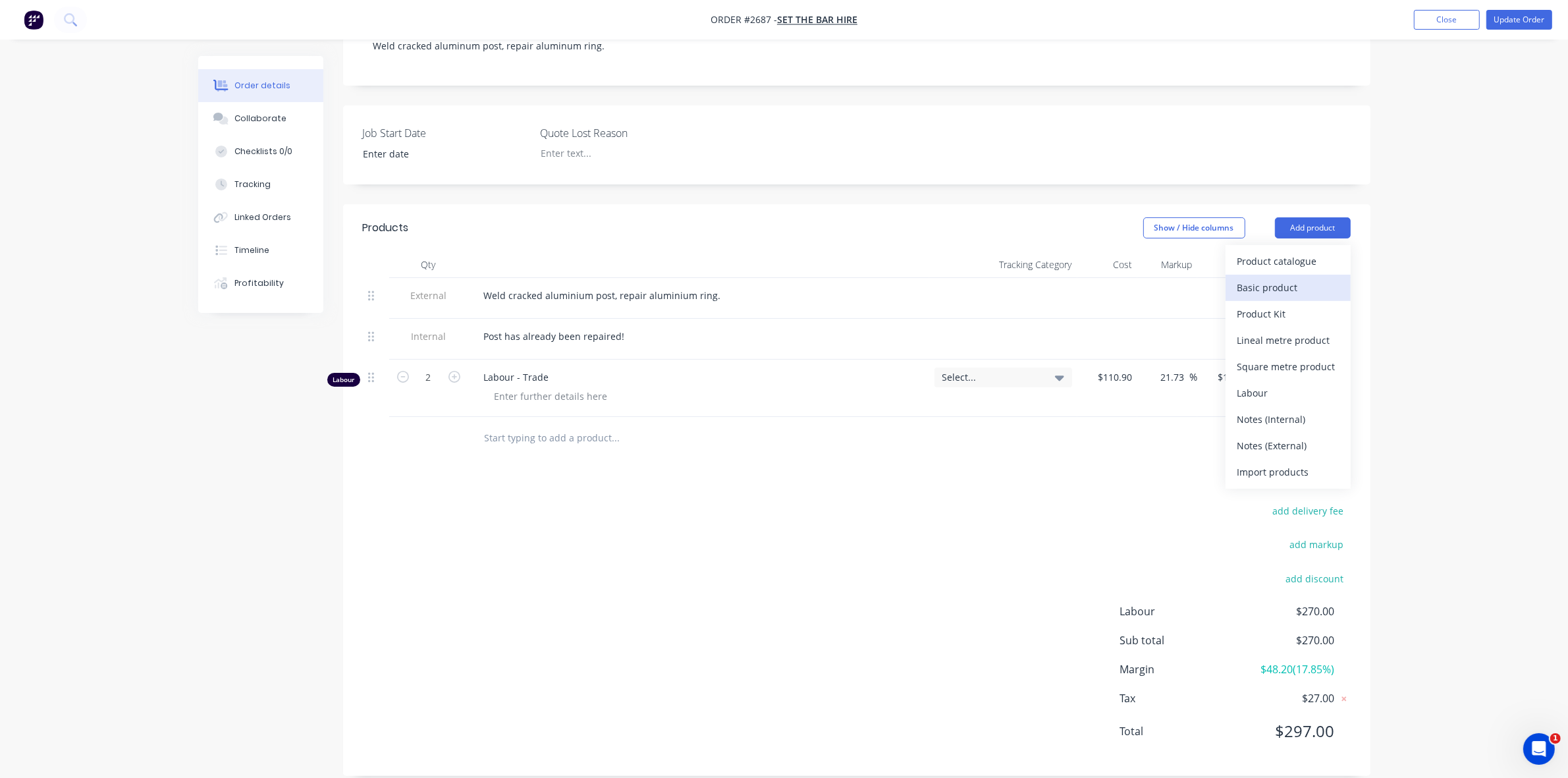
click at [1250, 278] on div "Basic product" at bounding box center [1287, 287] width 101 height 19
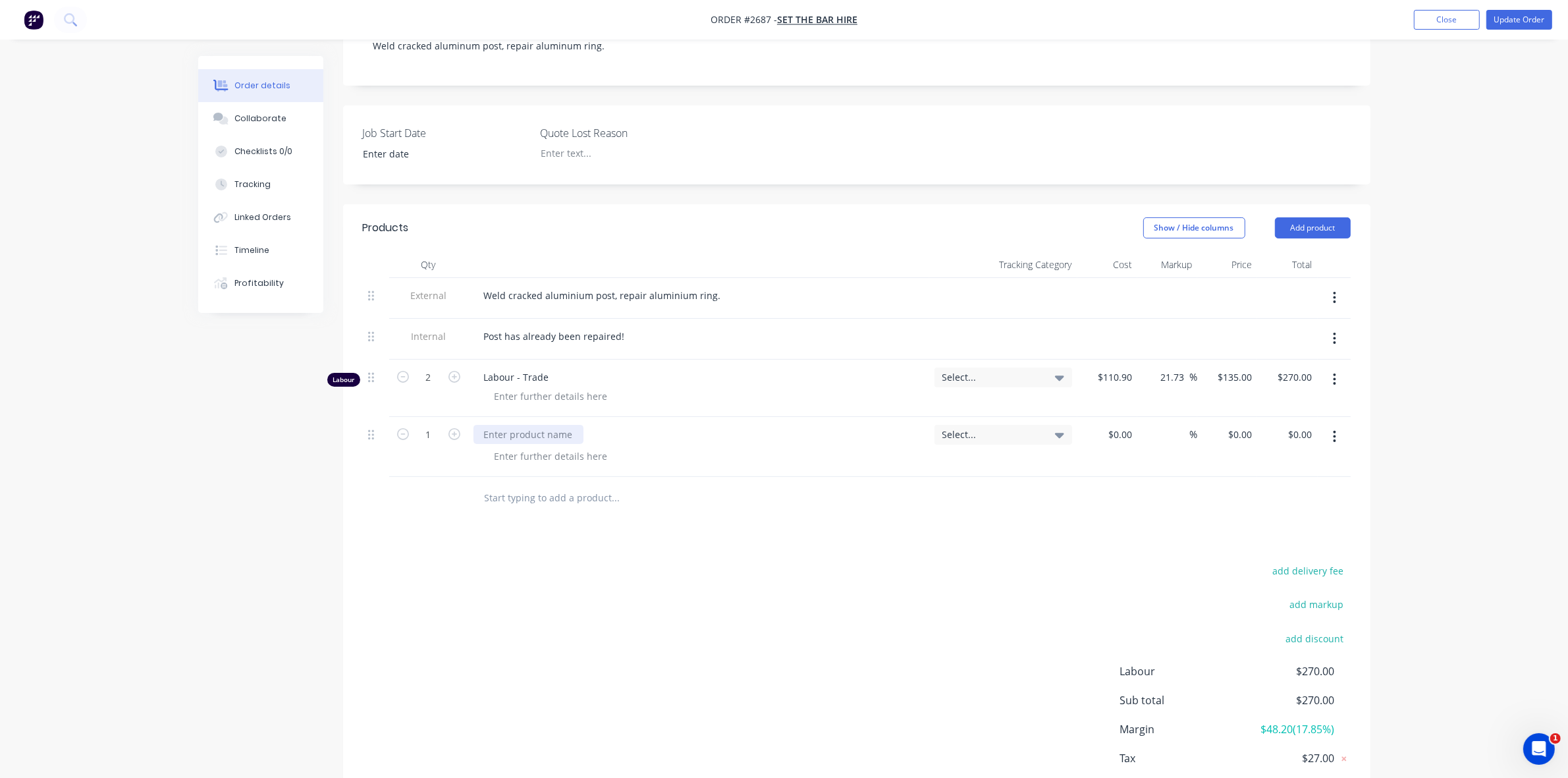
click at [511, 424] on div at bounding box center [527, 434] width 110 height 19
click at [1114, 417] on div "$0.00" at bounding box center [1107, 447] width 60 height 60
type input "$10.00"
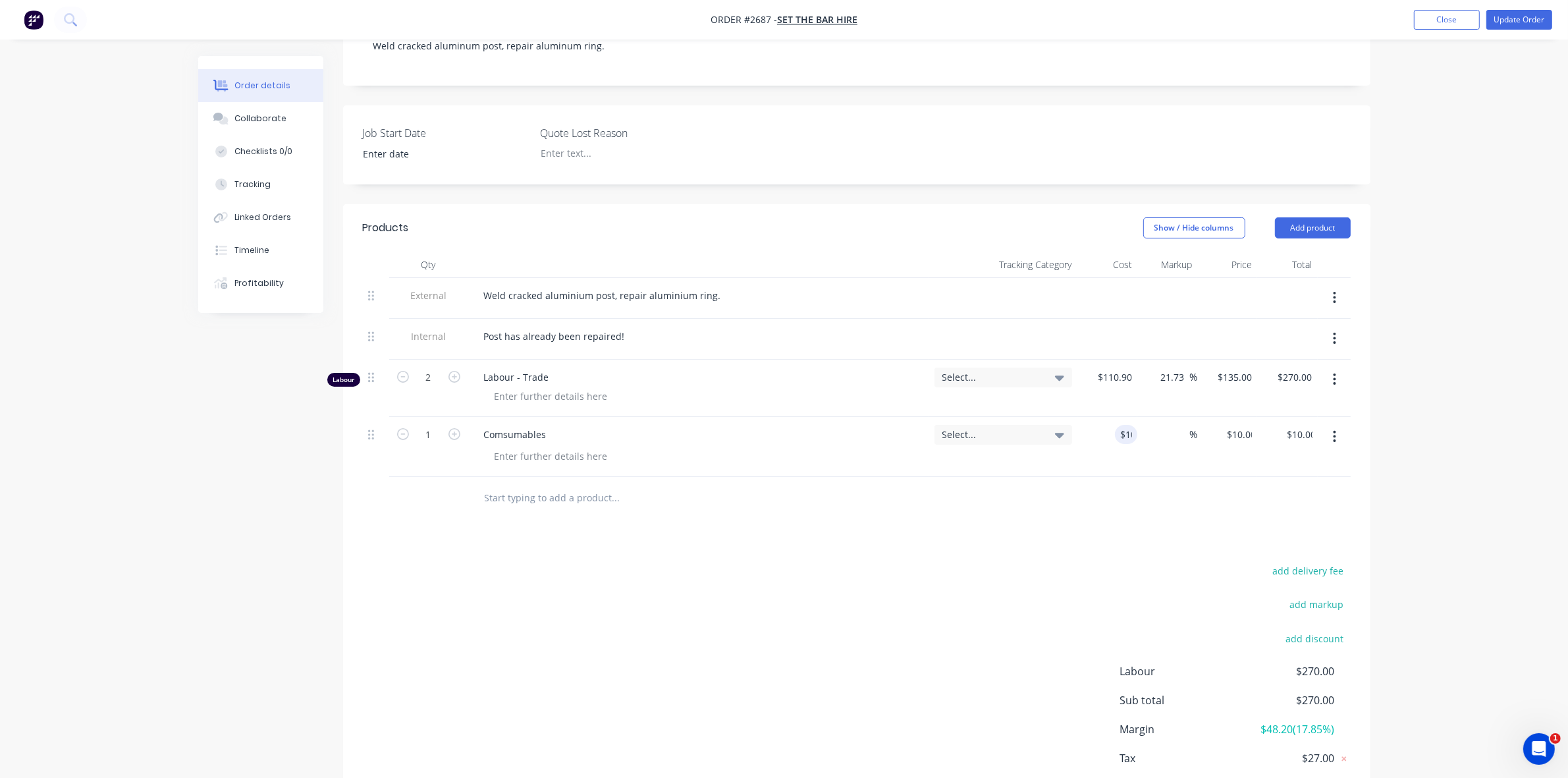
click at [1406, 245] on div "Order details Collaborate Checklists 0/0 Tracking Linked Orders Timeline Profit…" at bounding box center [784, 287] width 1568 height 1138
click at [1522, 22] on button "Update Order" at bounding box center [1519, 19] width 66 height 19
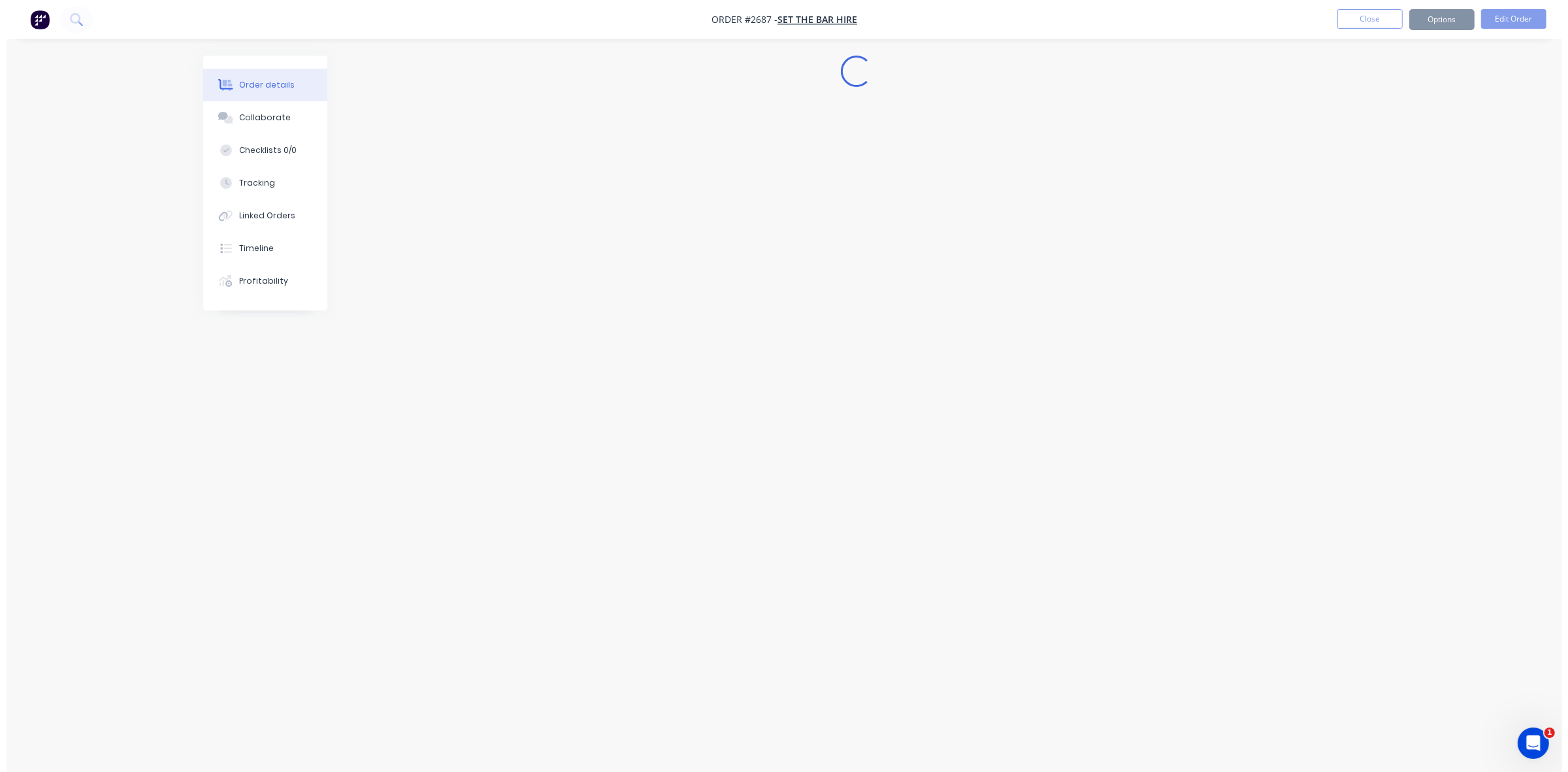
scroll to position [0, 0]
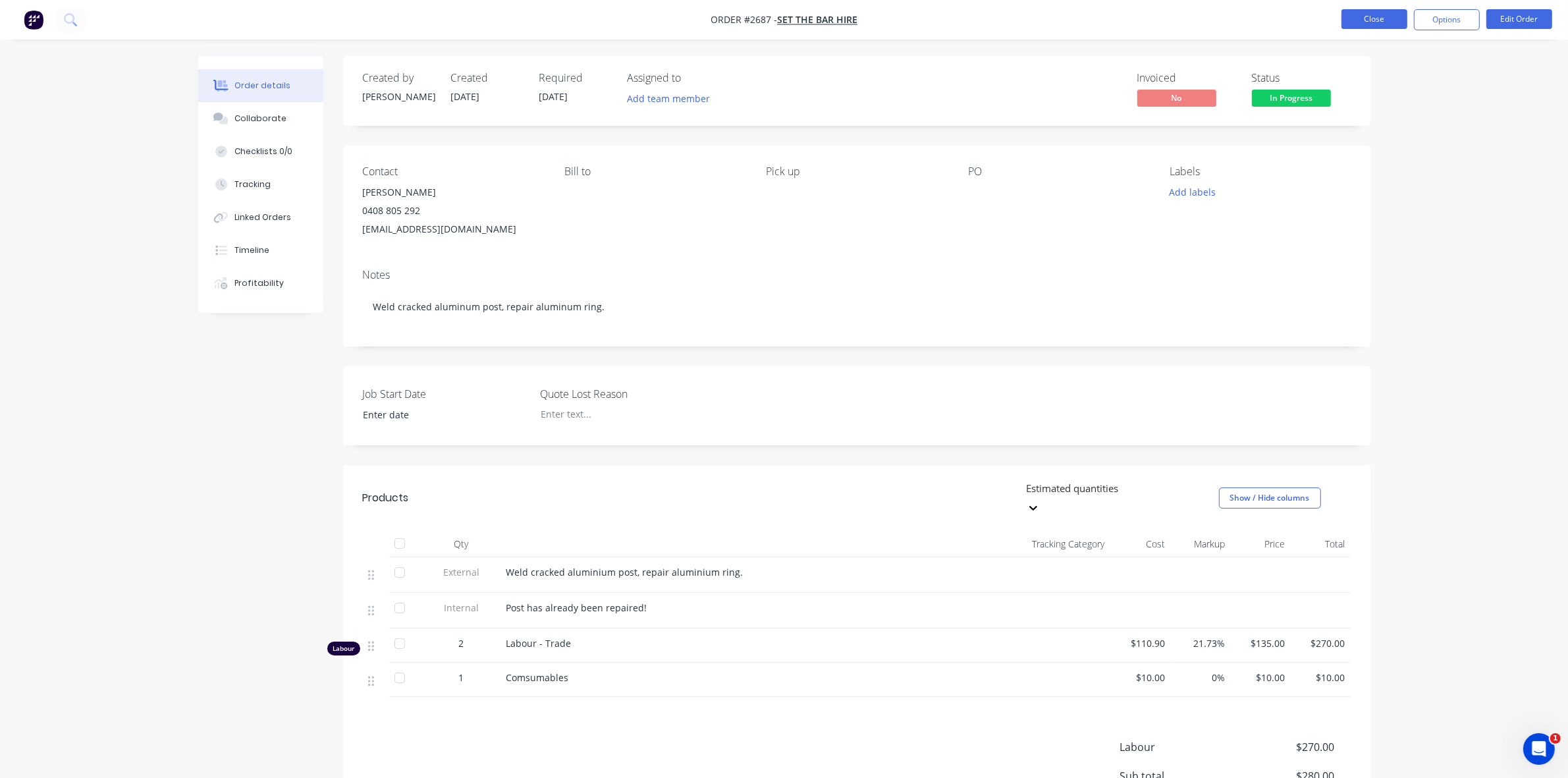
click at [1352, 21] on button "Close" at bounding box center [1374, 18] width 66 height 19
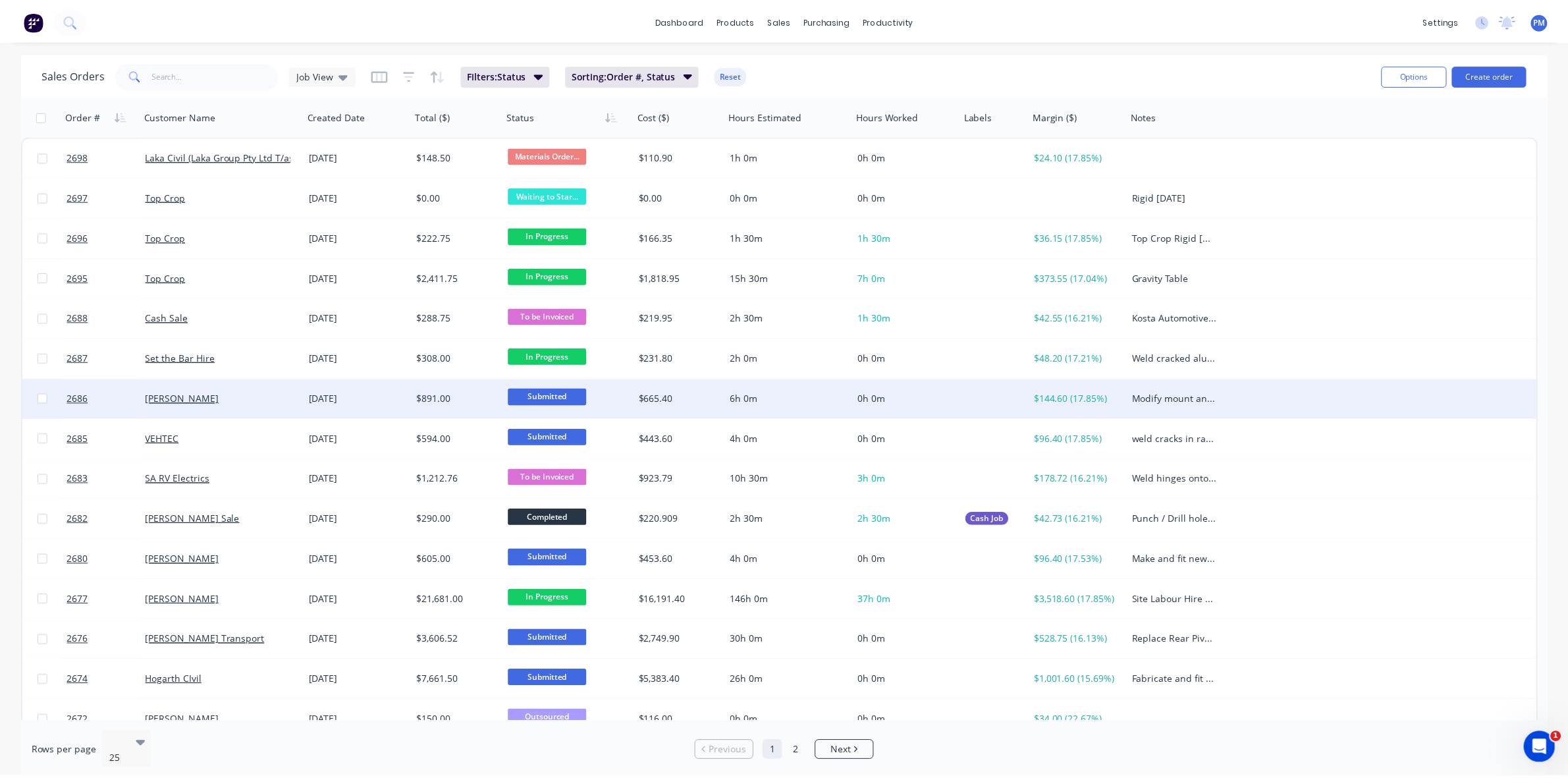
scroll to position [82, 0]
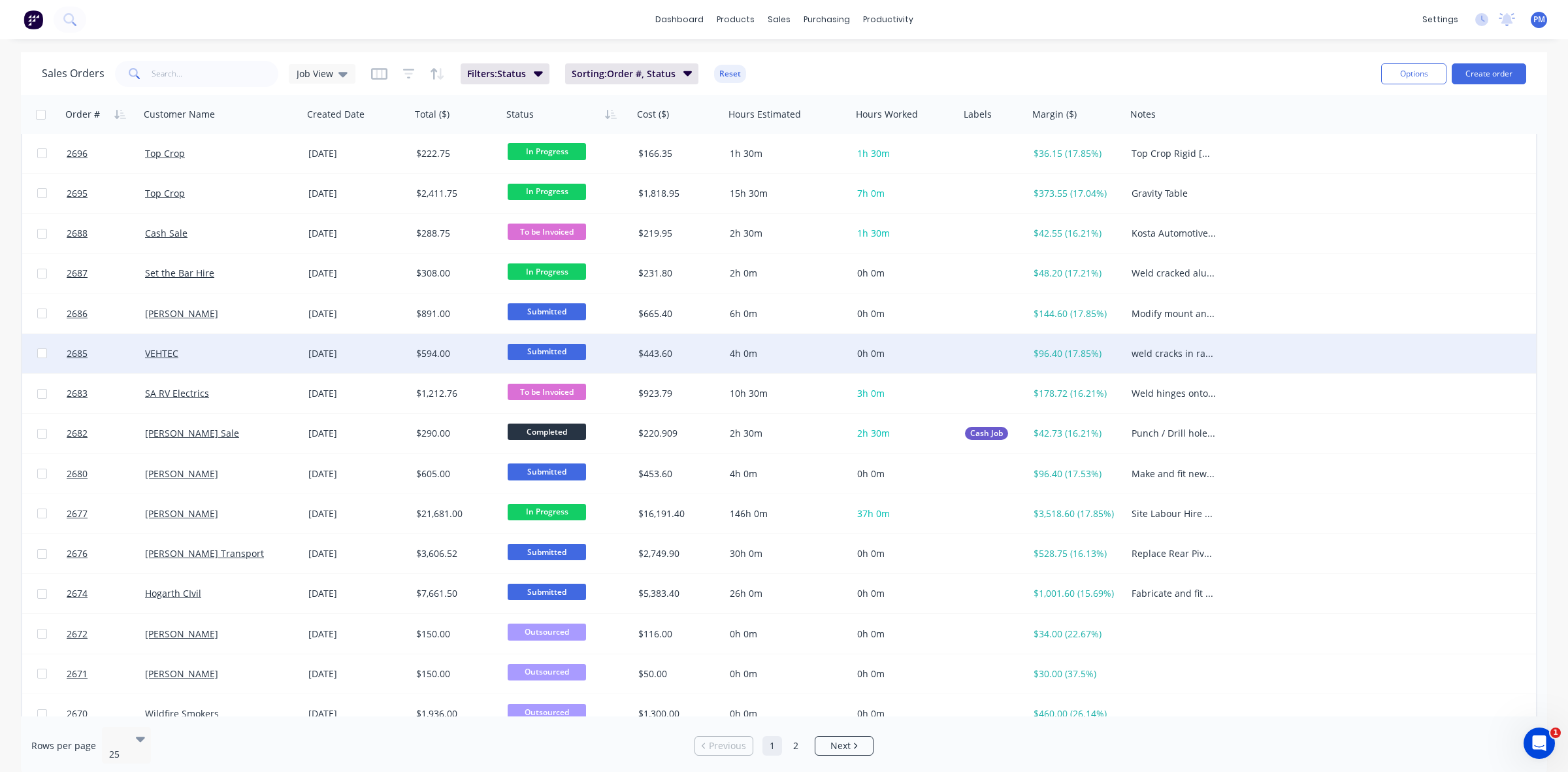
click at [248, 355] on div "VEHTEC" at bounding box center [217, 354] width 145 height 13
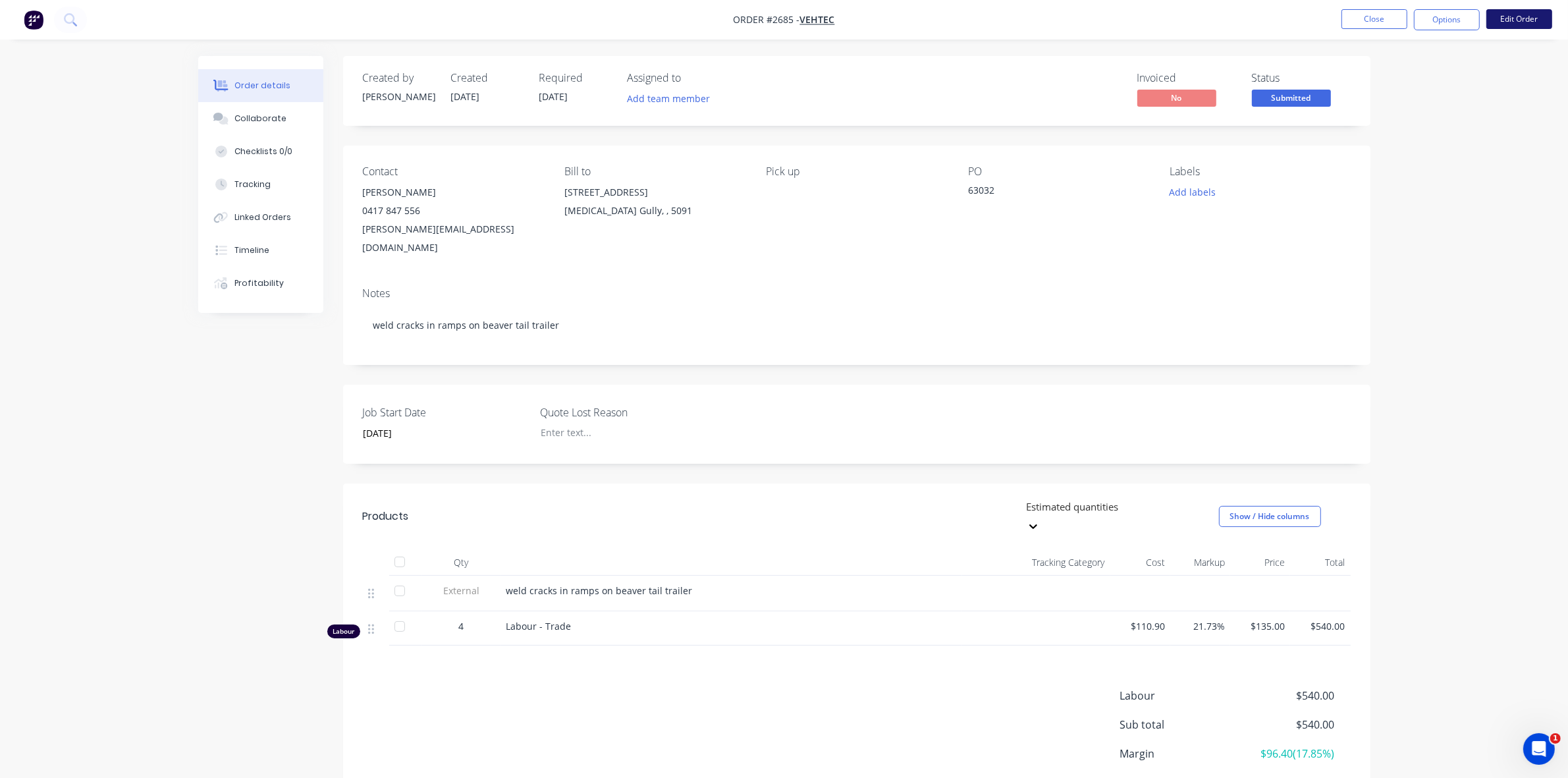
click at [1524, 17] on button "Edit Order" at bounding box center [1519, 18] width 66 height 19
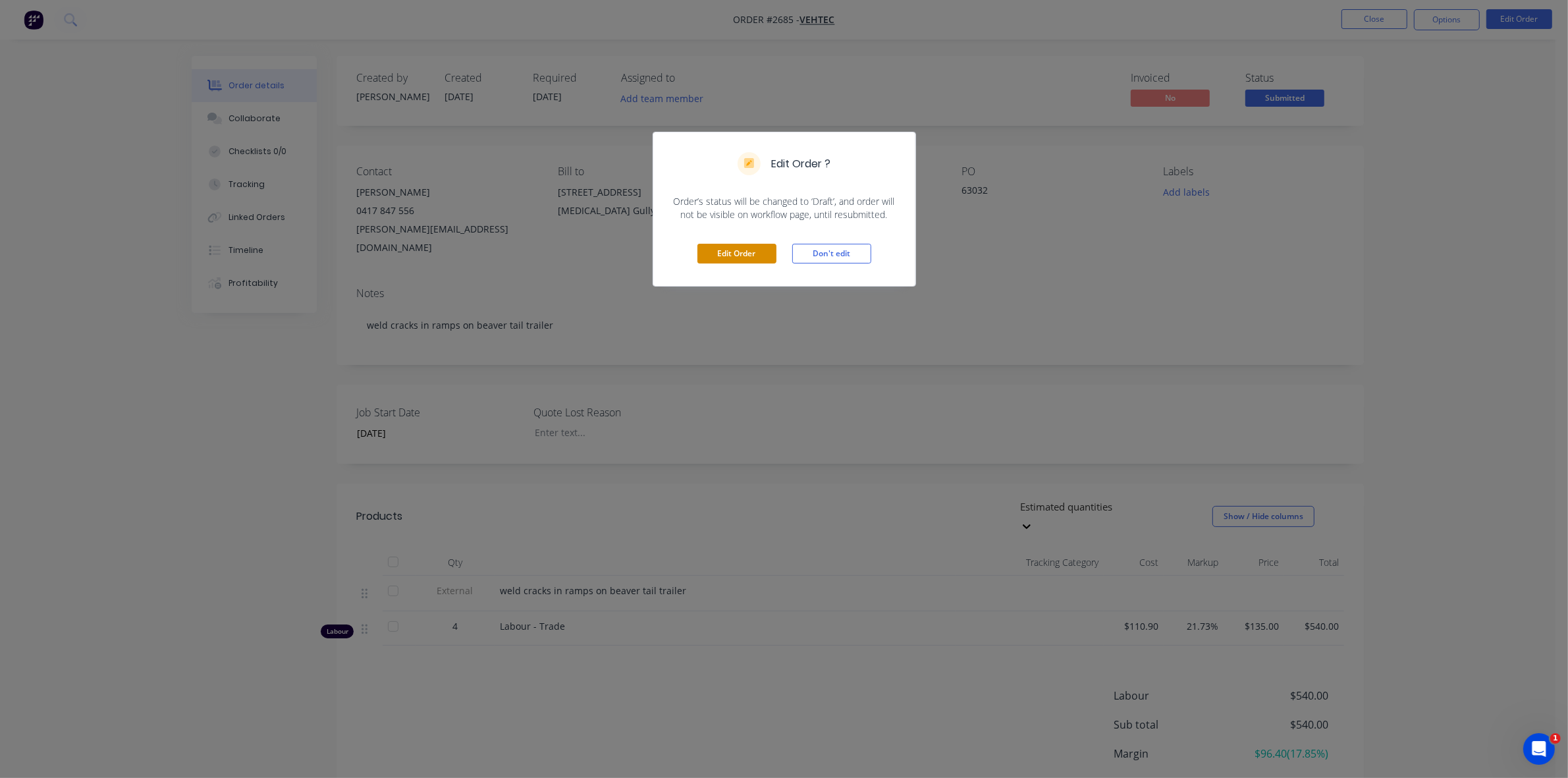
click at [748, 255] on button "Edit Order" at bounding box center [737, 253] width 79 height 19
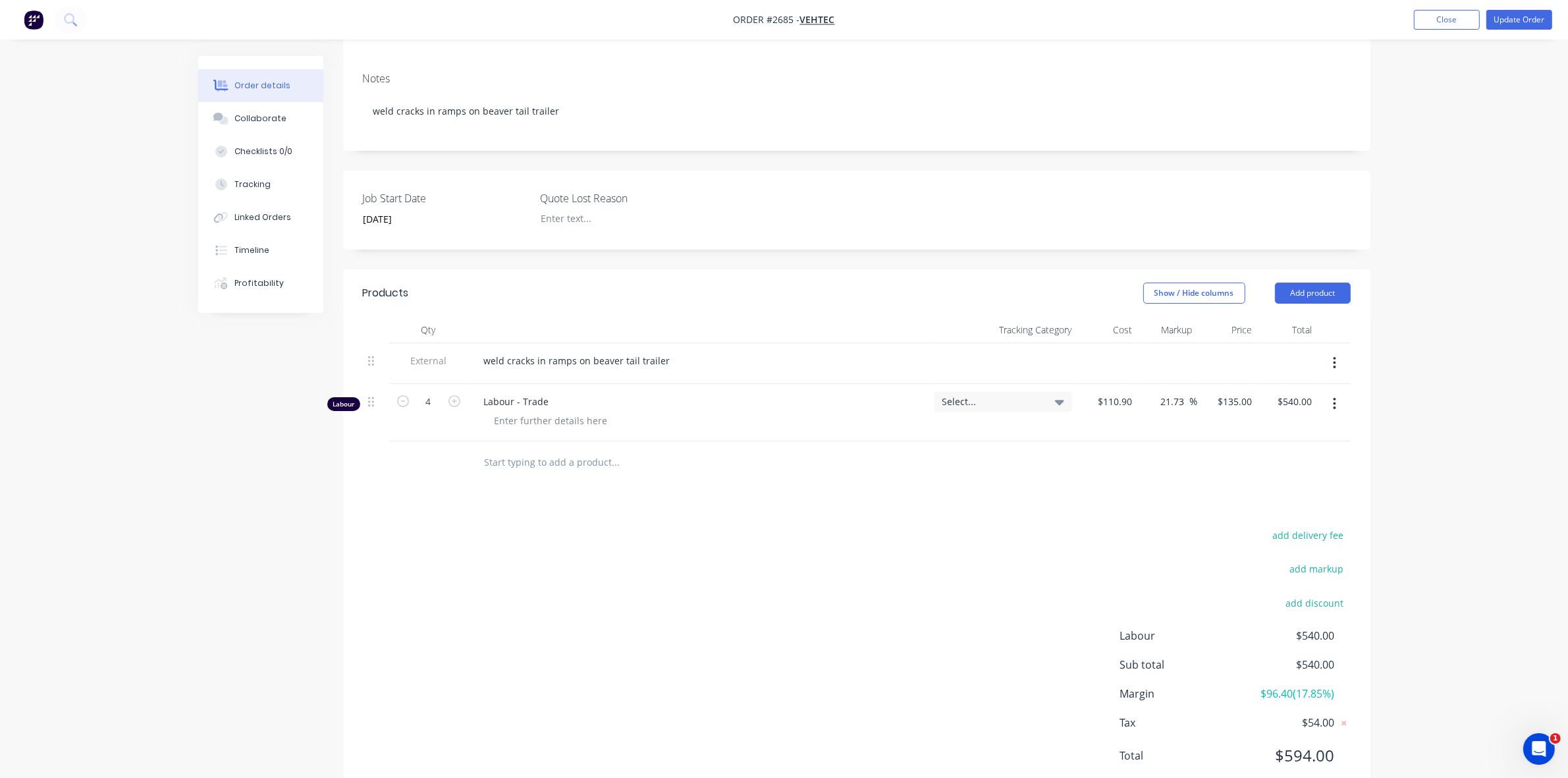
scroll to position [241, 0]
click at [1325, 277] on button "Add product" at bounding box center [1312, 287] width 75 height 21
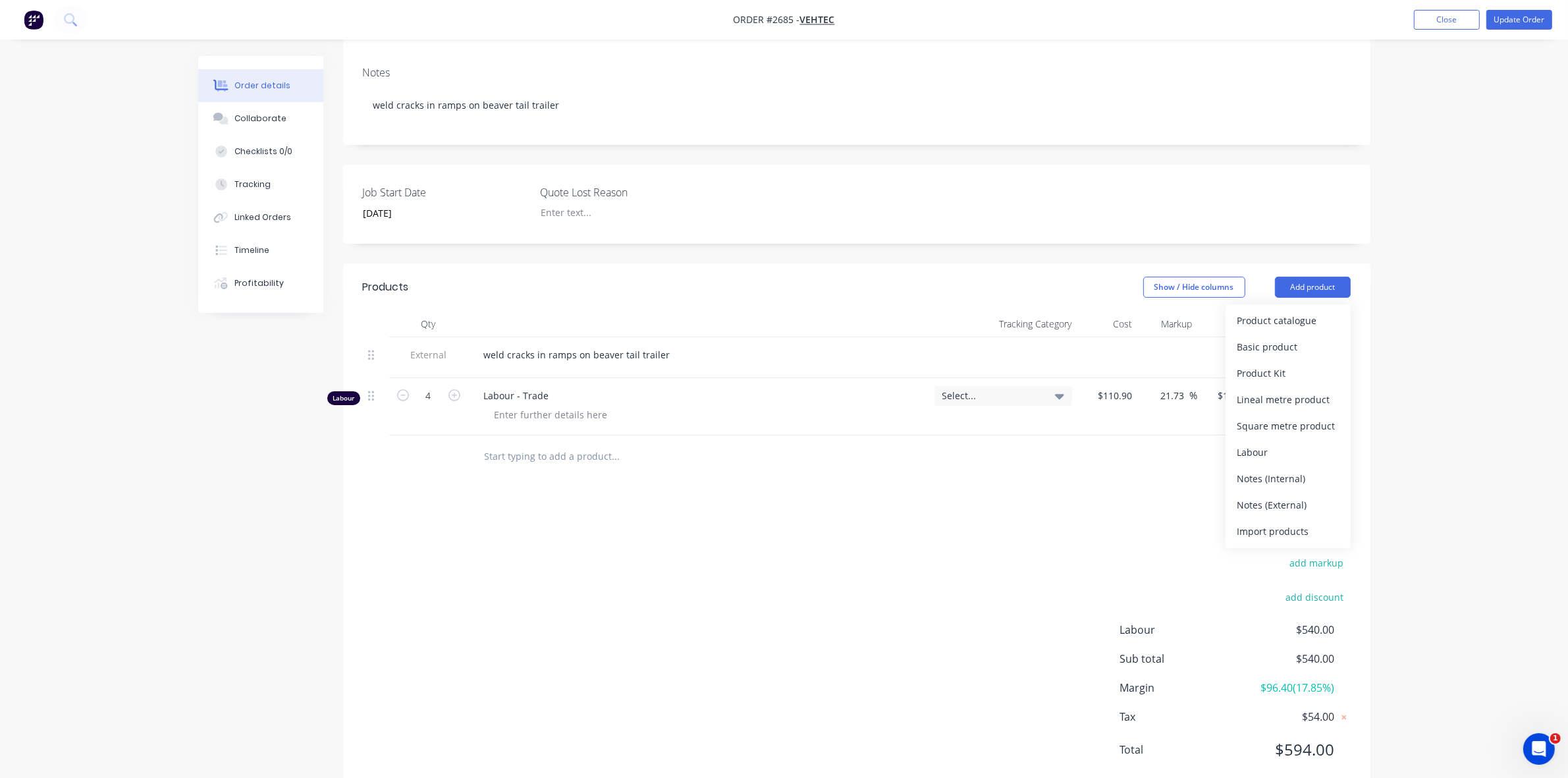
click at [1255, 337] on div "Basic product" at bounding box center [1287, 346] width 101 height 19
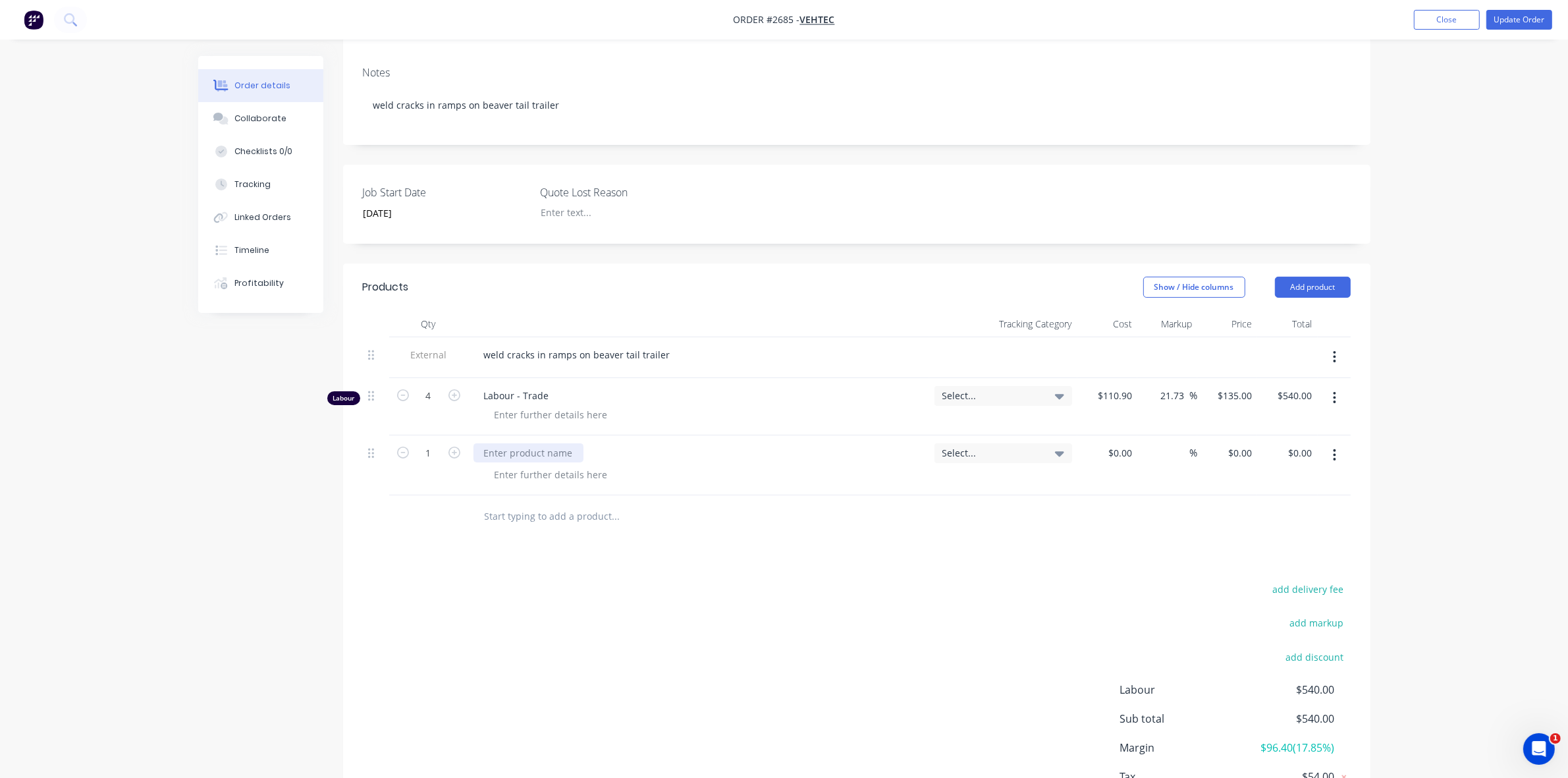
click at [522, 444] on div at bounding box center [527, 453] width 110 height 19
click at [1114, 435] on div "$0.00" at bounding box center [1107, 465] width 60 height 60
type input "$20.00"
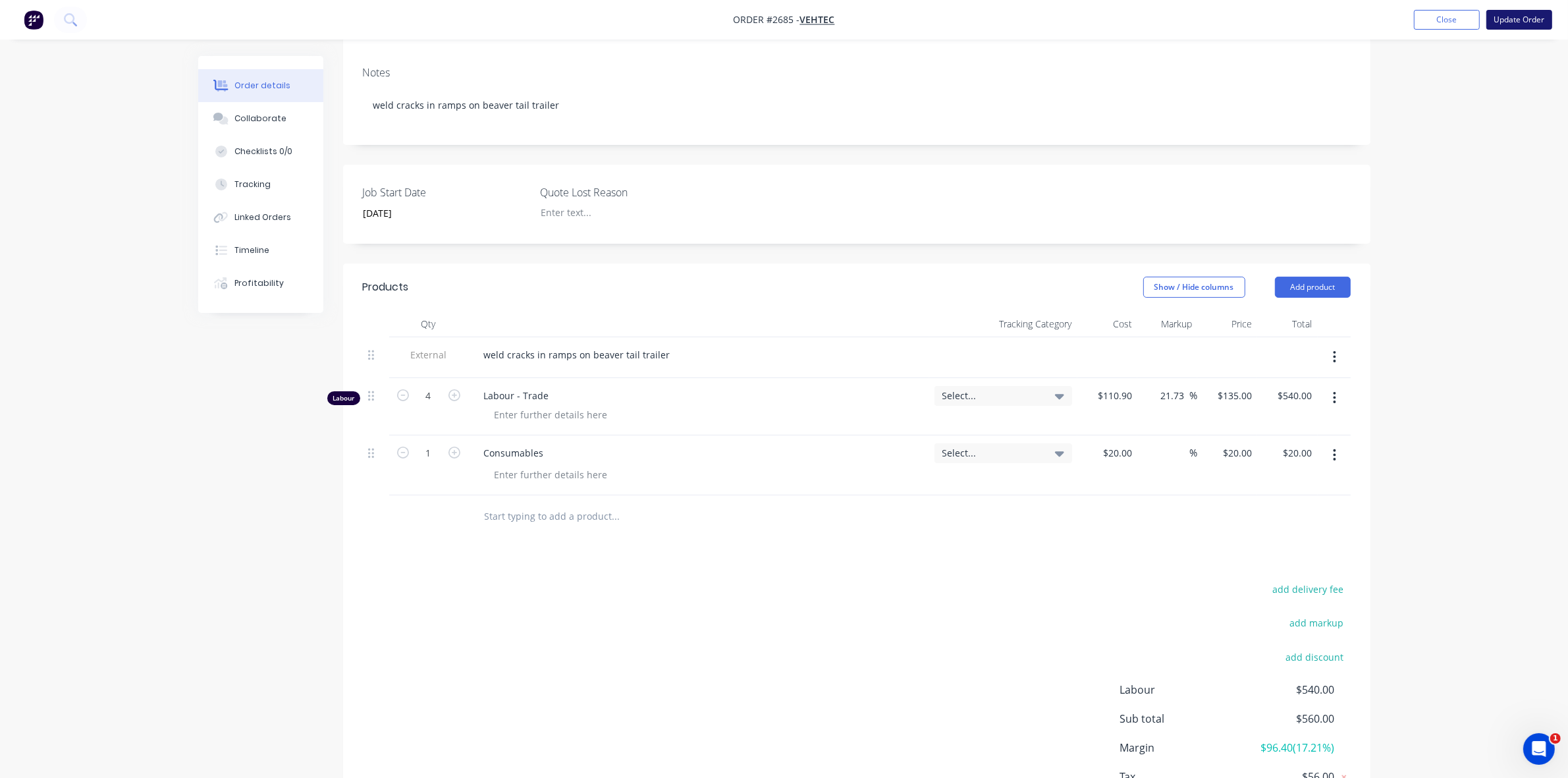
click at [1512, 18] on button "Update Order" at bounding box center [1519, 19] width 66 height 19
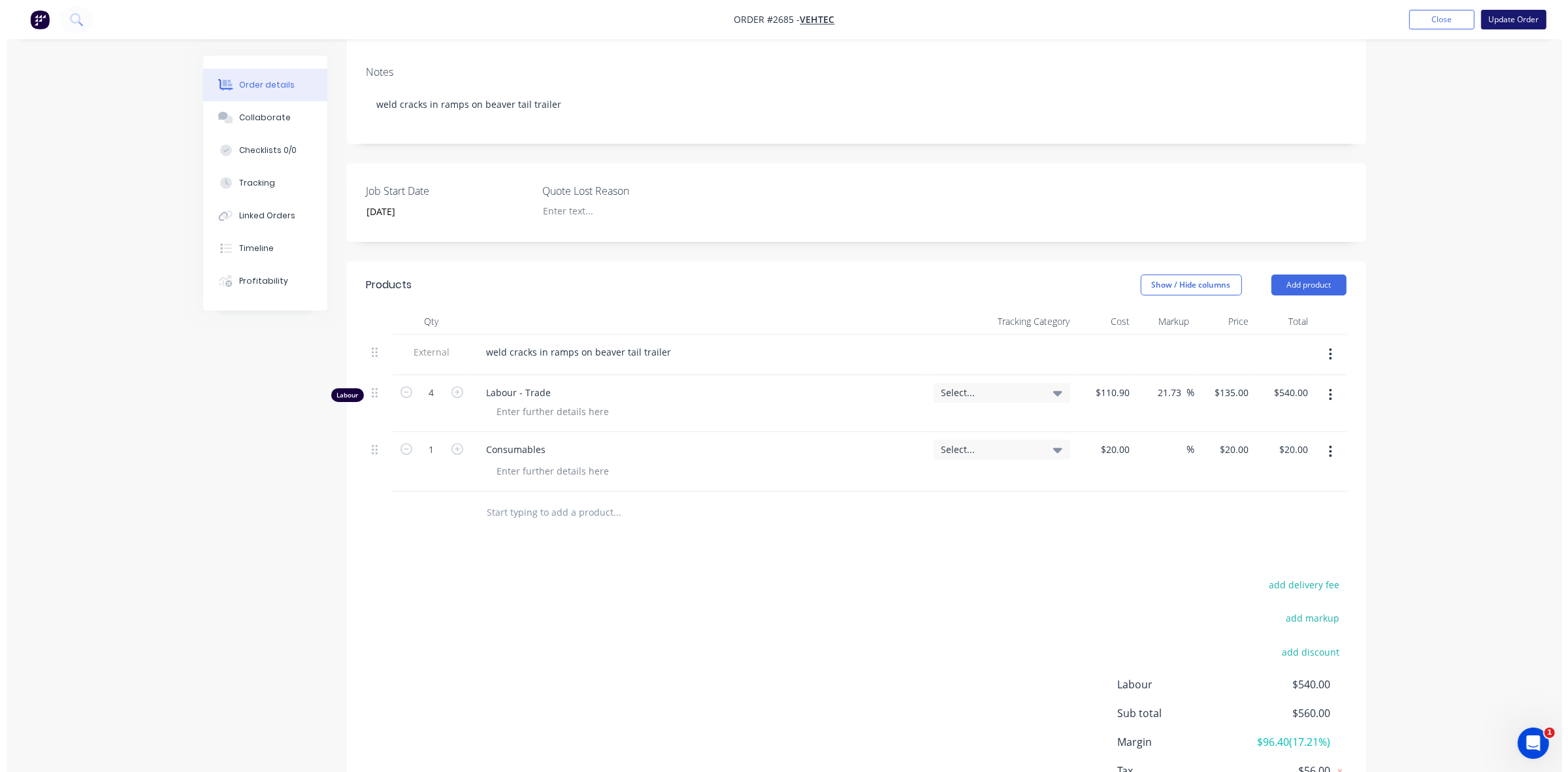
scroll to position [0, 0]
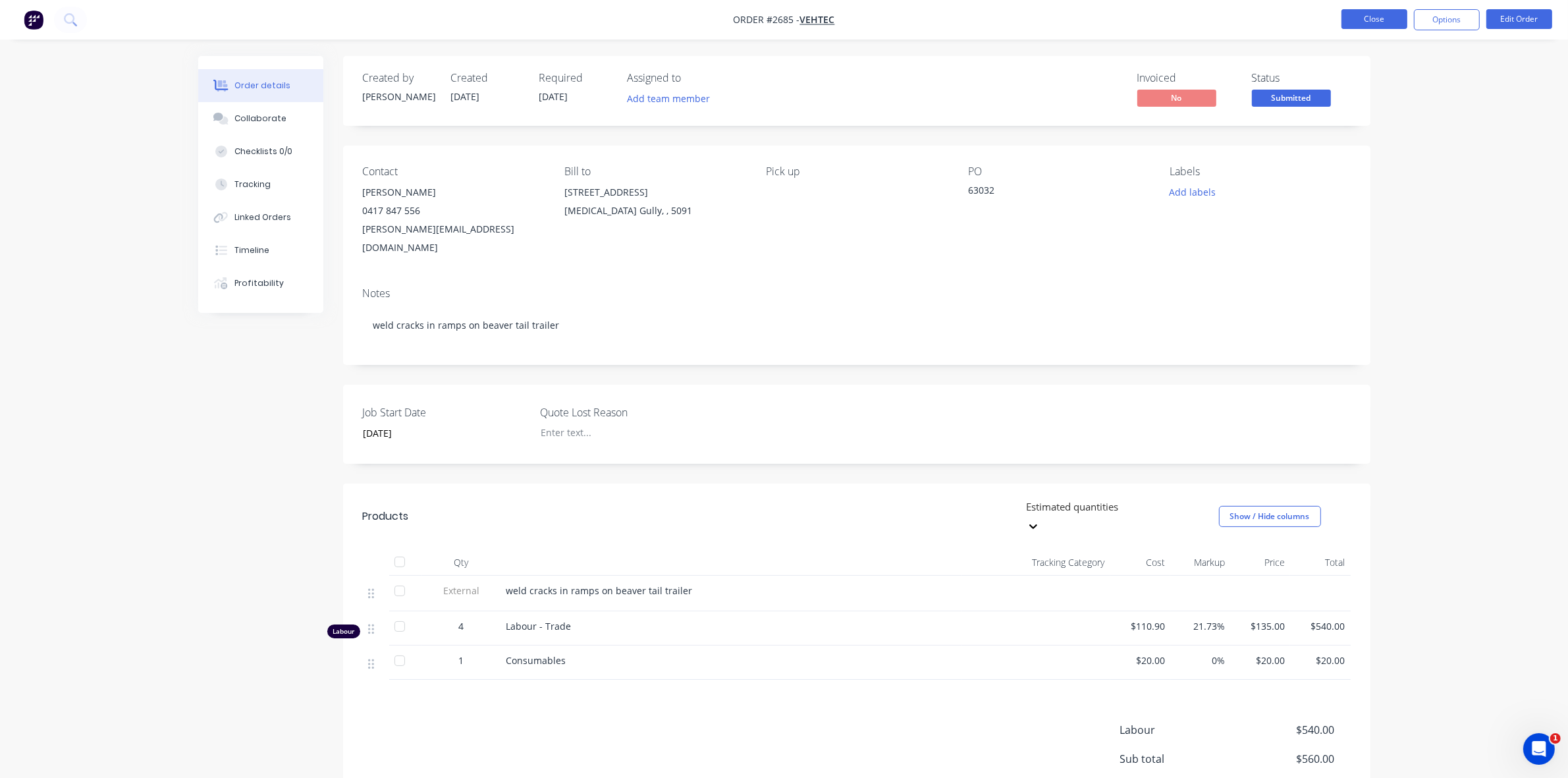
click at [1363, 23] on button "Close" at bounding box center [1374, 18] width 66 height 19
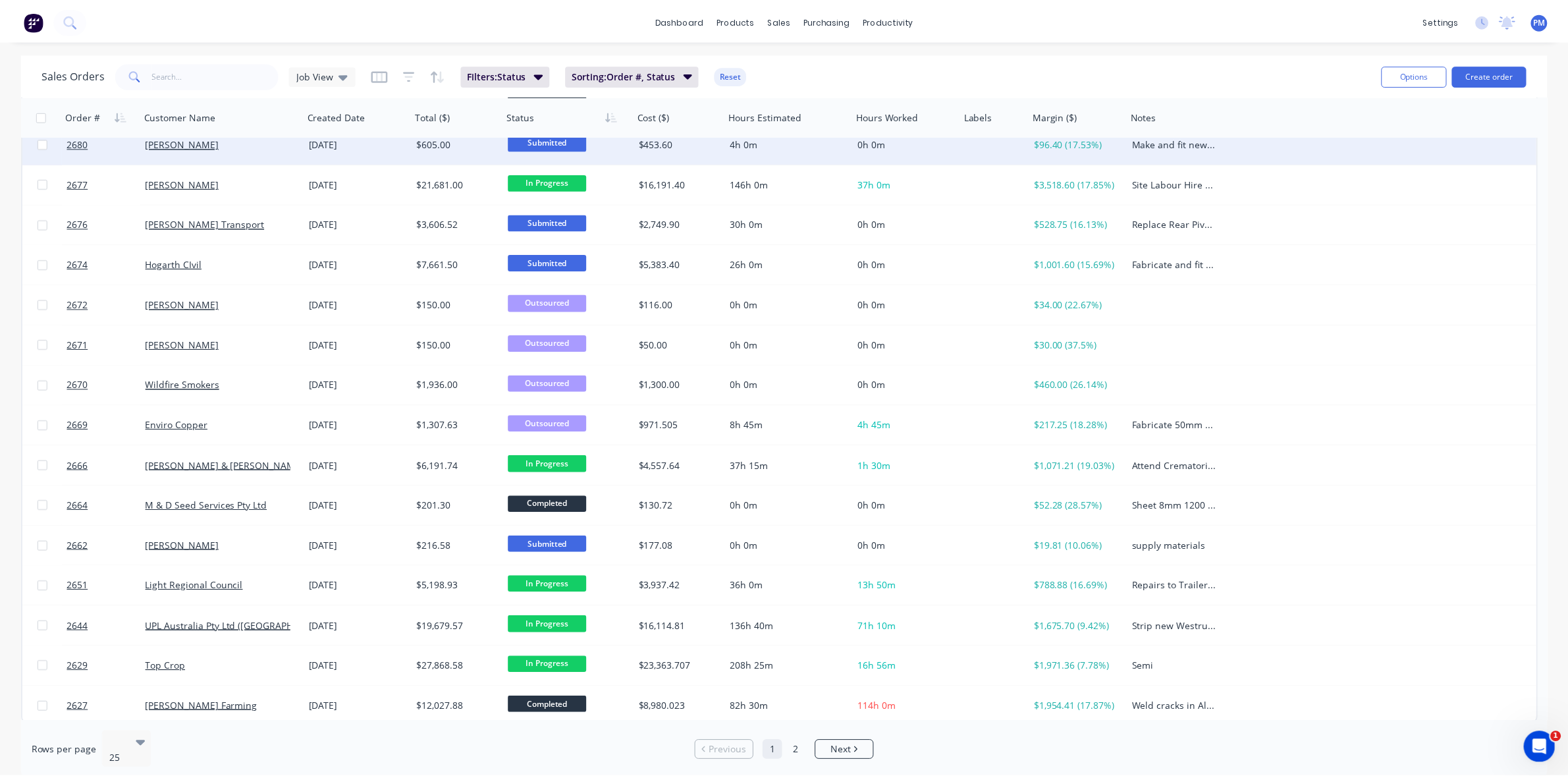
scroll to position [422, 0]
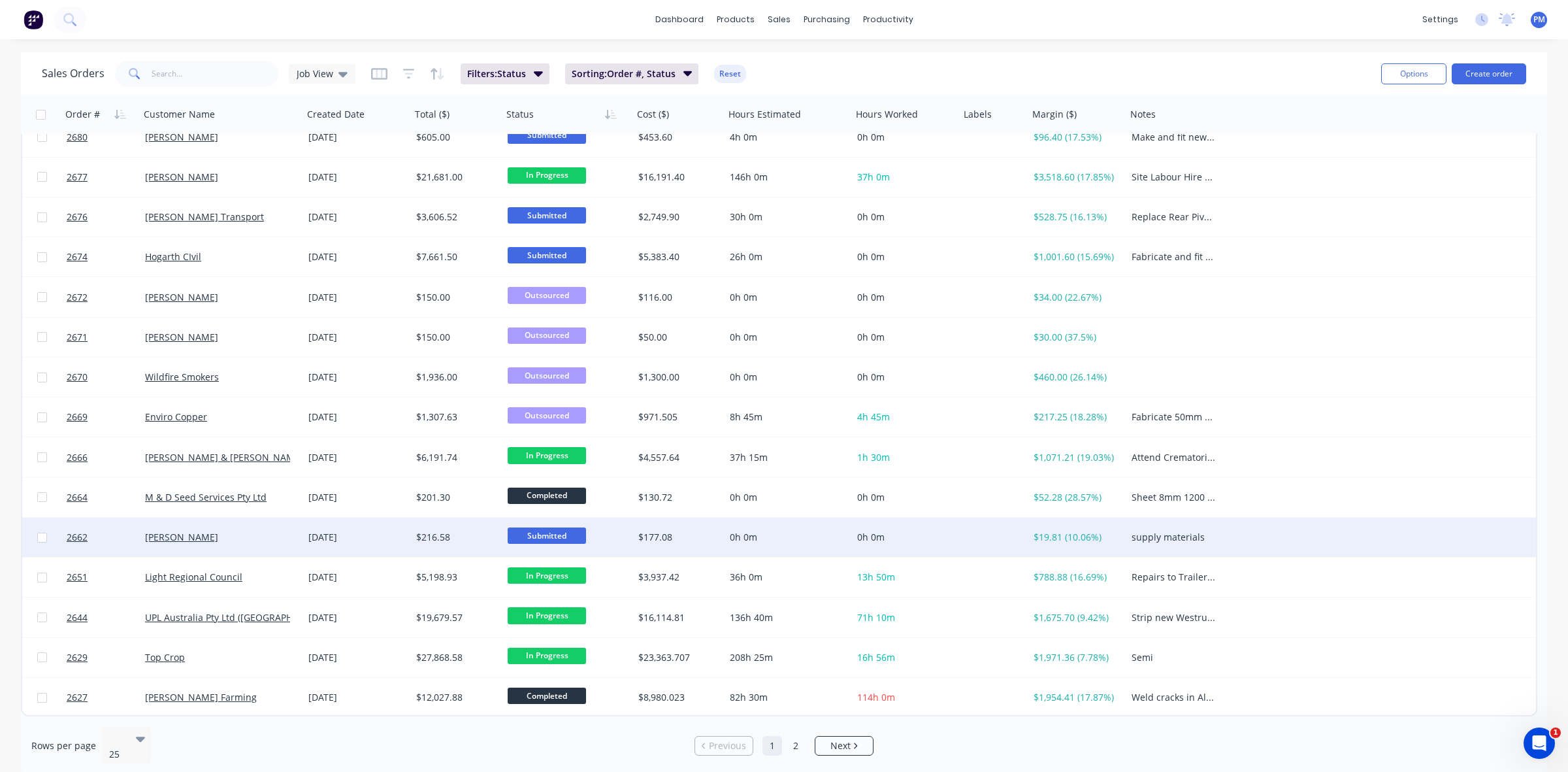
click at [390, 541] on div "[DATE]" at bounding box center [357, 537] width 98 height 13
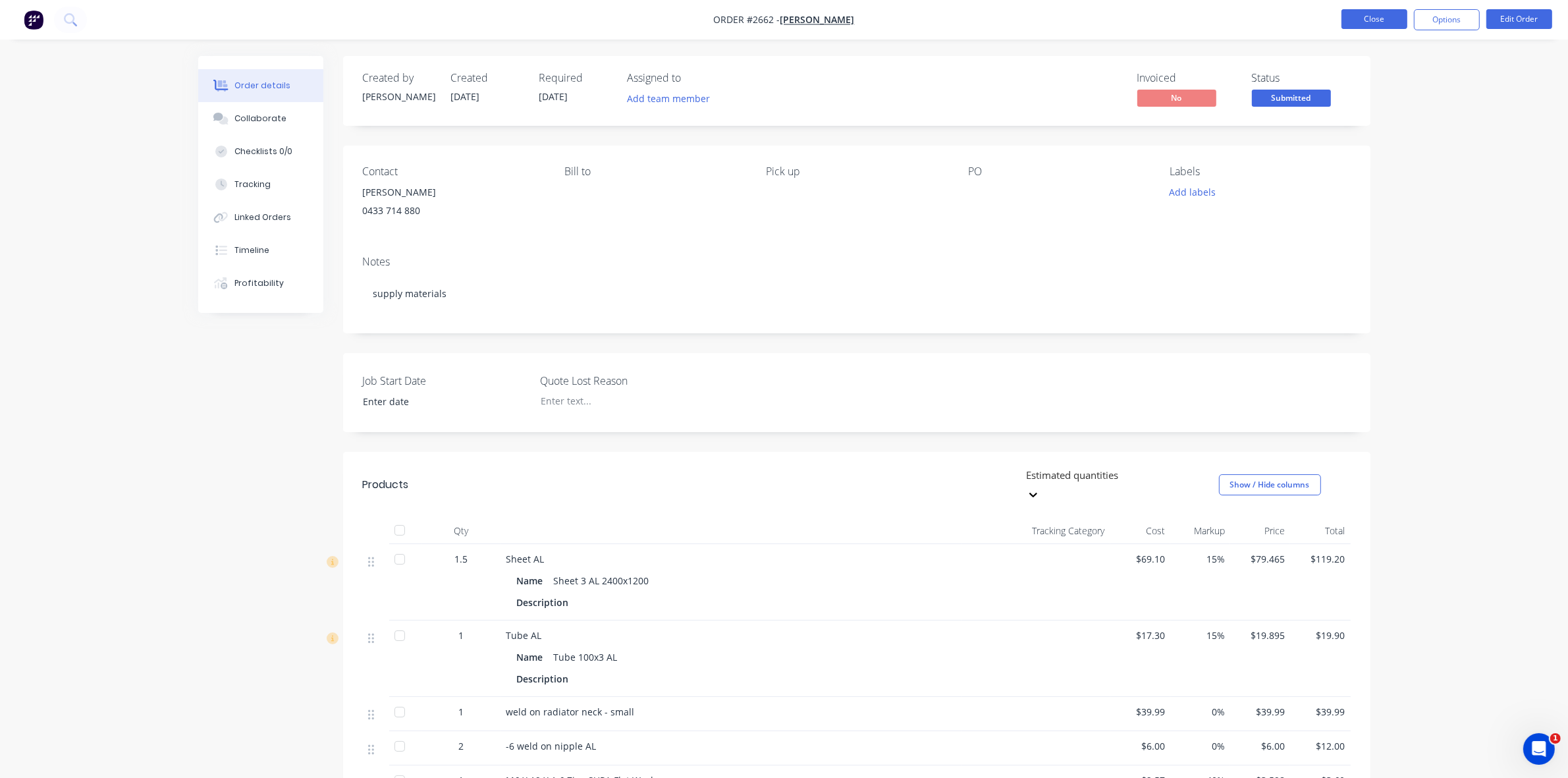
click at [1388, 20] on button "Close" at bounding box center [1374, 18] width 66 height 19
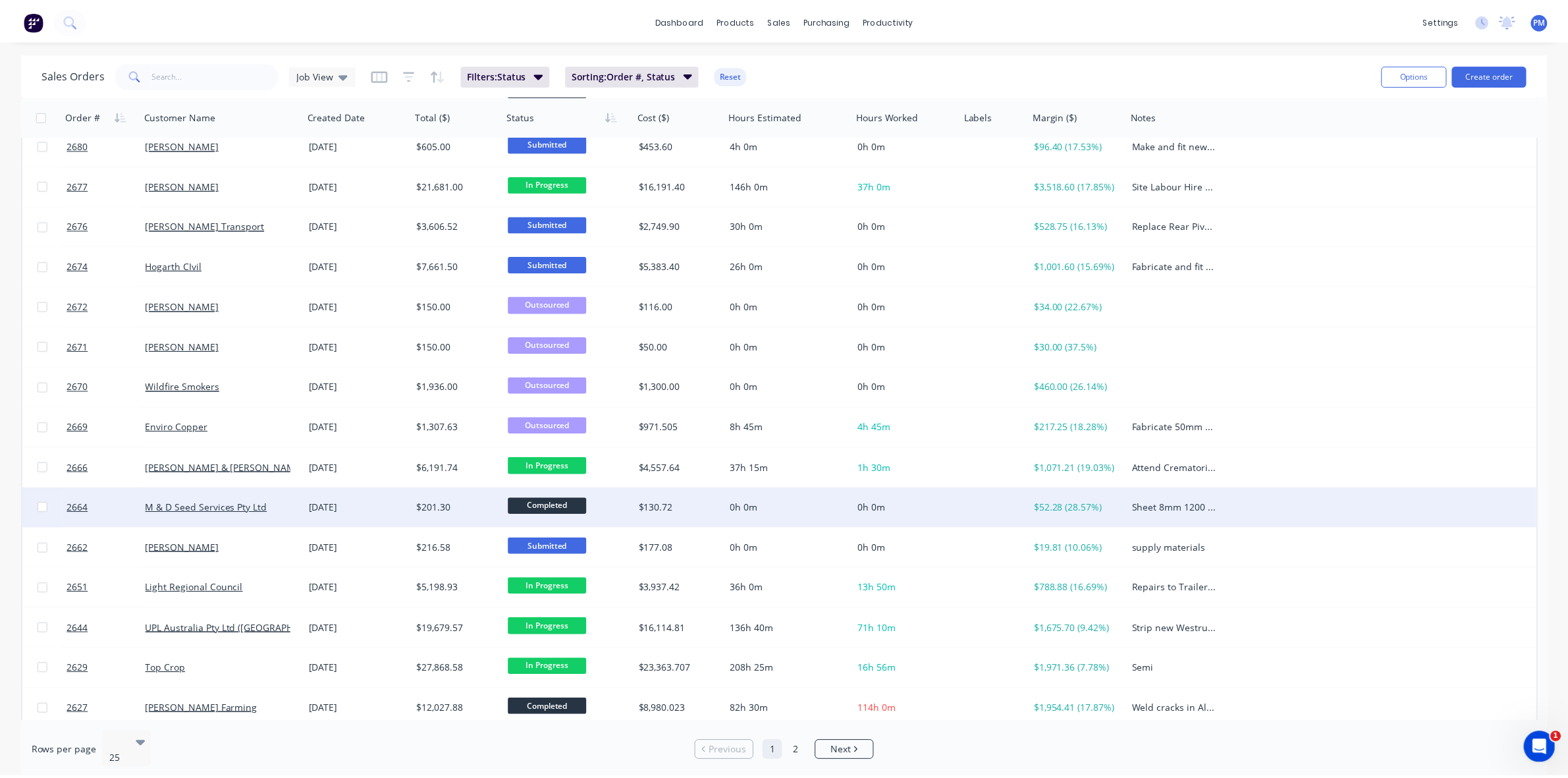
scroll to position [422, 0]
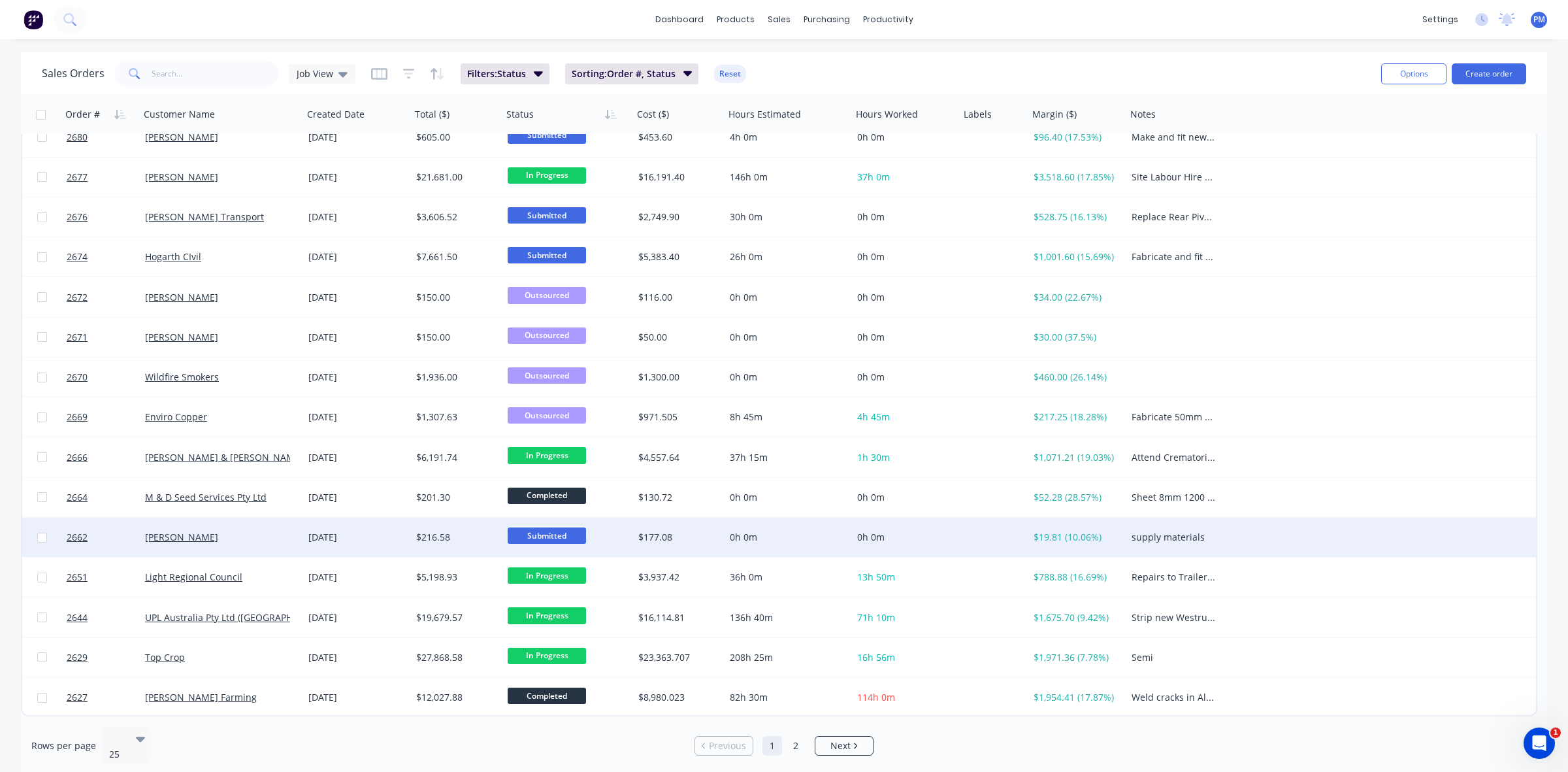
click at [292, 543] on div "[PERSON_NAME]" at bounding box center [221, 537] width 153 height 13
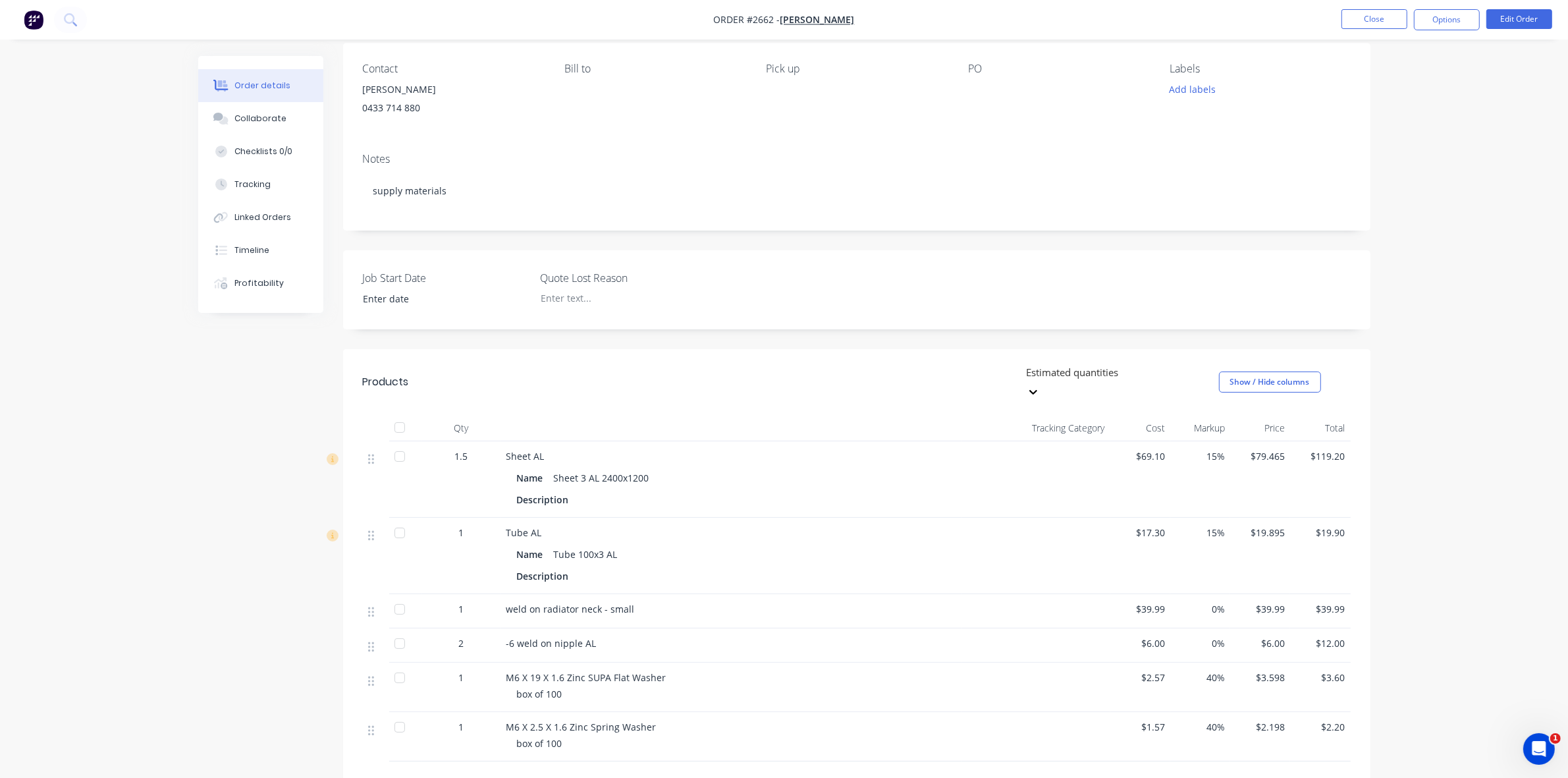
scroll to position [165, 0]
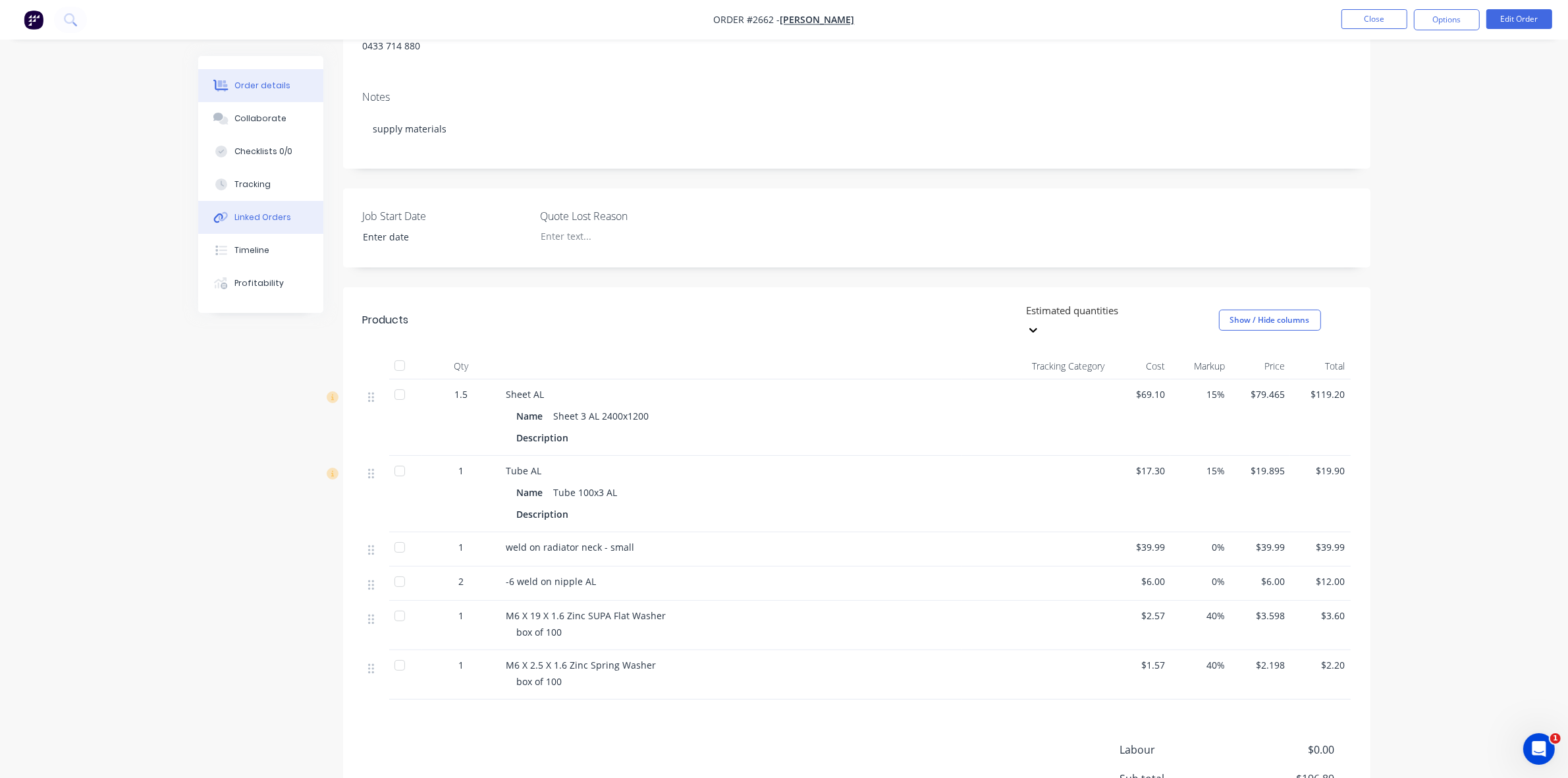
click at [265, 219] on div "Linked Orders" at bounding box center [263, 217] width 57 height 12
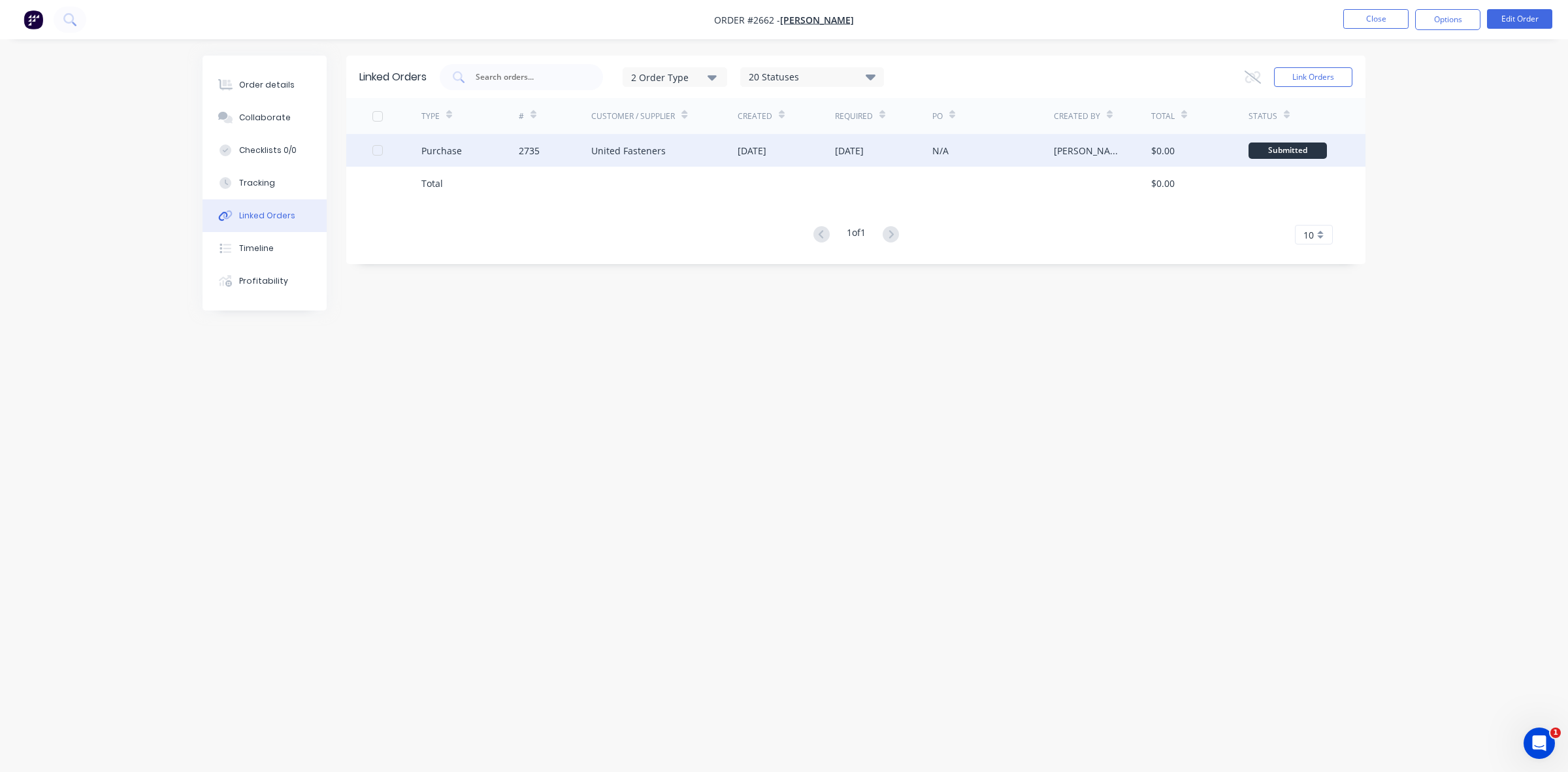
click at [683, 152] on div "United Fasteners" at bounding box center [665, 151] width 146 height 33
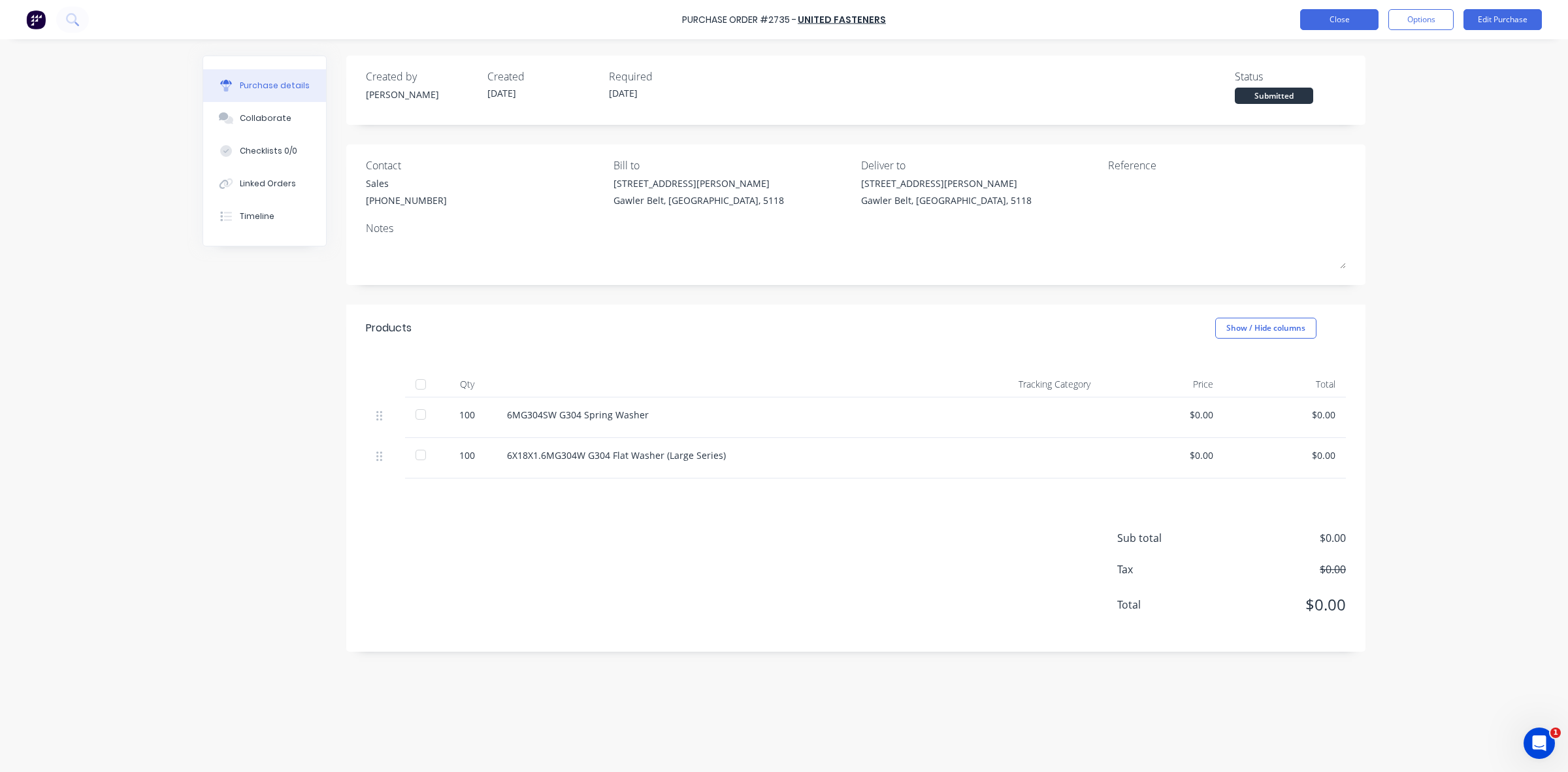
click at [1347, 20] on button "Close" at bounding box center [1340, 19] width 79 height 21
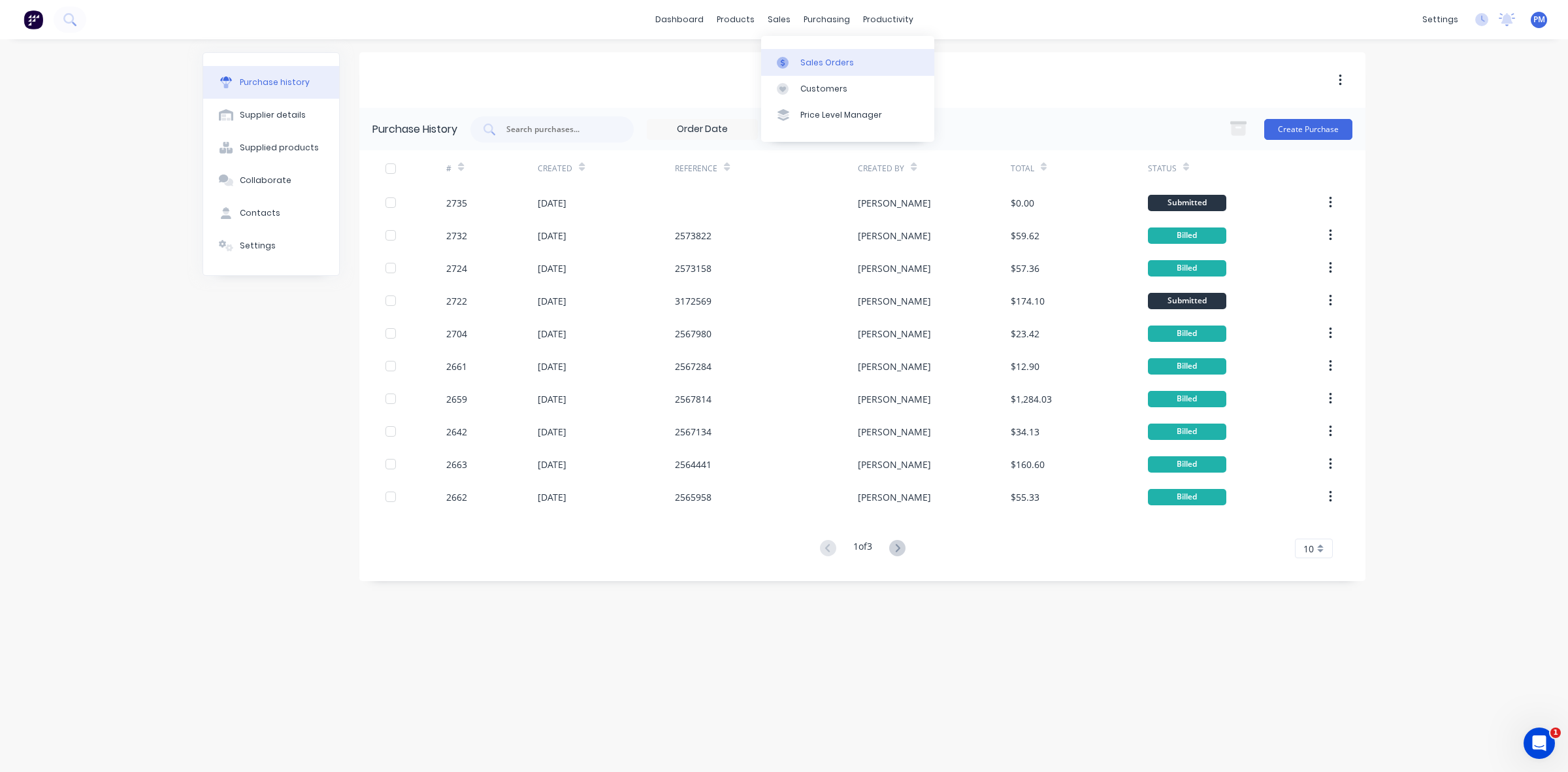
click at [807, 66] on div "Sales Orders" at bounding box center [826, 62] width 54 height 12
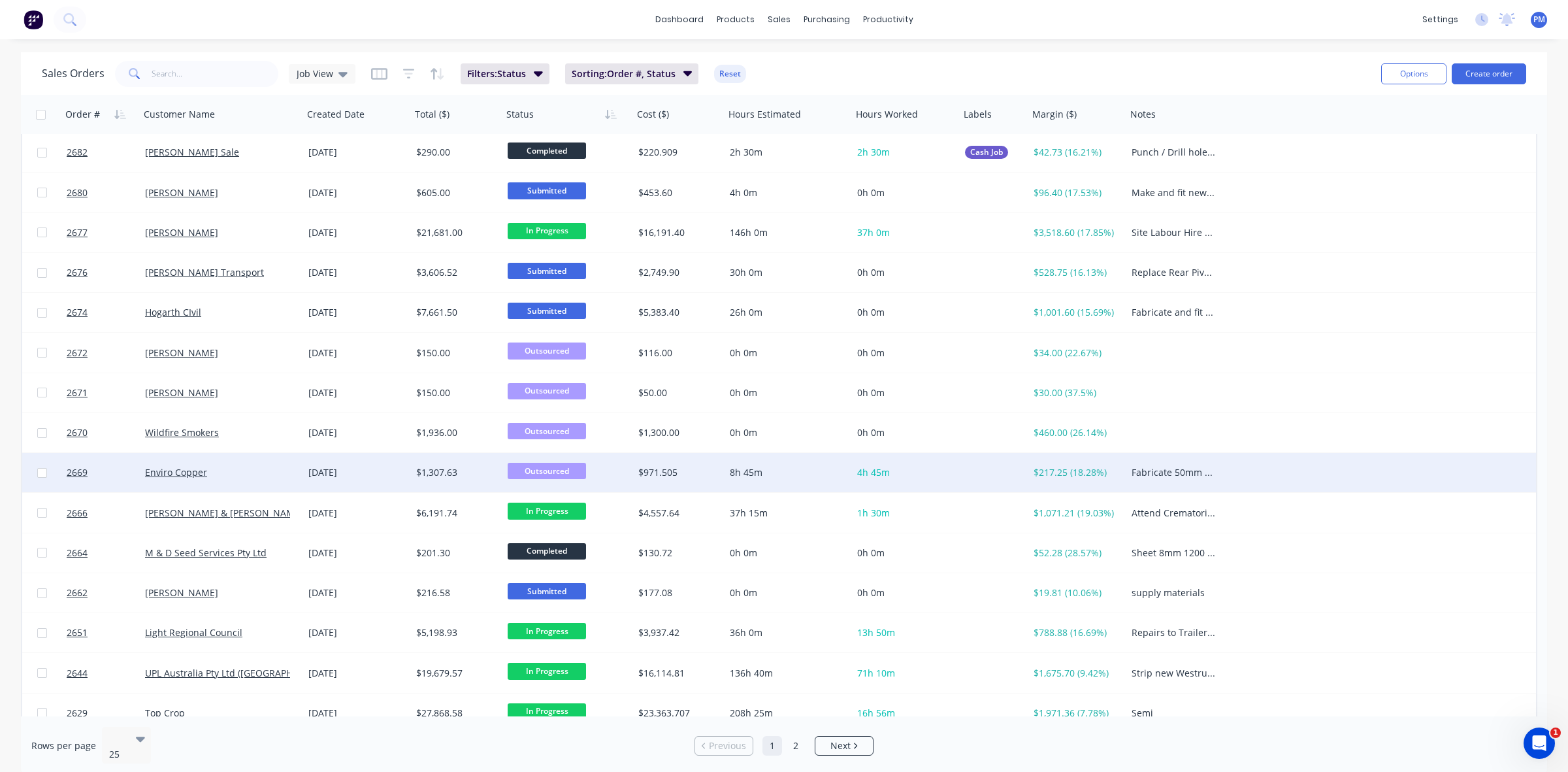
scroll to position [418, 0]
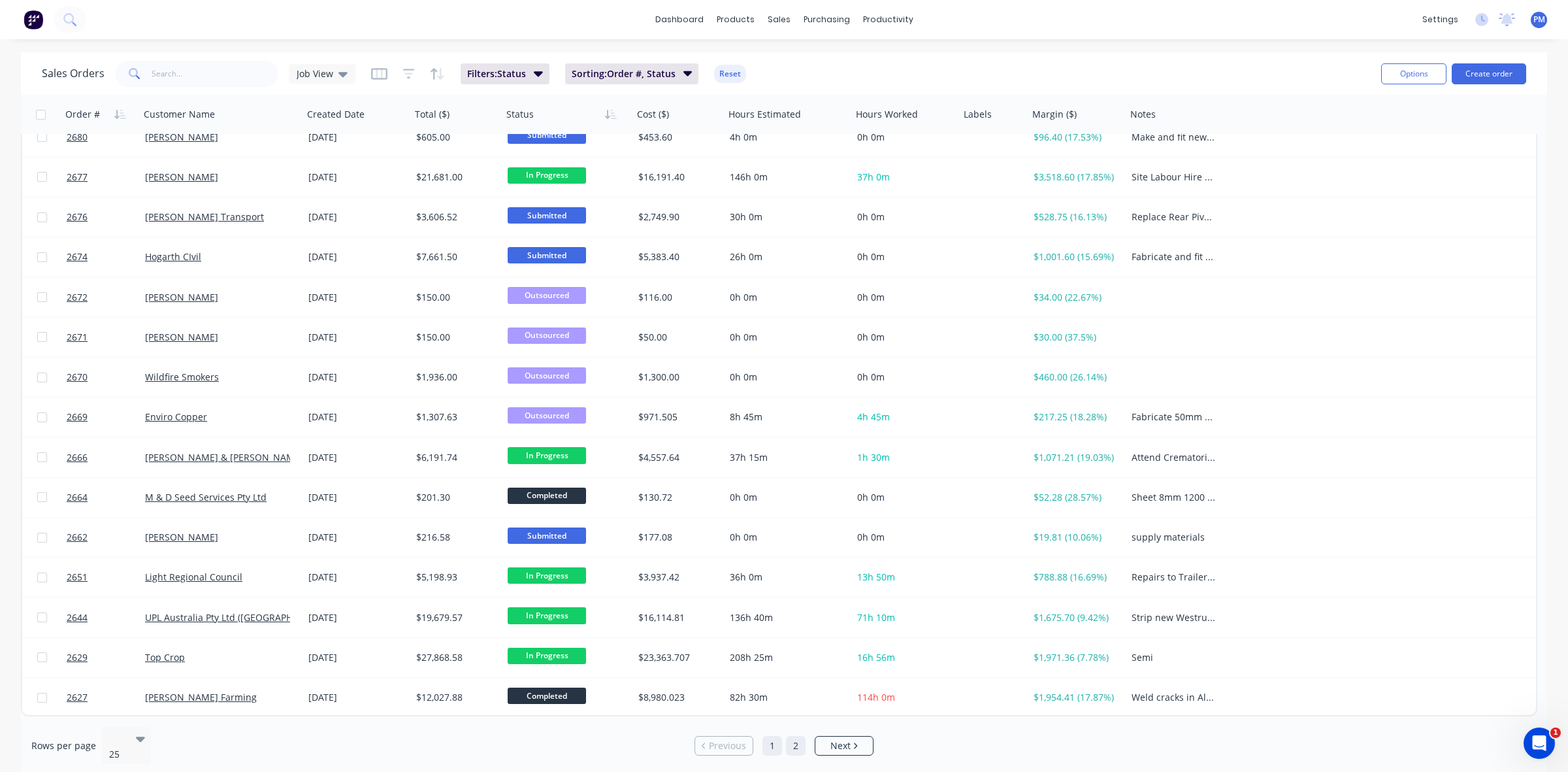
click at [794, 739] on link "2" at bounding box center [795, 746] width 19 height 19
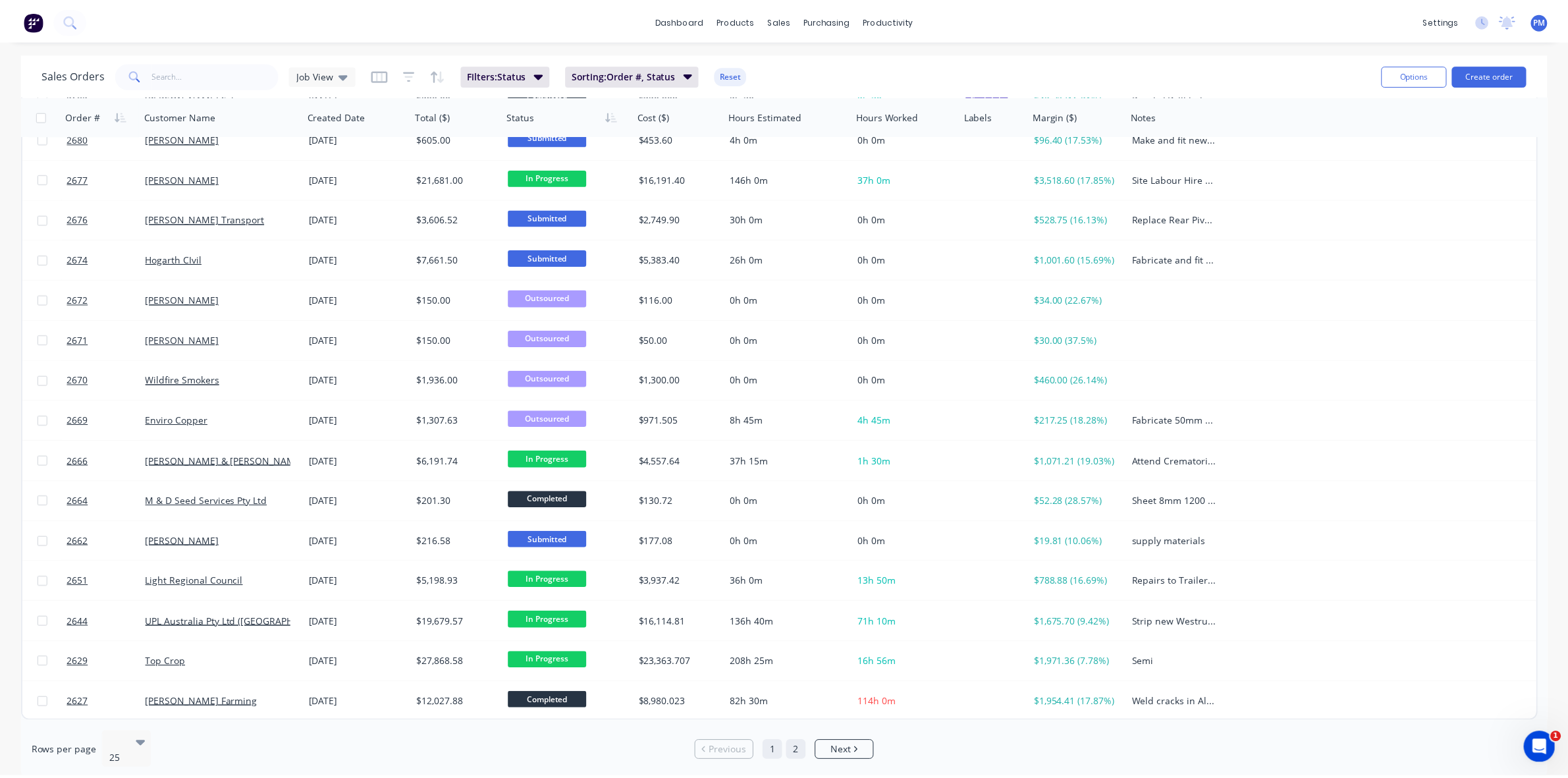
scroll to position [0, 0]
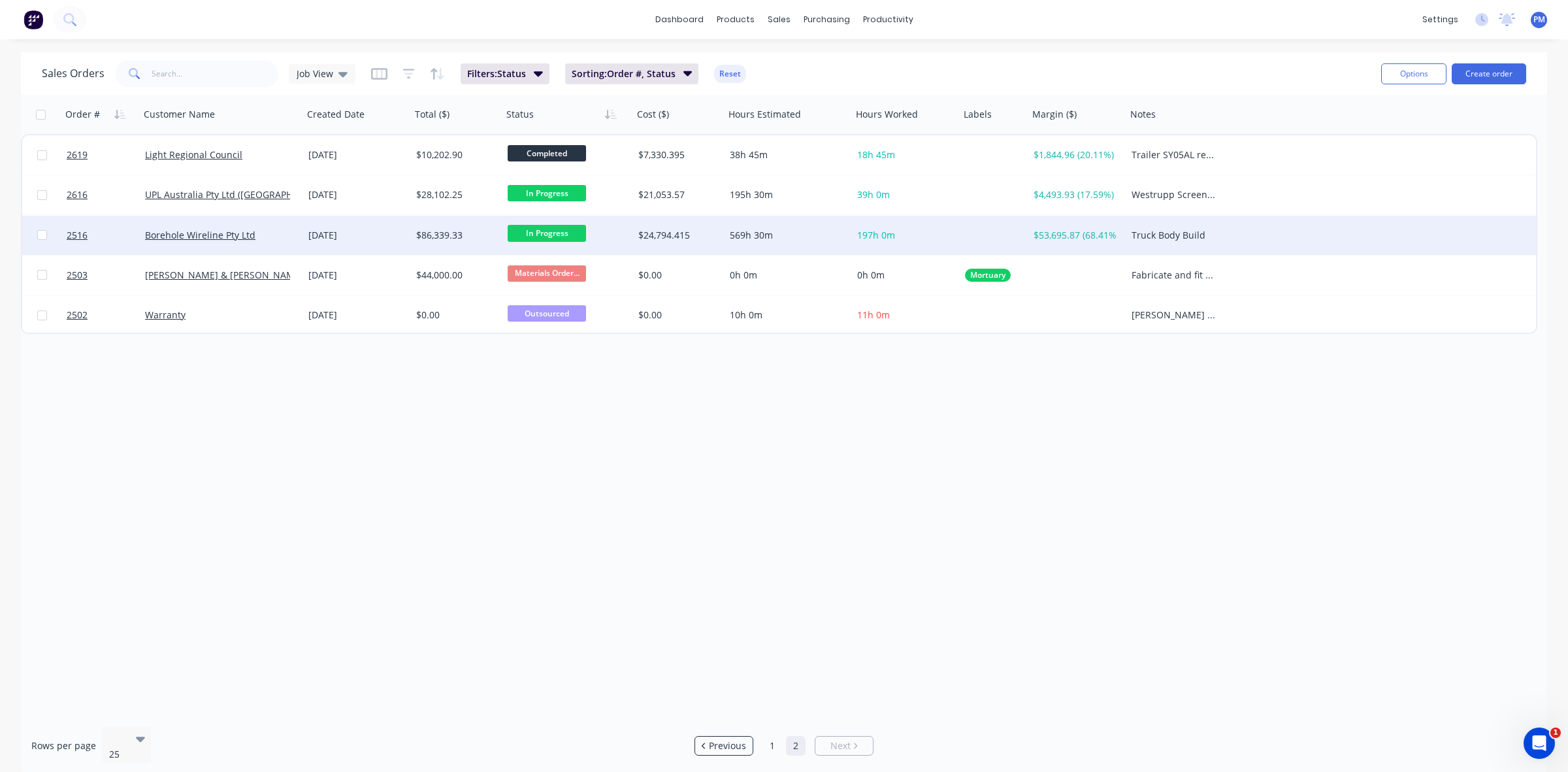
click at [374, 231] on div "[DATE]" at bounding box center [357, 235] width 98 height 13
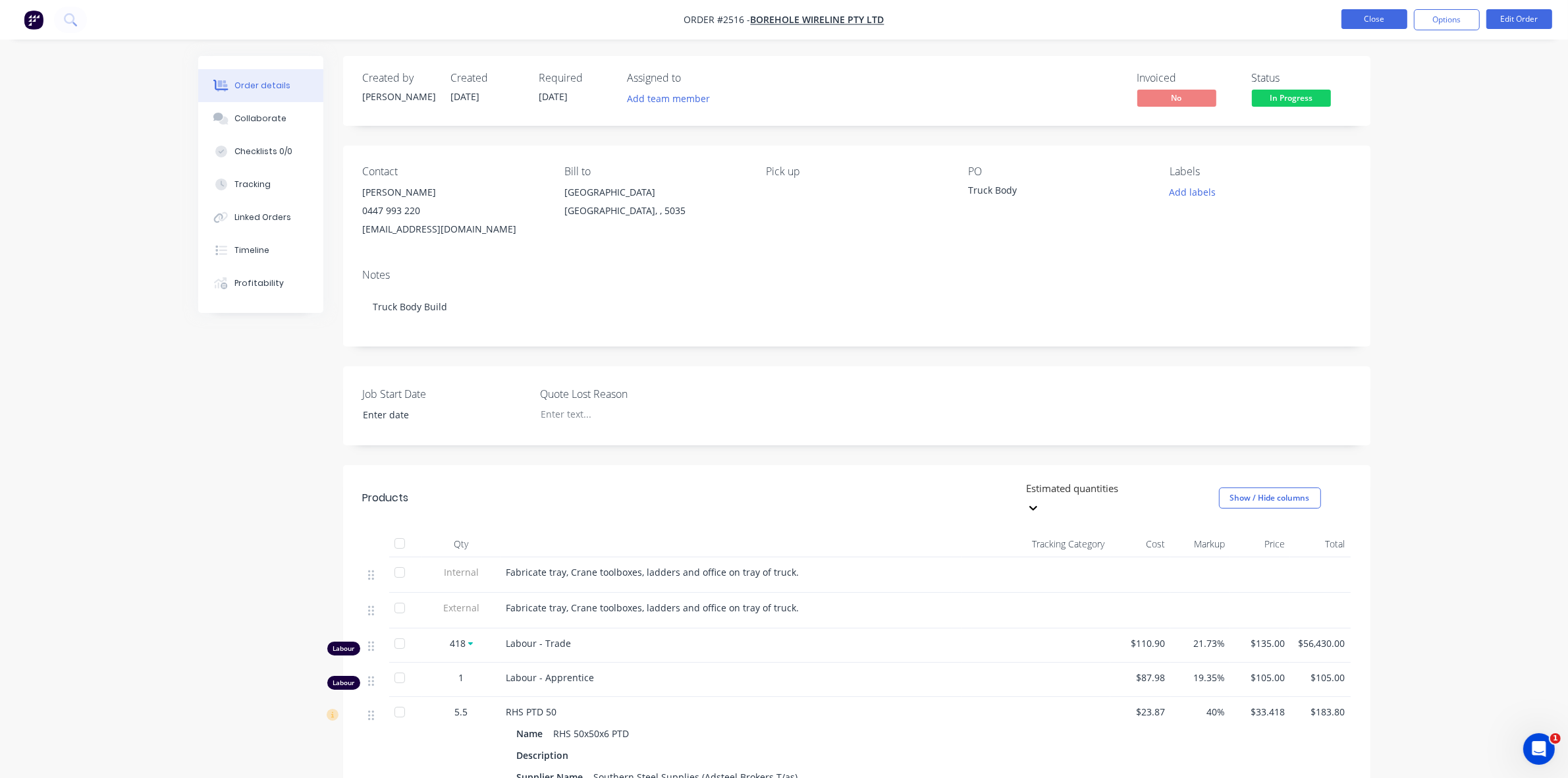
click at [1378, 22] on button "Close" at bounding box center [1374, 18] width 66 height 19
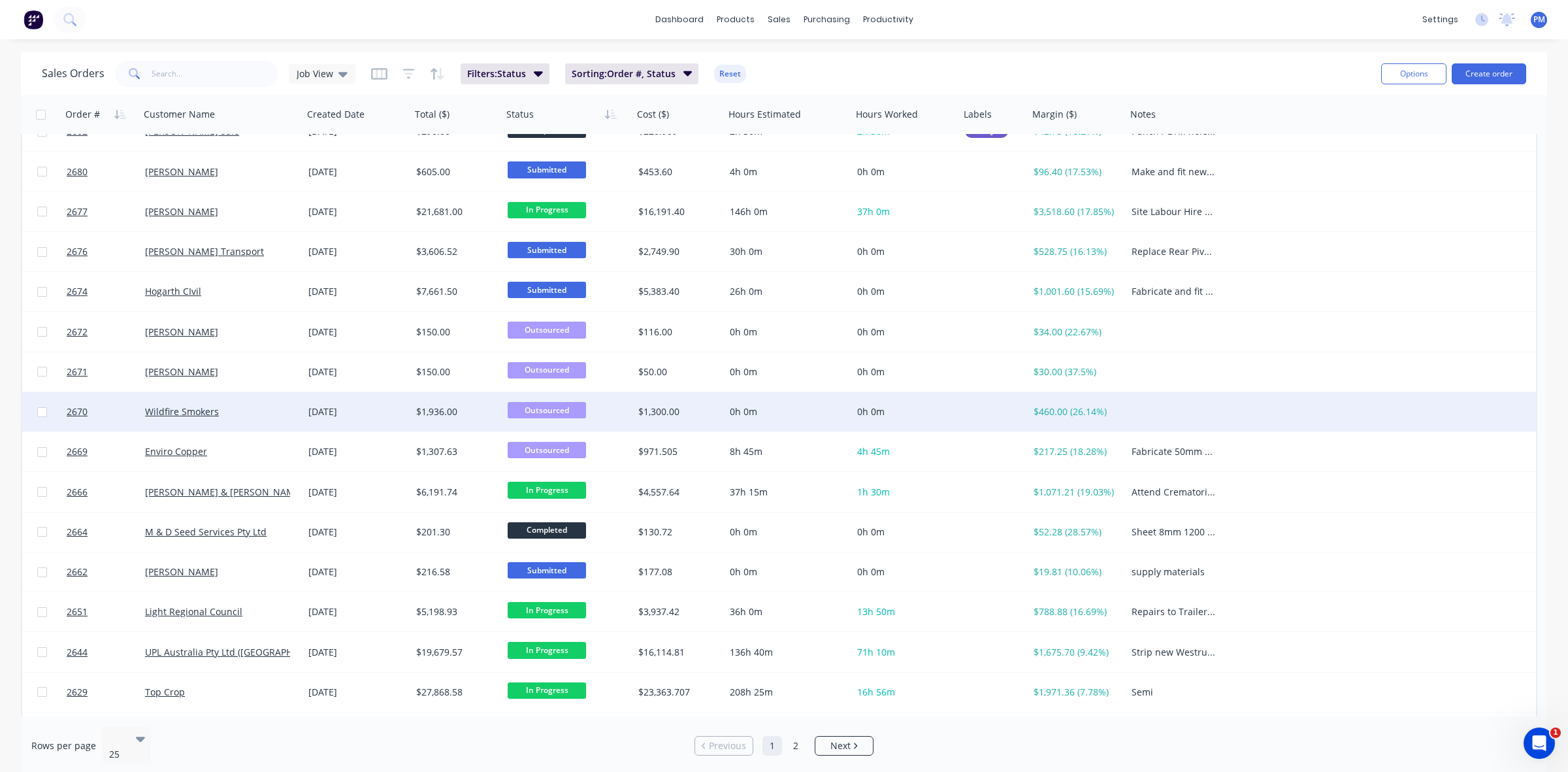
scroll to position [418, 0]
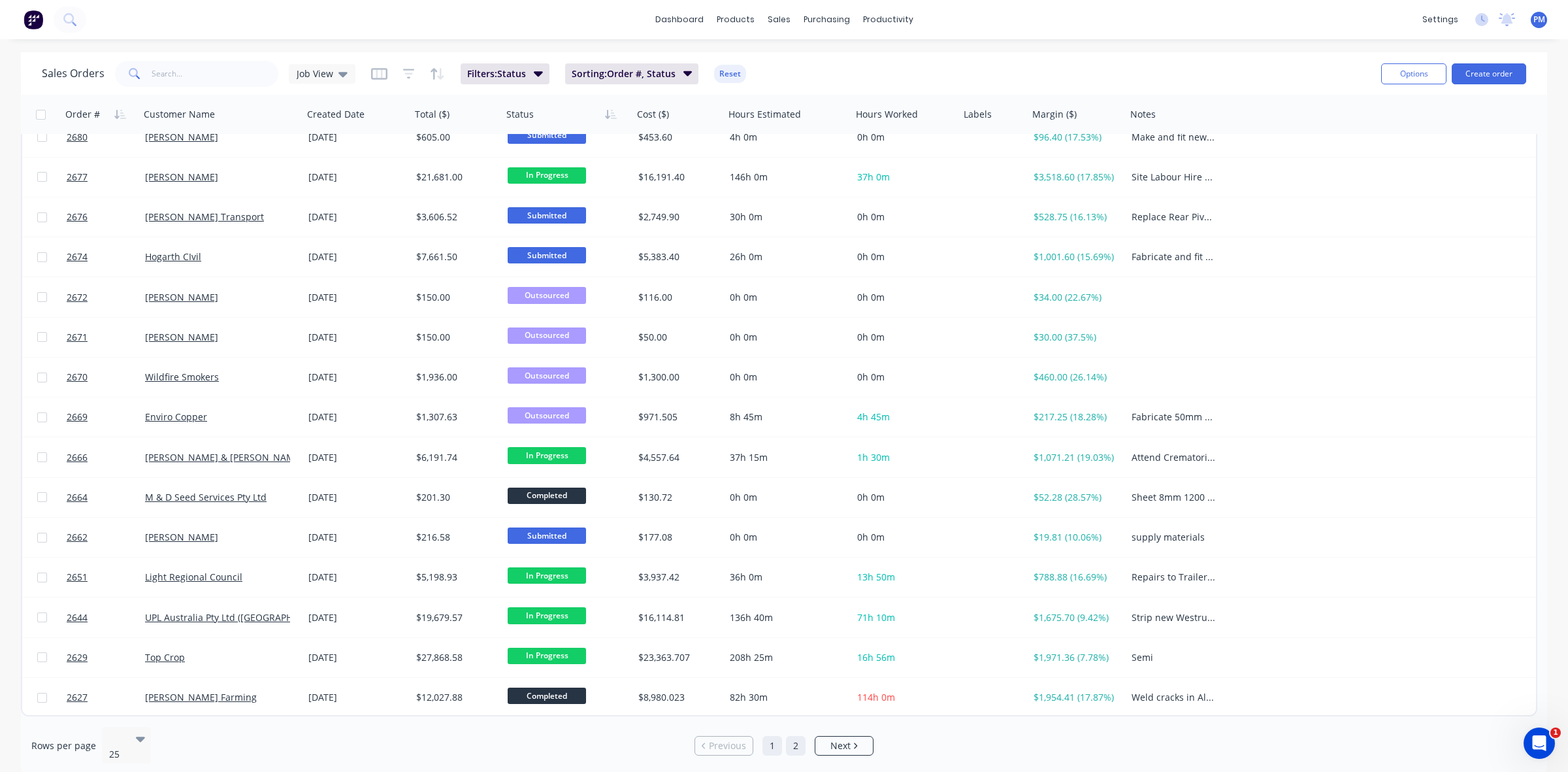
click at [795, 743] on link "2" at bounding box center [795, 746] width 19 height 19
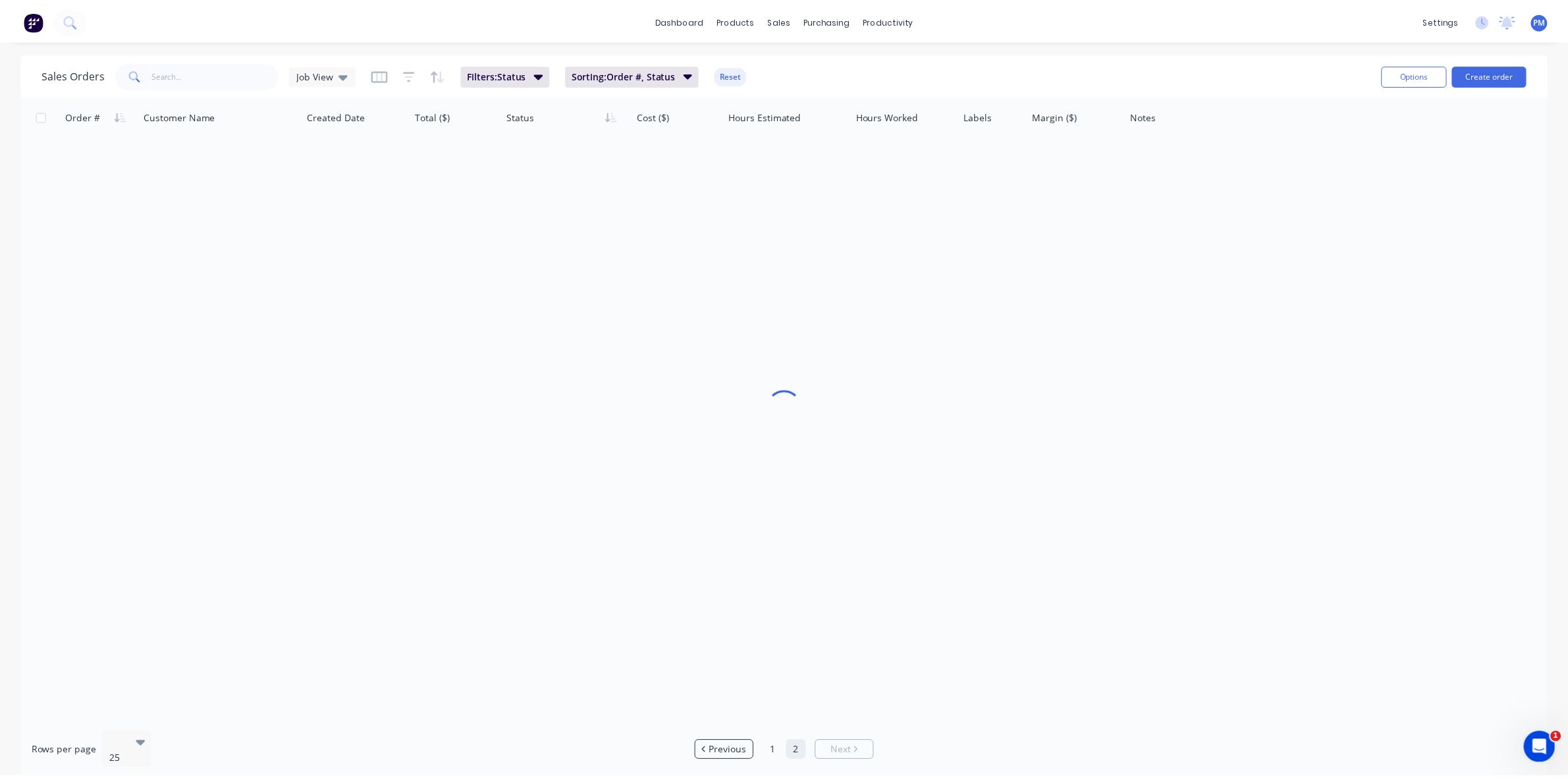
scroll to position [0, 0]
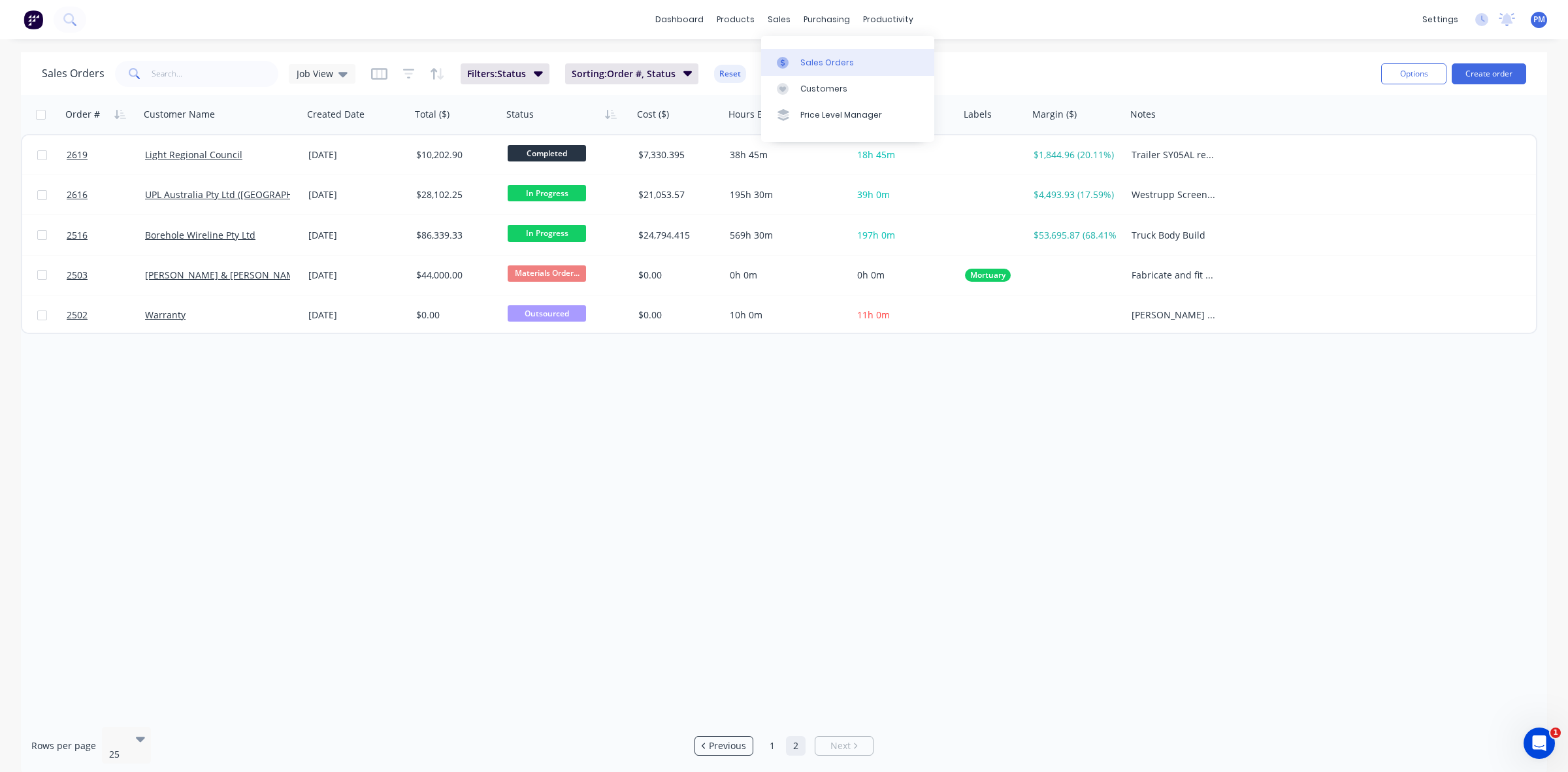
click at [811, 63] on div "Sales Orders" at bounding box center [826, 62] width 54 height 12
click at [811, 58] on div "Sales Orders" at bounding box center [826, 62] width 54 height 12
click at [777, 736] on link "1" at bounding box center [772, 746] width 19 height 19
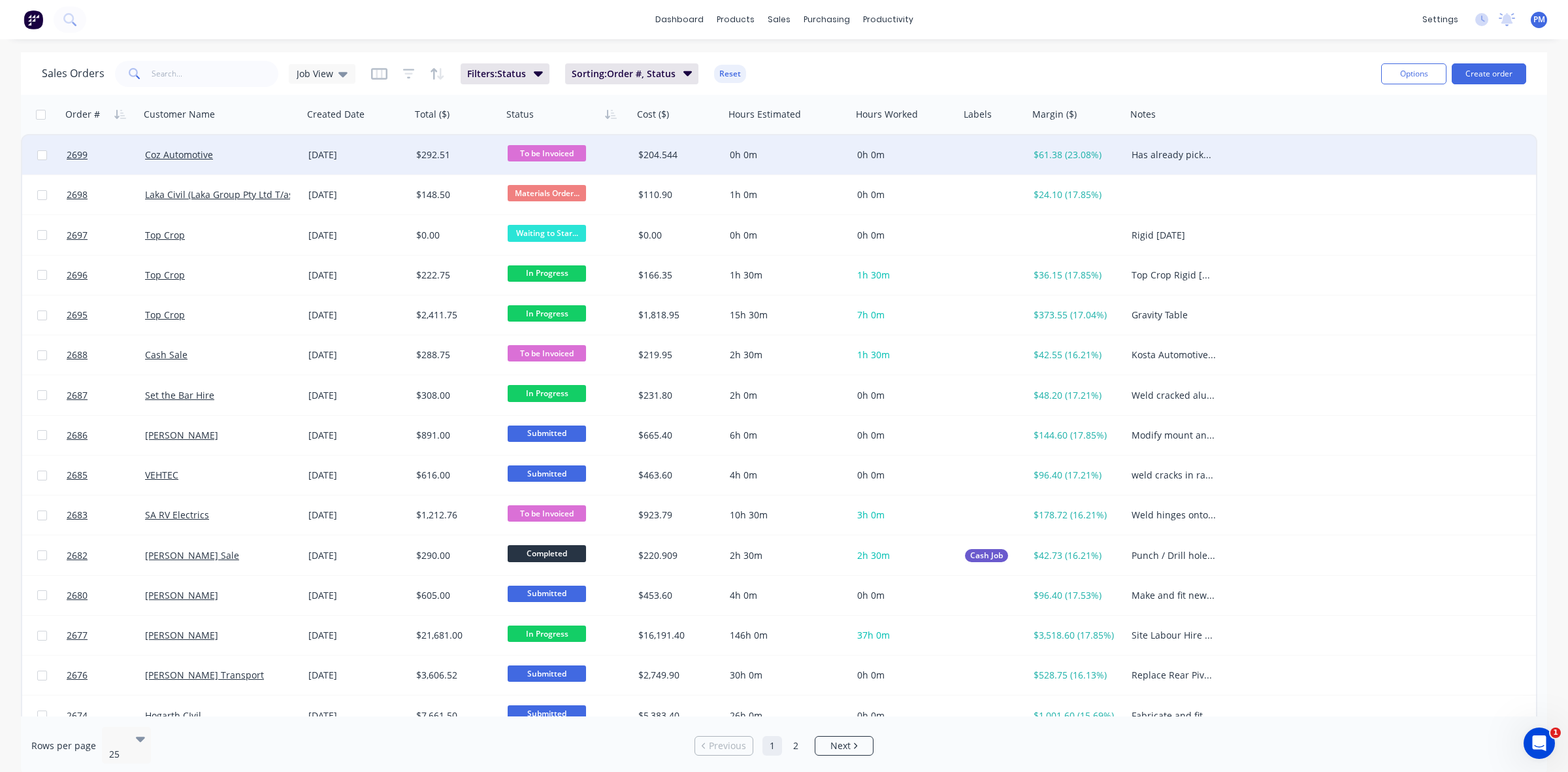
click at [273, 149] on div "Coz Automotive" at bounding box center [217, 154] width 145 height 13
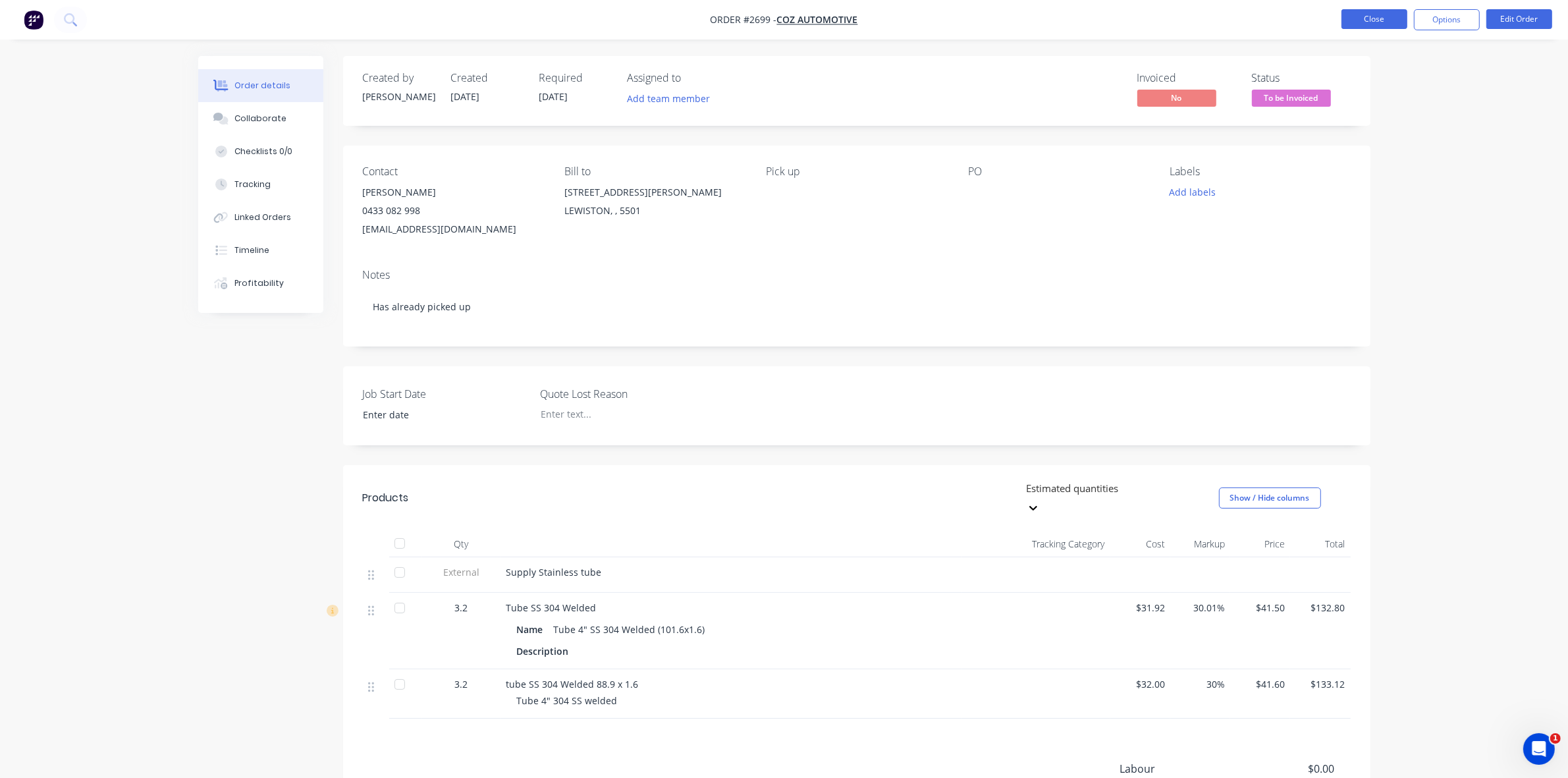
click at [1363, 15] on button "Close" at bounding box center [1374, 18] width 66 height 19
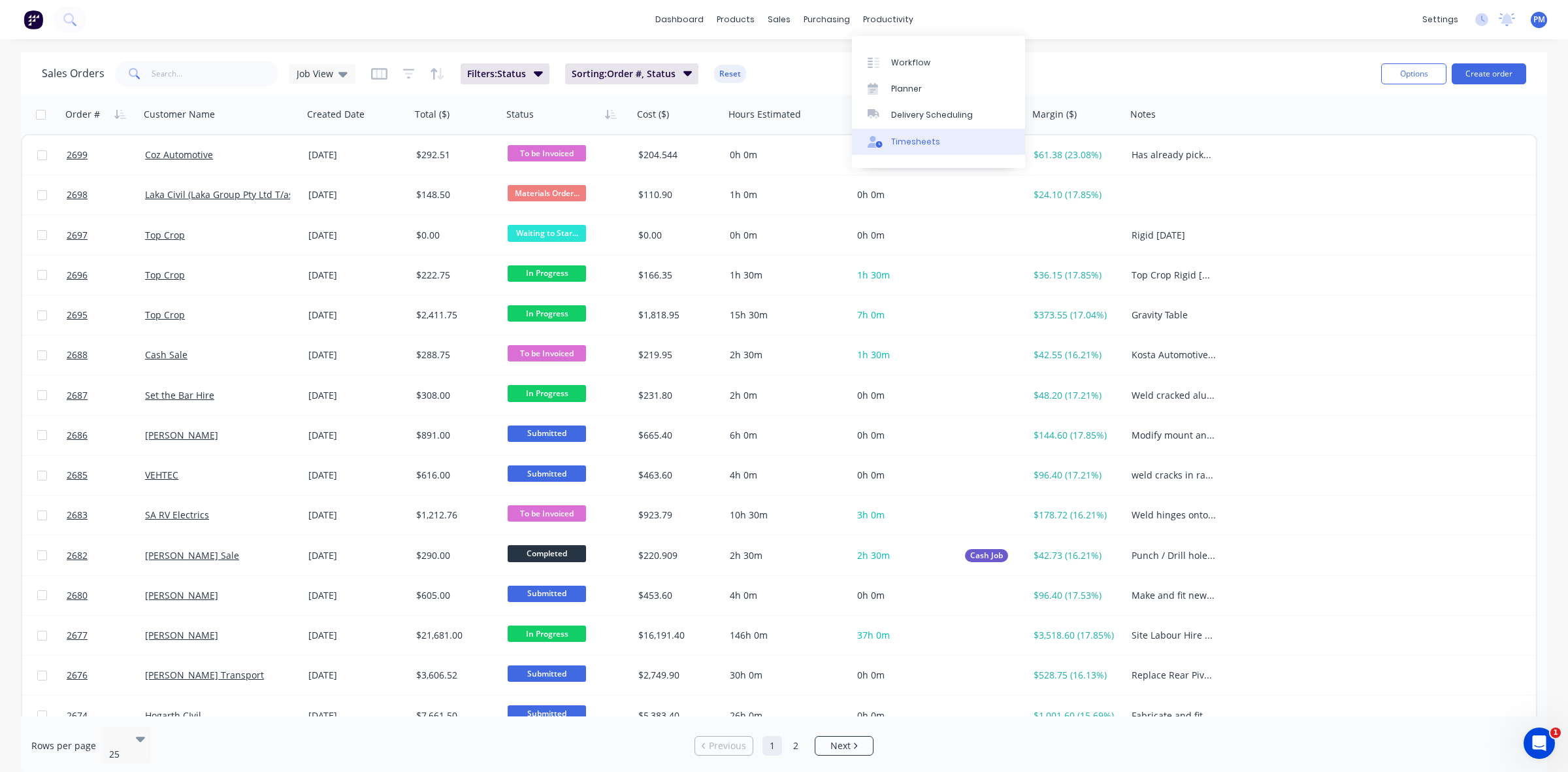
click at [905, 141] on div "Timesheets" at bounding box center [916, 142] width 49 height 12
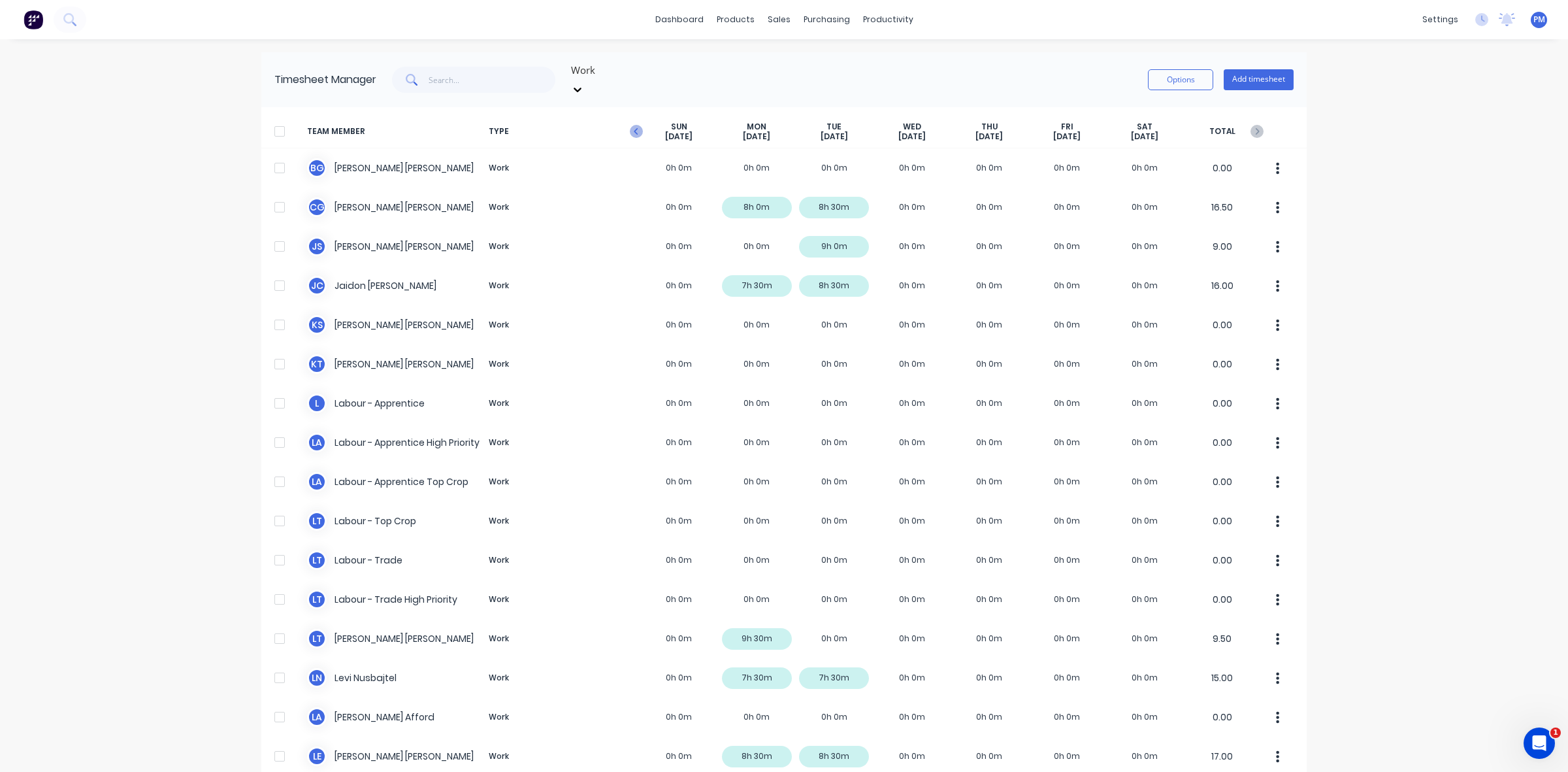
click at [634, 128] on icon "button" at bounding box center [636, 131] width 4 height 6
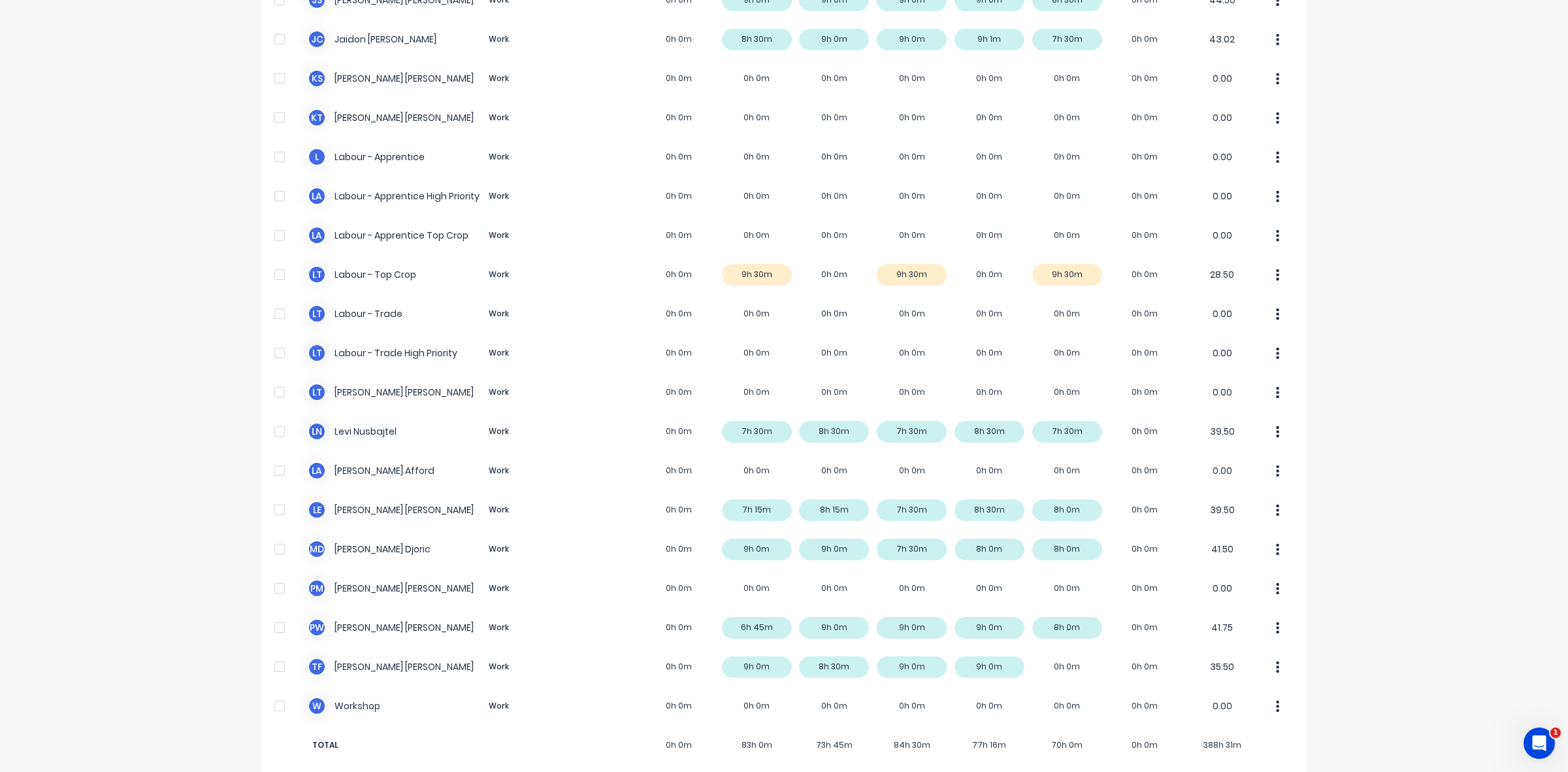
scroll to position [247, 0]
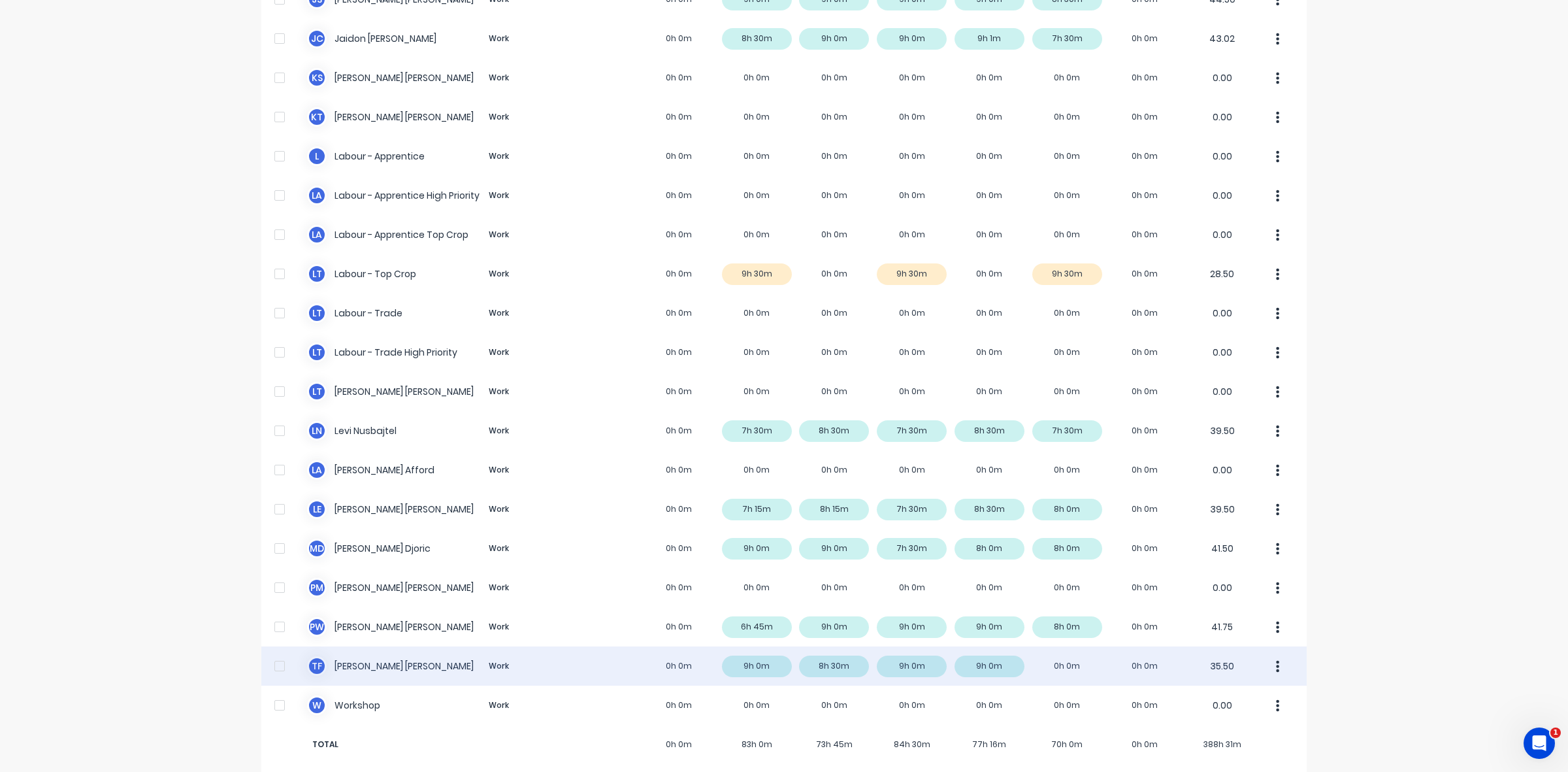
click at [845, 654] on div "T F [PERSON_NAME] Work 0h 0m 9h 0m 8h 30m 9h 0m 9h 0m 0h 0m 0h 0m 35.50" at bounding box center [784, 666] width 1046 height 39
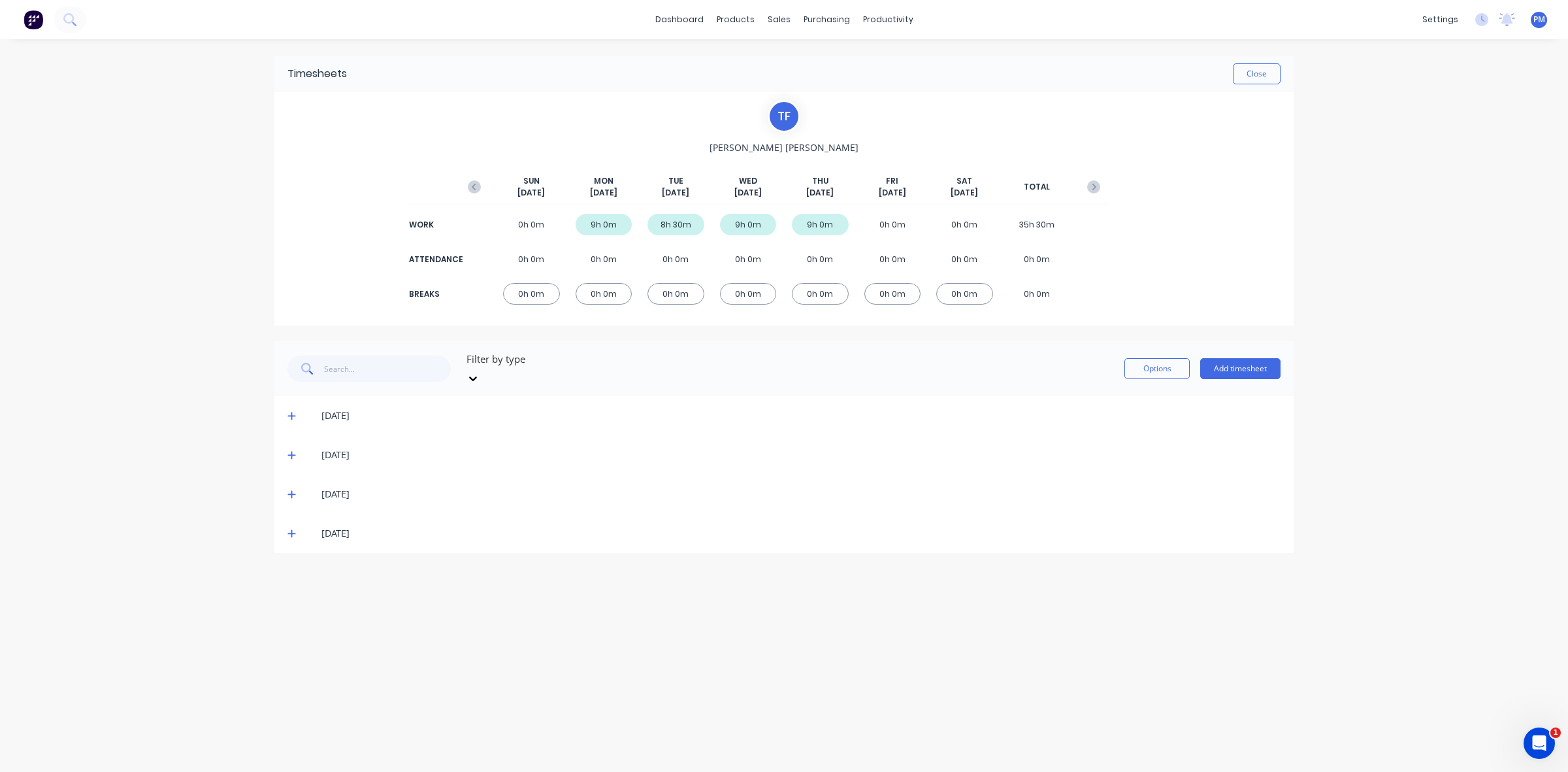
click at [289, 450] on icon at bounding box center [291, 455] width 8 height 9
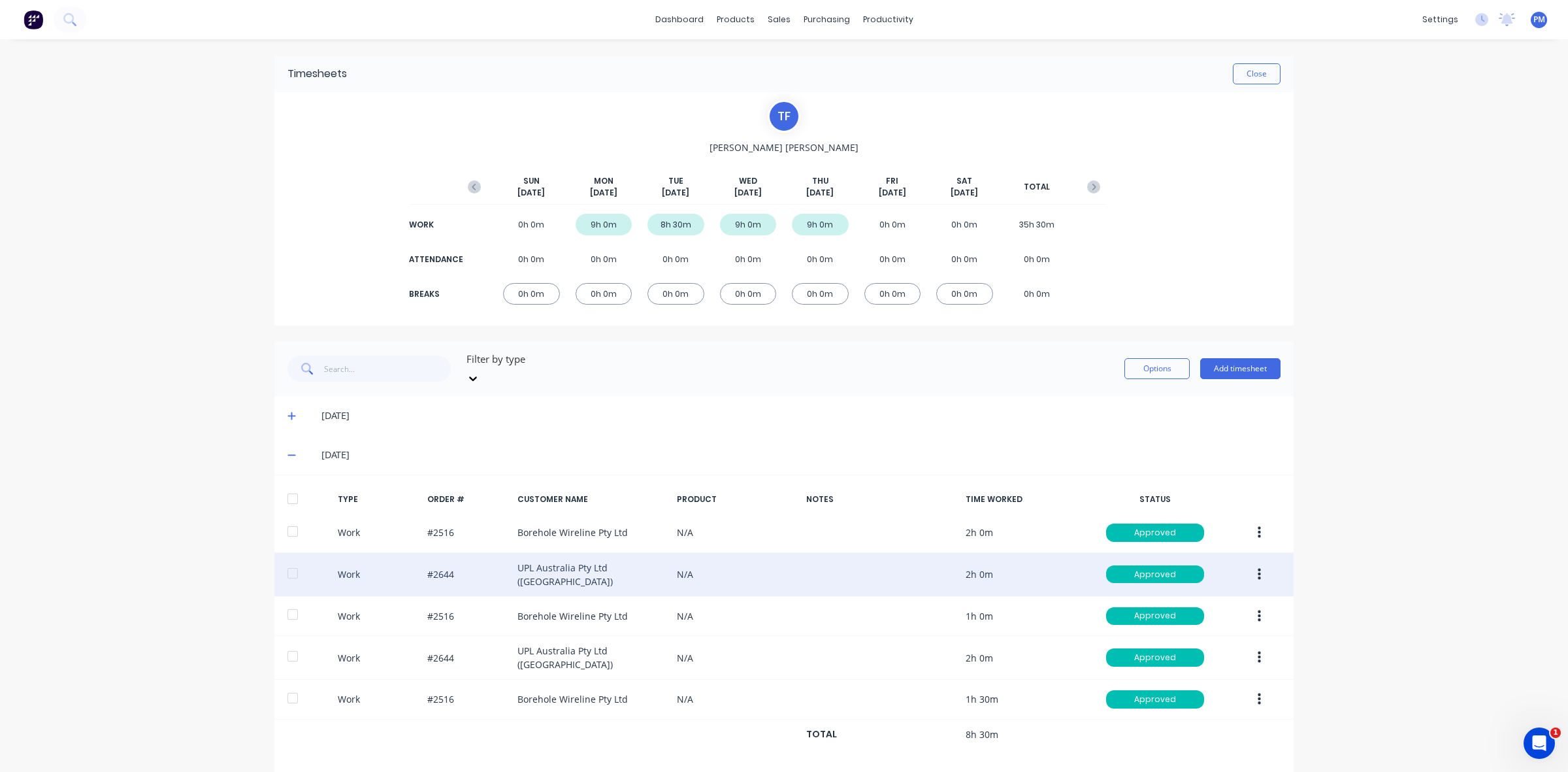
scroll to position [74, 0]
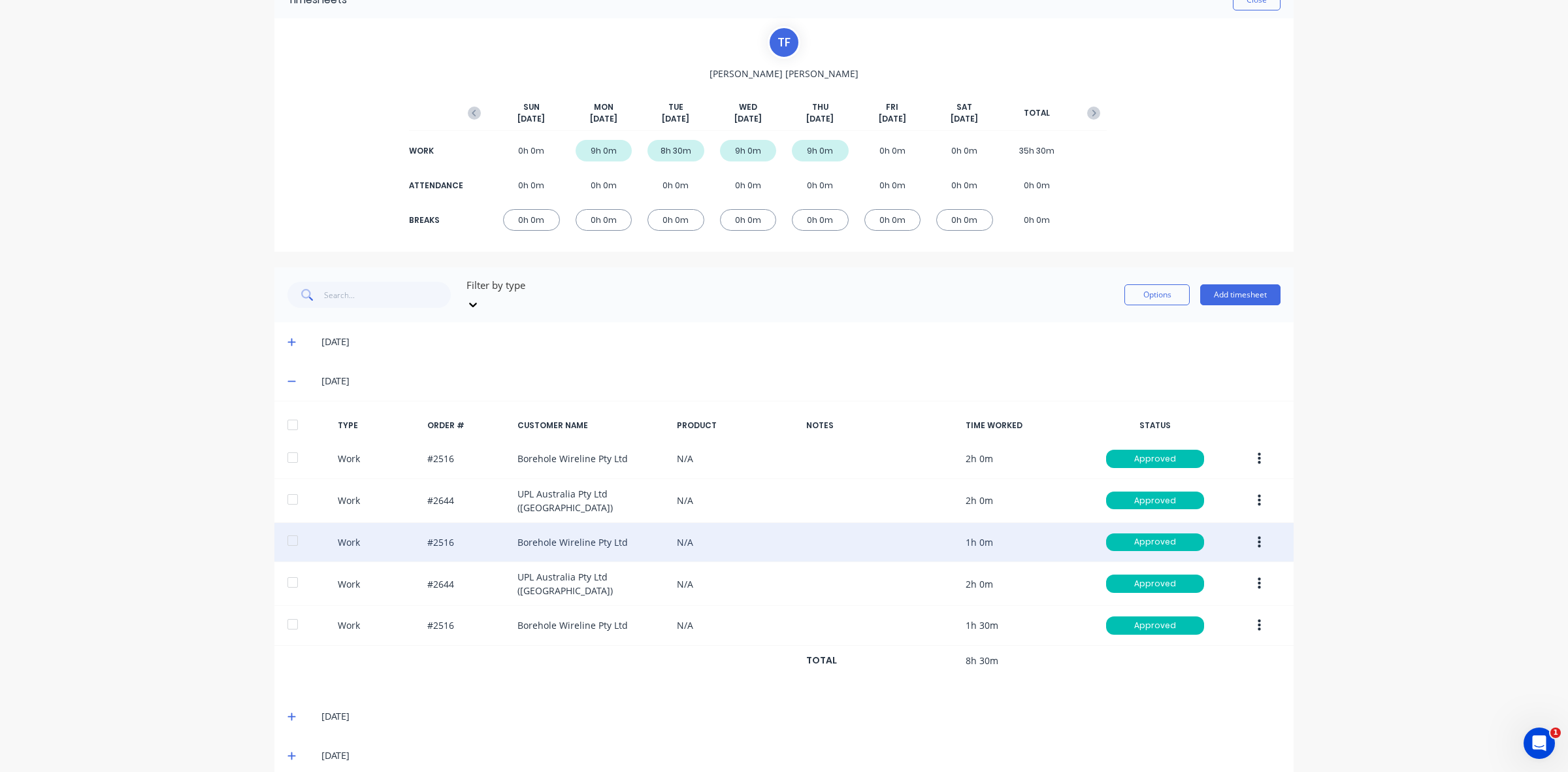
click at [1258, 535] on icon "button" at bounding box center [1259, 543] width 4 height 15
click at [1182, 483] on div "Edit" at bounding box center [1213, 492] width 100 height 19
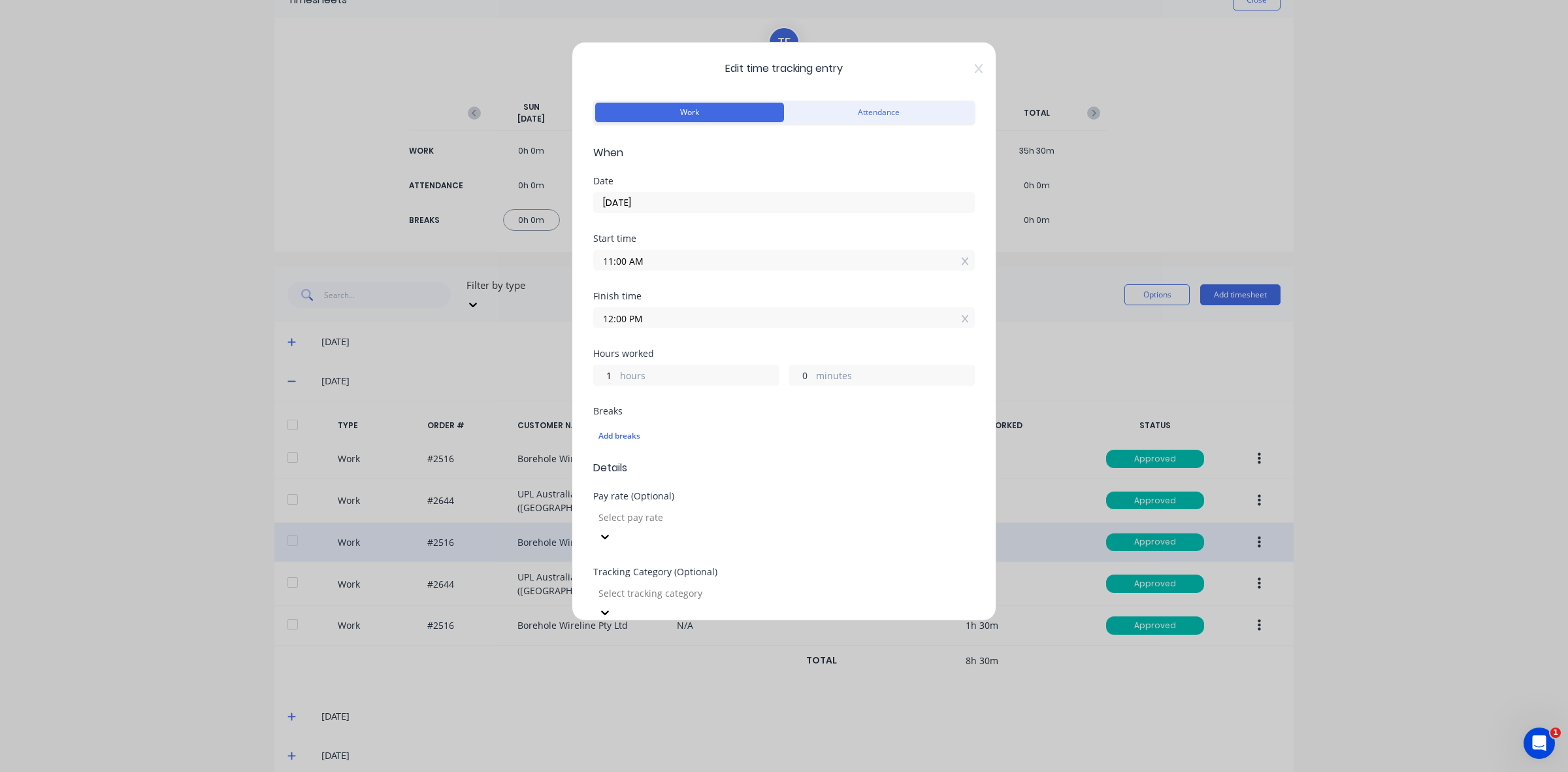
click at [795, 375] on input "0" at bounding box center [801, 375] width 23 height 19
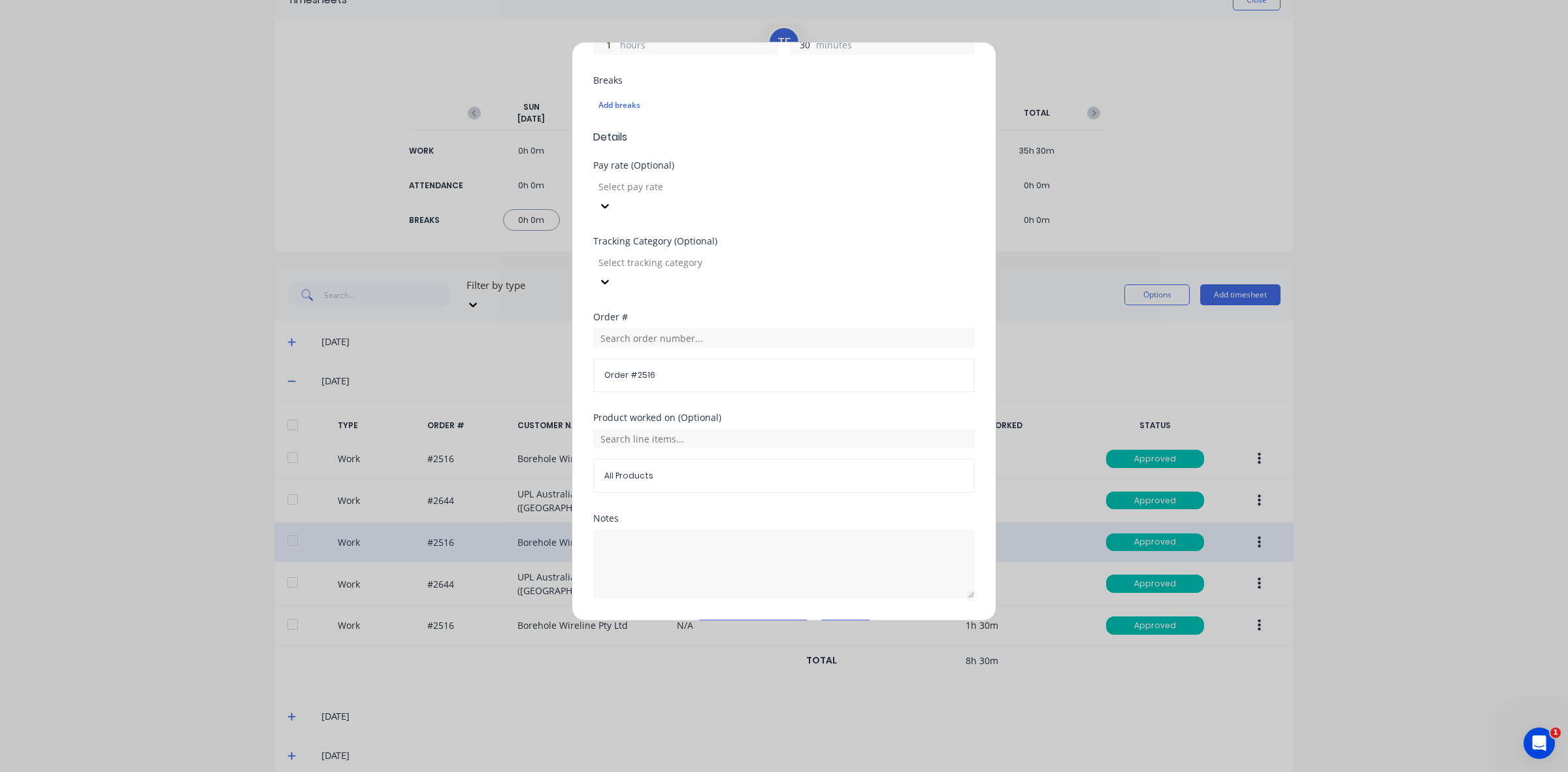
scroll to position [332, 0]
type input "30"
type input "12:30 PM"
click at [743, 619] on button "Edit time tracking entry" at bounding box center [752, 629] width 111 height 21
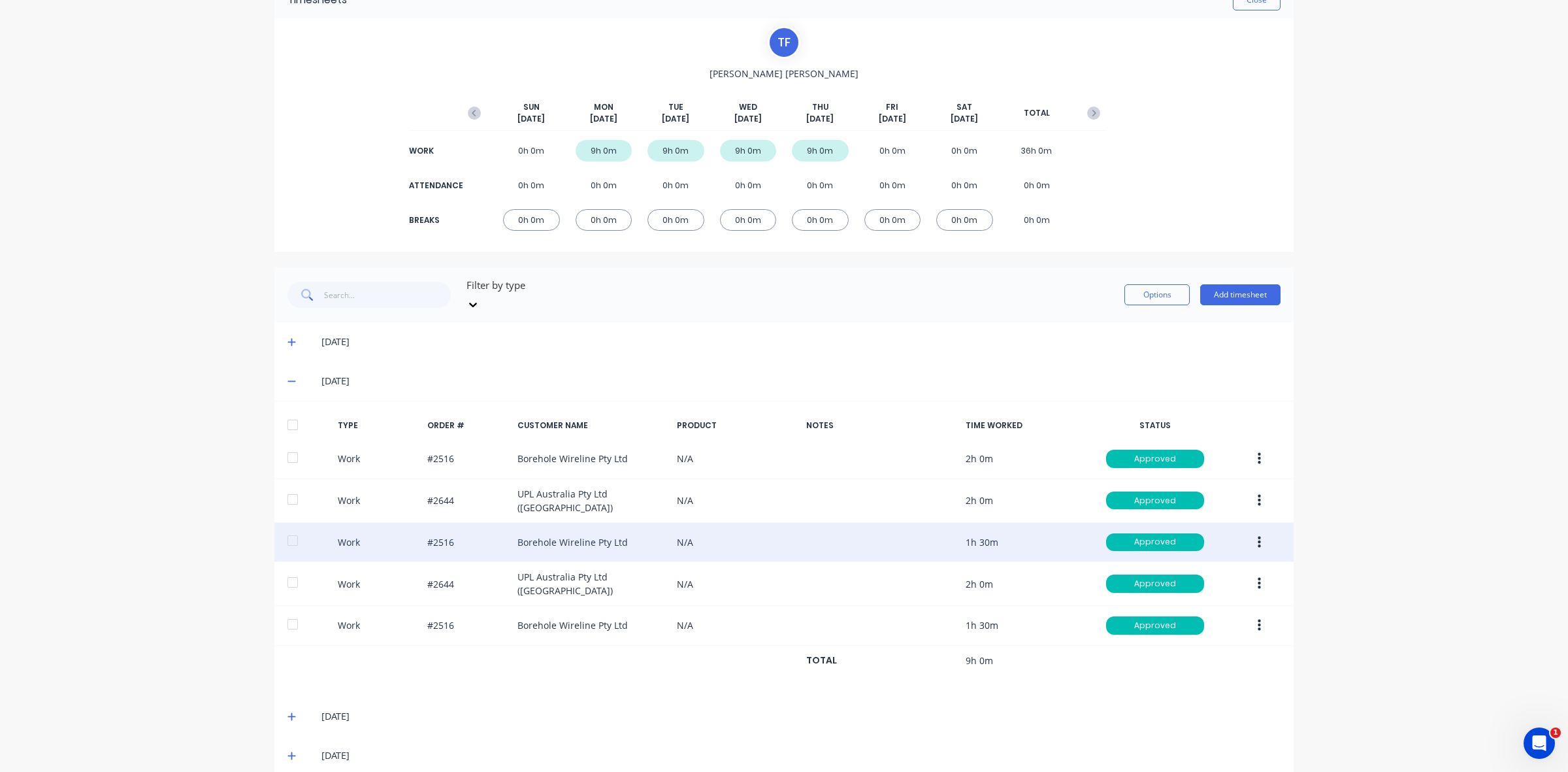
scroll to position [0, 0]
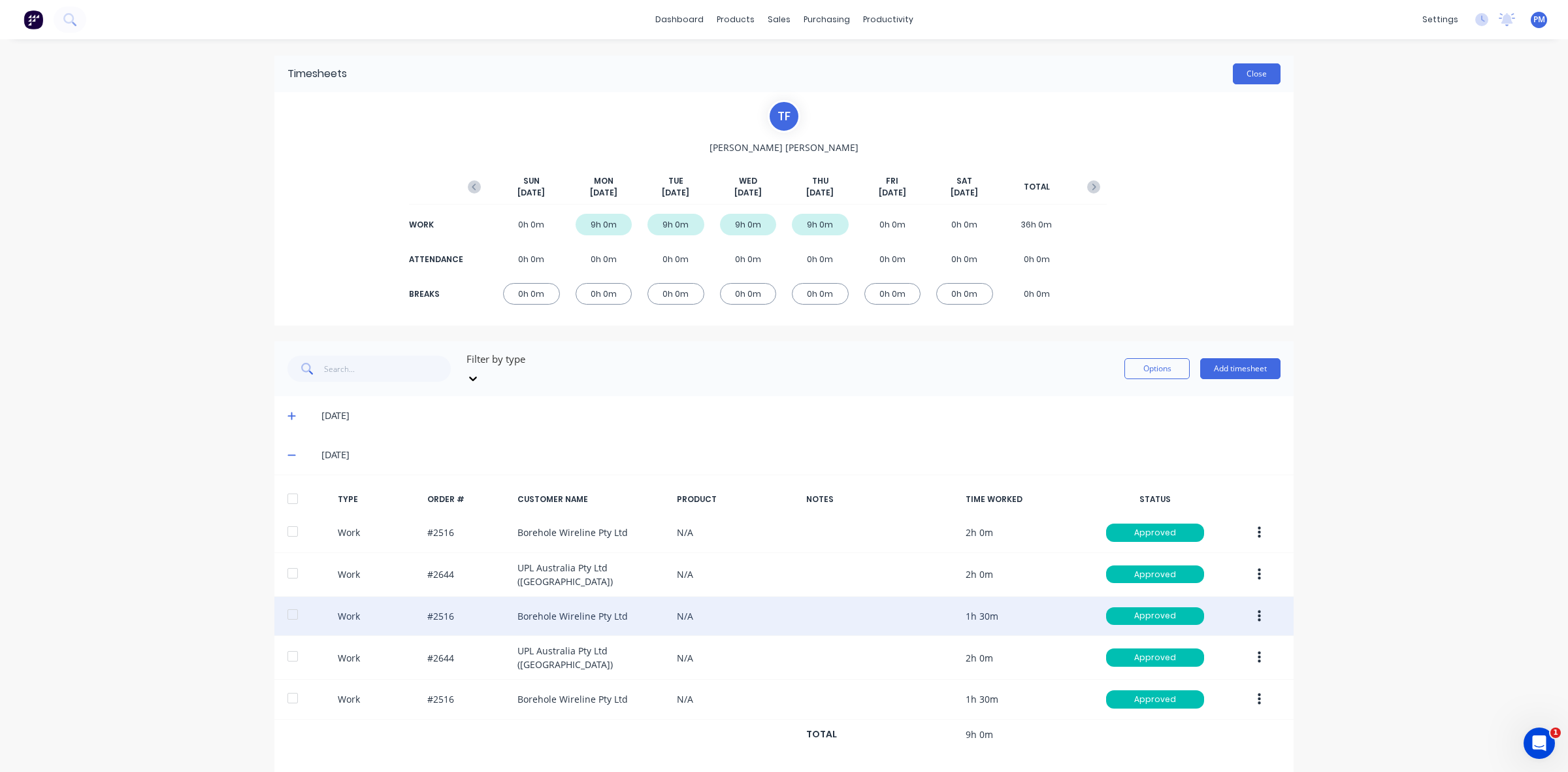
click at [1239, 76] on button "Close" at bounding box center [1257, 73] width 47 height 21
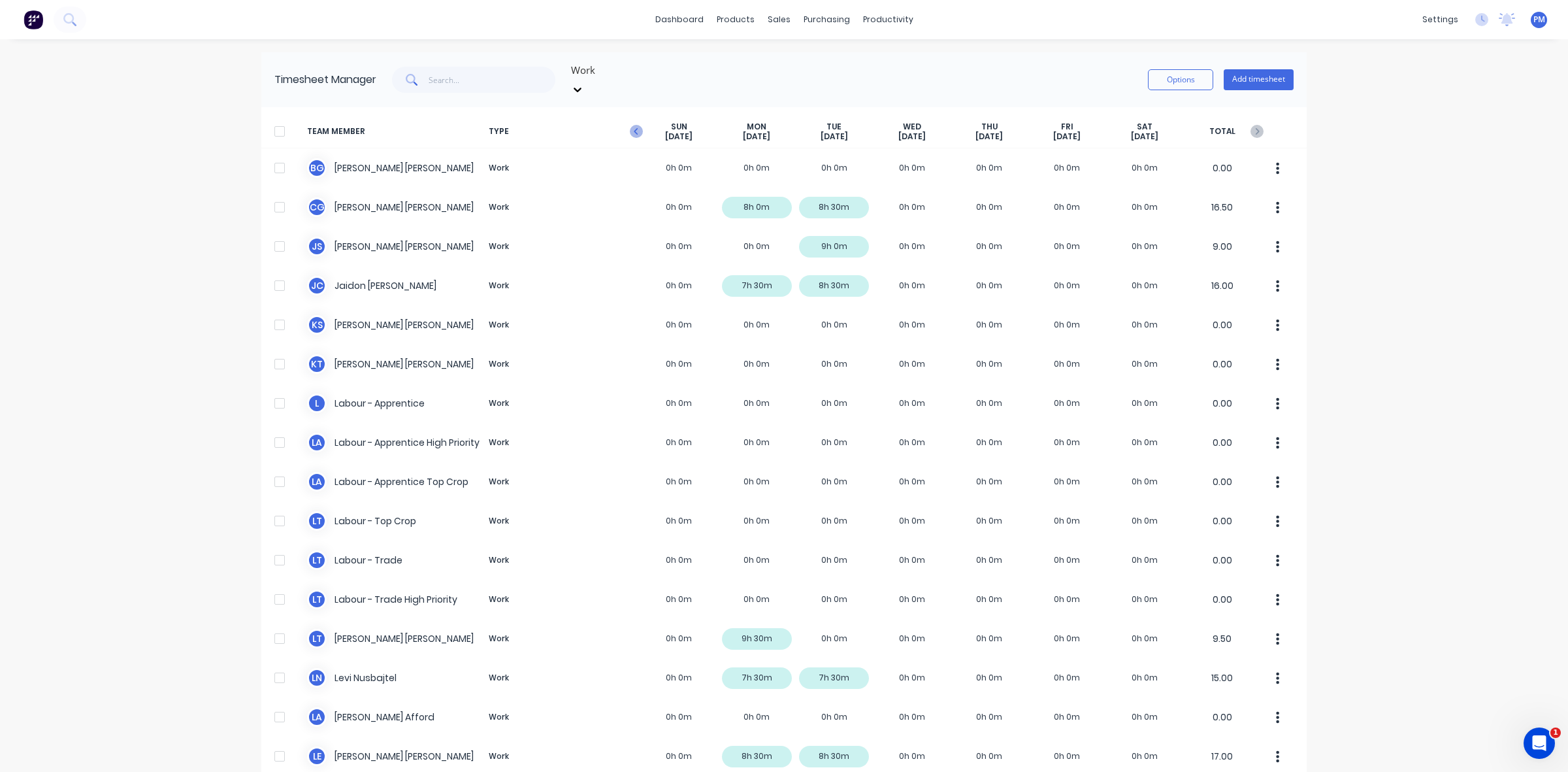
click at [630, 125] on icon "button" at bounding box center [637, 132] width 13 height 13
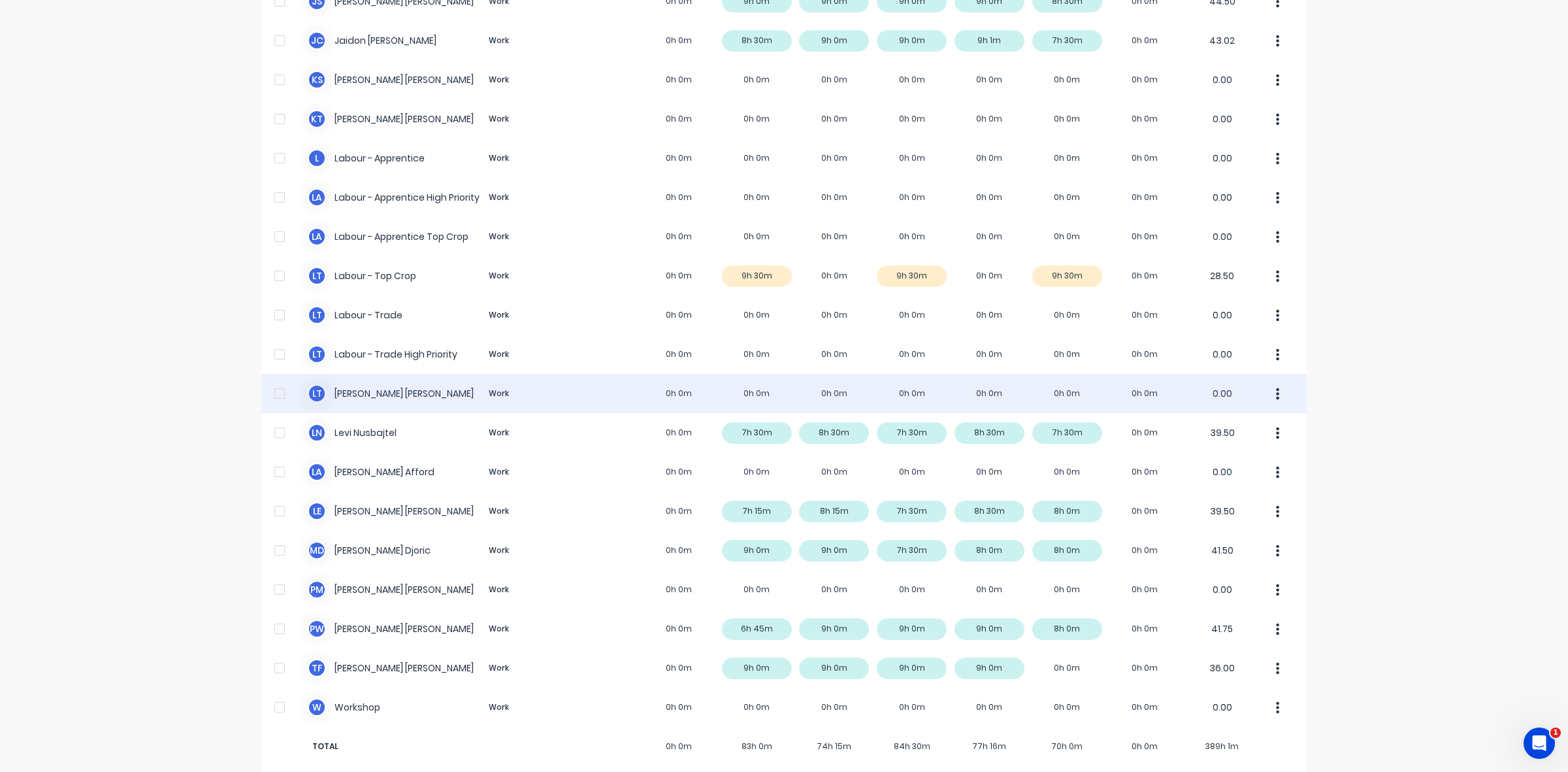
scroll to position [247, 0]
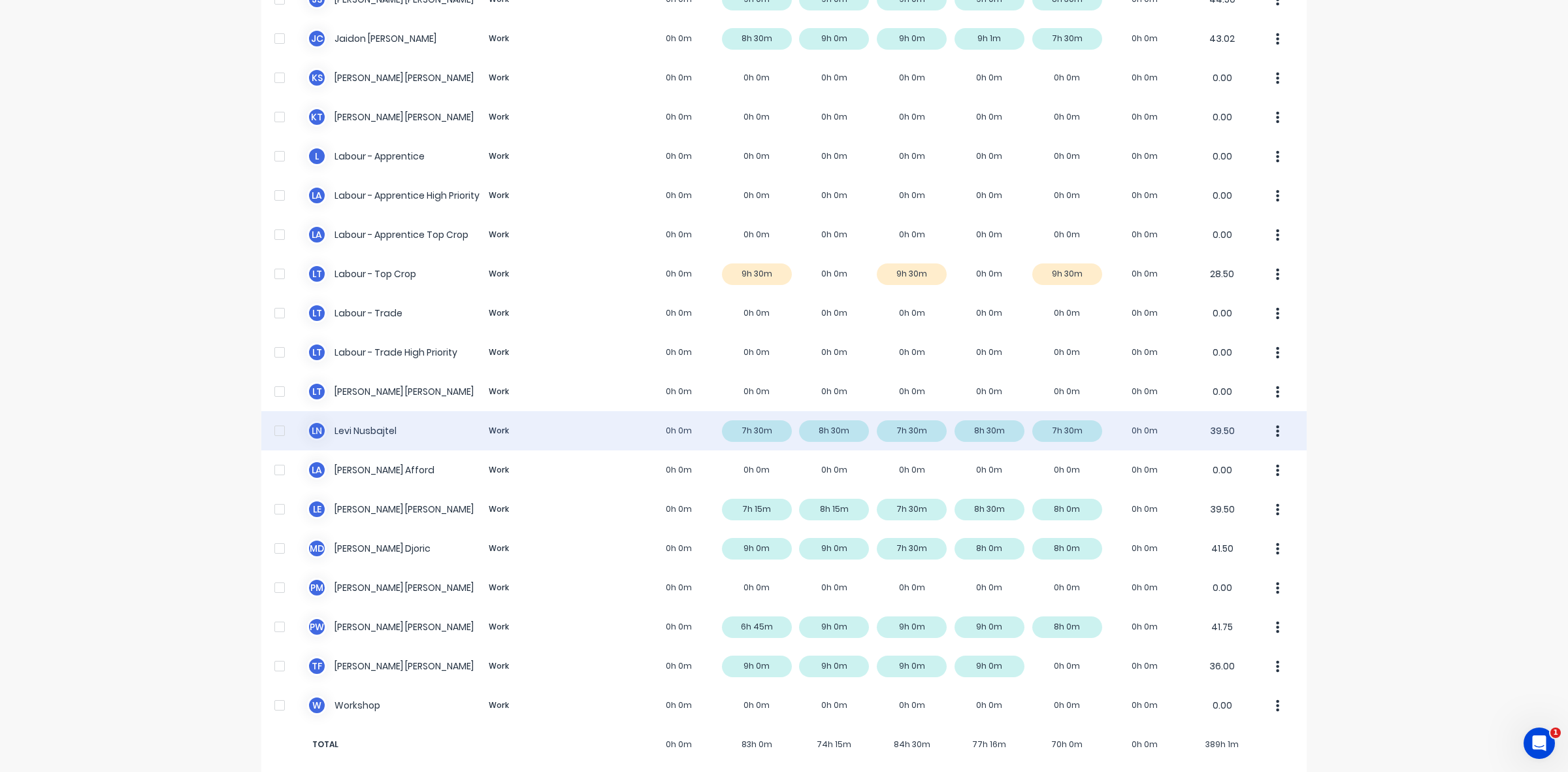
click at [835, 418] on div "[PERSON_NAME] Nusbajtel Work 0h 0m 7h 30m 8h 30m 7h 30m 8h 30m 7h 30m 0h 0m 39.…" at bounding box center [784, 430] width 1046 height 39
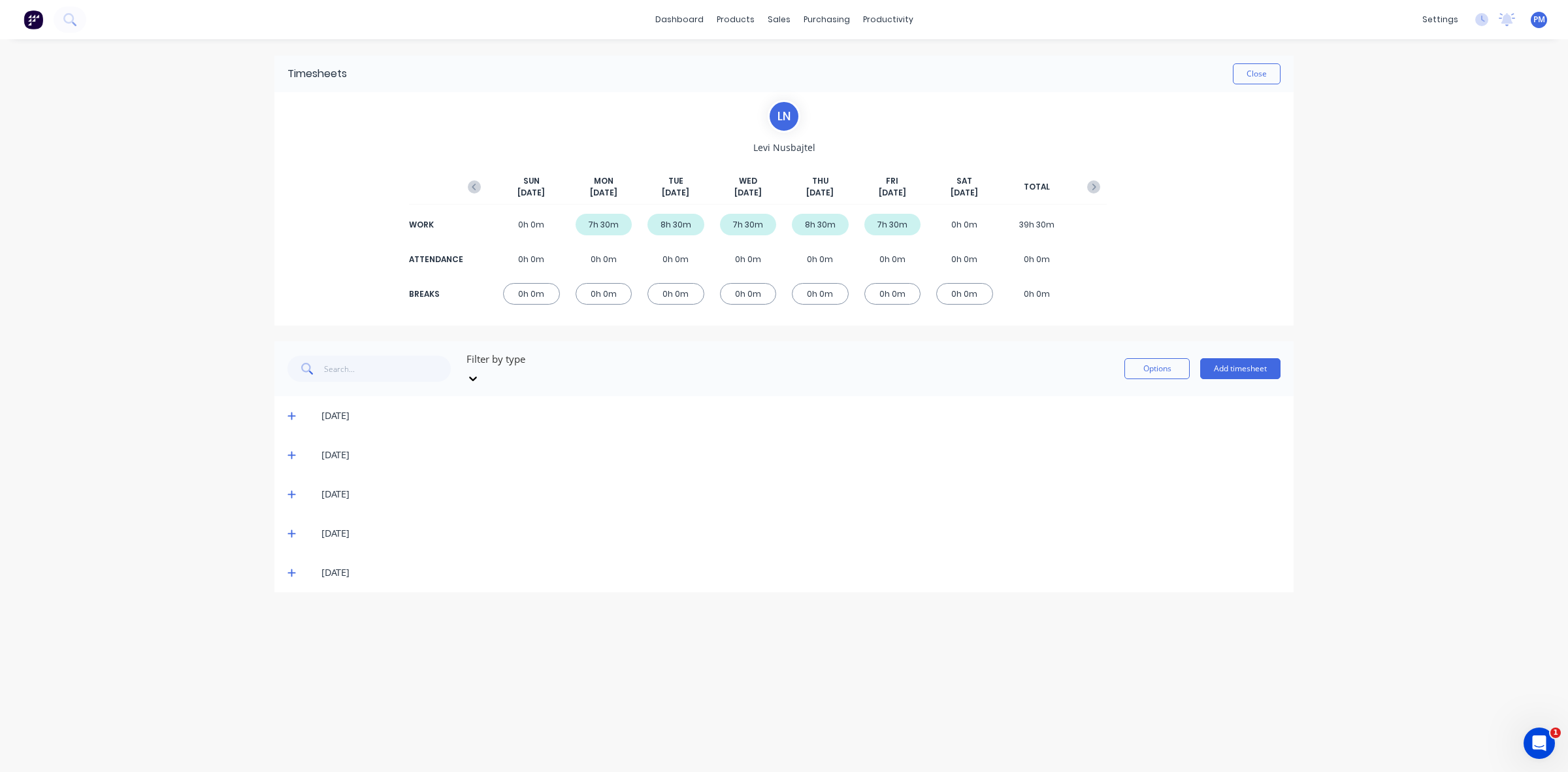
click at [290, 450] on icon at bounding box center [291, 455] width 8 height 9
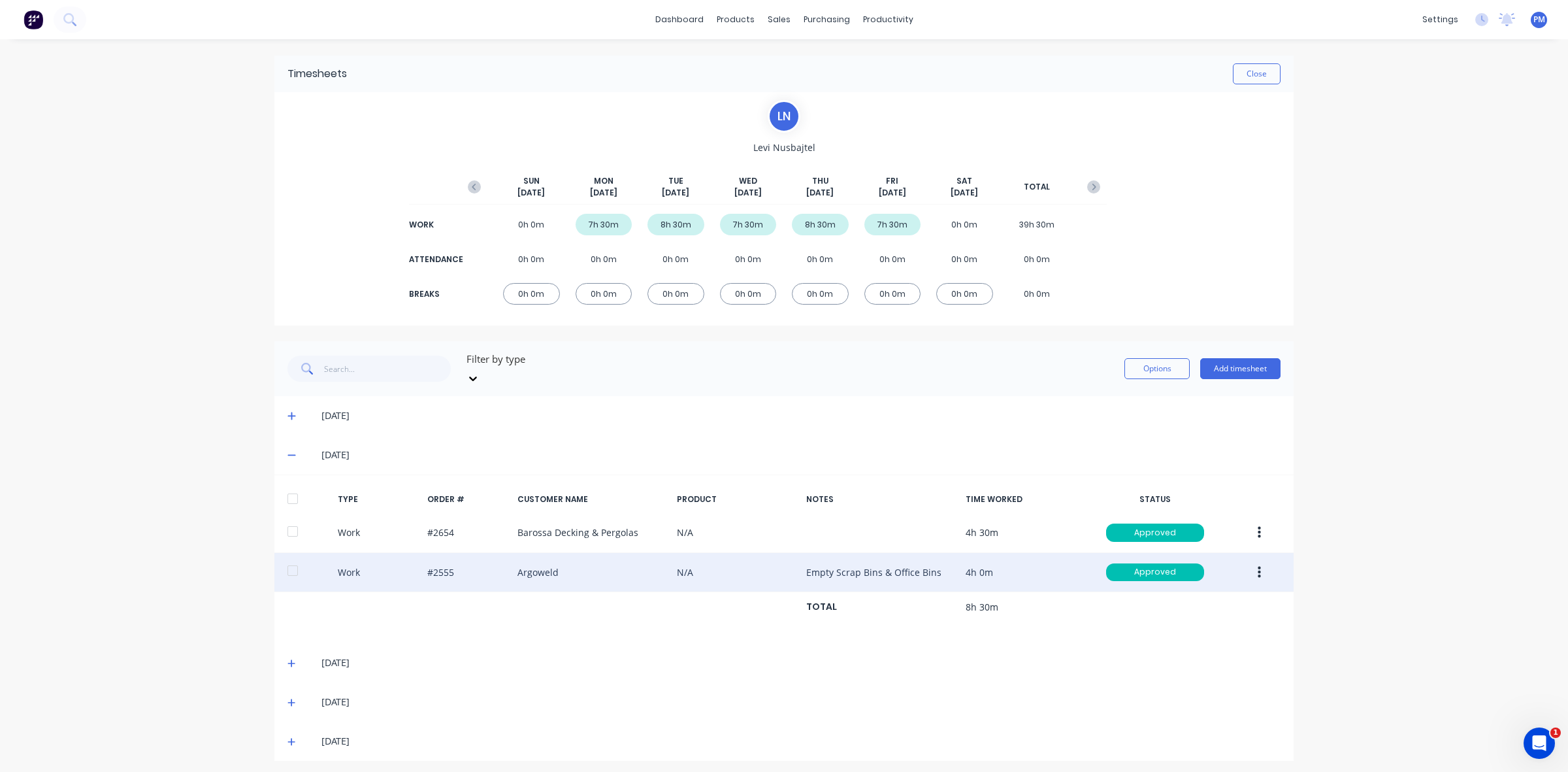
click at [1251, 561] on button "button" at bounding box center [1259, 573] width 31 height 24
click at [1173, 513] on div "Edit" at bounding box center [1213, 523] width 100 height 19
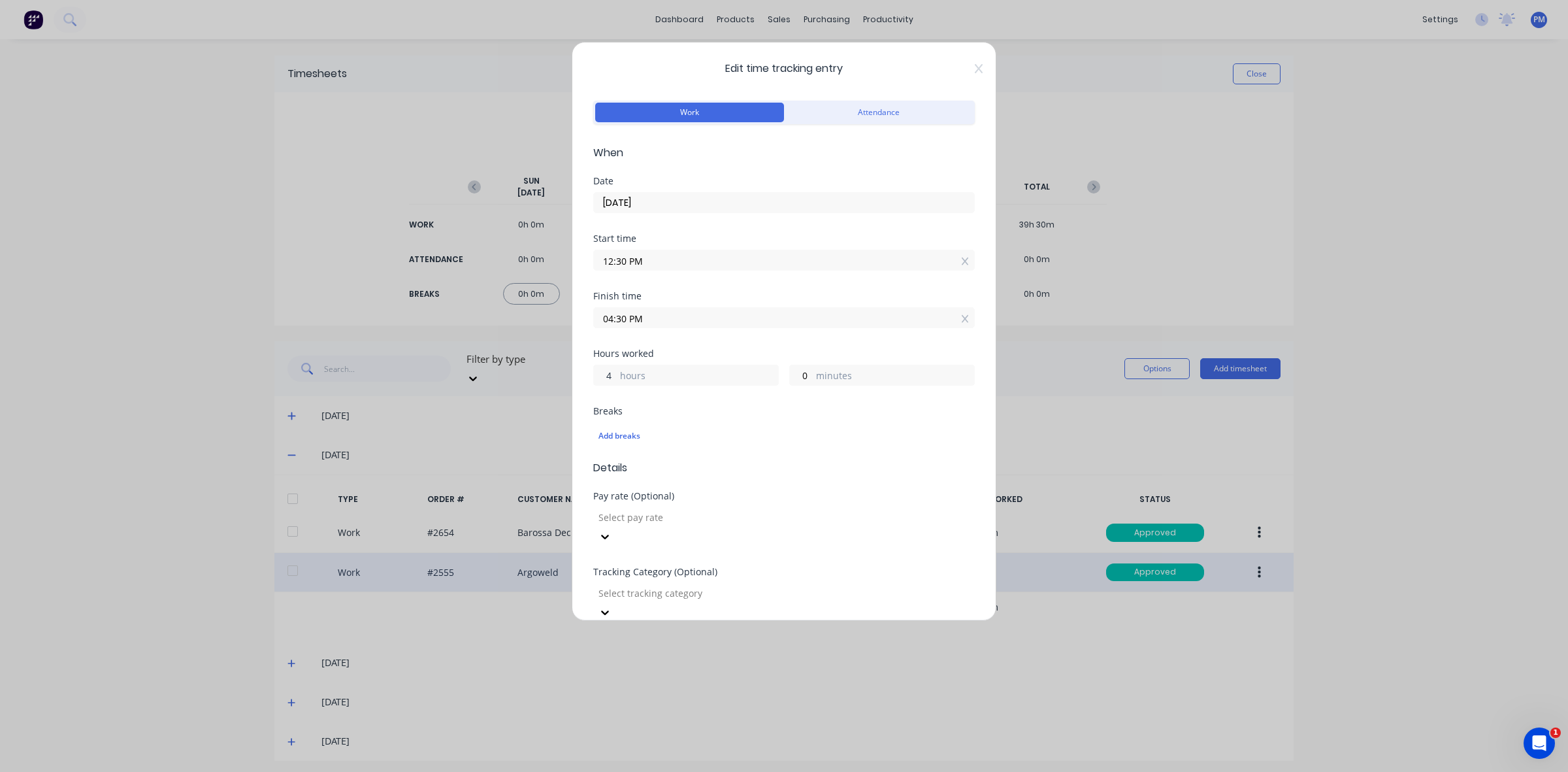
click at [607, 378] on input "4" at bounding box center [605, 375] width 23 height 19
drag, startPoint x: 615, startPoint y: 375, endPoint x: 605, endPoint y: 375, distance: 10.0
click at [605, 375] on input "4" at bounding box center [605, 375] width 23 height 19
type input "3"
type input "03:30 PM"
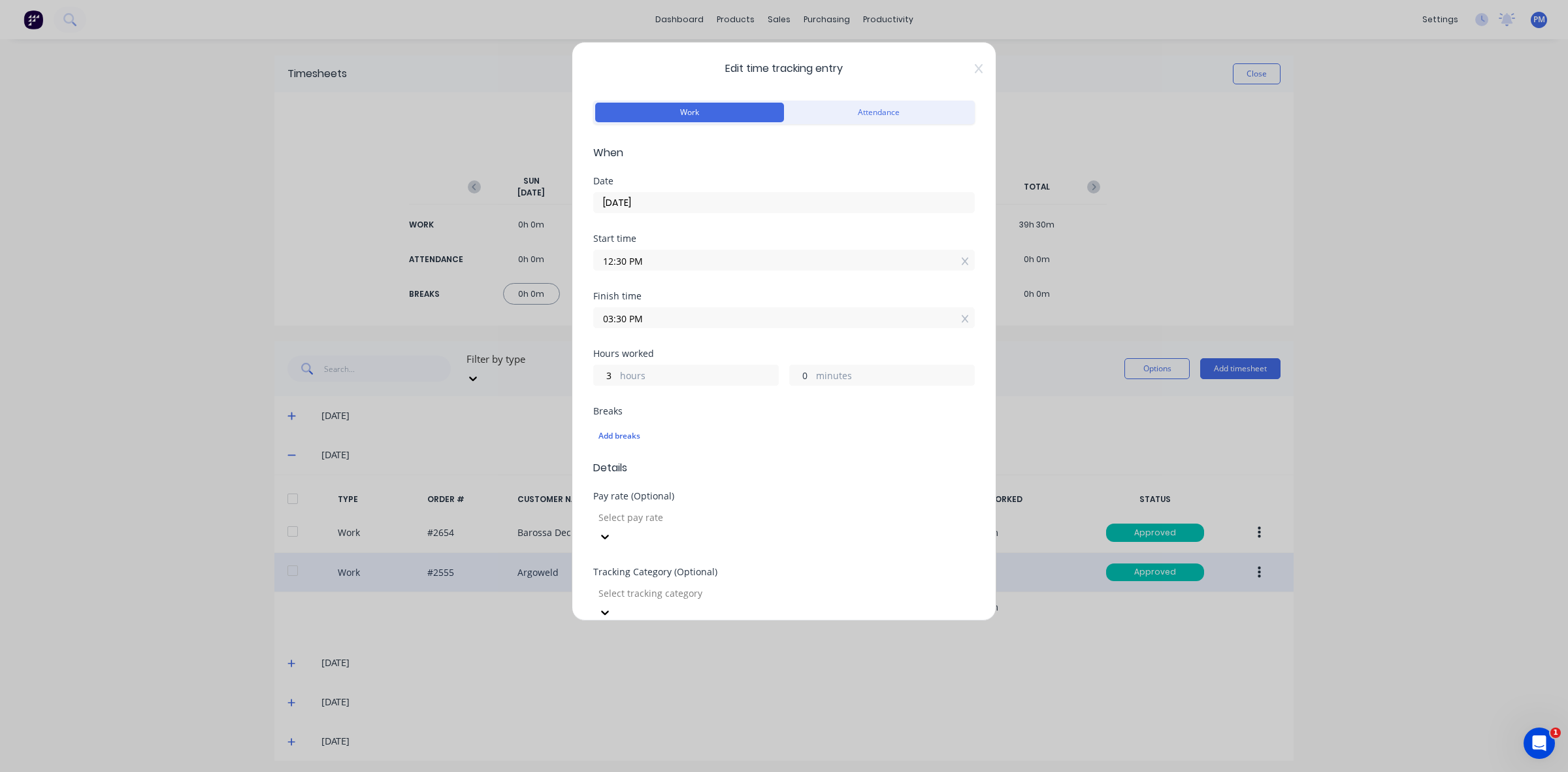
click at [794, 375] on input "0" at bounding box center [801, 375] width 23 height 19
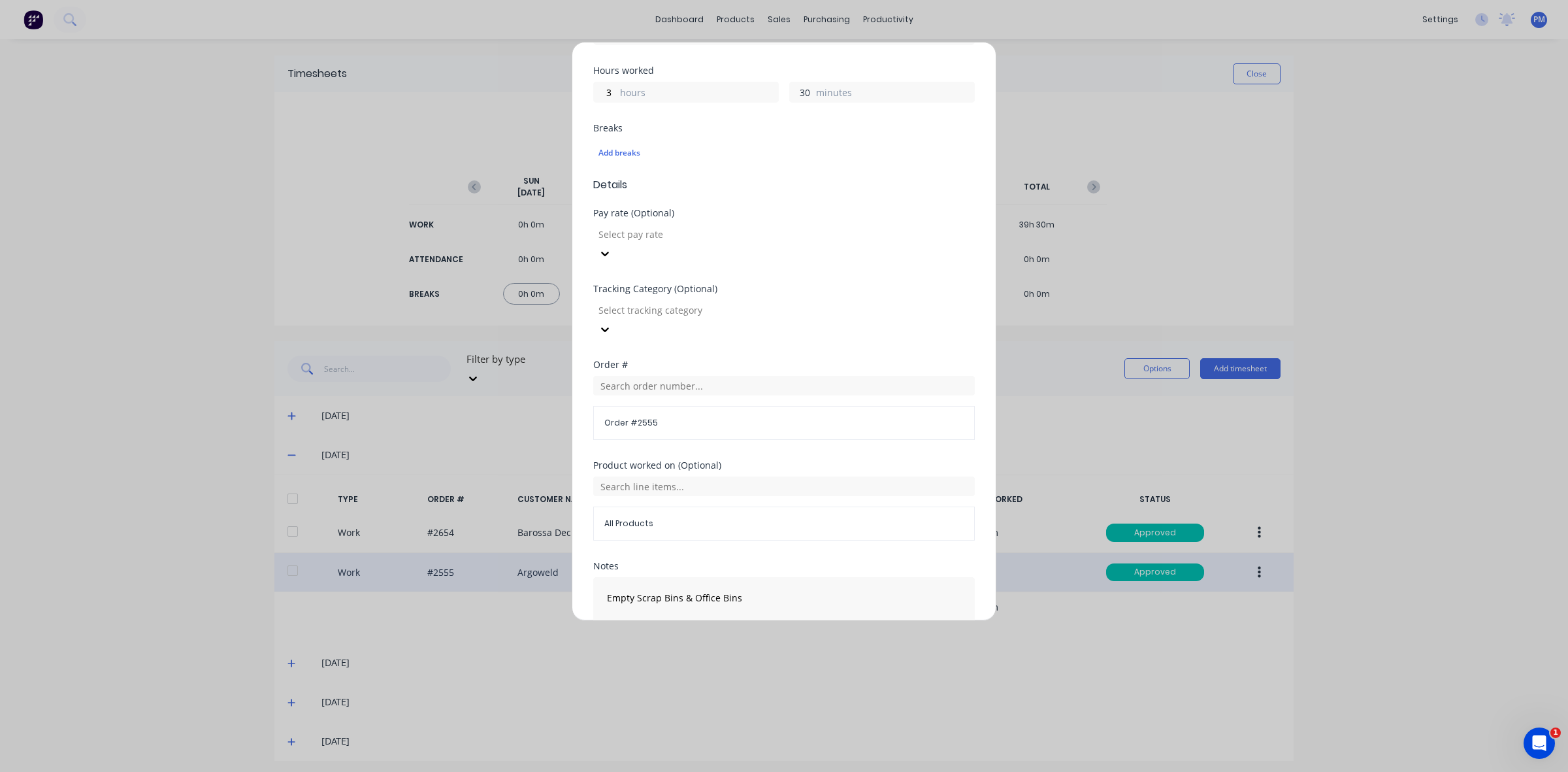
scroll to position [332, 0]
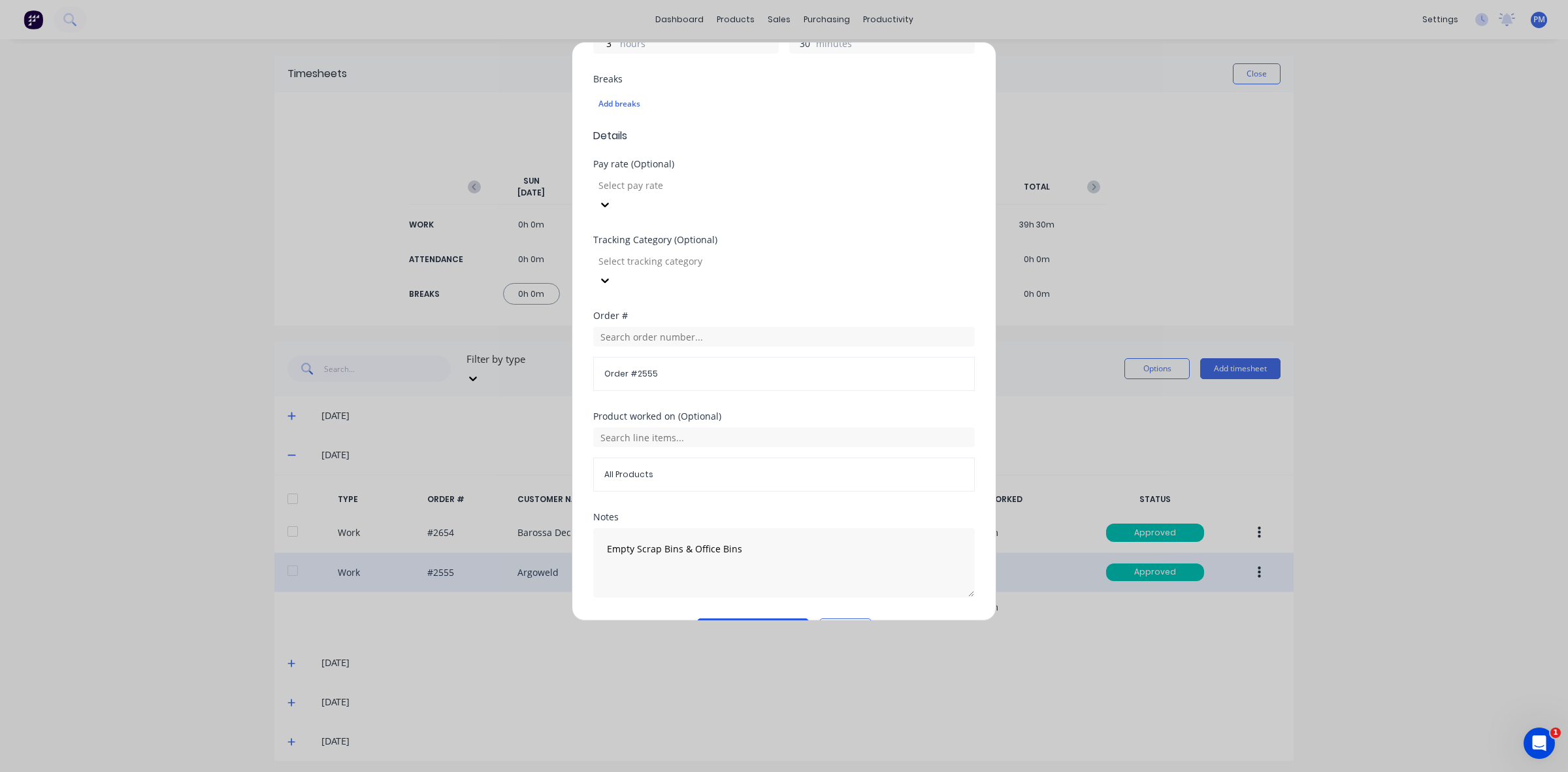
type input "30"
type input "04:00 PM"
click at [745, 619] on button "Edit time tracking entry" at bounding box center [752, 629] width 111 height 21
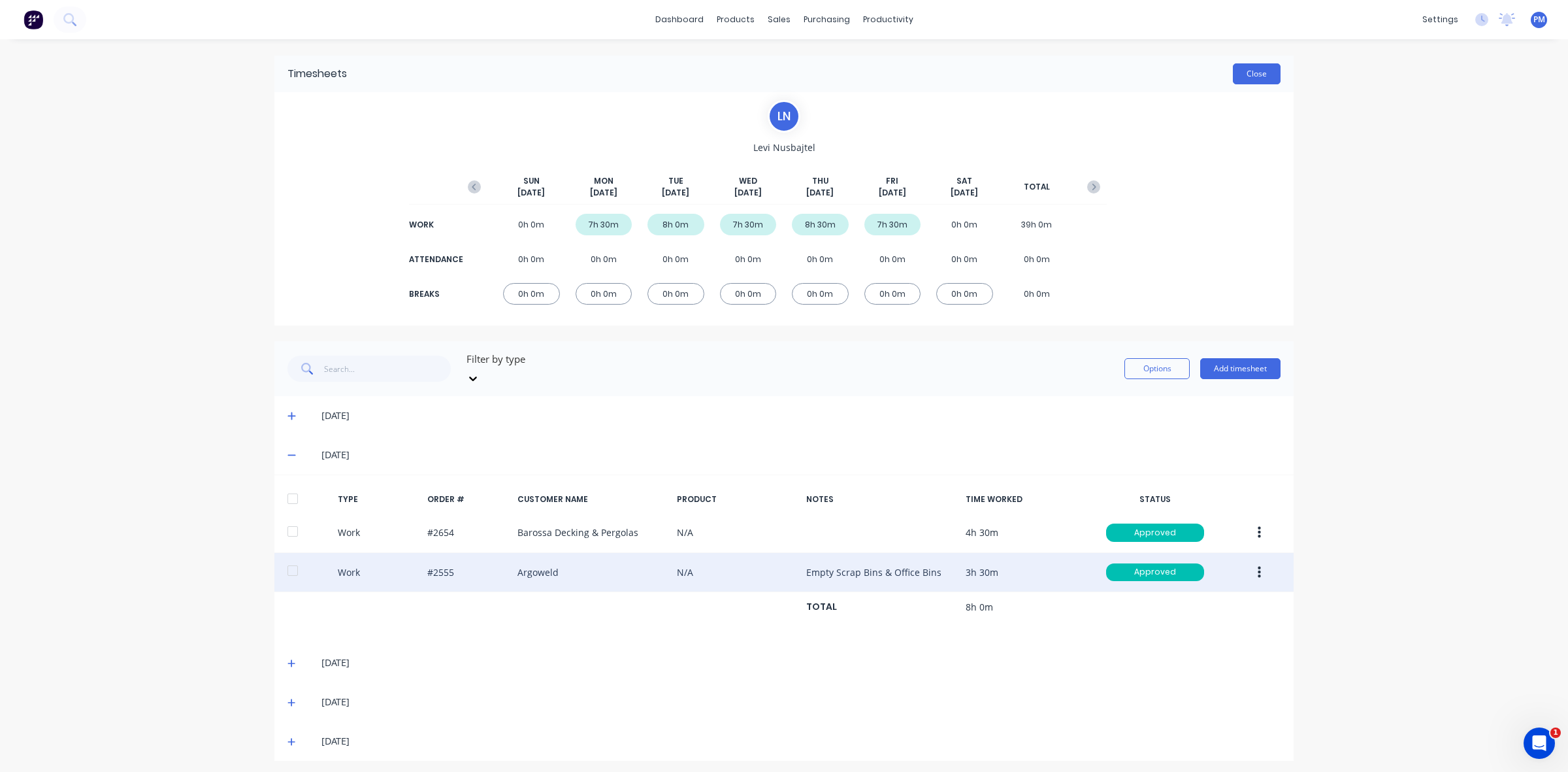
click at [1258, 76] on button "Close" at bounding box center [1257, 73] width 47 height 21
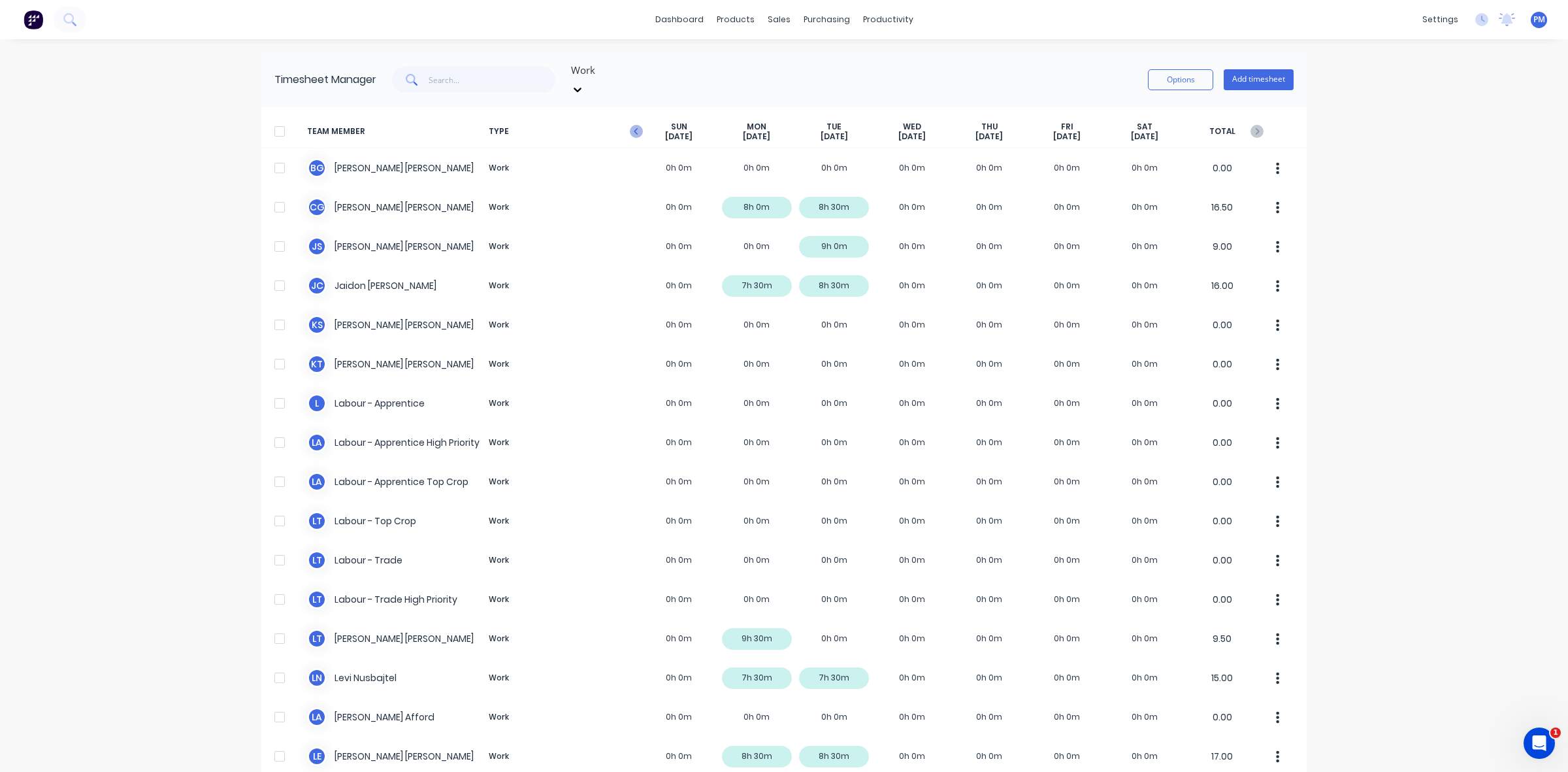
click at [630, 125] on icon "button" at bounding box center [637, 132] width 13 height 13
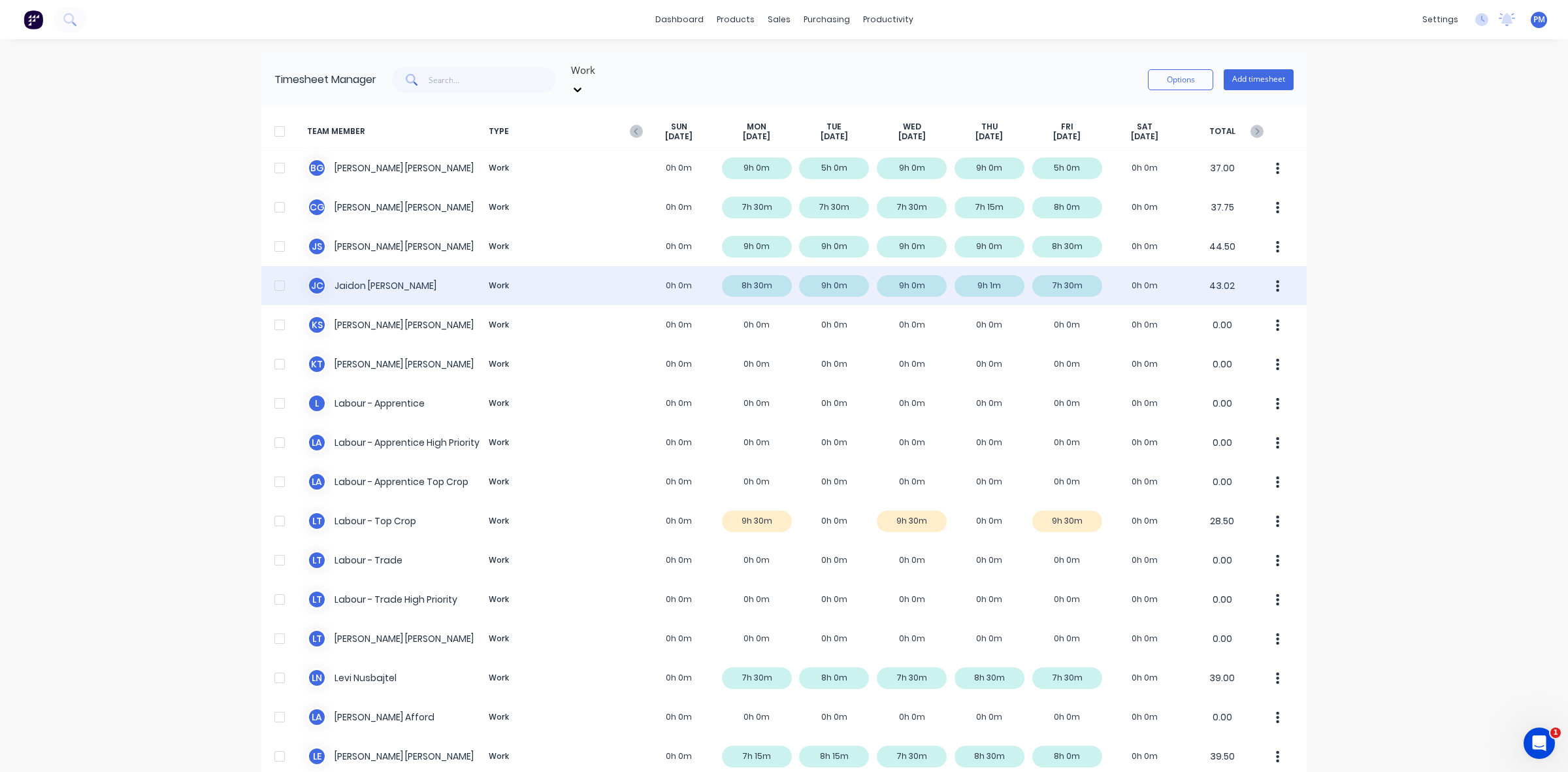
click at [845, 273] on div "[PERSON_NAME] [PERSON_NAME] Work 0h 0m 8h 30m 9h 0m 9h 0m 9h 1m 7h 30m 0h 0m 43…" at bounding box center [784, 285] width 1046 height 39
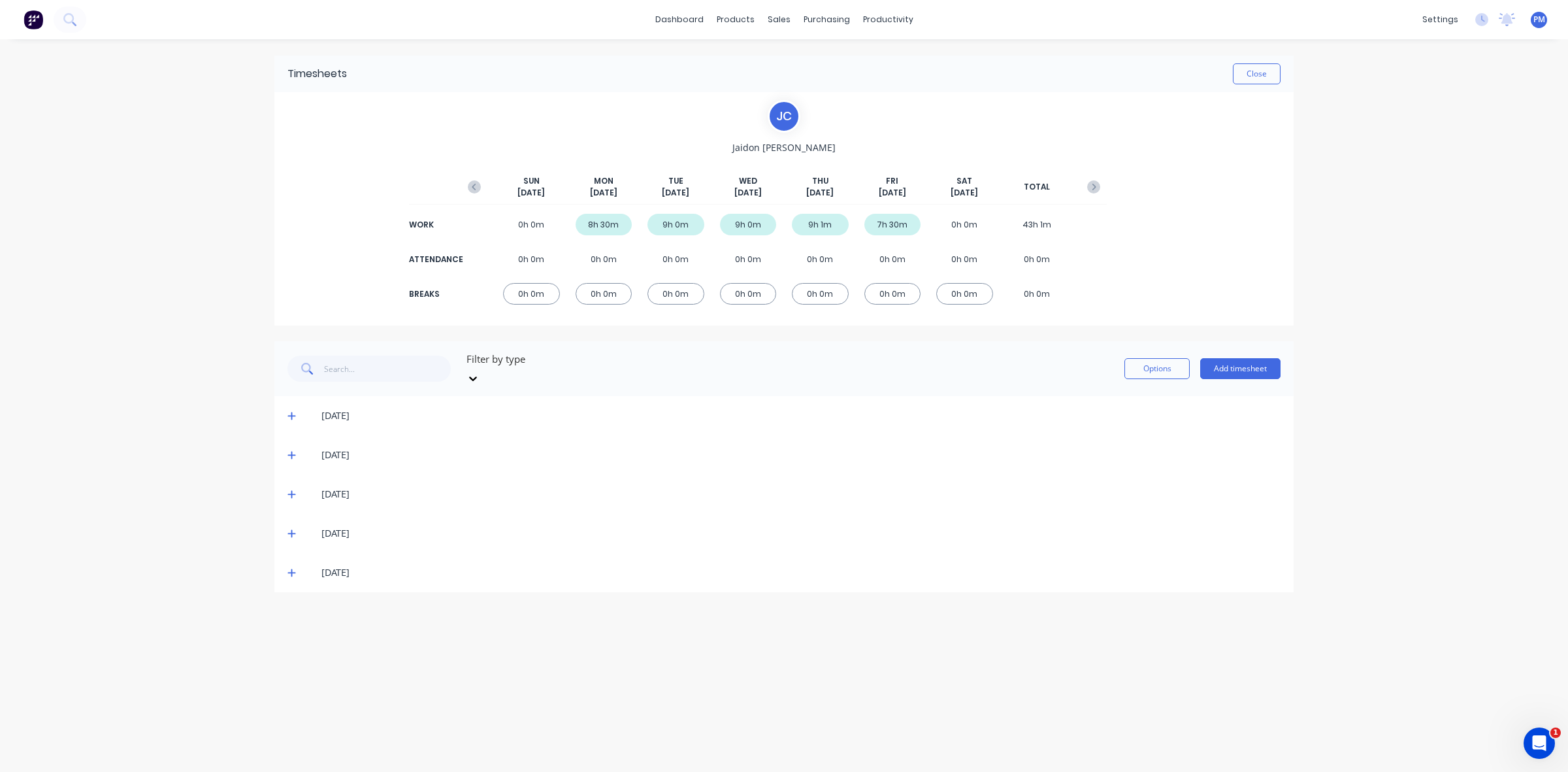
click at [292, 450] on icon at bounding box center [291, 455] width 8 height 9
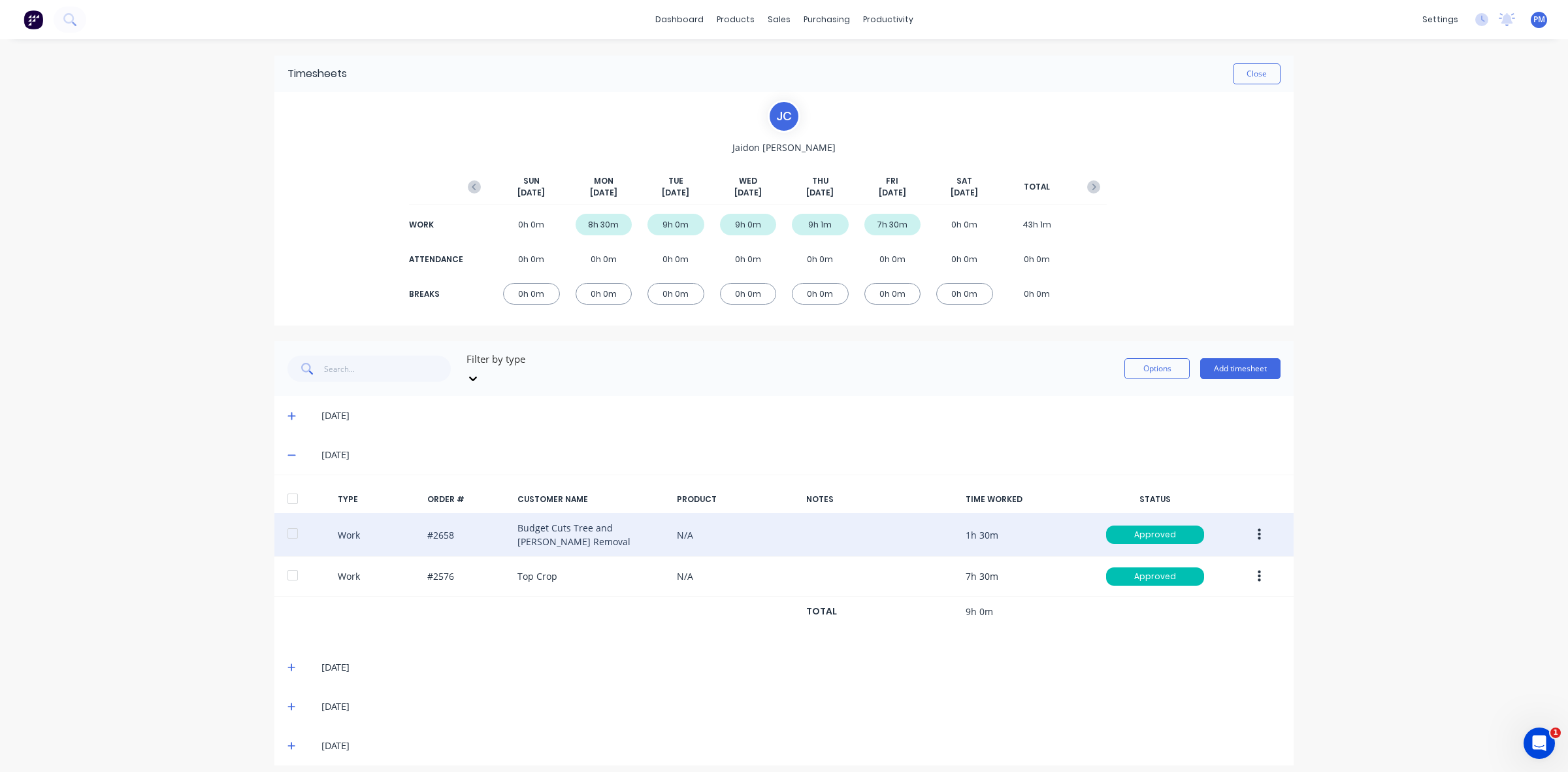
click at [1258, 527] on icon "button" at bounding box center [1259, 534] width 4 height 15
click at [1178, 477] on div "Edit" at bounding box center [1213, 486] width 100 height 19
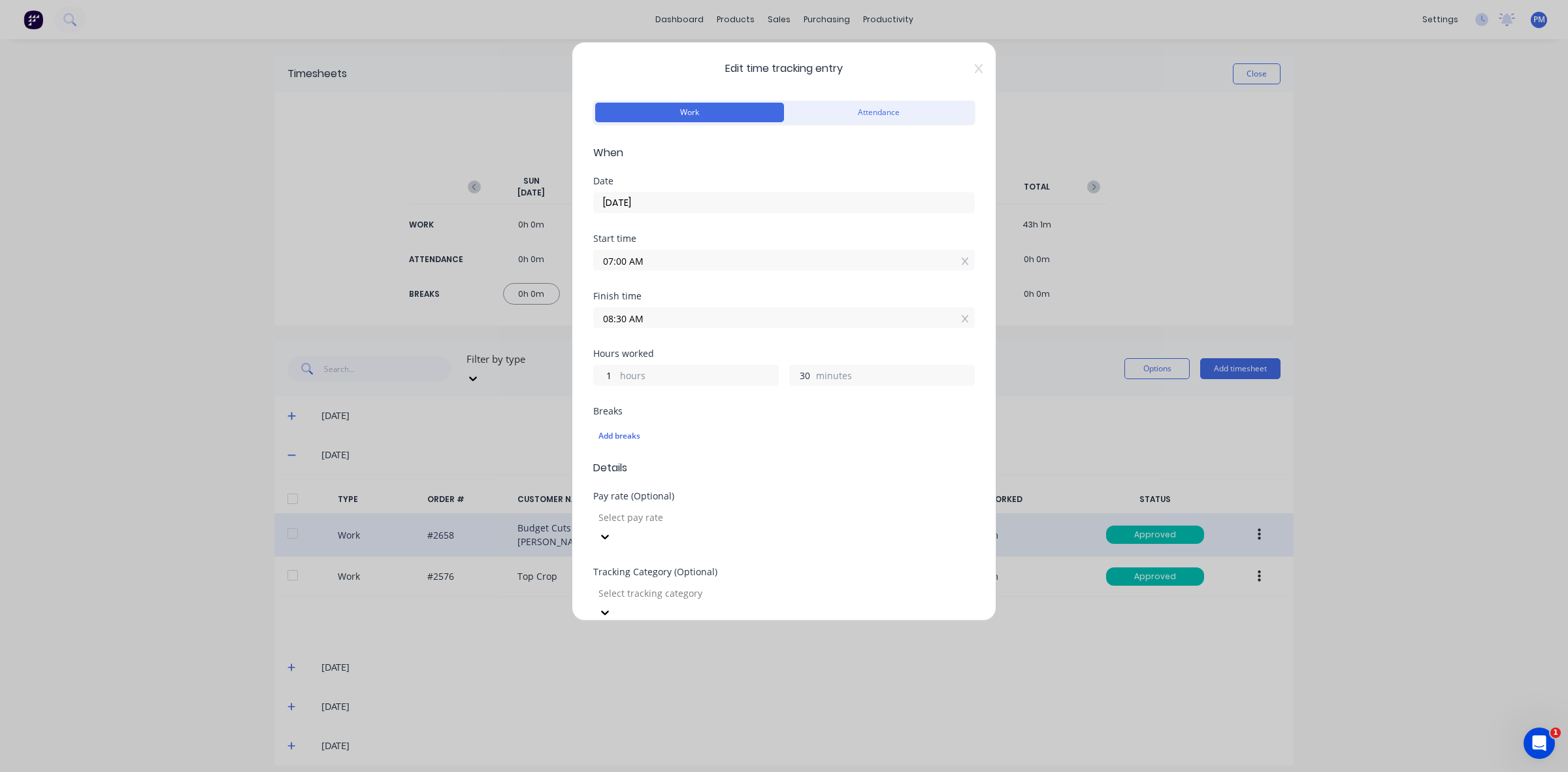
click at [805, 375] on input "30" at bounding box center [801, 375] width 23 height 19
drag, startPoint x: 805, startPoint y: 375, endPoint x: 791, endPoint y: 375, distance: 14.0
click at [791, 375] on input "30" at bounding box center [801, 375] width 23 height 19
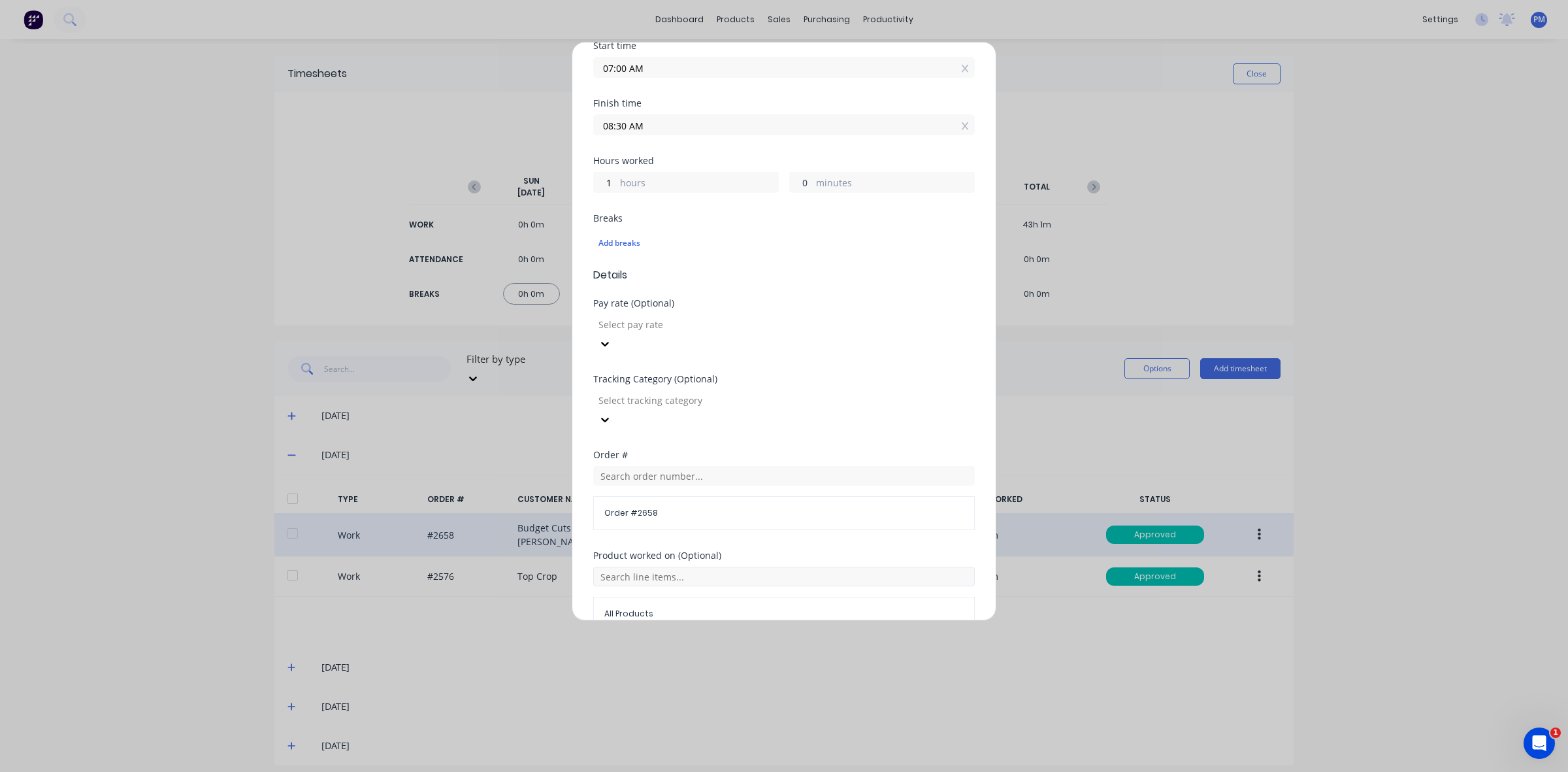
scroll to position [327, 0]
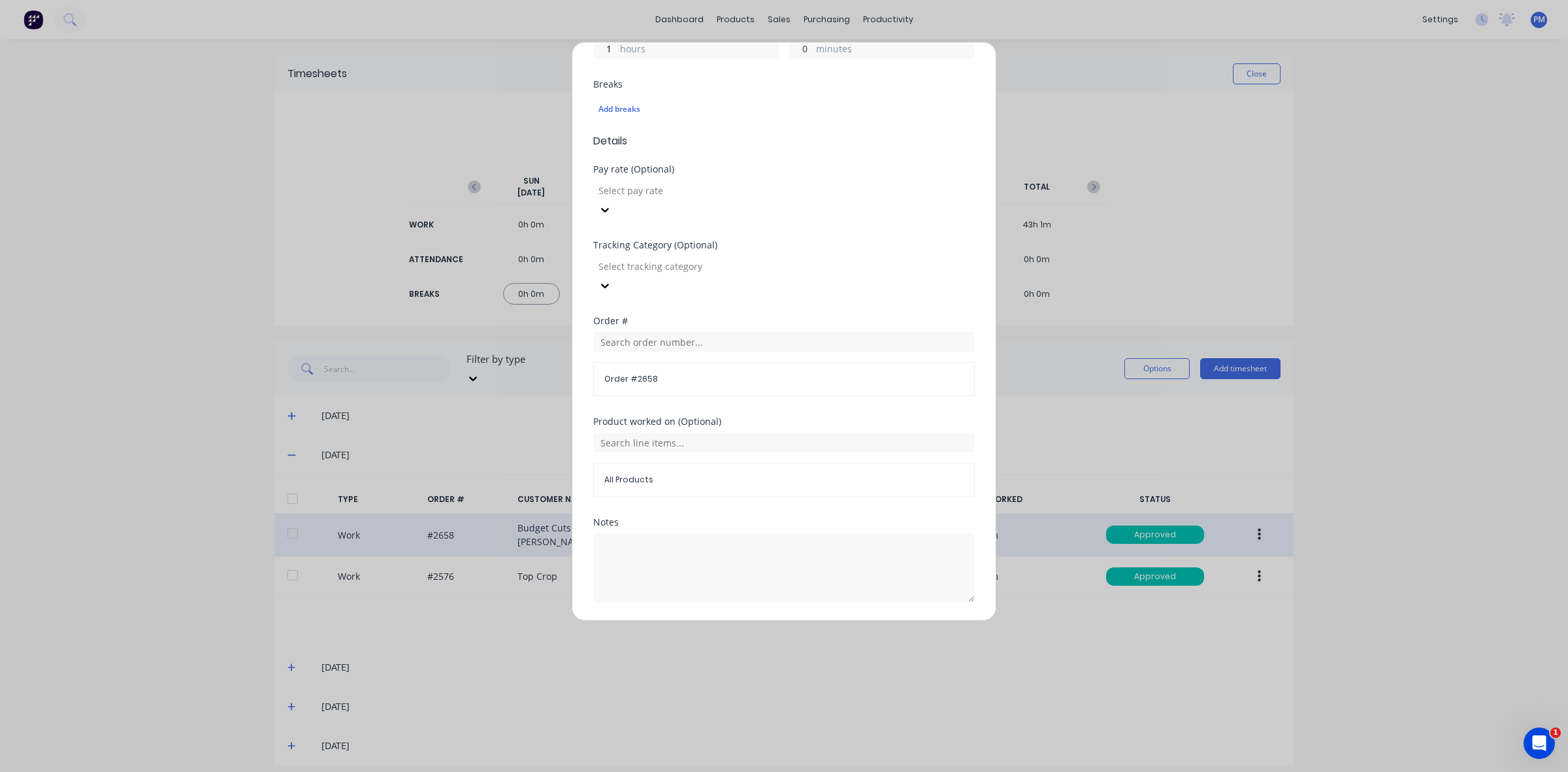
type input "0"
type input "08:00 AM"
click at [745, 624] on button "Edit time tracking entry" at bounding box center [752, 634] width 111 height 21
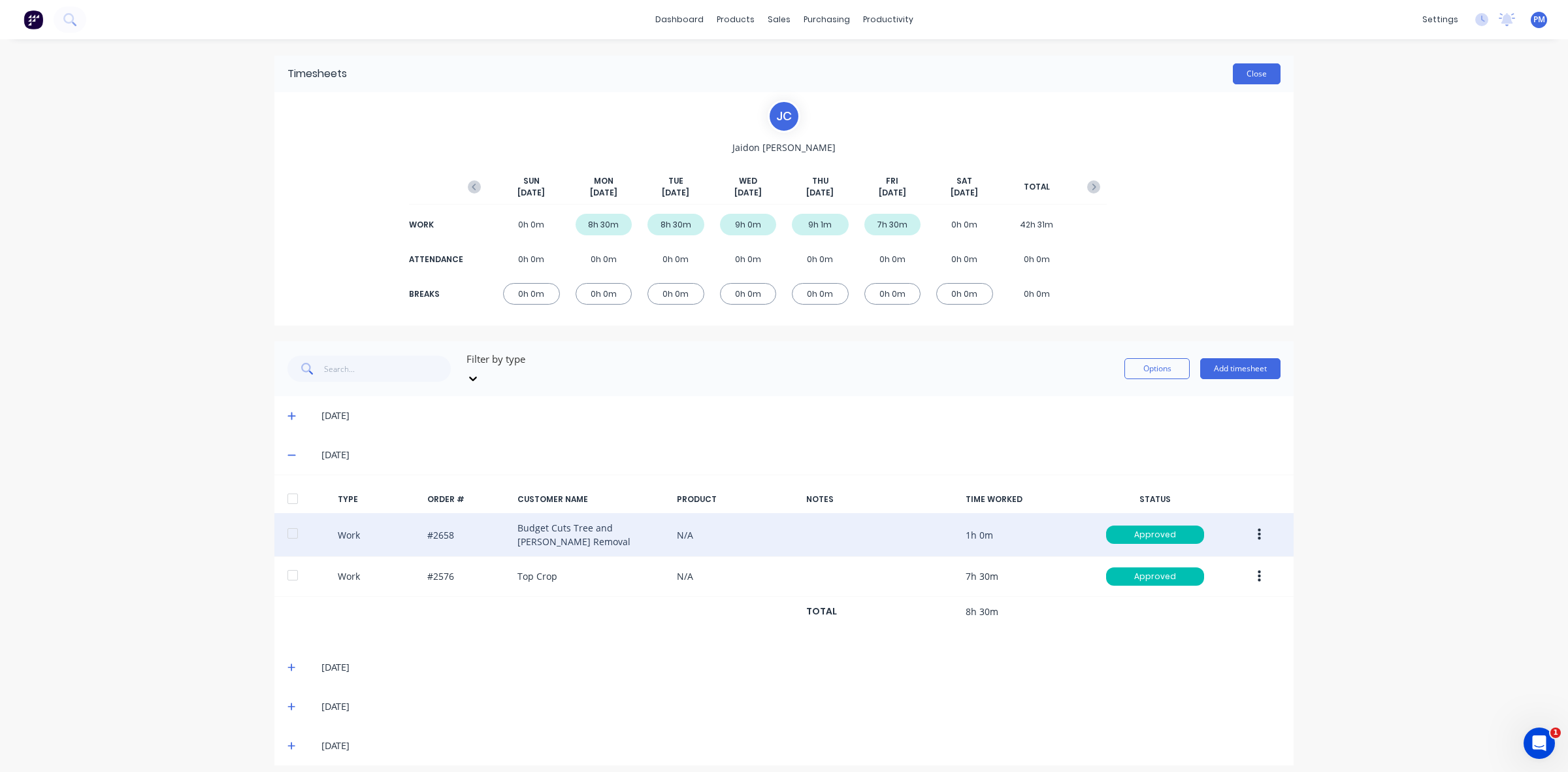
click at [1258, 74] on button "Close" at bounding box center [1257, 73] width 47 height 21
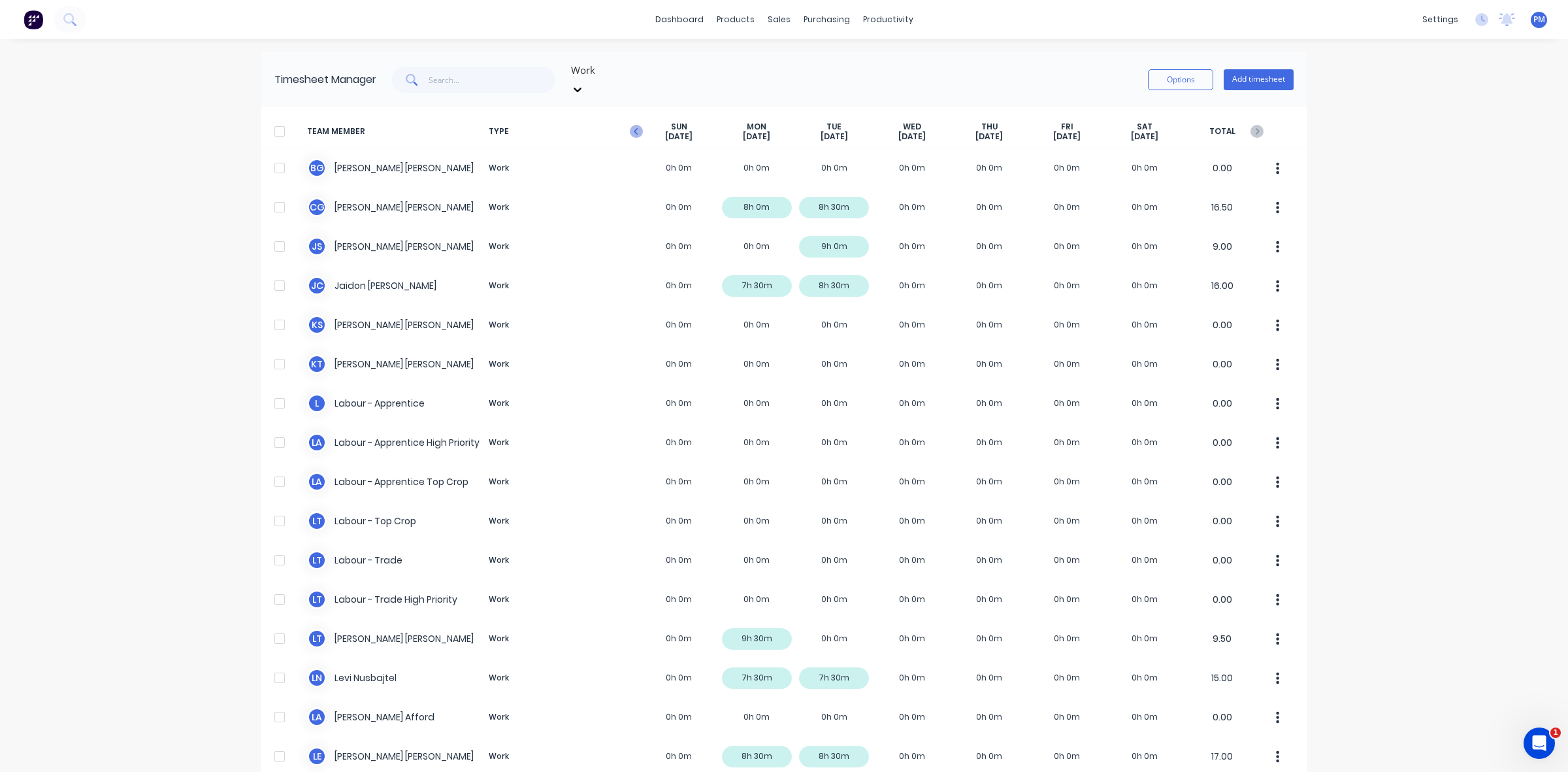
click at [630, 125] on icon "button" at bounding box center [637, 132] width 13 height 13
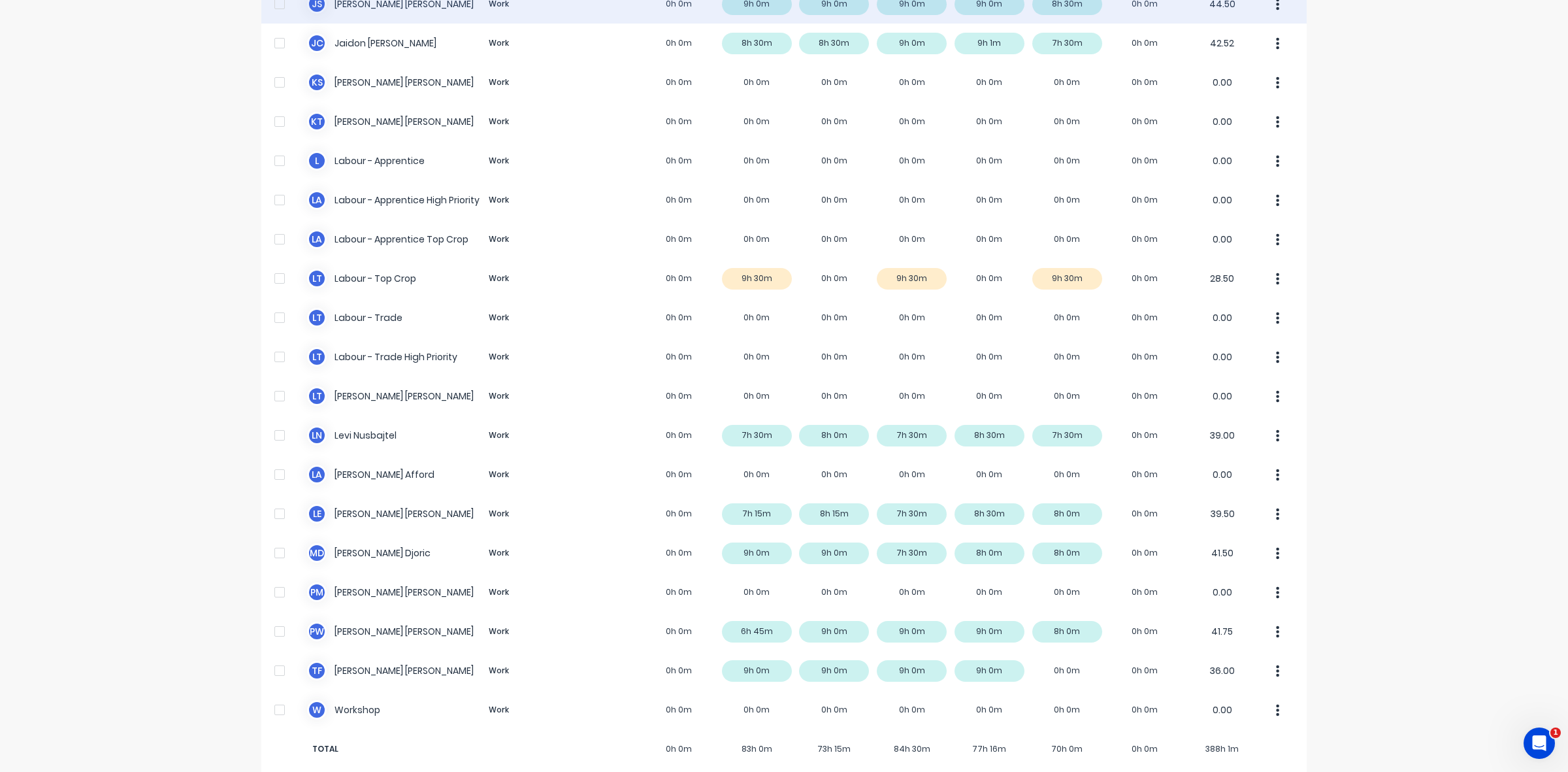
scroll to position [245, 0]
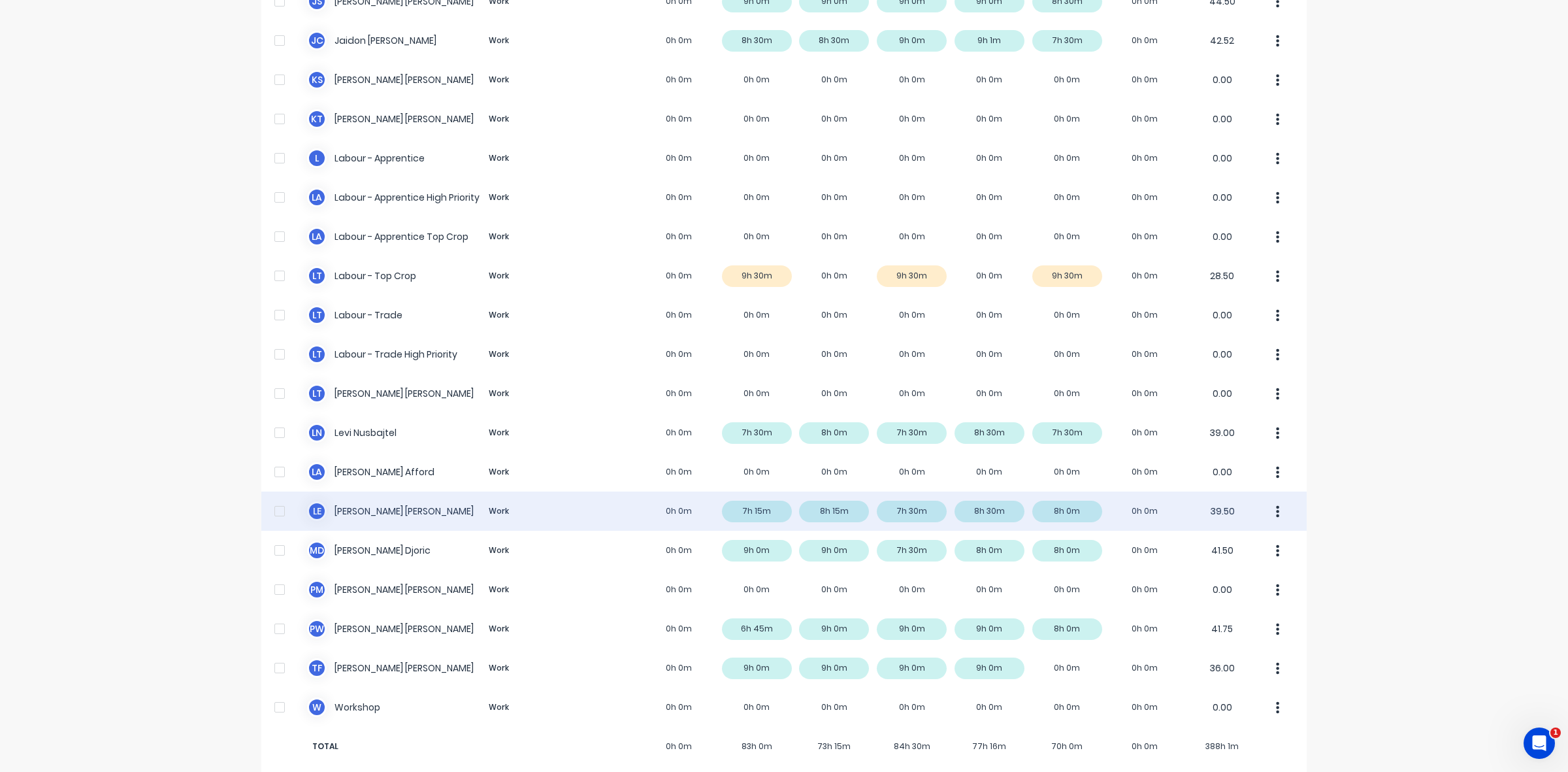
click at [773, 495] on div "L E [PERSON_NAME] Work 0h 0m 7h 15m 8h 15m 7h 30m 8h 30m 8h 0m 0h 0m 39.50" at bounding box center [784, 511] width 1046 height 39
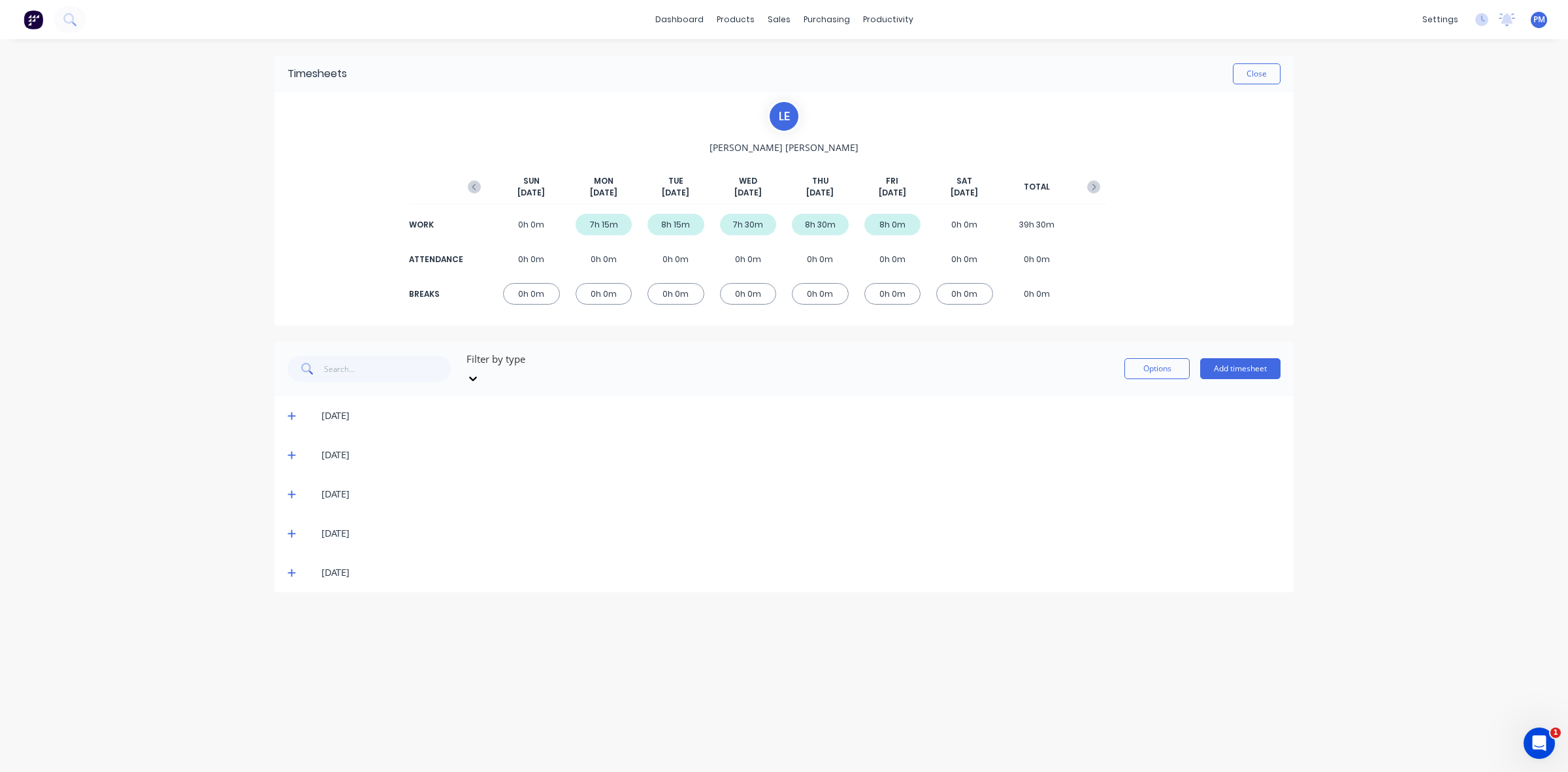
click at [292, 411] on icon at bounding box center [291, 416] width 8 height 9
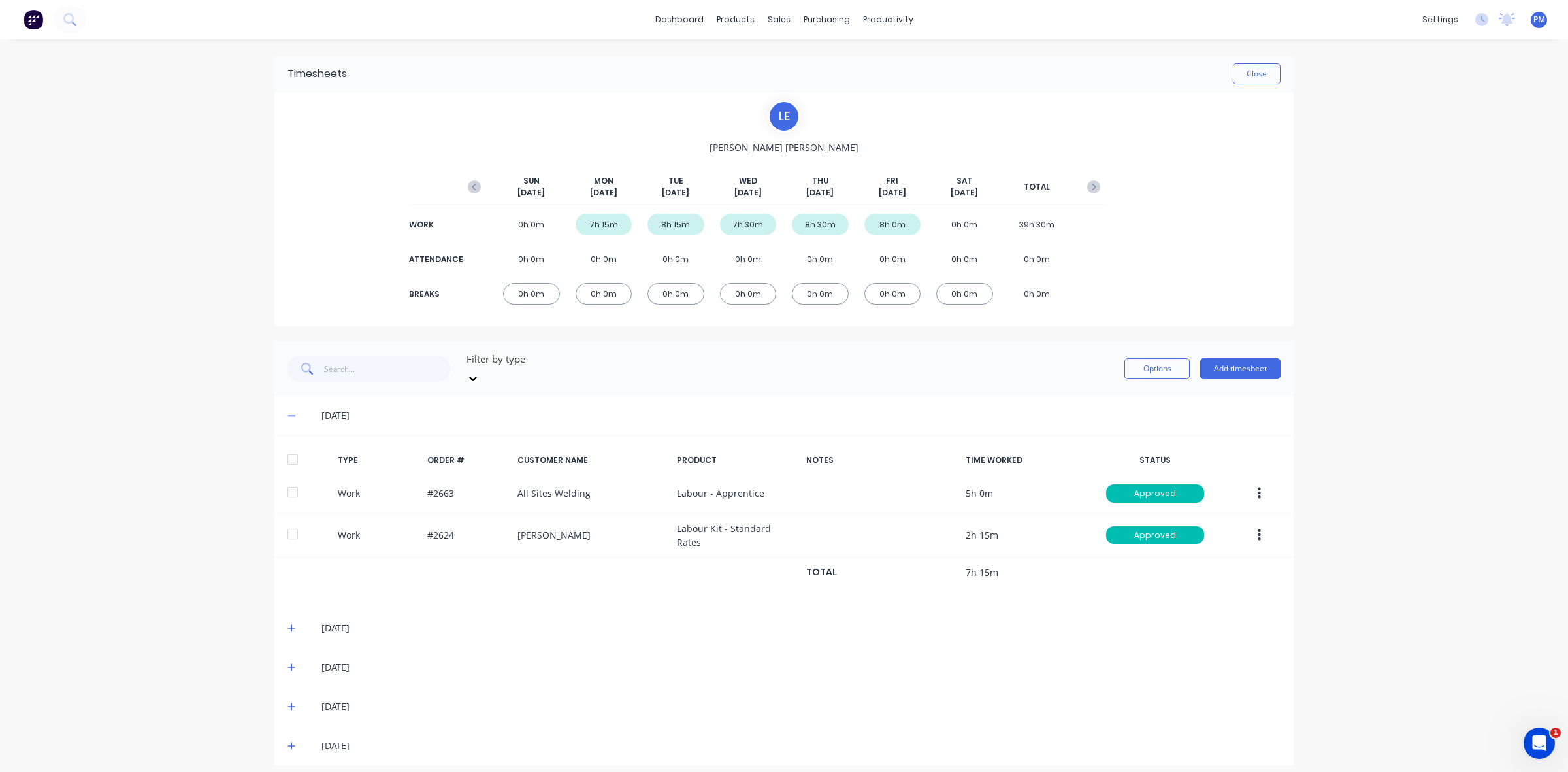
click at [292, 411] on icon at bounding box center [291, 416] width 8 height 9
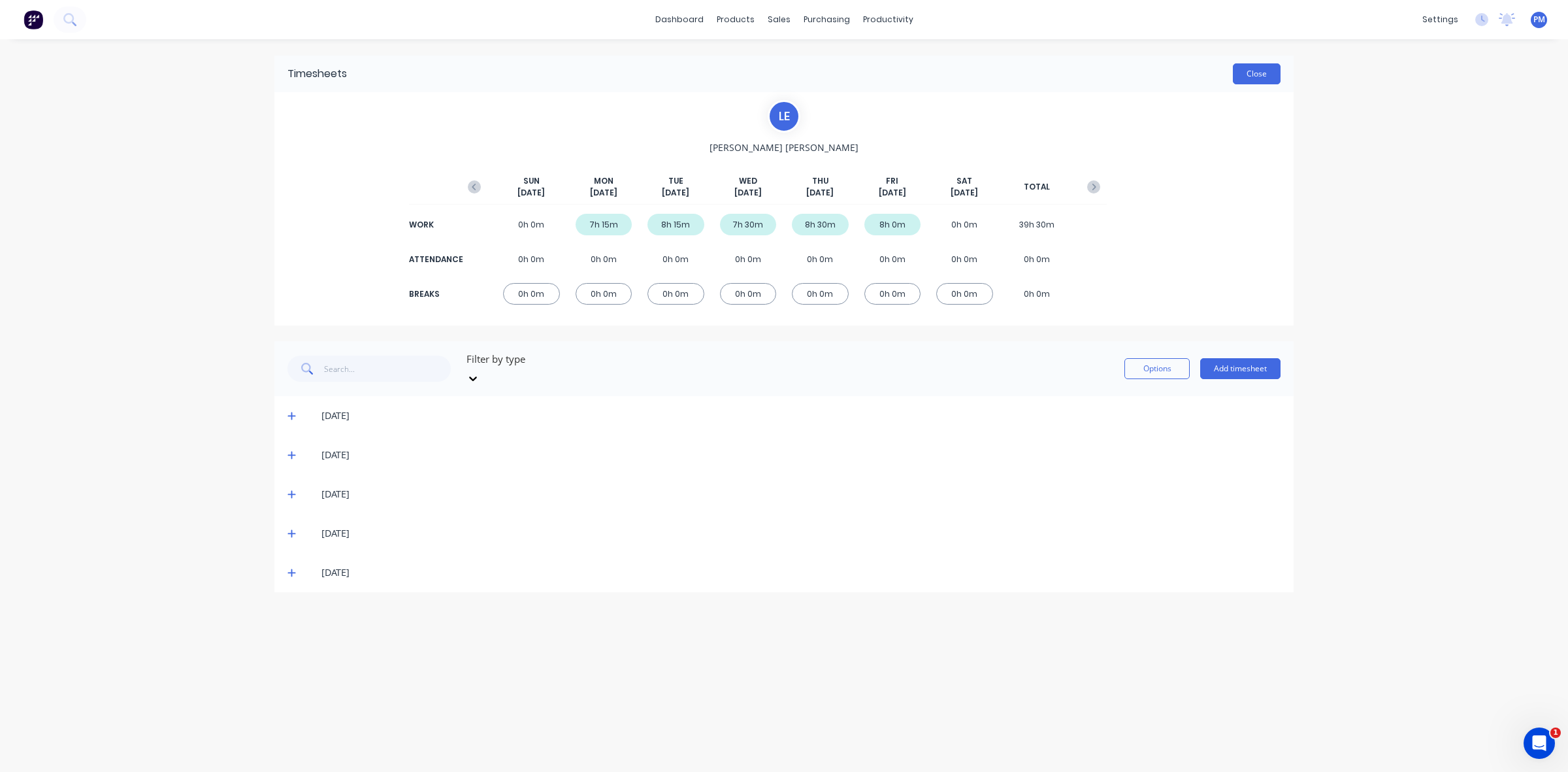
click at [1249, 69] on button "Close" at bounding box center [1257, 73] width 47 height 21
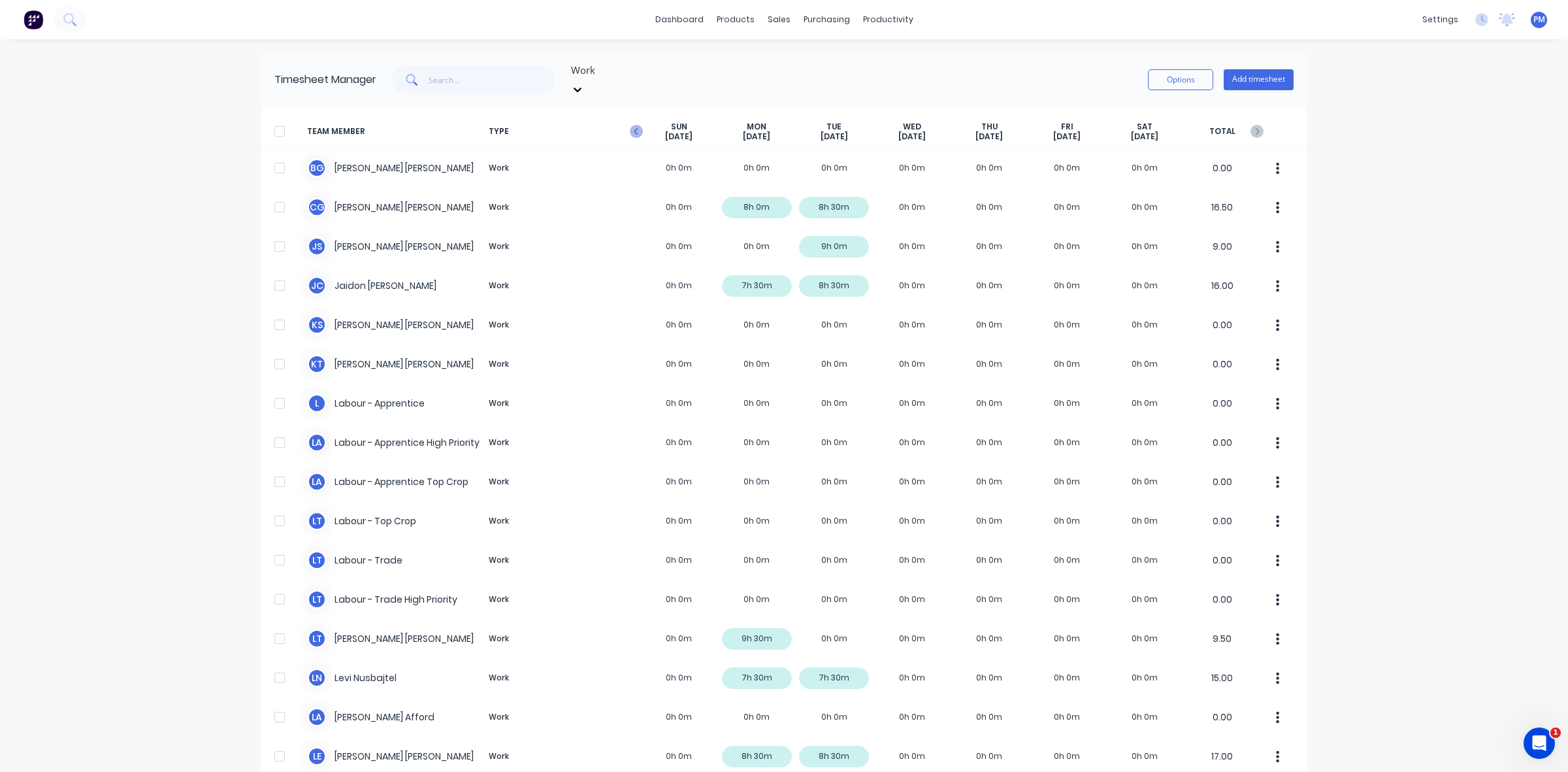
click at [630, 125] on g "button" at bounding box center [637, 132] width 13 height 13
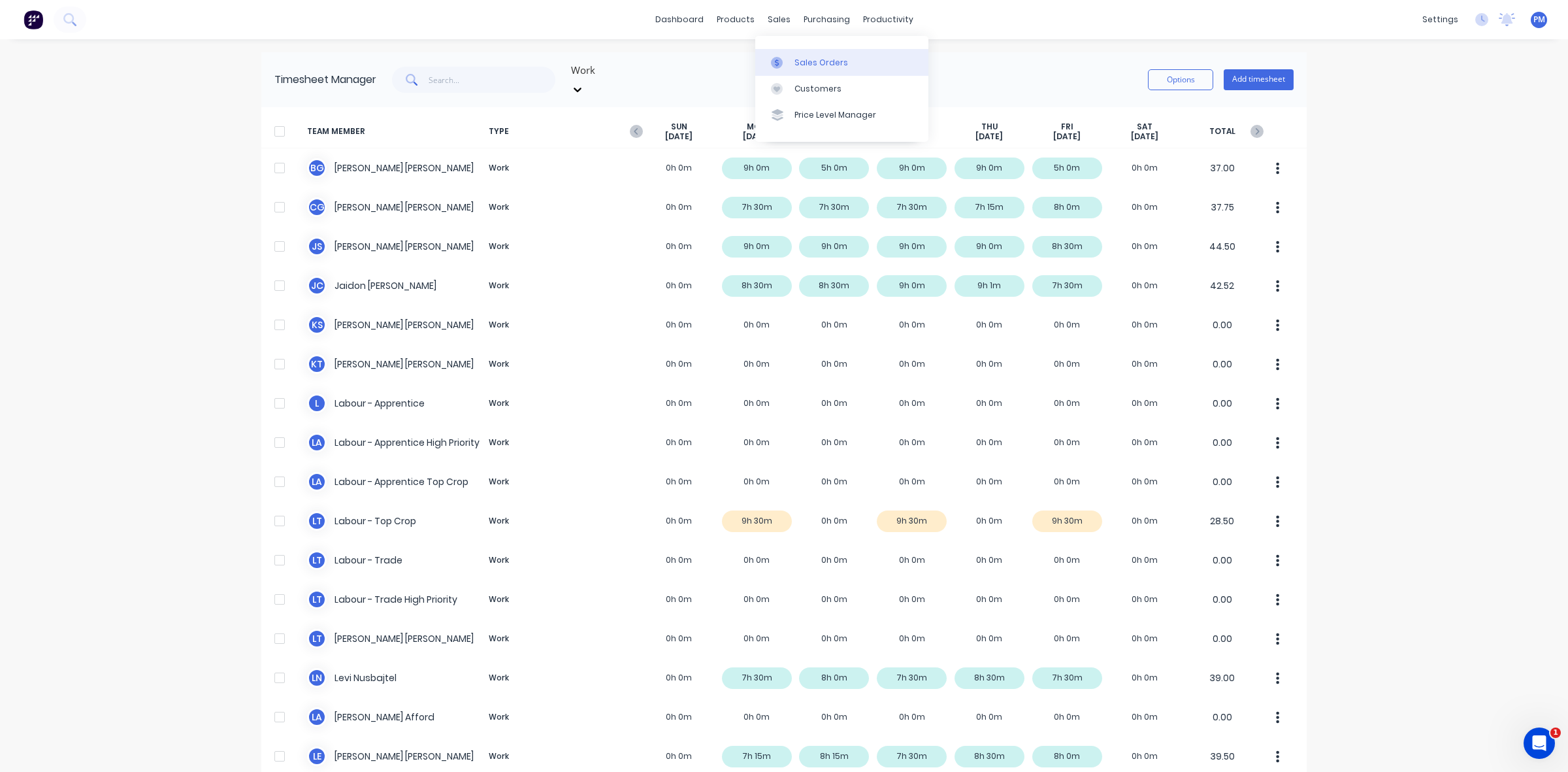
click at [802, 57] on div "Sales Orders" at bounding box center [821, 62] width 54 height 12
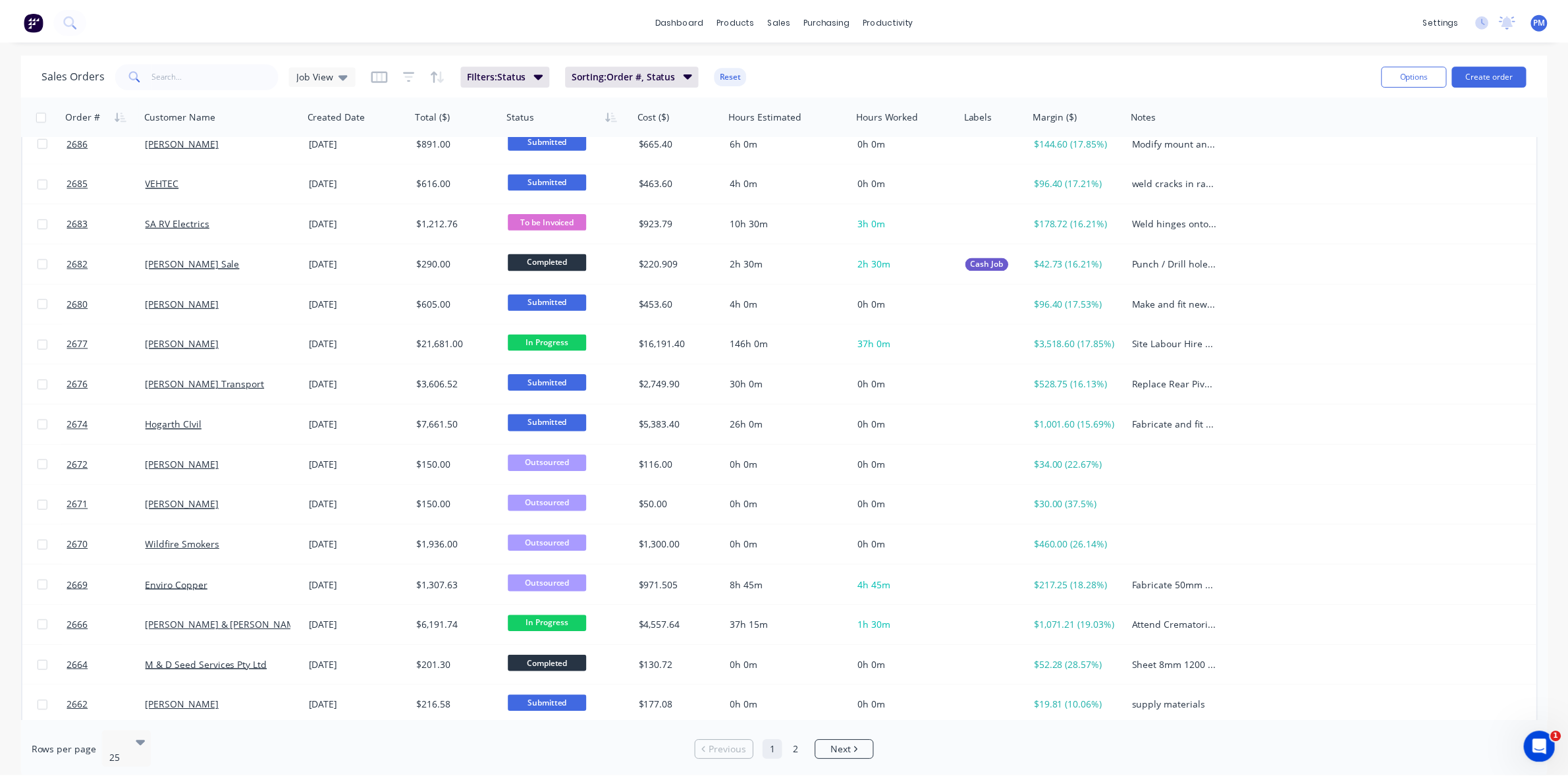
scroll to position [330, 0]
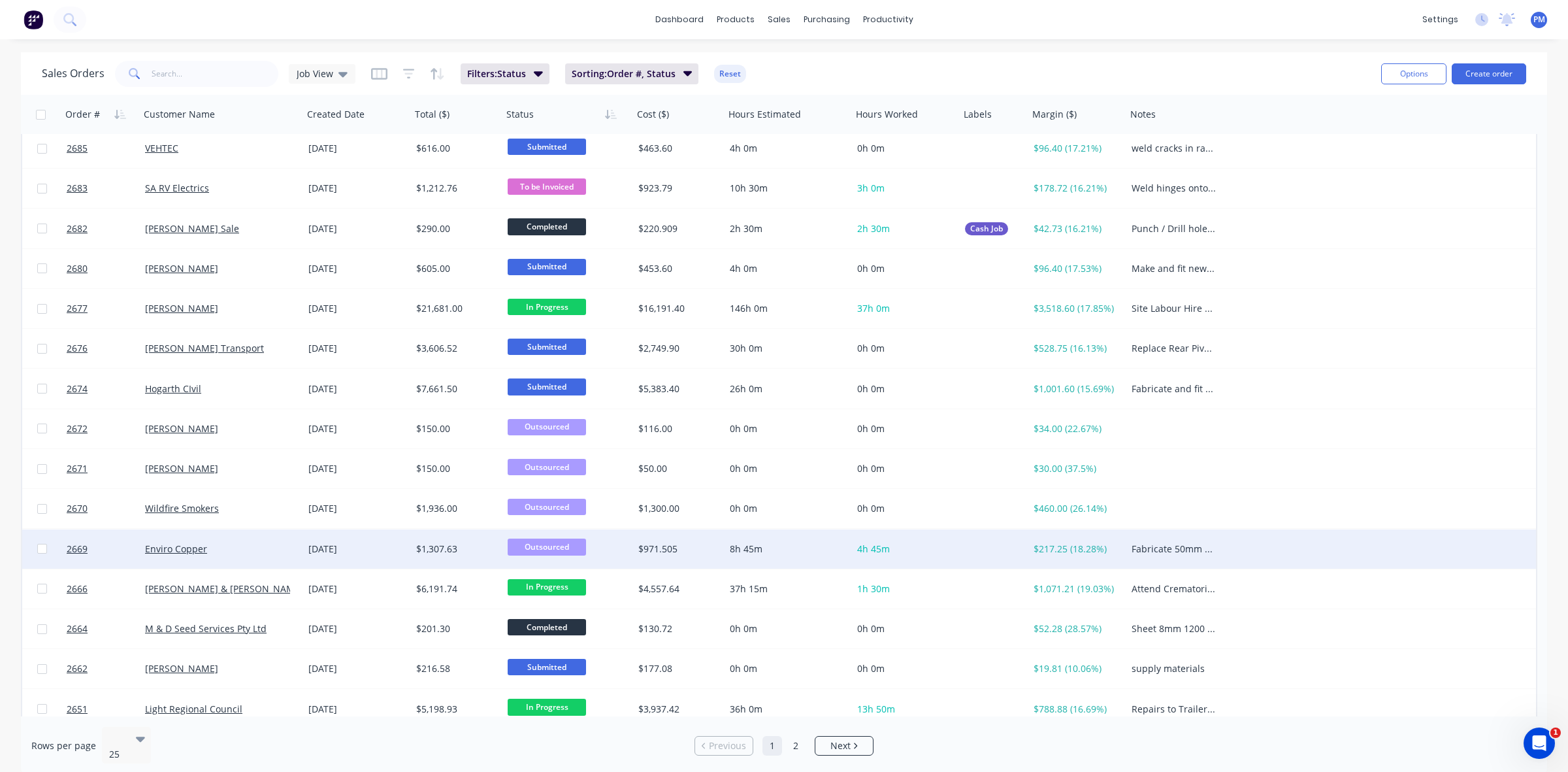
click at [279, 544] on div "Enviro Copper" at bounding box center [217, 549] width 145 height 13
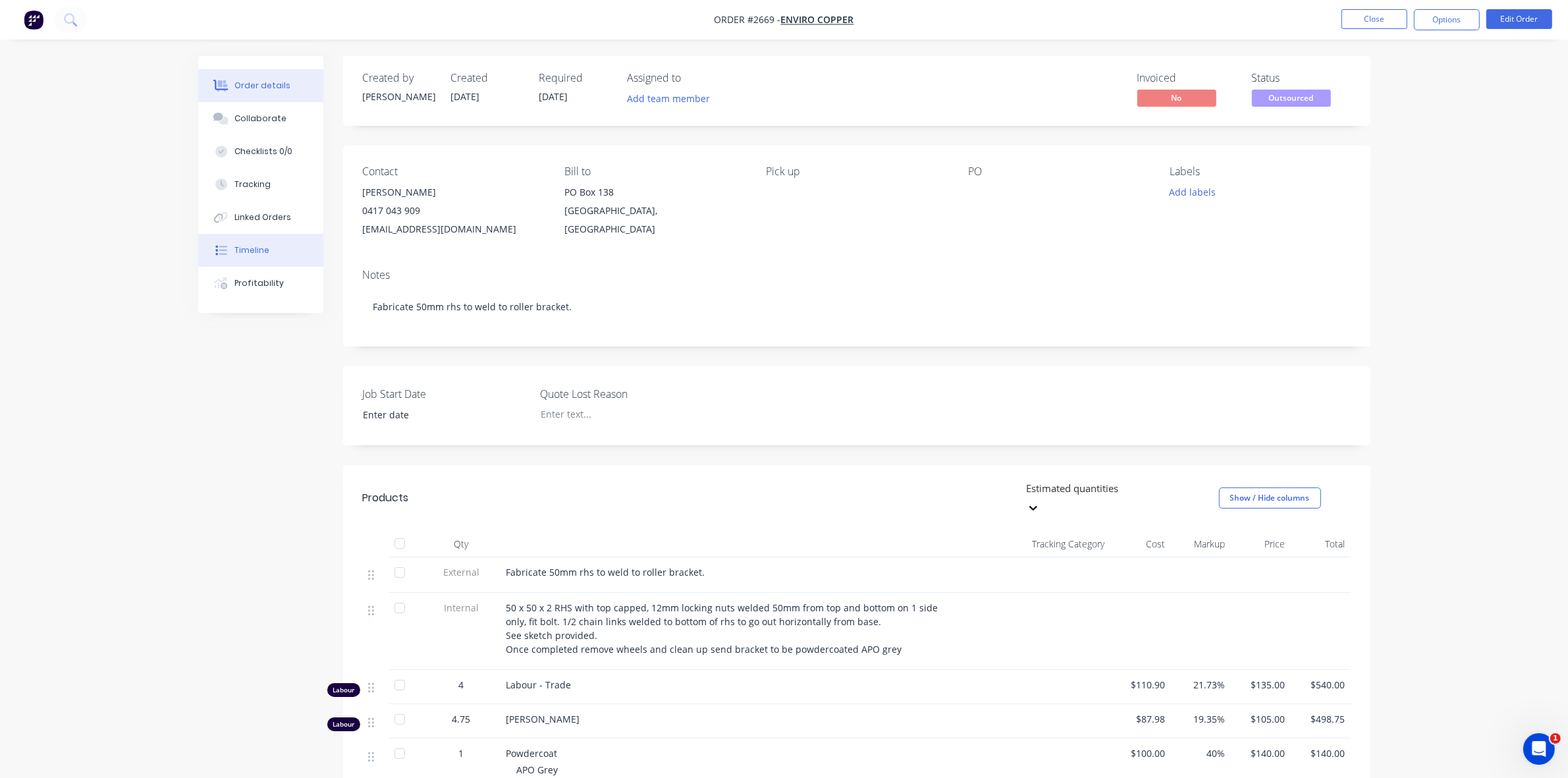
click at [253, 251] on div "Timeline" at bounding box center [252, 250] width 35 height 12
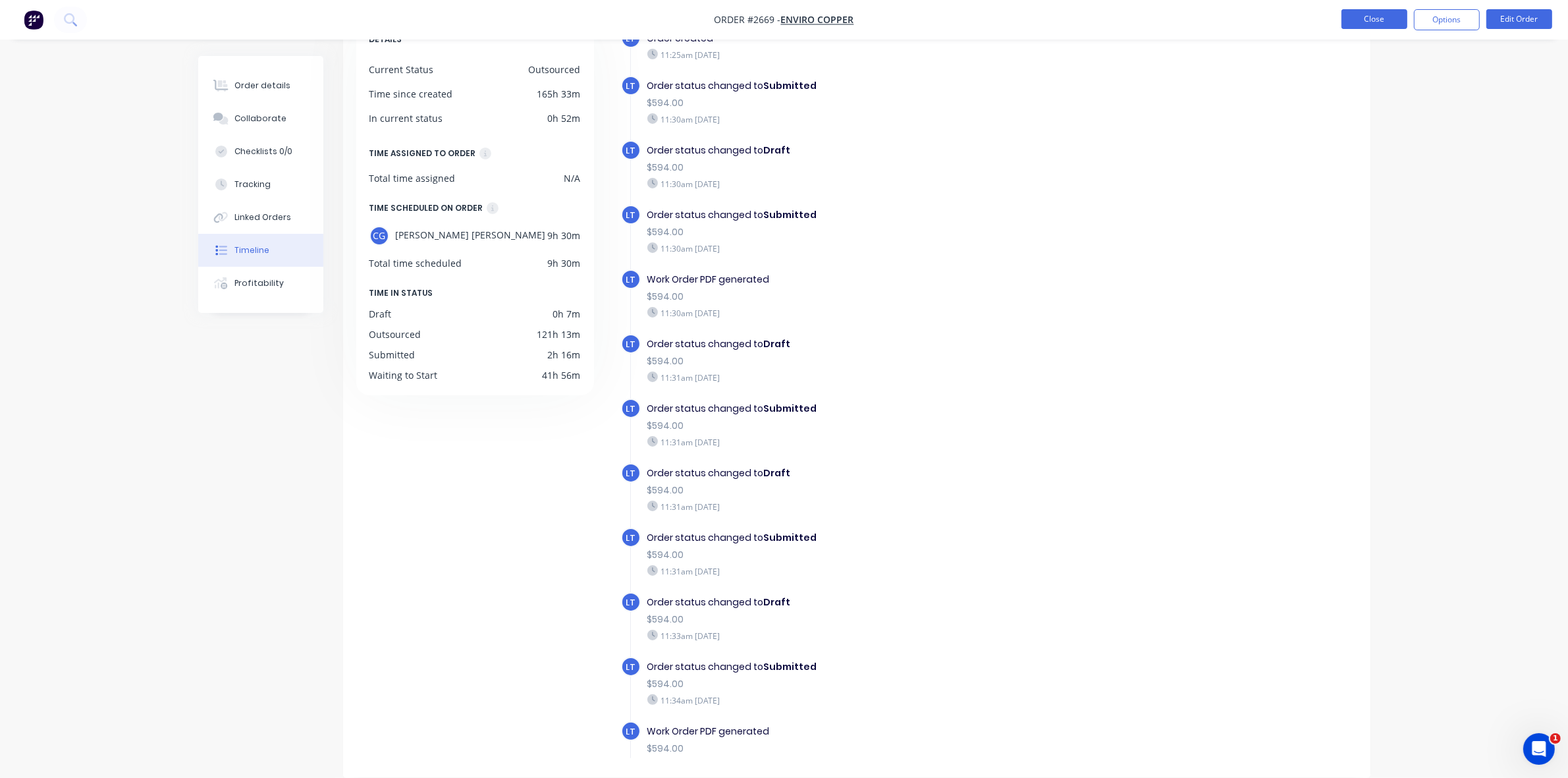
click at [1381, 24] on button "Close" at bounding box center [1374, 18] width 66 height 19
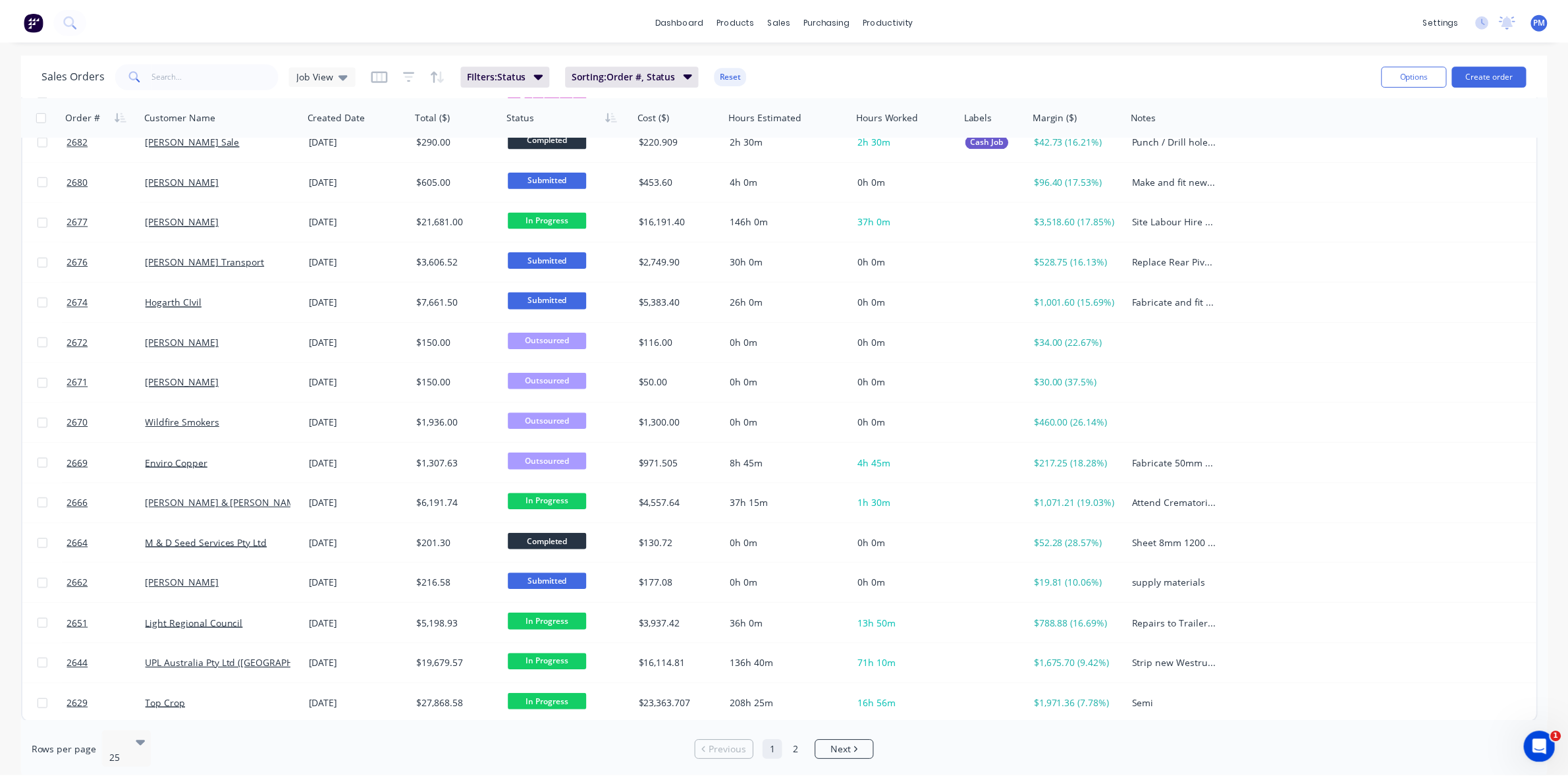
scroll to position [422, 0]
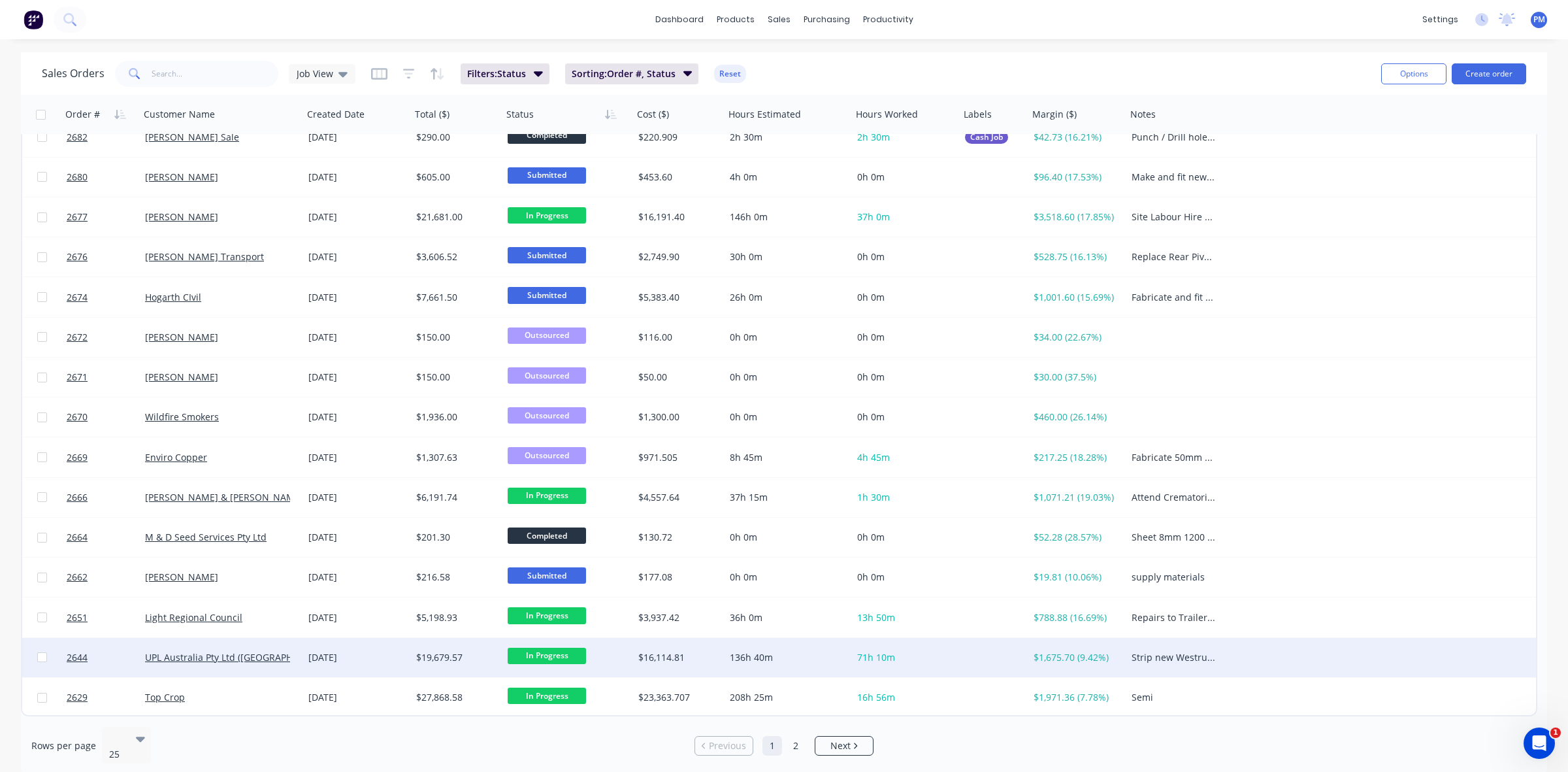
click at [384, 656] on div "[DATE]" at bounding box center [357, 658] width 98 height 13
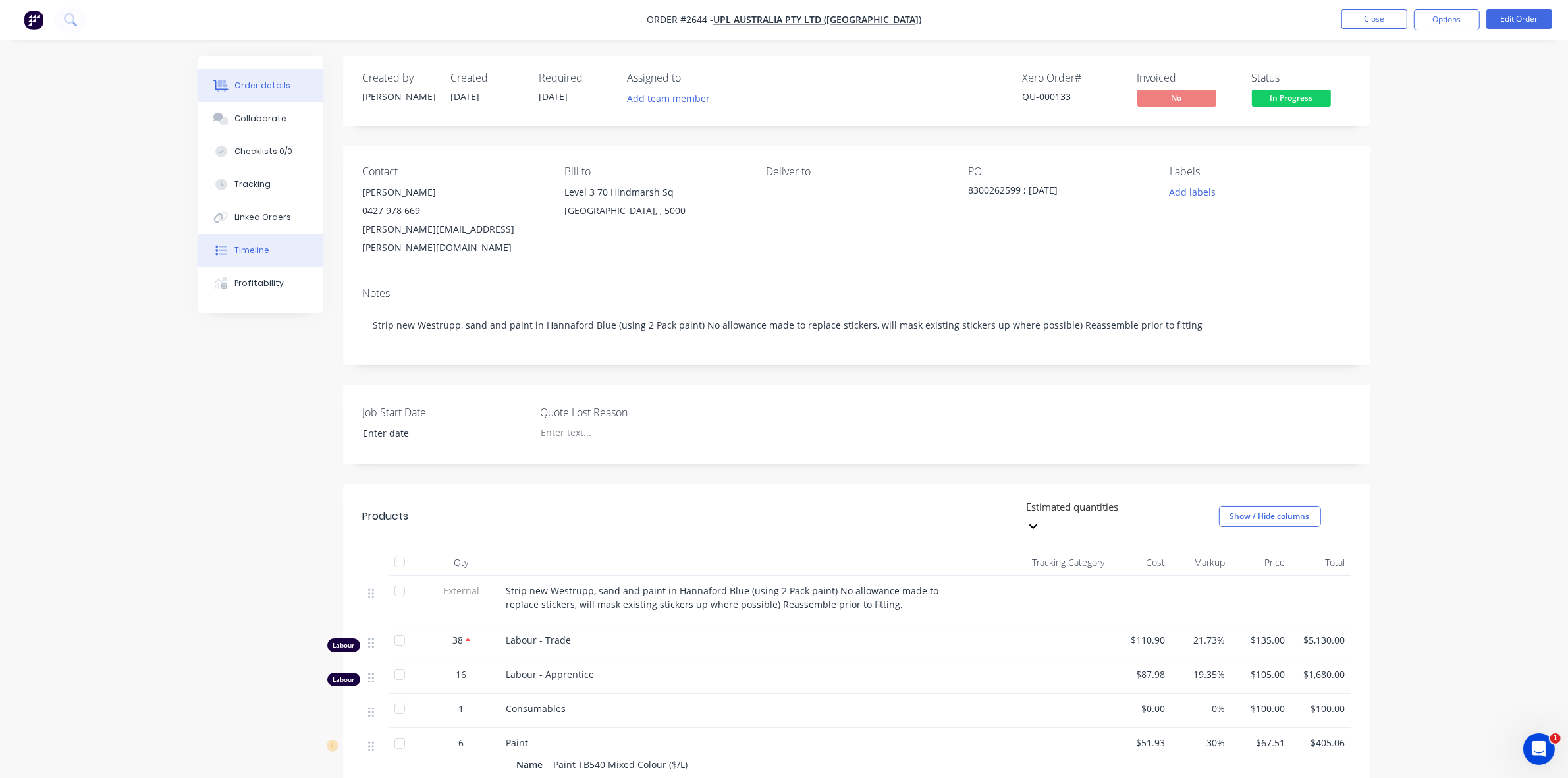
click at [245, 251] on div "Timeline" at bounding box center [252, 250] width 35 height 12
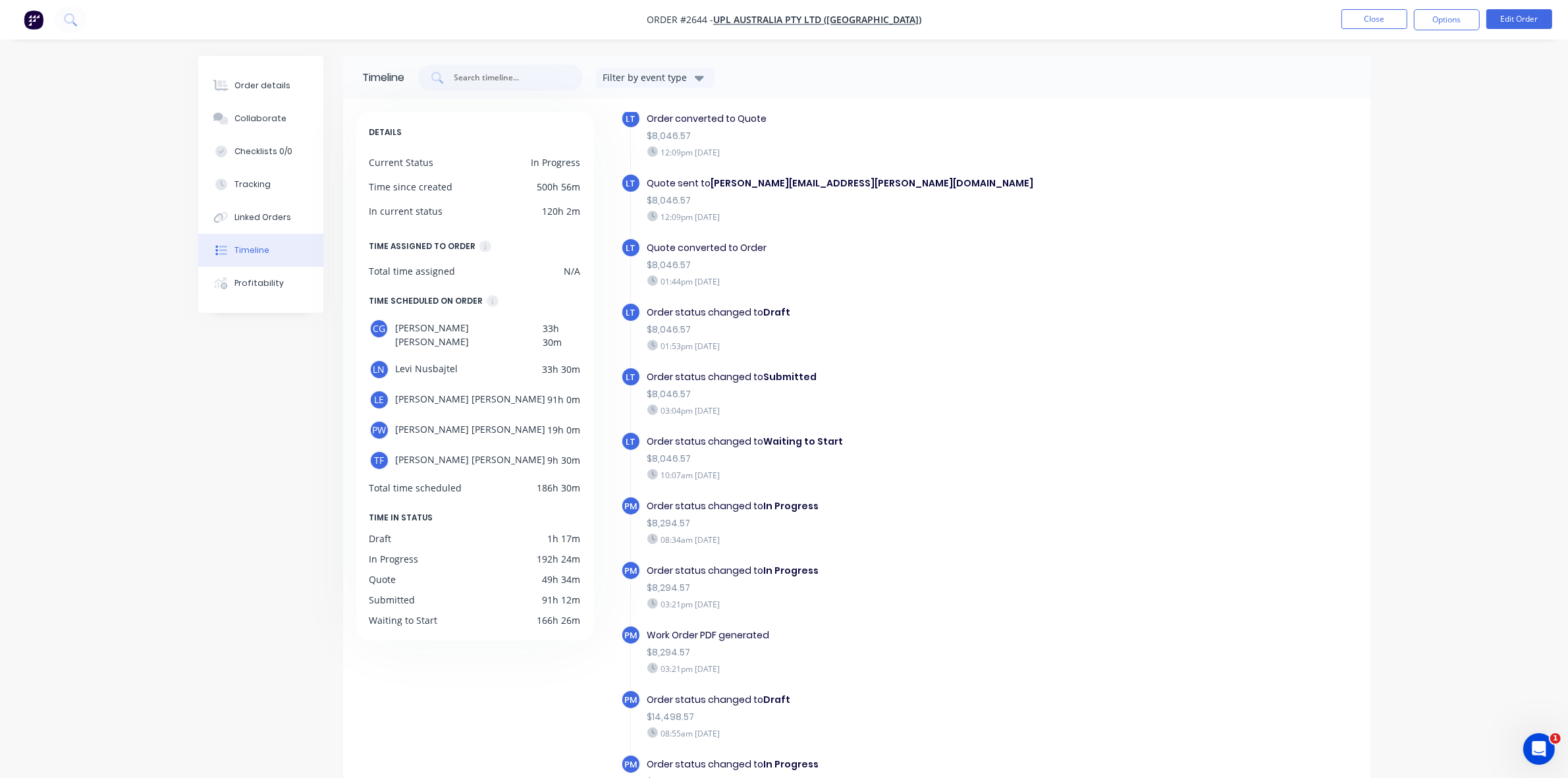
scroll to position [64, 0]
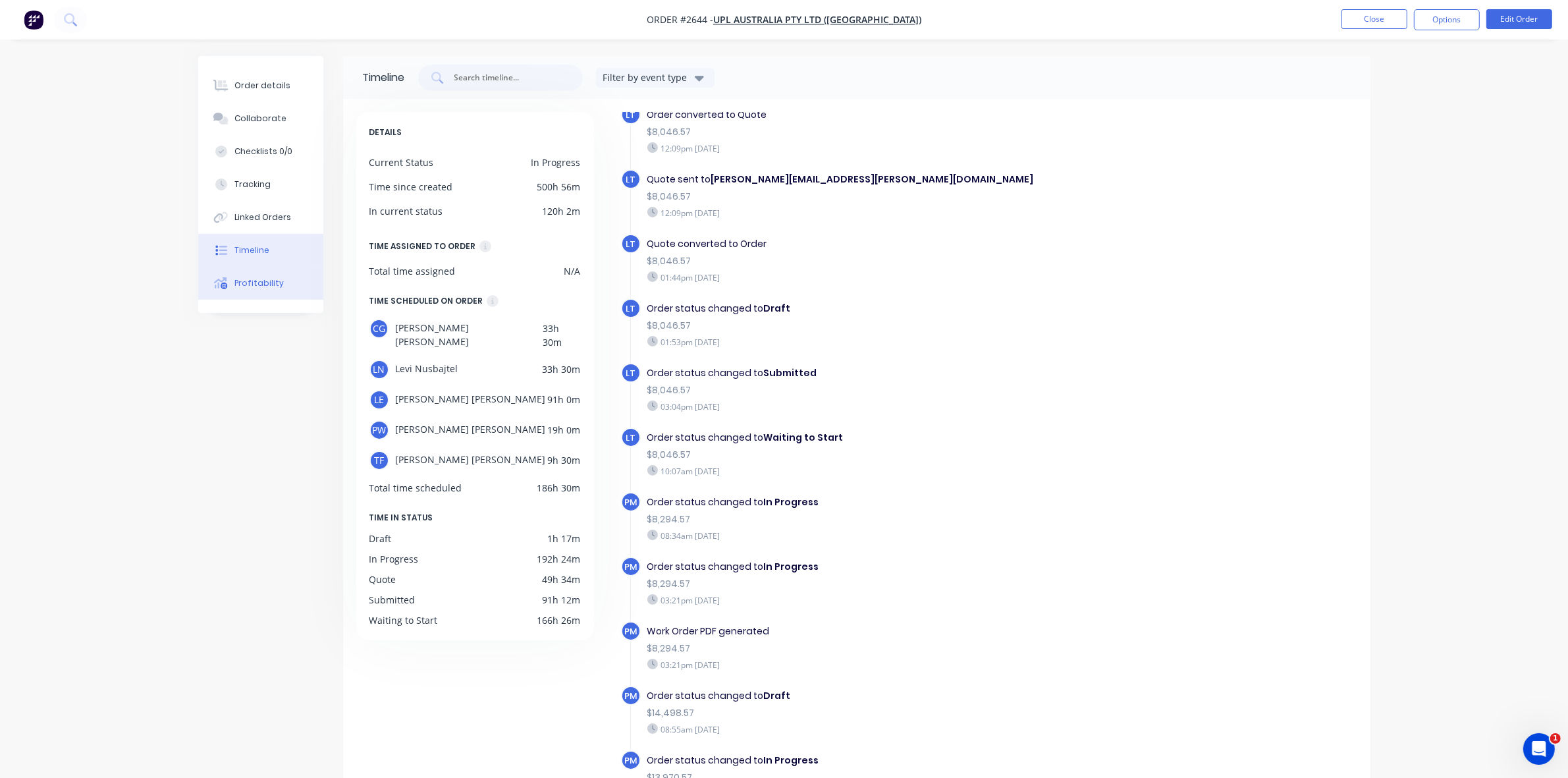
click at [262, 285] on div "Profitability" at bounding box center [259, 283] width 50 height 12
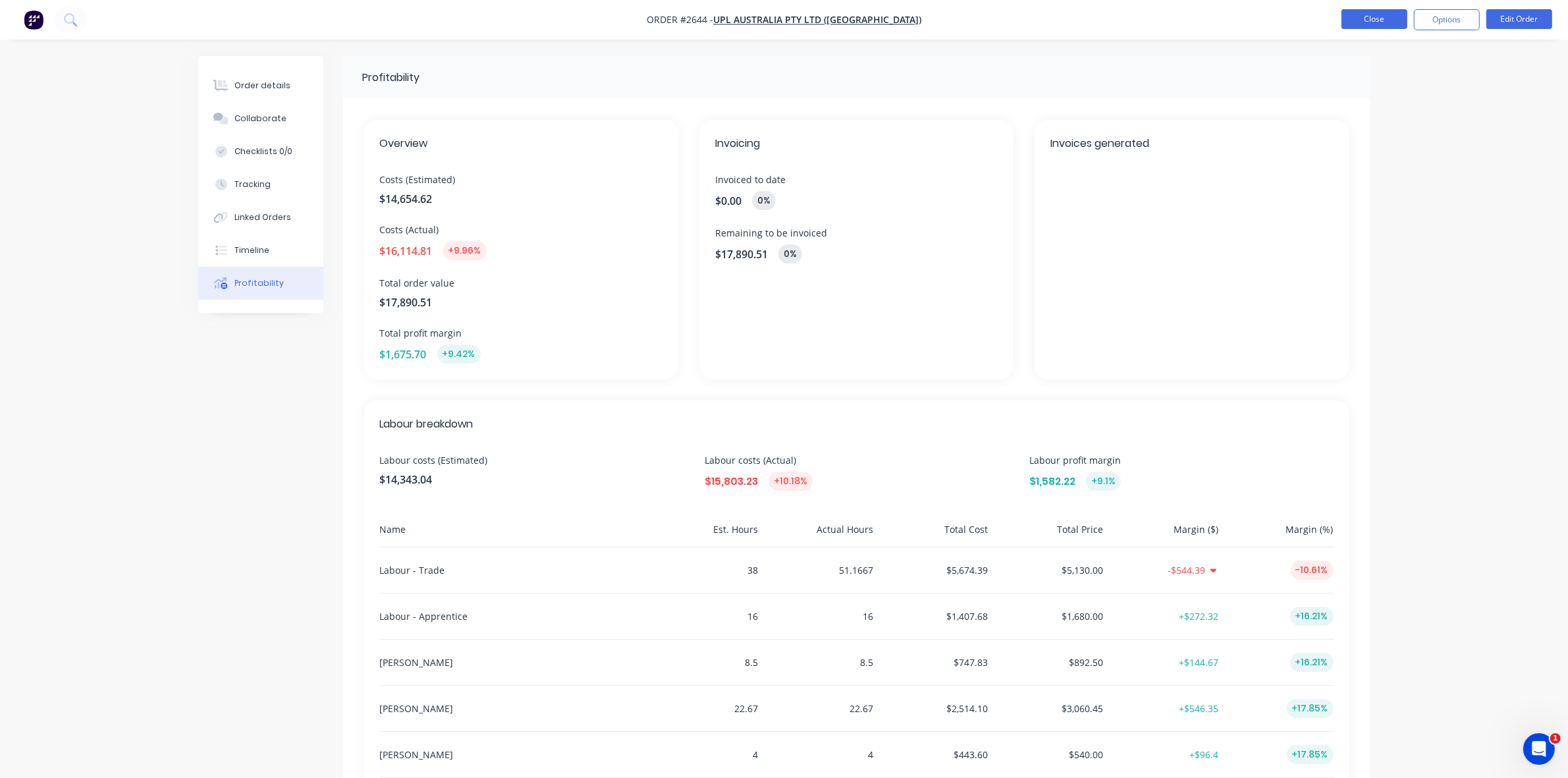
click at [1384, 21] on button "Close" at bounding box center [1374, 18] width 66 height 19
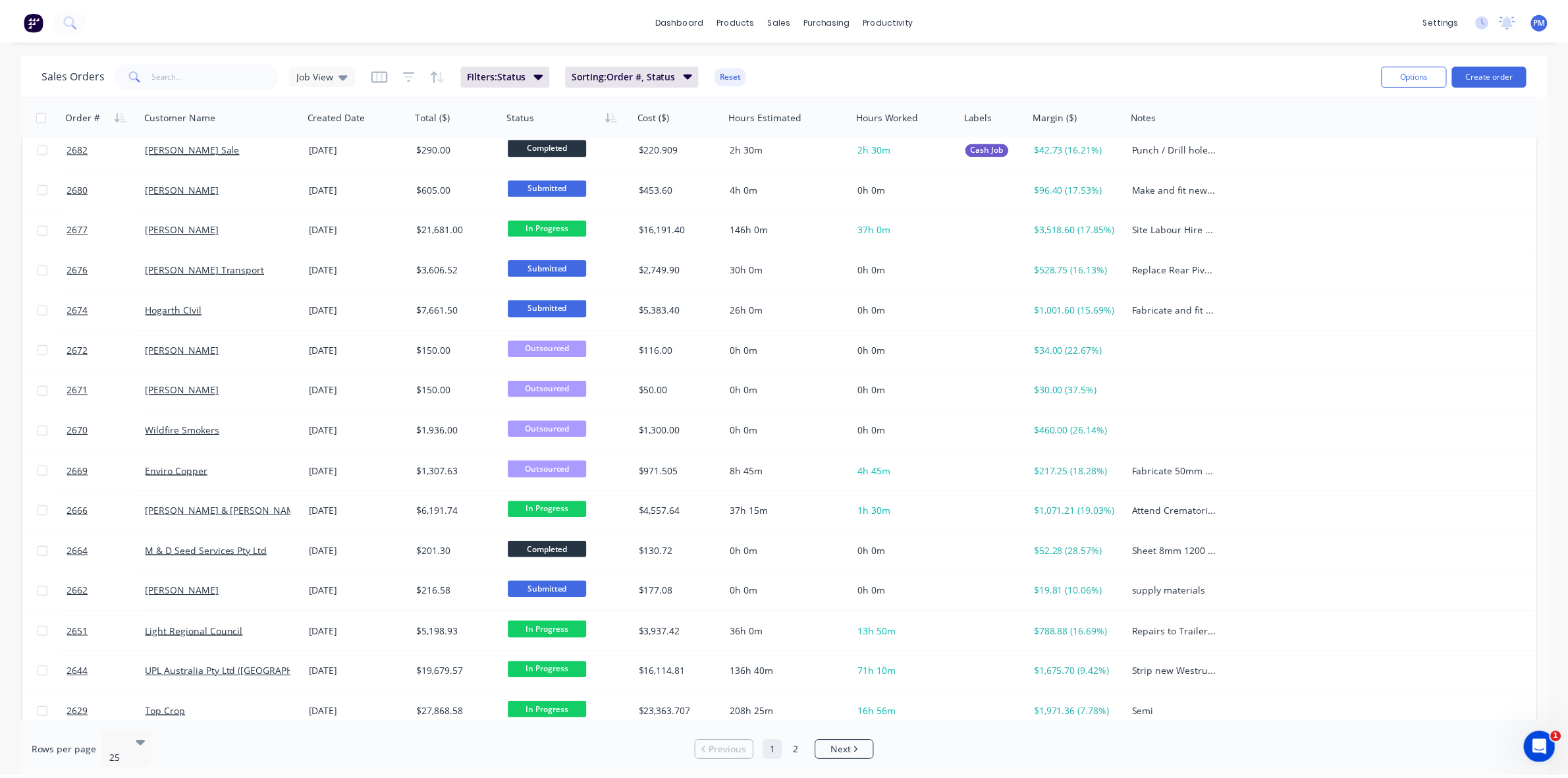
scroll to position [422, 0]
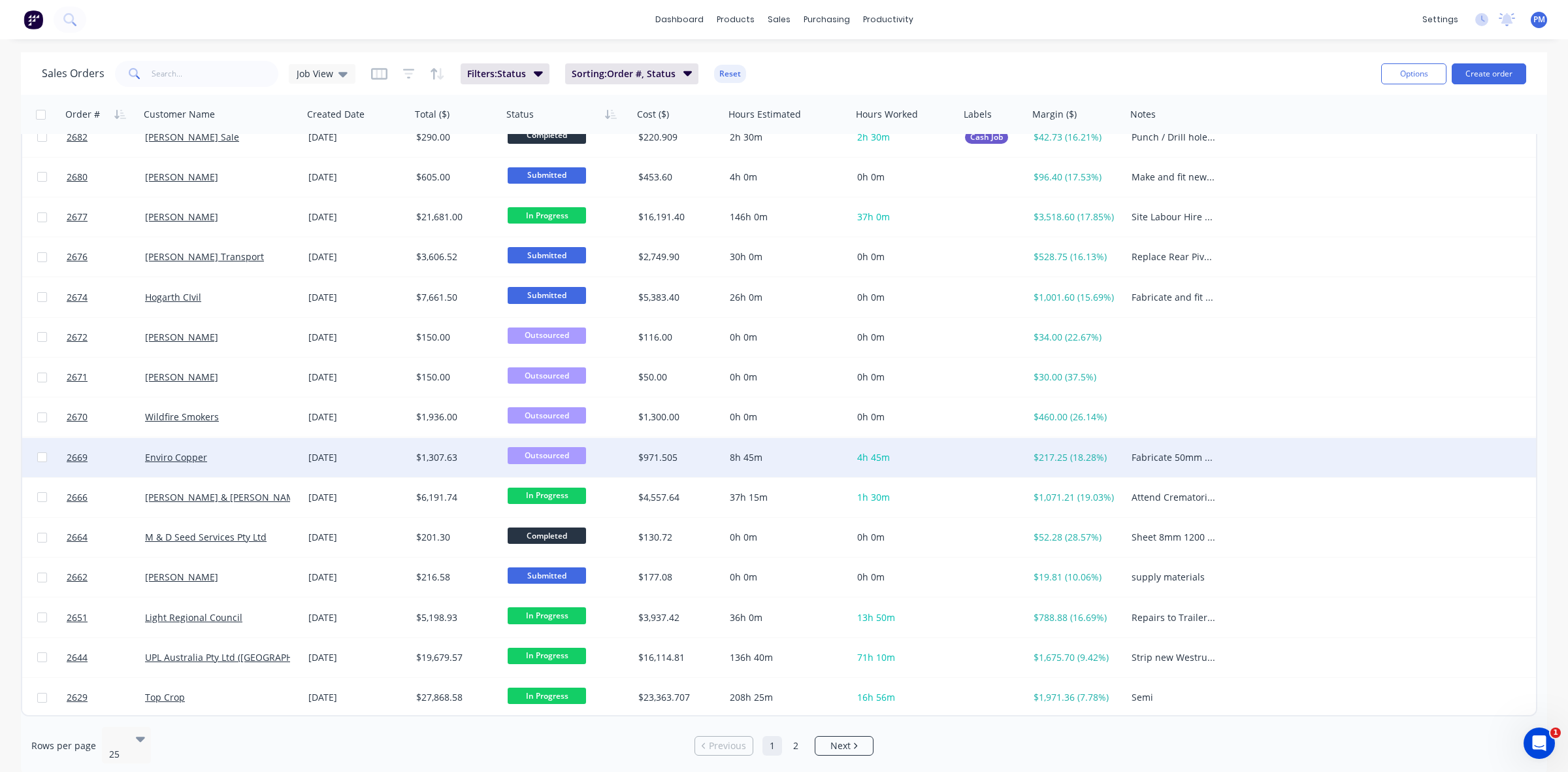
click at [249, 452] on div "Enviro Copper" at bounding box center [217, 458] width 145 height 13
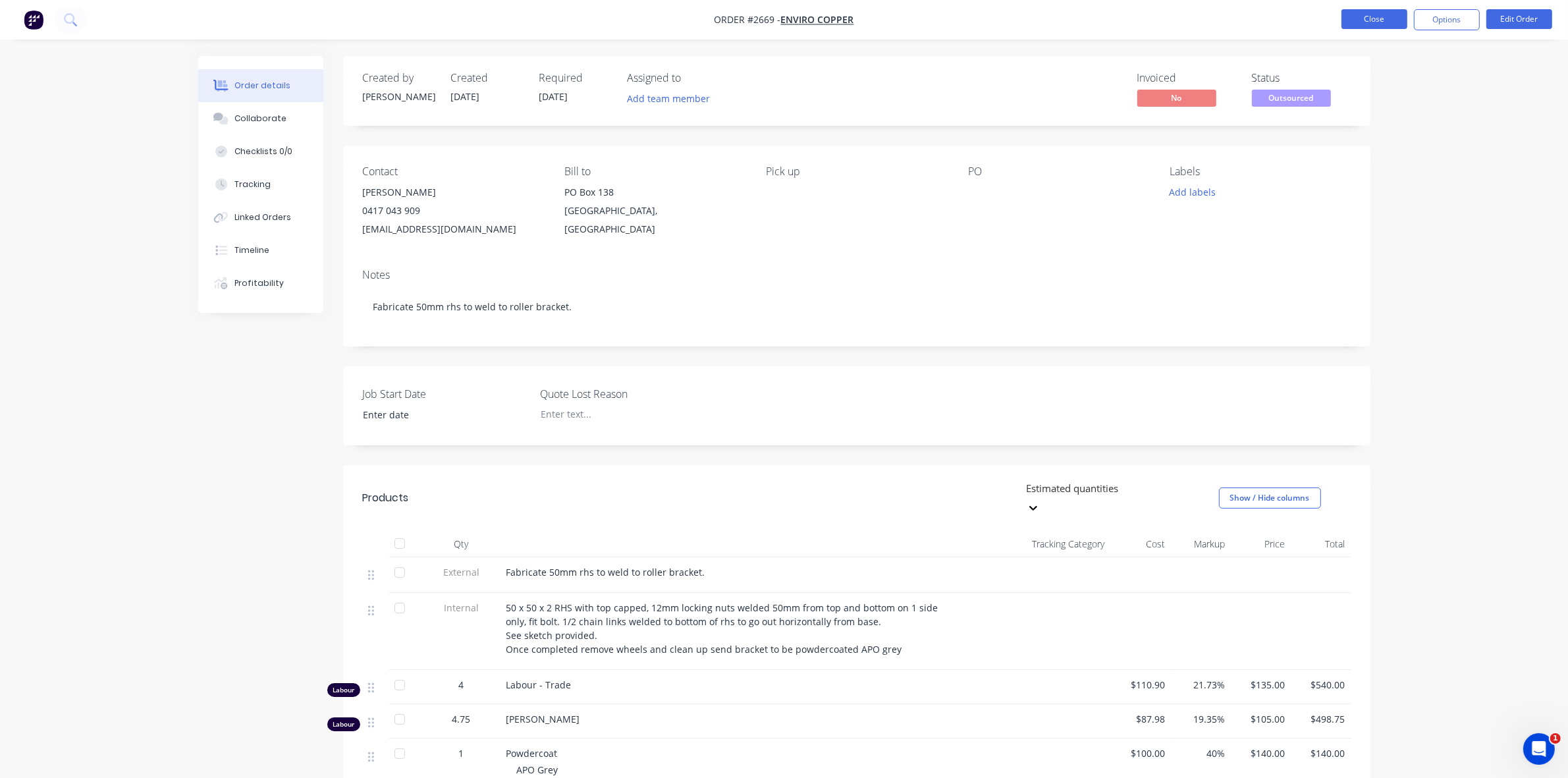
click at [1374, 21] on button "Close" at bounding box center [1374, 18] width 66 height 19
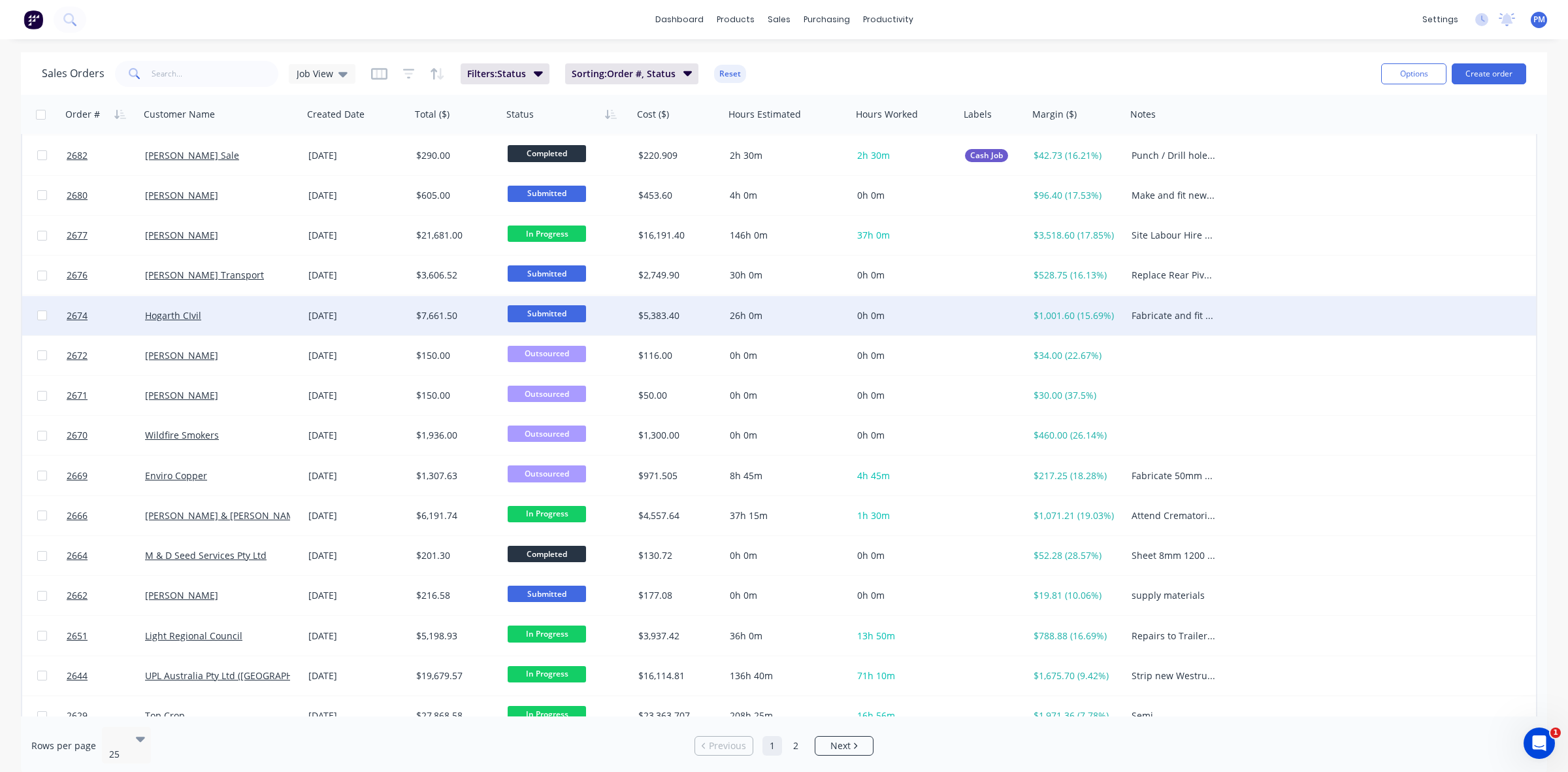
scroll to position [418, 0]
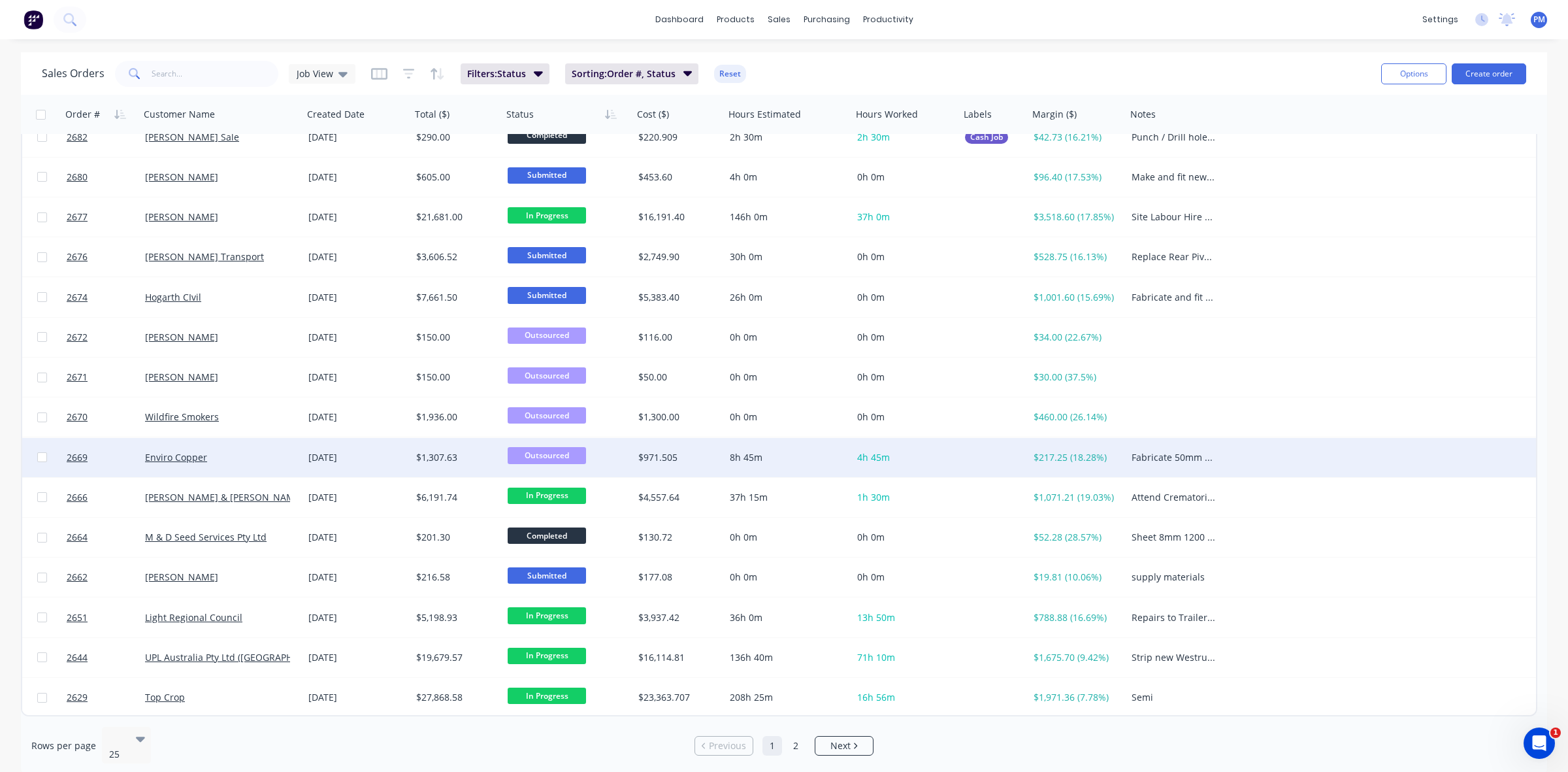
click at [552, 459] on span "Outsourced" at bounding box center [547, 455] width 79 height 16
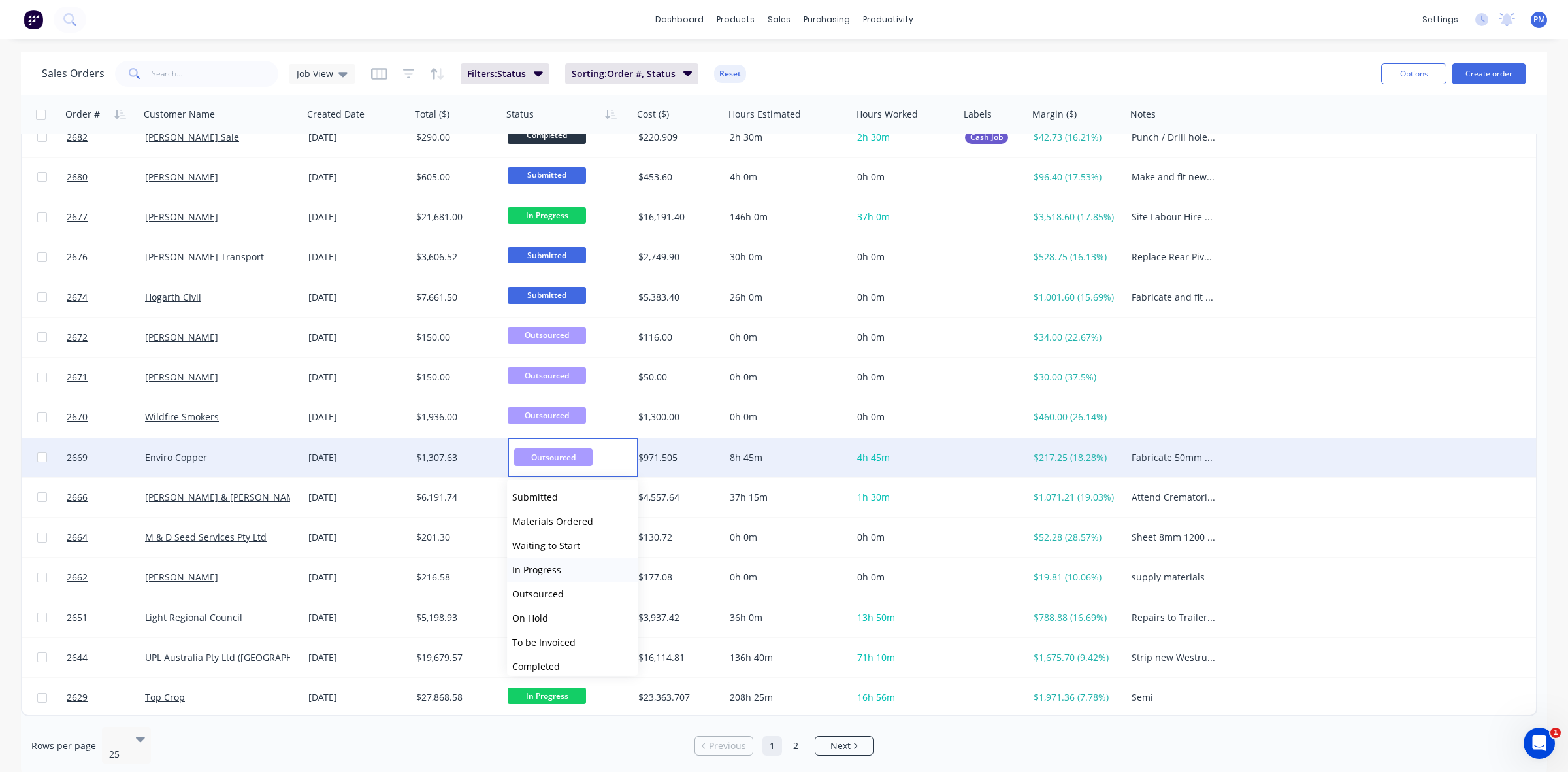
click at [545, 572] on span "In Progress" at bounding box center [537, 570] width 49 height 13
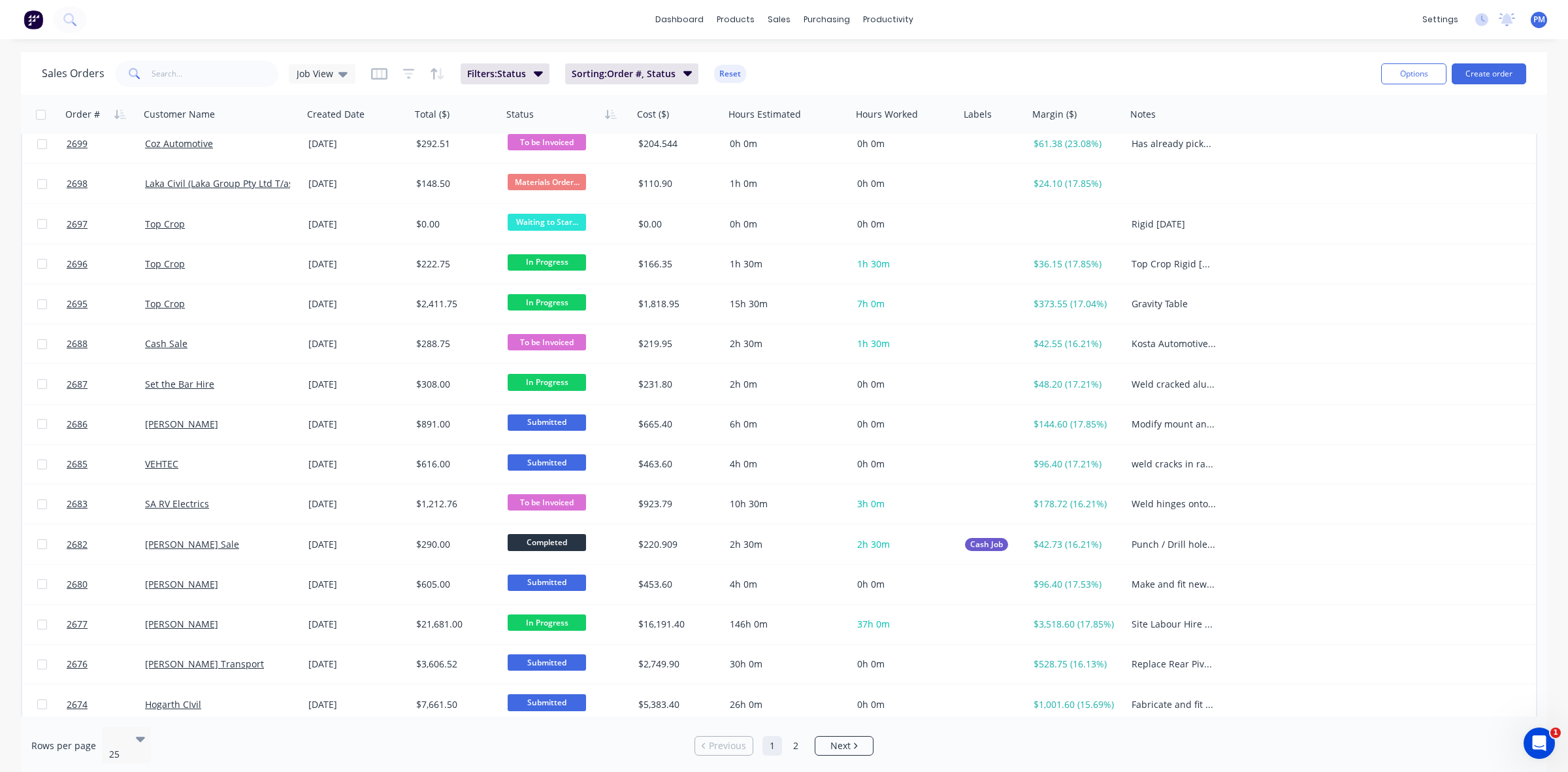
scroll to position [0, 0]
